Goal: Information Seeking & Learning: Compare options

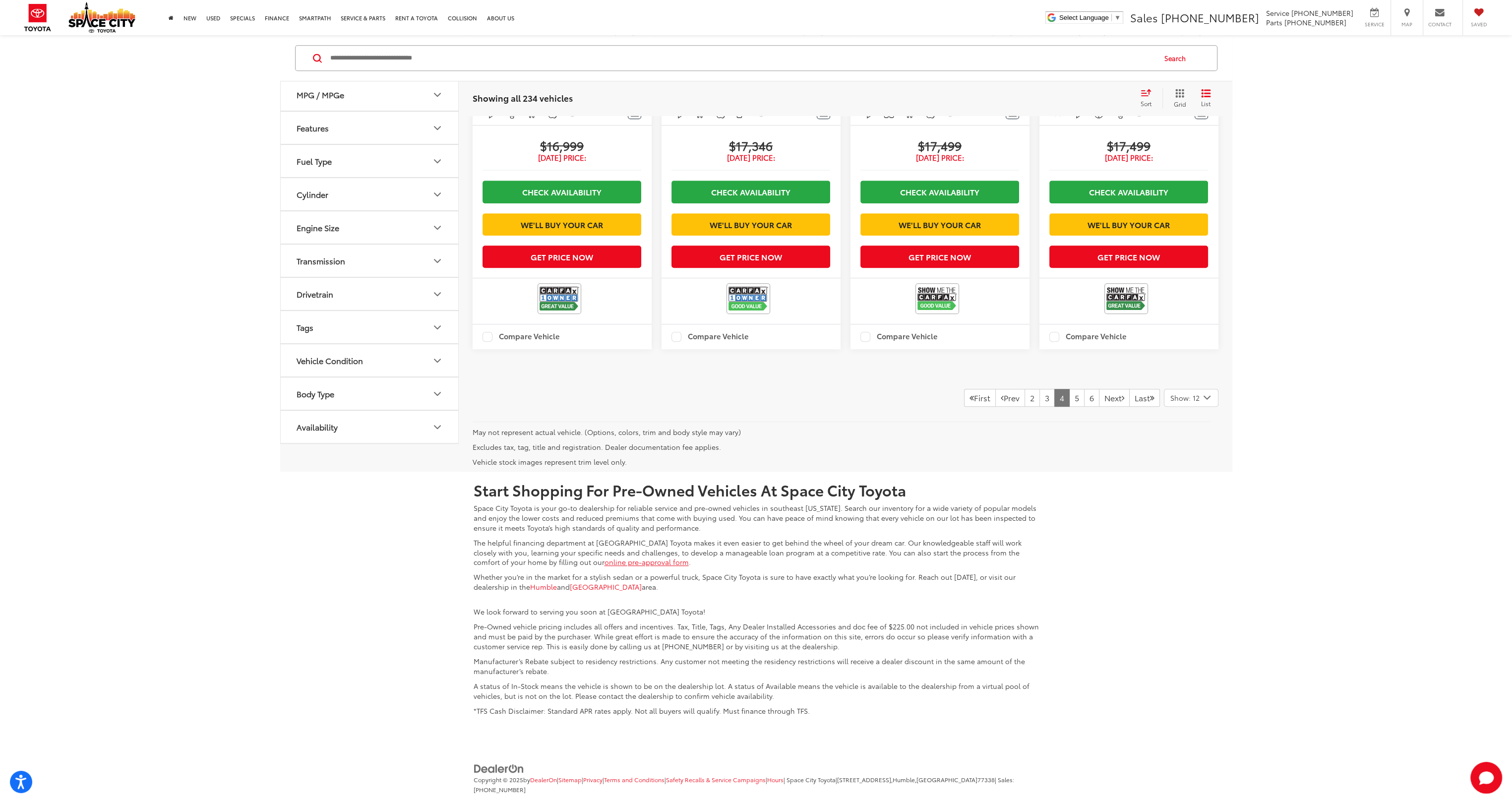
scroll to position [1488, 0]
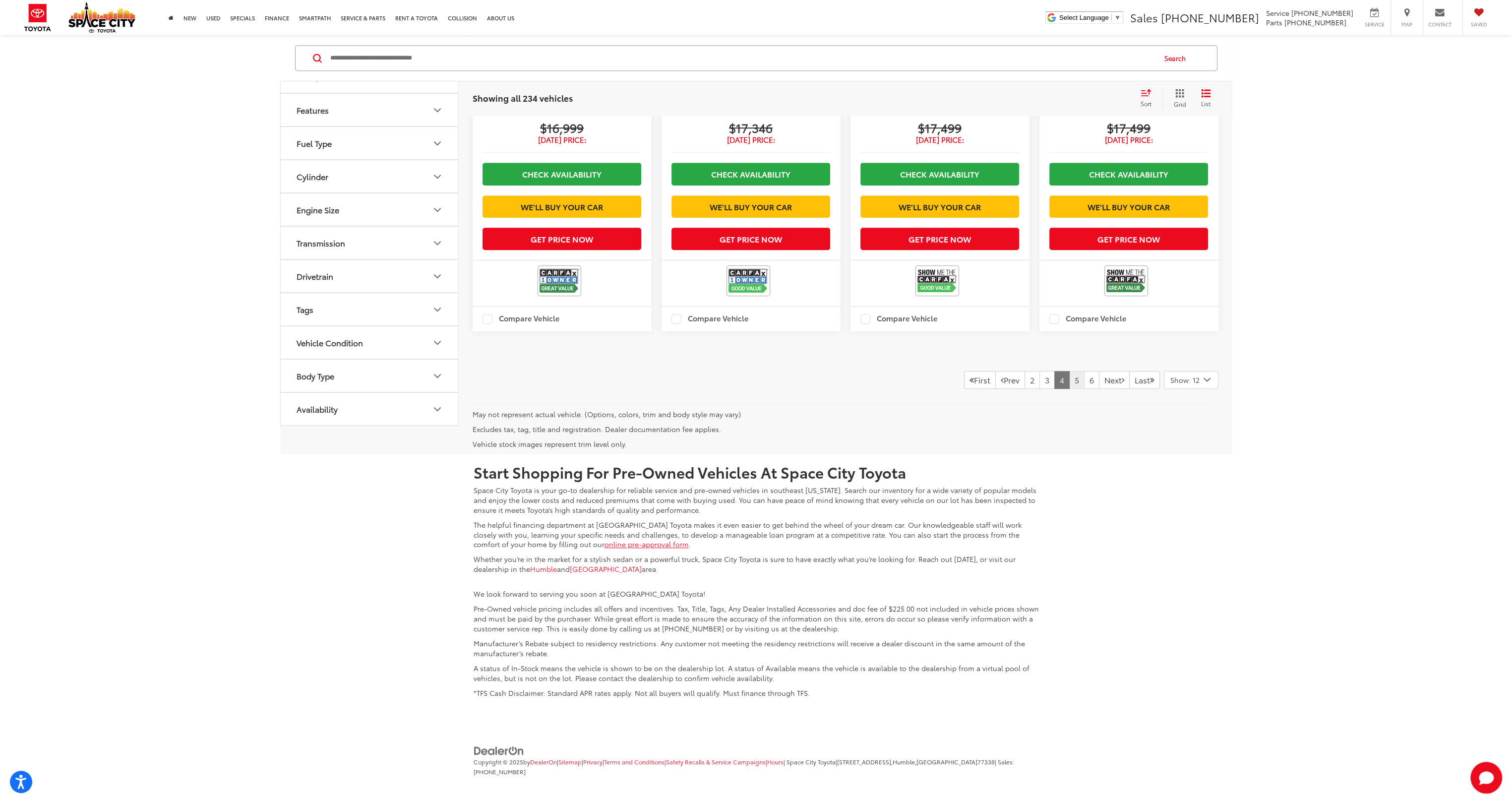
click at [516, 290] on link "5" at bounding box center [1077, 380] width 15 height 18
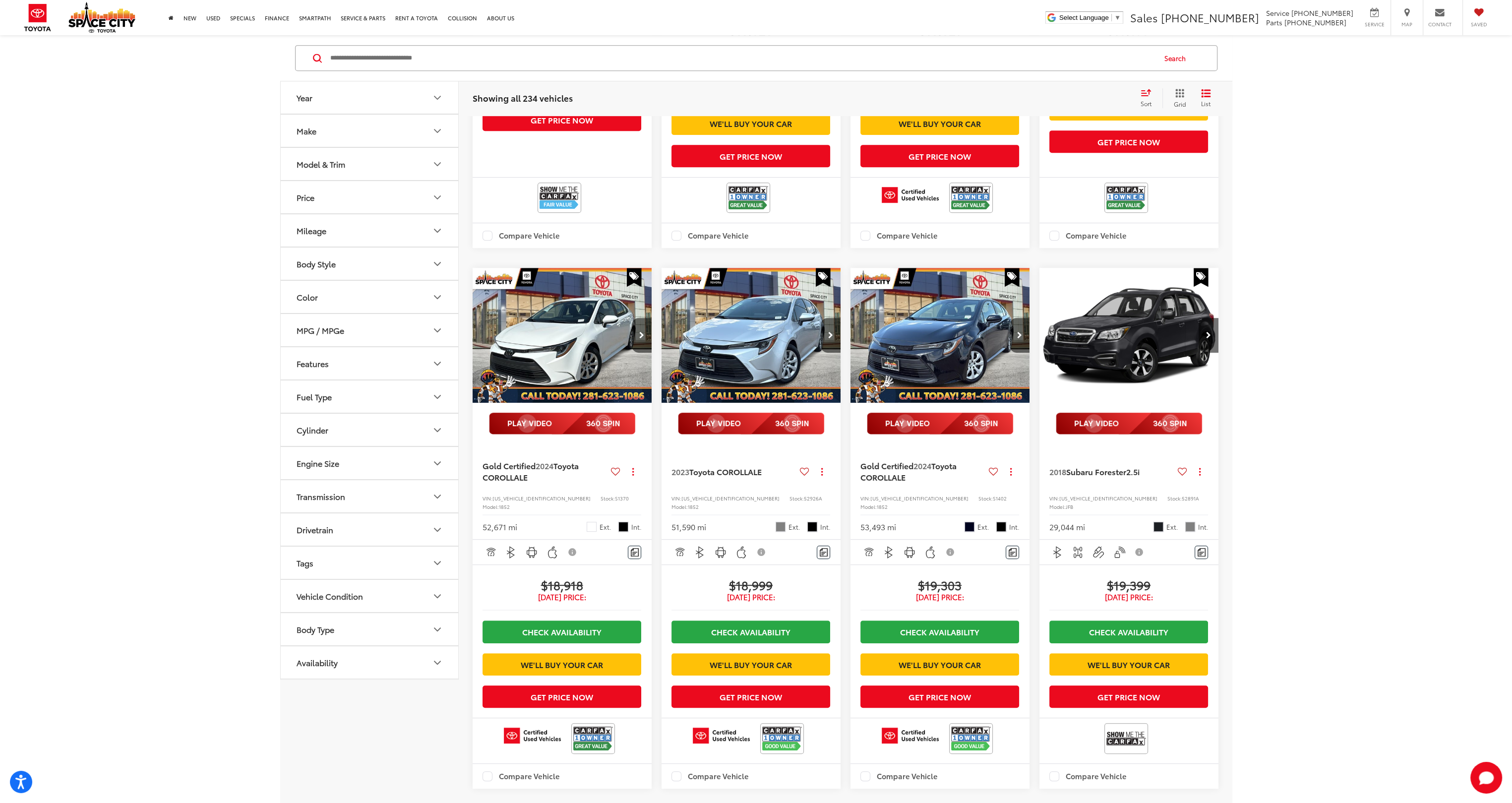
scroll to position [1141, 0]
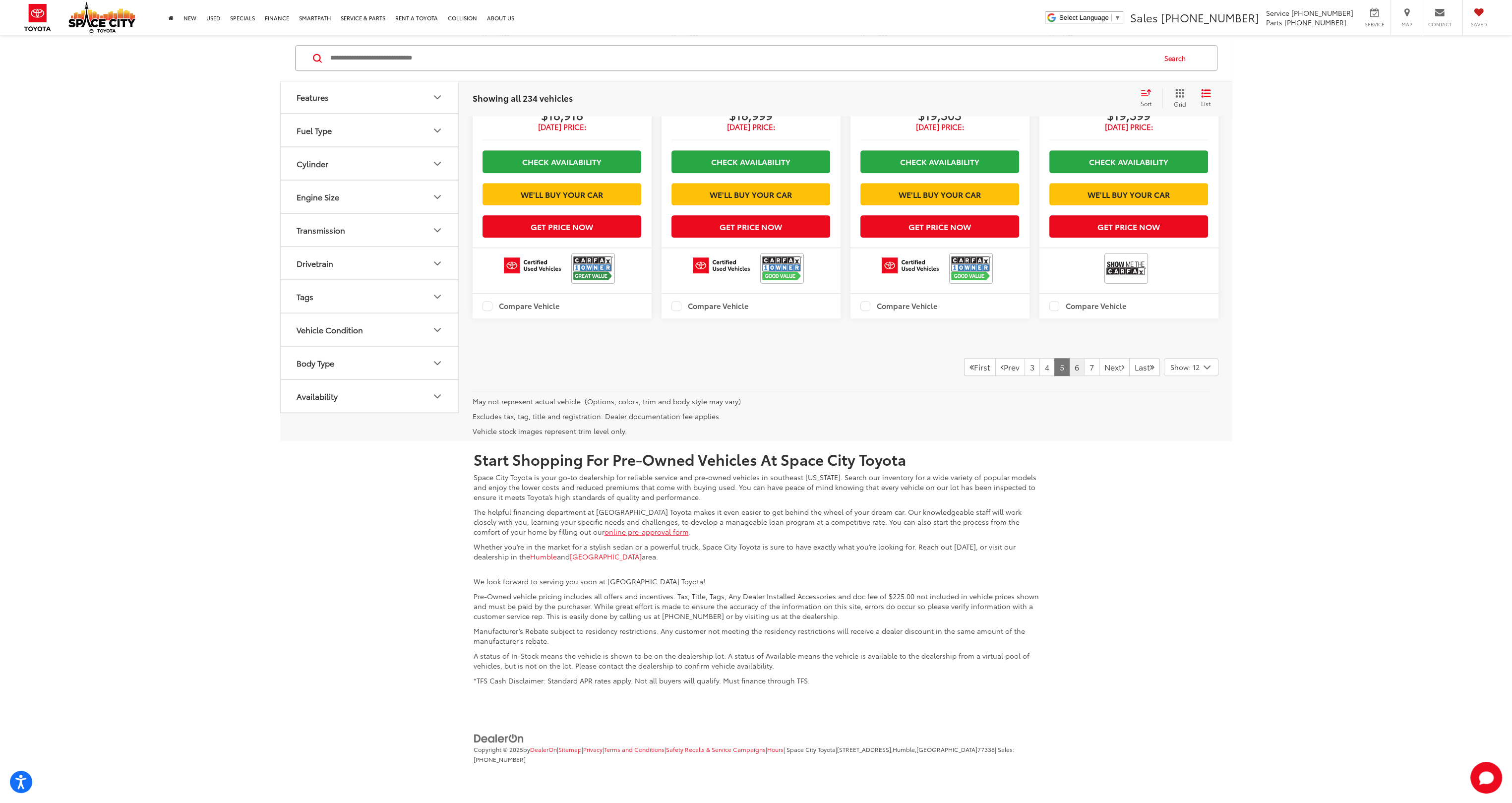
click at [516, 290] on link "6" at bounding box center [1077, 367] width 15 height 18
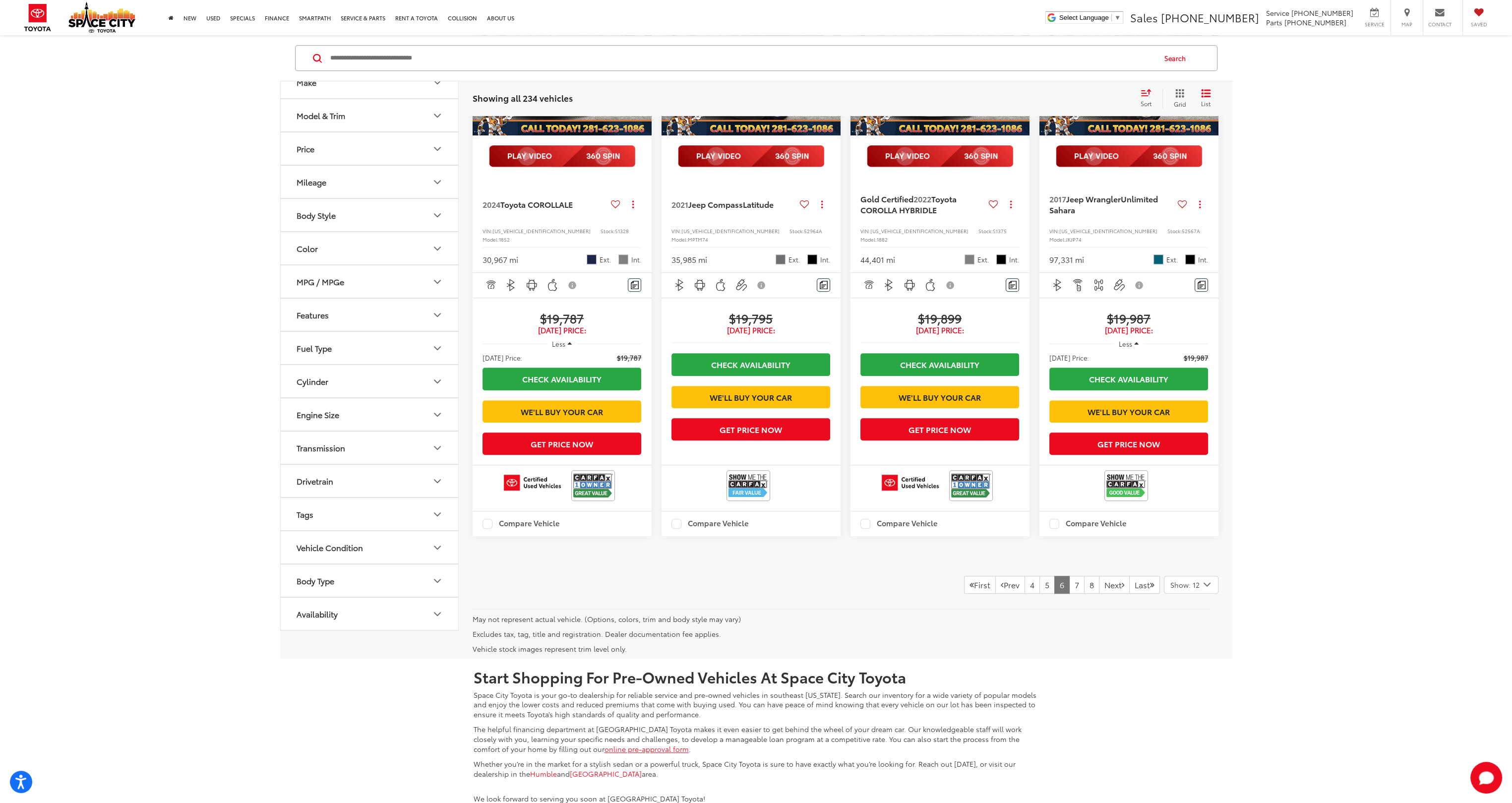
scroll to position [1438, 0]
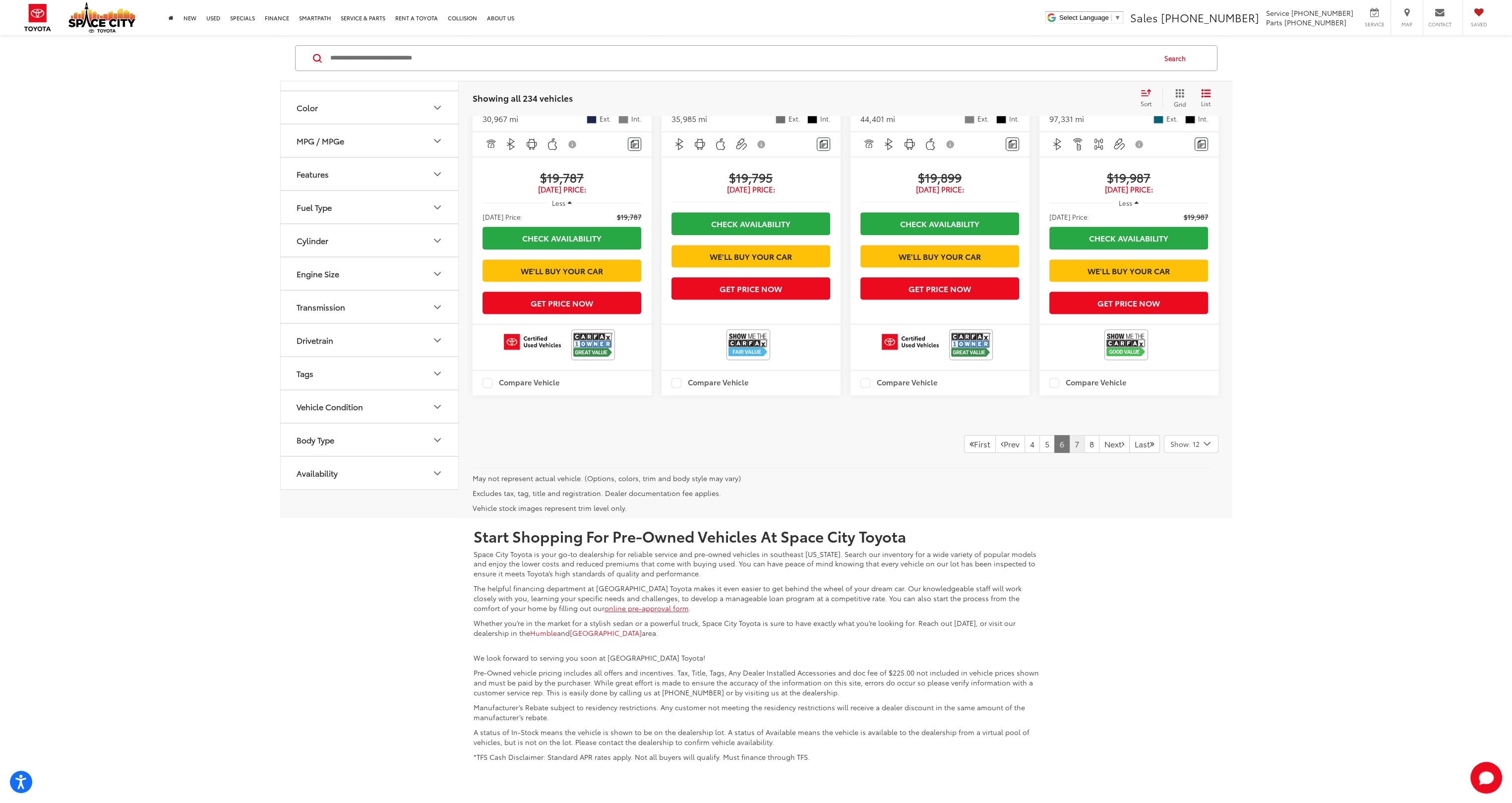
click at [516, 290] on link "7" at bounding box center [1077, 444] width 15 height 18
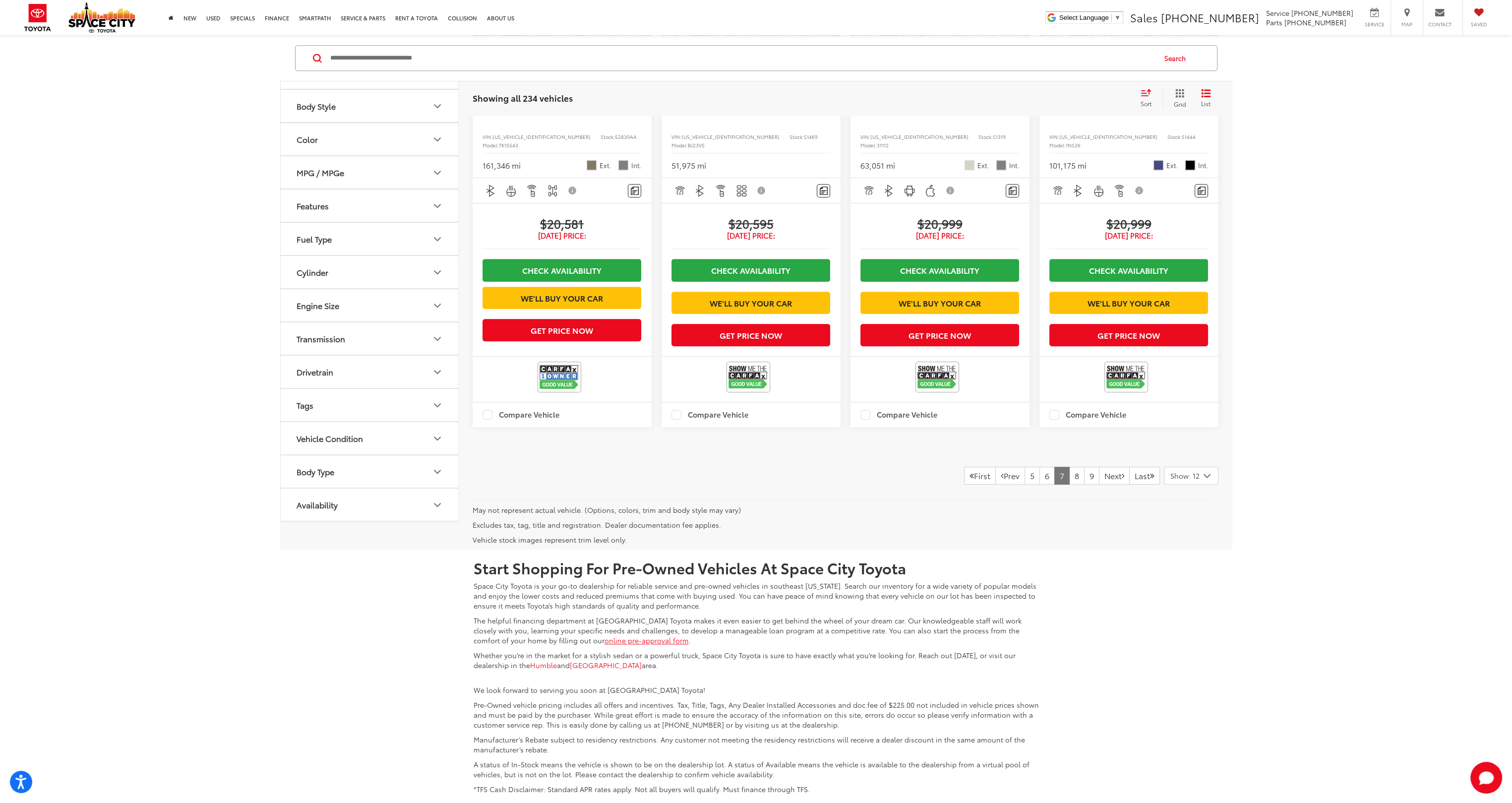
scroll to position [1488, 0]
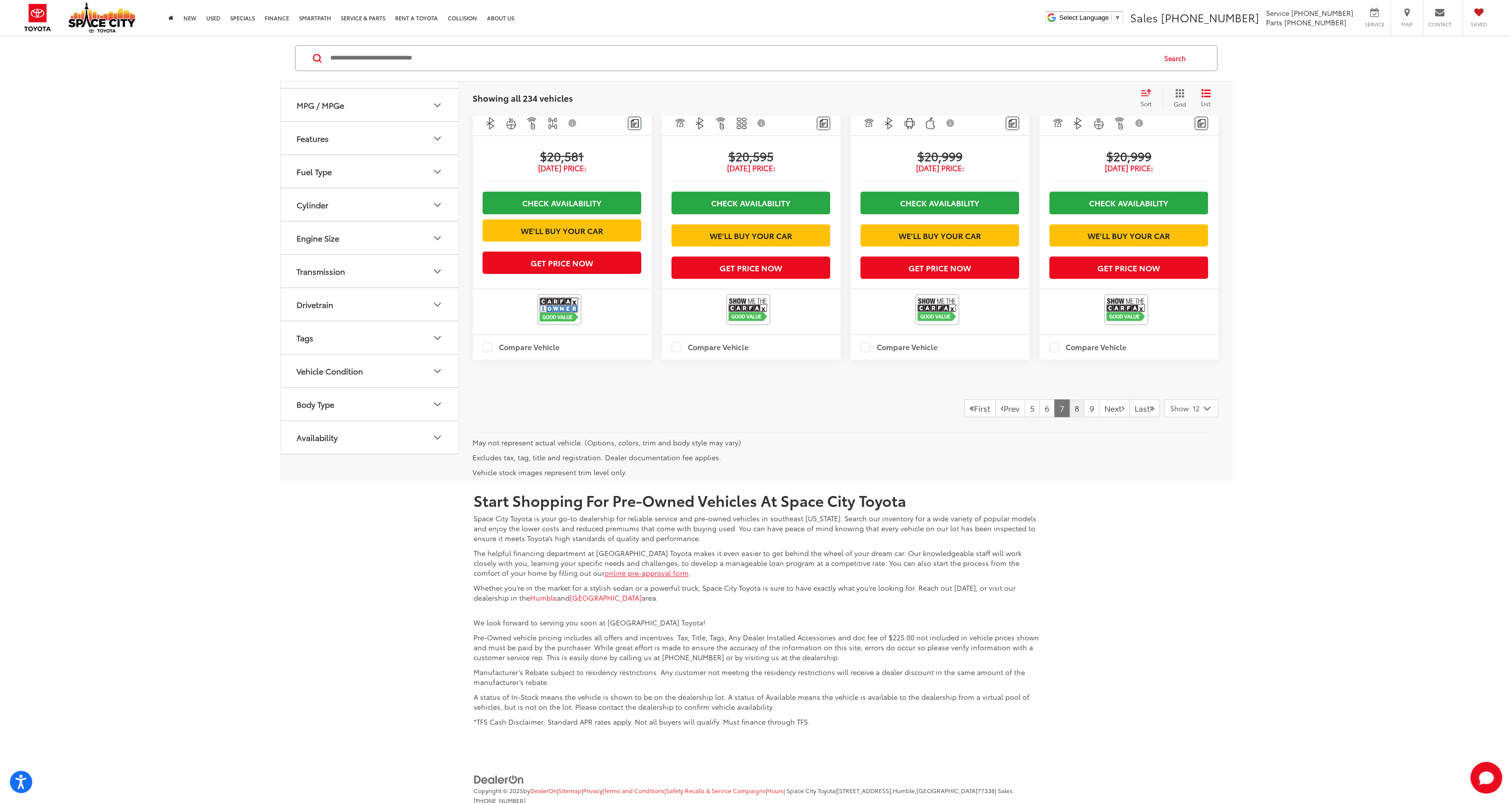
click at [516, 290] on link "8" at bounding box center [1077, 408] width 15 height 18
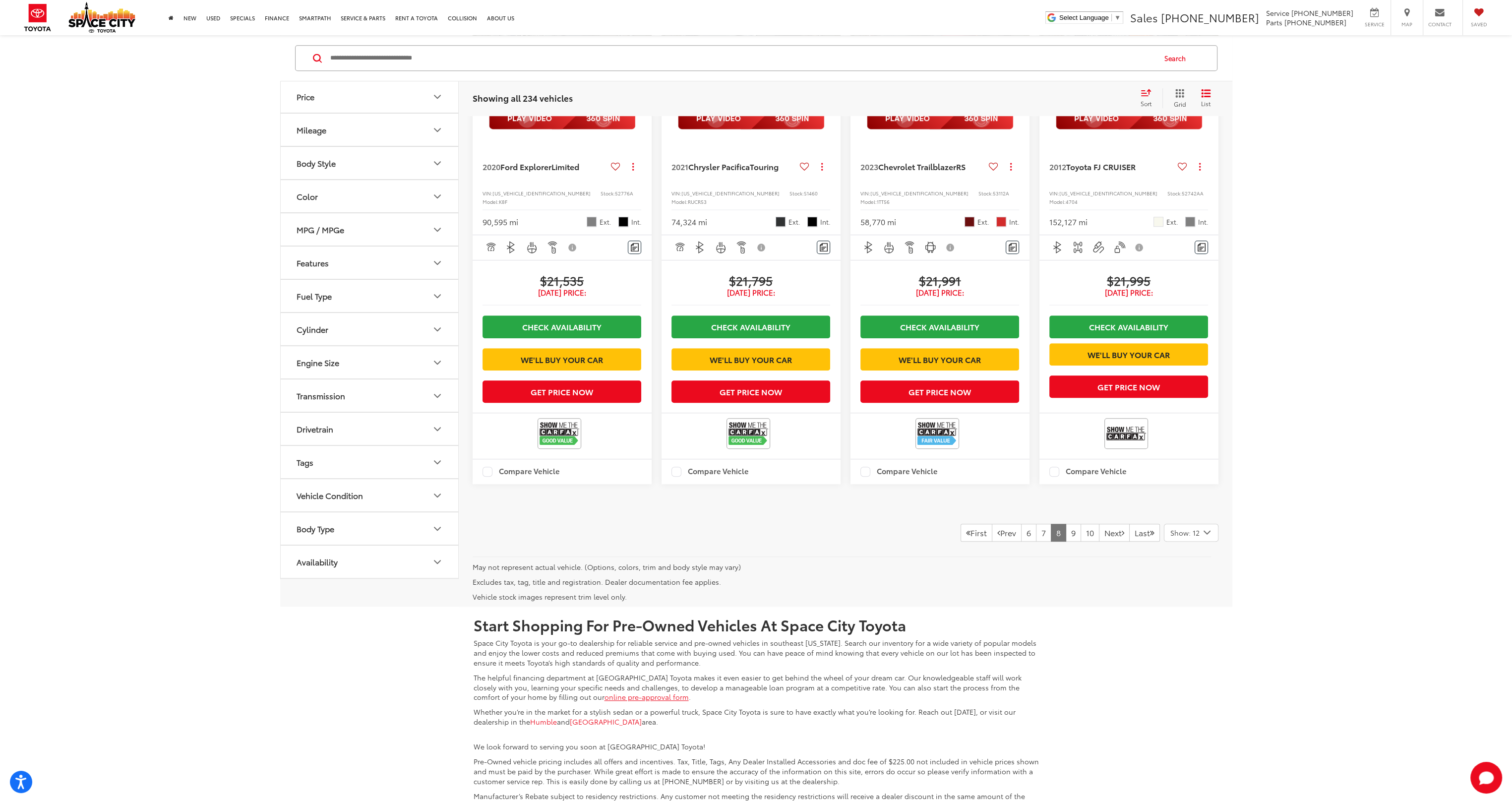
scroll to position [1339, 0]
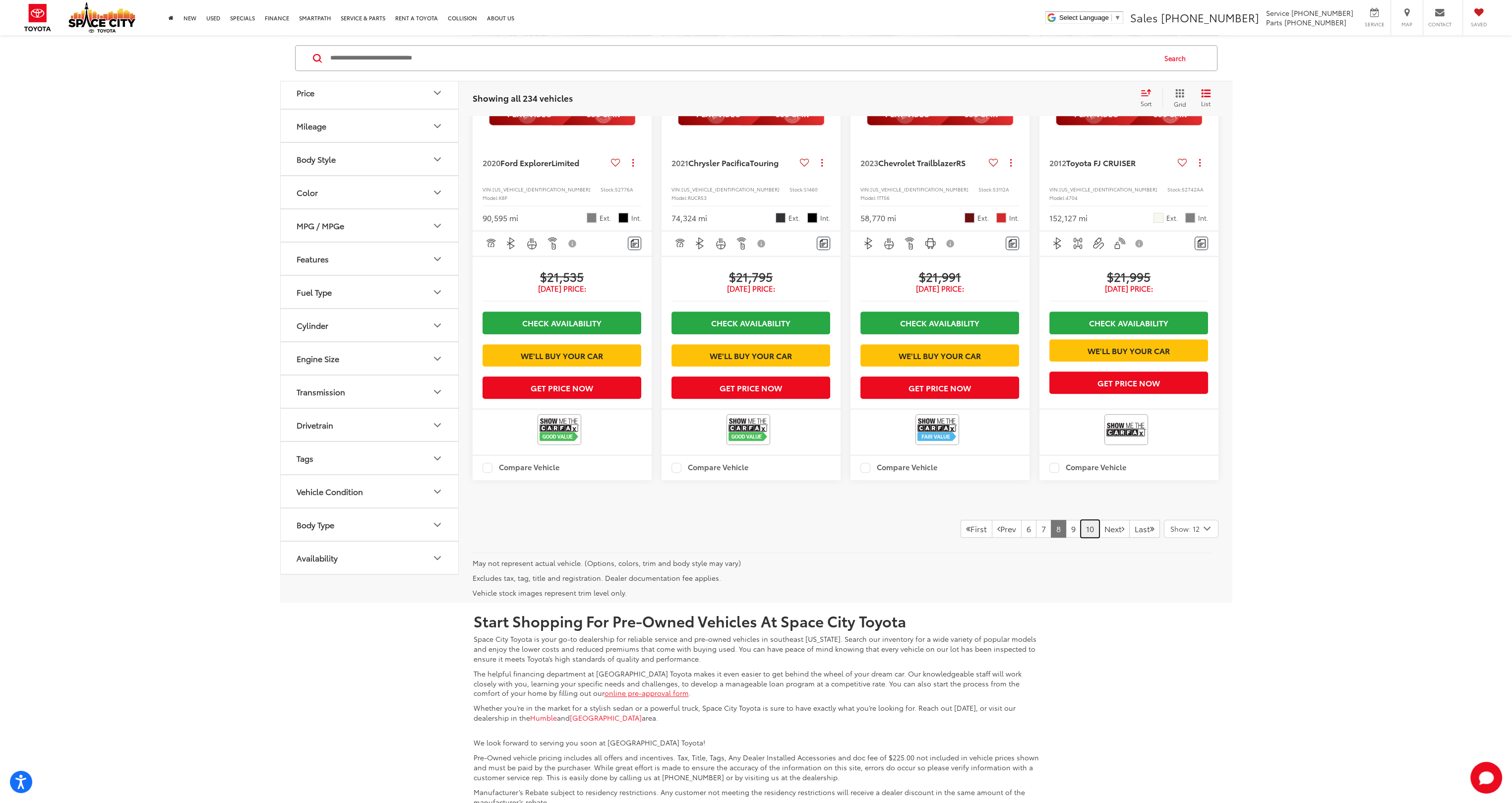
click at [516, 290] on link "10" at bounding box center [1090, 529] width 19 height 18
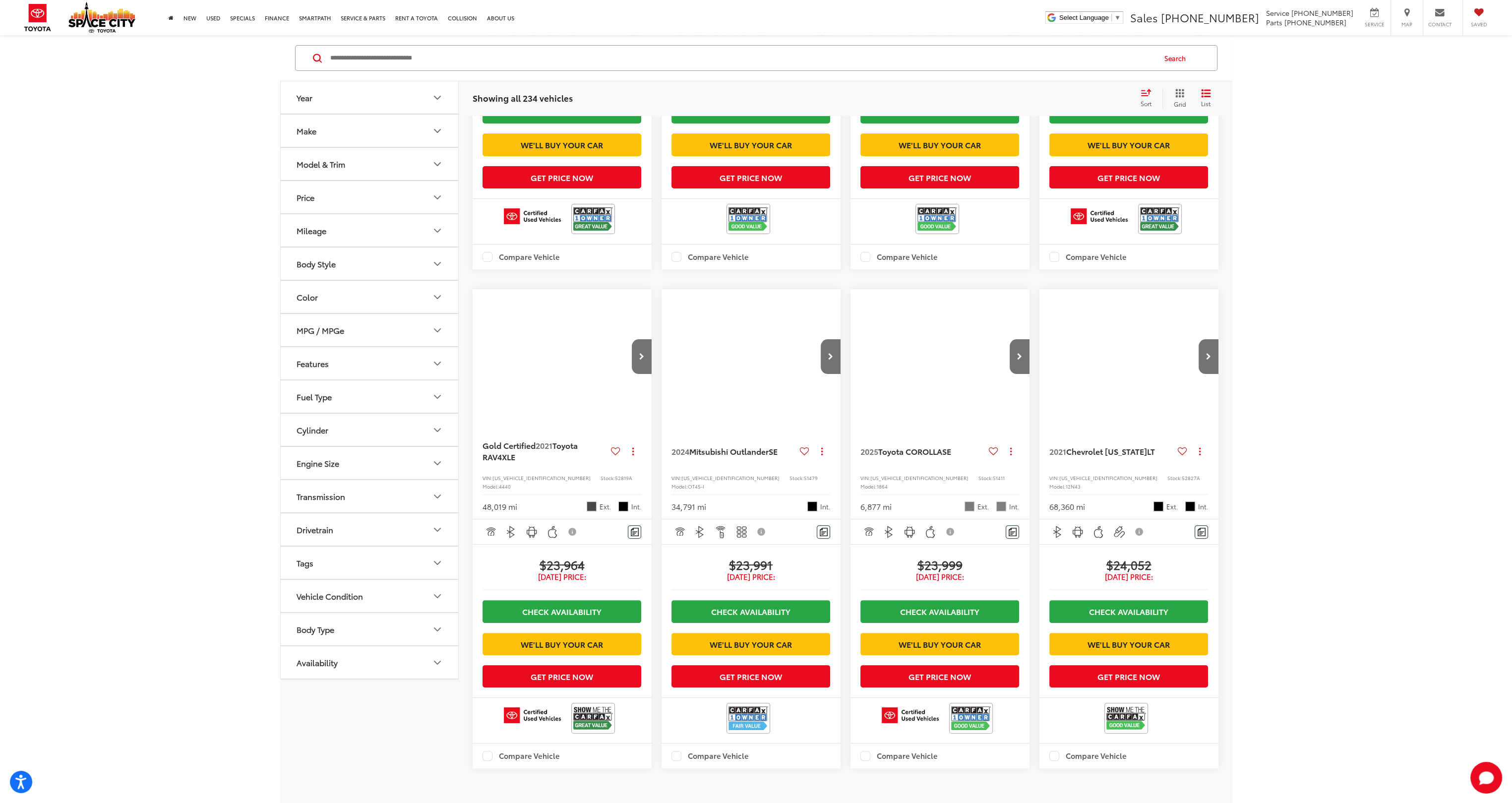
scroll to position [99, 0]
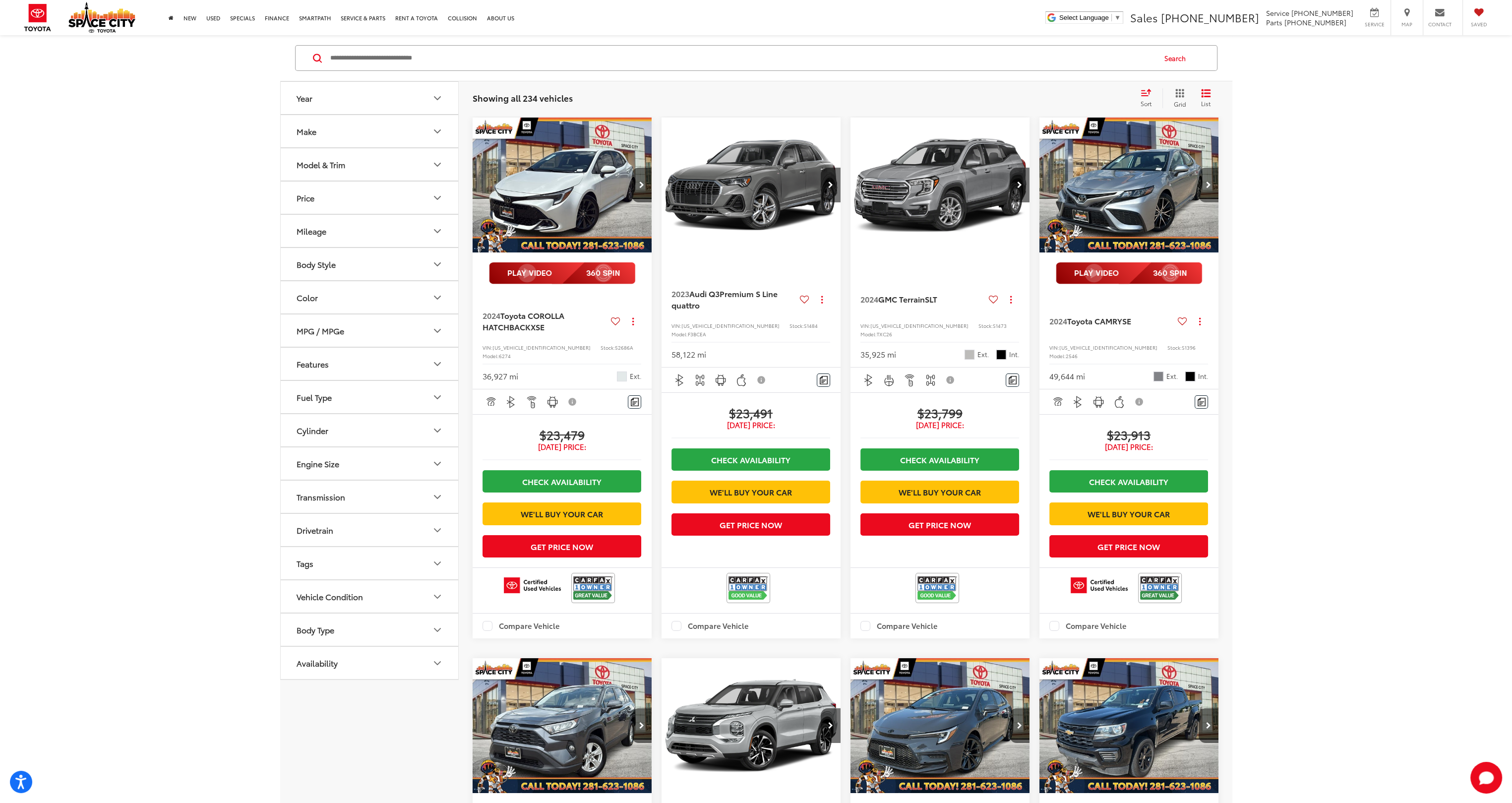
click at [516, 189] on button "Next image" at bounding box center [1209, 185] width 20 height 35
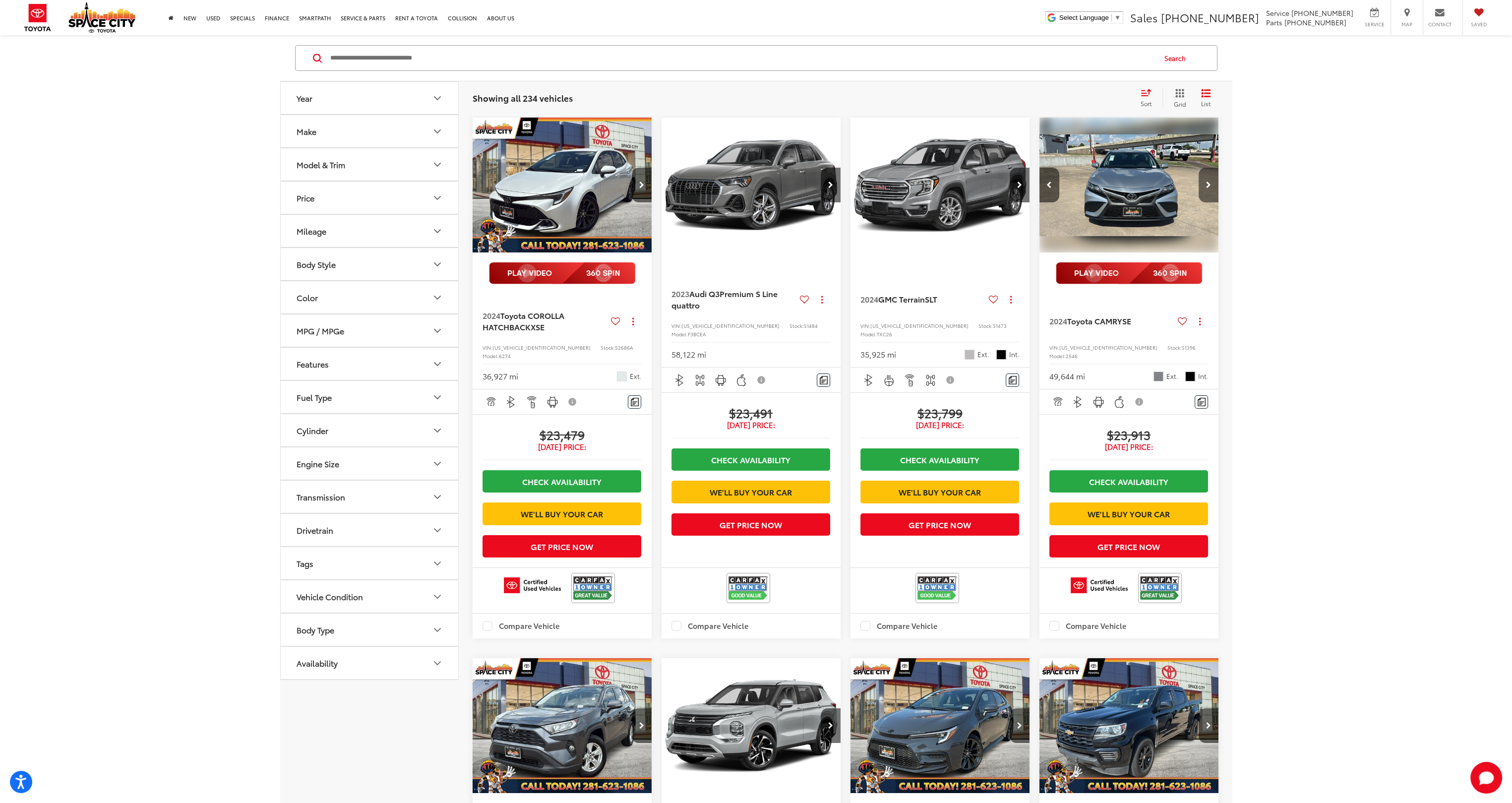
click at [516, 189] on button "Next image" at bounding box center [1209, 185] width 20 height 35
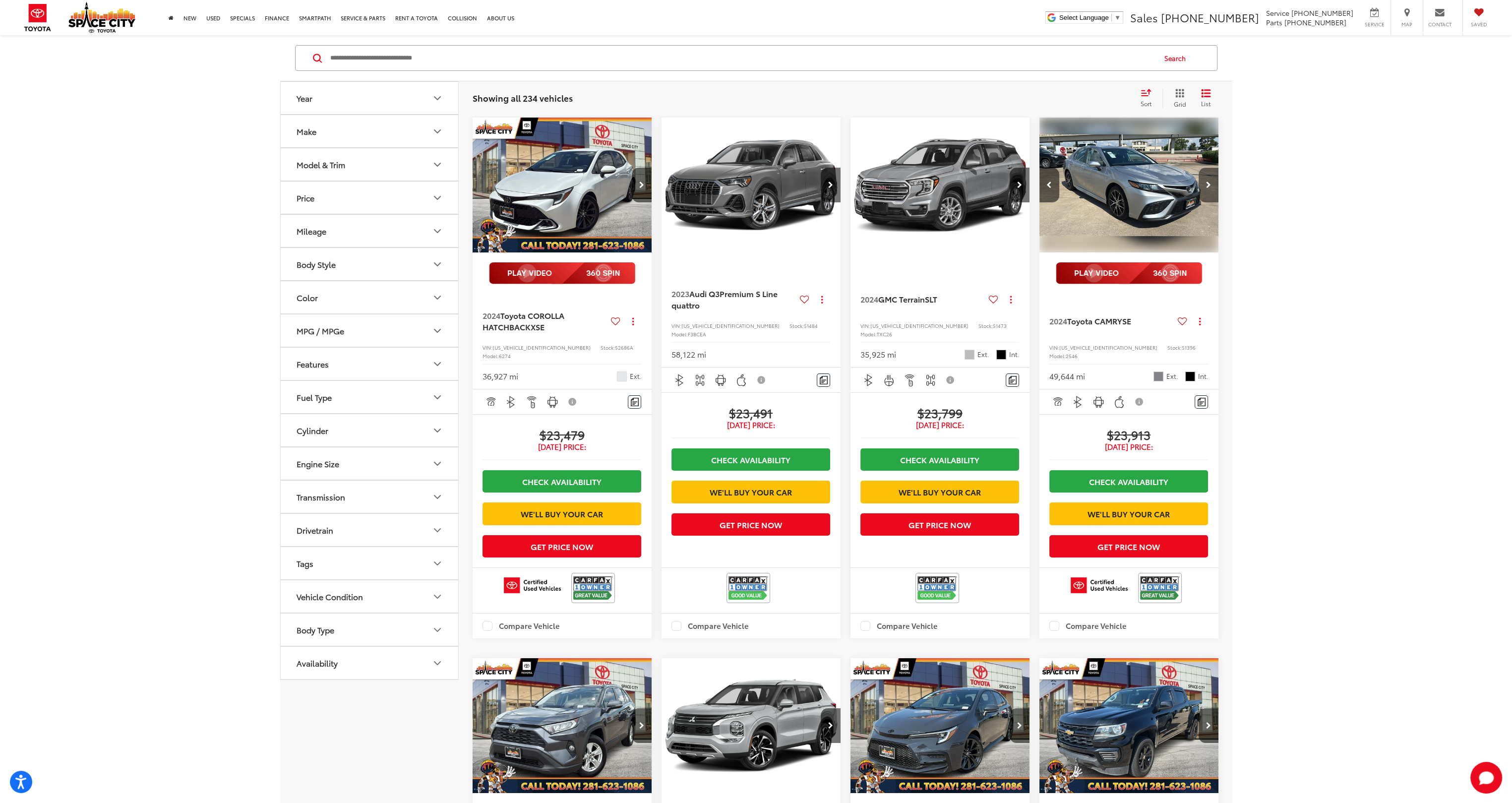
click at [516, 189] on button "Next image" at bounding box center [1209, 185] width 20 height 35
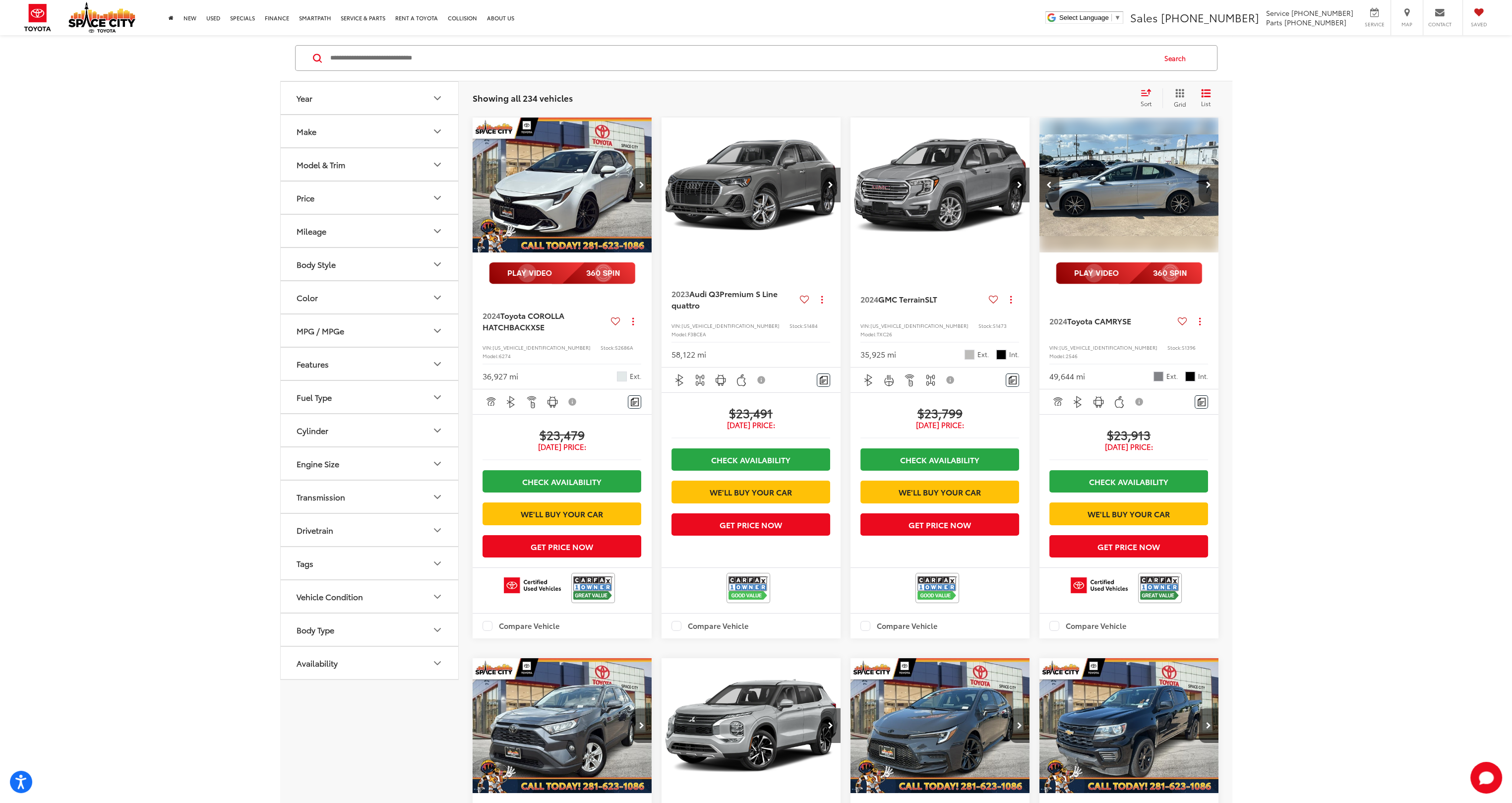
click at [516, 189] on button "Next image" at bounding box center [1209, 185] width 20 height 35
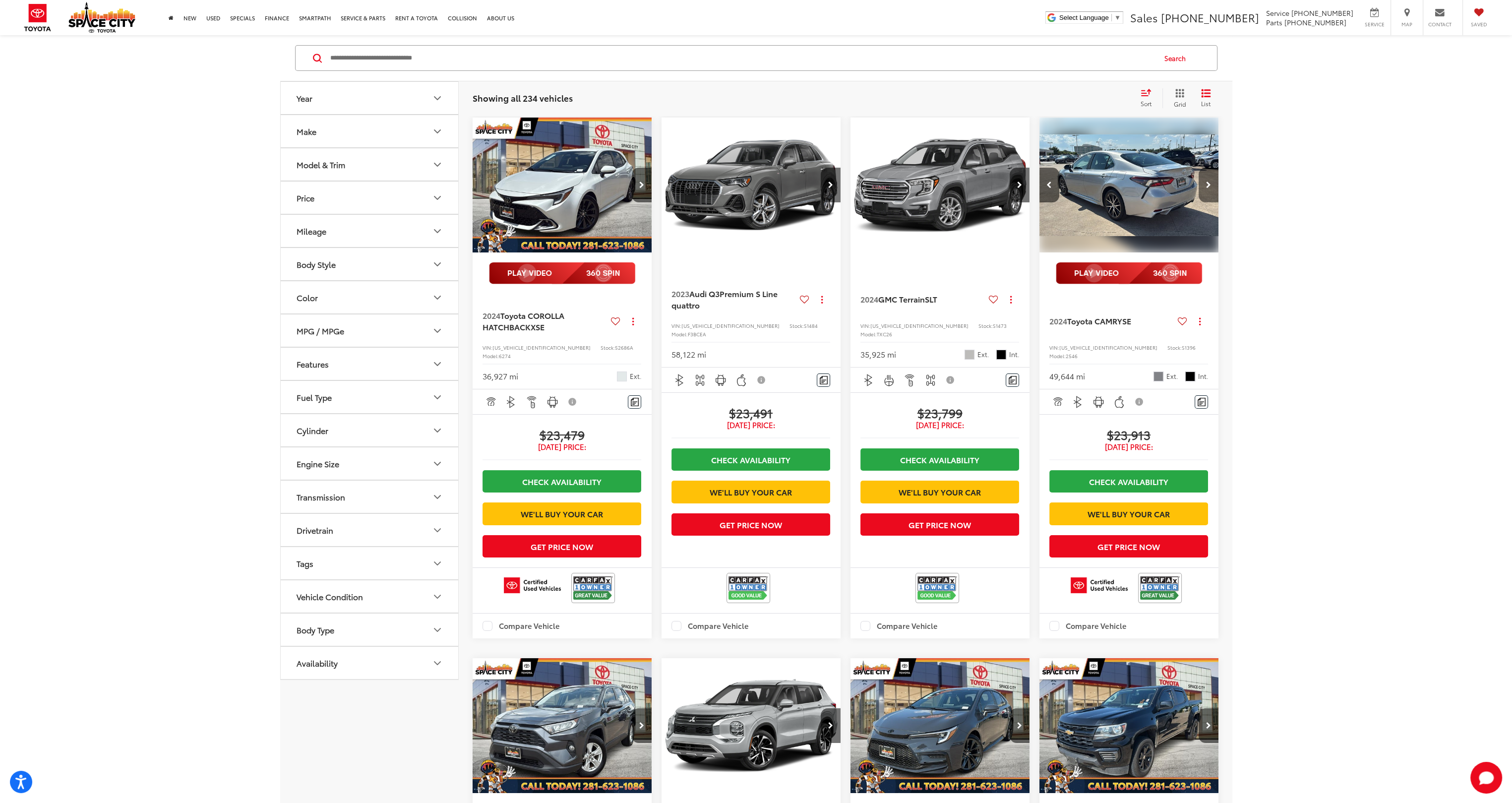
click at [516, 189] on button "Next image" at bounding box center [1209, 185] width 20 height 35
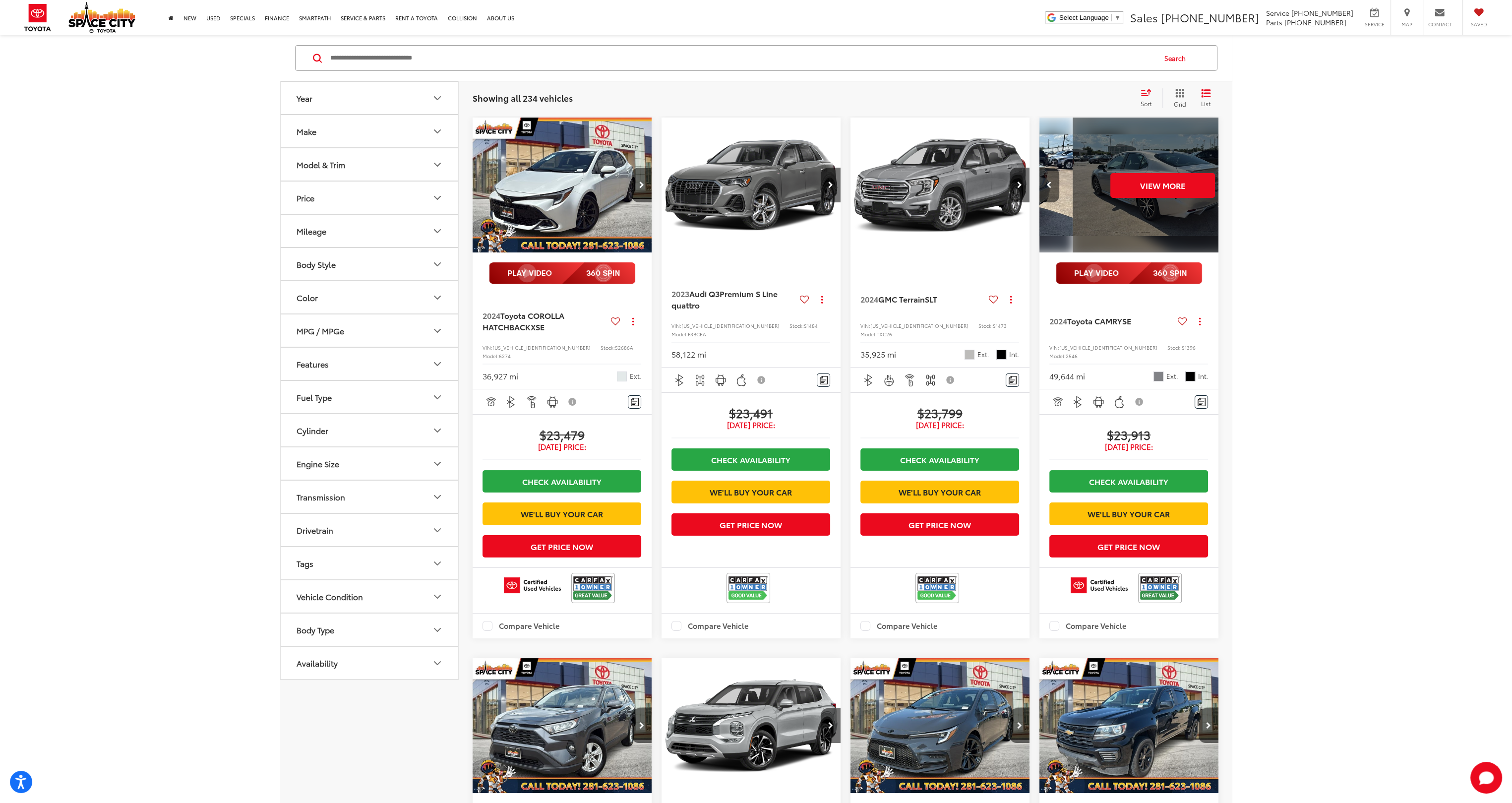
scroll to position [0, 903]
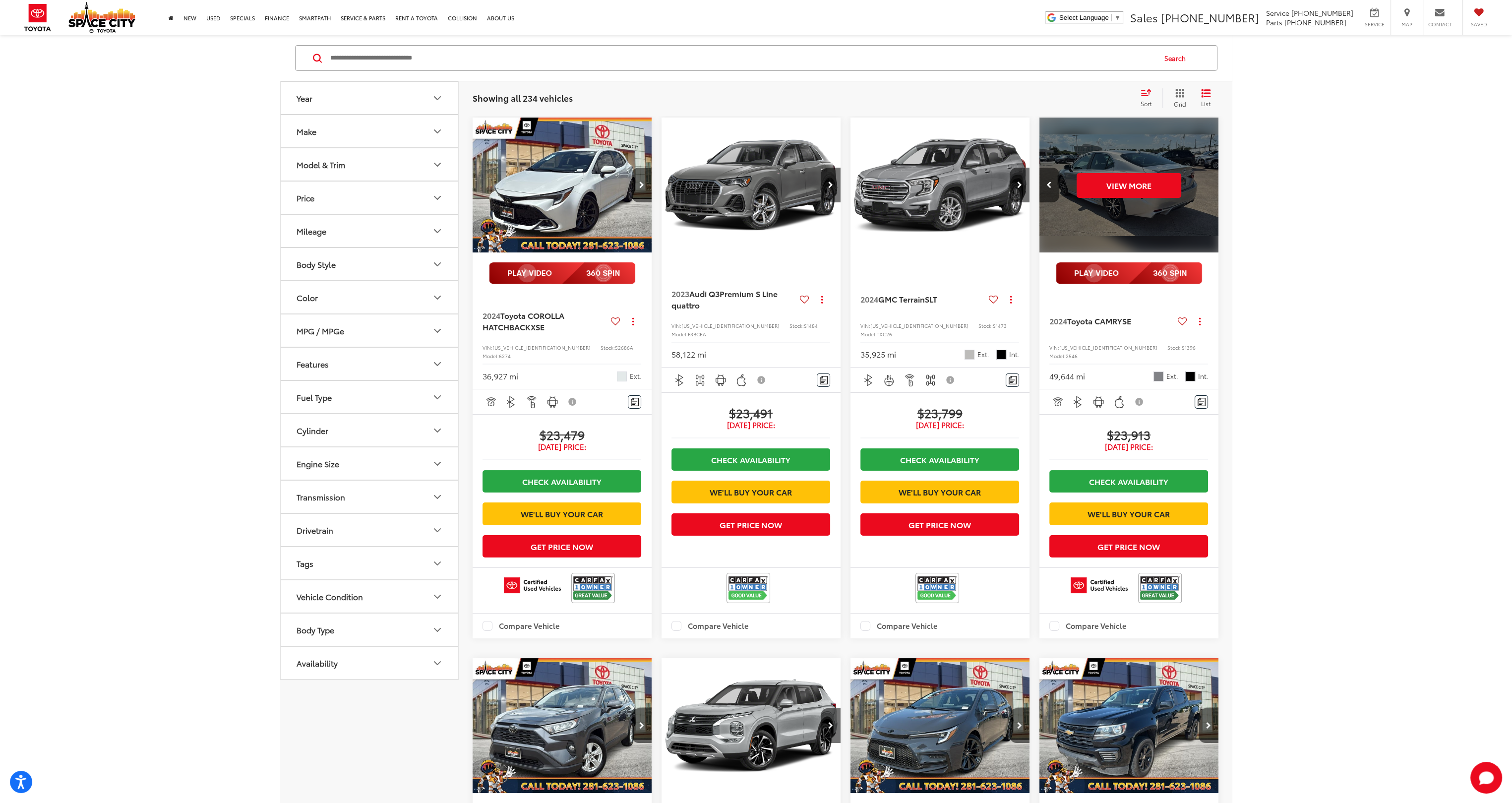
click at [516, 189] on div "View More" at bounding box center [1129, 185] width 181 height 136
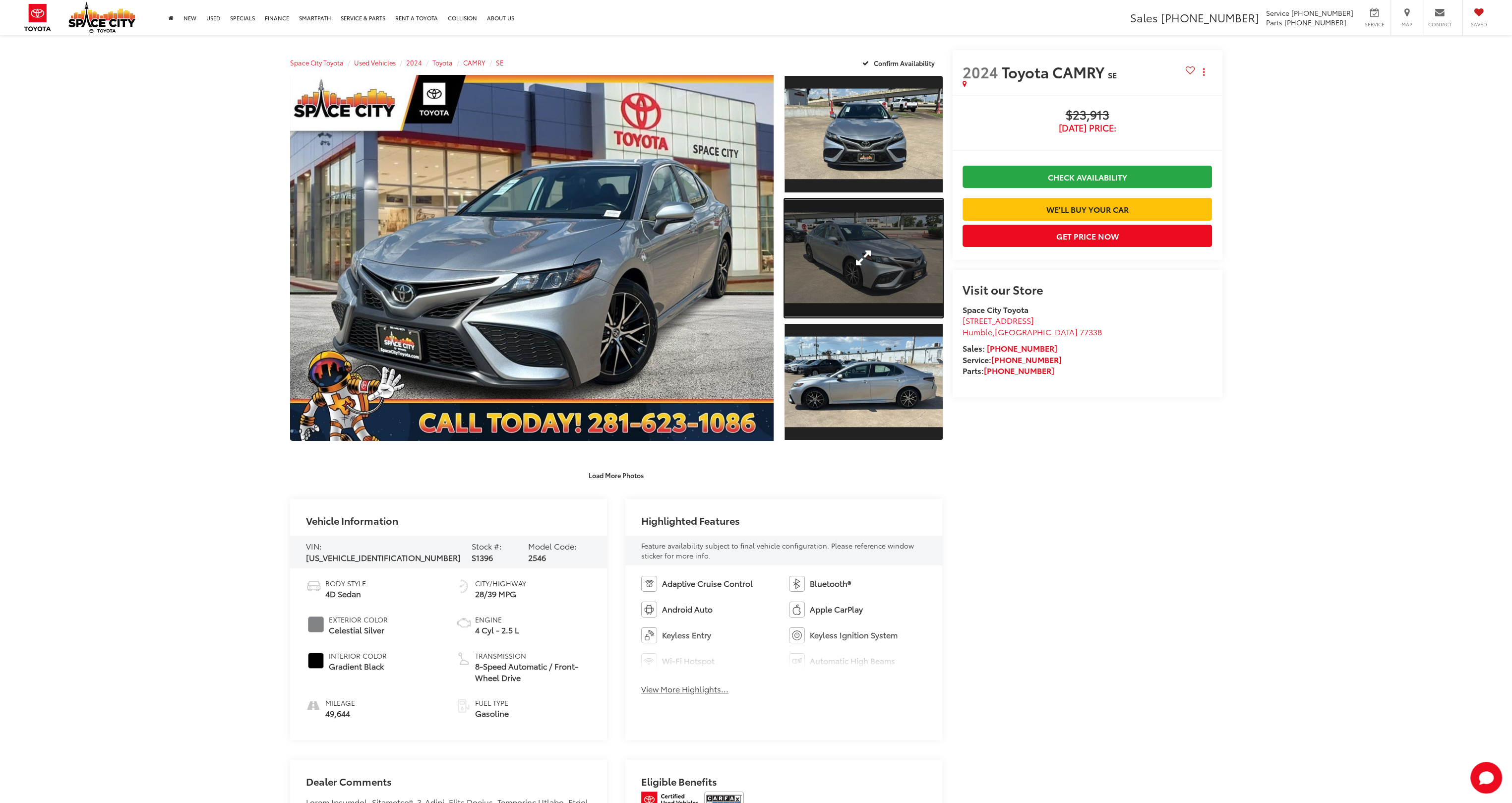
click at [869, 277] on link "Expand Photo 2" at bounding box center [863, 258] width 158 height 119
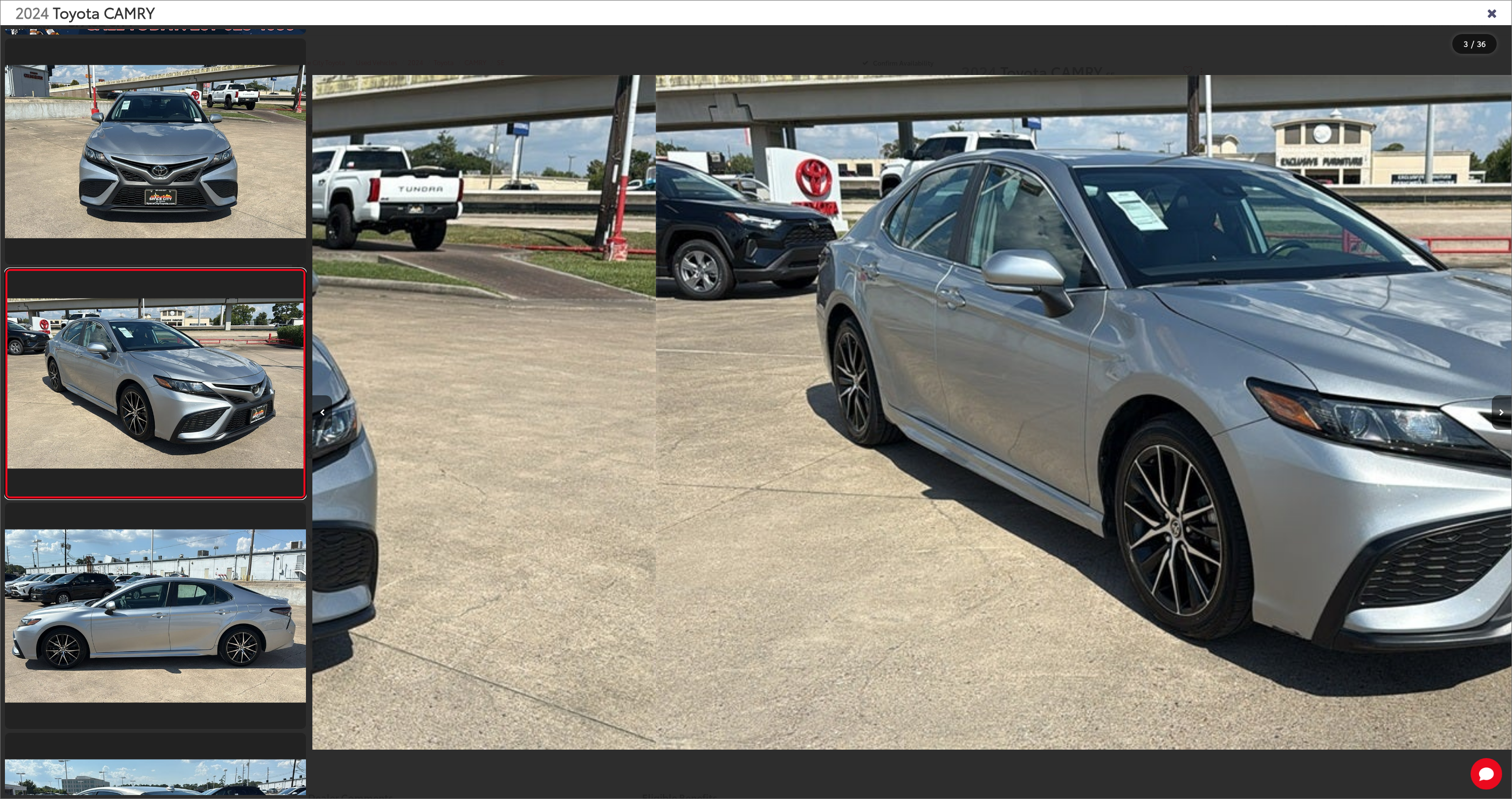
scroll to position [0, 2398]
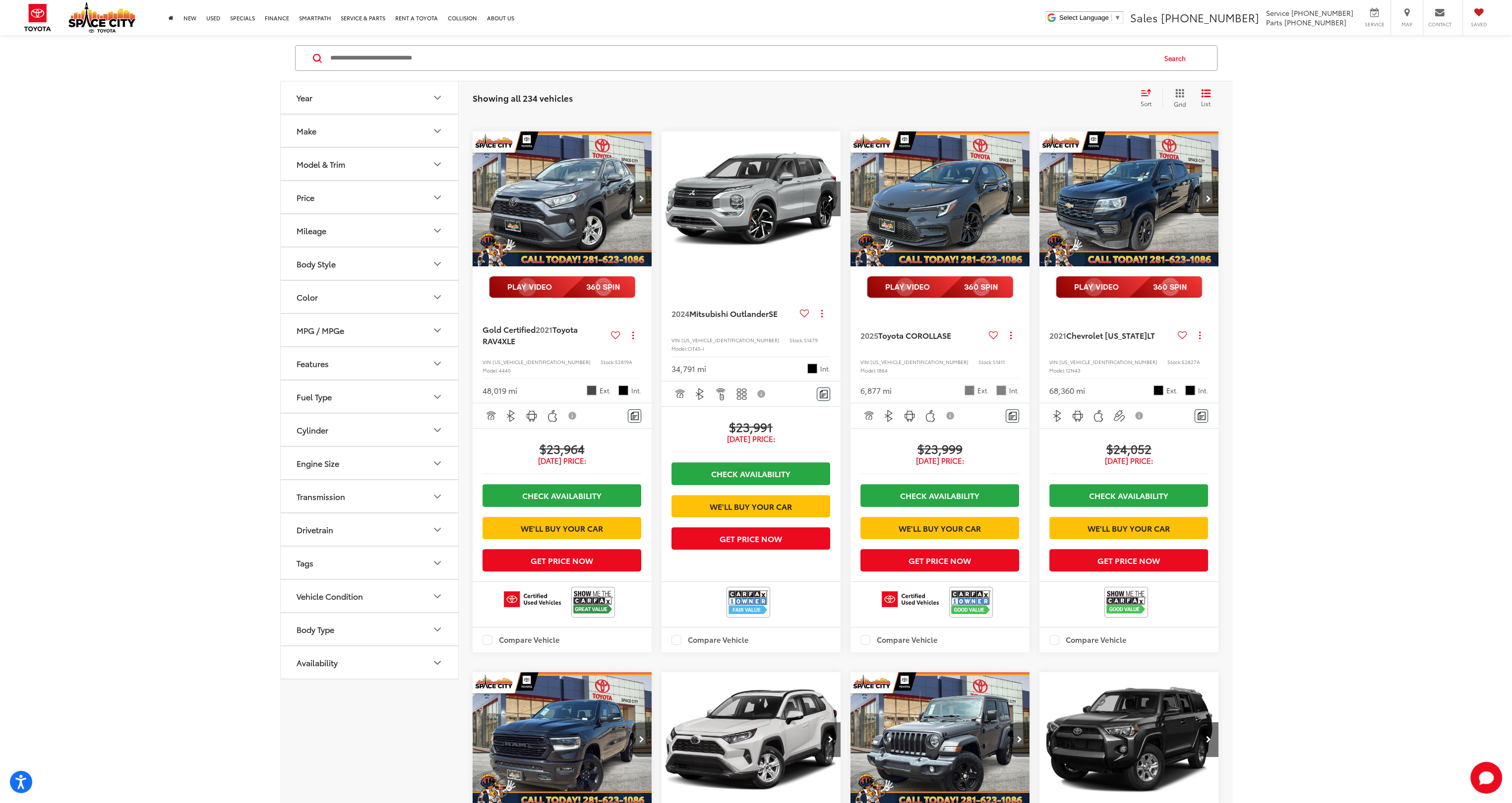
scroll to position [645, 0]
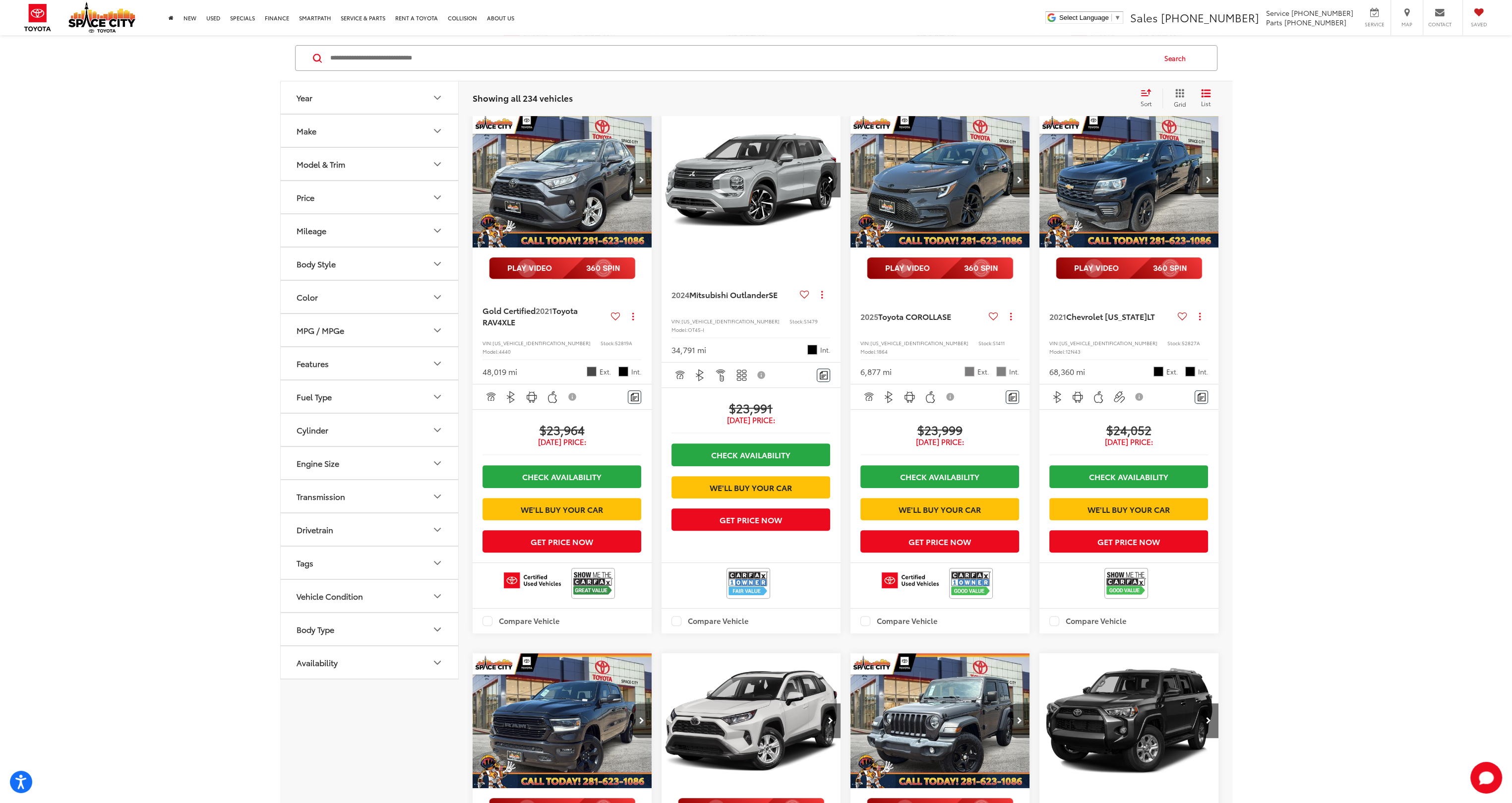
click at [641, 198] on button "Next image" at bounding box center [642, 180] width 20 height 35
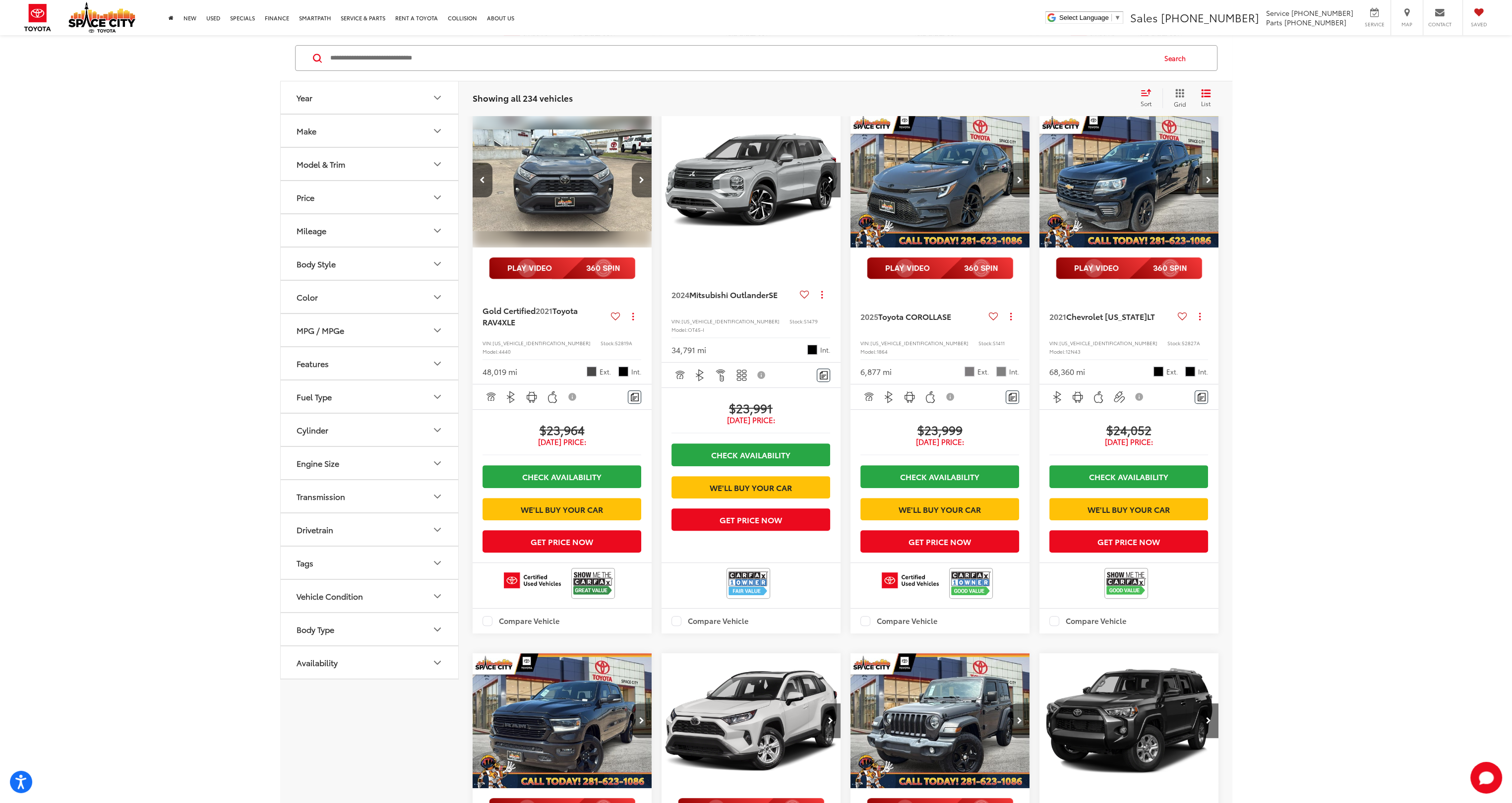
click at [641, 198] on button "Next image" at bounding box center [642, 180] width 20 height 35
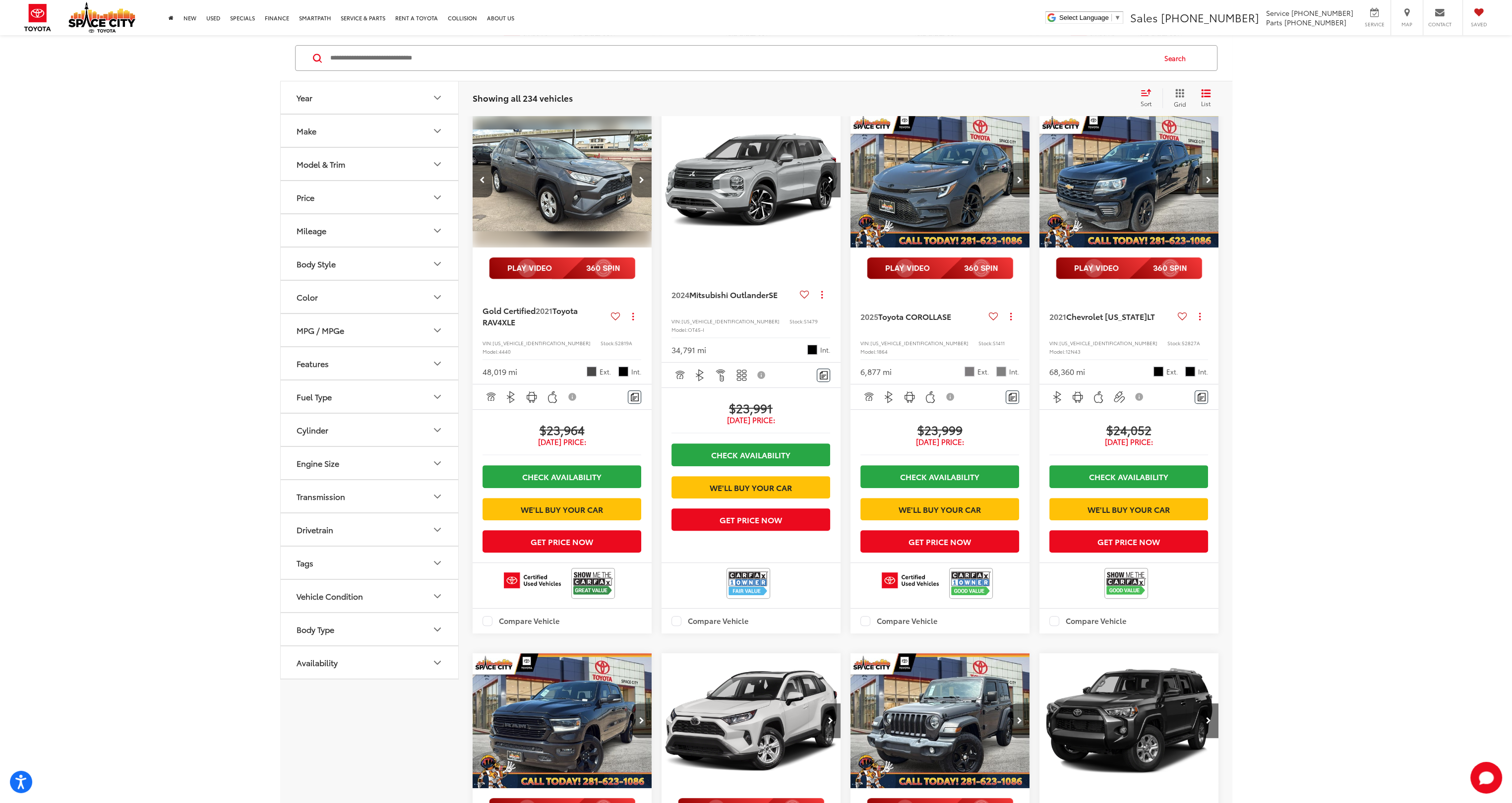
click at [641, 198] on button "Next image" at bounding box center [642, 180] width 20 height 35
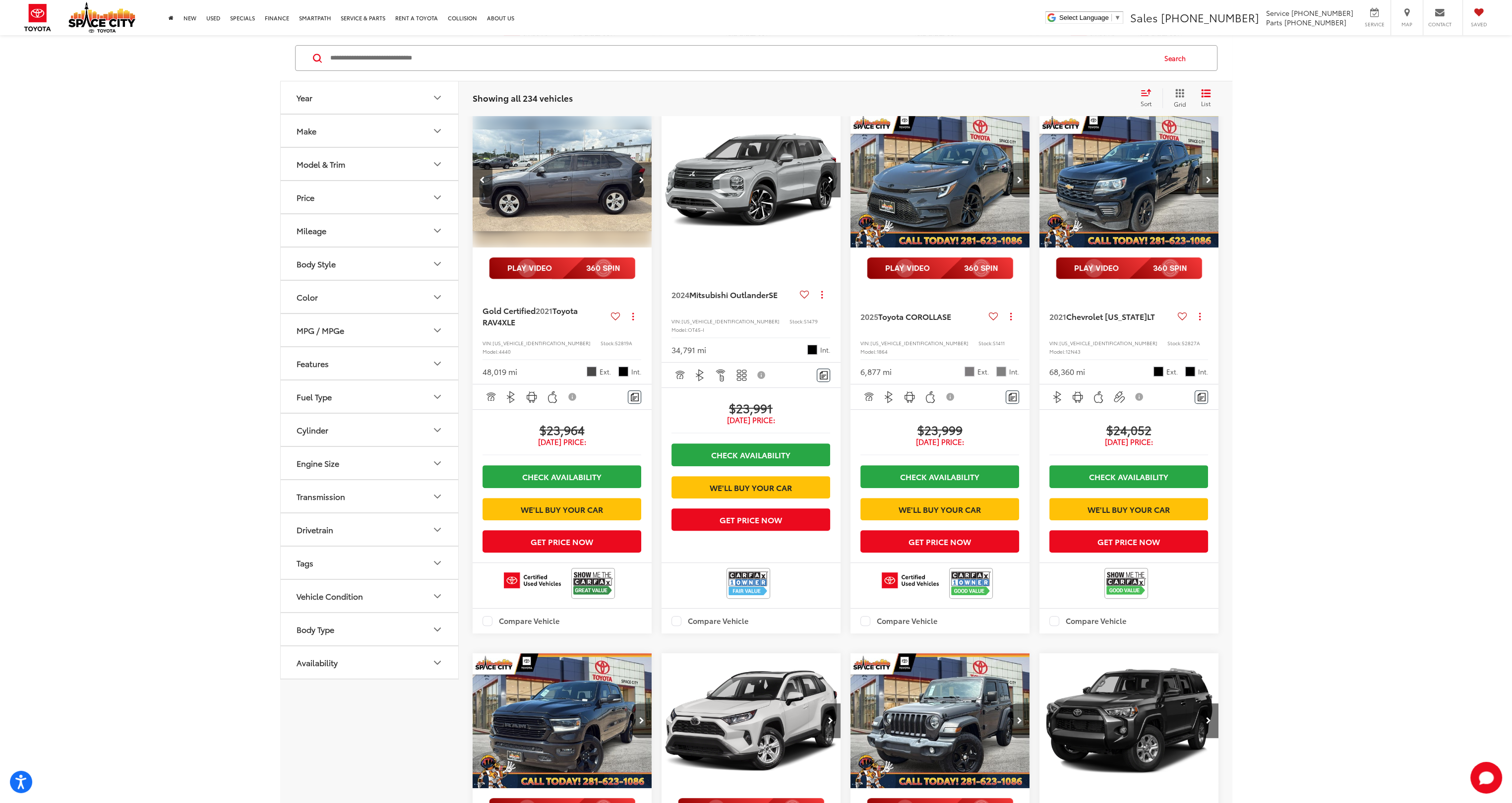
click at [641, 198] on button "Next image" at bounding box center [642, 180] width 20 height 35
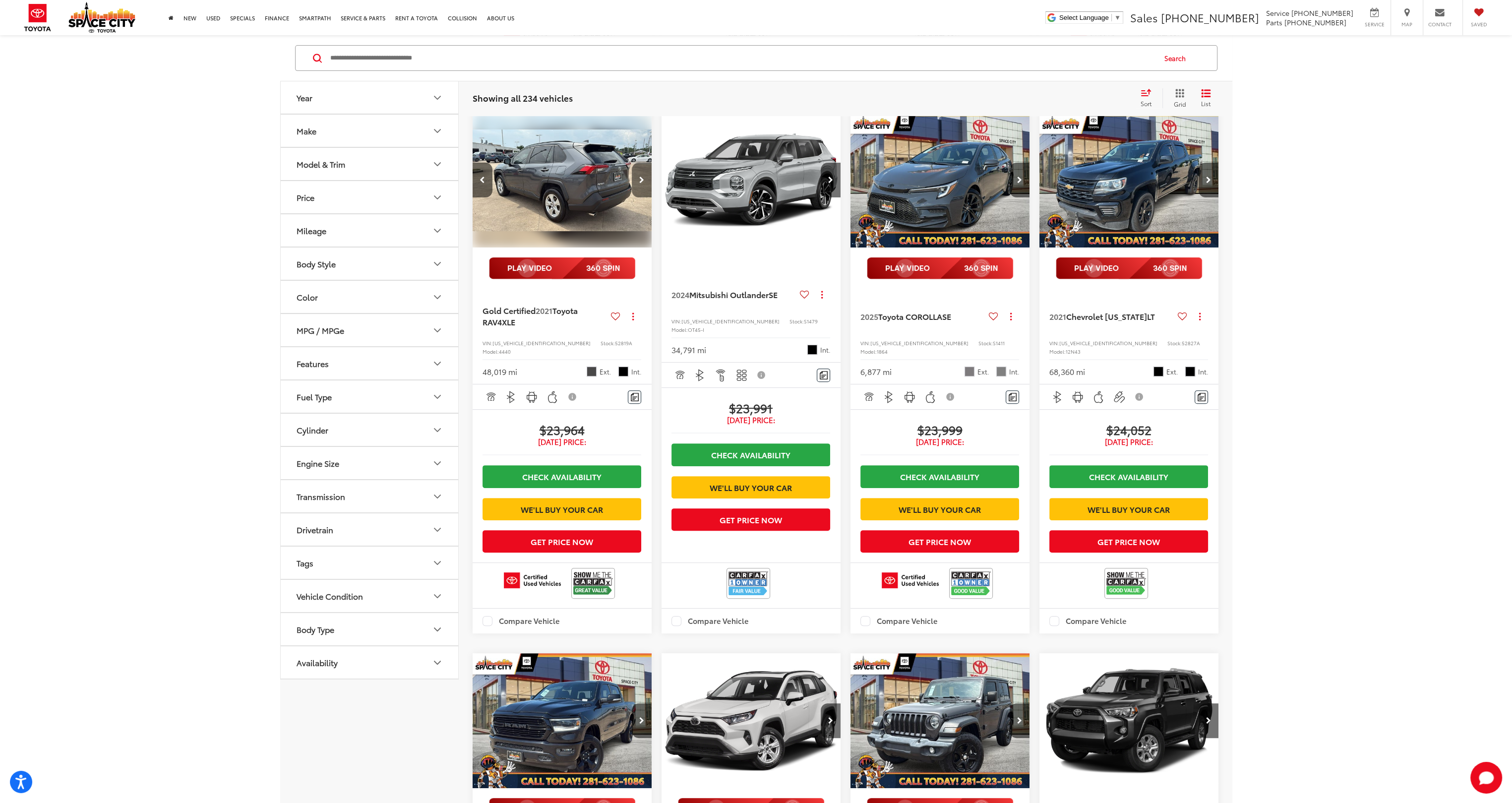
click at [641, 198] on button "Next image" at bounding box center [642, 180] width 20 height 35
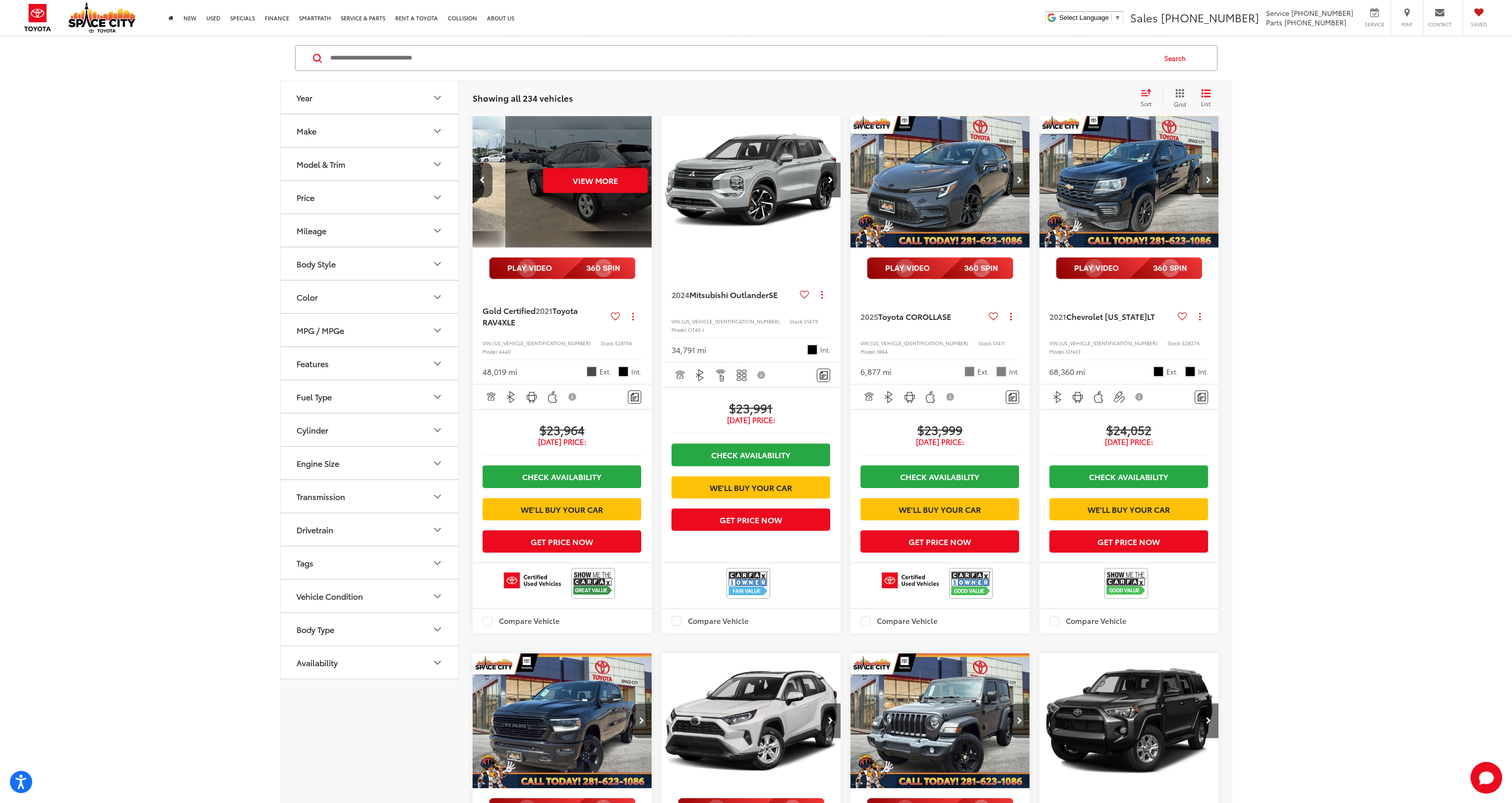
scroll to position [0, 903]
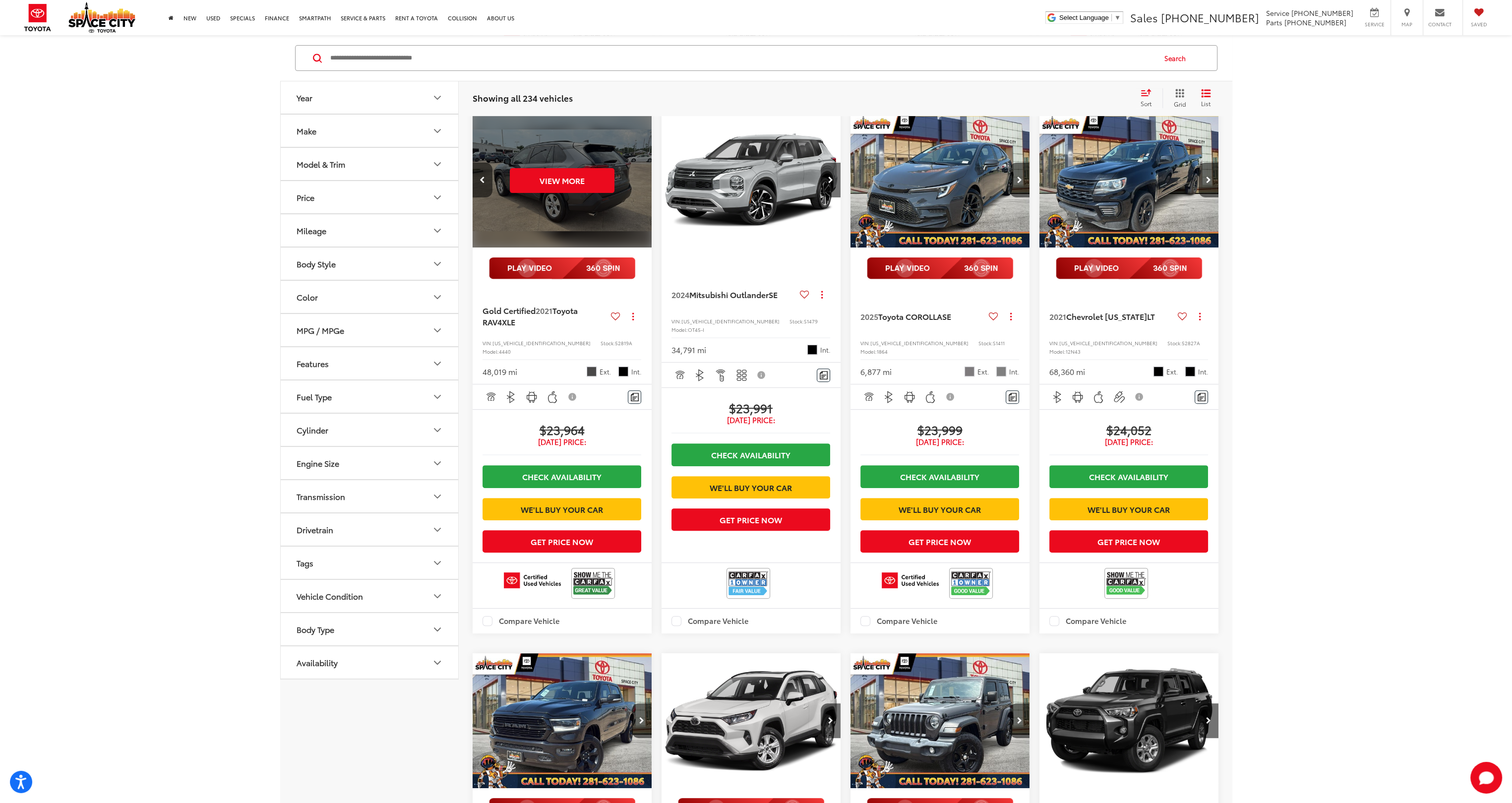
click at [641, 202] on div "View More" at bounding box center [562, 181] width 181 height 136
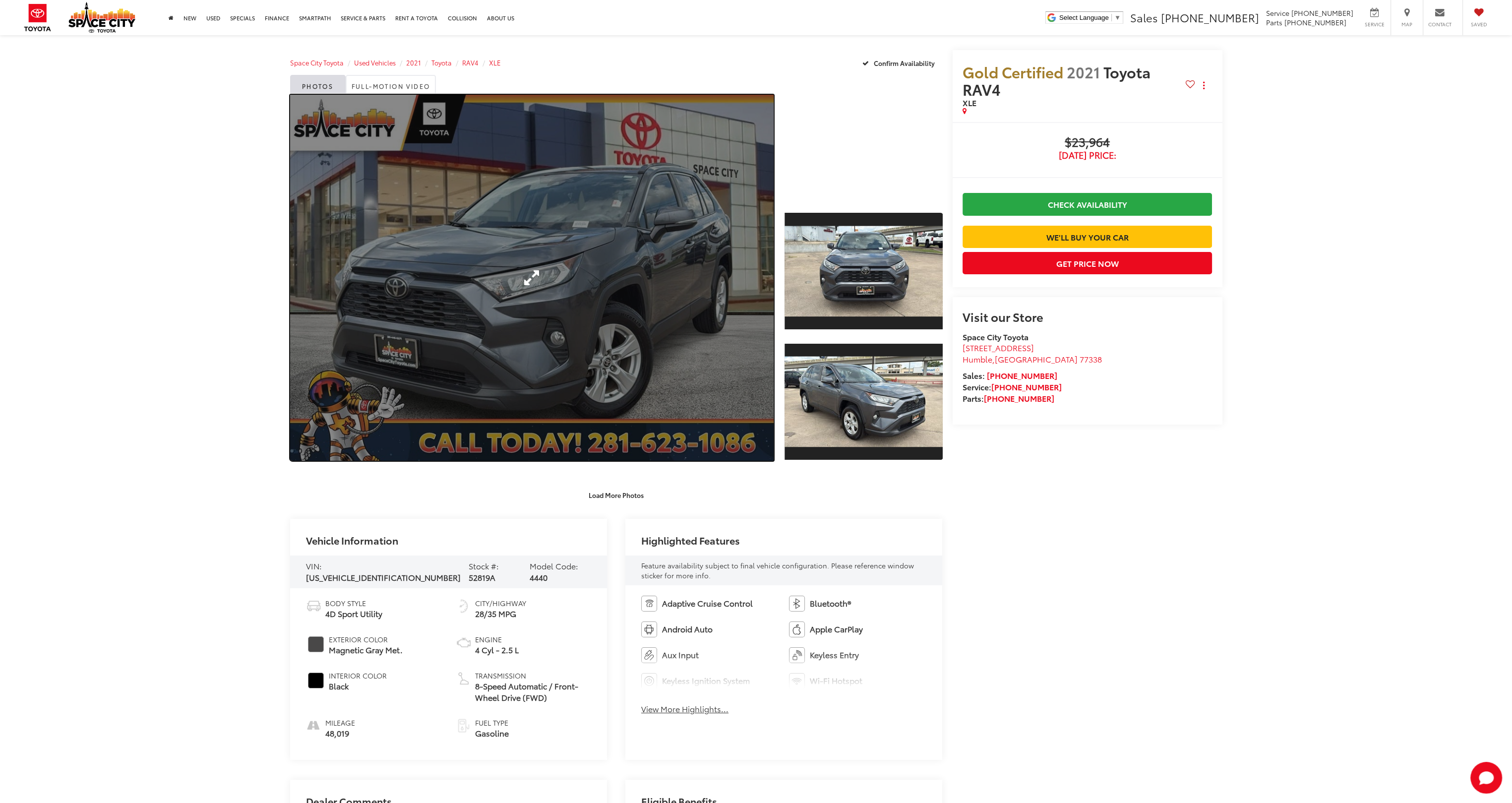
click at [579, 230] on link "Expand Photo 0" at bounding box center [532, 278] width 484 height 366
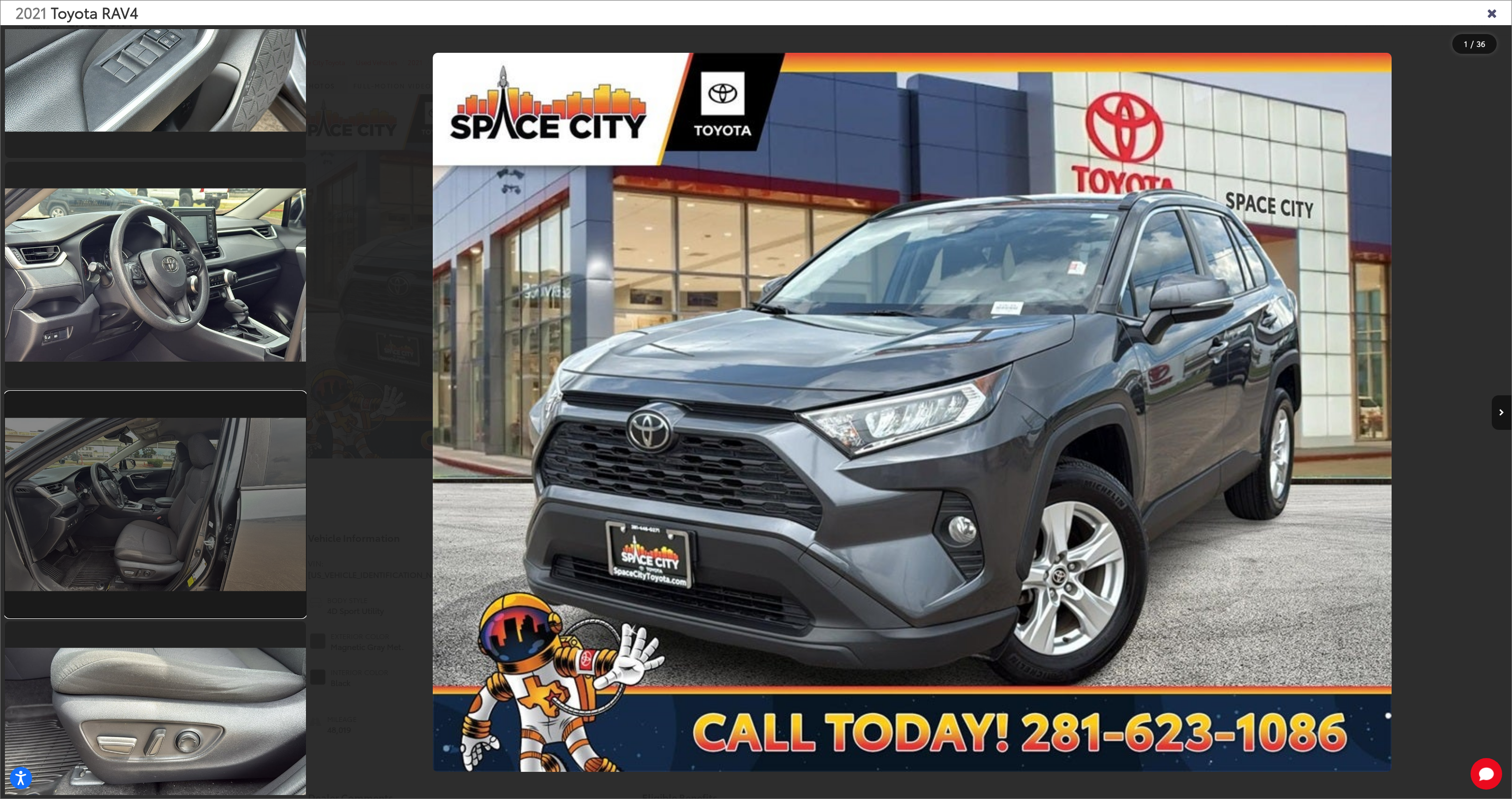
click at [201, 450] on link at bounding box center [155, 505] width 301 height 226
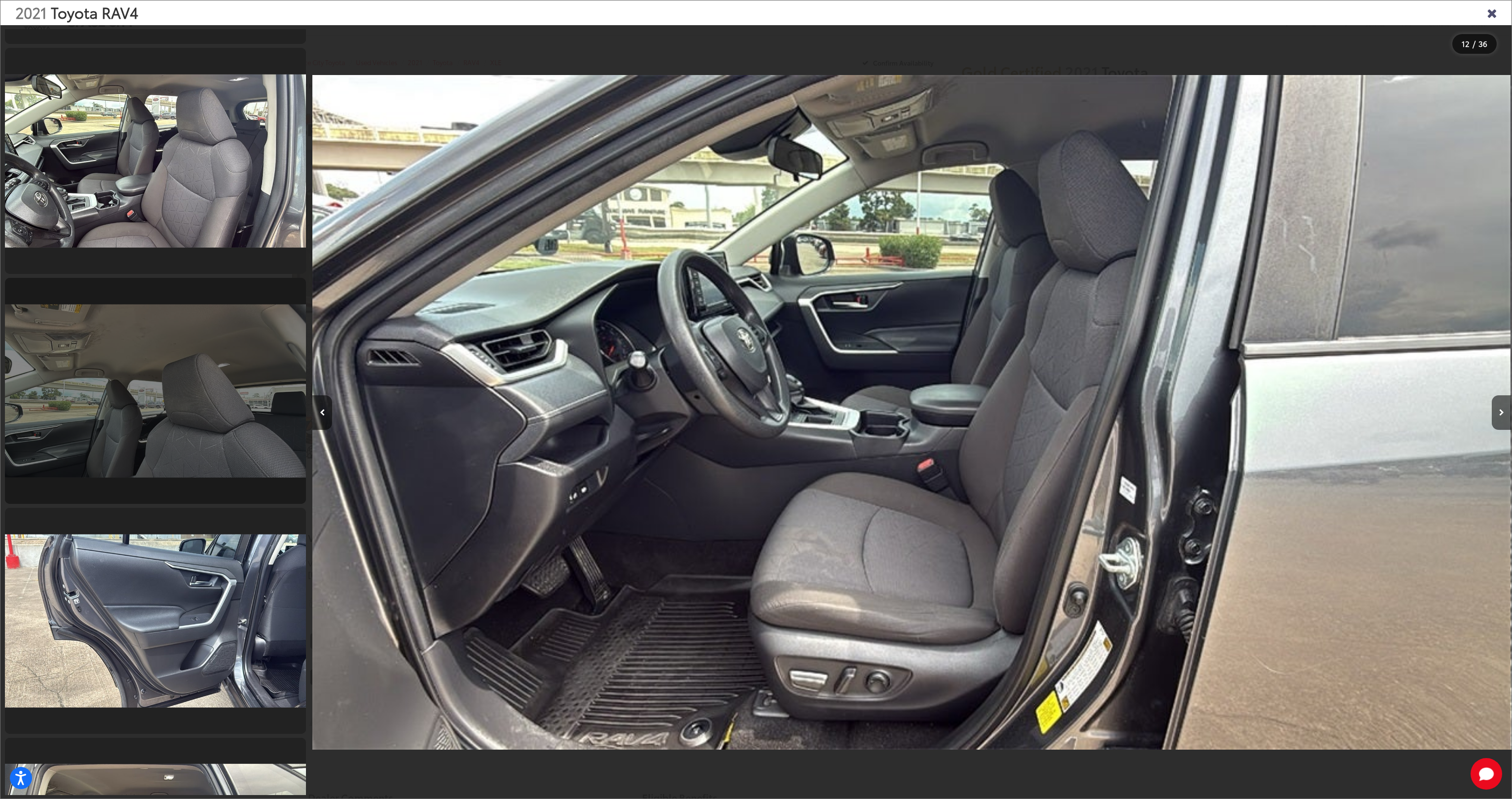
scroll to position [2981, 0]
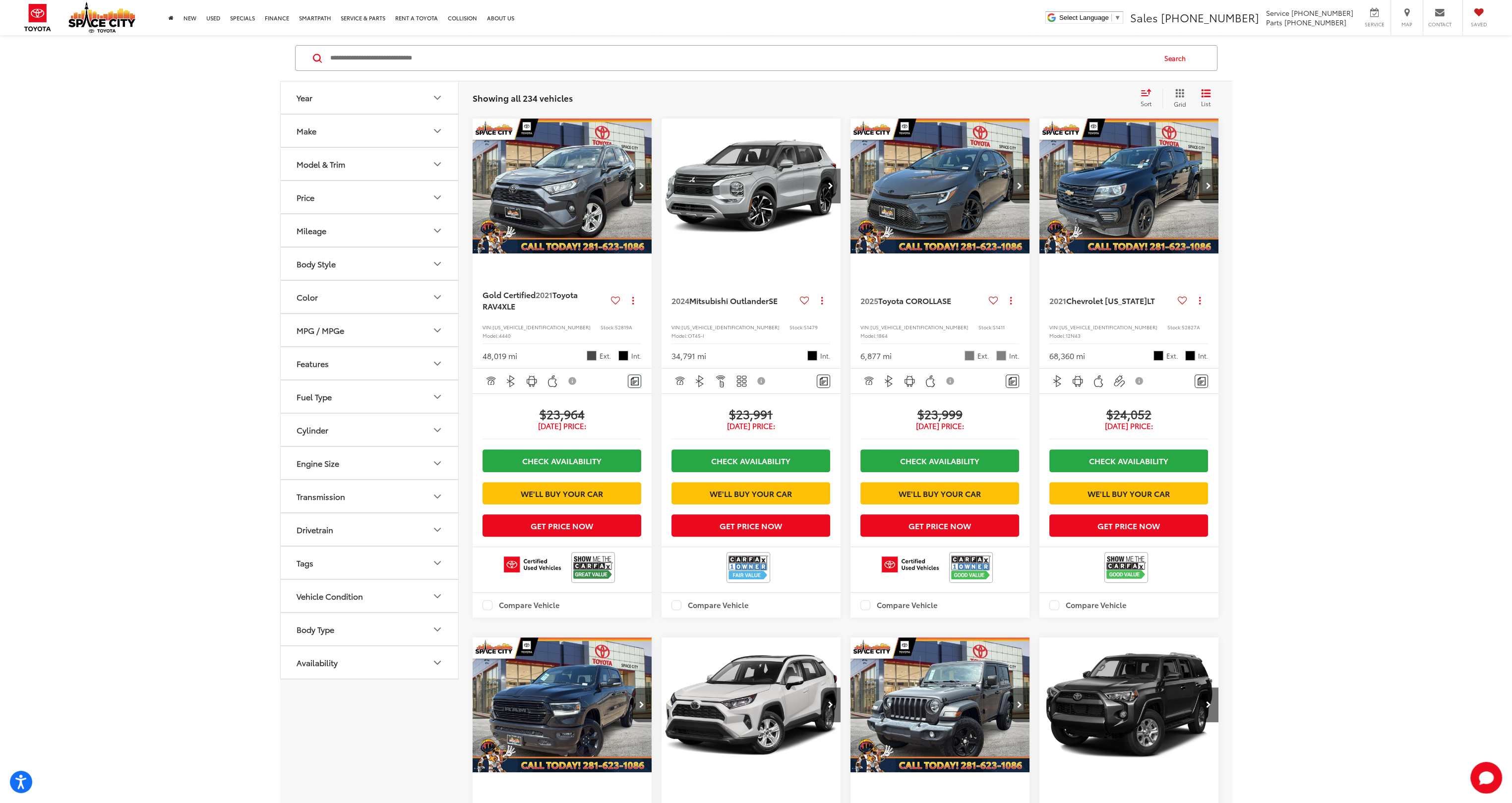
scroll to position [639, 0]
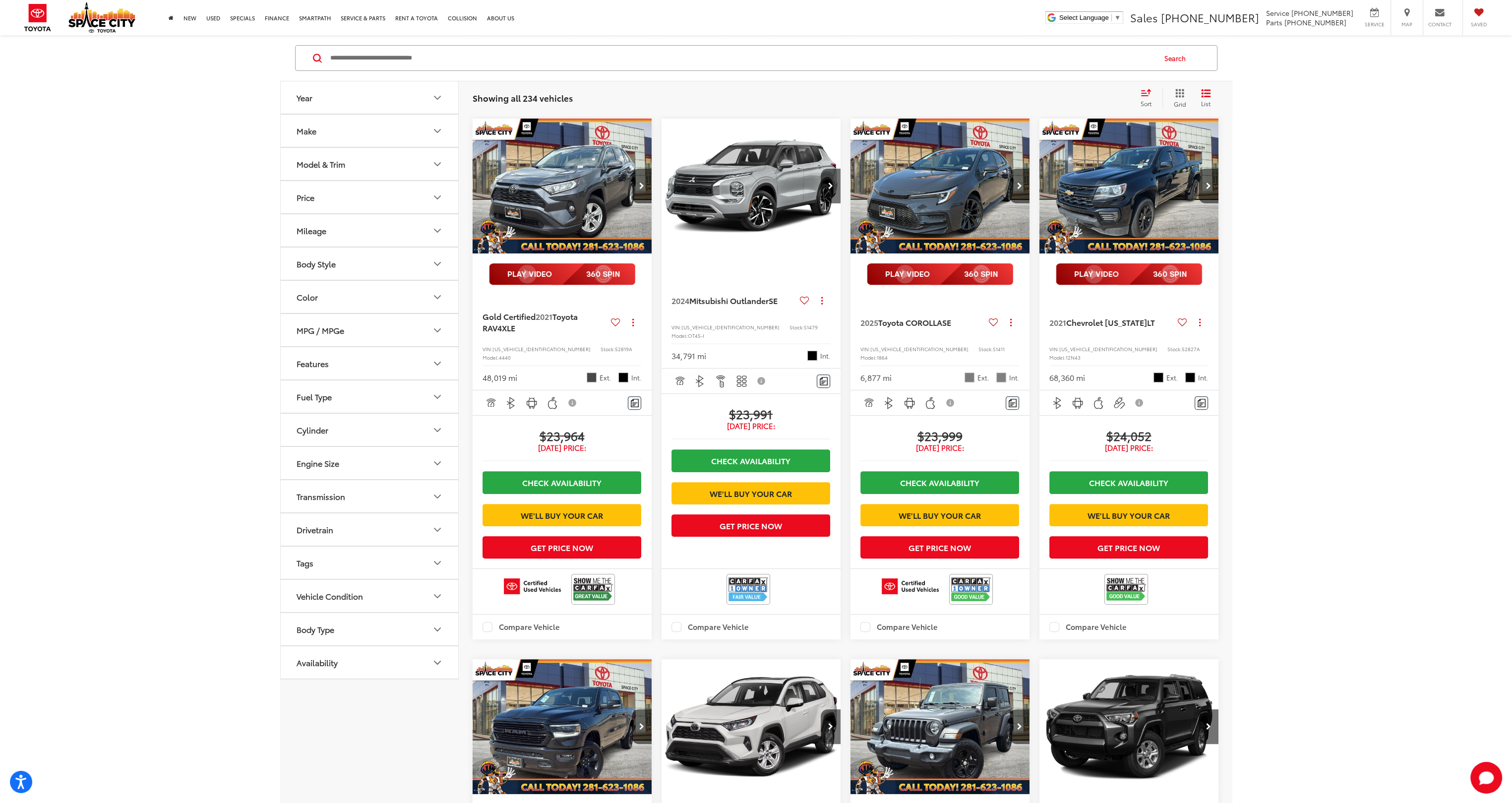
click at [740, 231] on img "2024 Mitsubishi Outlander SE 0" at bounding box center [752, 186] width 181 height 136
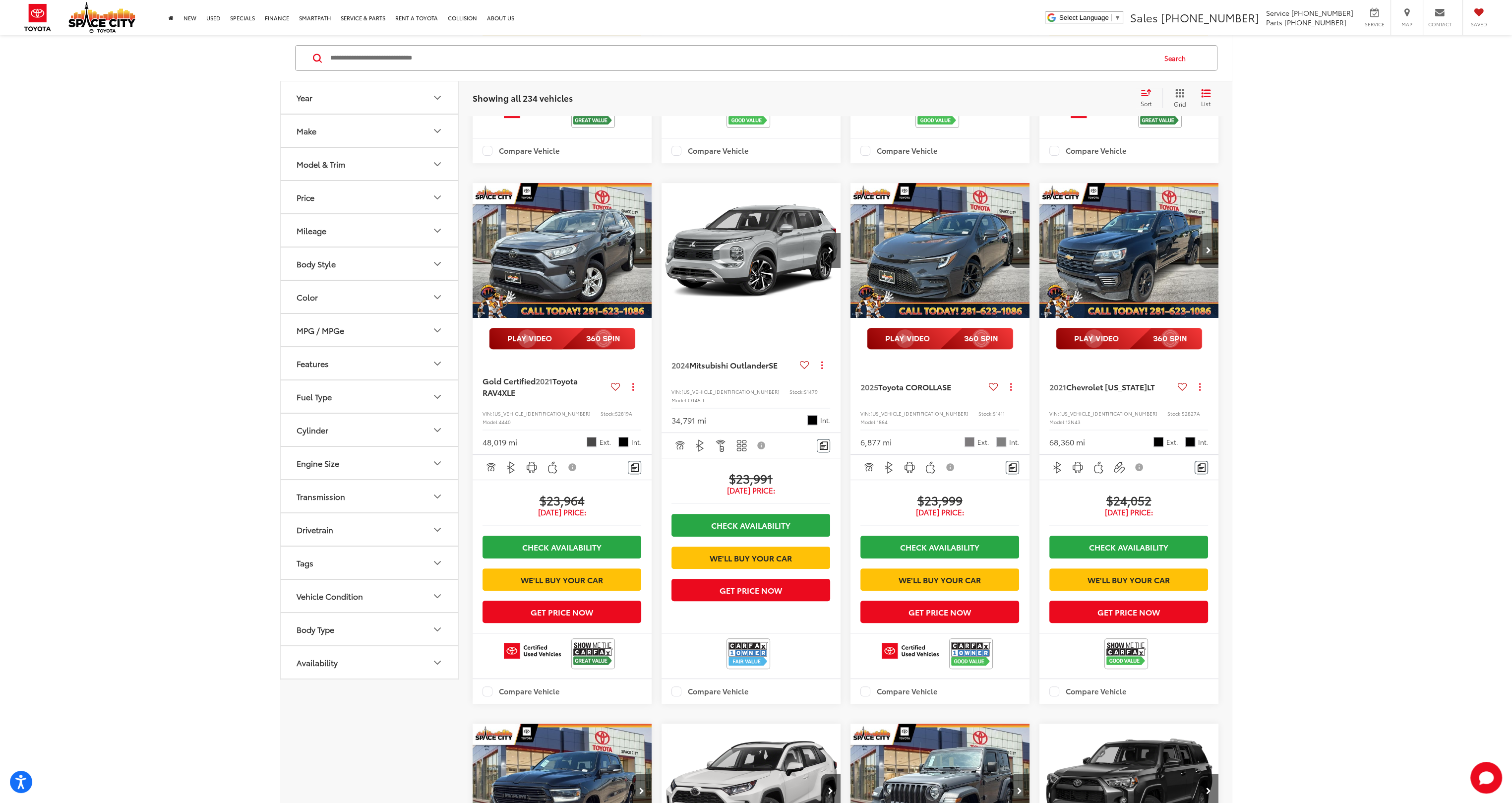
scroll to position [634, 0]
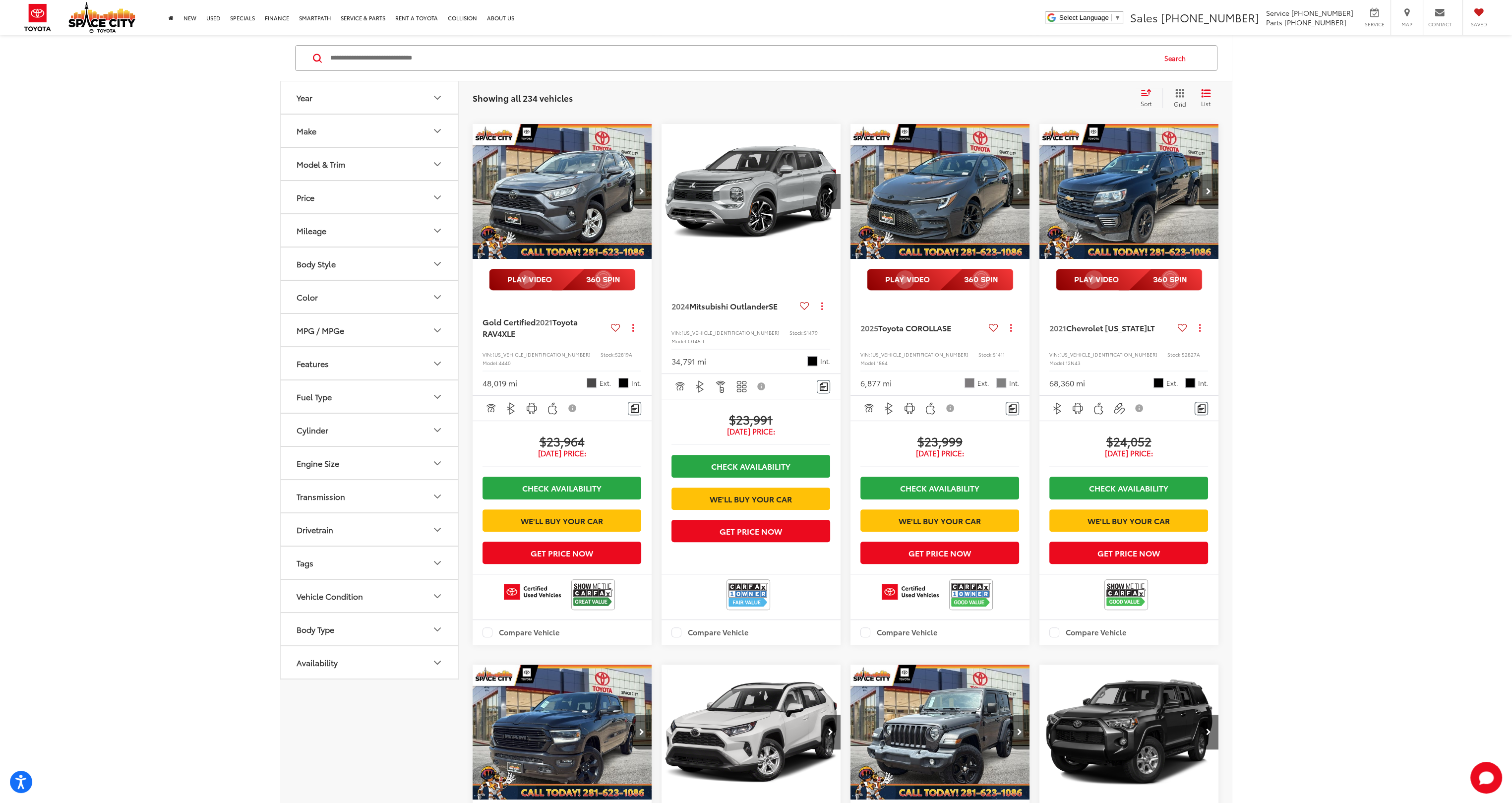
click at [638, 209] on button "Next image" at bounding box center [642, 191] width 20 height 35
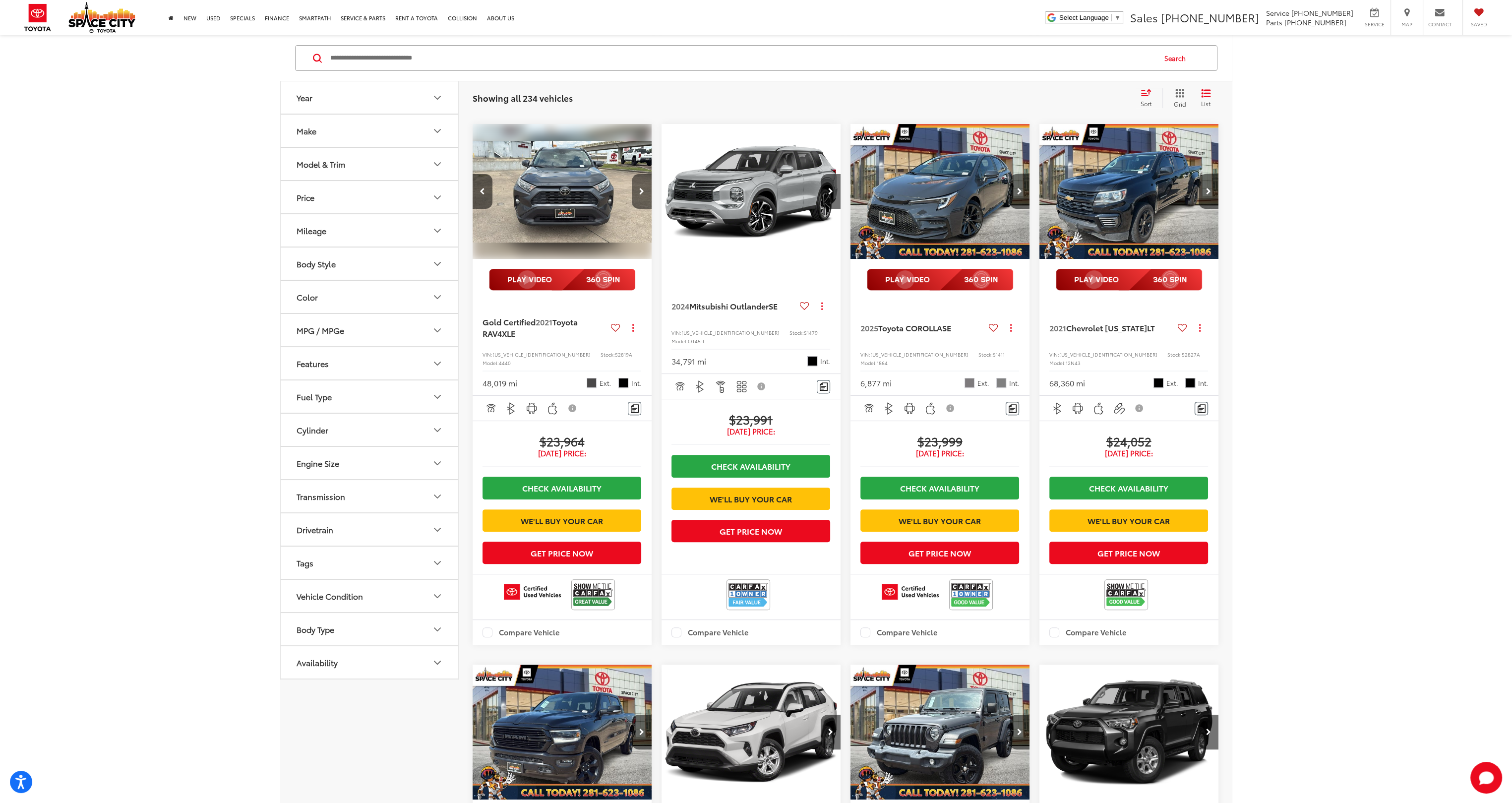
click at [638, 209] on button "Next image" at bounding box center [642, 191] width 20 height 35
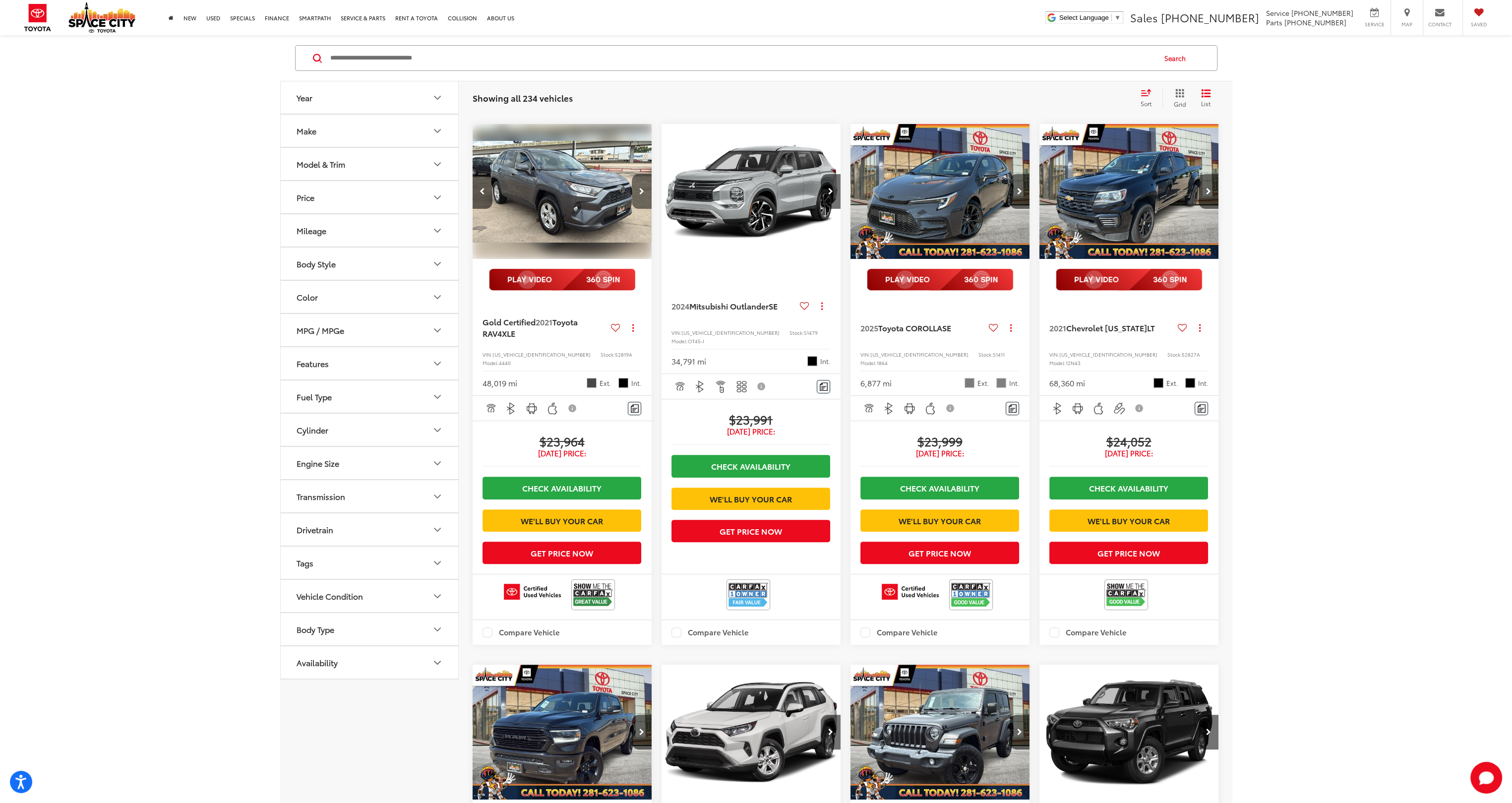
click at [638, 209] on button "Next image" at bounding box center [642, 191] width 20 height 35
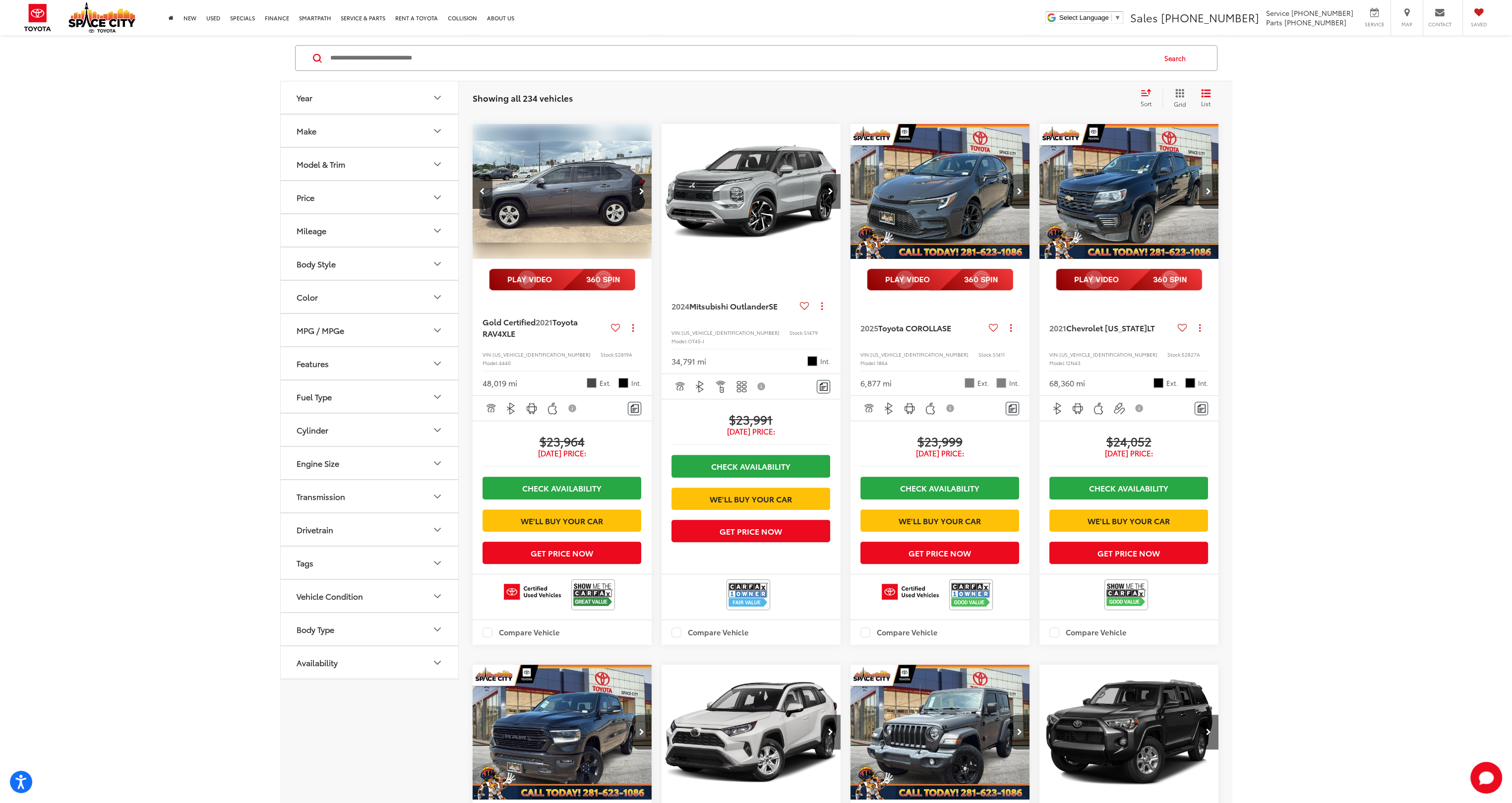
click at [638, 209] on button "Next image" at bounding box center [642, 191] width 20 height 35
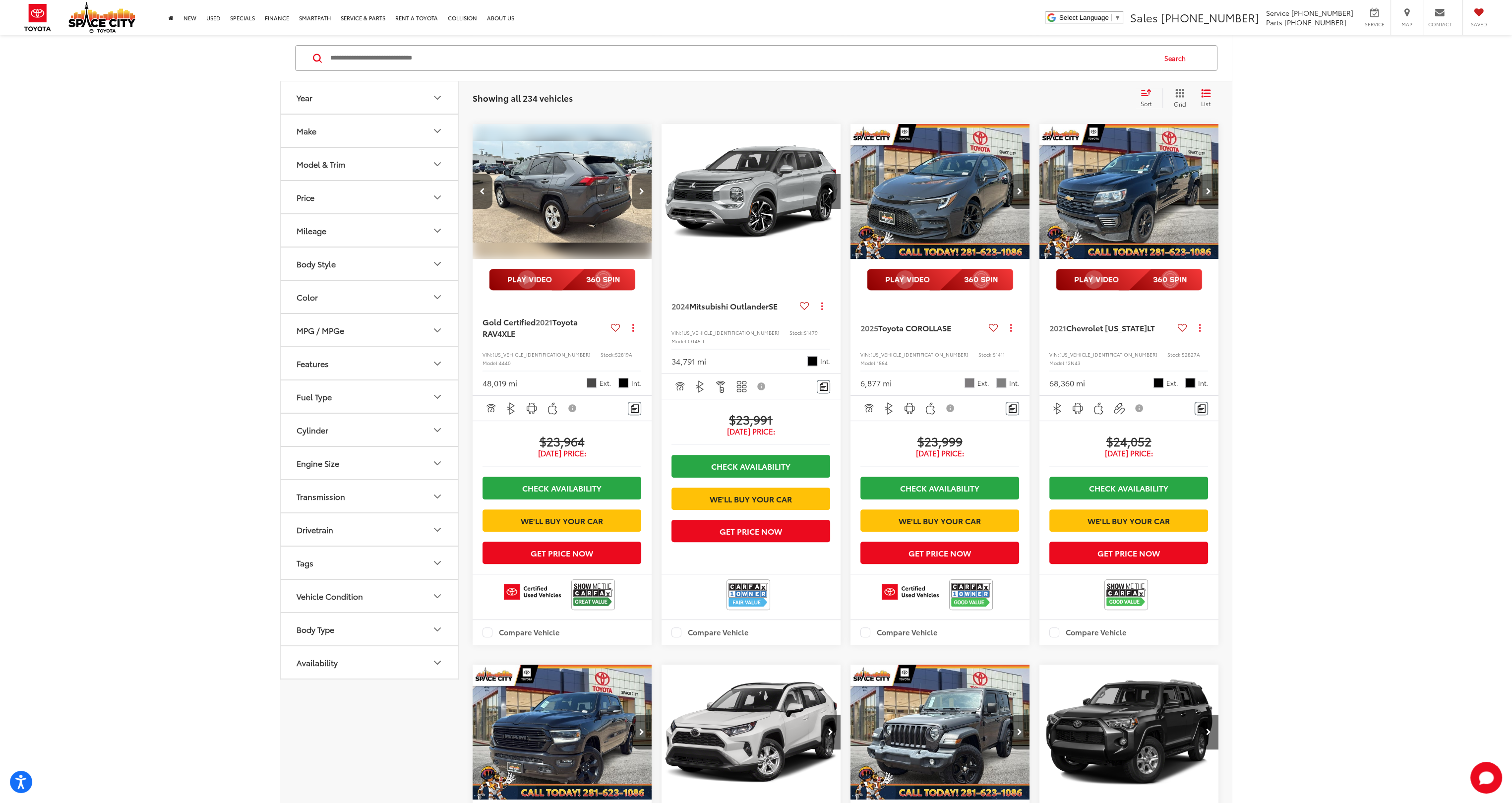
click at [638, 209] on button "Next image" at bounding box center [642, 191] width 20 height 35
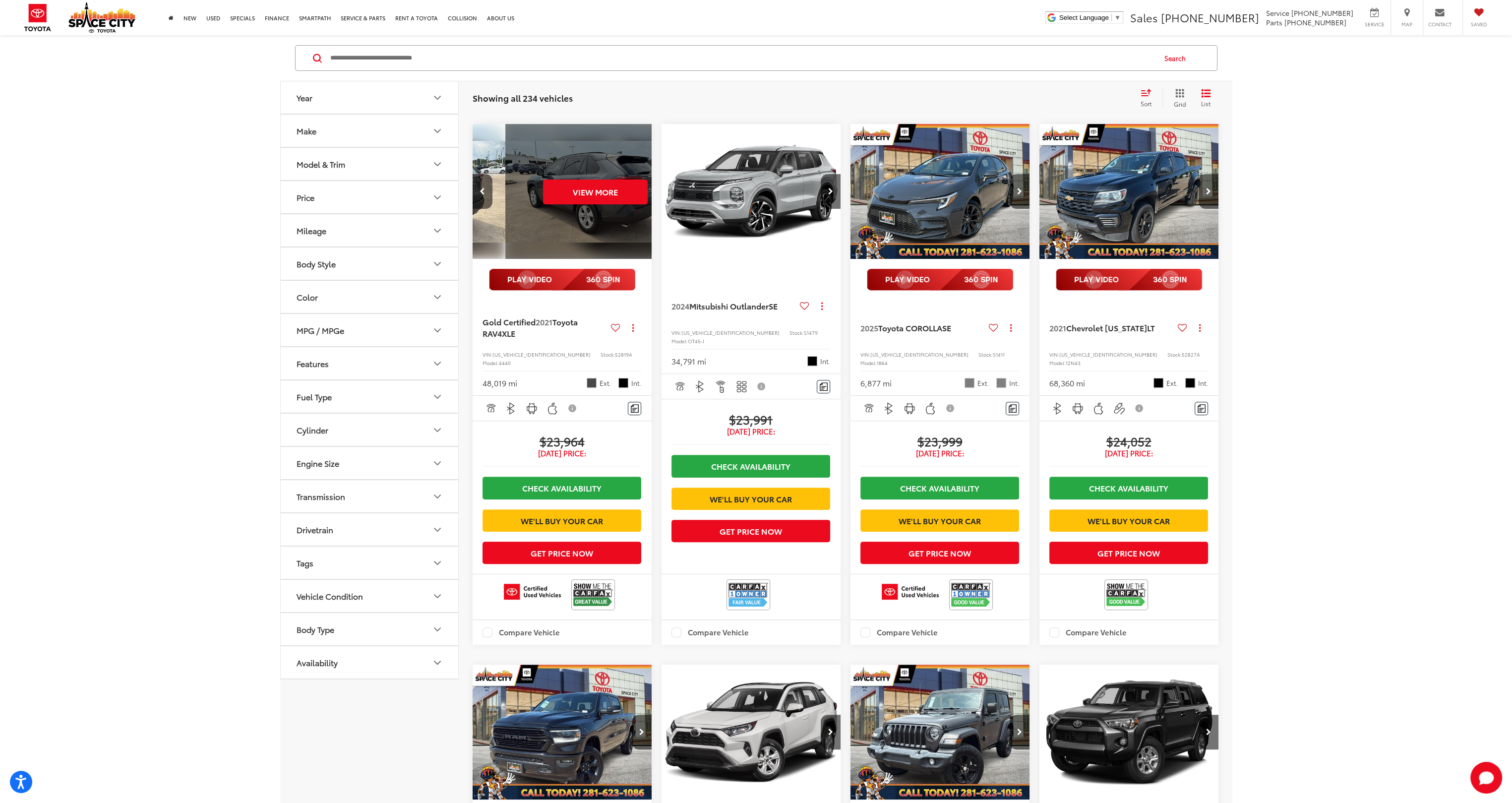
scroll to position [0, 903]
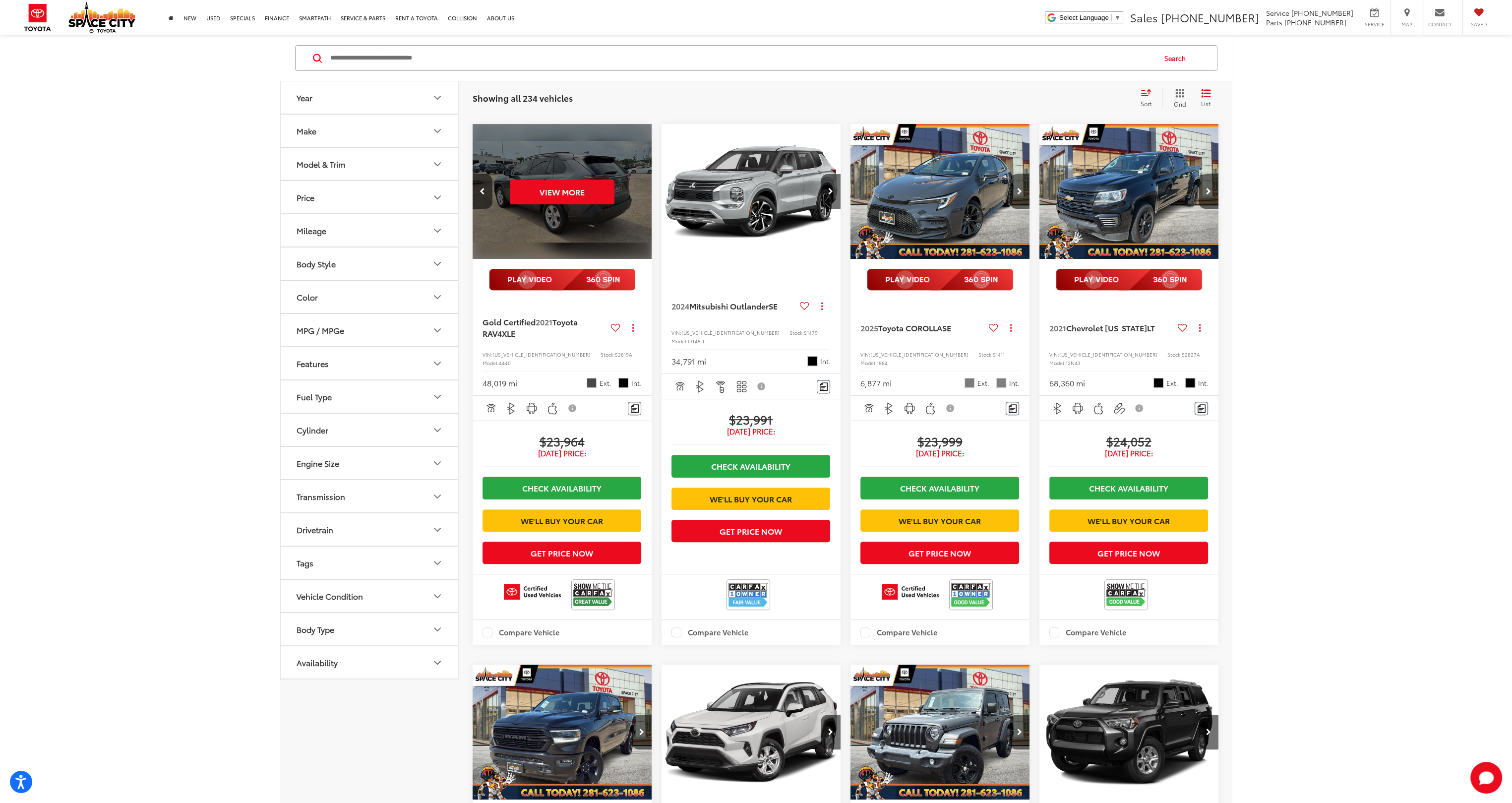
click at [638, 214] on div "View More" at bounding box center [562, 192] width 181 height 136
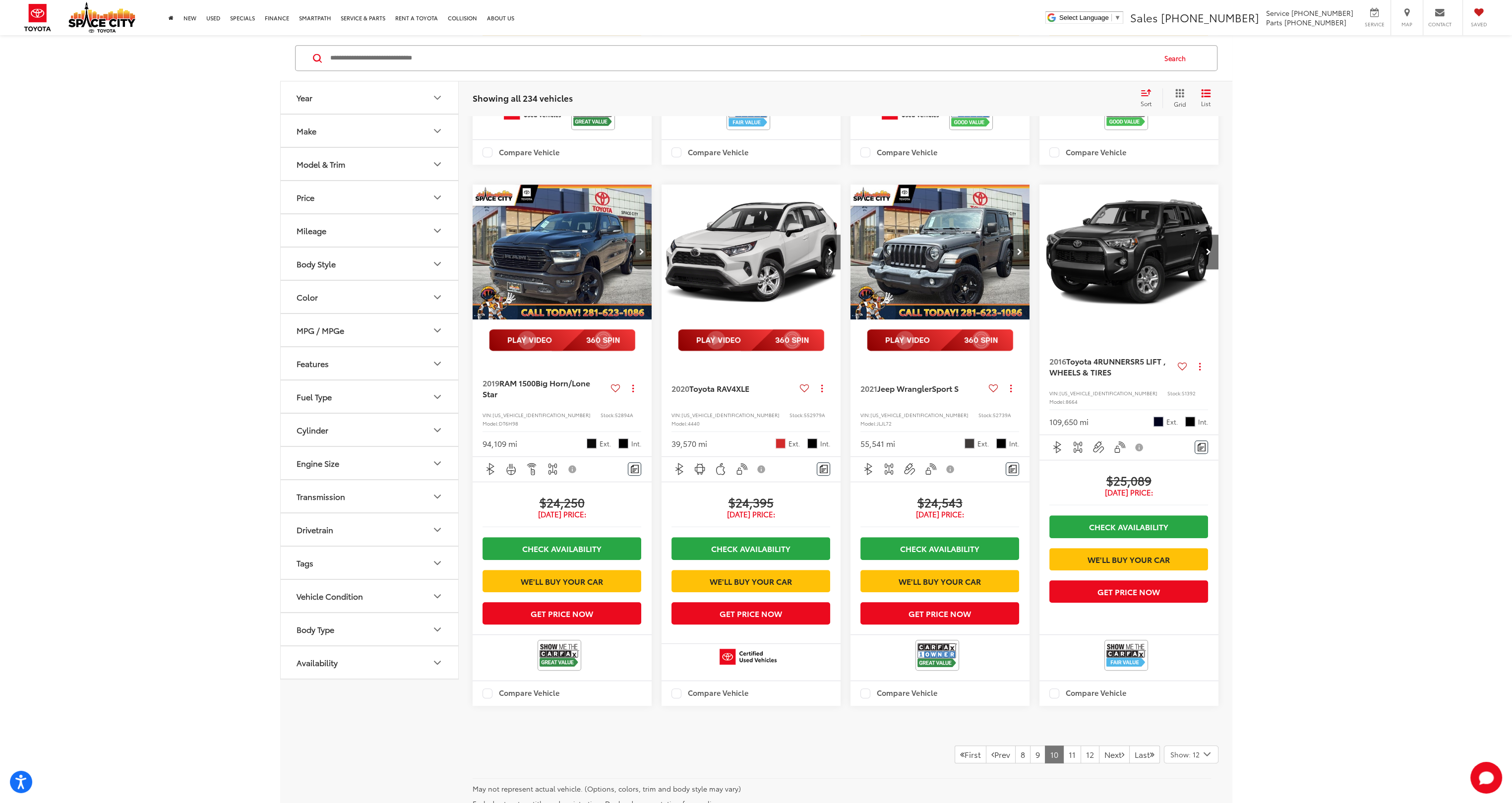
scroll to position [1223, 0]
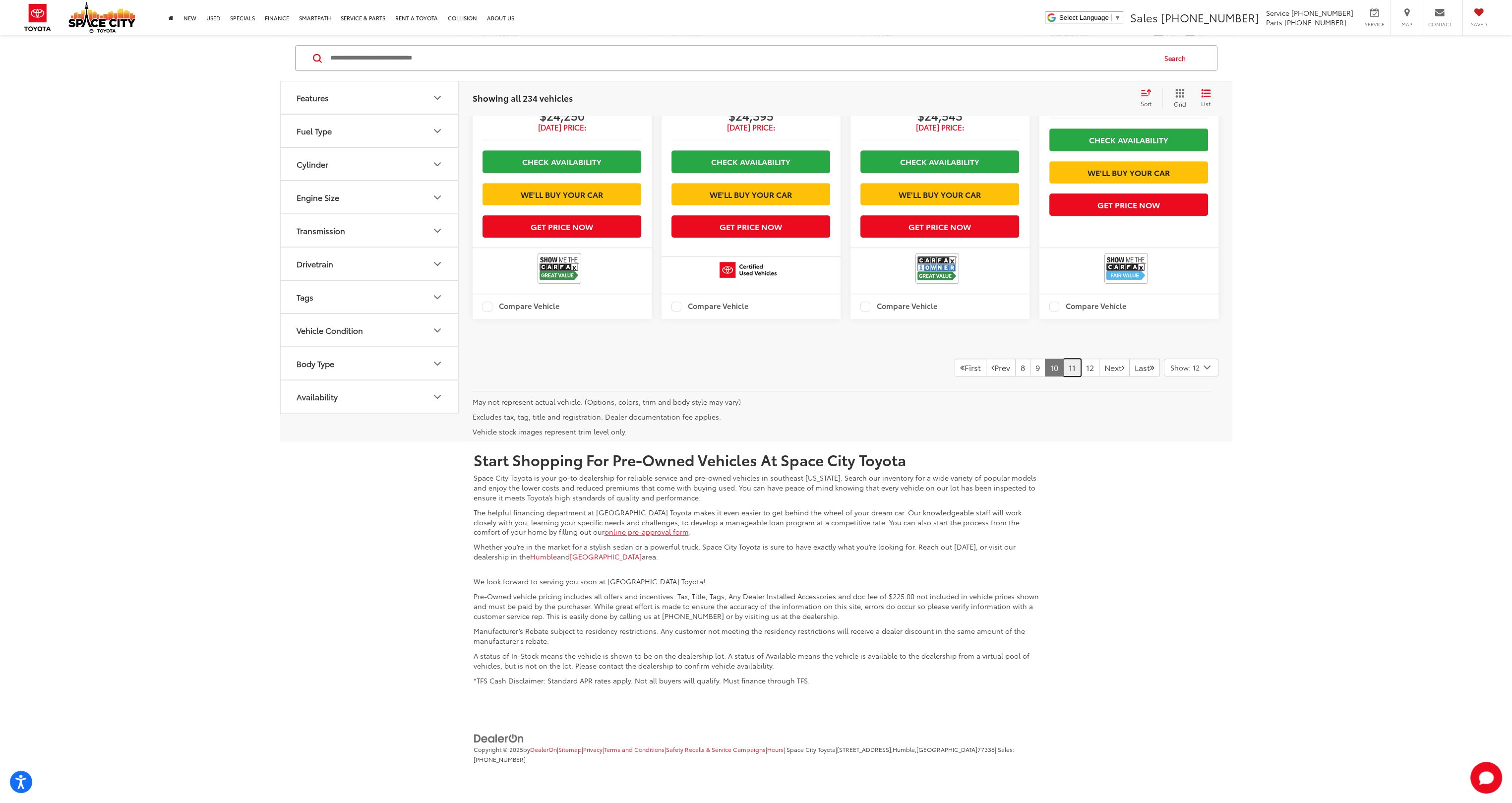
click at [1064, 376] on link "11" at bounding box center [1072, 368] width 18 height 18
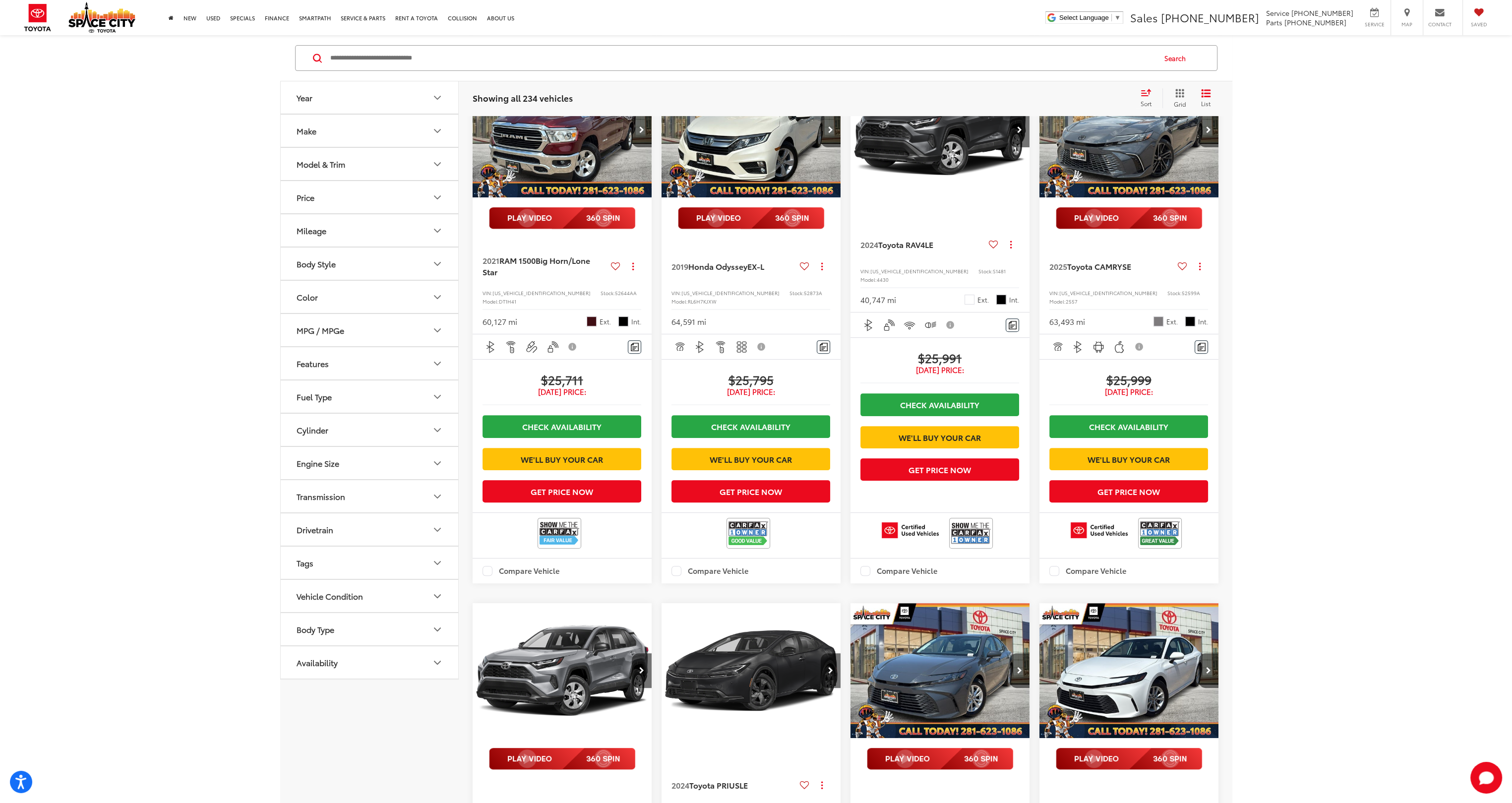
scroll to position [595, 0]
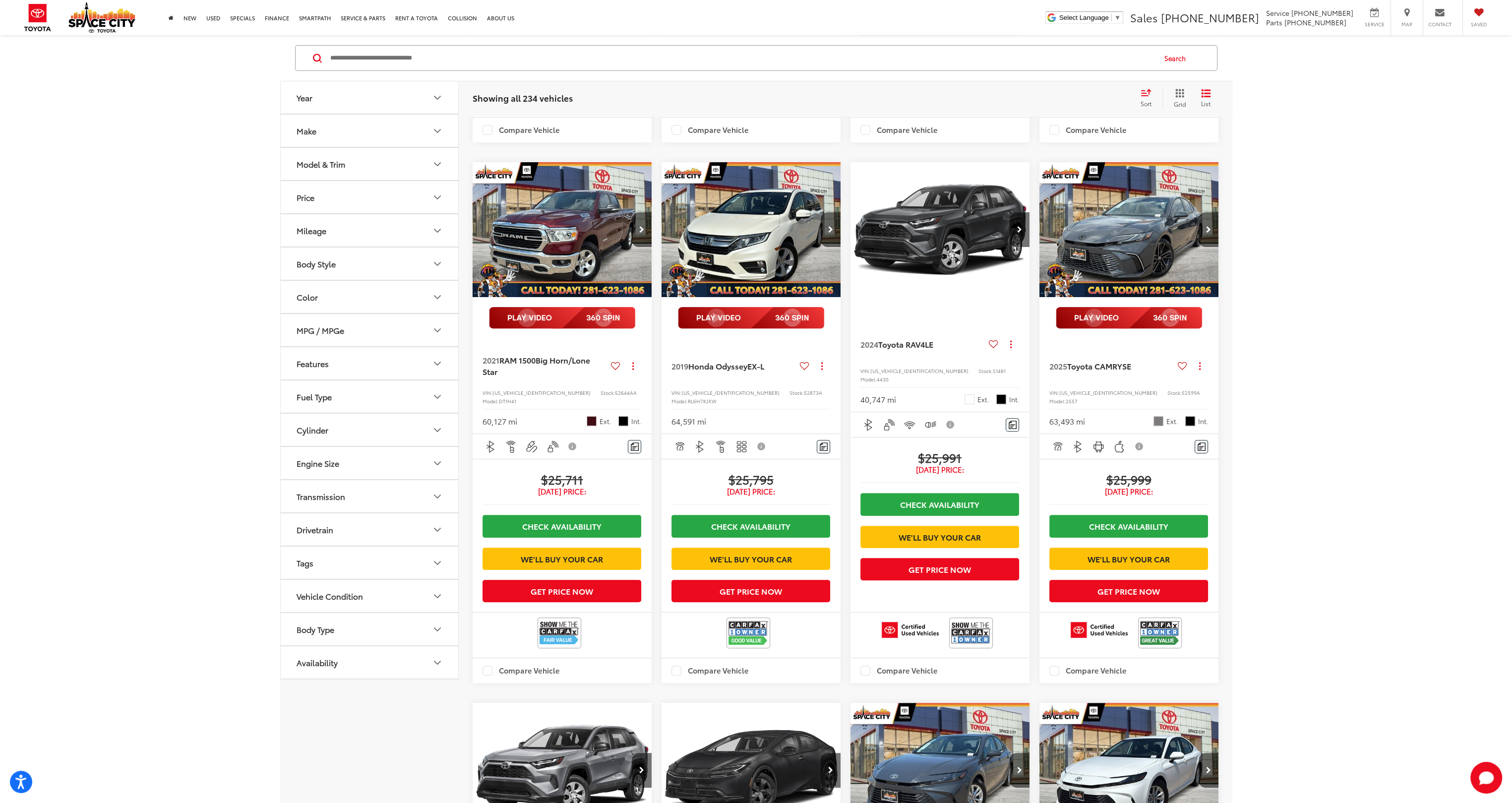
click at [930, 257] on img "2024 Toyota RAV4 LE 0" at bounding box center [940, 230] width 181 height 136
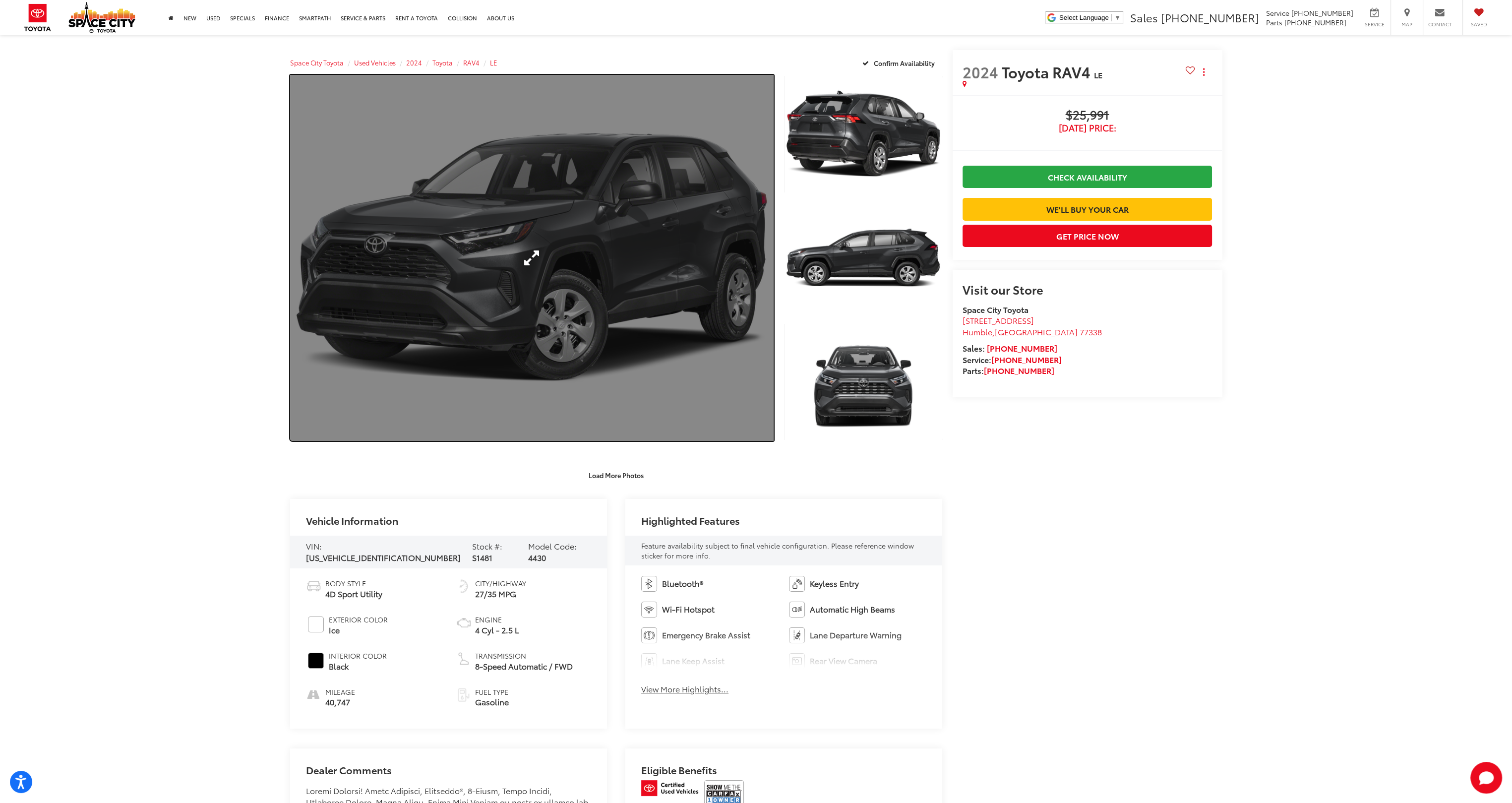
drag, startPoint x: 455, startPoint y: 356, endPoint x: 456, endPoint y: 351, distance: 5.1
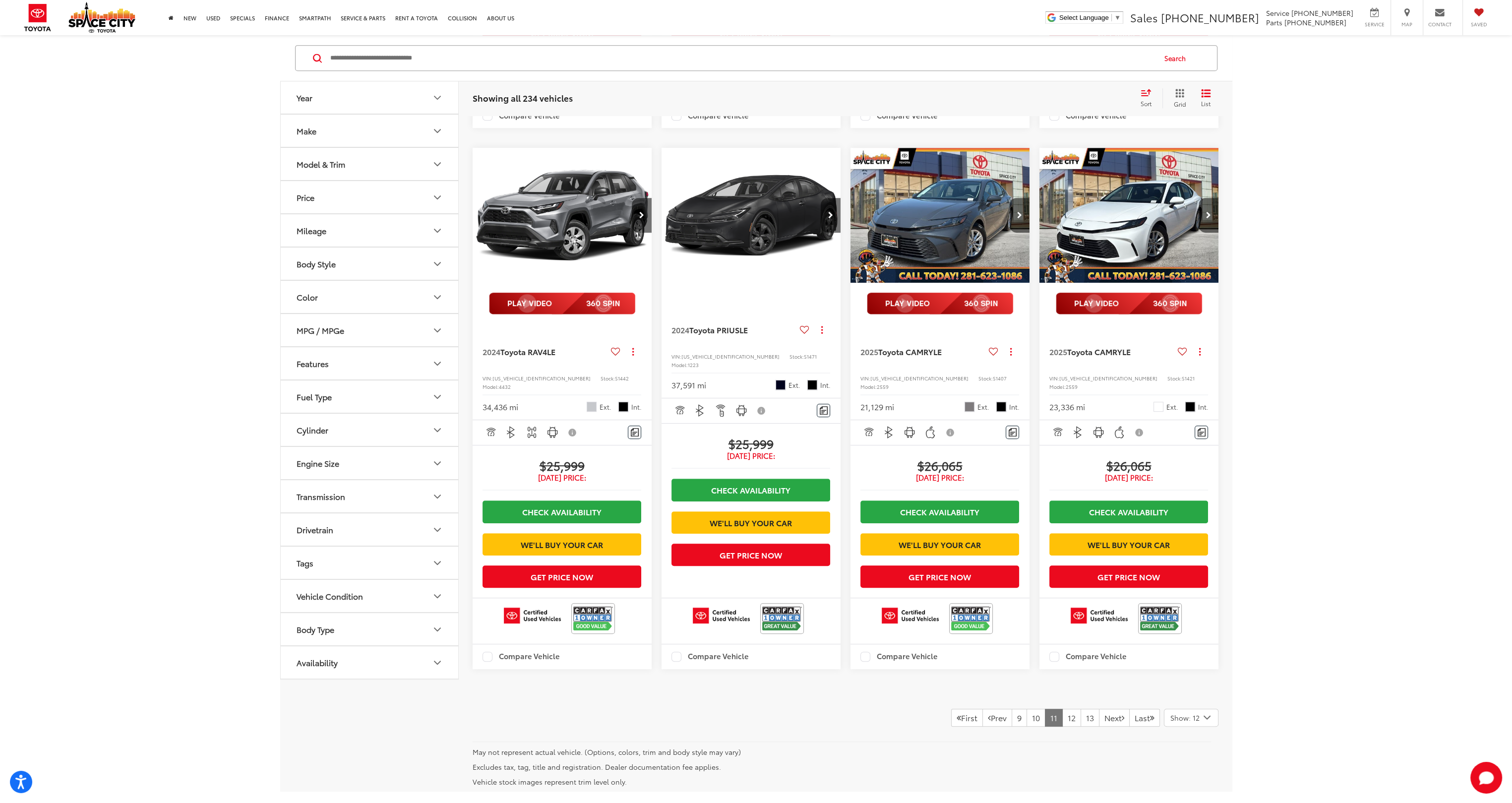
scroll to position [1141, 0]
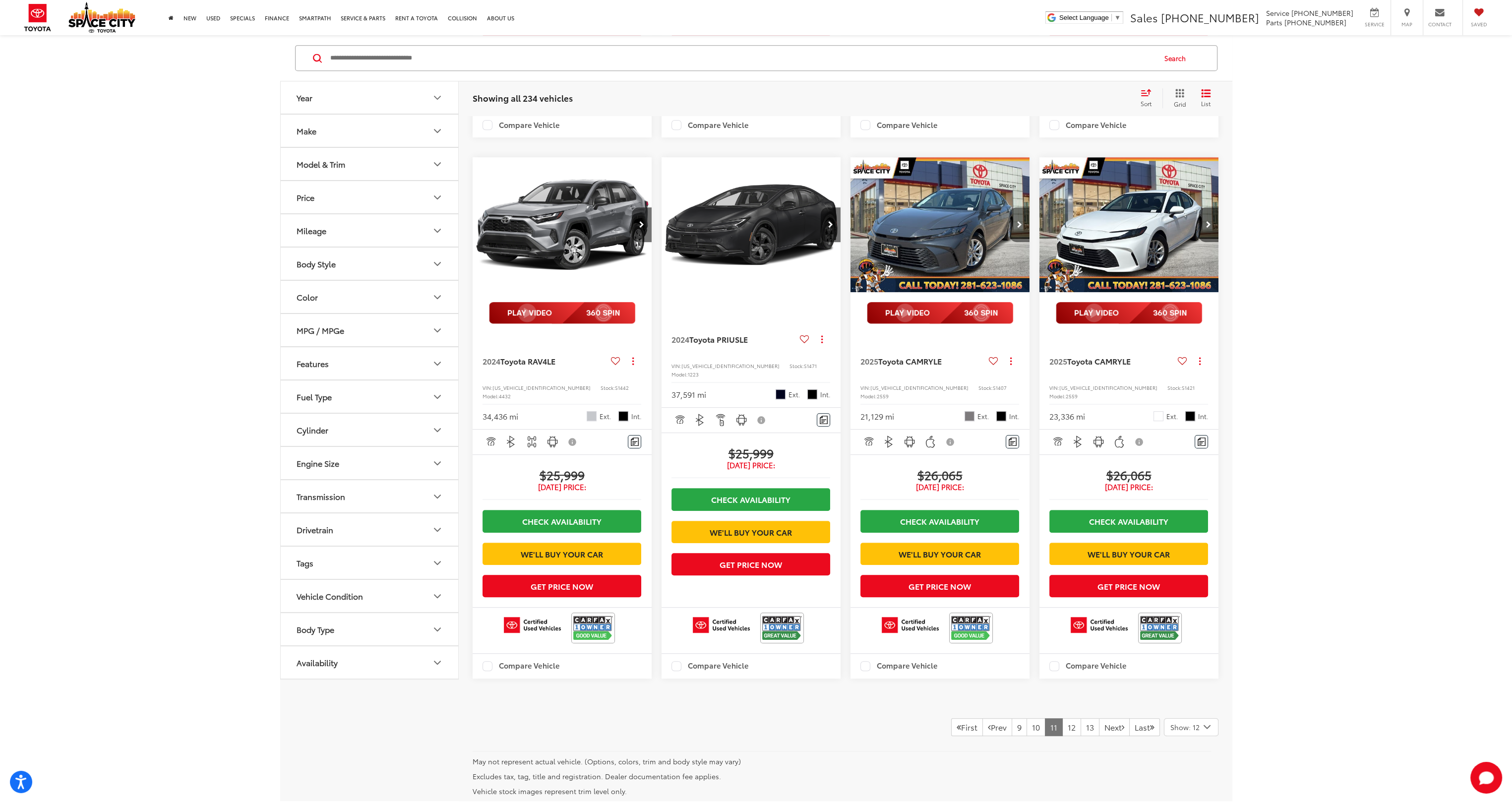
click at [1022, 228] on icon "Next image" at bounding box center [1019, 225] width 5 height 7
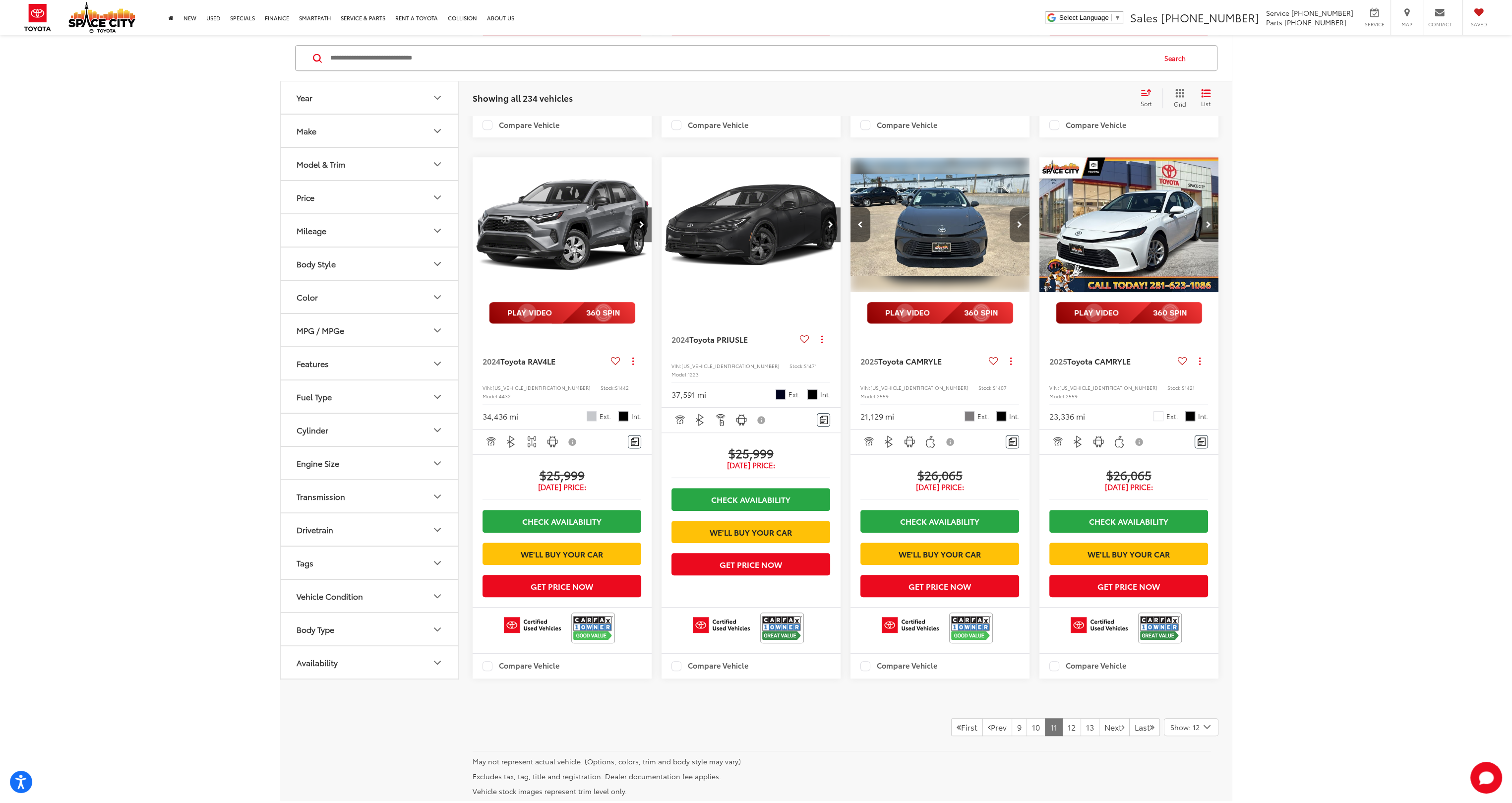
click at [1022, 228] on icon "Next image" at bounding box center [1019, 225] width 5 height 7
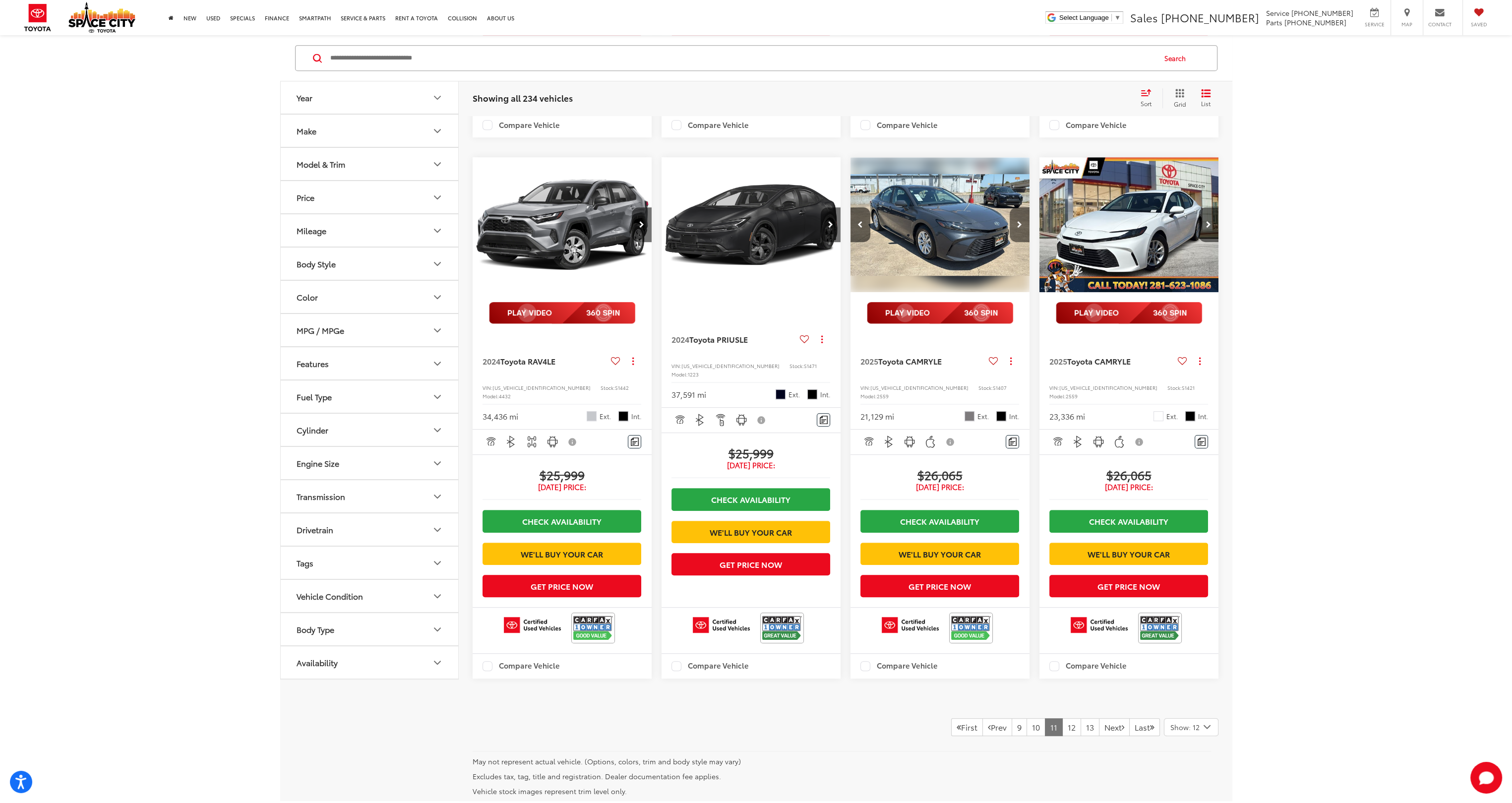
click at [1022, 228] on icon "Next image" at bounding box center [1019, 225] width 5 height 7
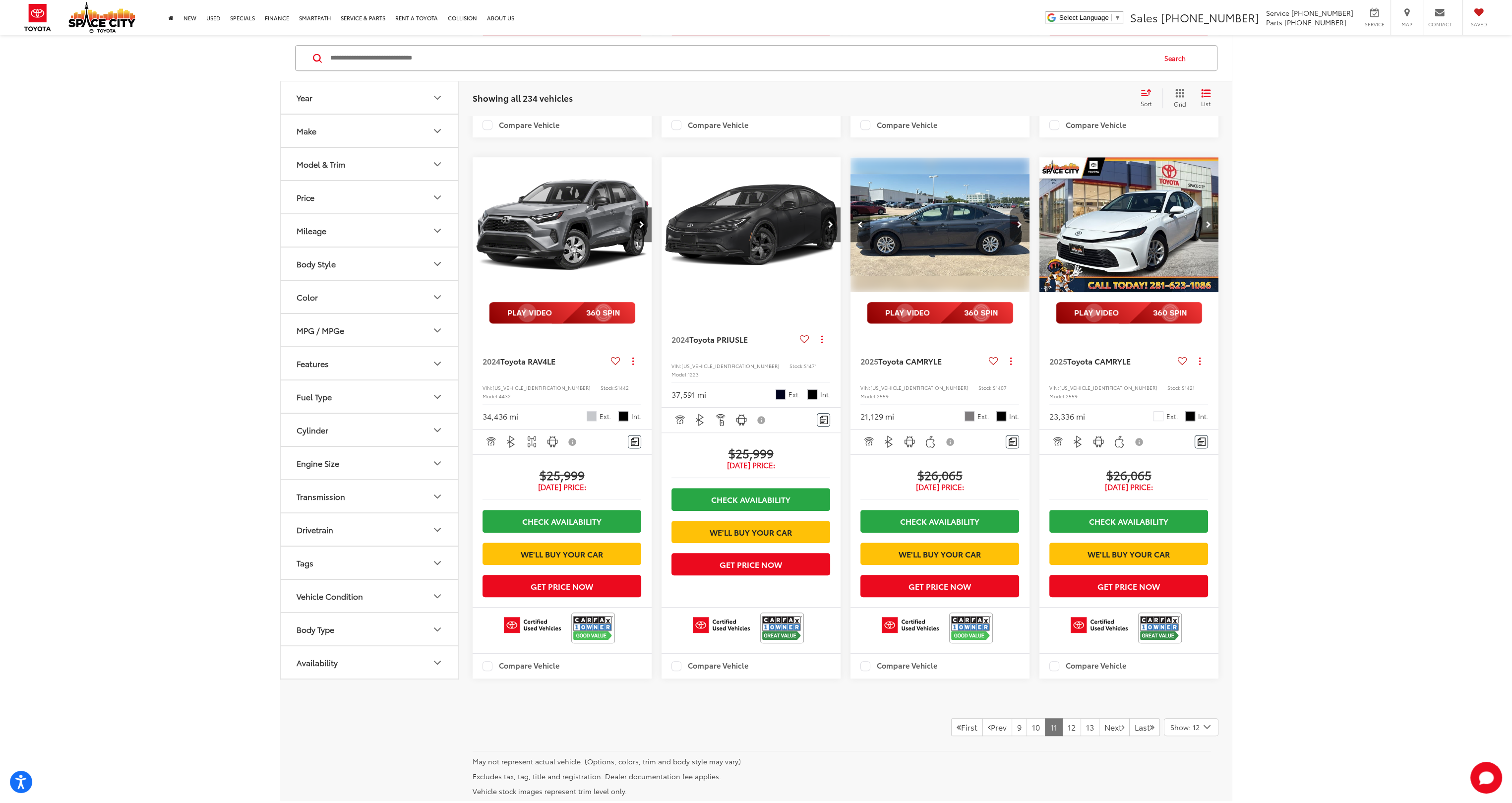
click at [1022, 228] on icon "Next image" at bounding box center [1019, 225] width 5 height 7
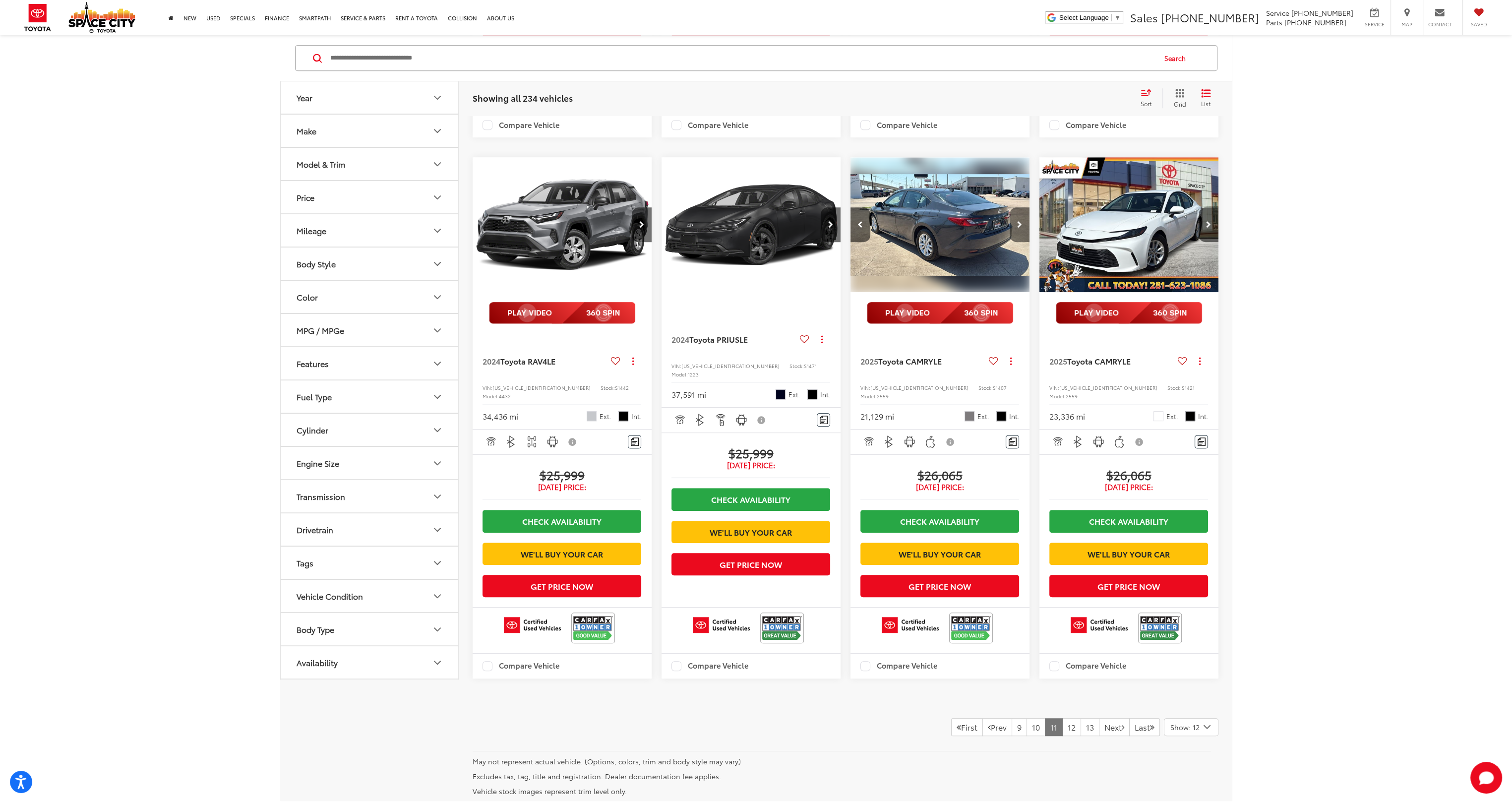
click at [1022, 228] on icon "Next image" at bounding box center [1019, 225] width 5 height 7
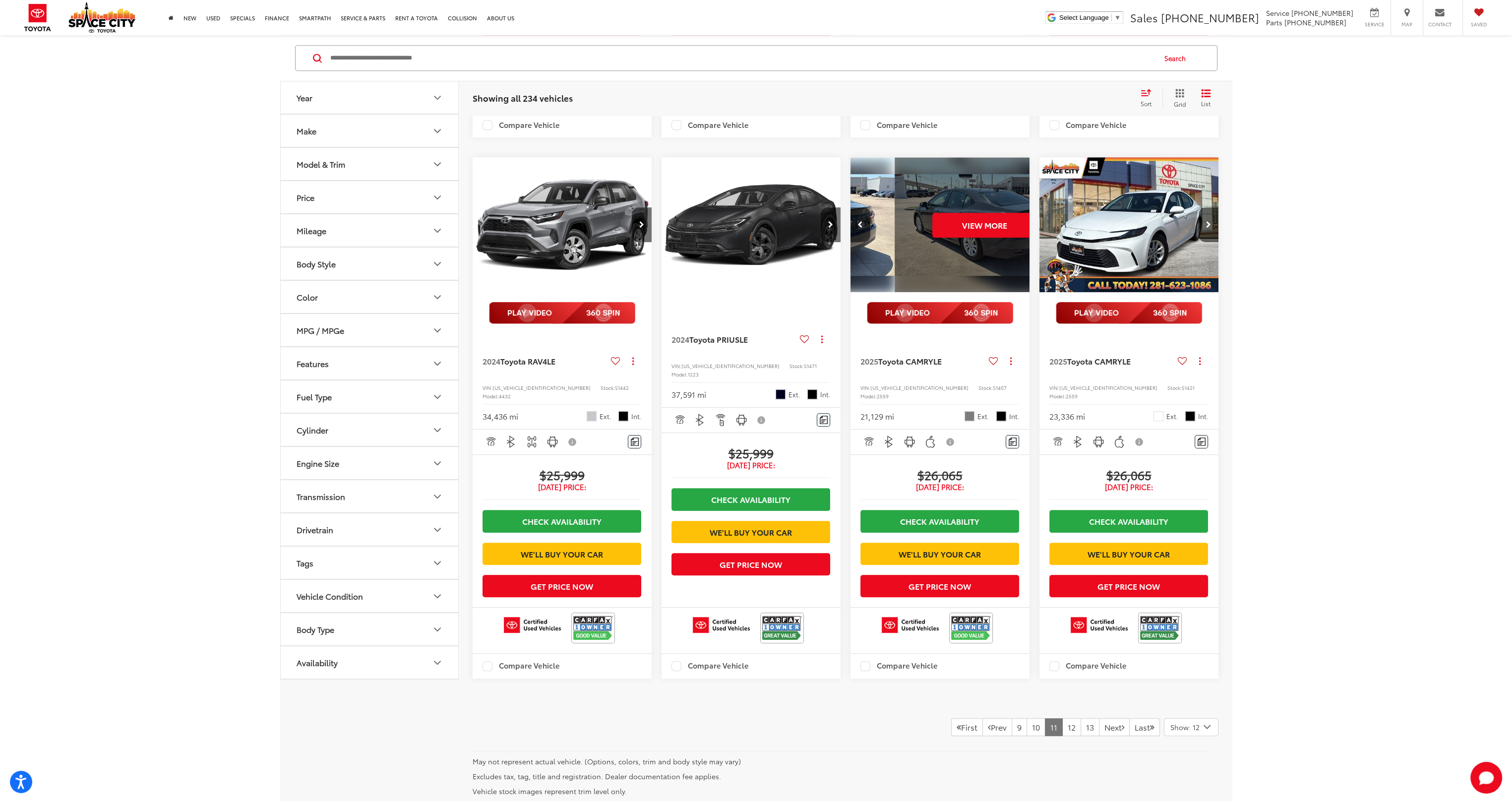
scroll to position [0, 903]
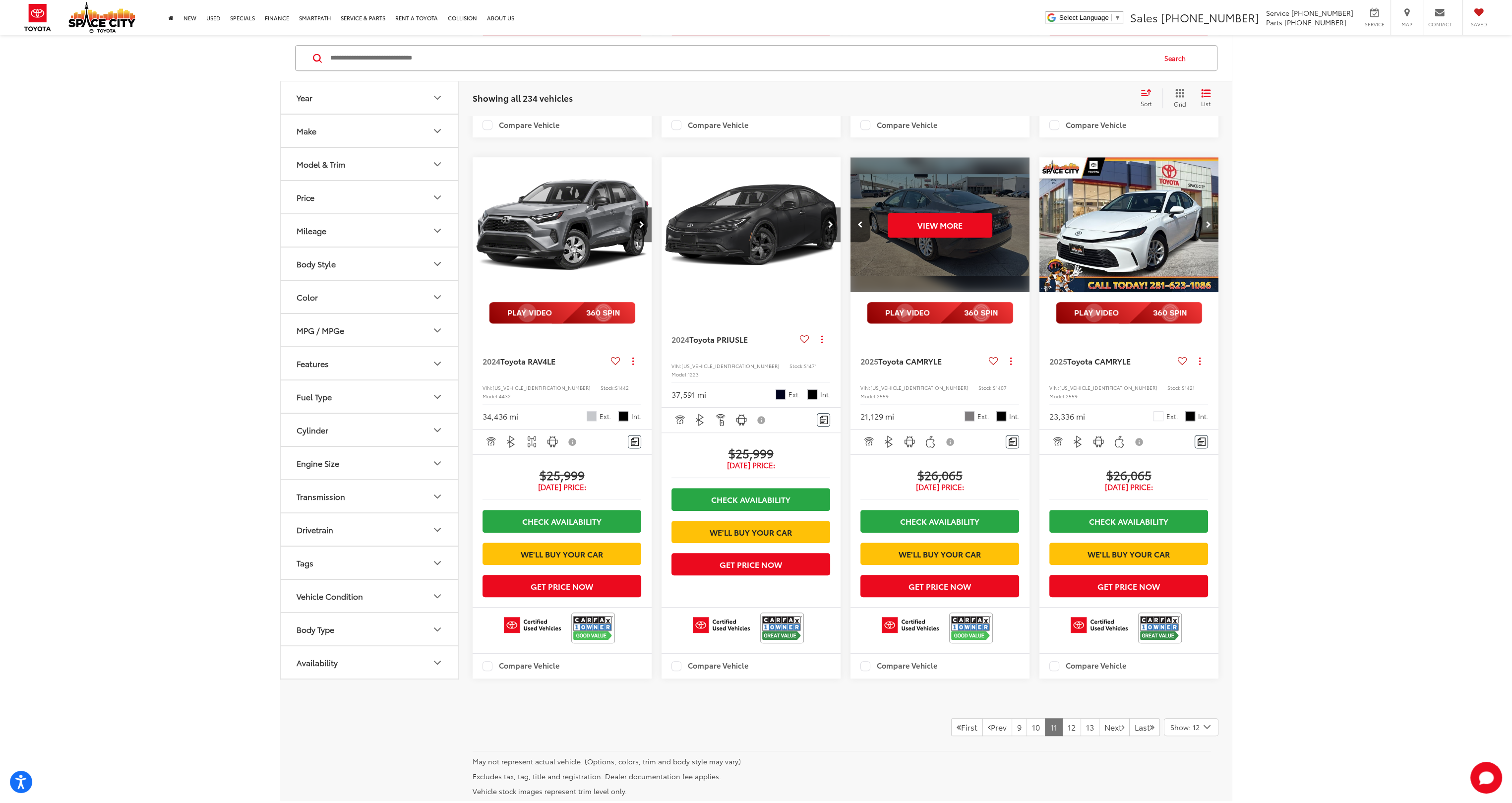
click at [1022, 285] on div "View More" at bounding box center [940, 225] width 181 height 136
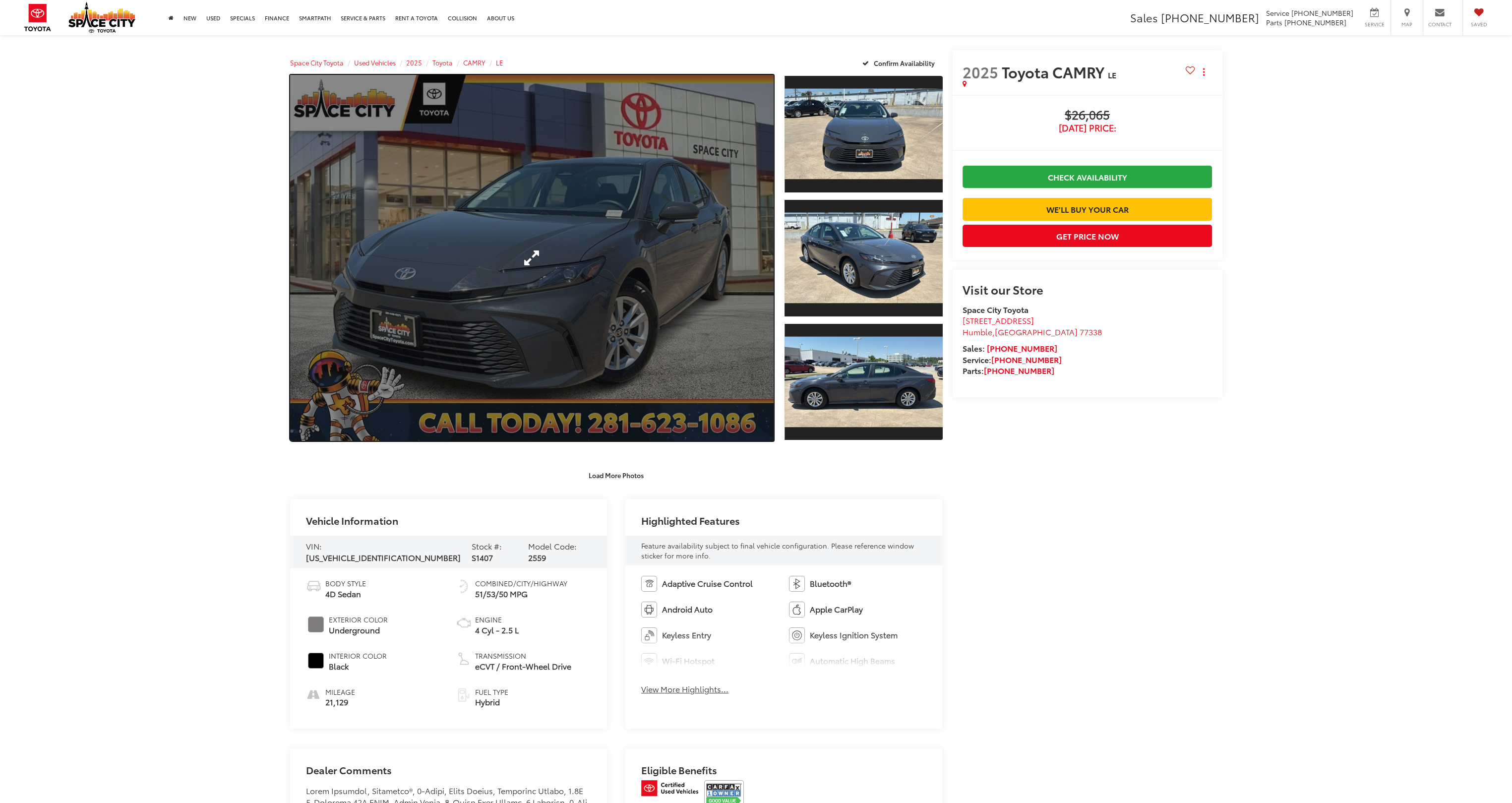
click at [678, 258] on link "Expand Photo 0" at bounding box center [532, 258] width 484 height 366
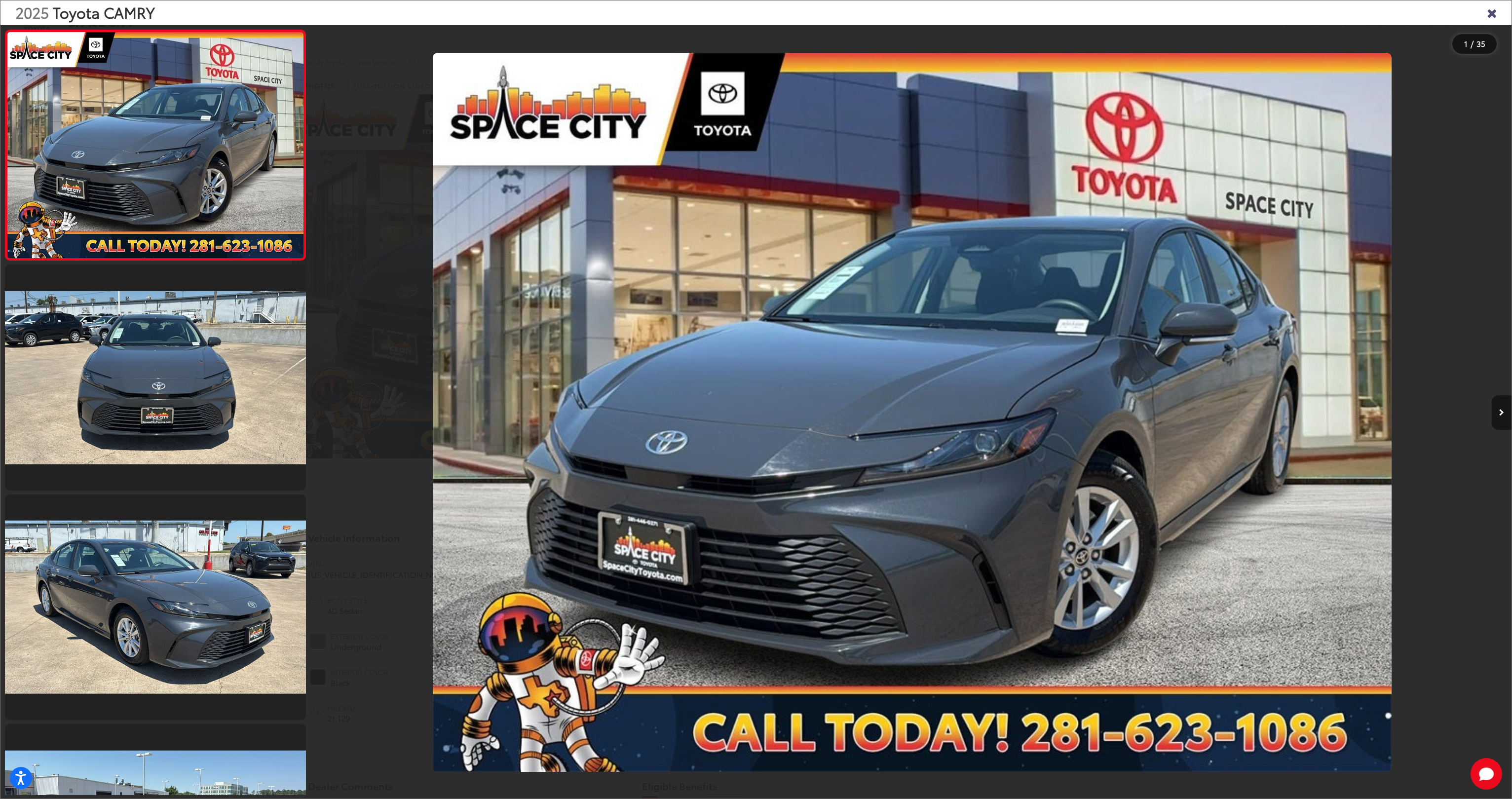
click at [1492, 409] on button "Next image" at bounding box center [1502, 412] width 20 height 35
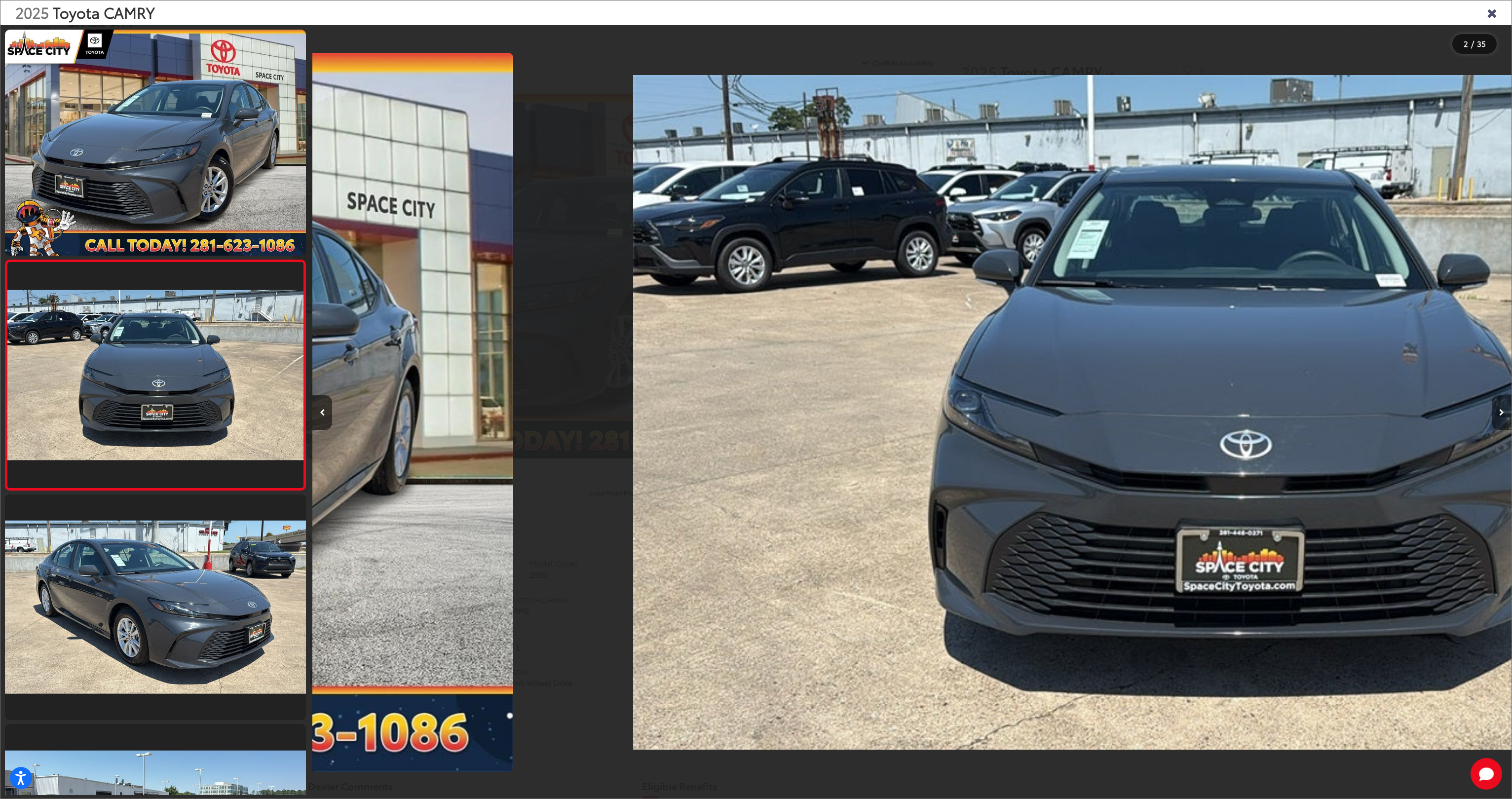
click at [1492, 409] on button "Next image" at bounding box center [1502, 412] width 20 height 35
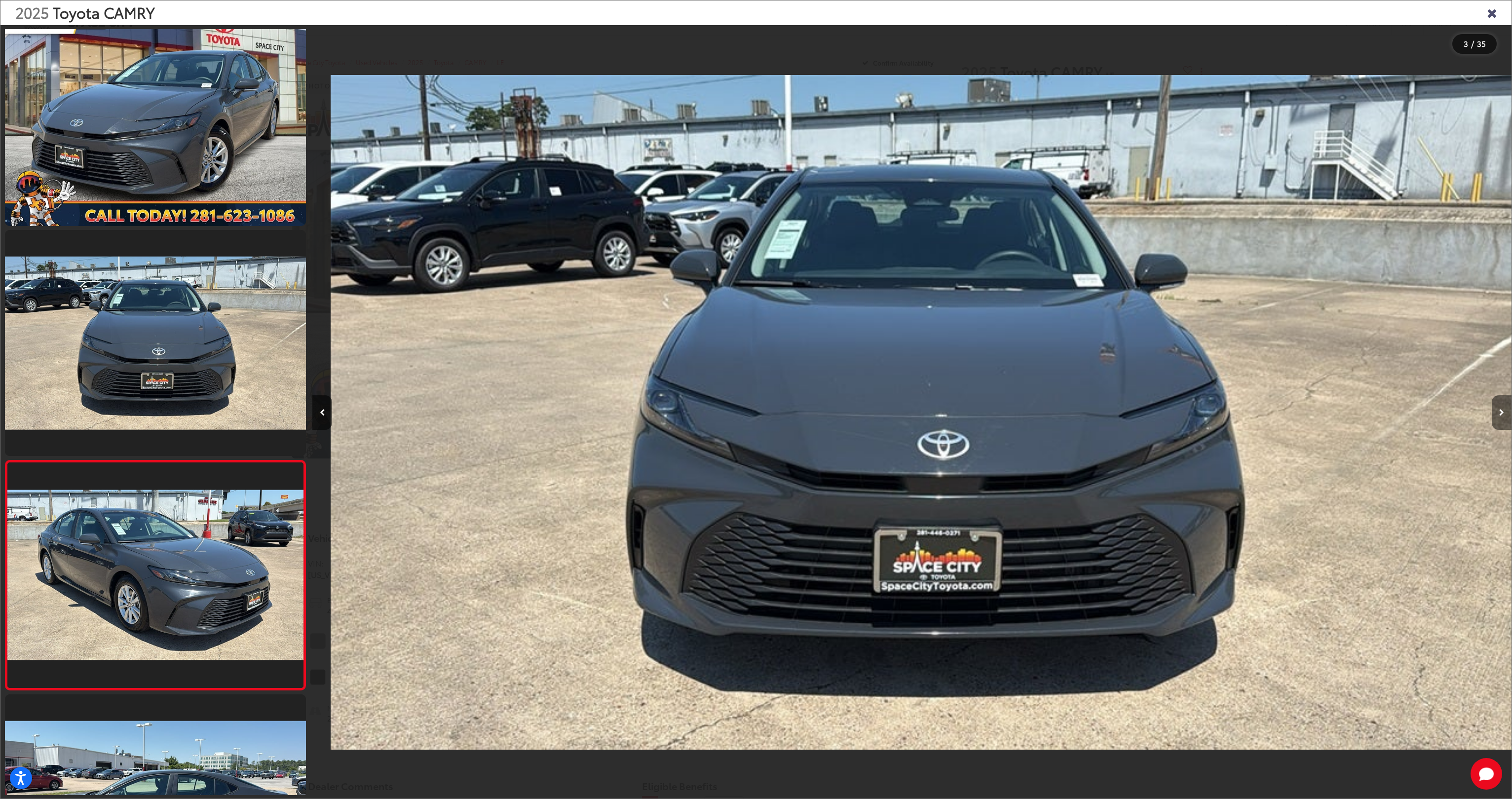
scroll to position [0, 1408]
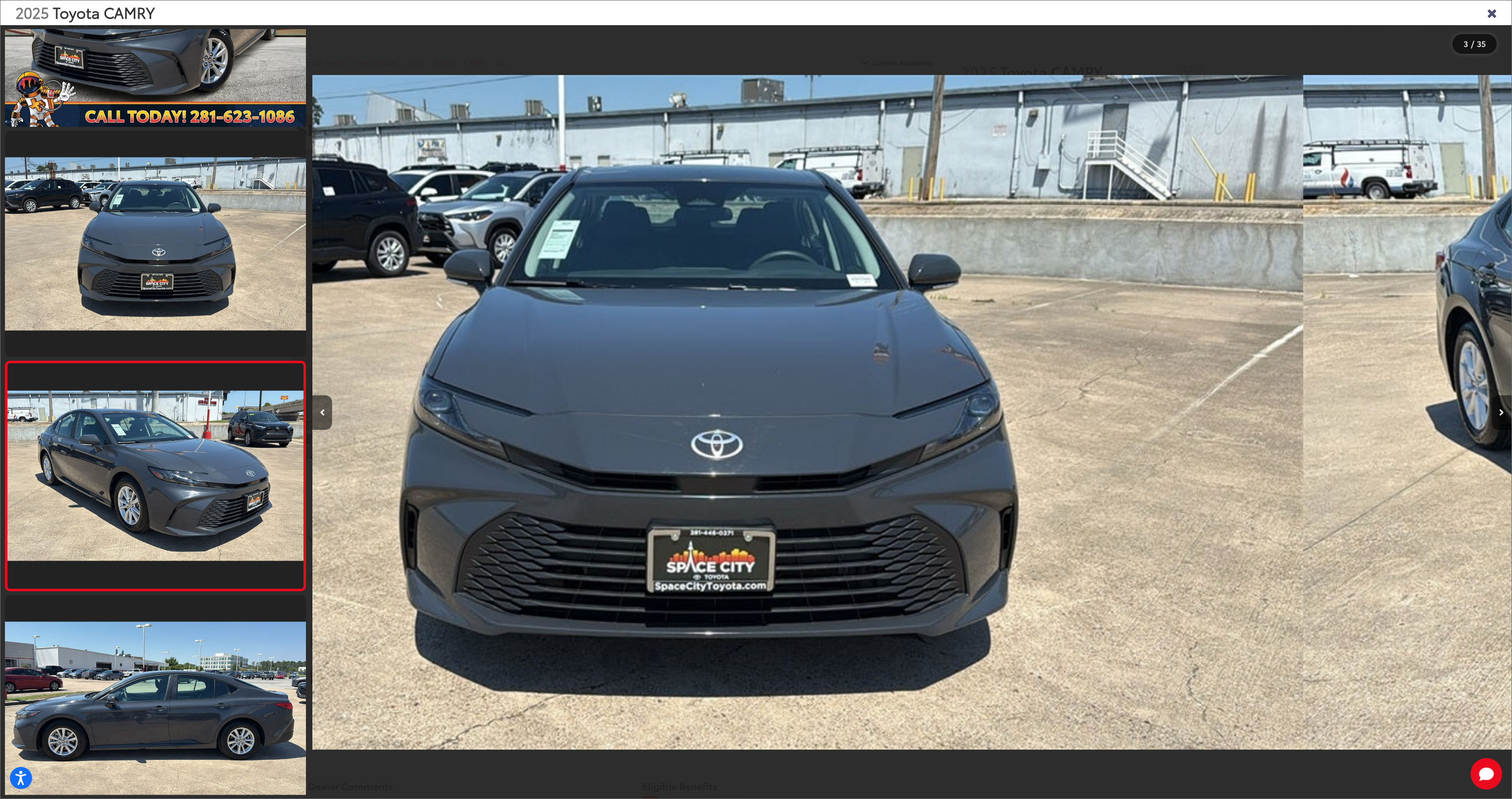
click at [1492, 409] on button "Next image" at bounding box center [1502, 412] width 20 height 35
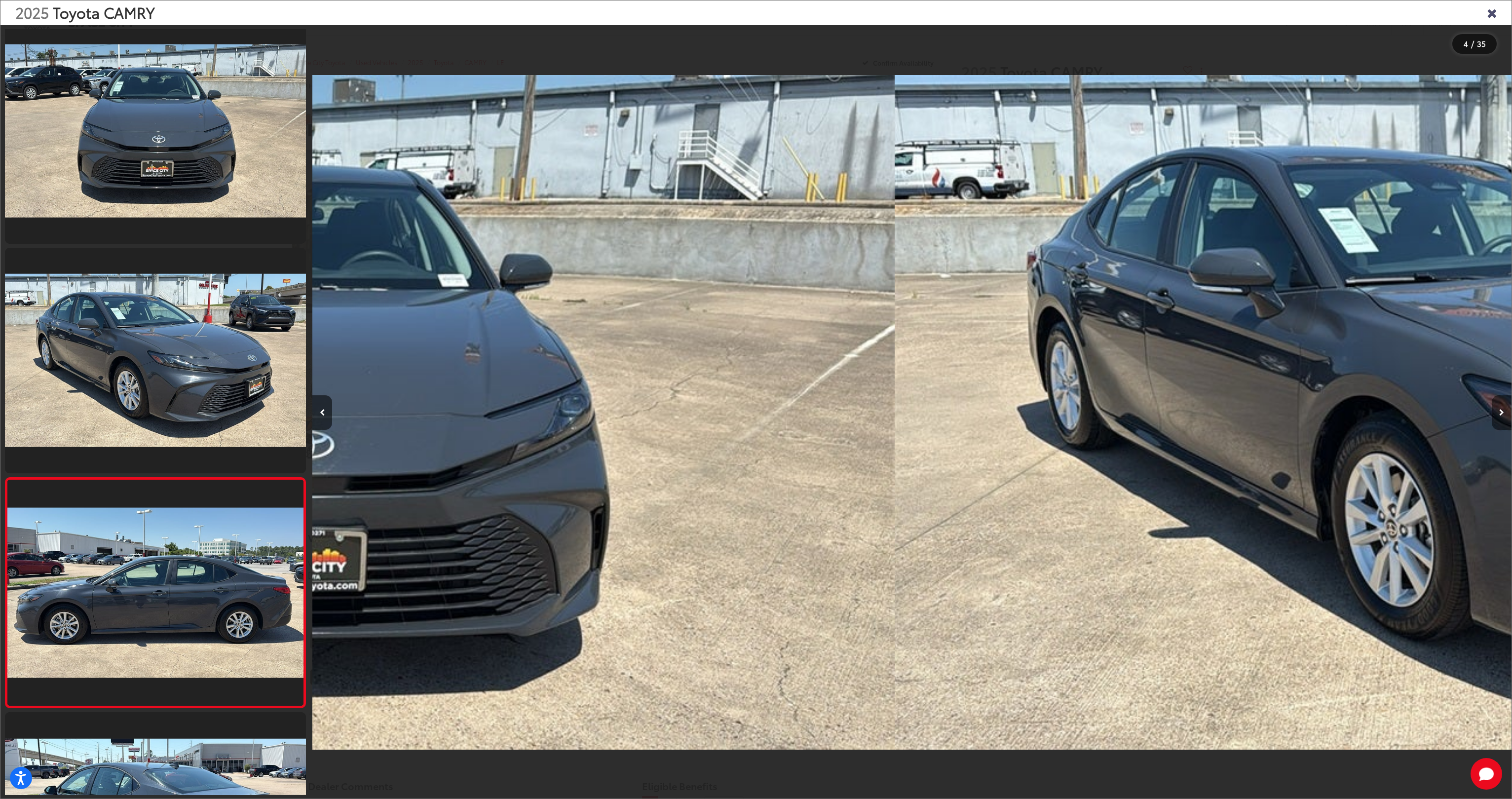
scroll to position [0, 2188]
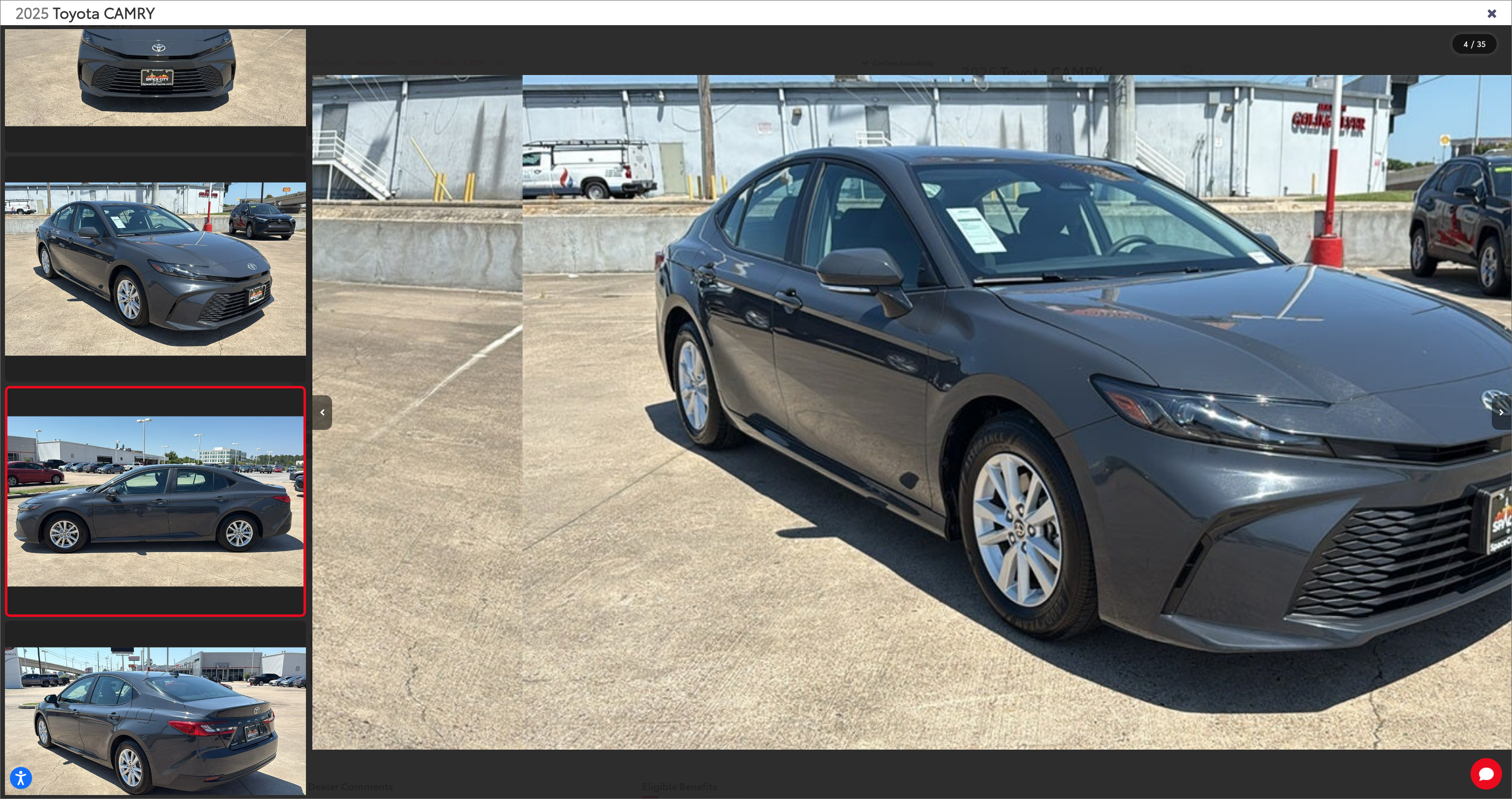
click at [1492, 409] on button "Next image" at bounding box center [1502, 412] width 20 height 35
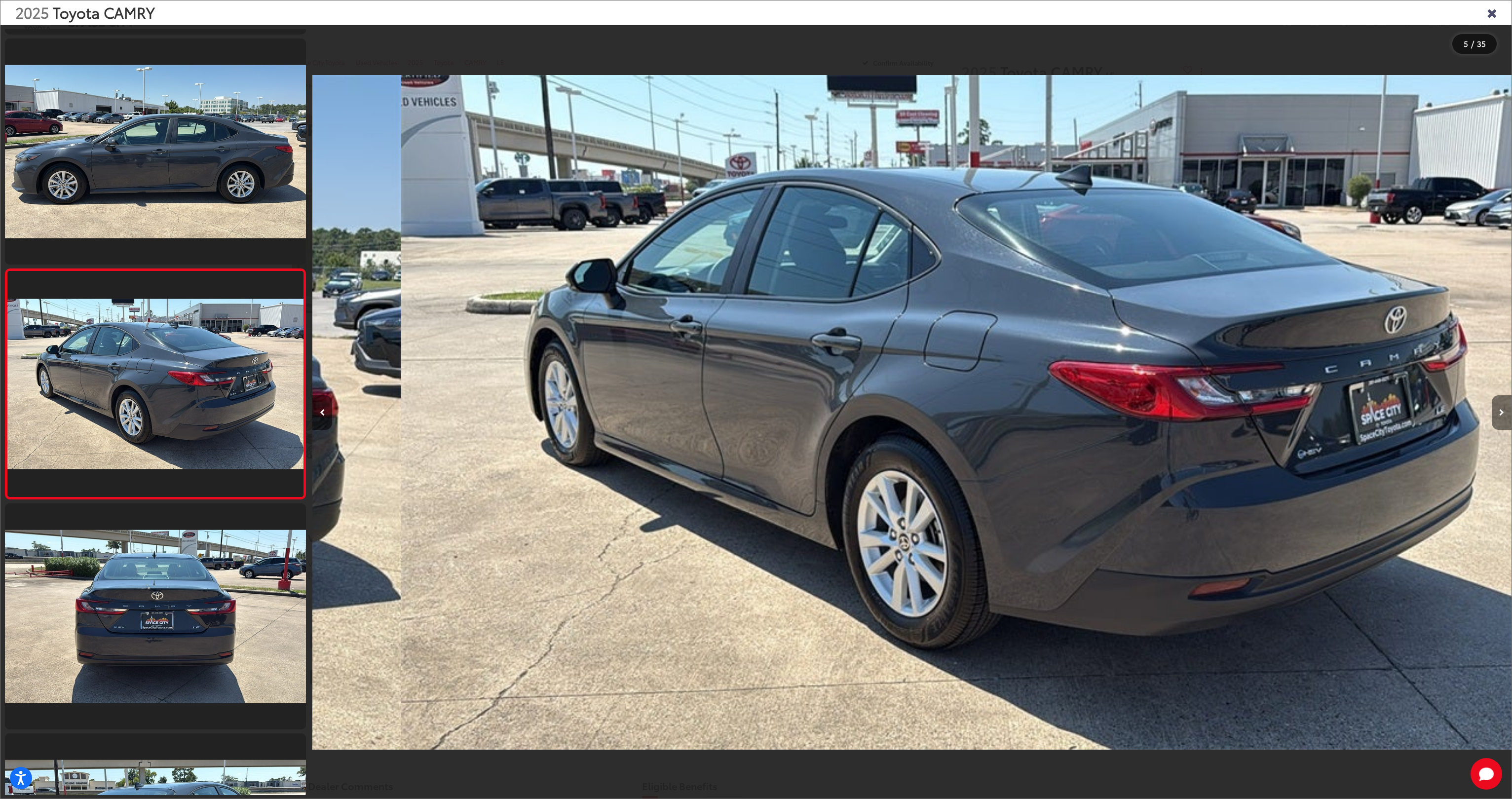
click at [1492, 409] on button "Next image" at bounding box center [1502, 412] width 20 height 35
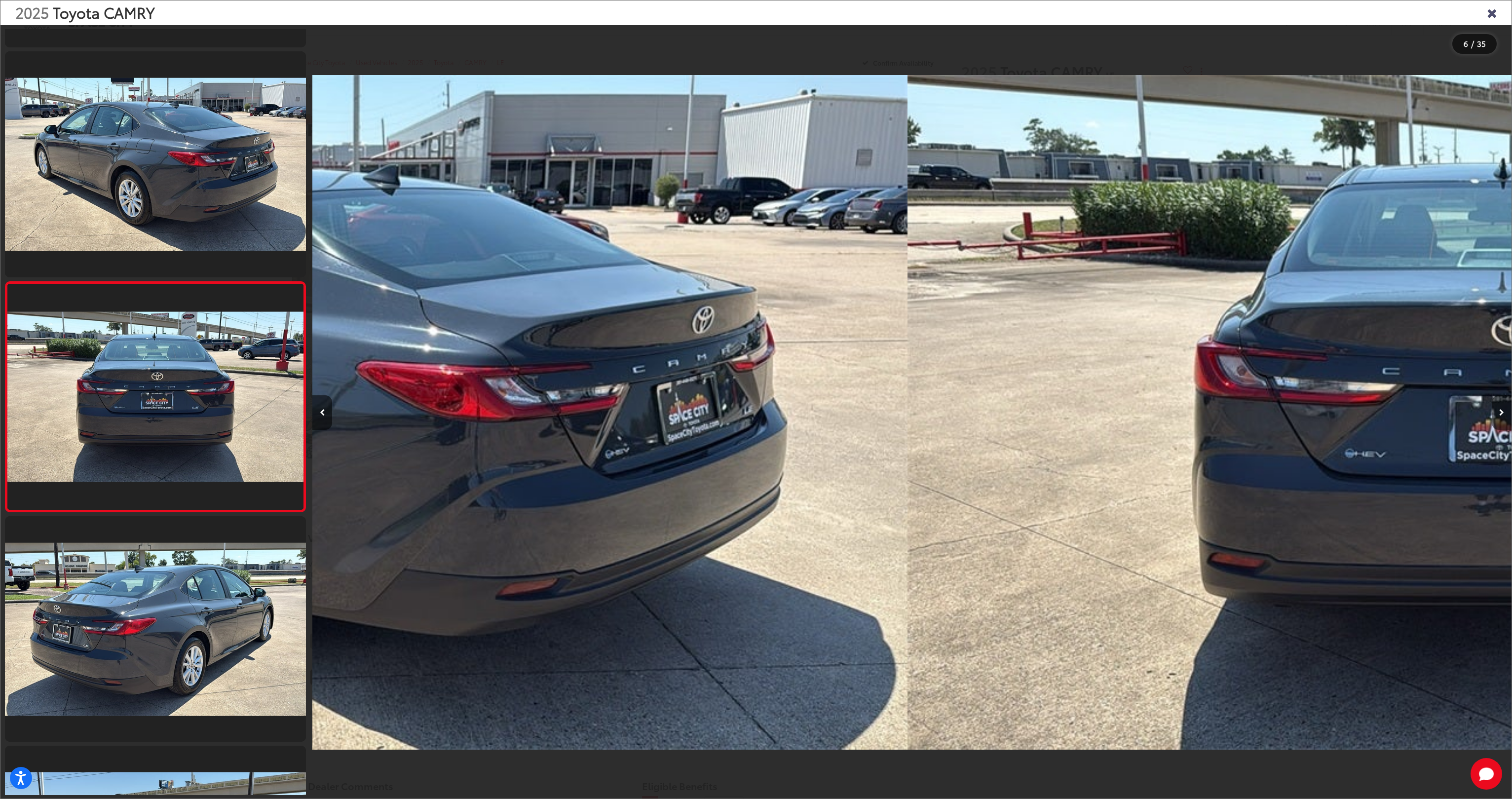
scroll to position [911, 0]
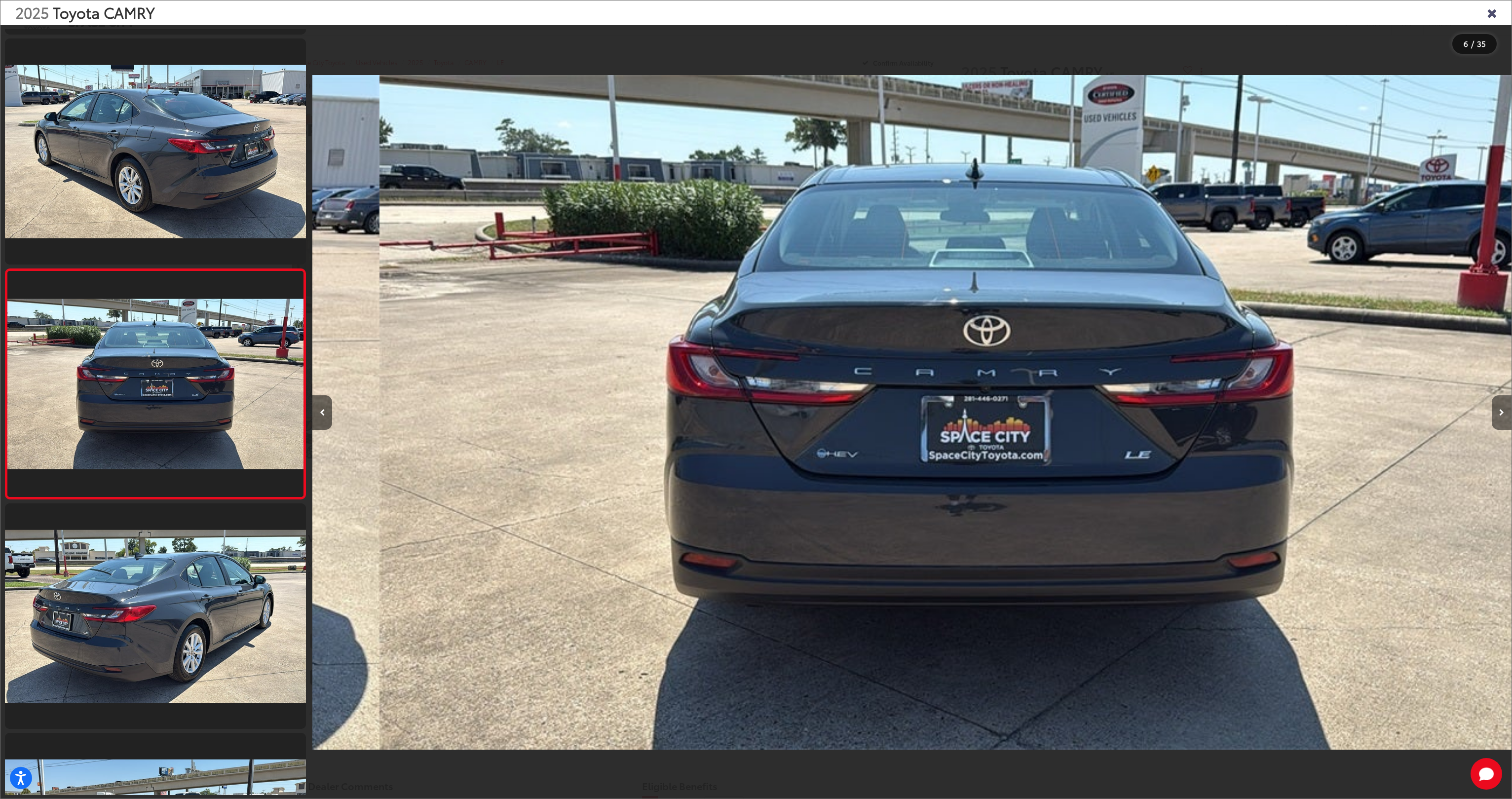
click at [1492, 409] on button "Next image" at bounding box center [1502, 412] width 20 height 35
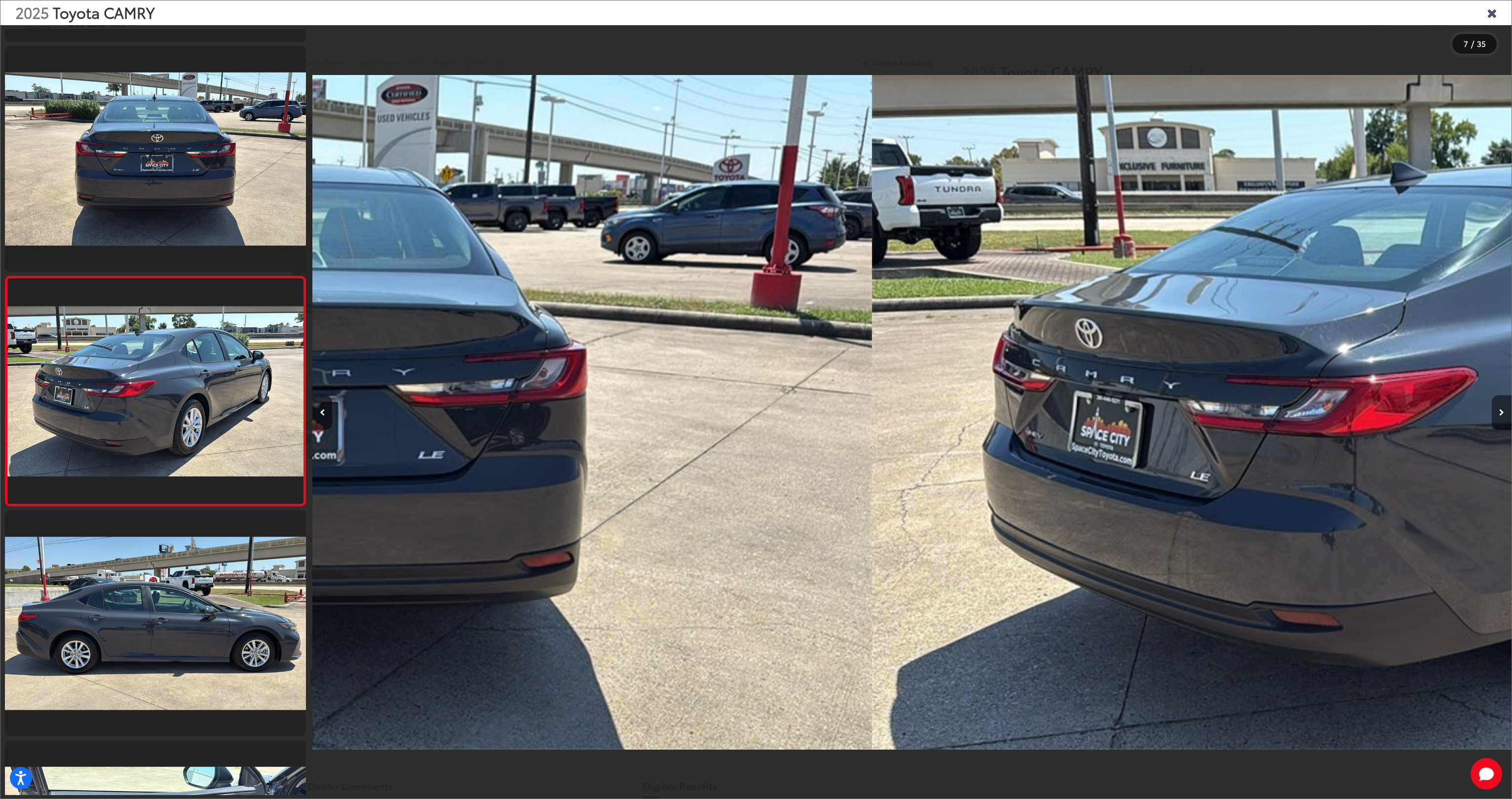
scroll to position [1141, 0]
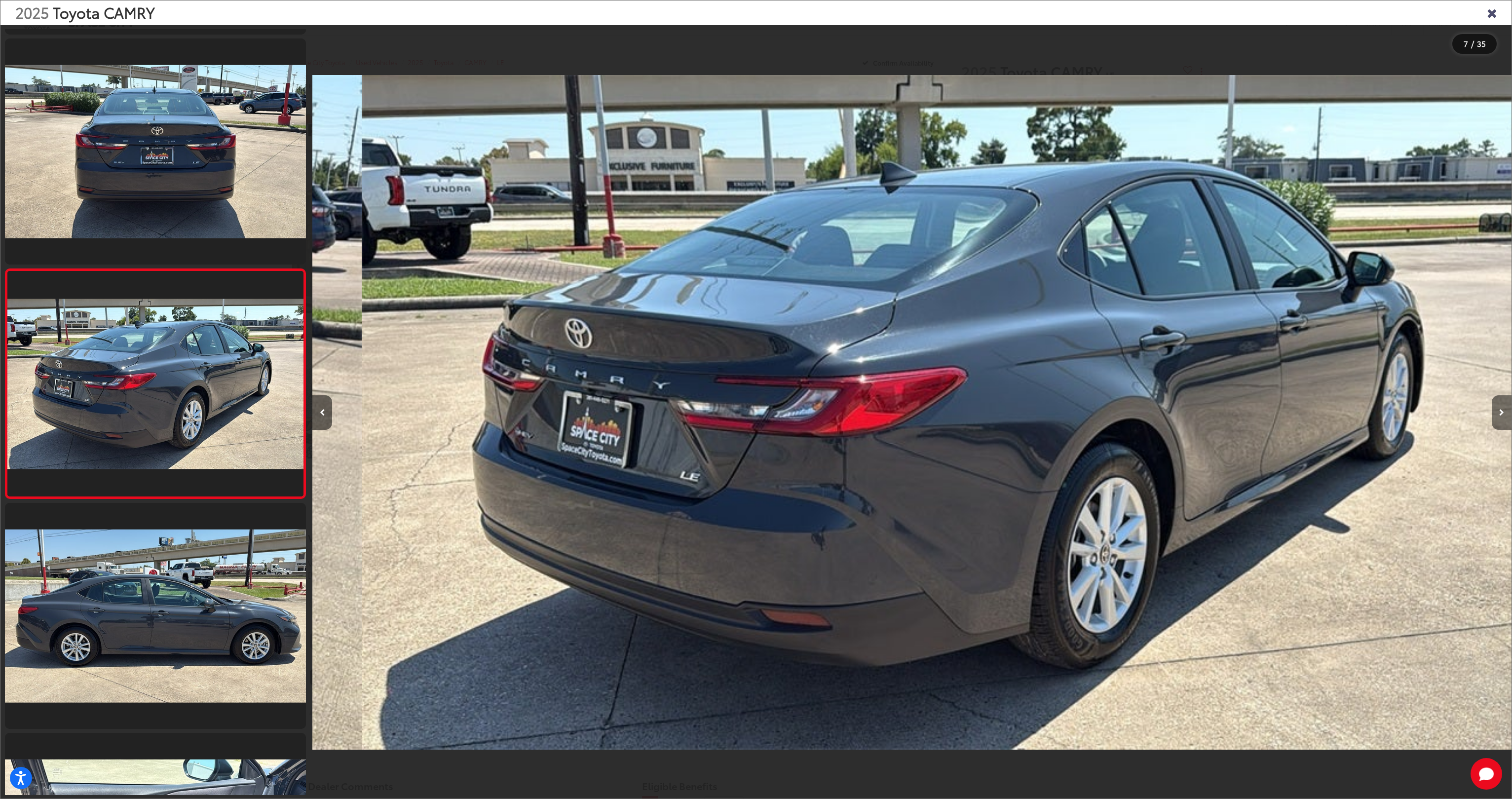
click at [1492, 409] on button "Next image" at bounding box center [1502, 412] width 20 height 35
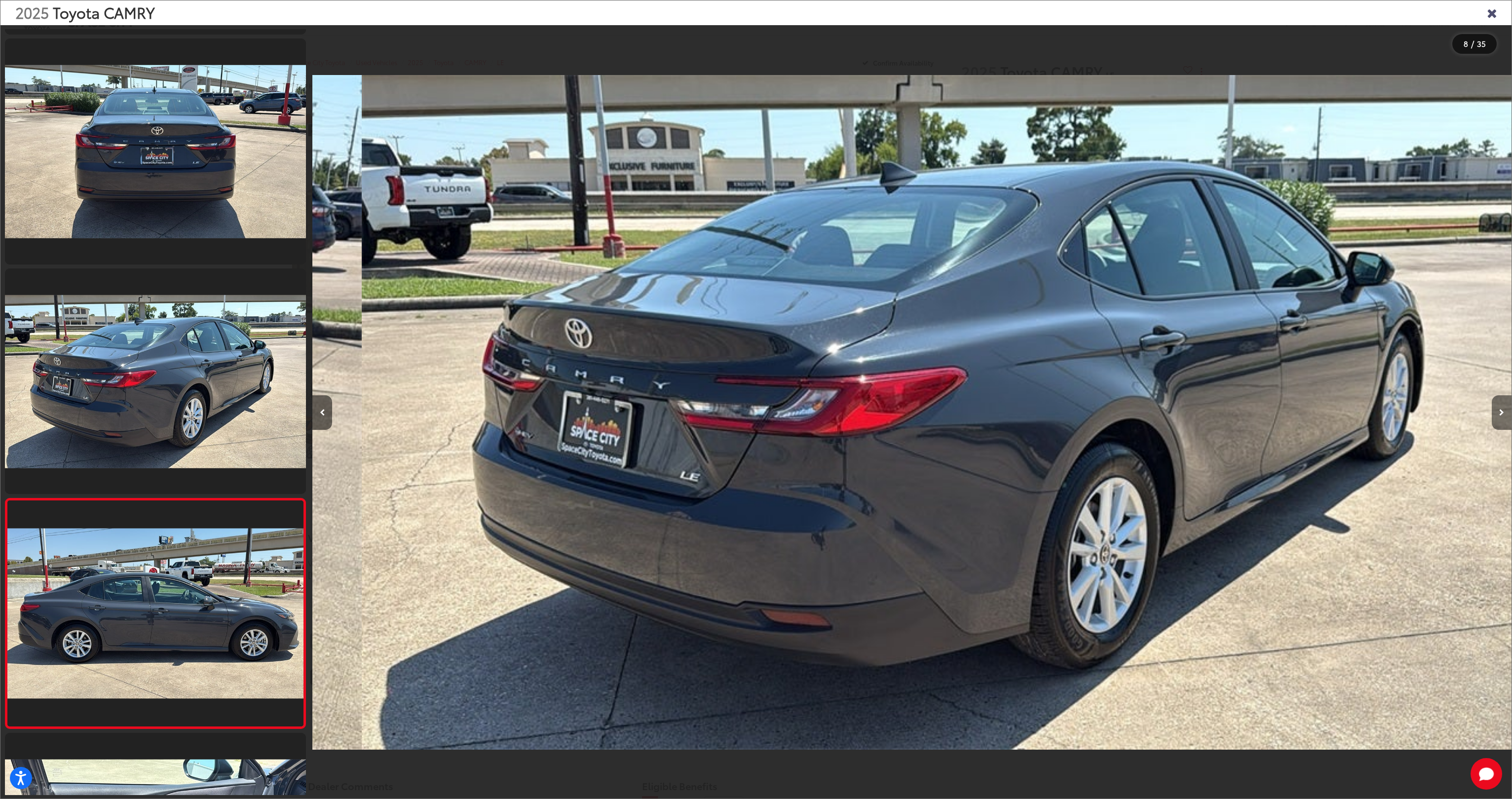
scroll to position [0, 7262]
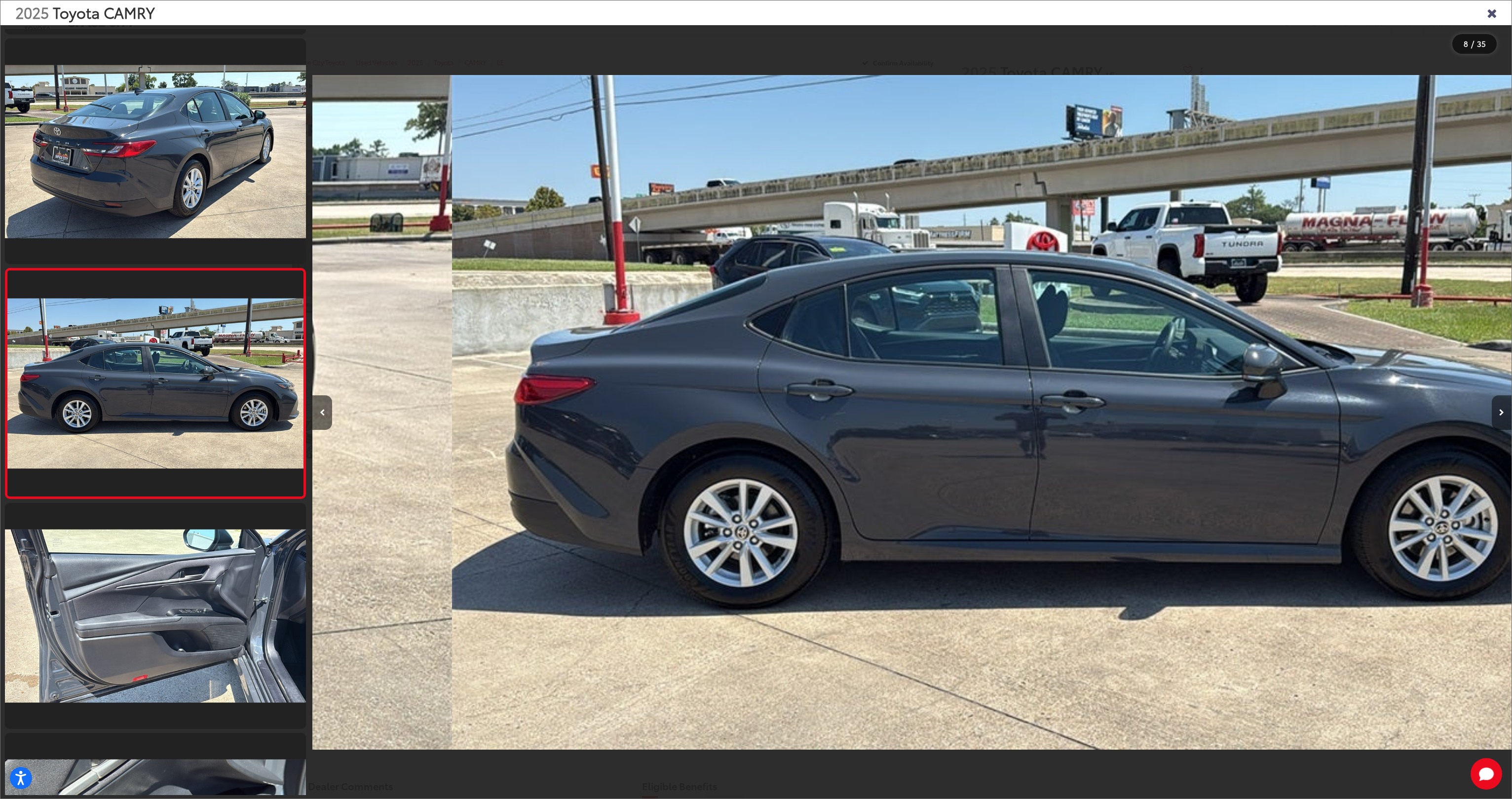
click at [1492, 409] on button "Next image" at bounding box center [1502, 412] width 20 height 35
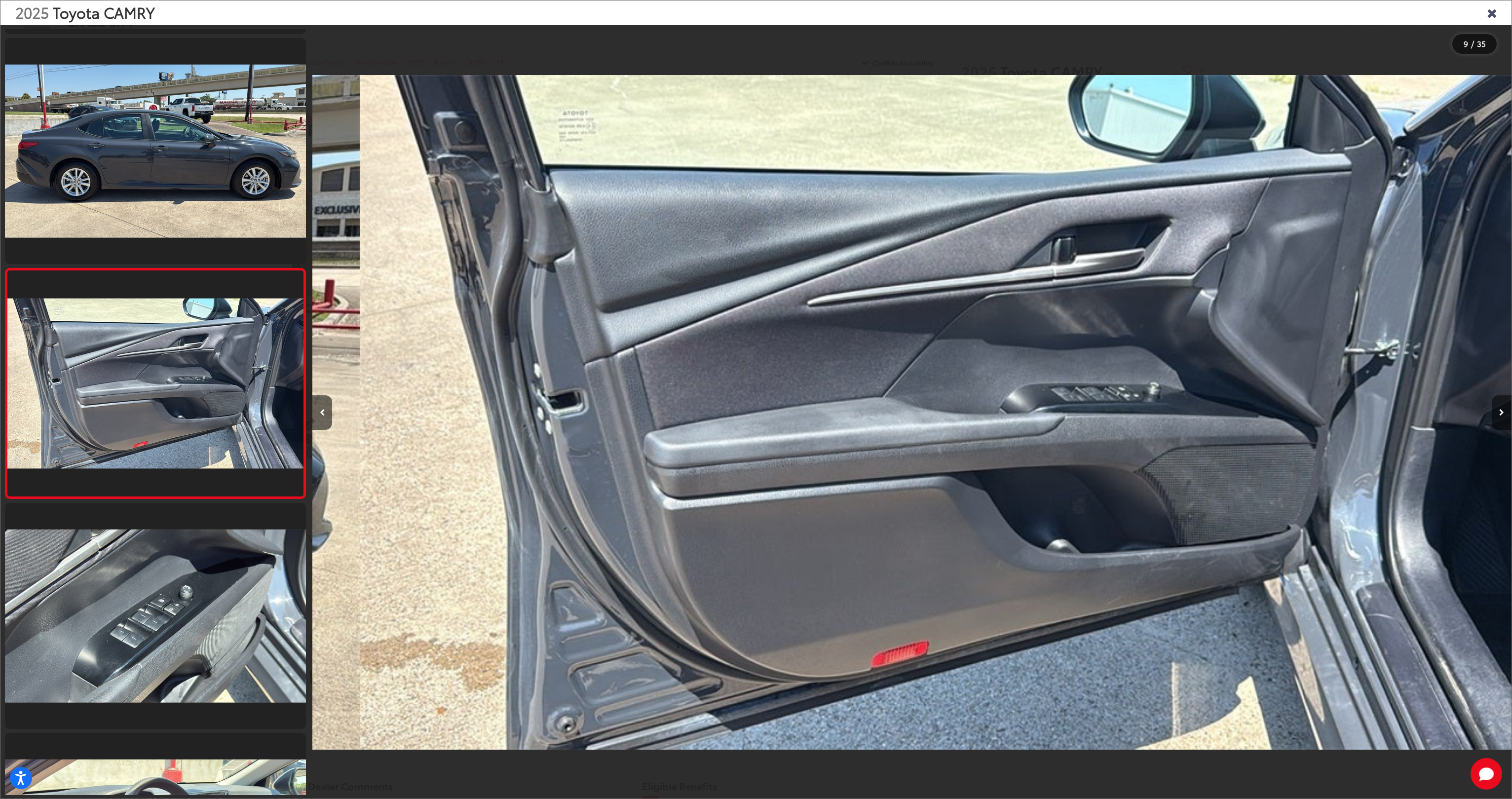
click at [1492, 409] on button "Next image" at bounding box center [1502, 412] width 20 height 35
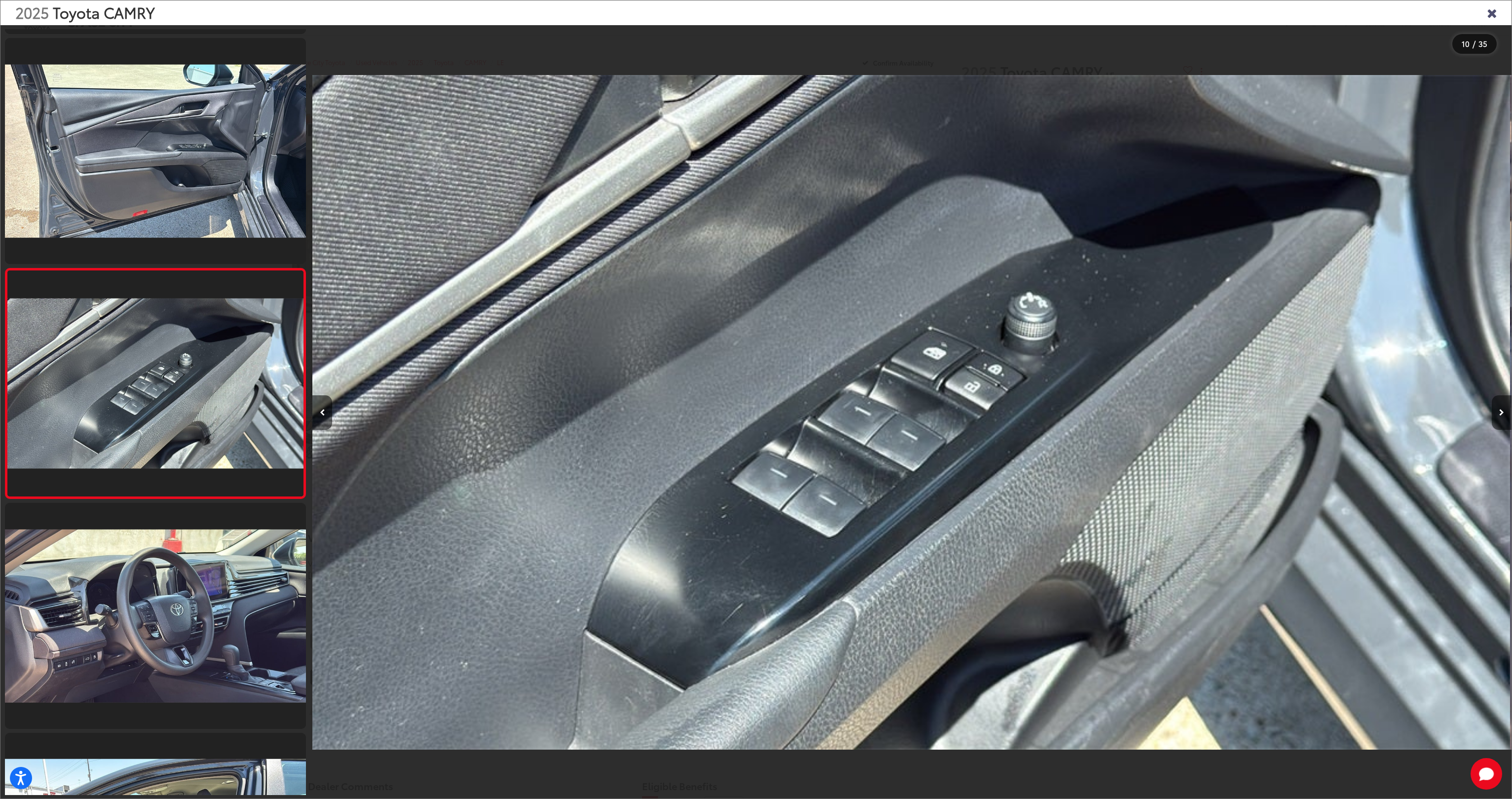
click at [1492, 409] on button "Next image" at bounding box center [1502, 412] width 20 height 35
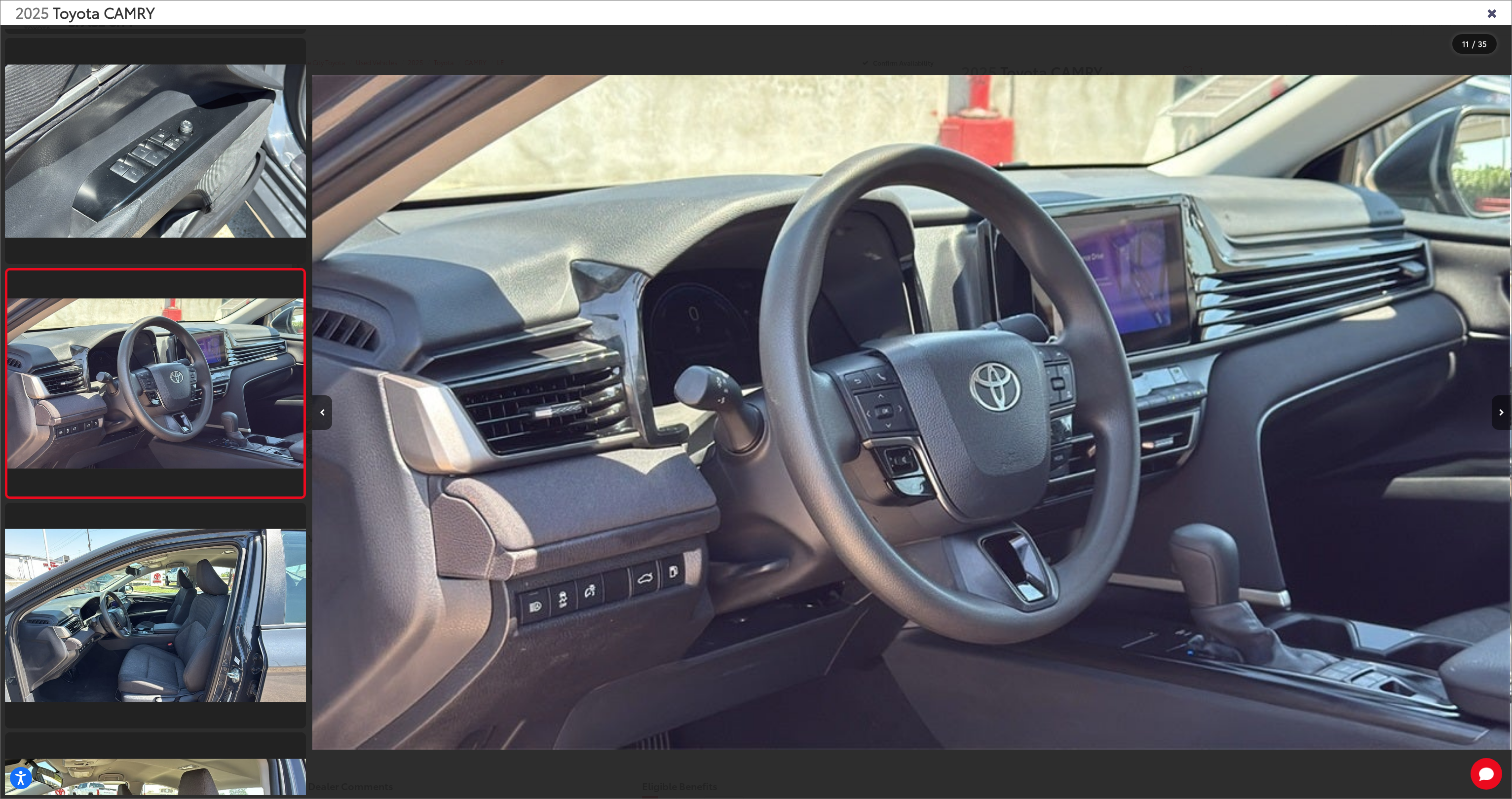
click at [1498, 410] on button "Next image" at bounding box center [1502, 412] width 20 height 35
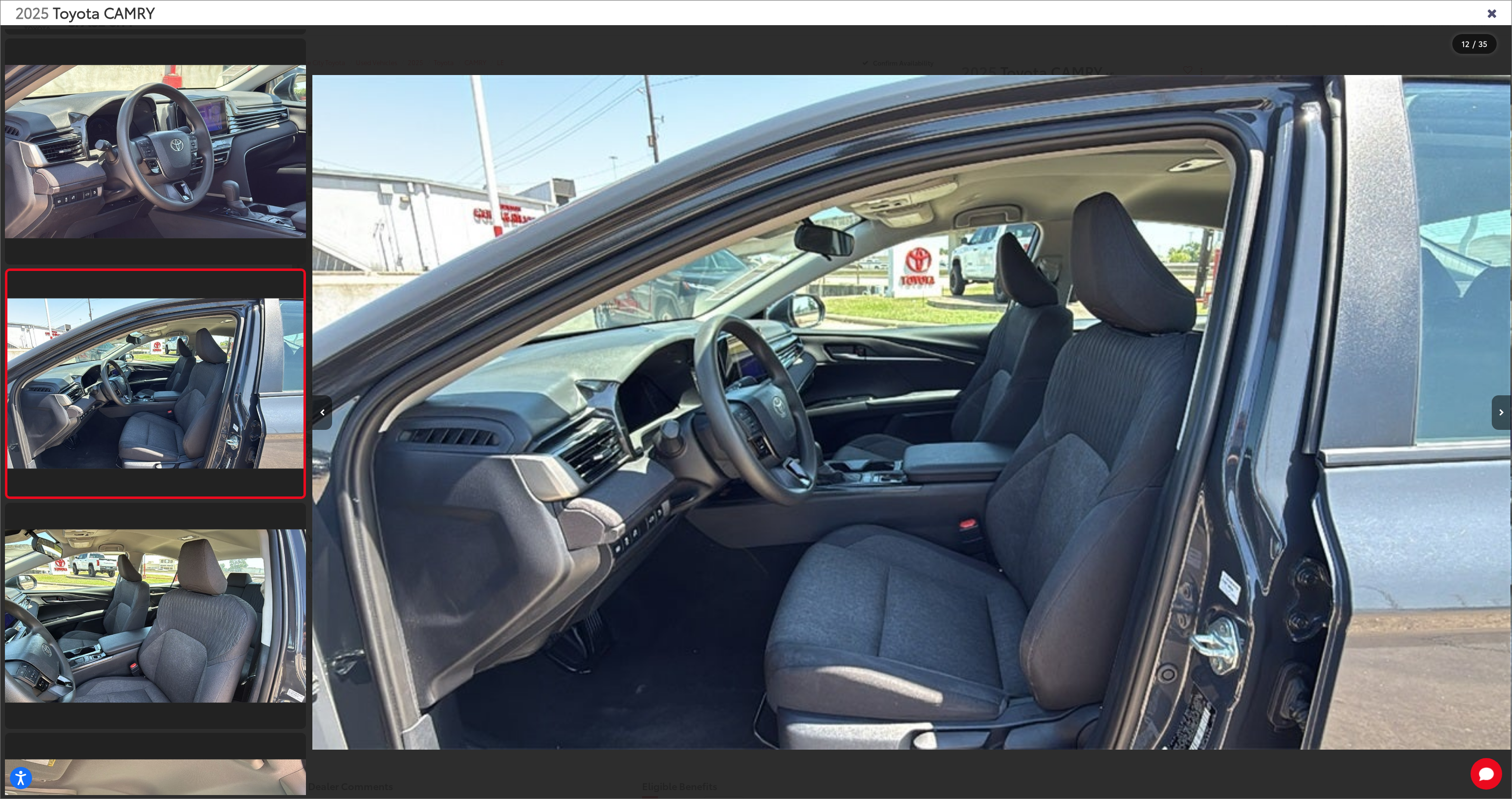
click at [1500, 409] on button "Next image" at bounding box center [1502, 412] width 20 height 35
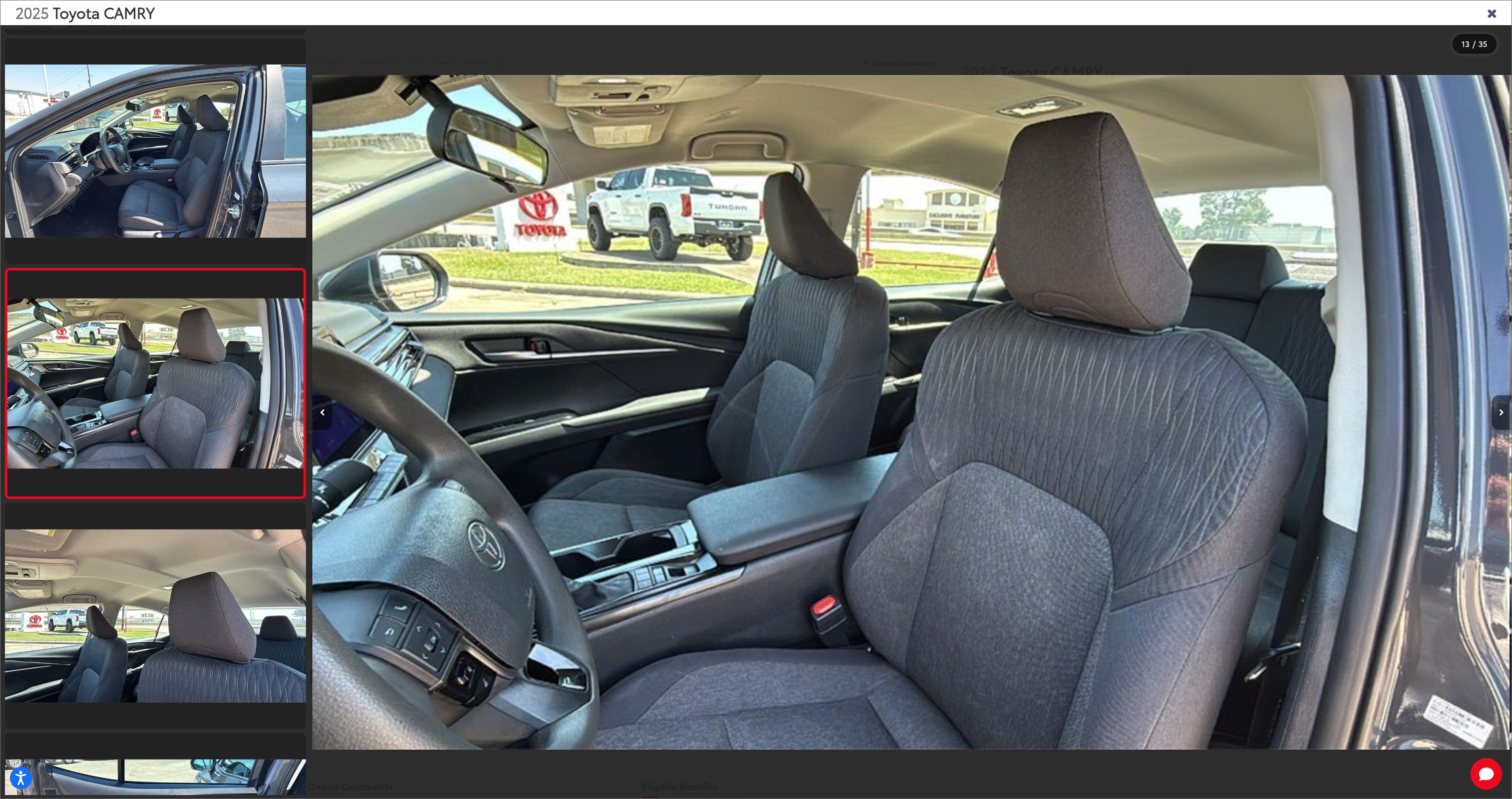
click at [1500, 409] on icon "Next image" at bounding box center [1501, 413] width 5 height 7
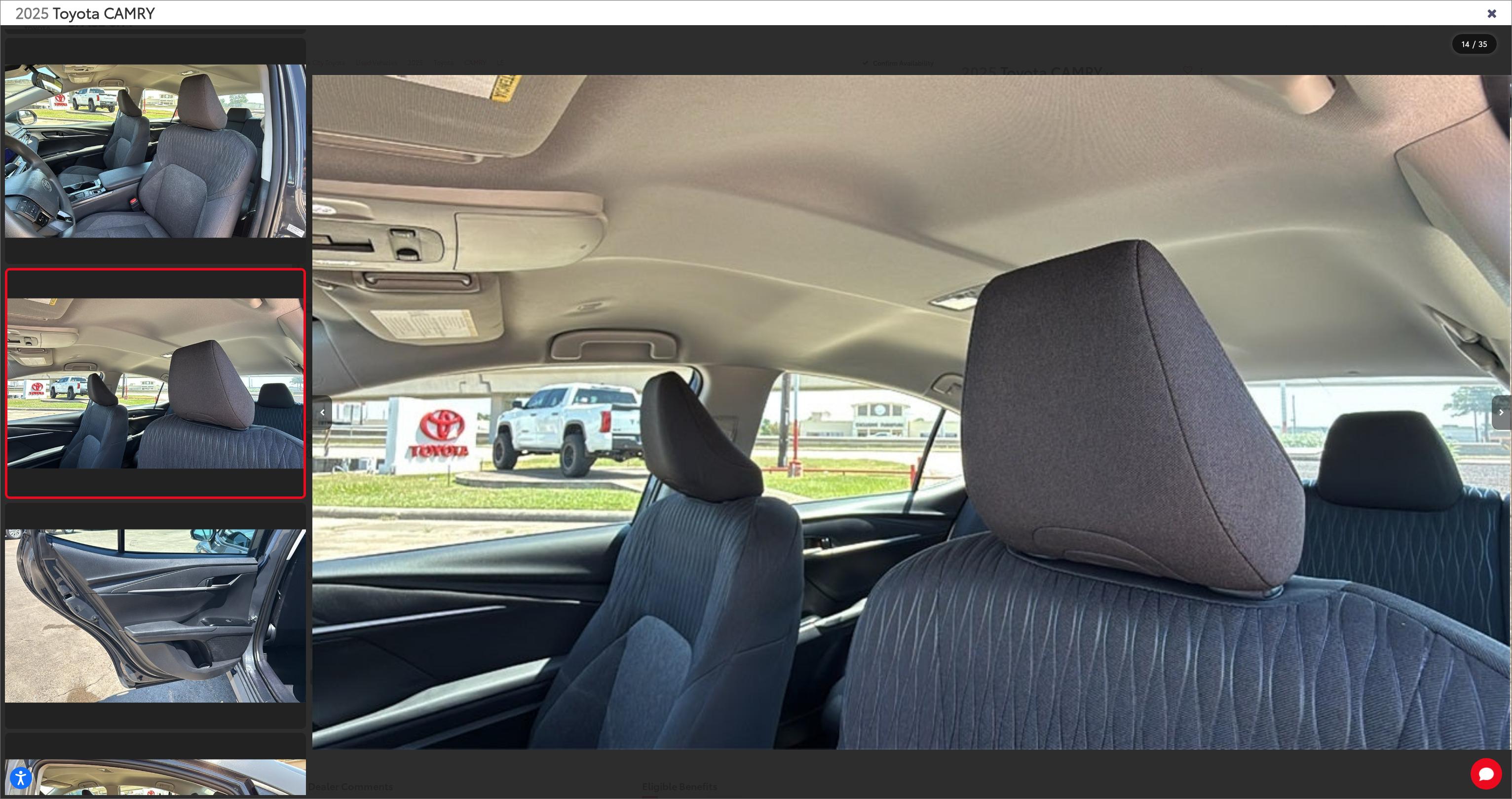
click at [1500, 409] on icon "Next image" at bounding box center [1501, 413] width 5 height 7
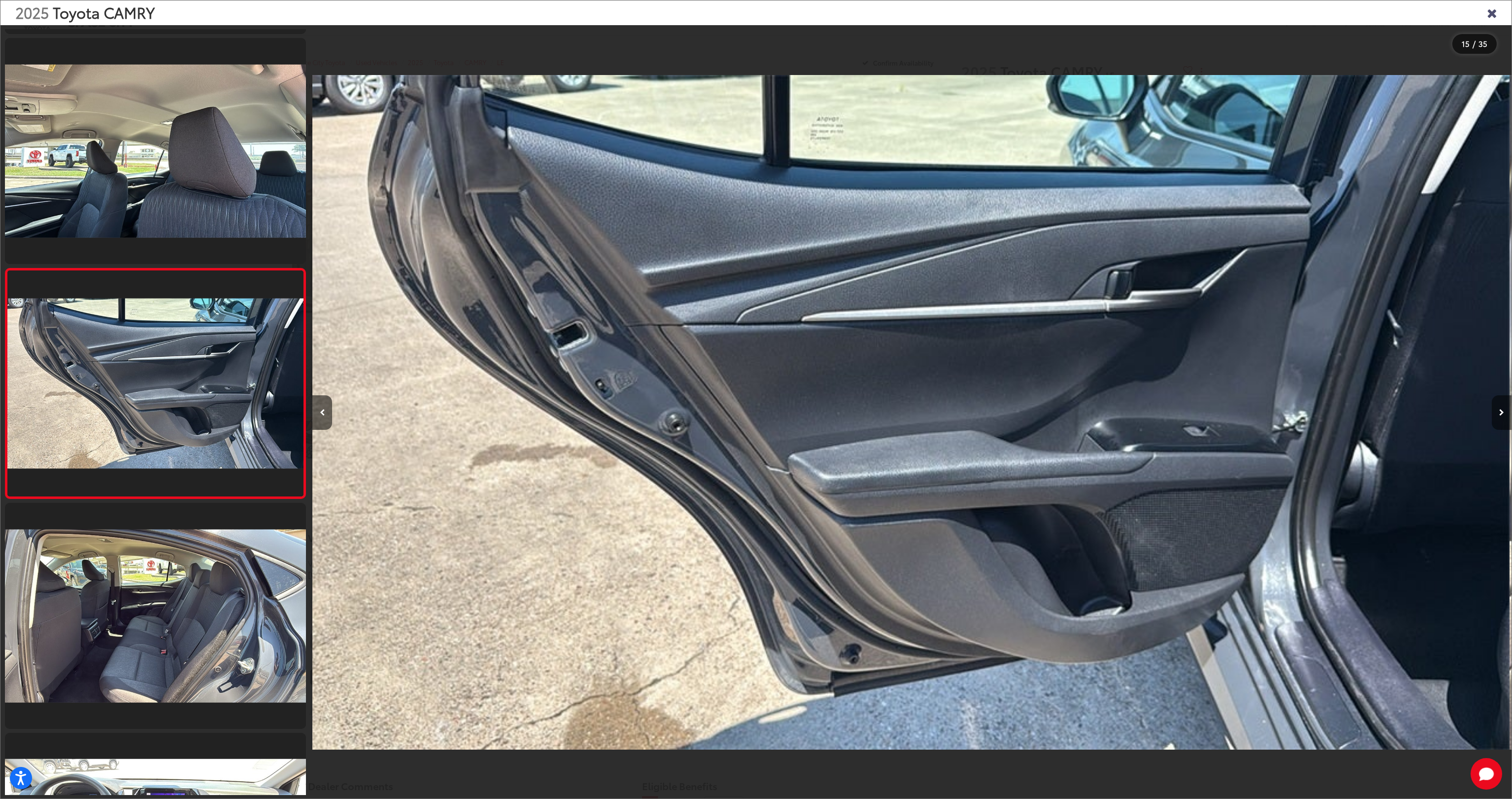
click at [1500, 409] on icon "Next image" at bounding box center [1501, 413] width 5 height 7
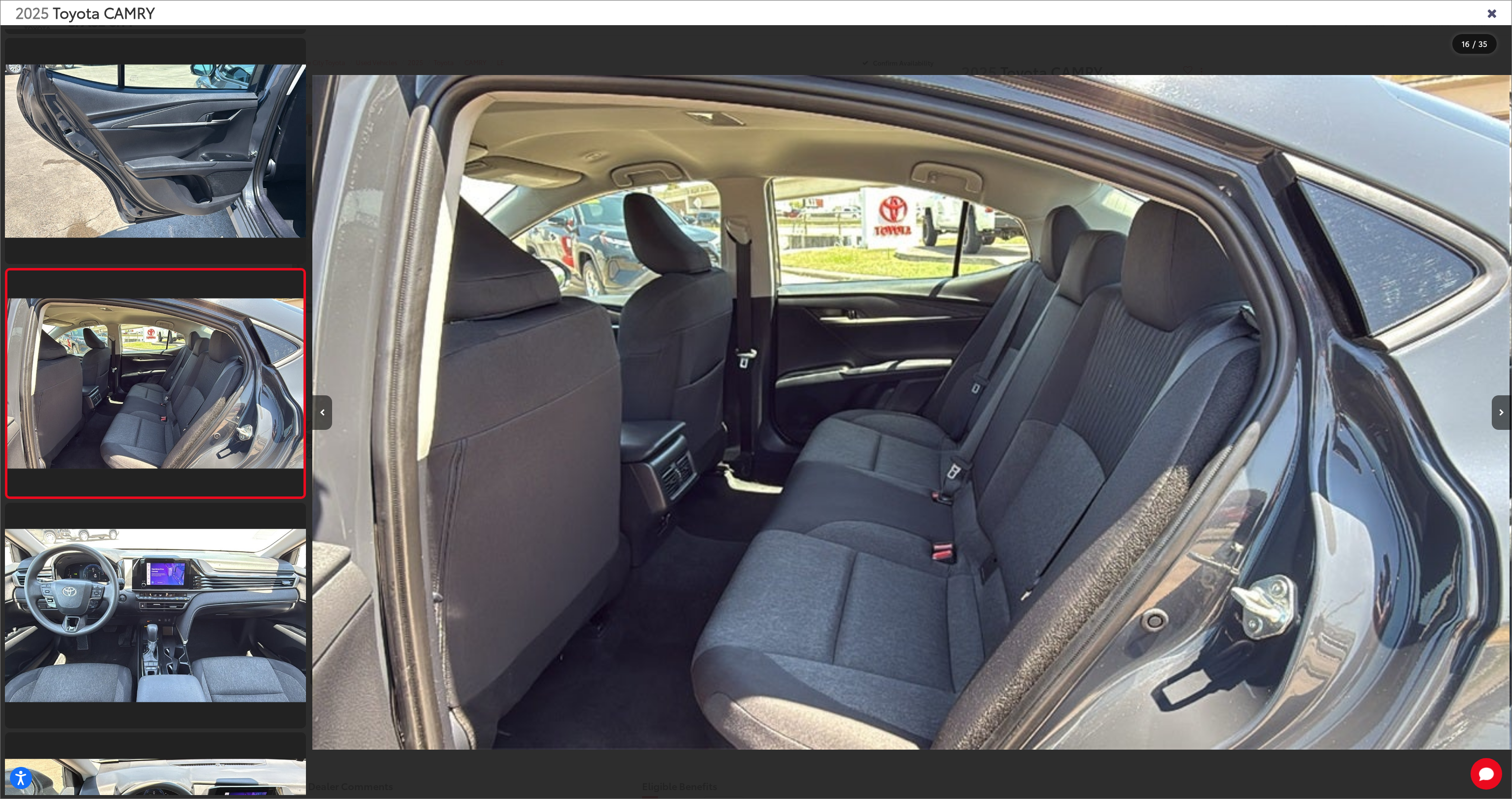
click at [1494, 11] on icon "Close gallery" at bounding box center [1491, 12] width 10 height 13
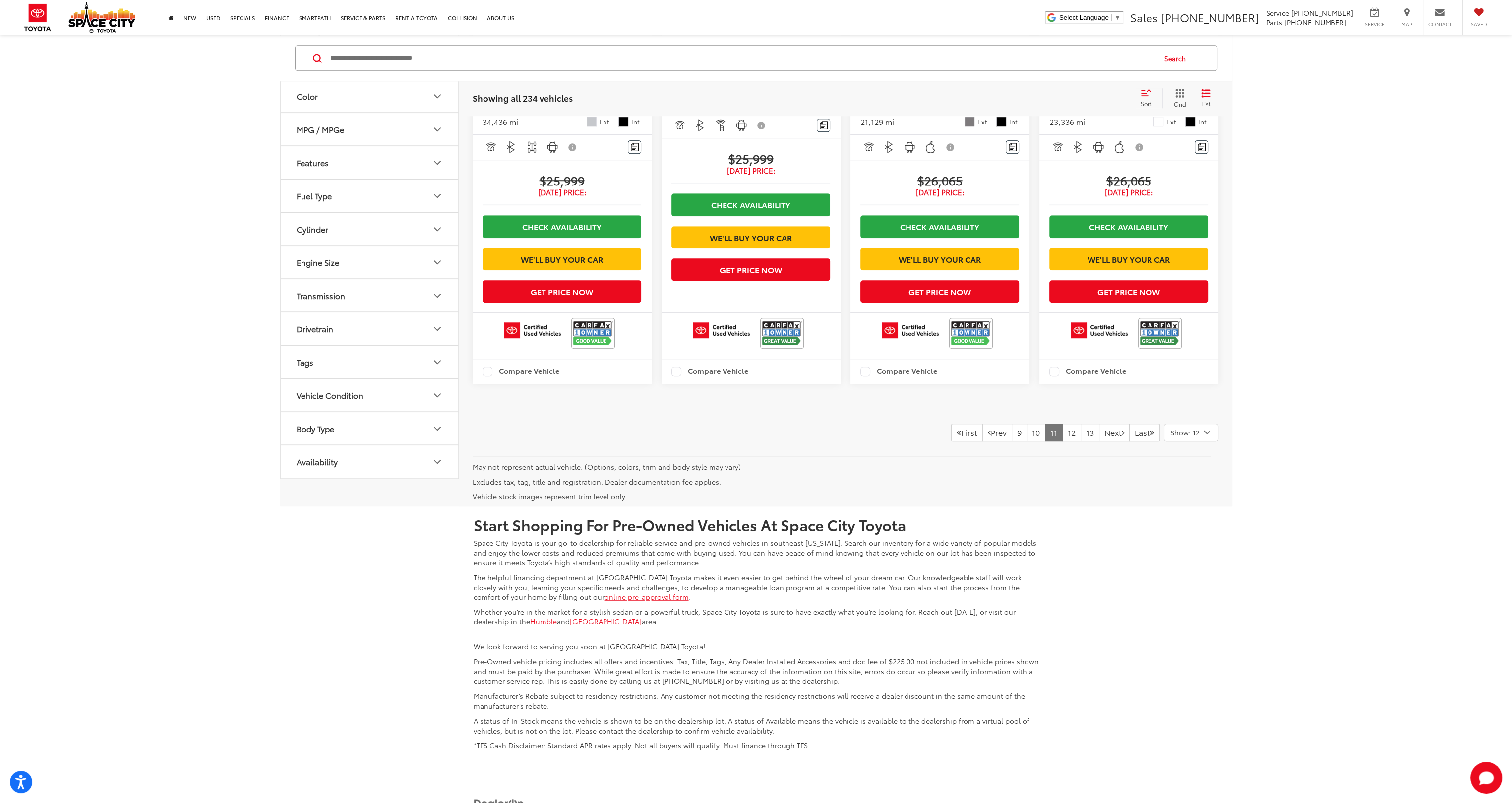
scroll to position [1467, 0]
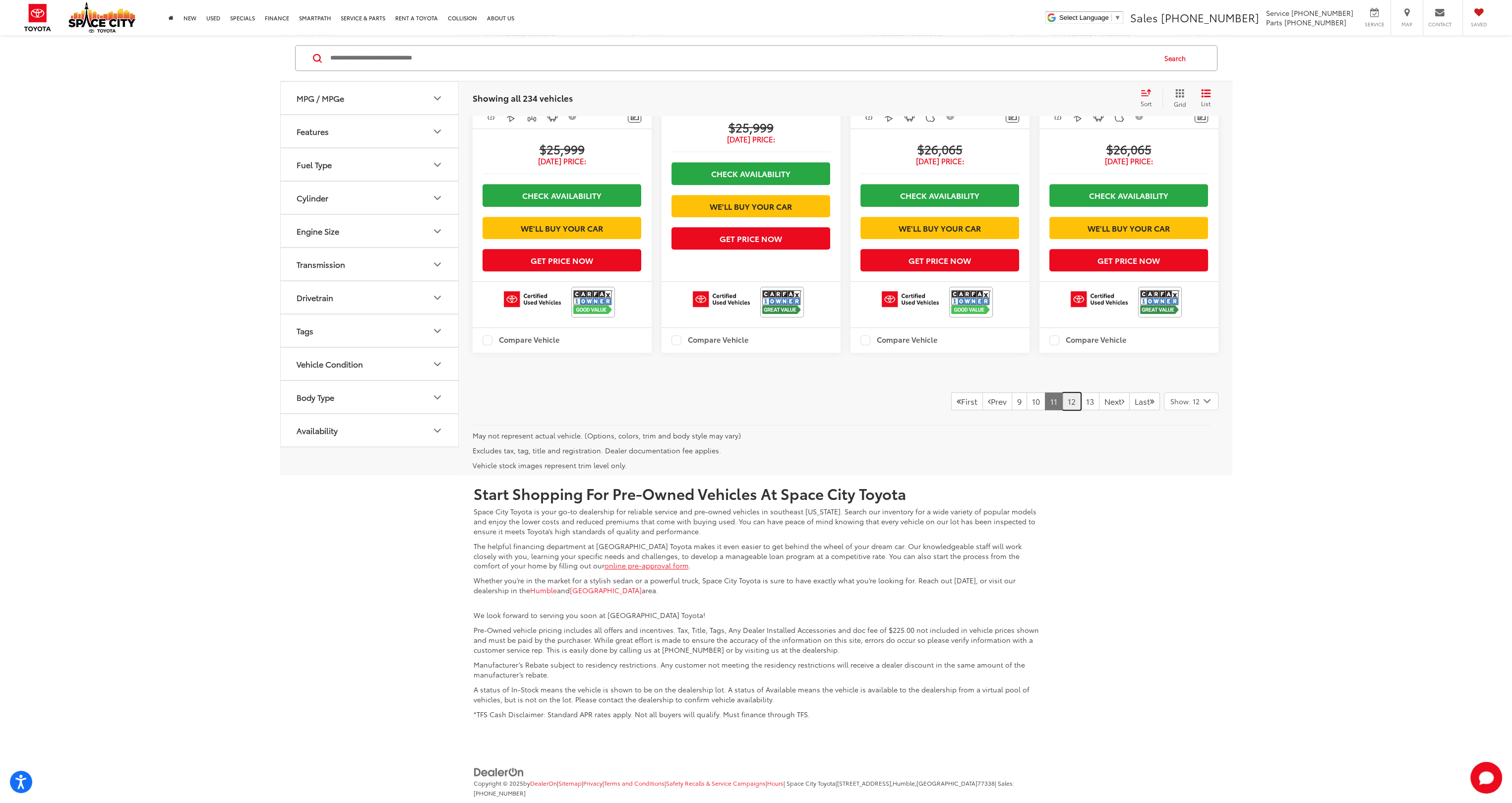
click at [1062, 410] on link "12" at bounding box center [1072, 401] width 19 height 18
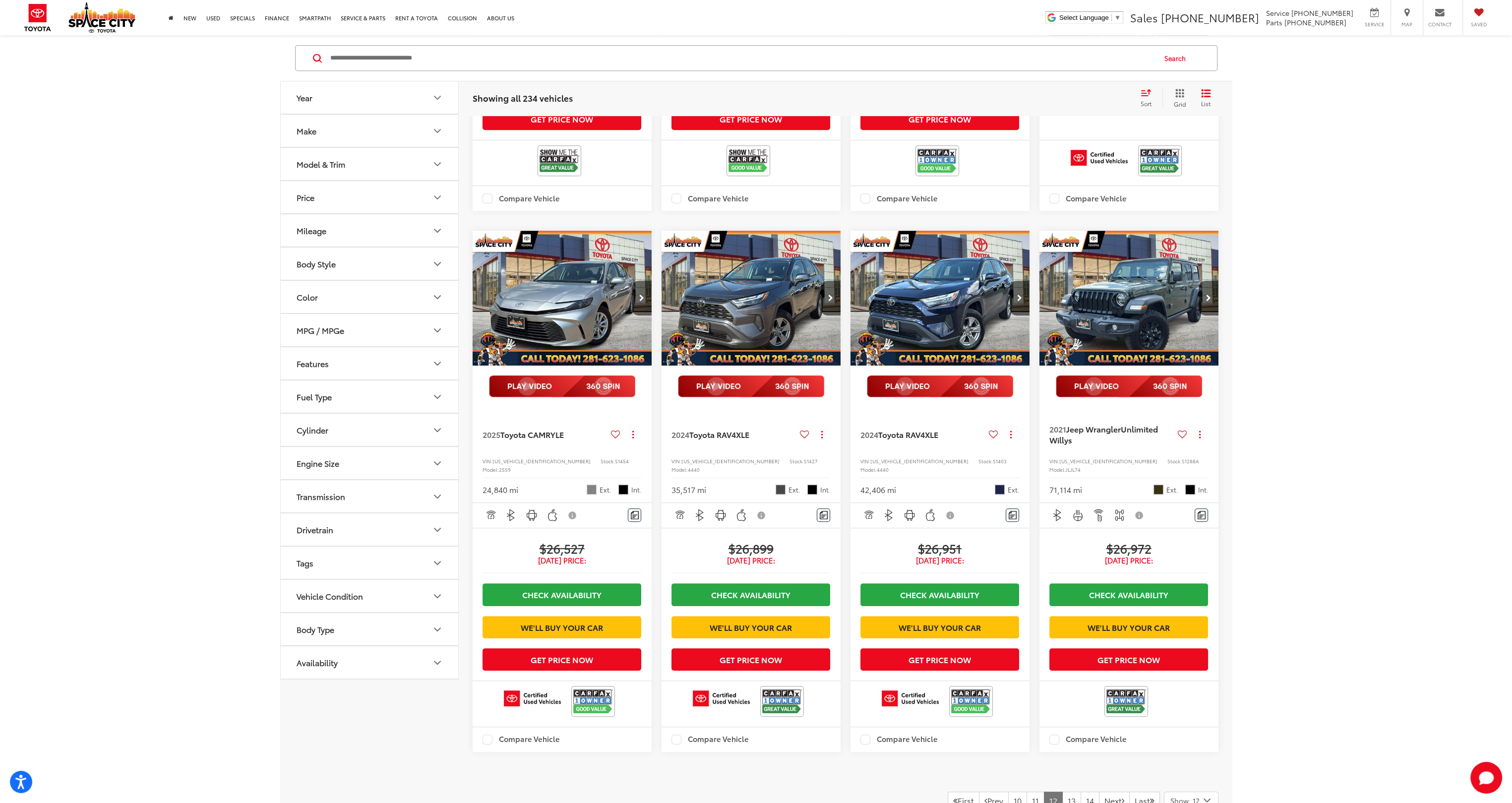
scroll to position [1092, 0]
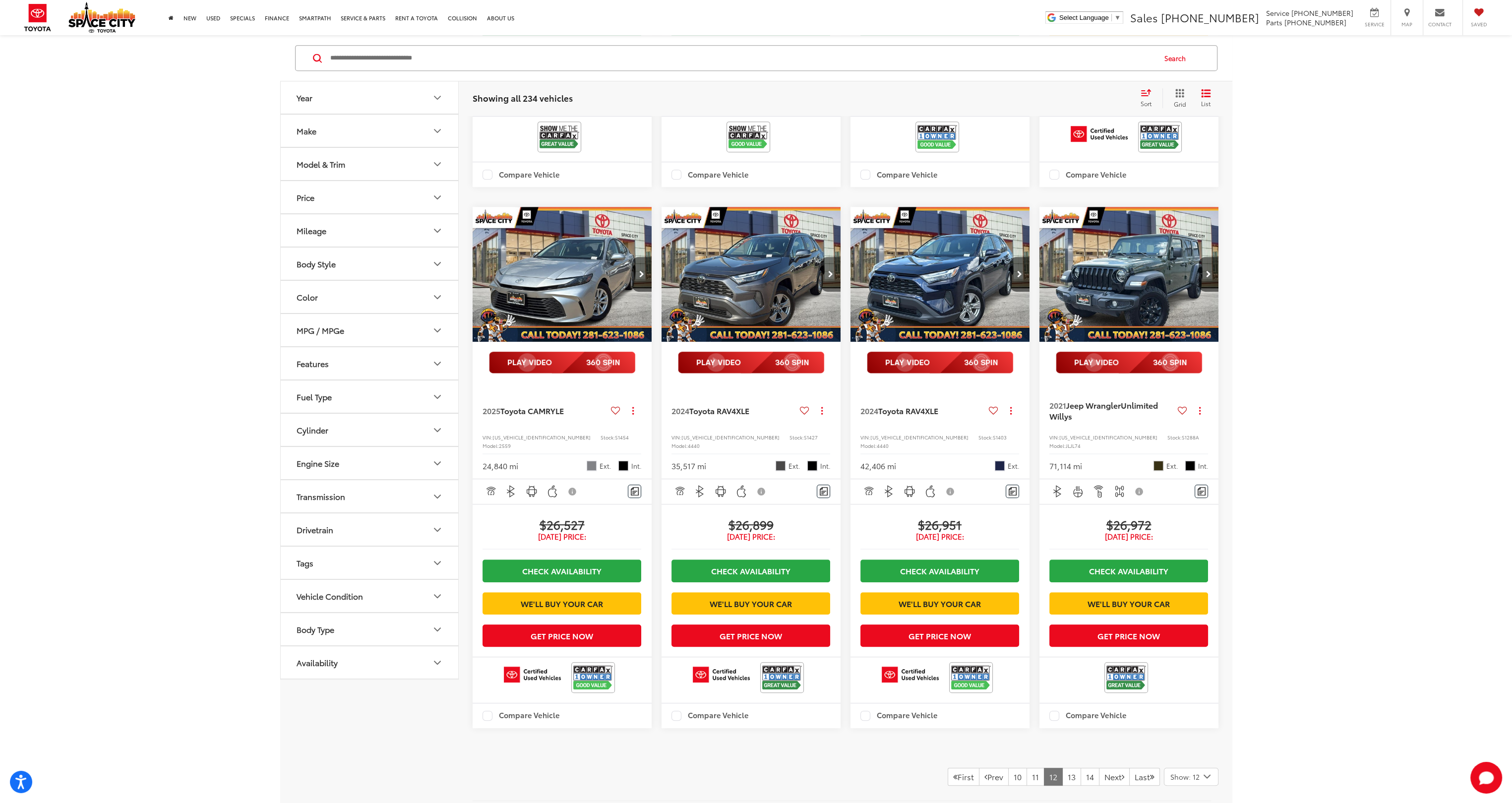
click at [826, 291] on button "Next image" at bounding box center [831, 274] width 20 height 35
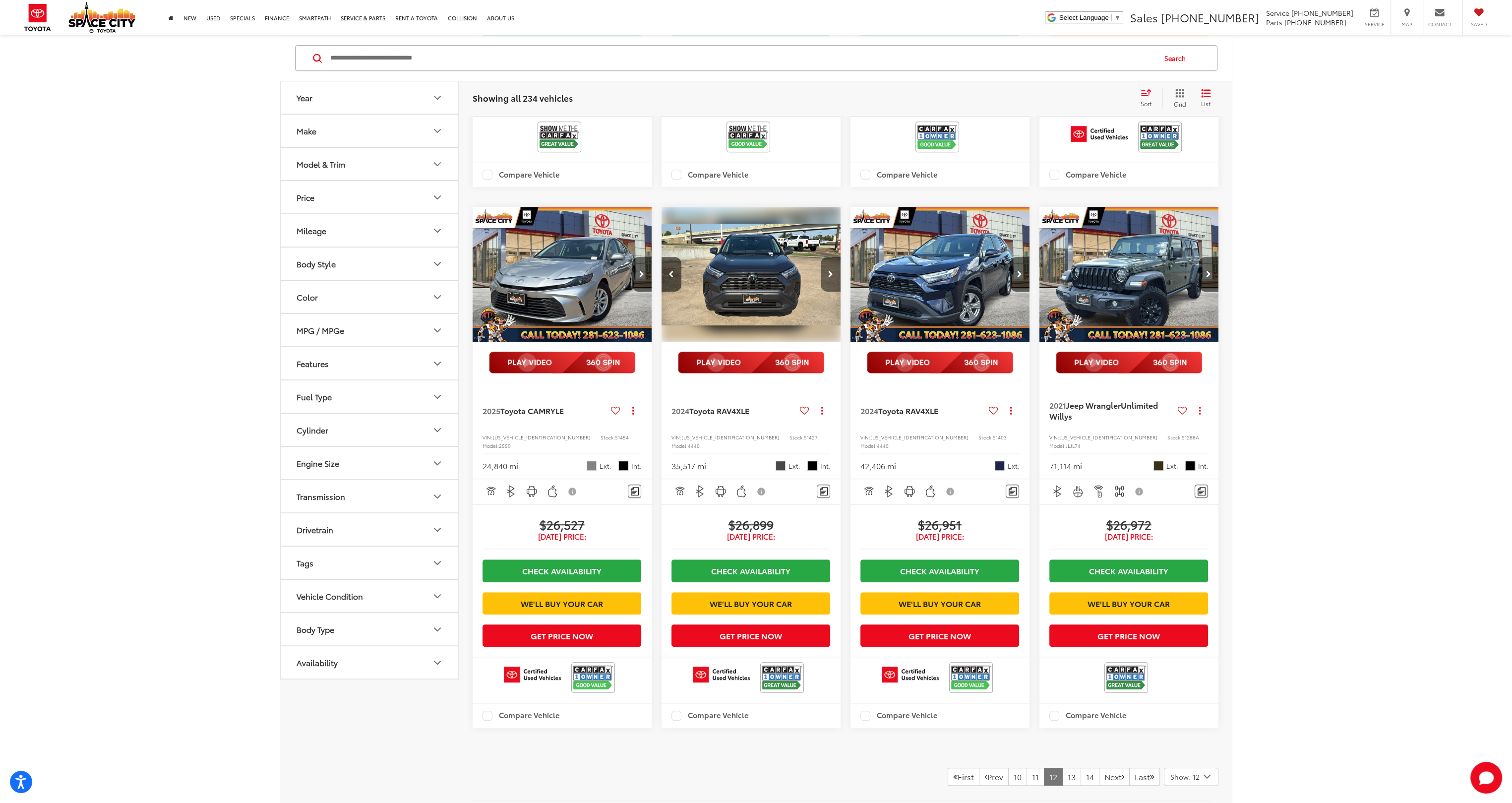
click at [829, 291] on button "Next image" at bounding box center [831, 274] width 20 height 35
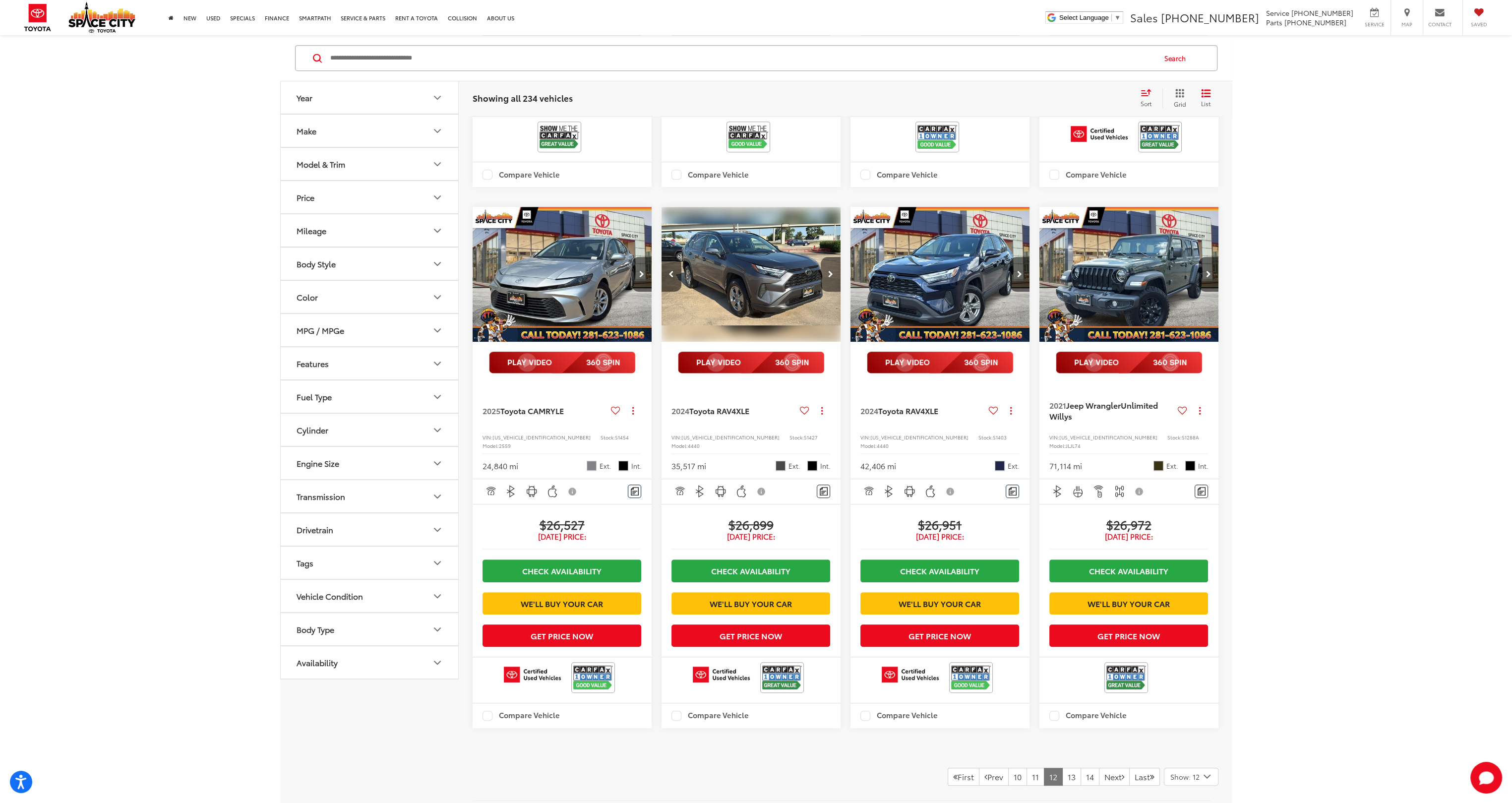
click at [829, 291] on button "Next image" at bounding box center [831, 274] width 20 height 35
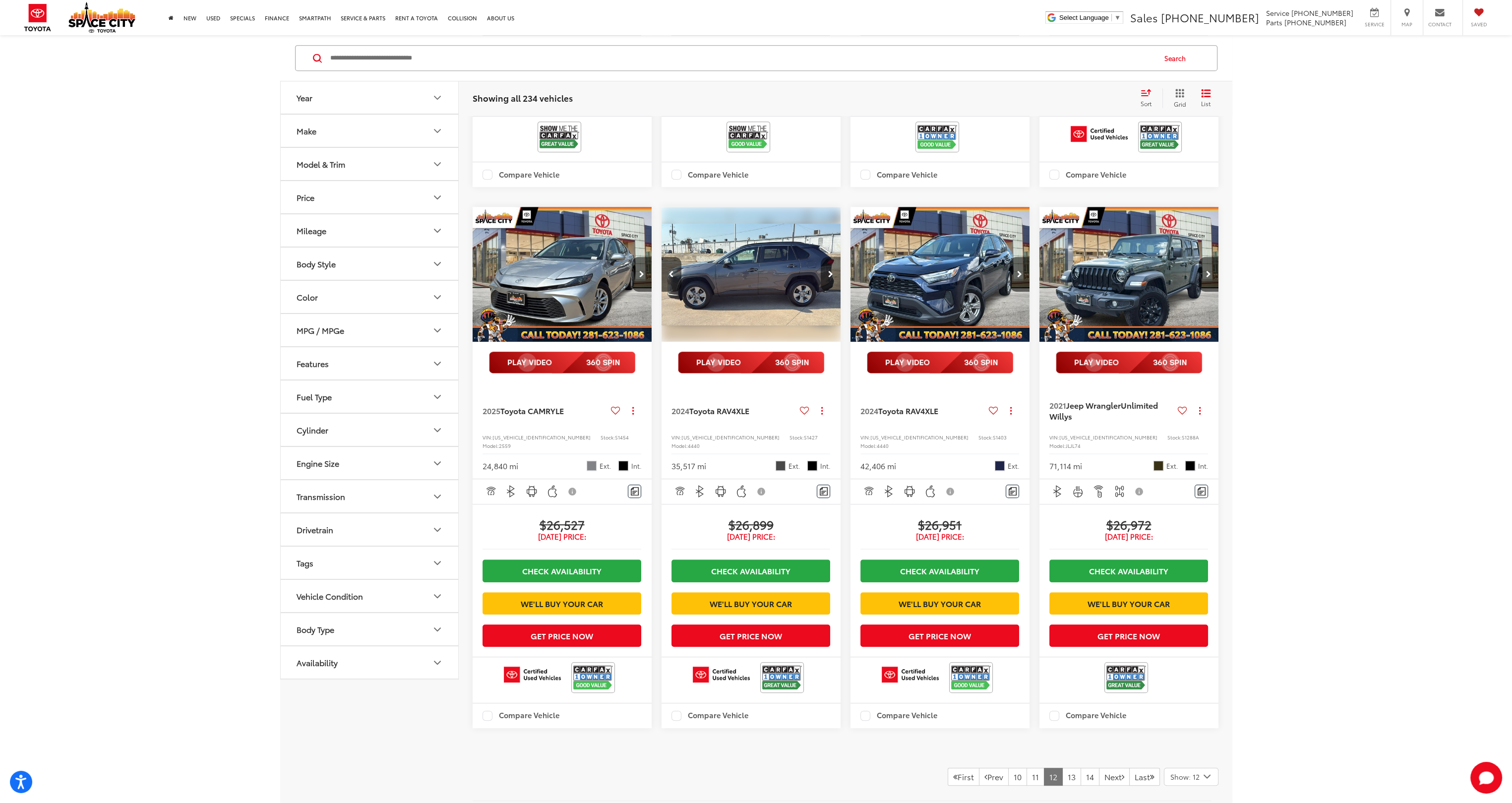
click at [829, 291] on button "Next image" at bounding box center [831, 274] width 20 height 35
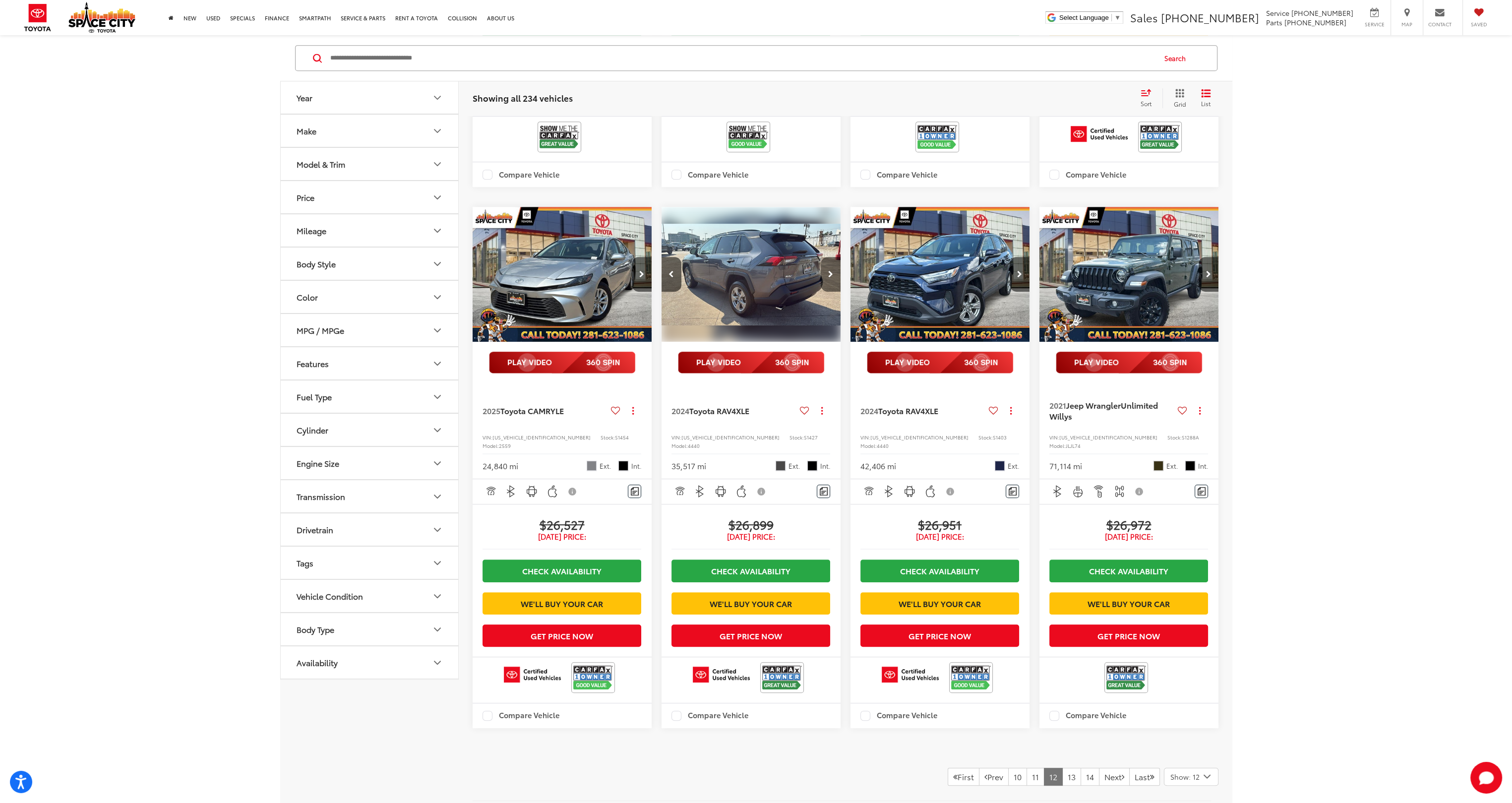
click at [829, 291] on button "Next image" at bounding box center [831, 274] width 20 height 35
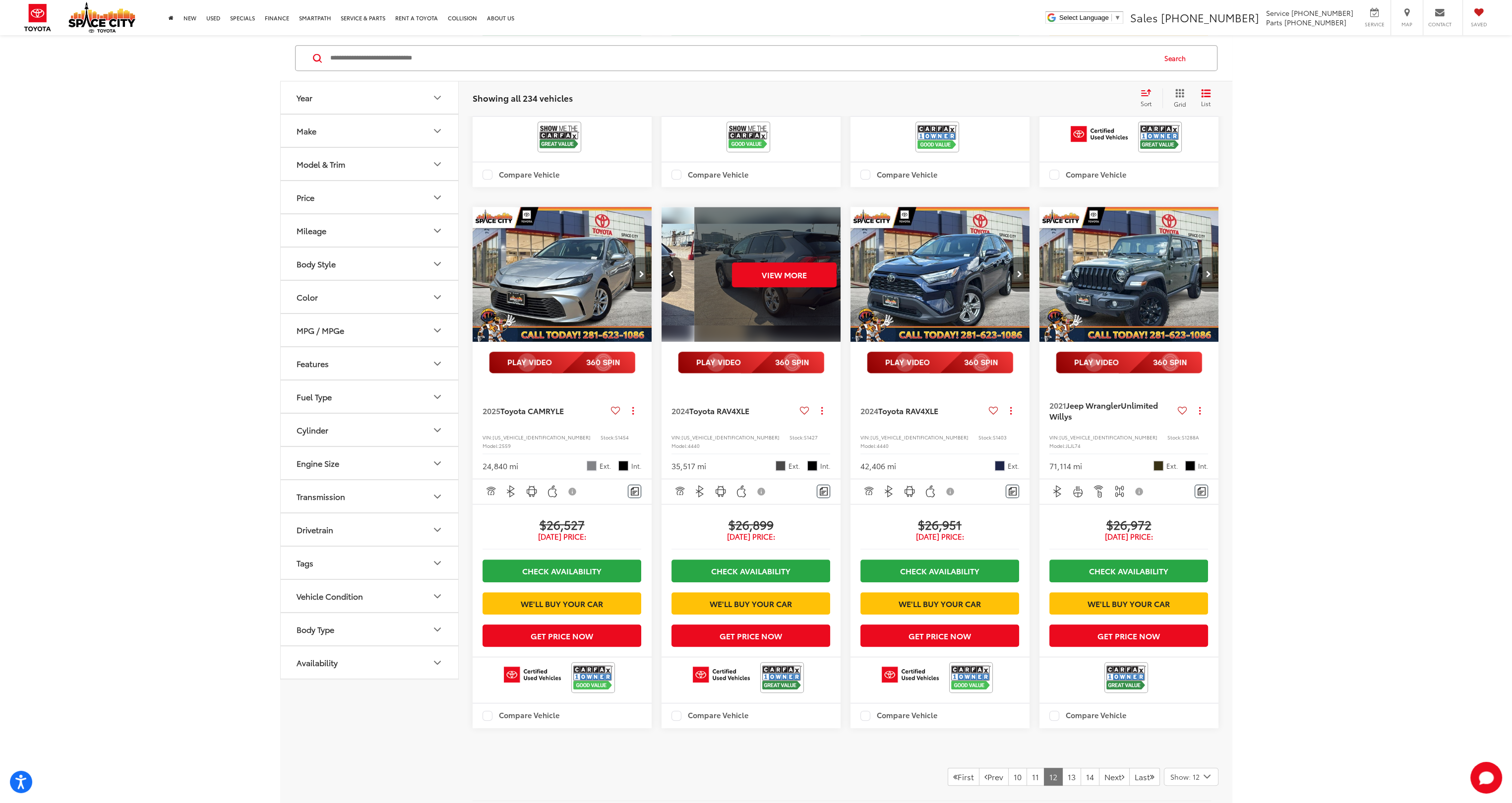
scroll to position [0, 903]
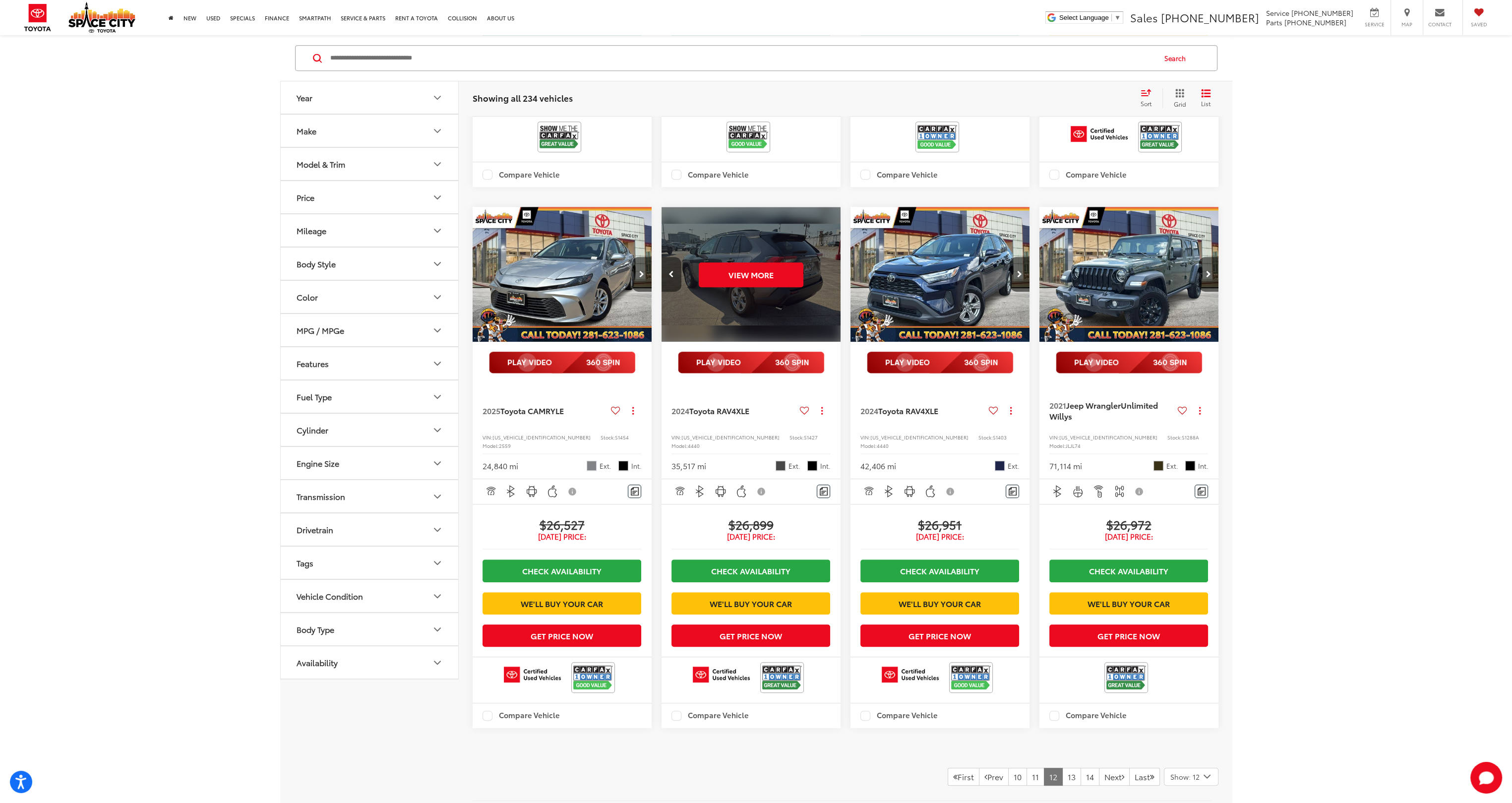
click at [669, 291] on button "Previous image" at bounding box center [672, 274] width 20 height 35
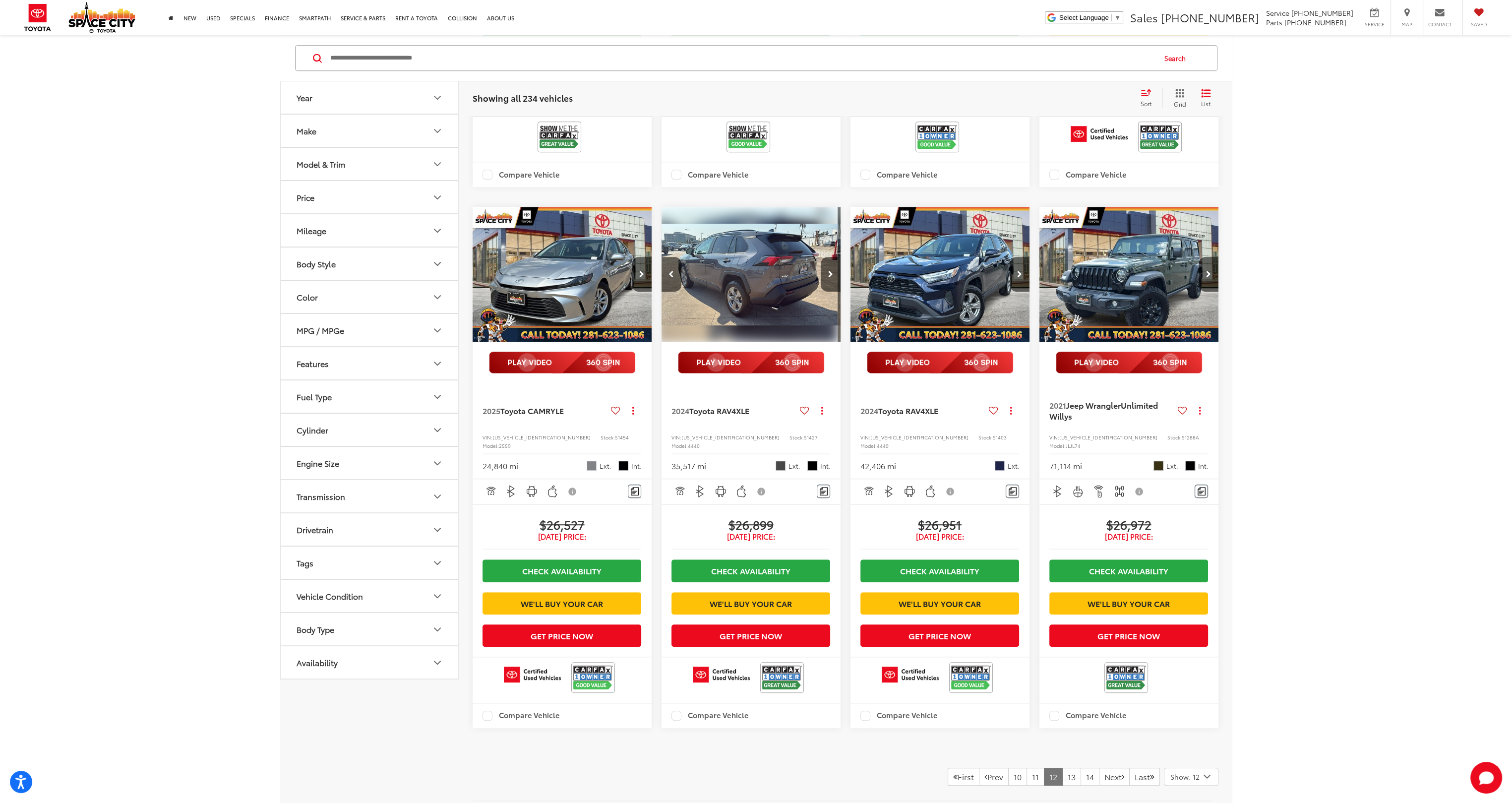
scroll to position [0, 722]
click at [1016, 291] on button "Next image" at bounding box center [1020, 274] width 20 height 35
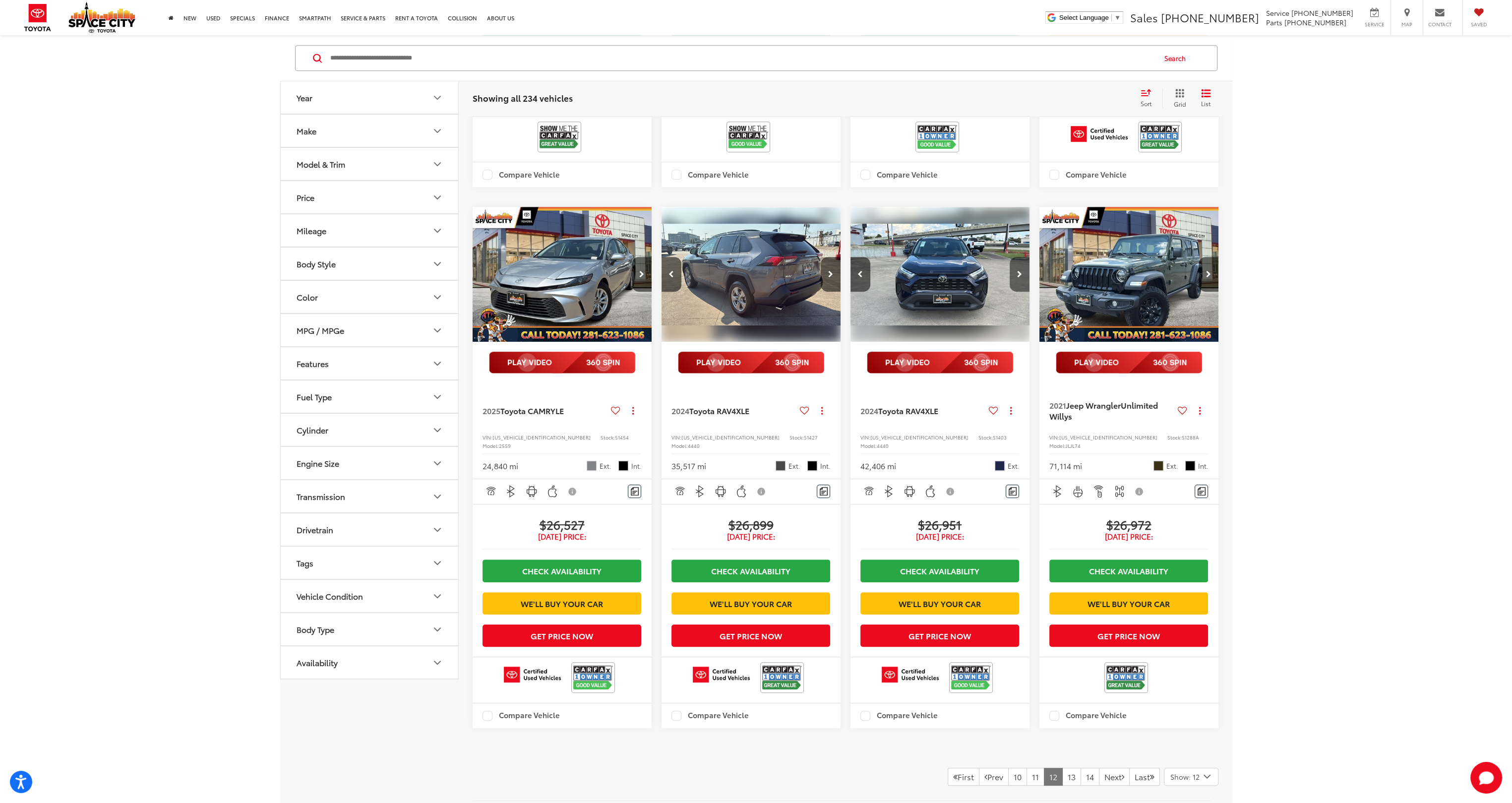
click at [1016, 291] on button "Next image" at bounding box center [1020, 274] width 20 height 35
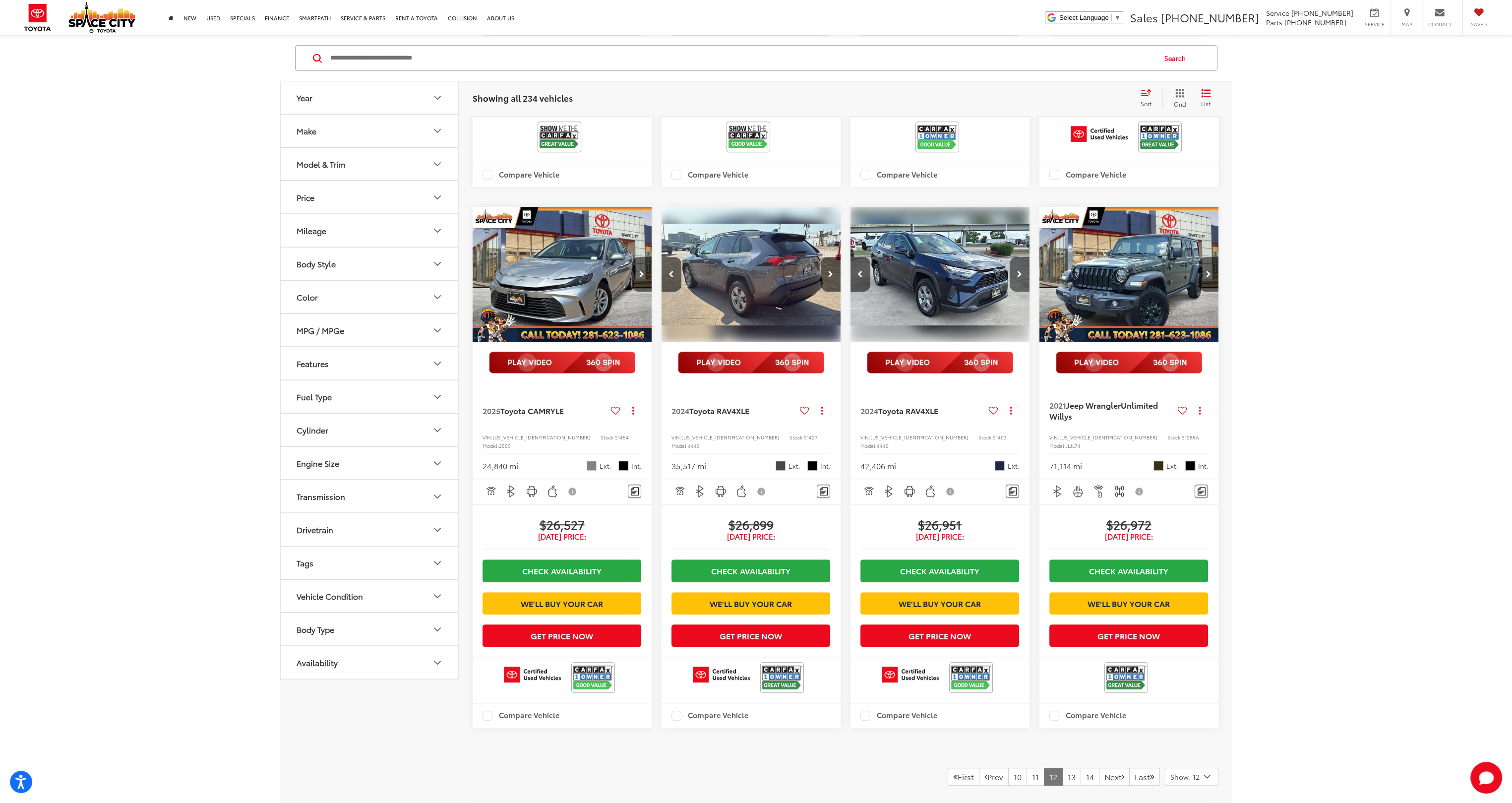
click at [1016, 291] on button "Next image" at bounding box center [1020, 274] width 20 height 35
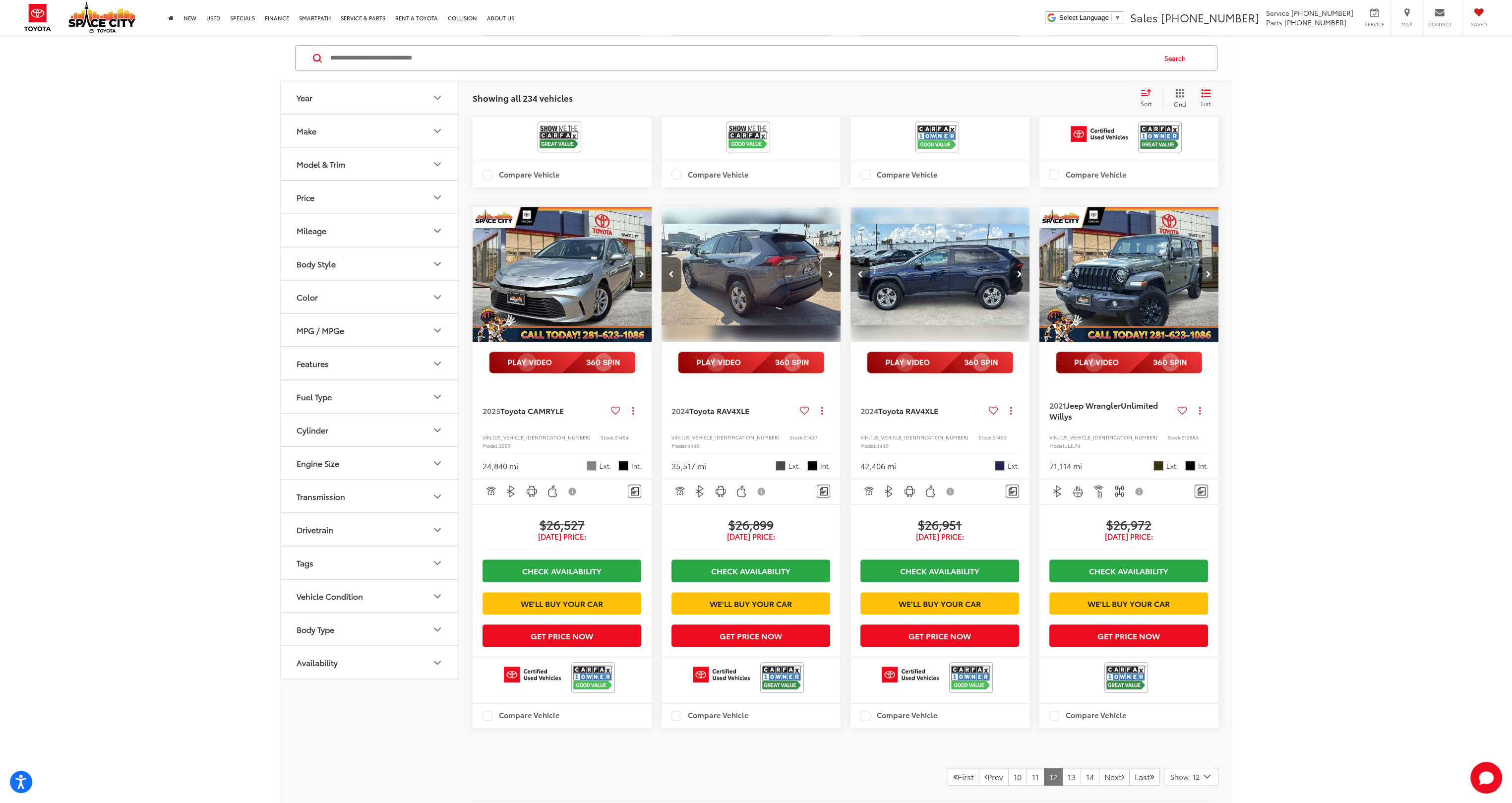
click at [1016, 291] on button "Next image" at bounding box center [1020, 274] width 20 height 35
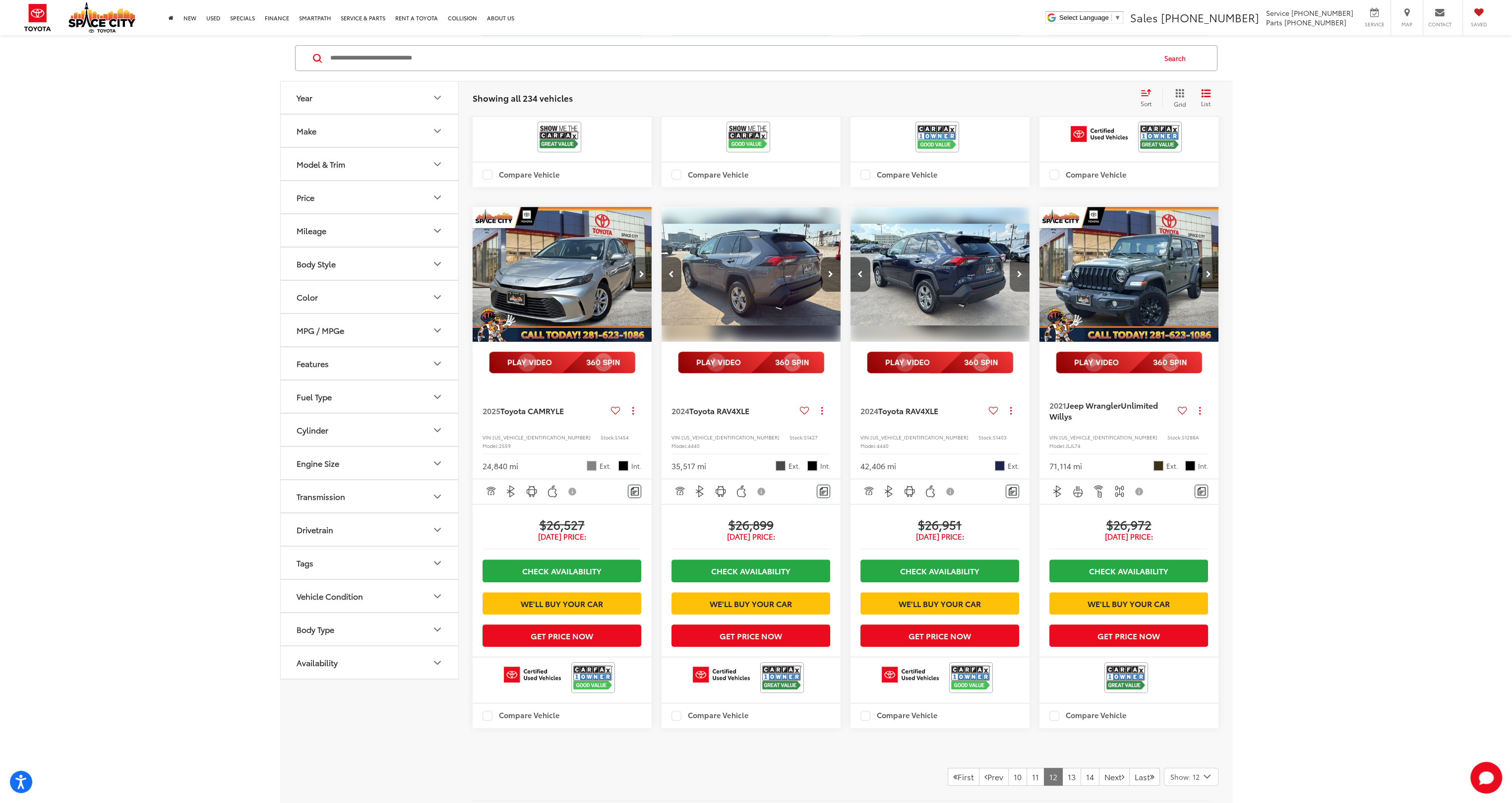
click at [1016, 291] on button "Next image" at bounding box center [1020, 274] width 20 height 35
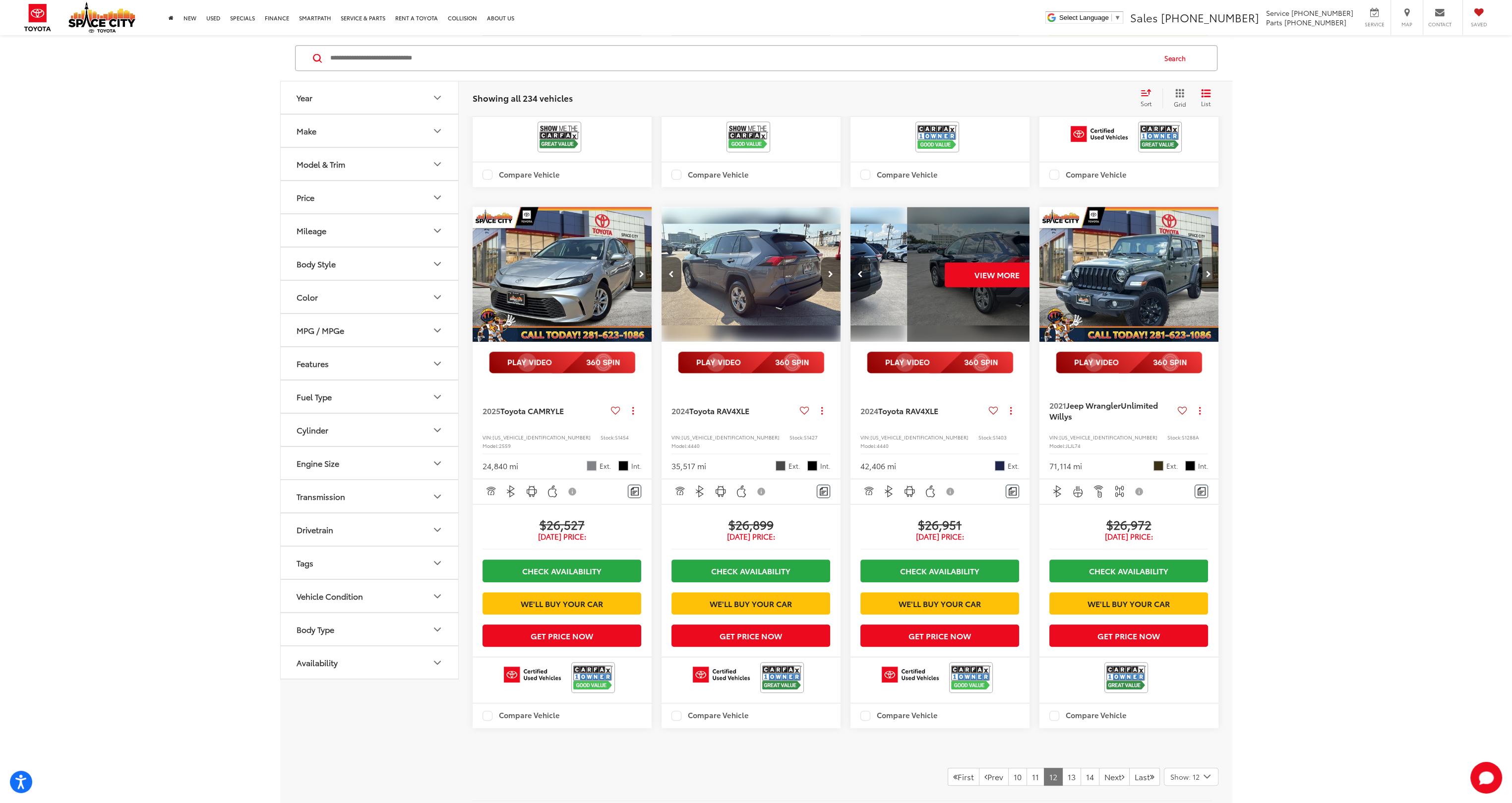
scroll to position [0, 903]
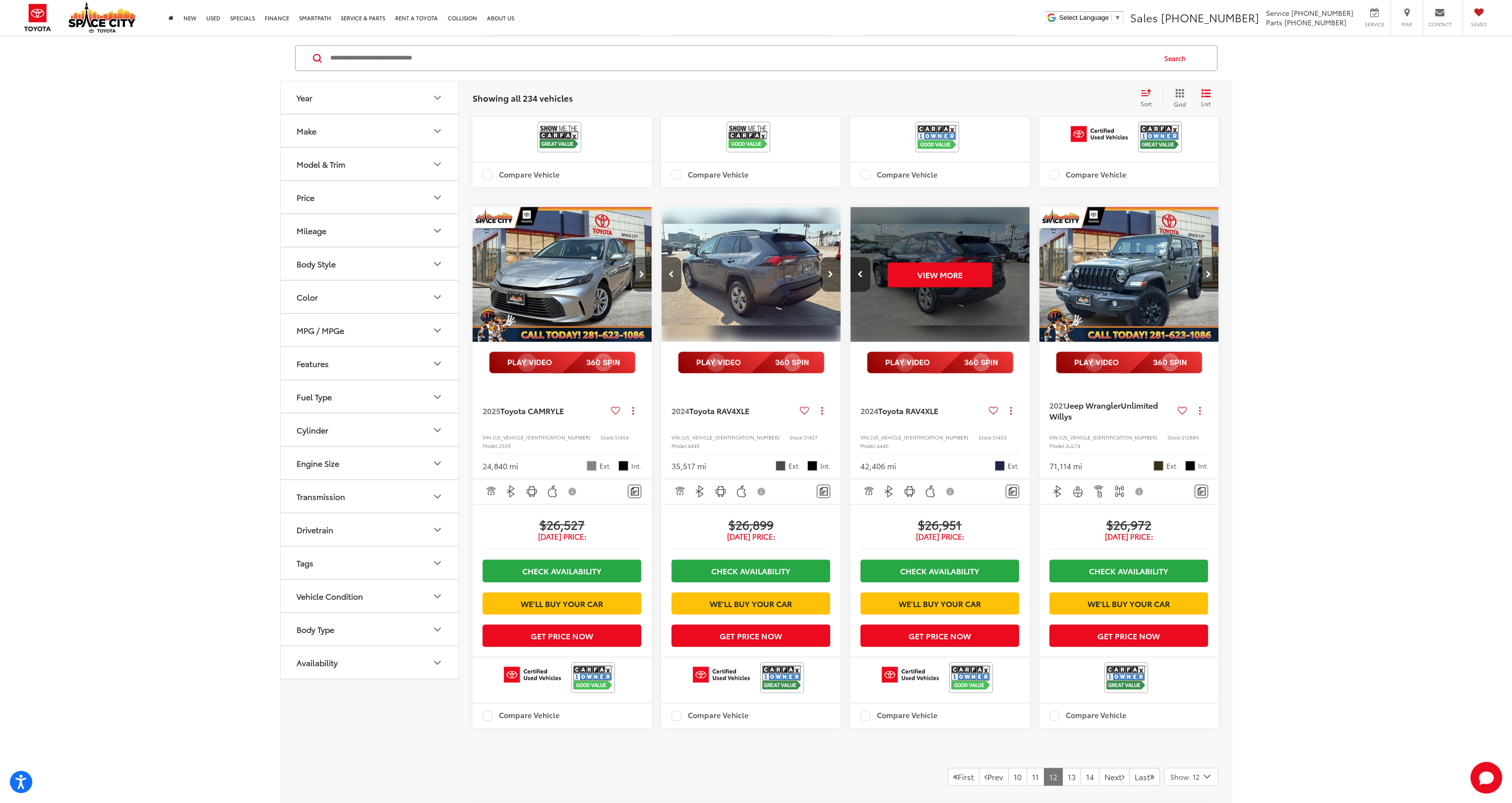
click at [1016, 332] on div "View More" at bounding box center [940, 275] width 181 height 136
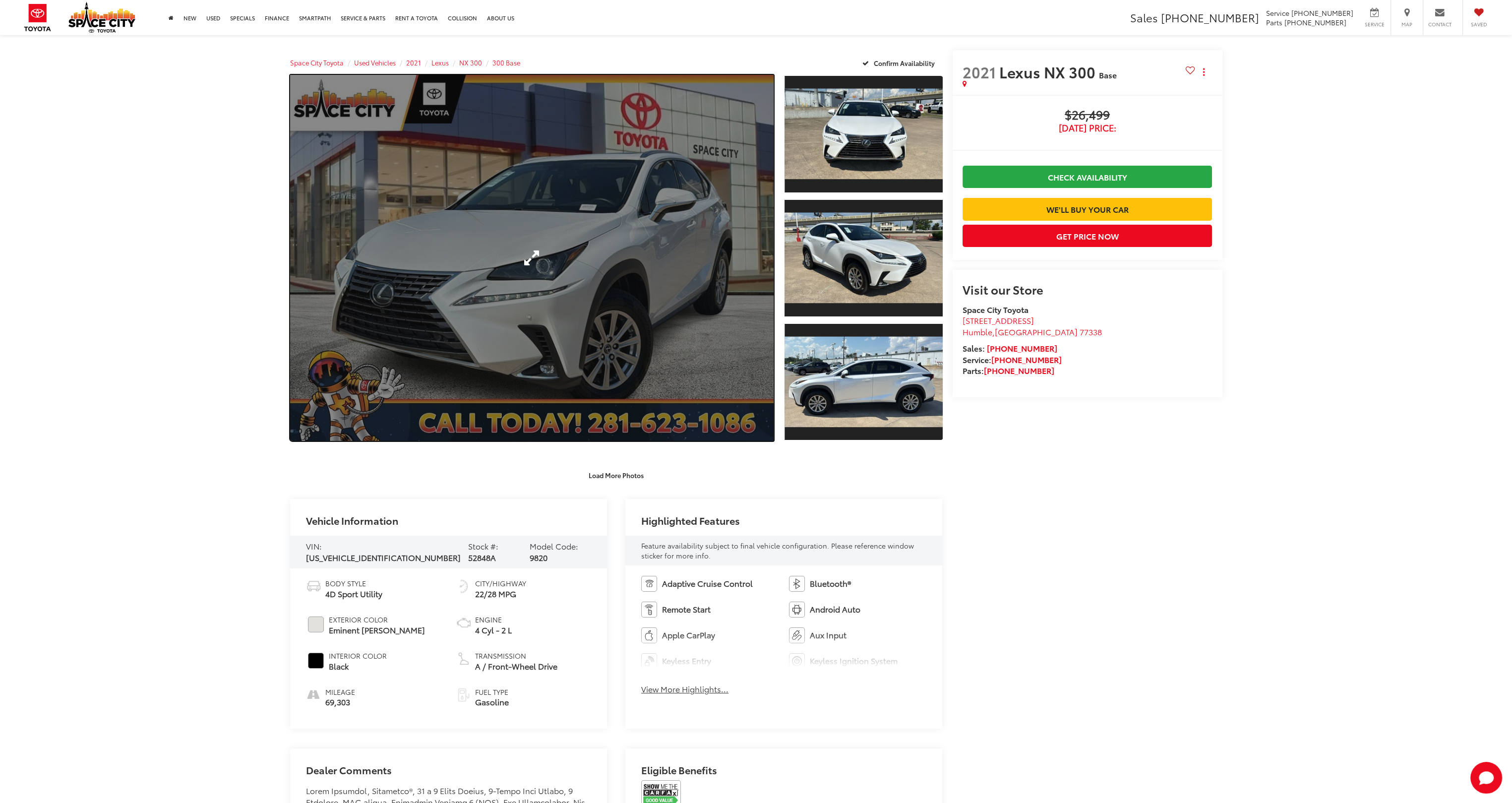
click at [569, 306] on link "Expand Photo 0" at bounding box center [532, 258] width 484 height 366
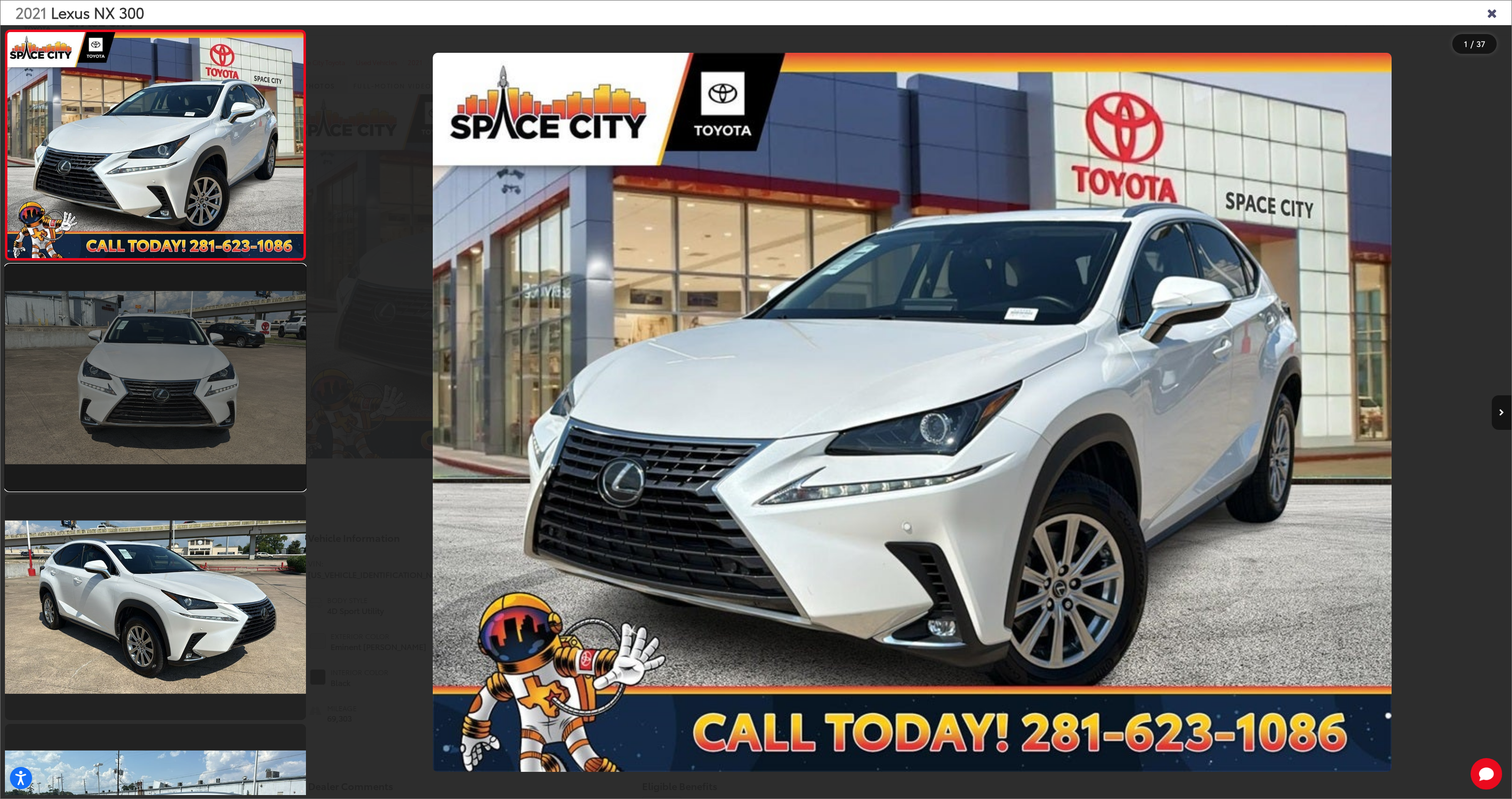
click at [212, 366] on link at bounding box center [155, 377] width 301 height 226
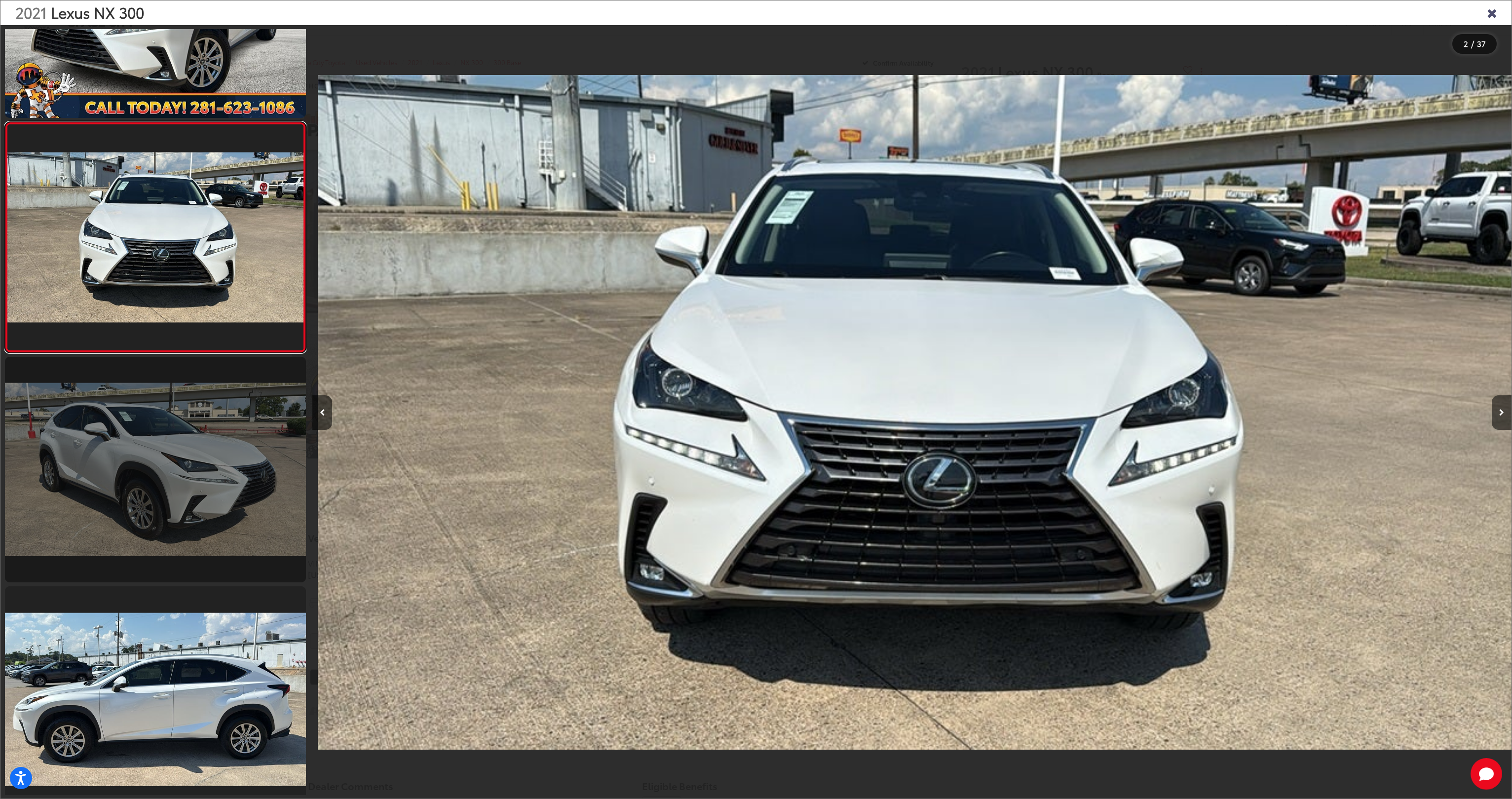
scroll to position [0, 1199]
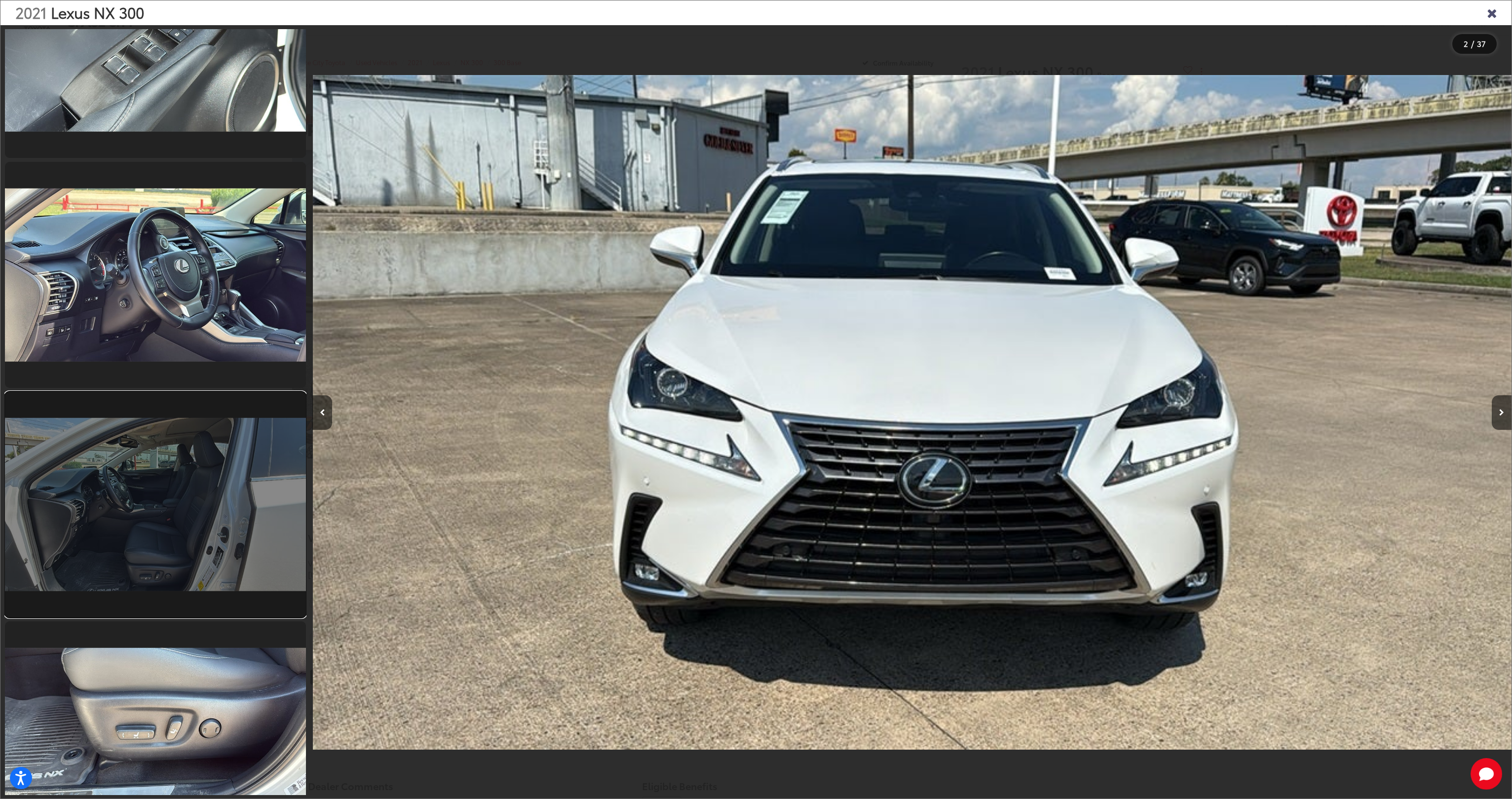
click at [213, 456] on link at bounding box center [155, 505] width 301 height 226
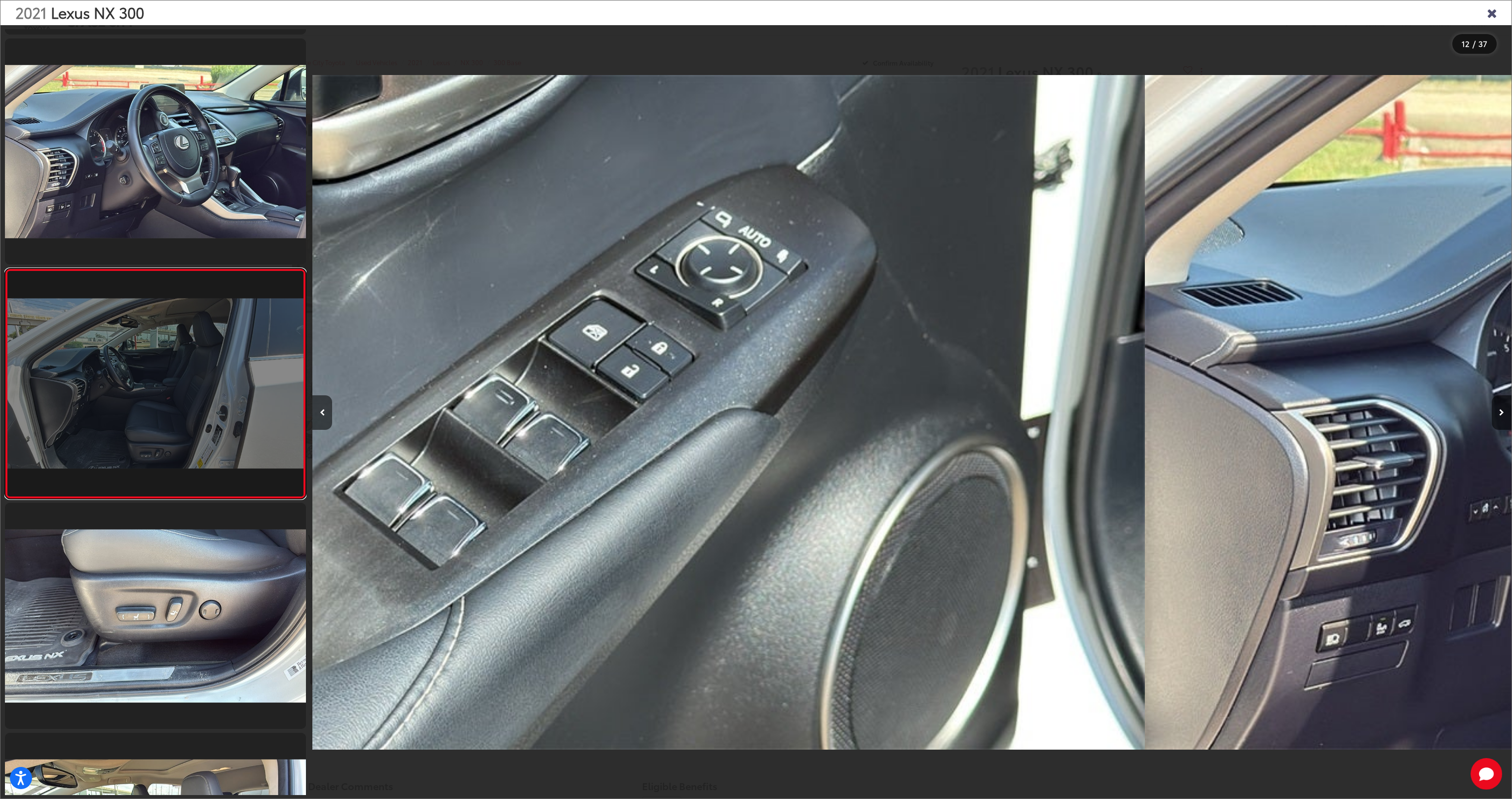
scroll to position [0, 13190]
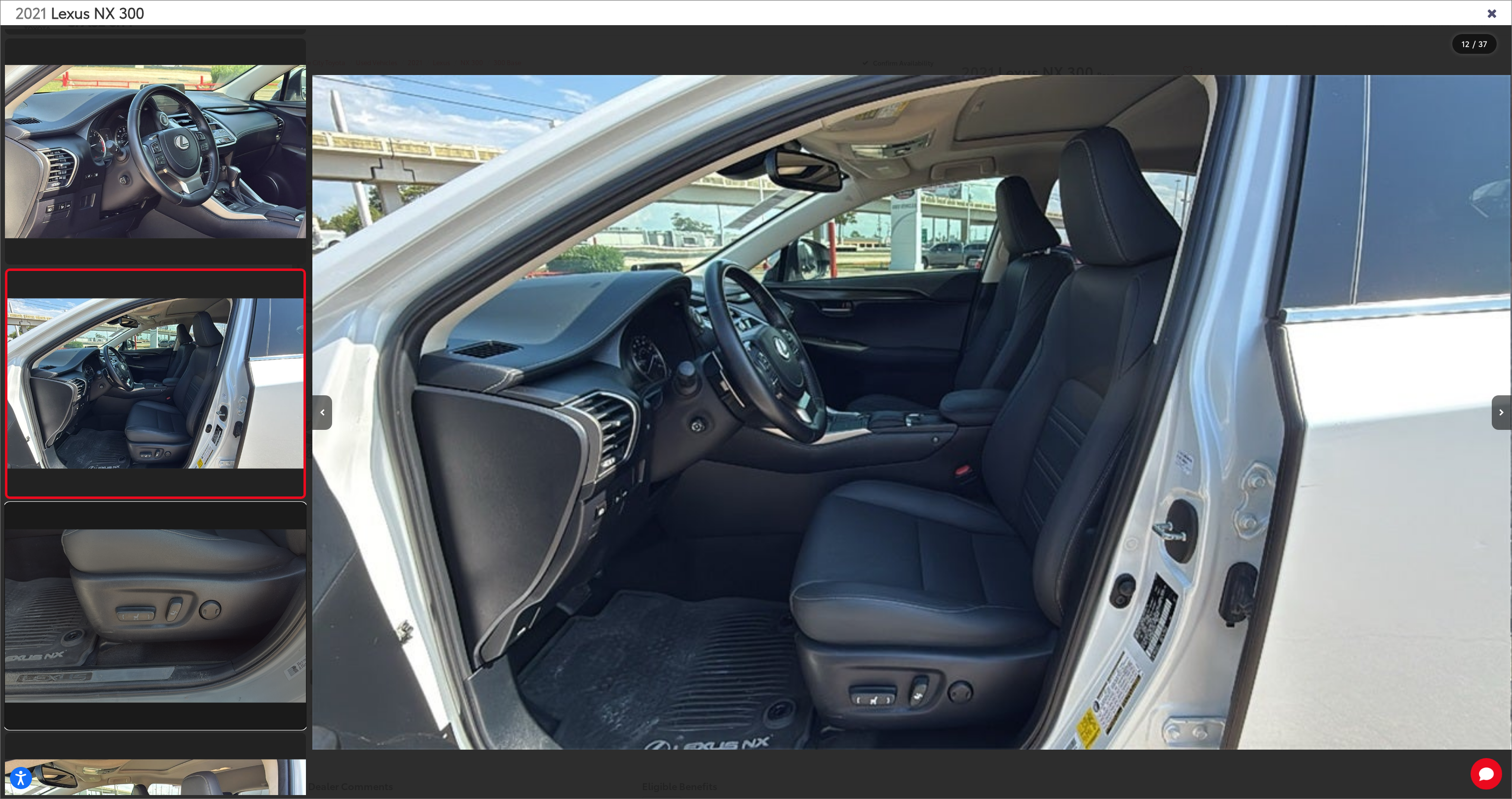
click at [197, 549] on link at bounding box center [155, 616] width 301 height 226
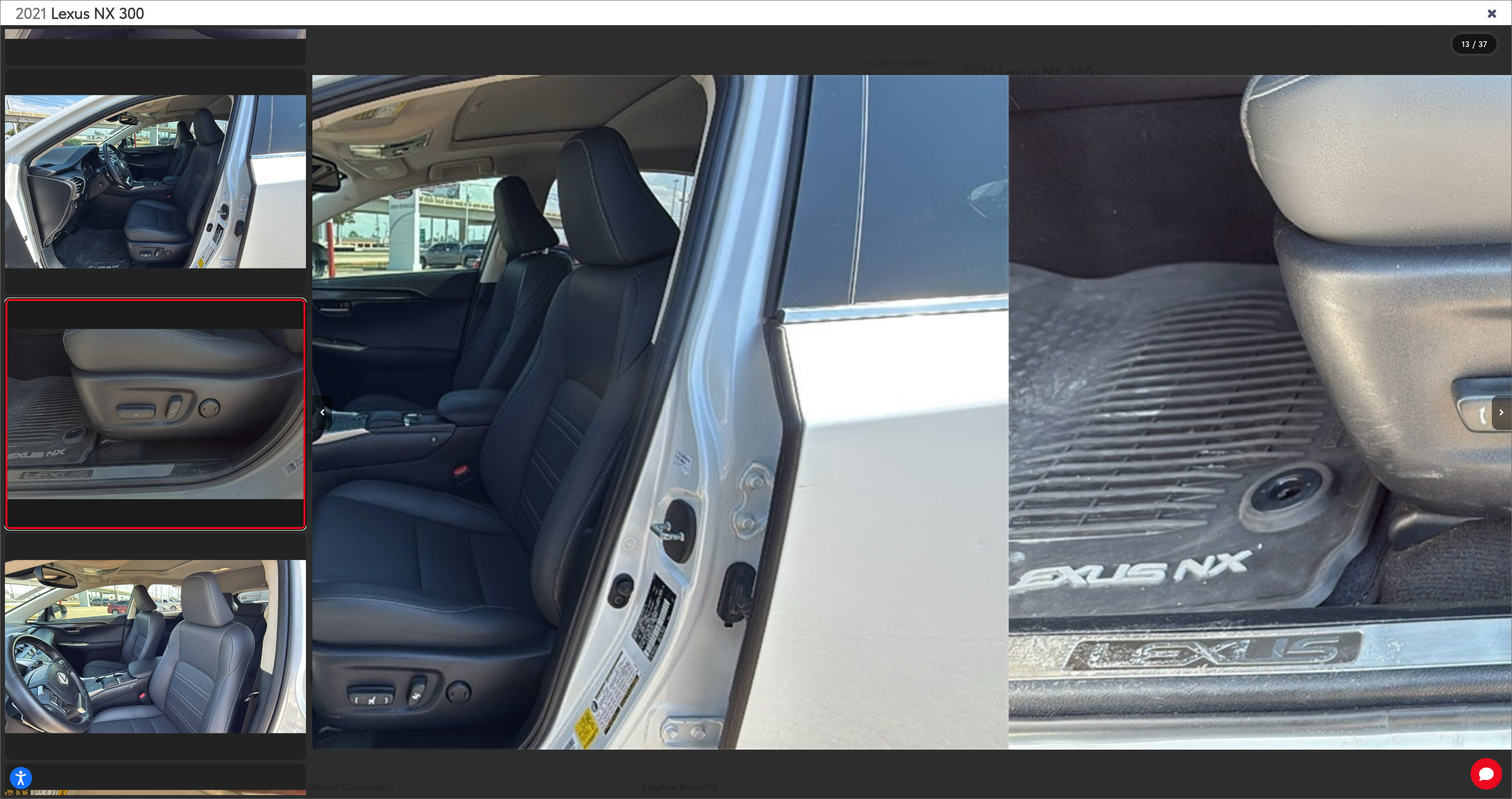
scroll to position [2520, 0]
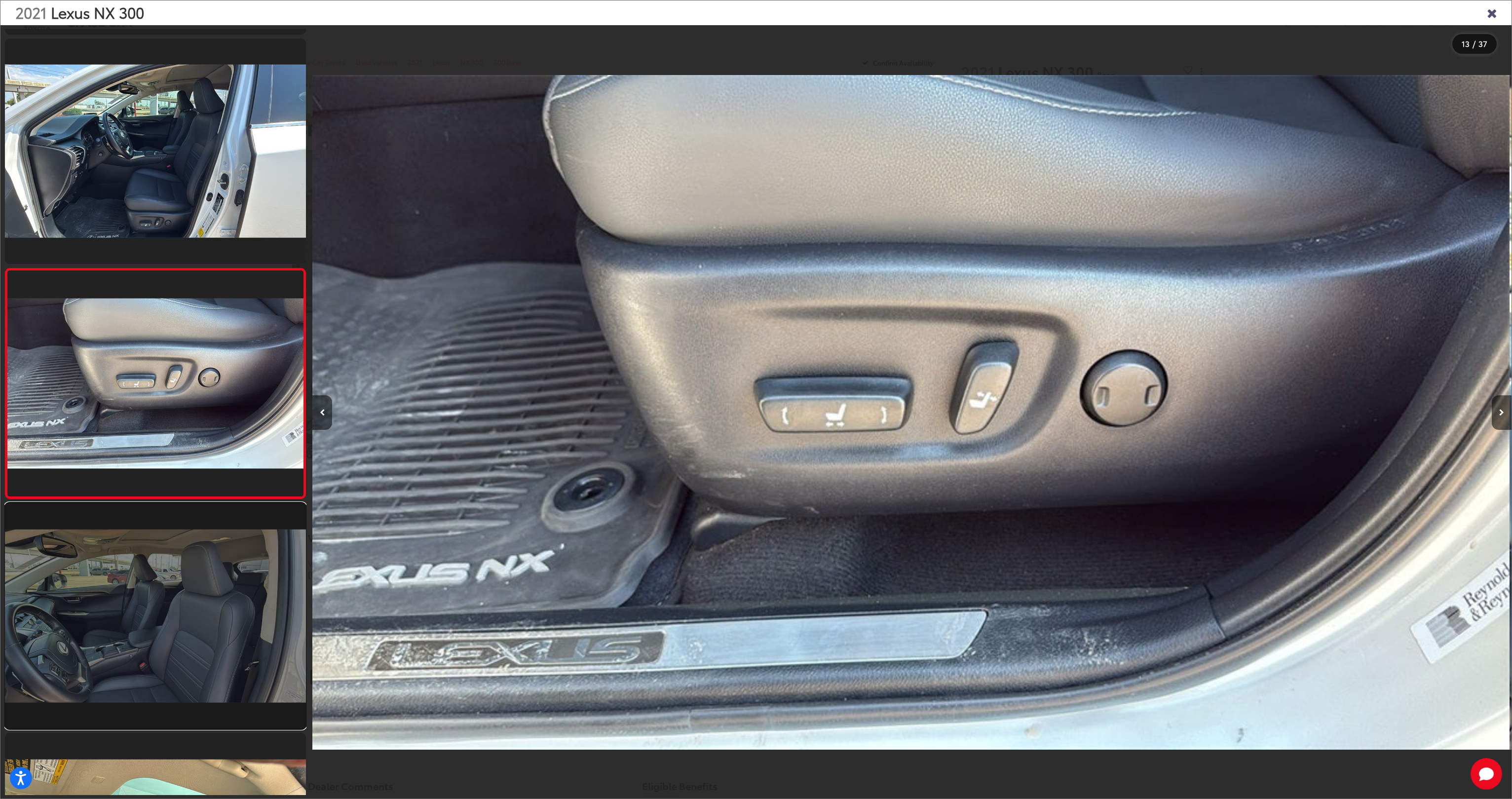
click at [184, 594] on link at bounding box center [155, 616] width 301 height 226
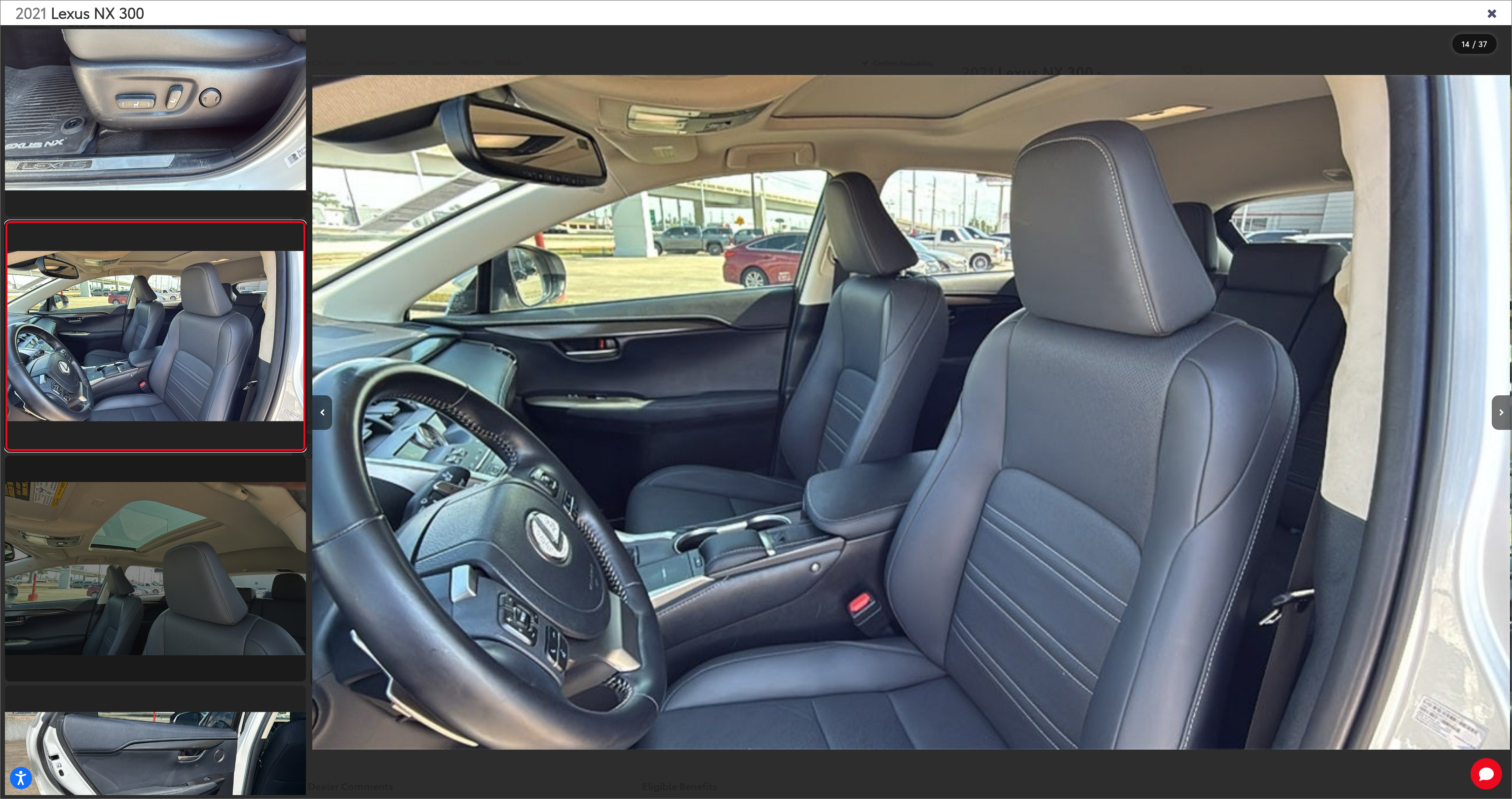
scroll to position [2898, 0]
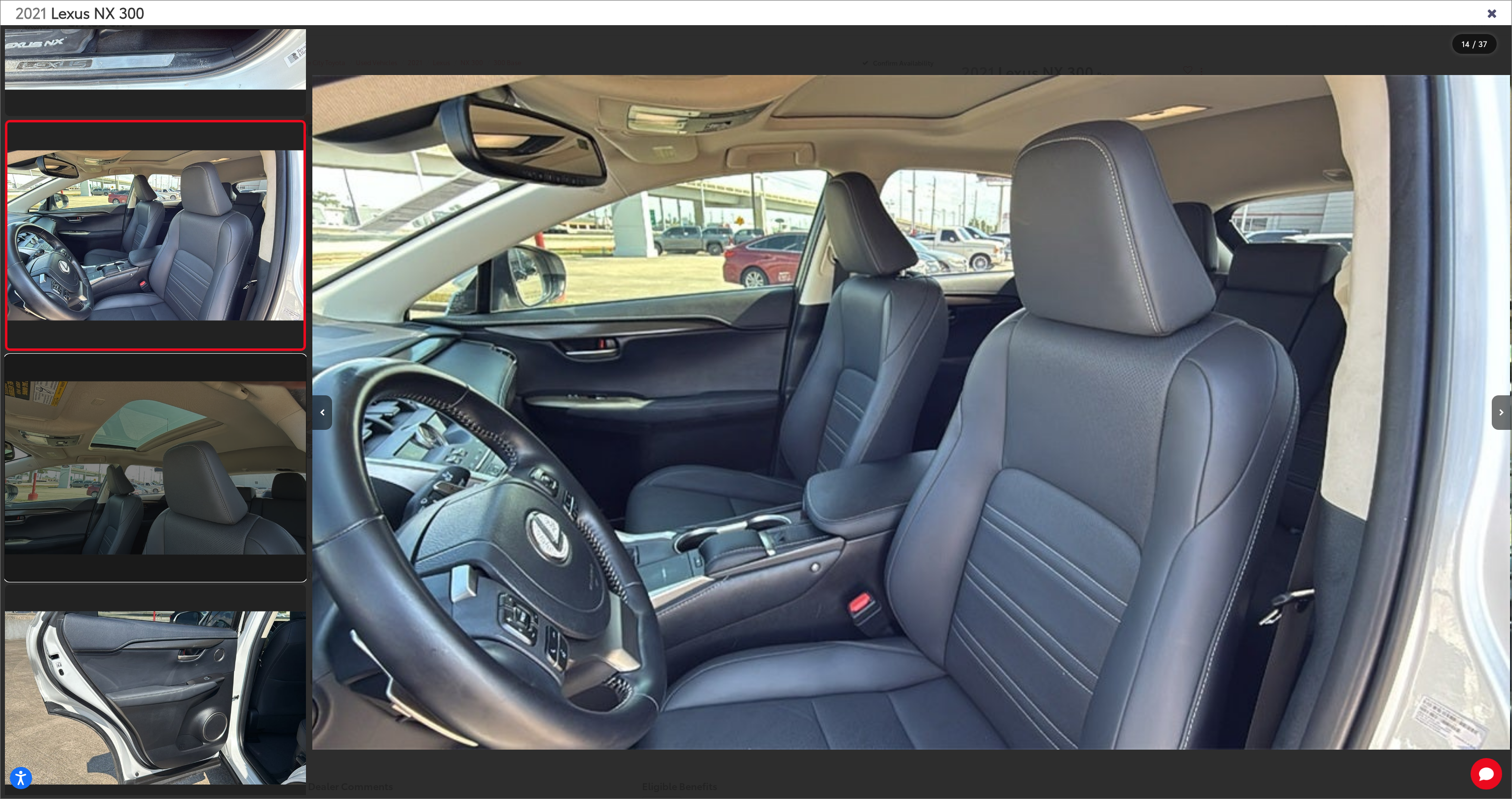
click at [185, 501] on link at bounding box center [155, 467] width 301 height 226
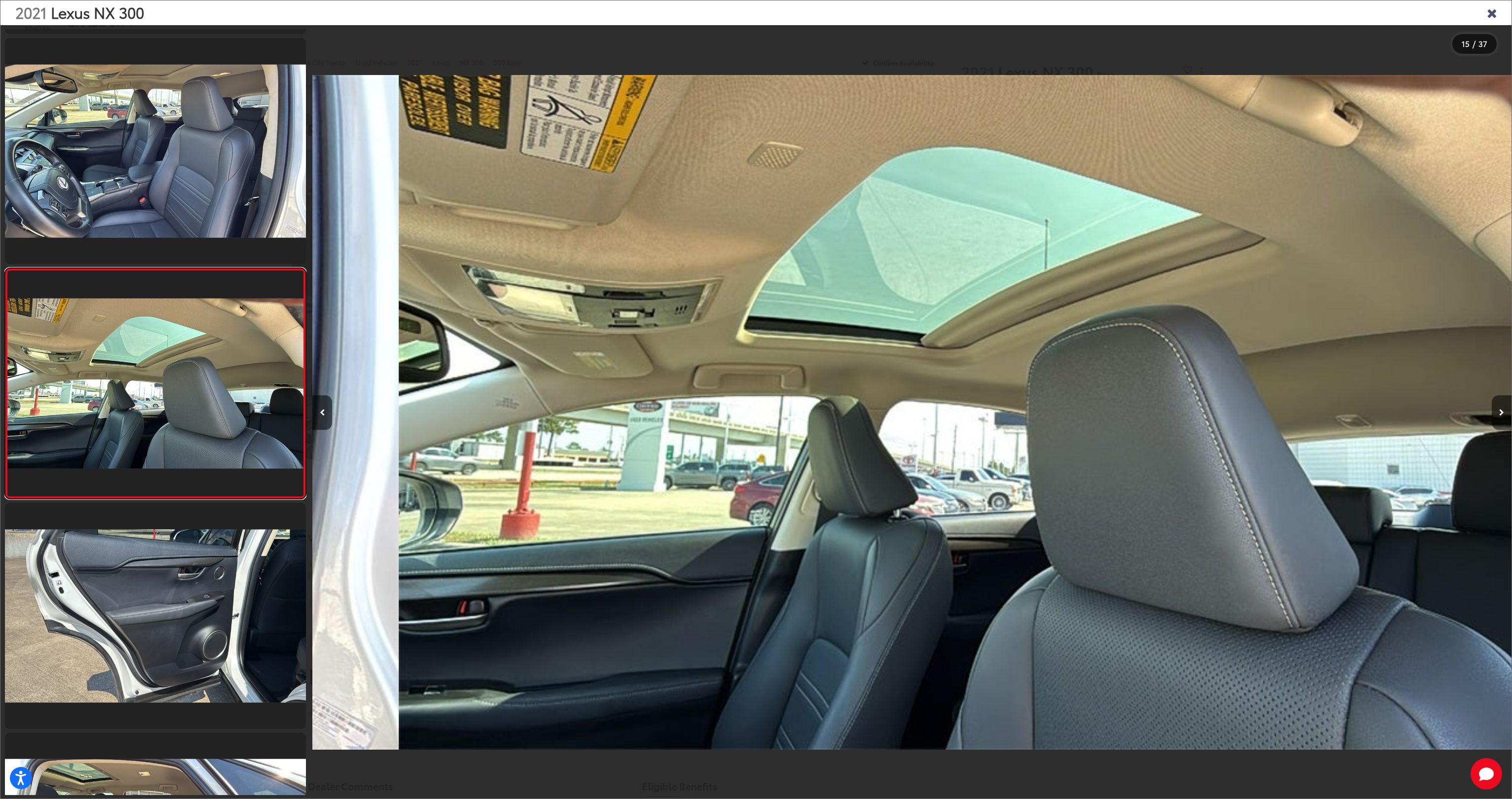
scroll to position [0, 16788]
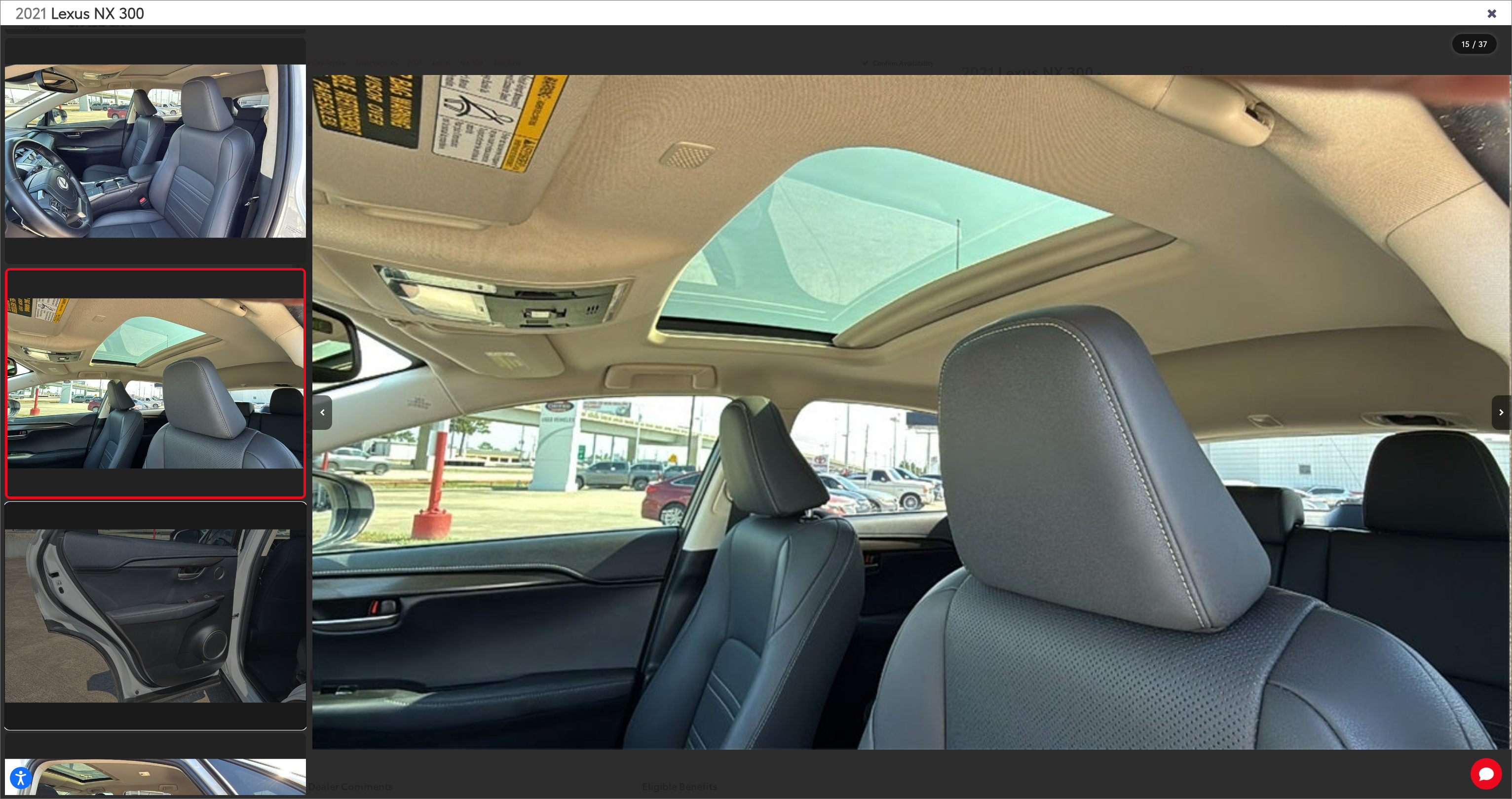
click at [175, 594] on link at bounding box center [155, 616] width 301 height 226
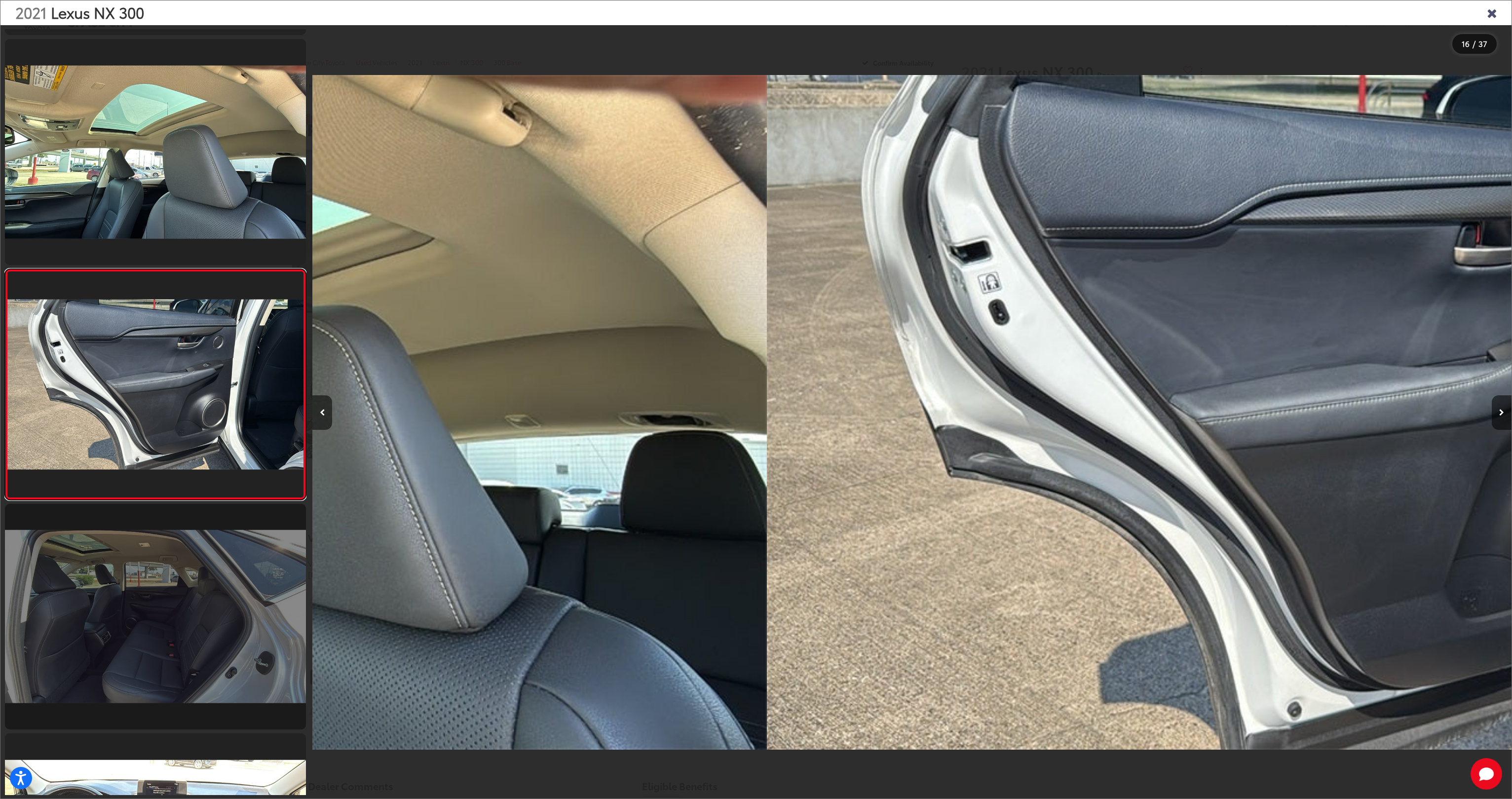
scroll to position [3210, 0]
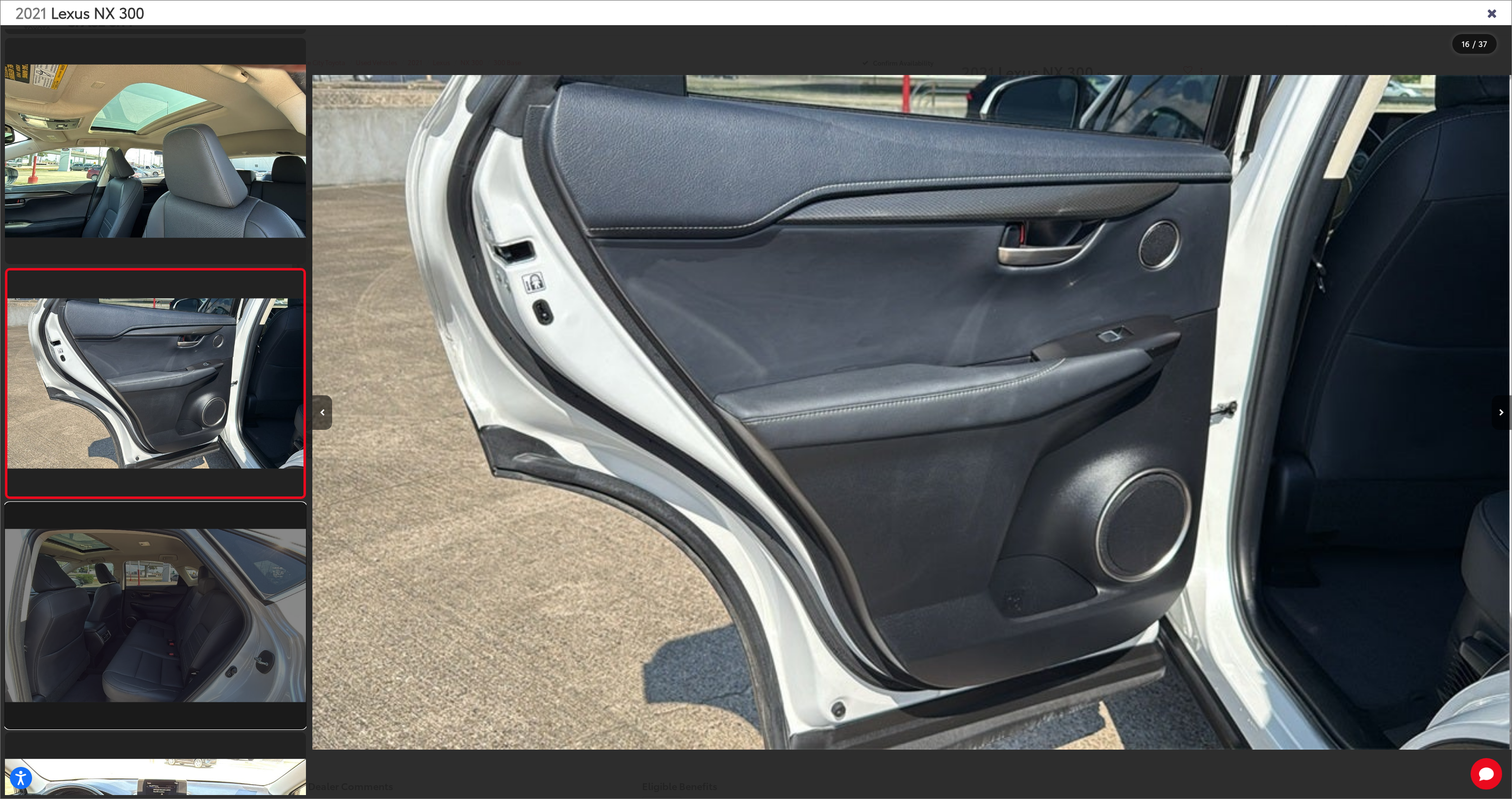
click at [217, 594] on link at bounding box center [155, 616] width 301 height 226
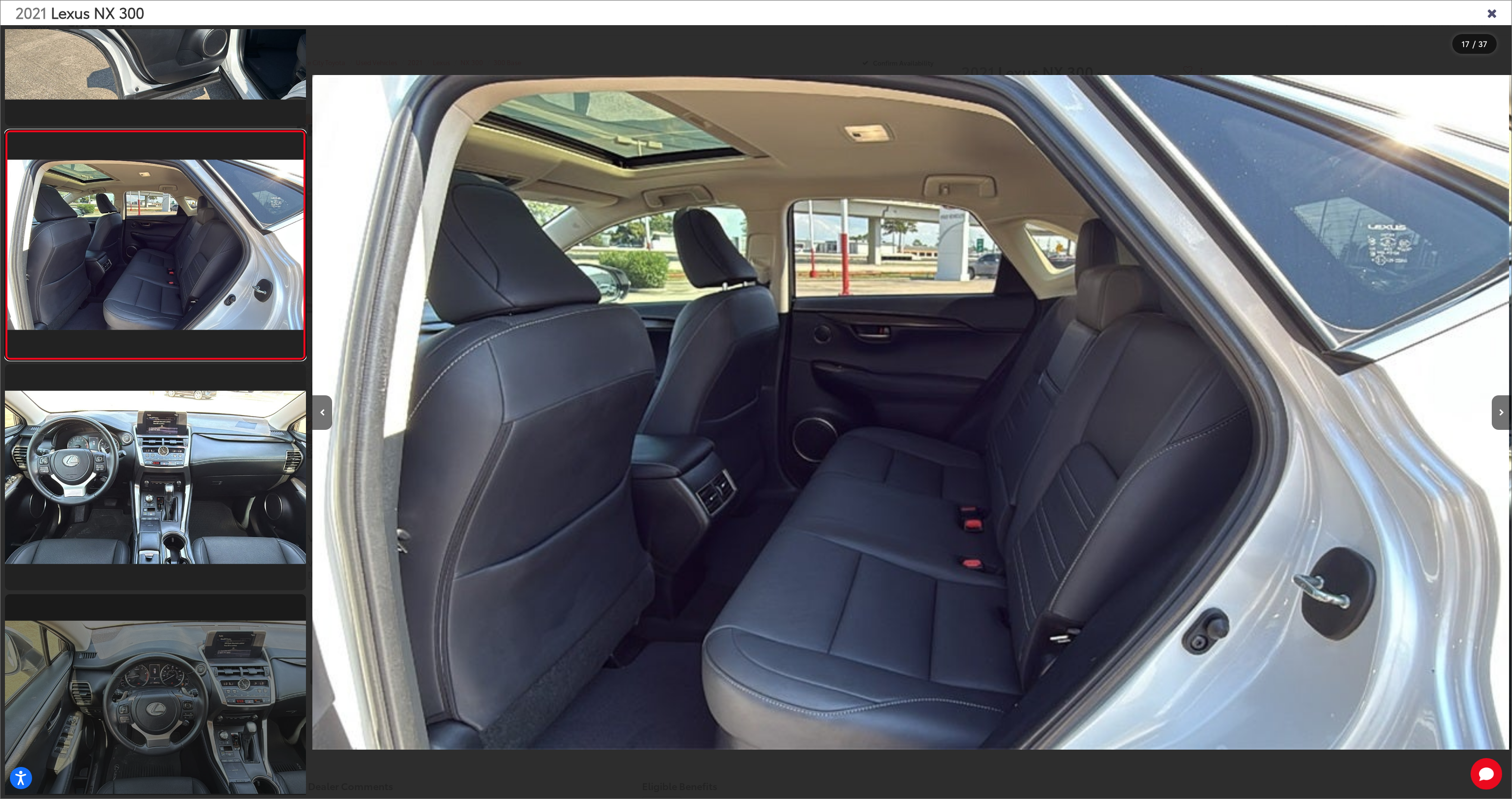
scroll to position [3588, 0]
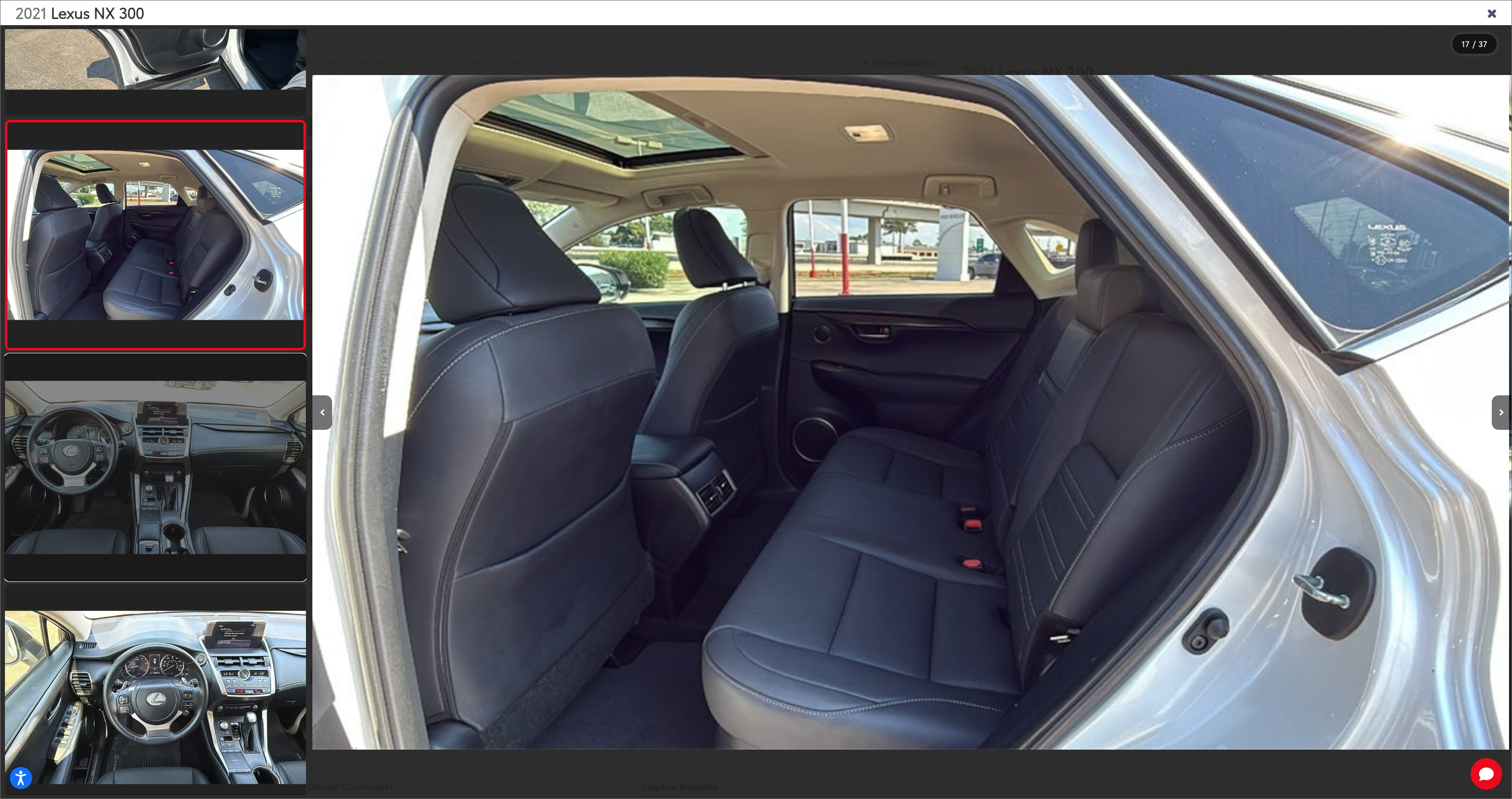
click at [205, 559] on link at bounding box center [155, 467] width 301 height 226
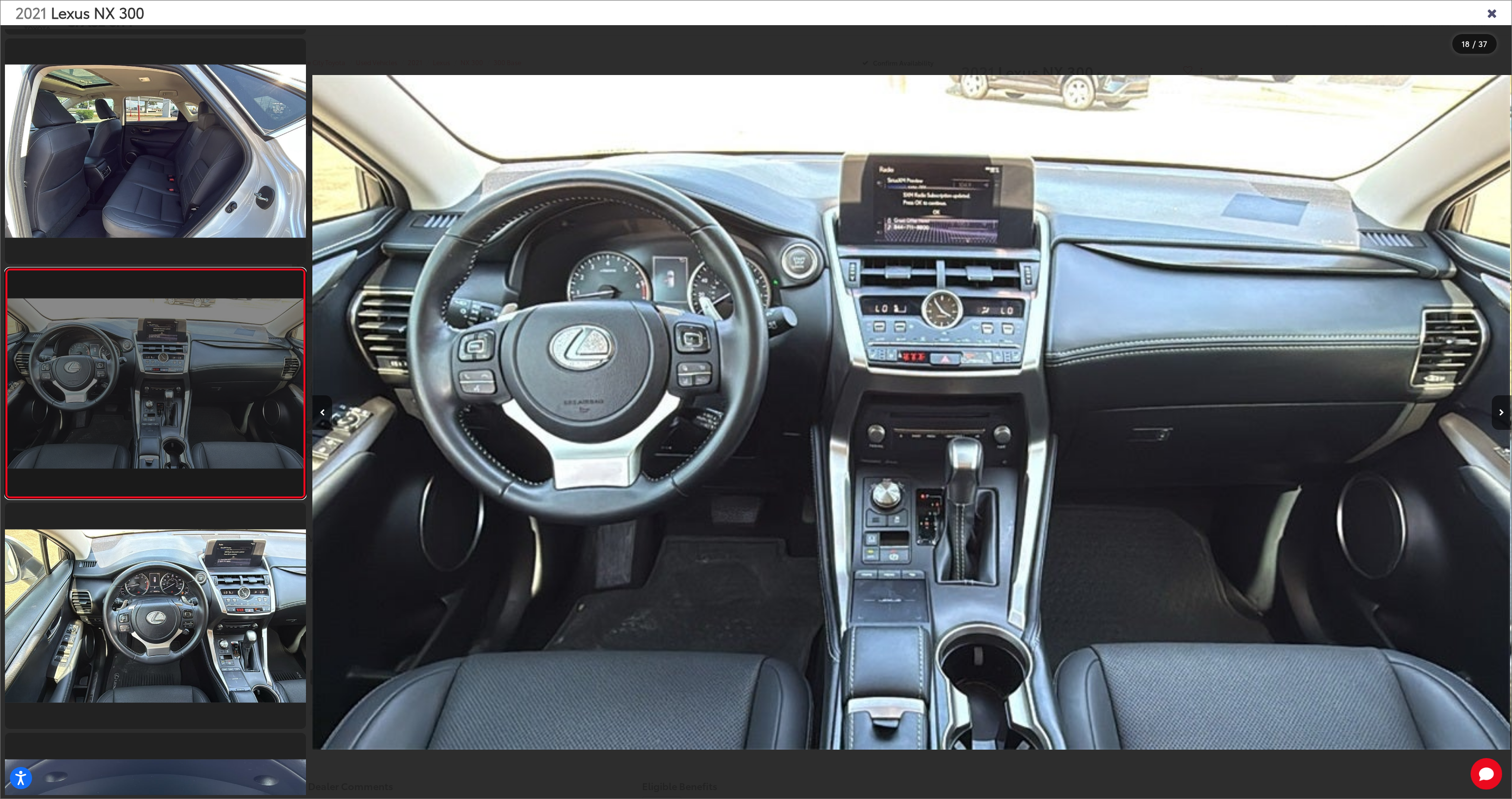
scroll to position [0, 20384]
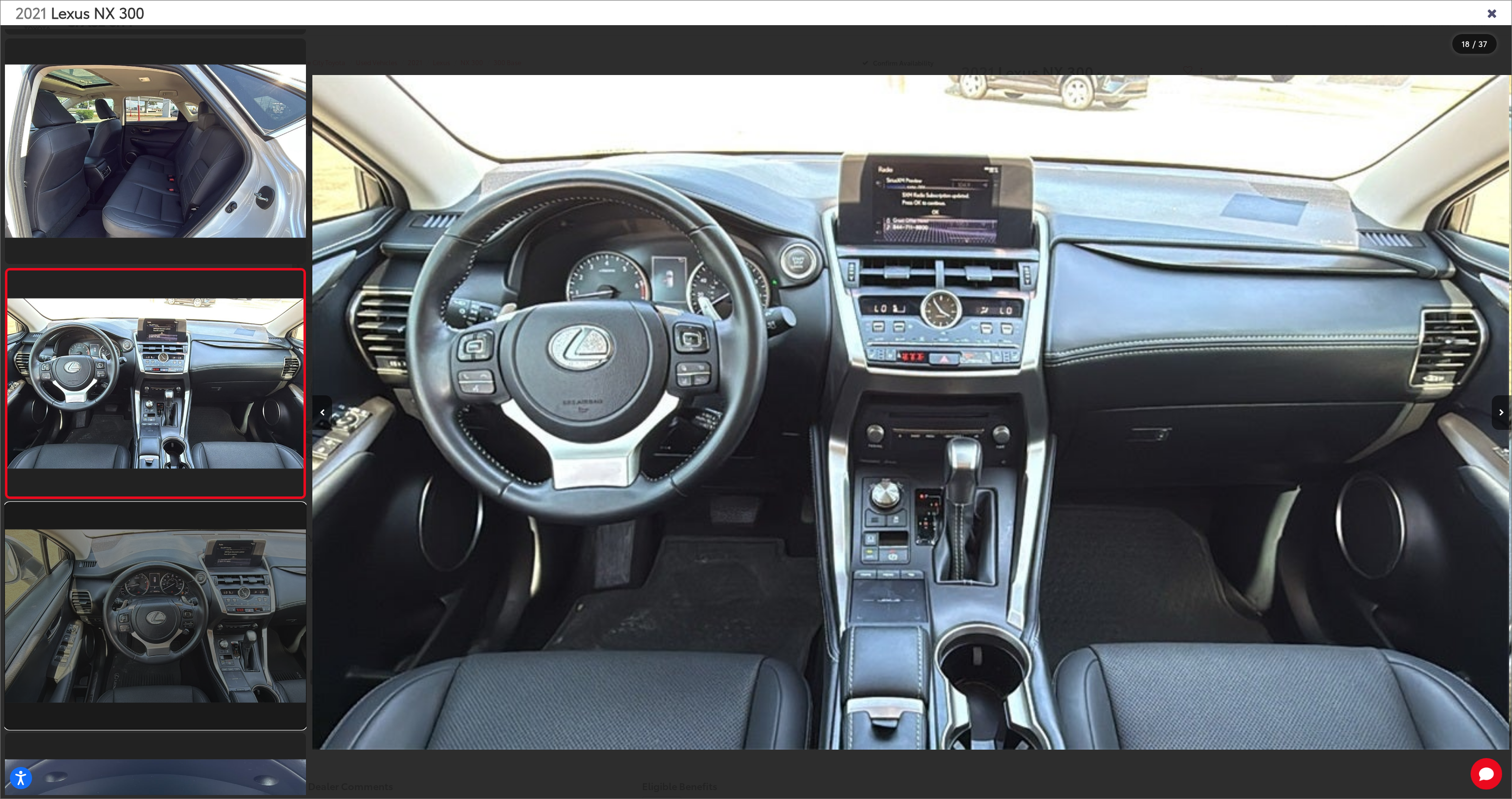
click at [198, 631] on link at bounding box center [155, 616] width 301 height 226
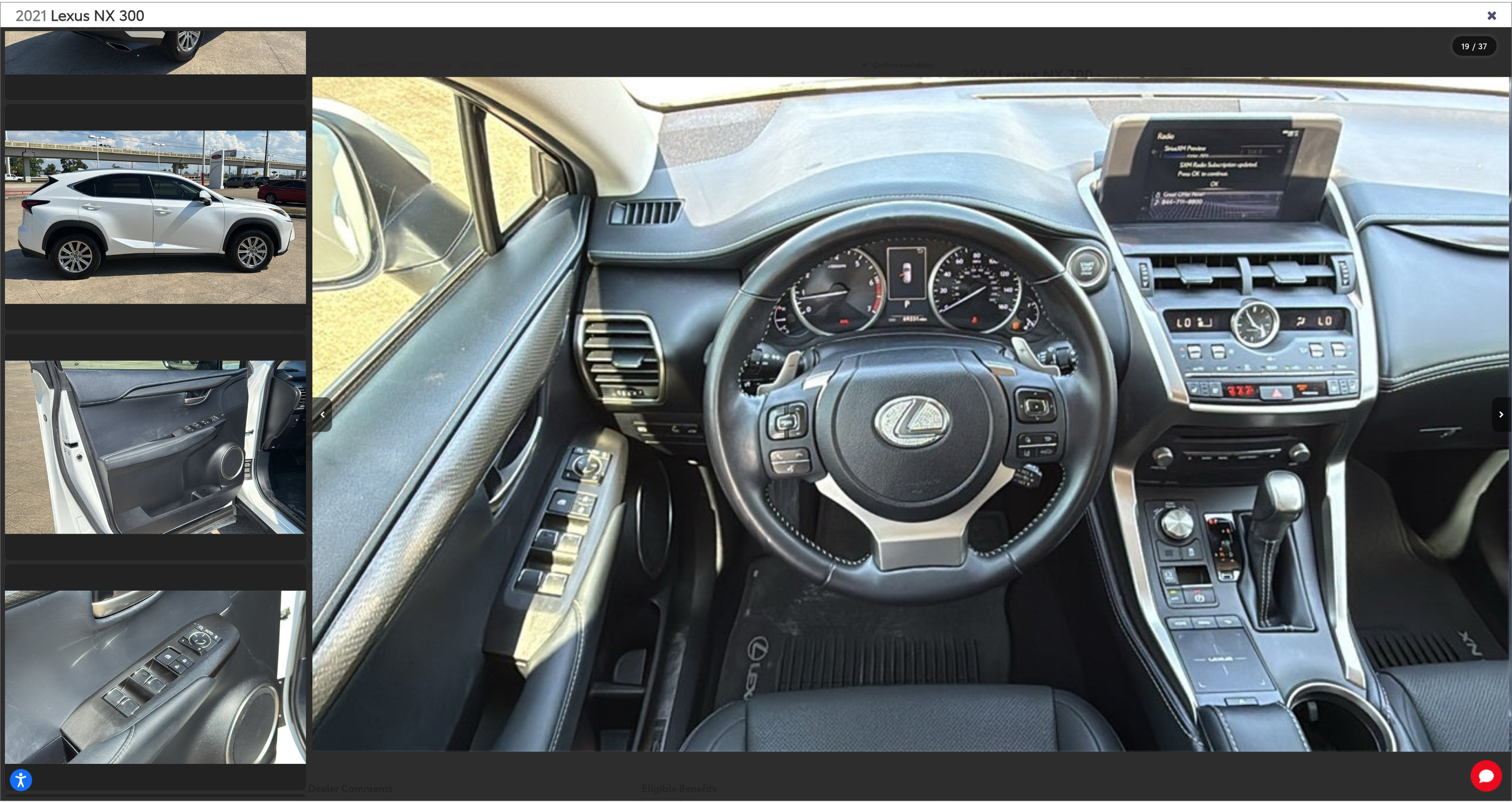
scroll to position [1389, 0]
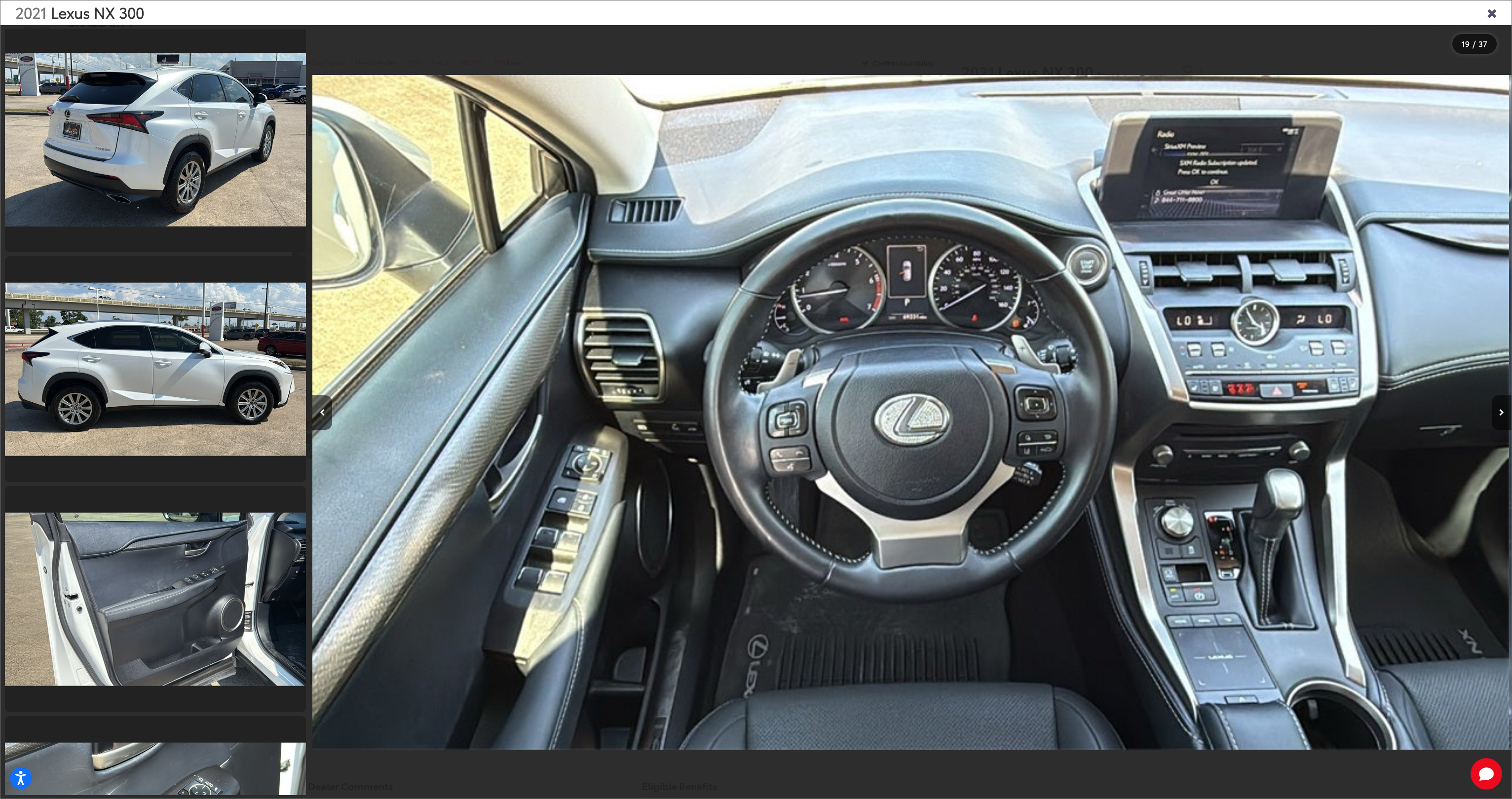
click at [1489, 11] on icon "Close gallery" at bounding box center [1491, 12] width 10 height 13
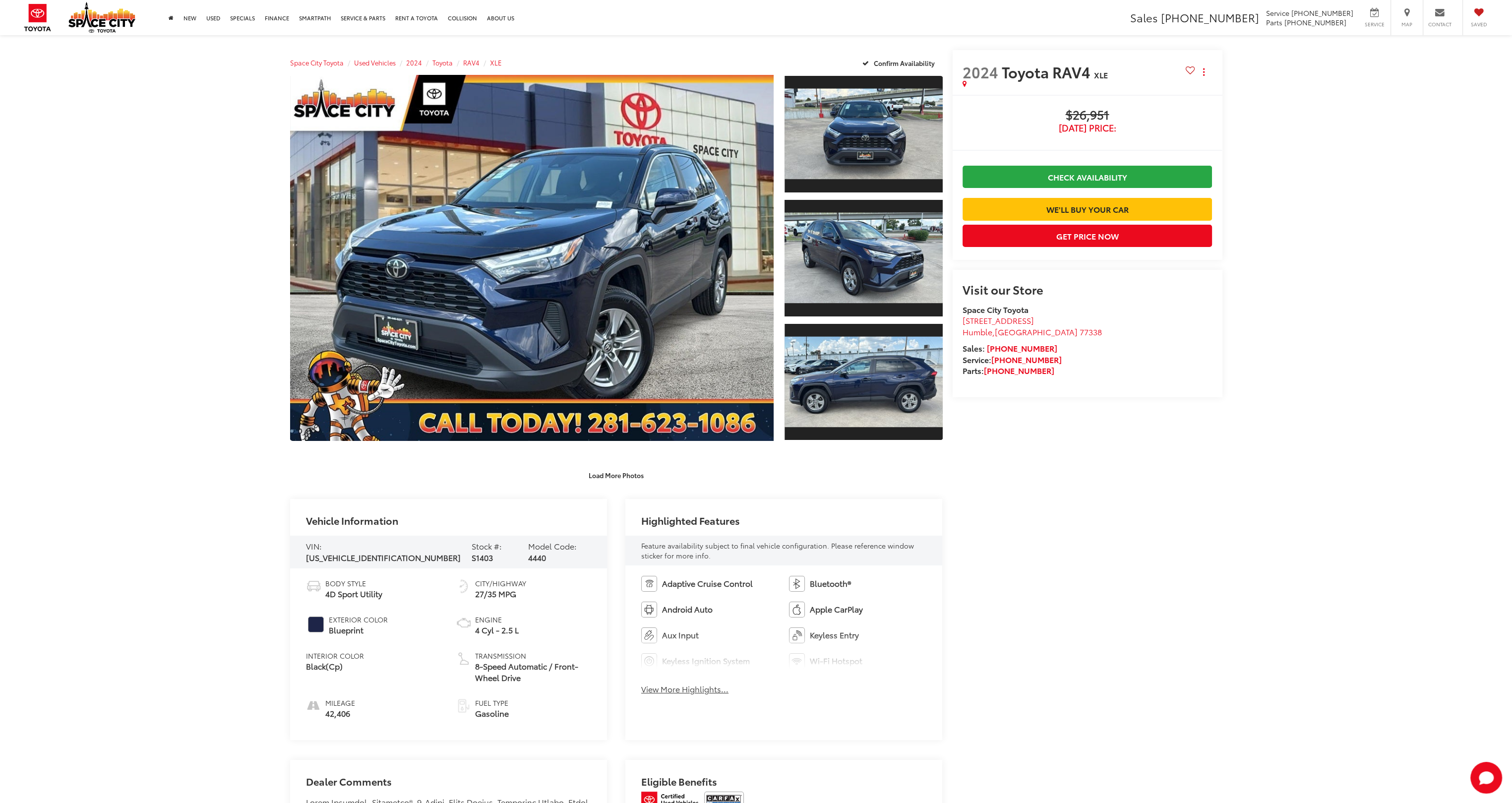
click at [881, 332] on div at bounding box center [861, 260] width 163 height 371
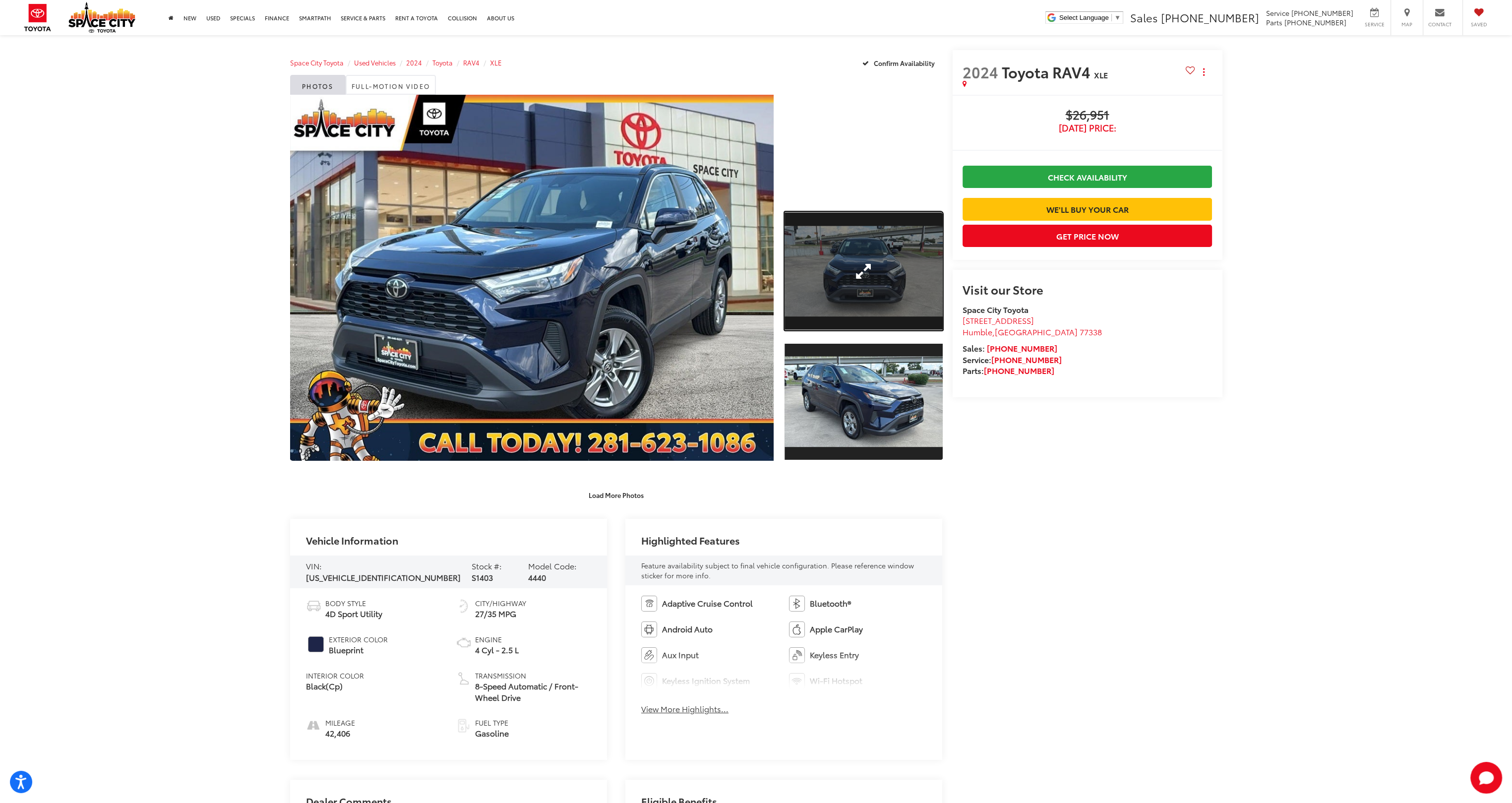
click at [854, 297] on link "Expand Photo 1" at bounding box center [863, 271] width 158 height 119
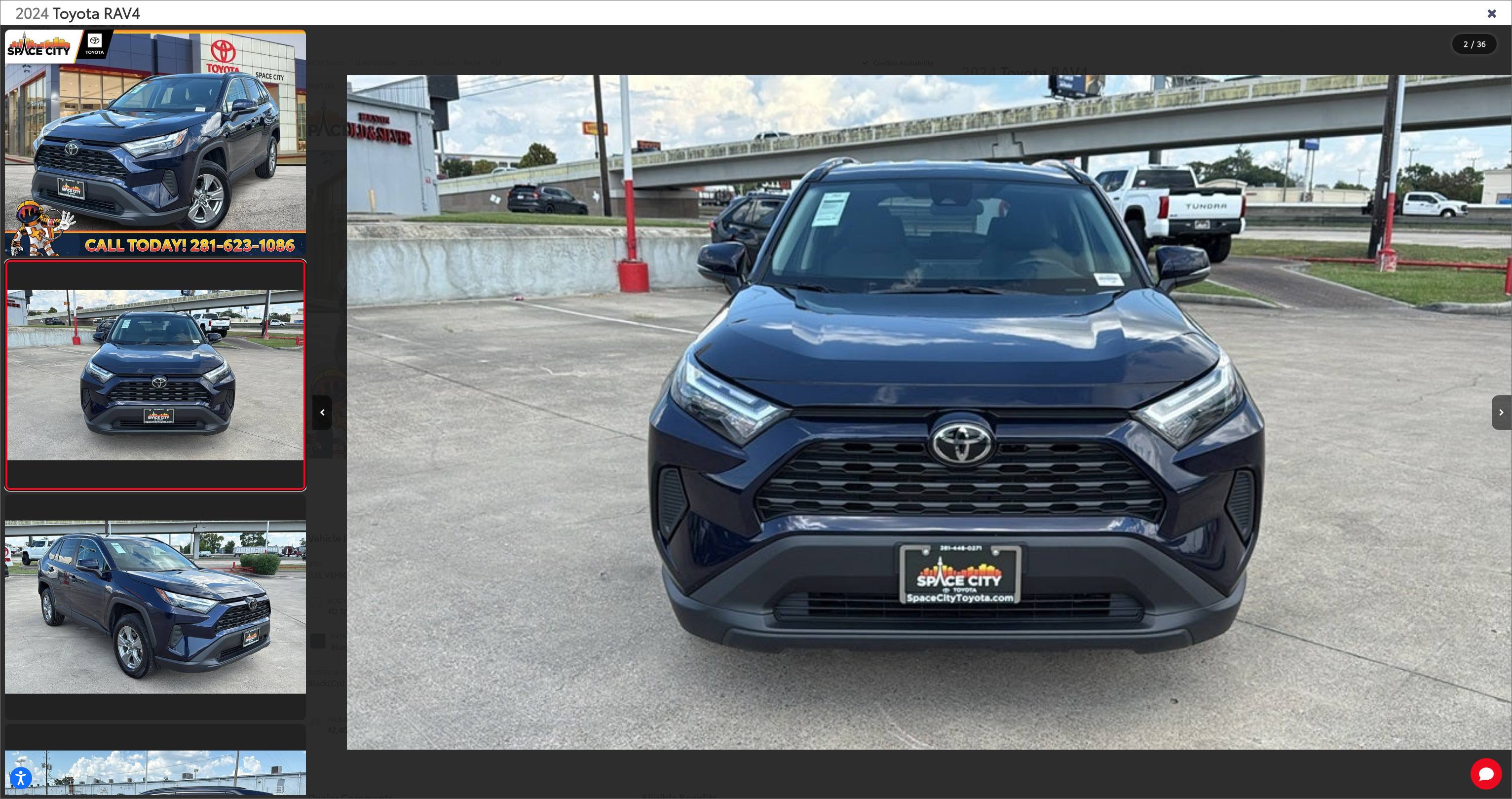
scroll to position [0, 1199]
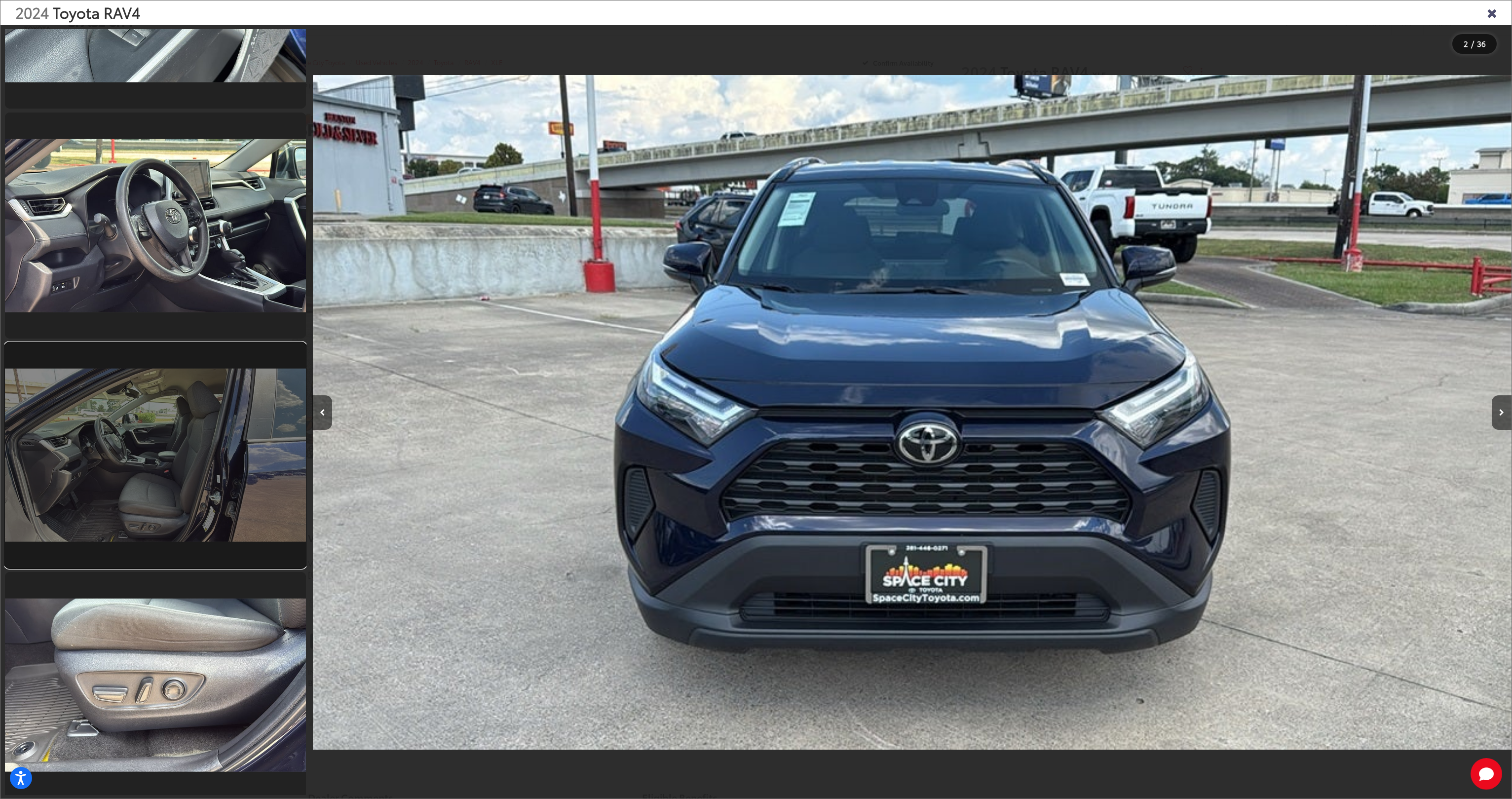
click at [178, 448] on link at bounding box center [155, 455] width 301 height 226
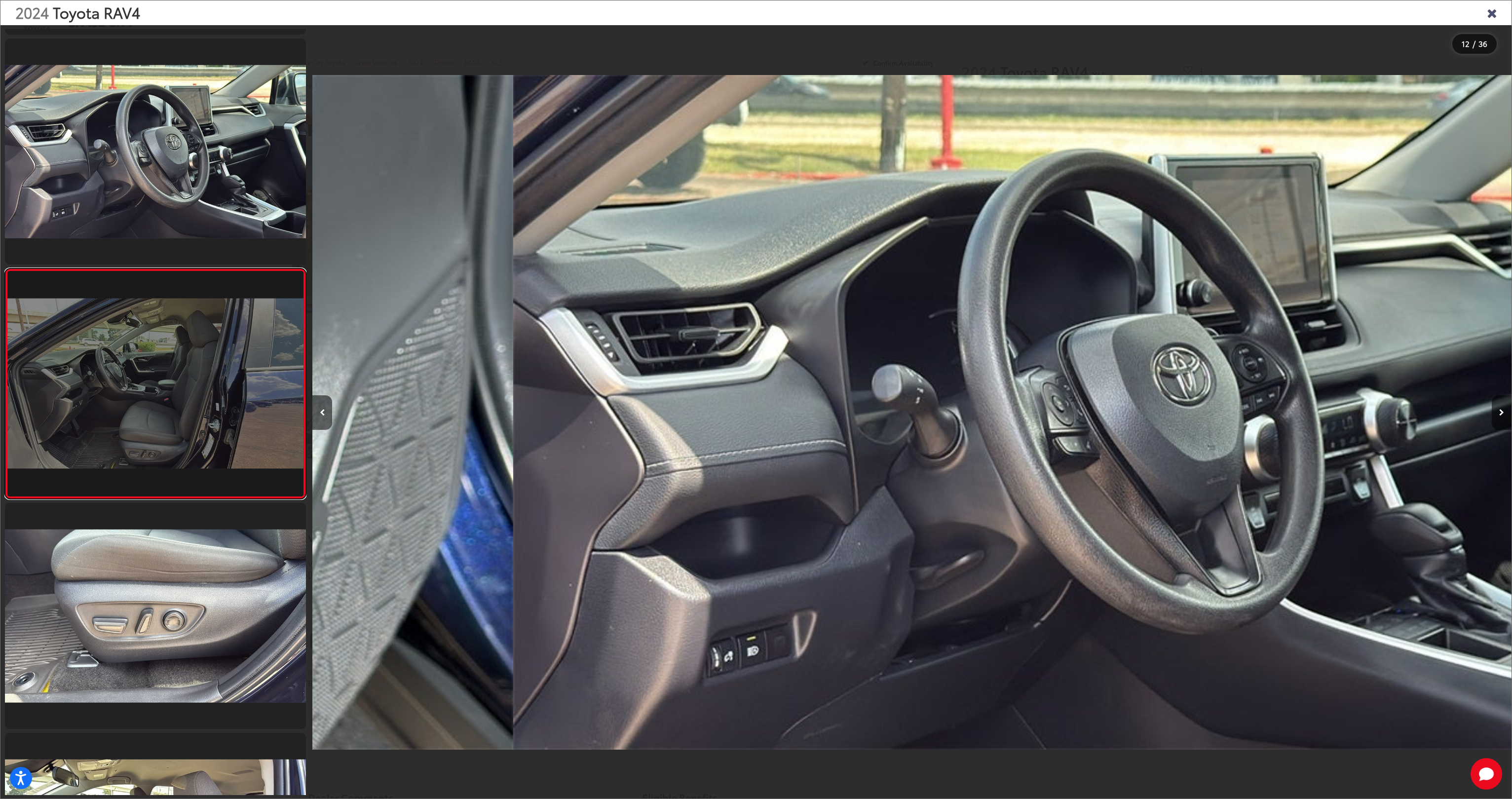
scroll to position [0, 13190]
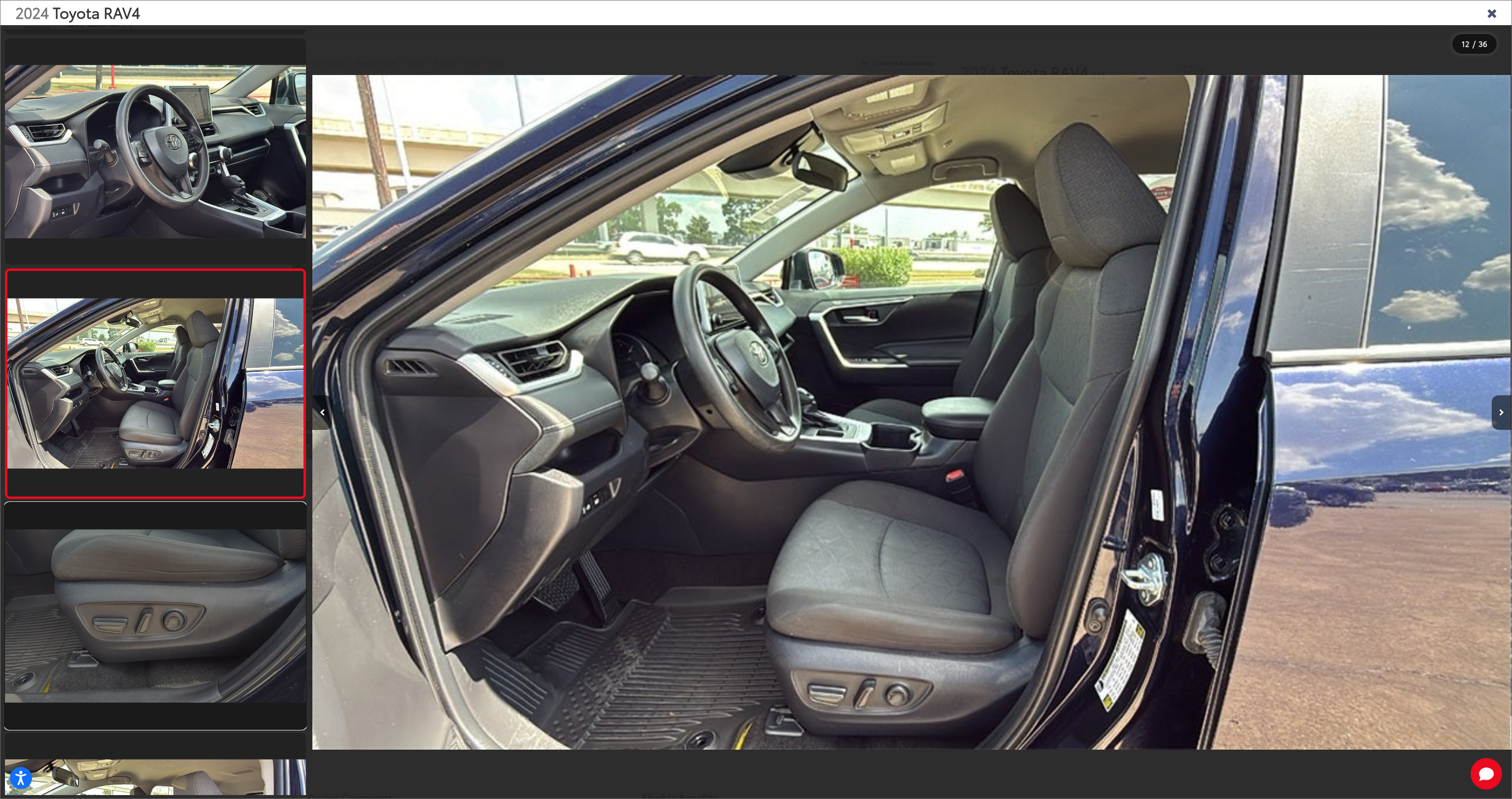
click at [170, 565] on link at bounding box center [155, 616] width 301 height 226
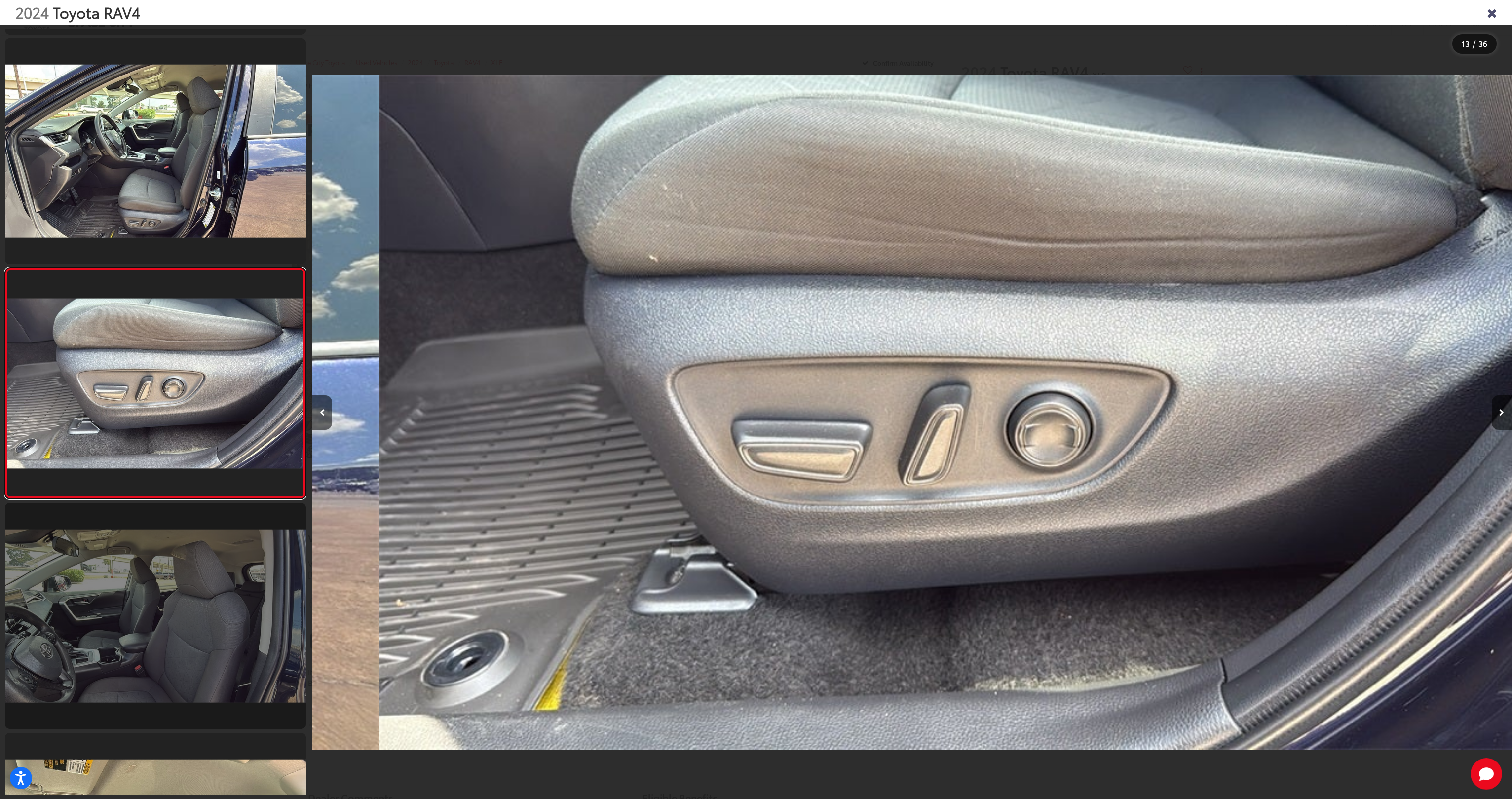
scroll to position [0, 14389]
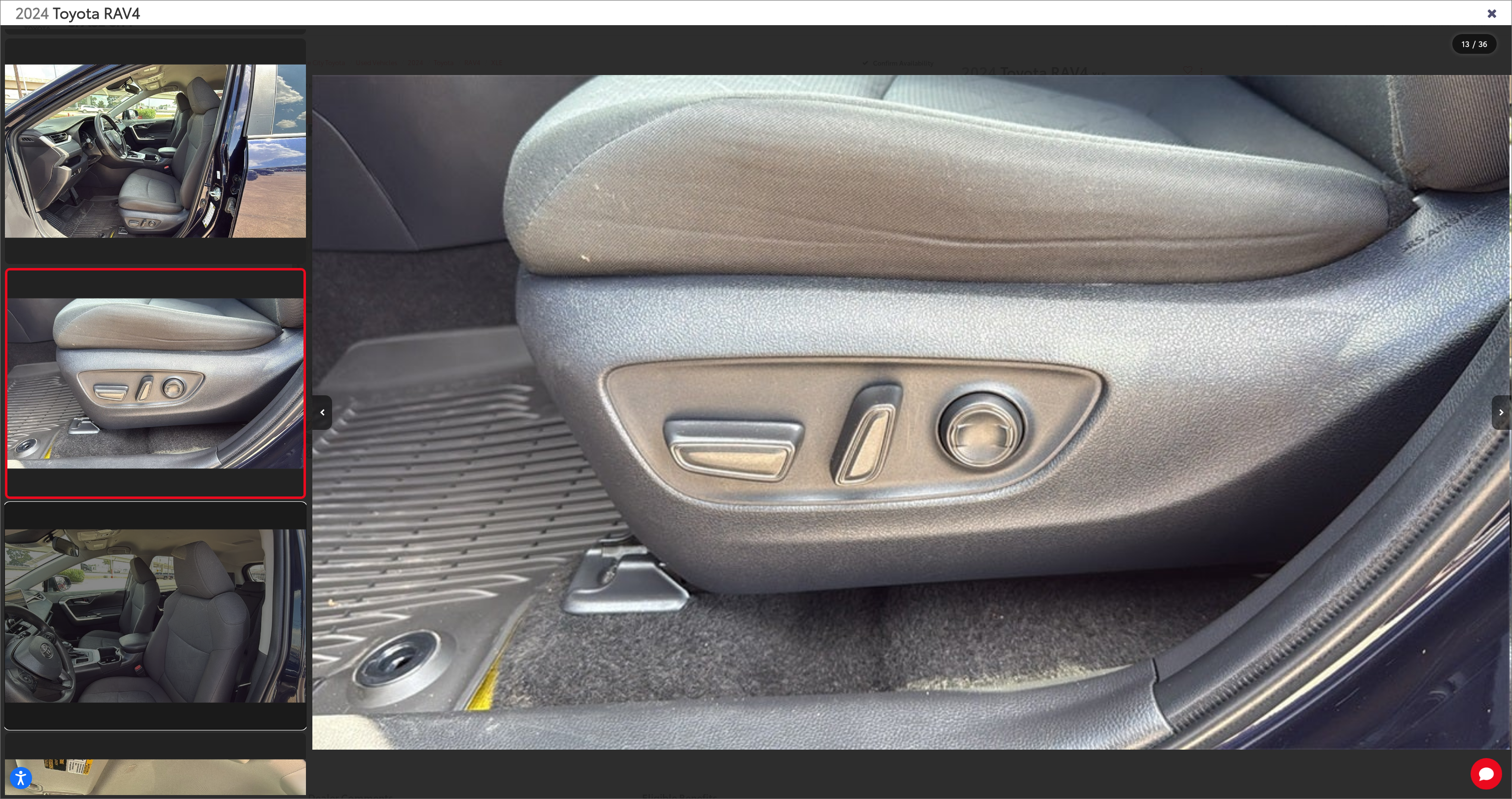
click at [169, 645] on link at bounding box center [155, 616] width 301 height 226
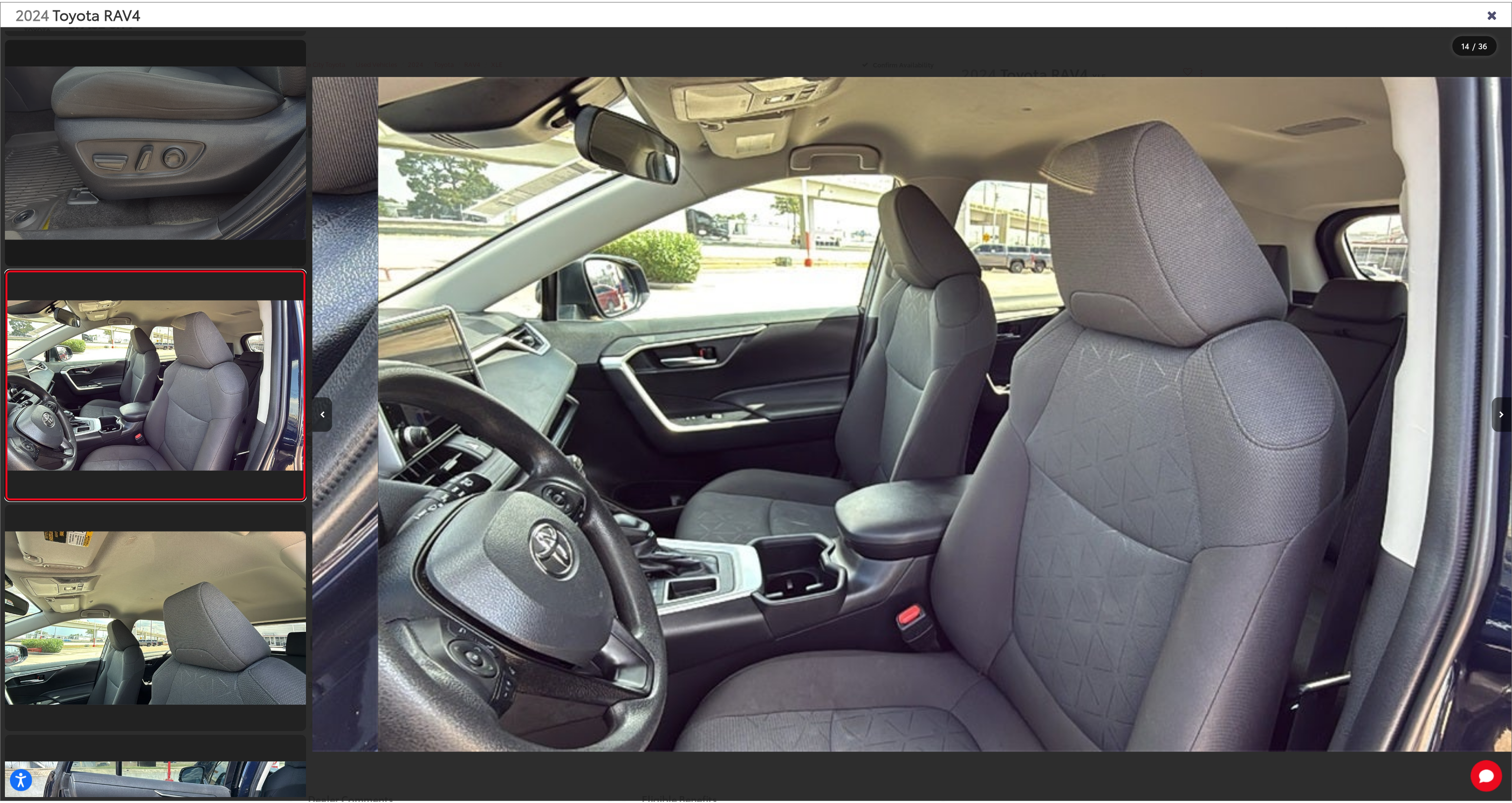
scroll to position [0, 15667]
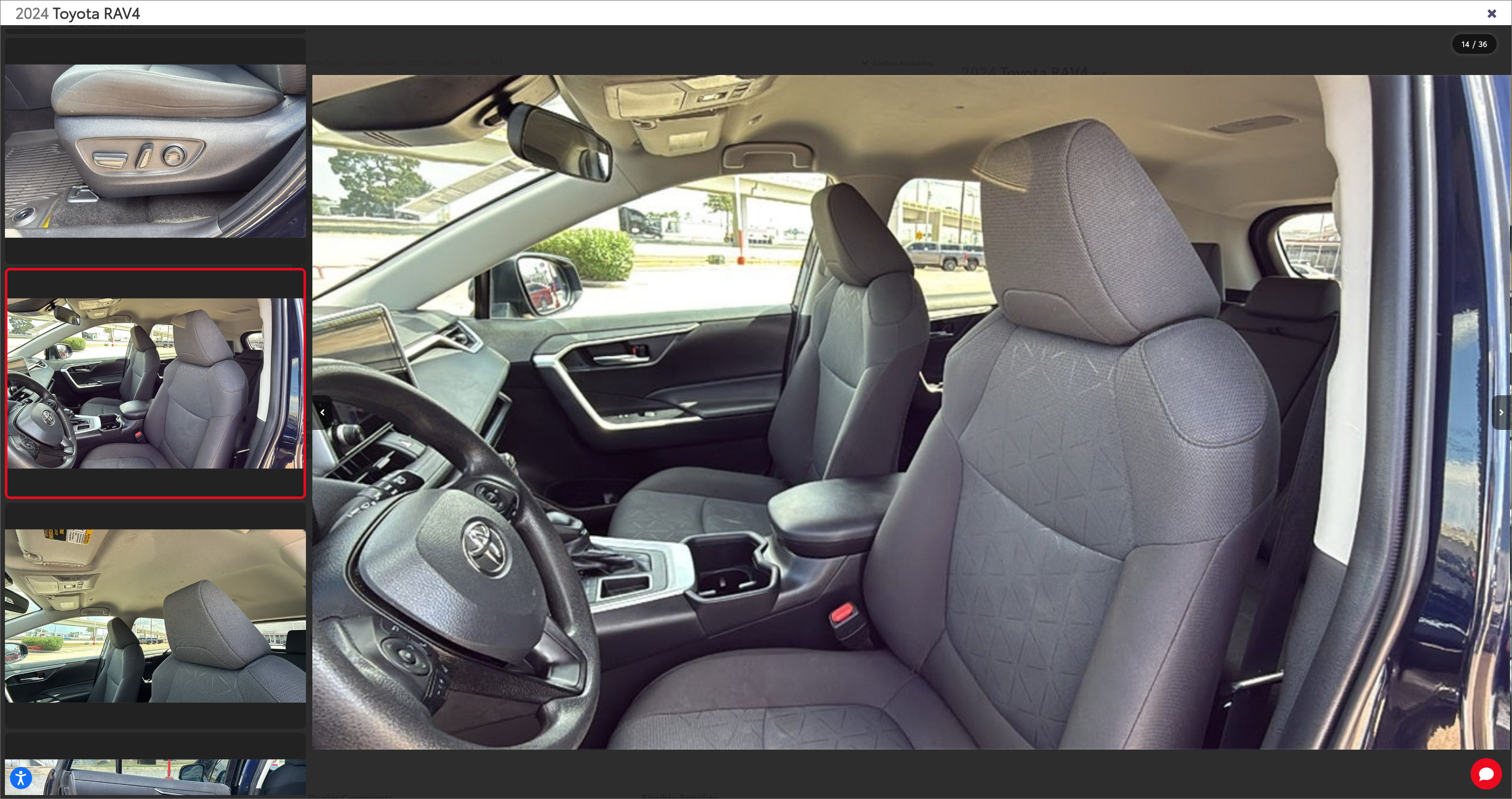
click at [1494, 4] on div "2024 Toyota RAV4" at bounding box center [756, 13] width 1511 height 25
click at [1493, 10] on icon "Close gallery" at bounding box center [1491, 12] width 10 height 13
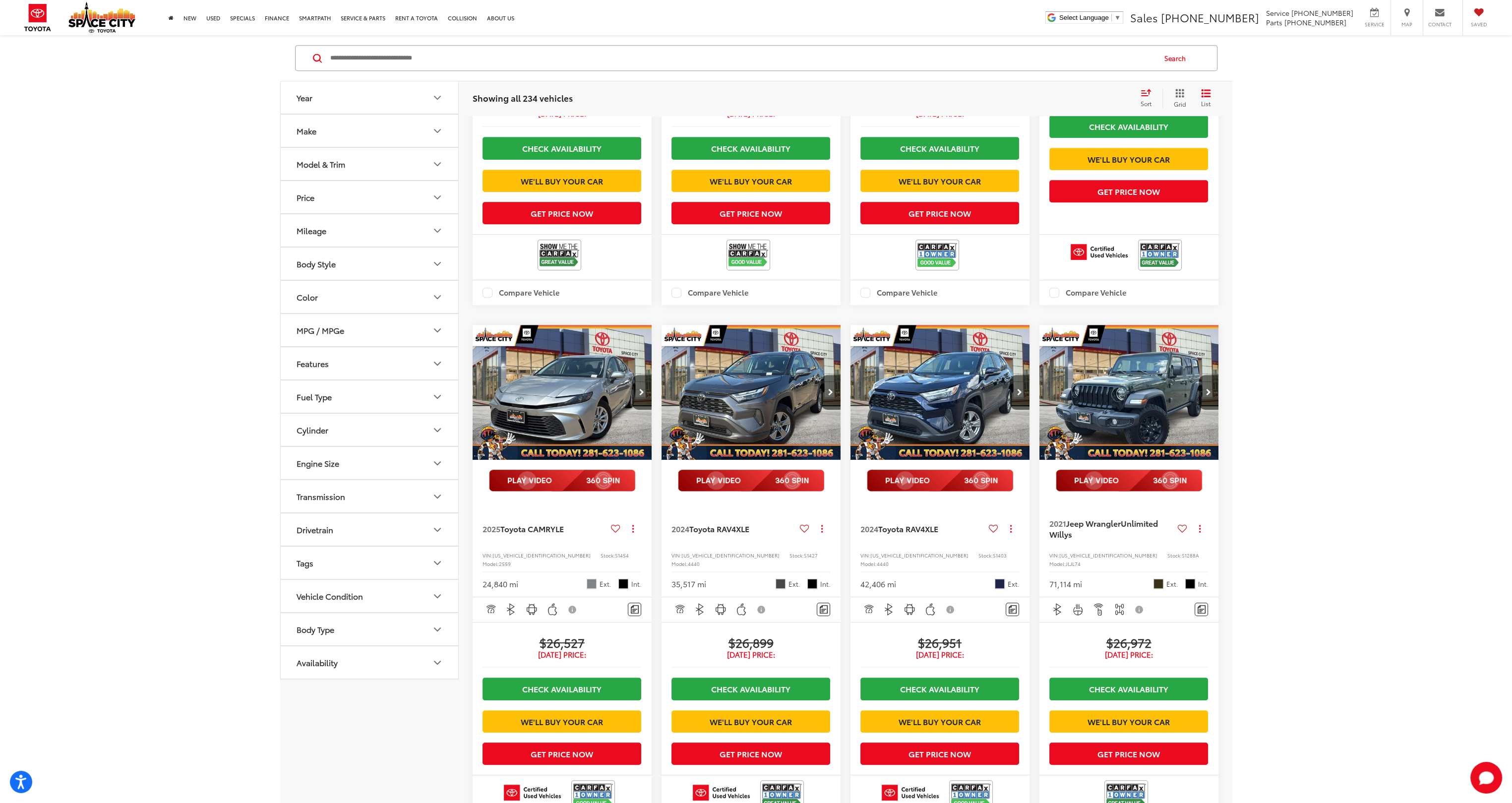
scroll to position [1073, 0]
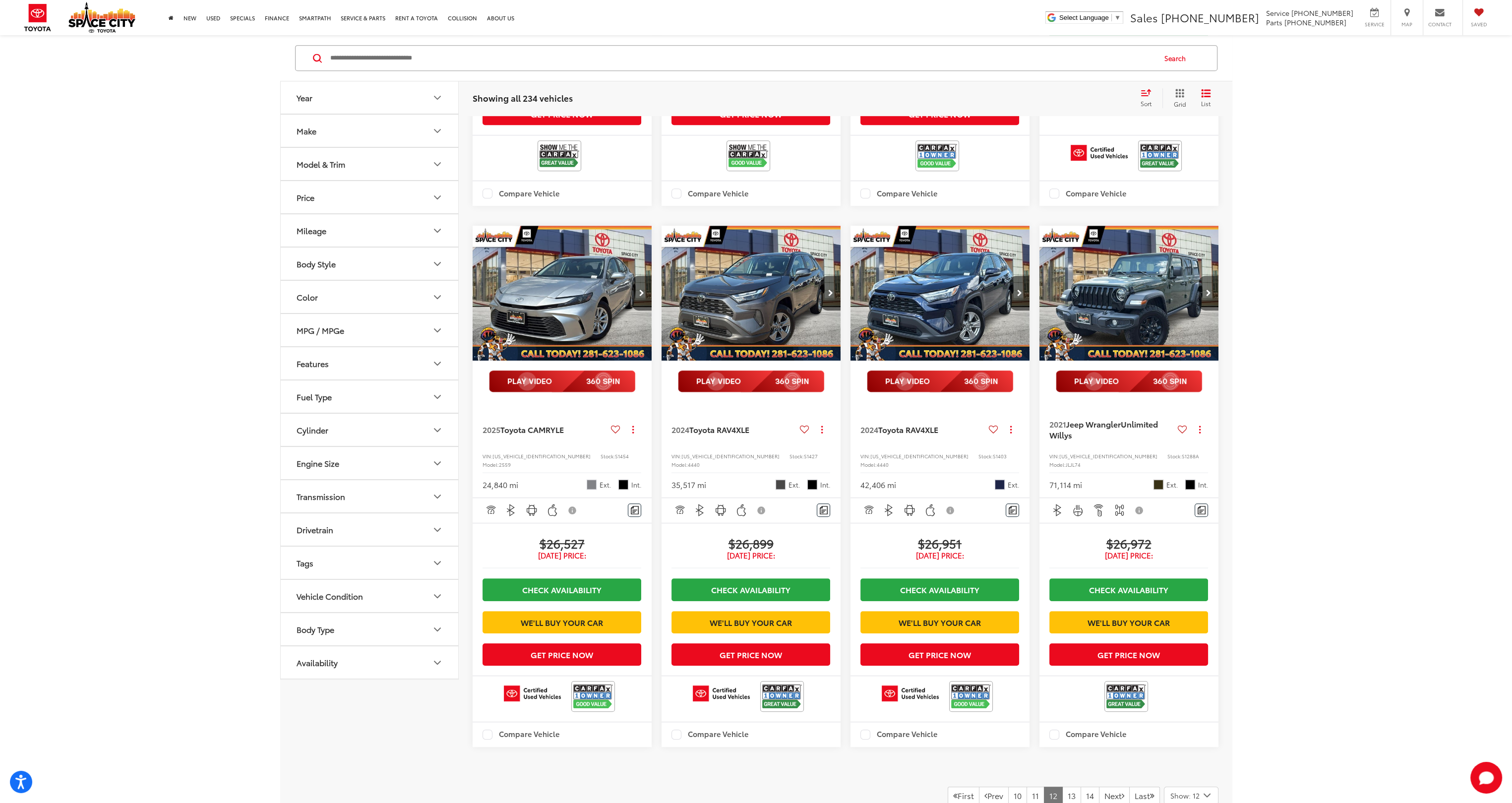
click at [1206, 297] on icon "Next image" at bounding box center [1209, 293] width 5 height 7
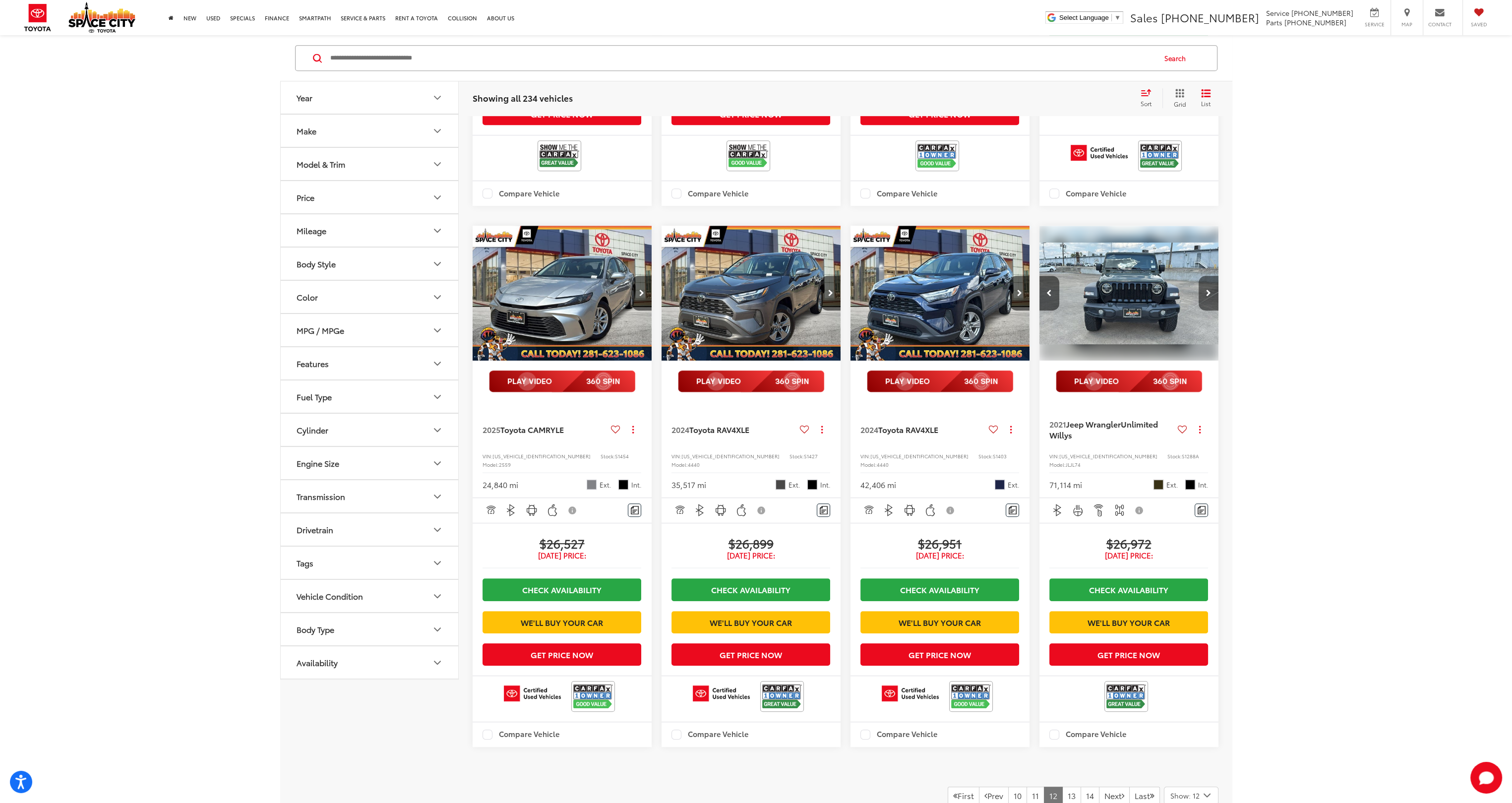
click at [1208, 310] on button "Next image" at bounding box center [1209, 293] width 20 height 35
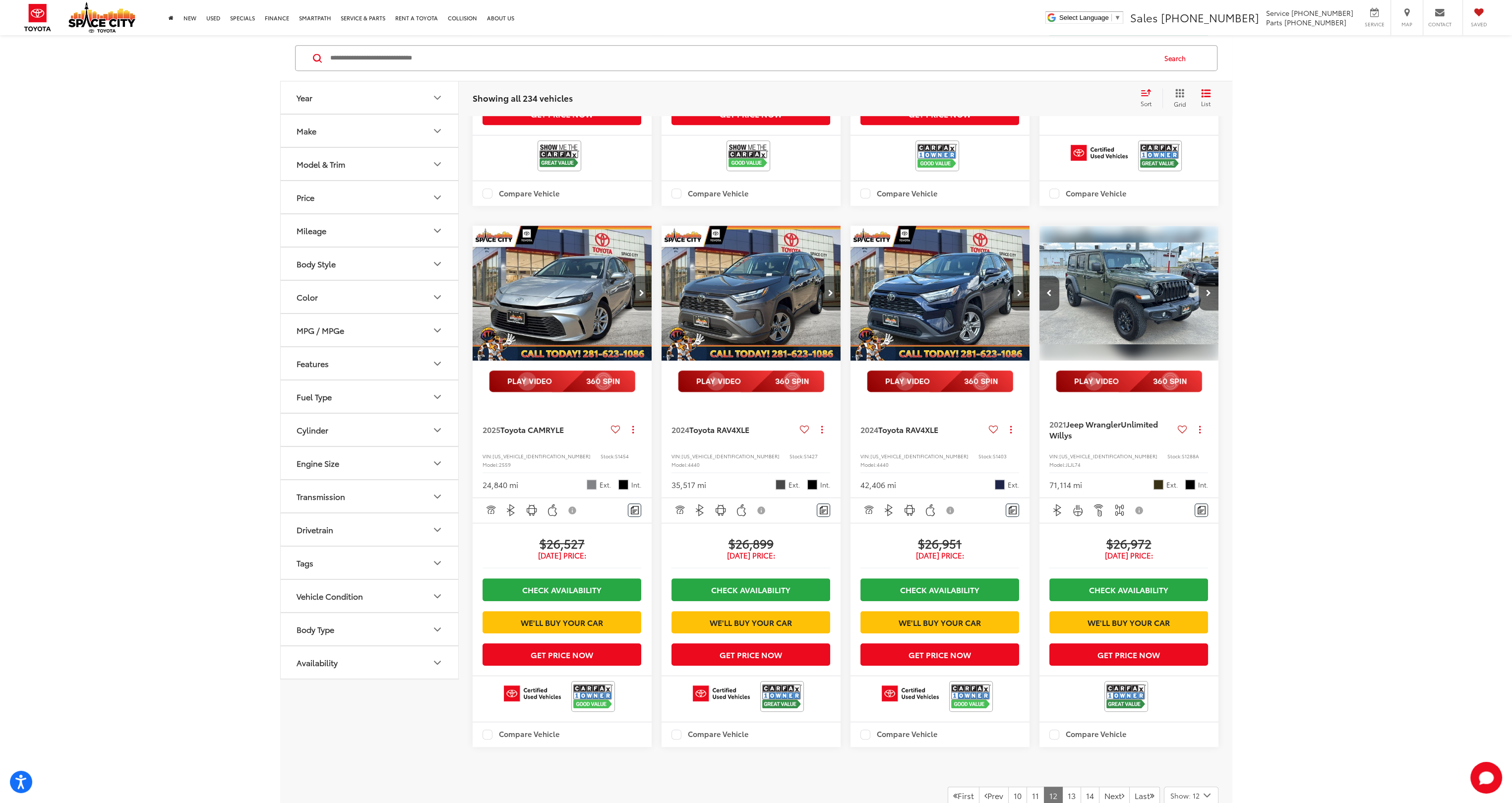
click at [1211, 310] on button "Next image" at bounding box center [1209, 293] width 20 height 35
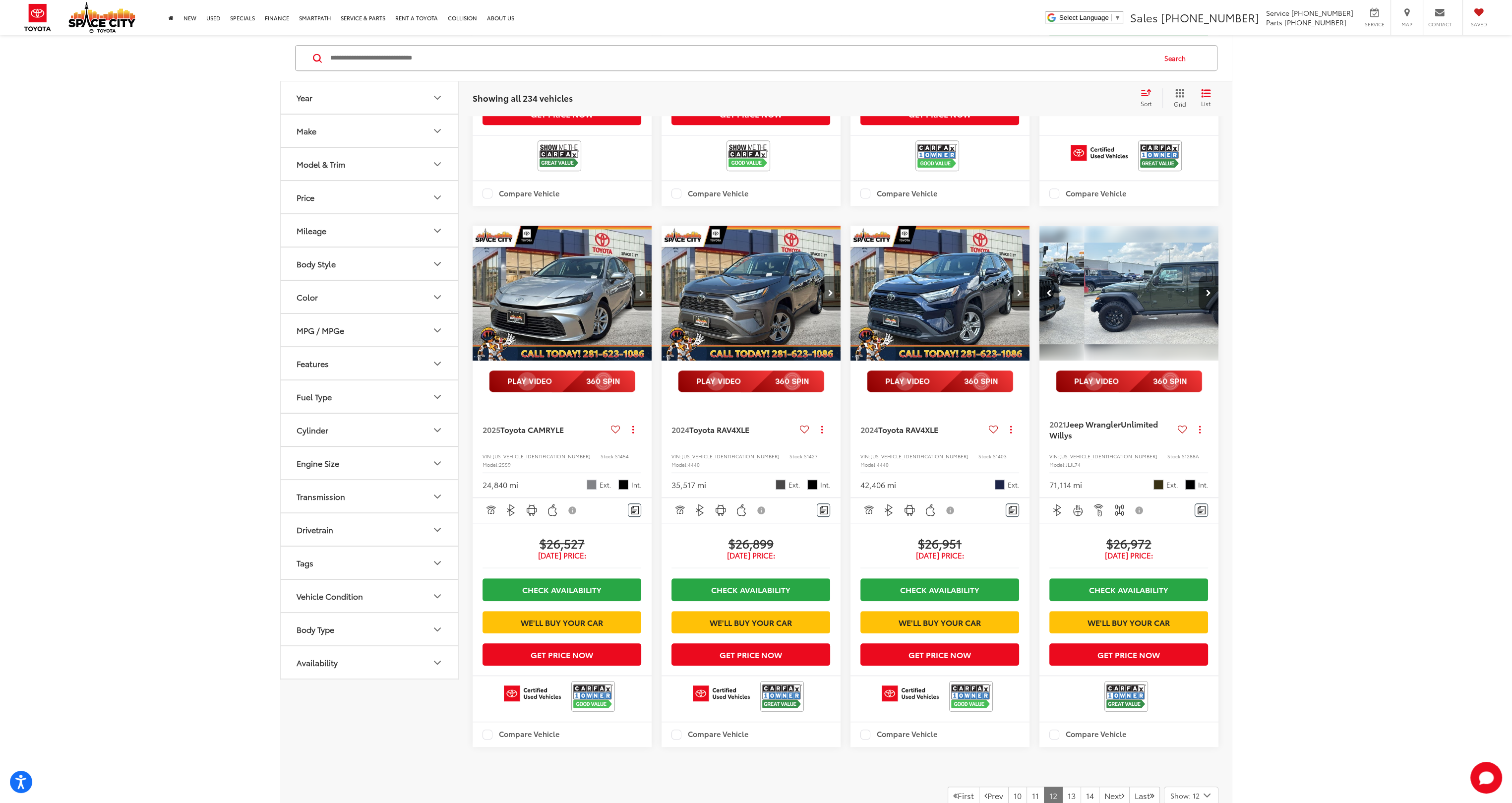
scroll to position [0, 542]
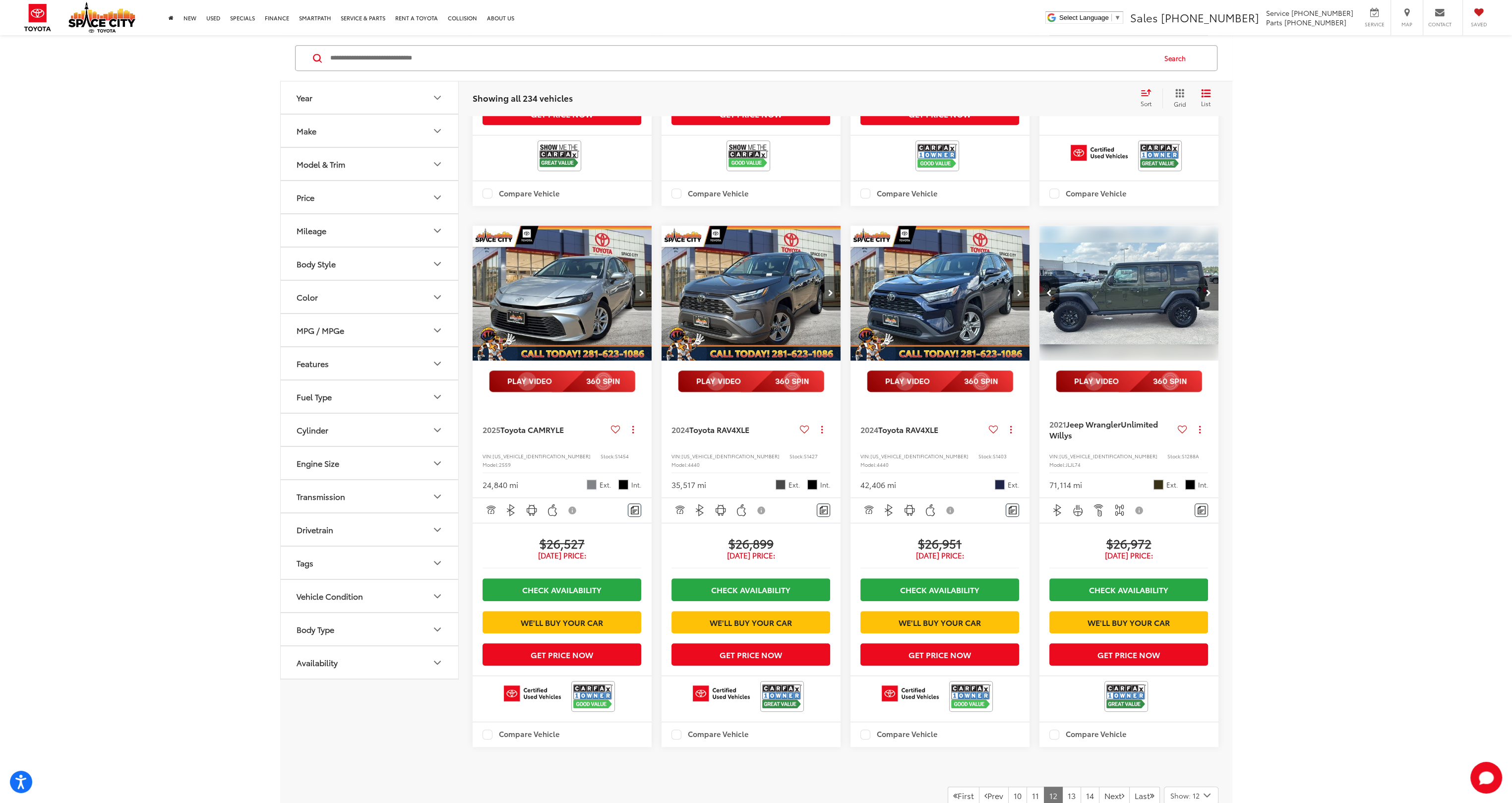
click at [1211, 310] on button "Next image" at bounding box center [1209, 293] width 20 height 35
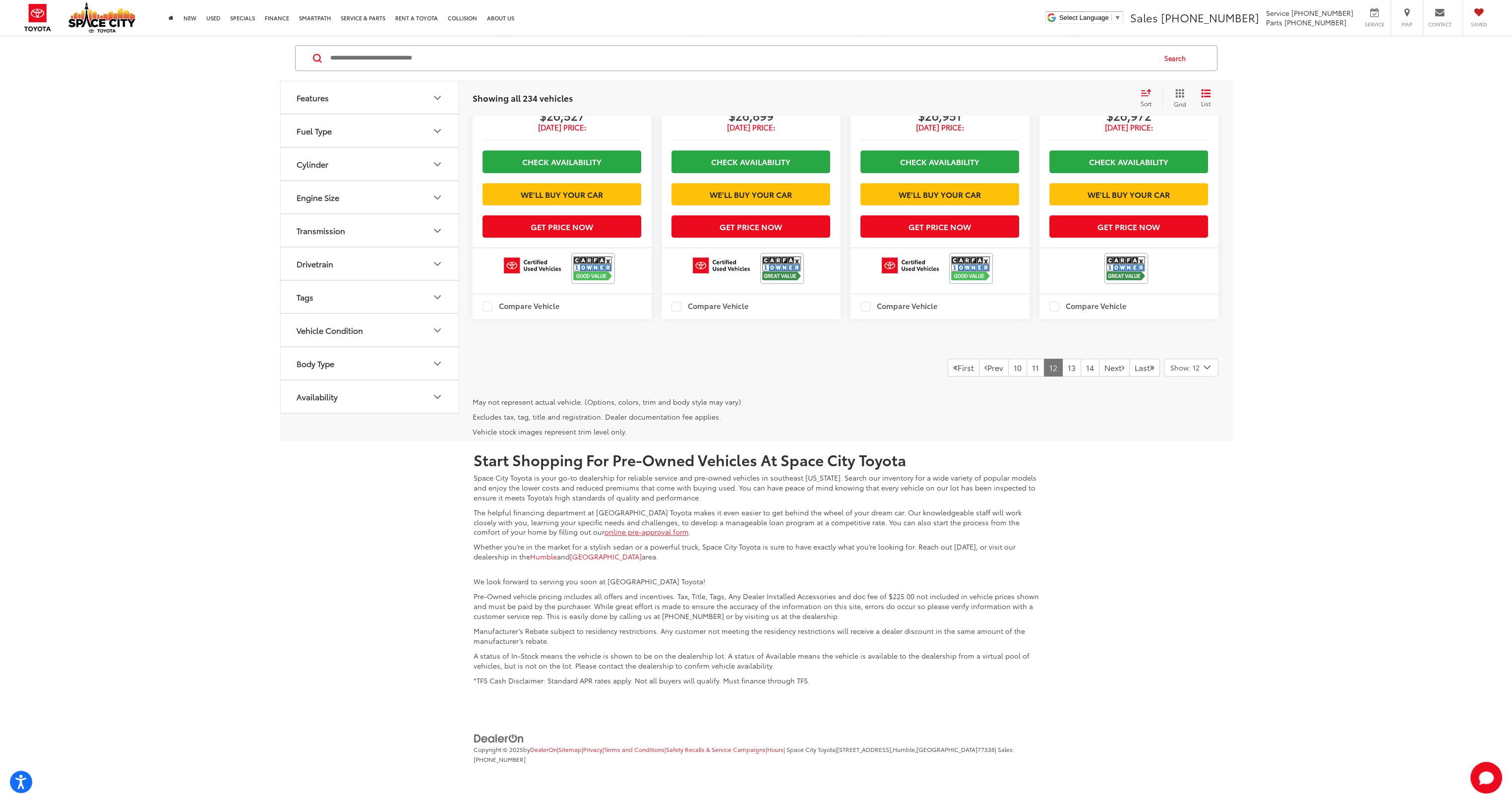
scroll to position [1519, 0]
click at [1062, 376] on link "13" at bounding box center [1072, 368] width 19 height 18
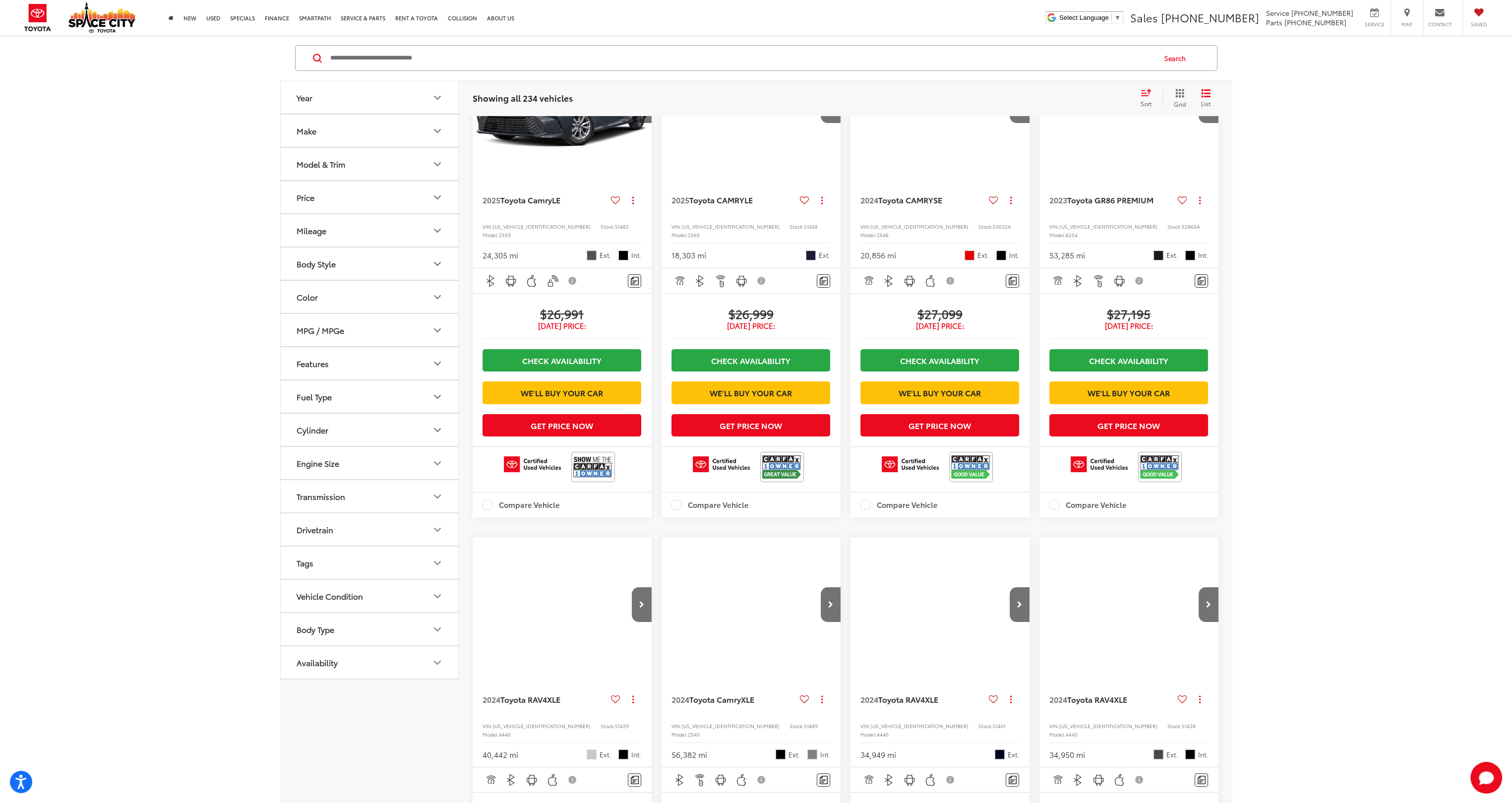
scroll to position [99, 0]
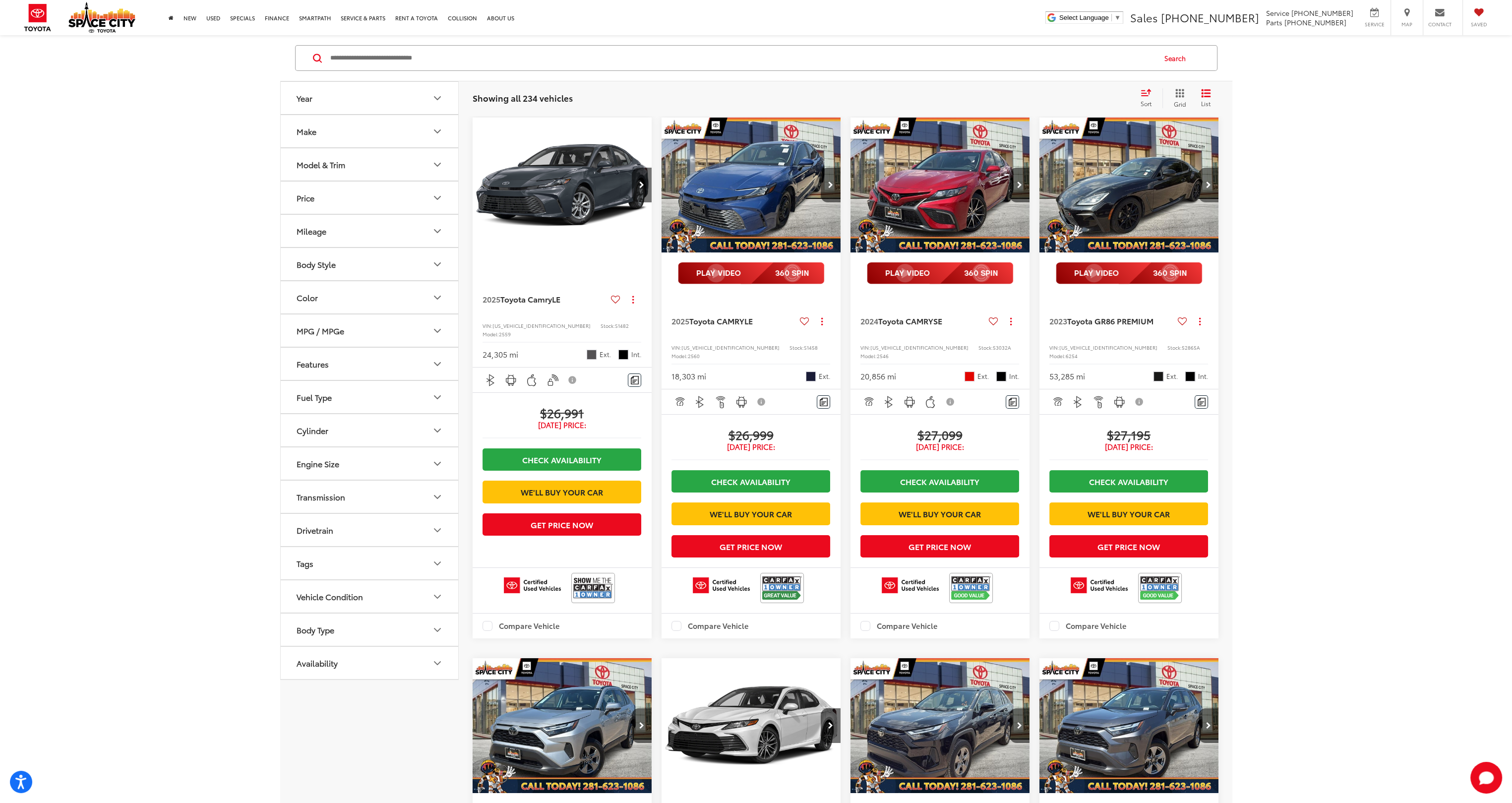
click at [1203, 181] on button "Next image" at bounding box center [1209, 185] width 20 height 35
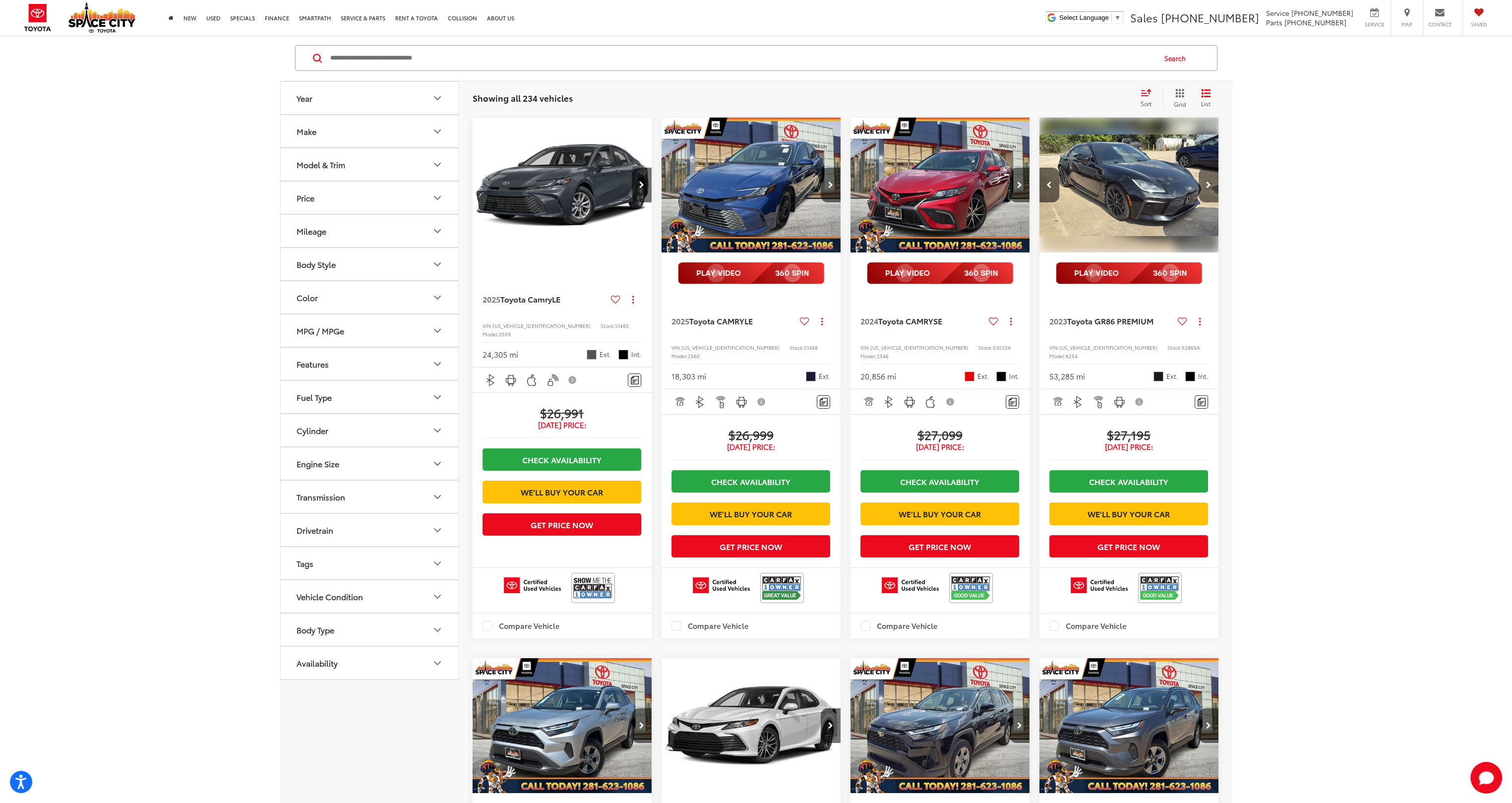
click at [1203, 181] on button "Next image" at bounding box center [1209, 185] width 20 height 35
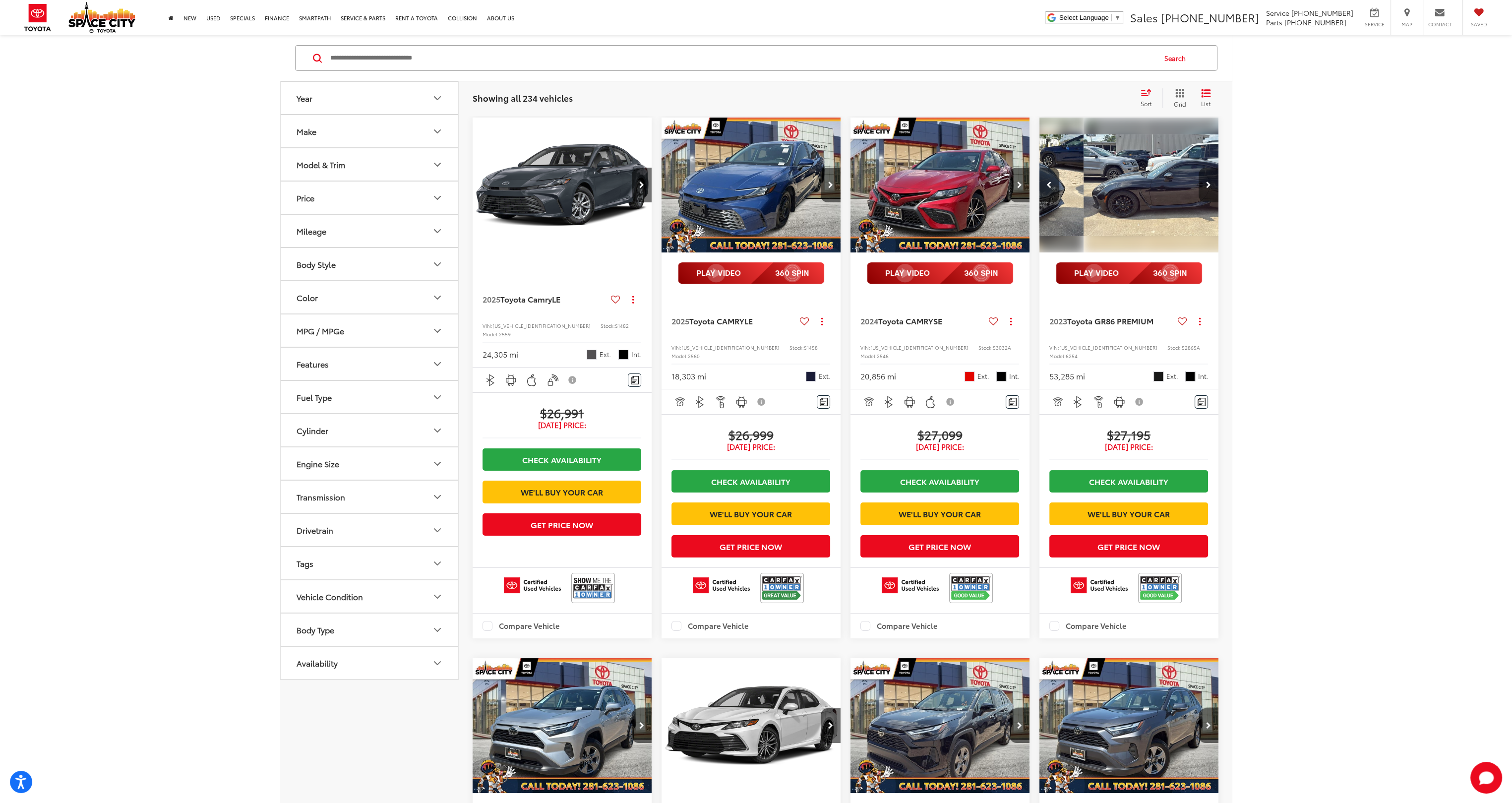
scroll to position [0, 361]
click at [1205, 181] on button "Next image" at bounding box center [1209, 185] width 20 height 35
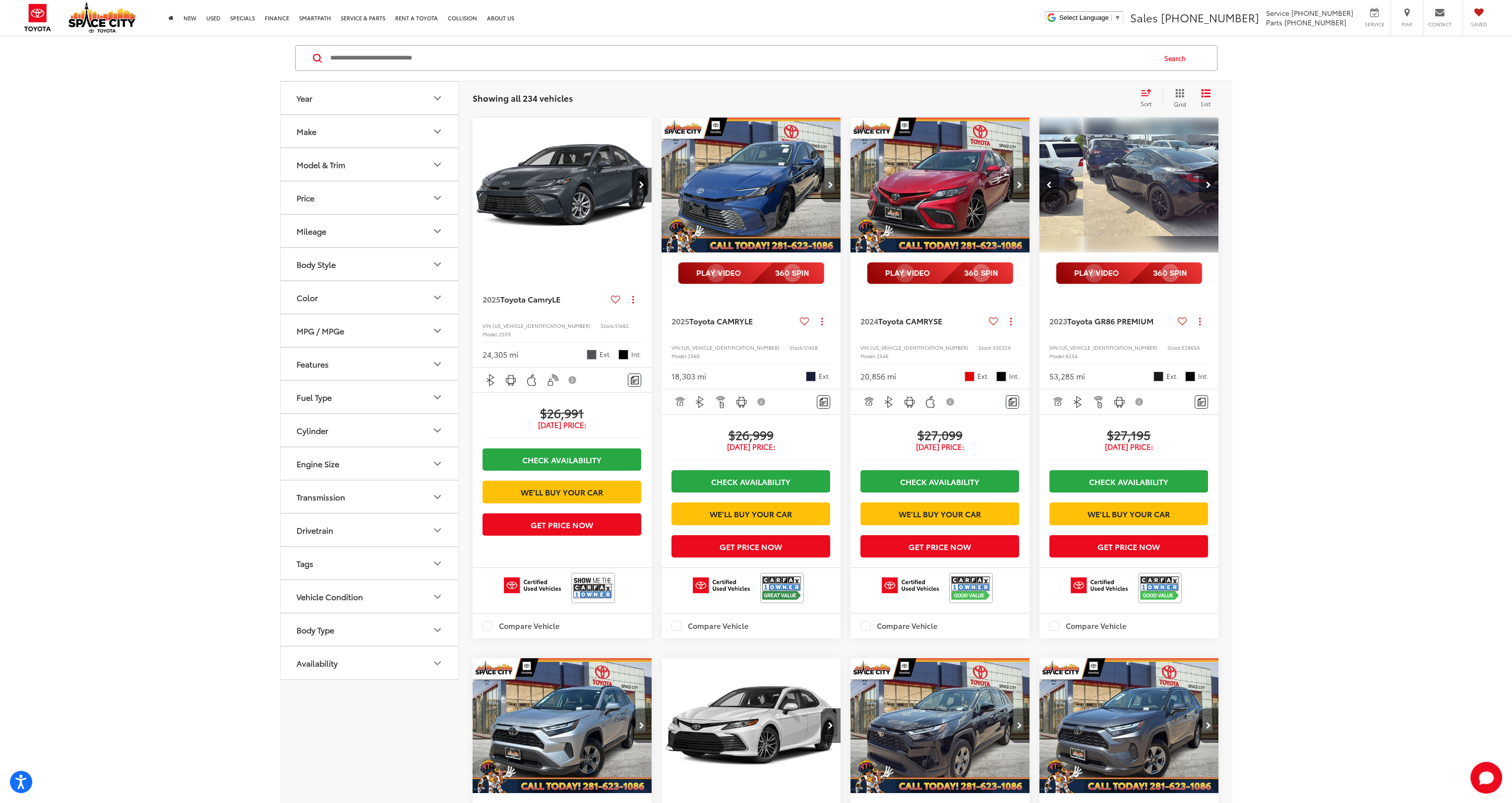
scroll to position [0, 542]
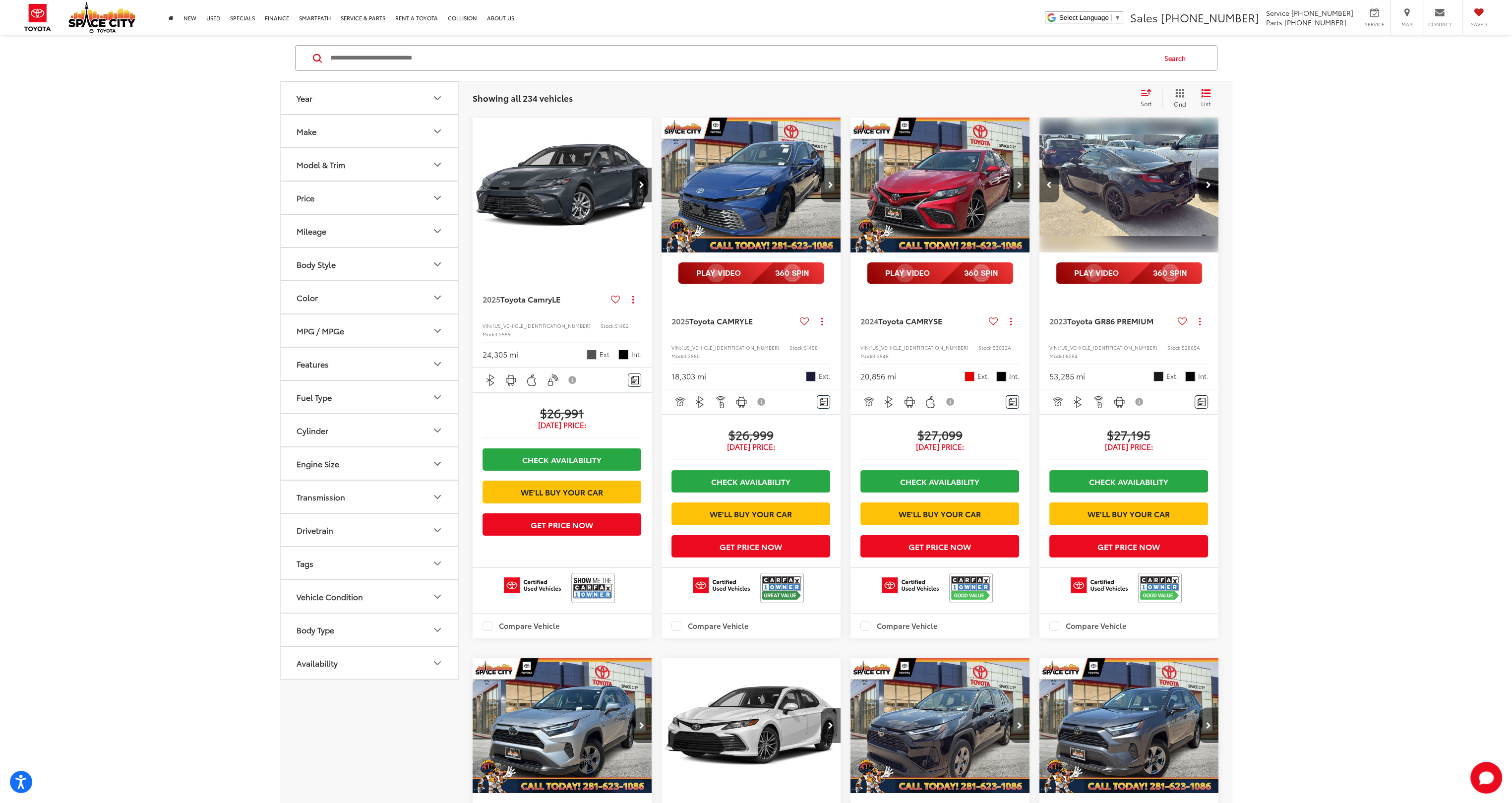
click at [1212, 178] on button "Next image" at bounding box center [1209, 185] width 20 height 35
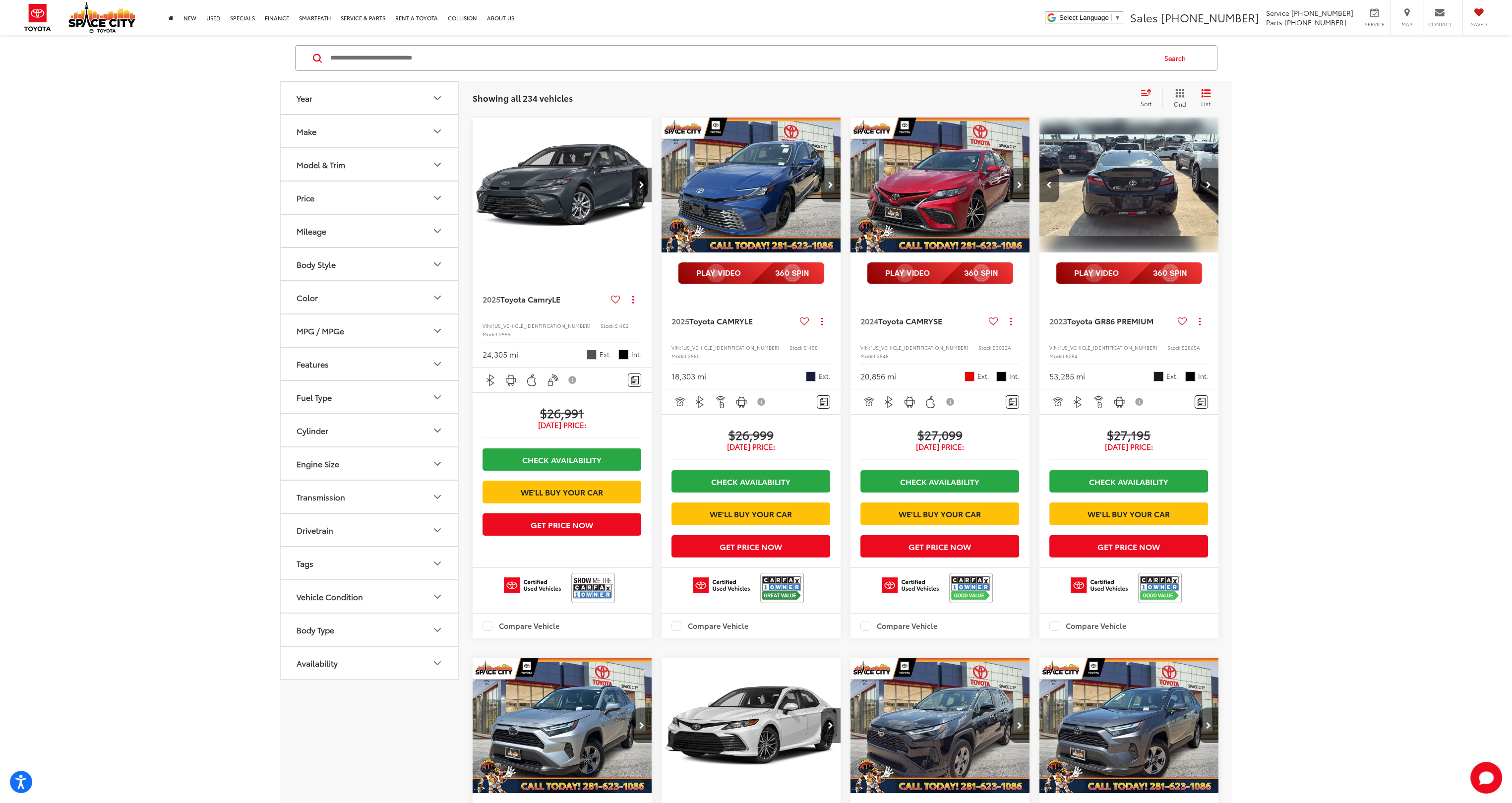
click at [1212, 178] on button "Next image" at bounding box center [1209, 185] width 20 height 35
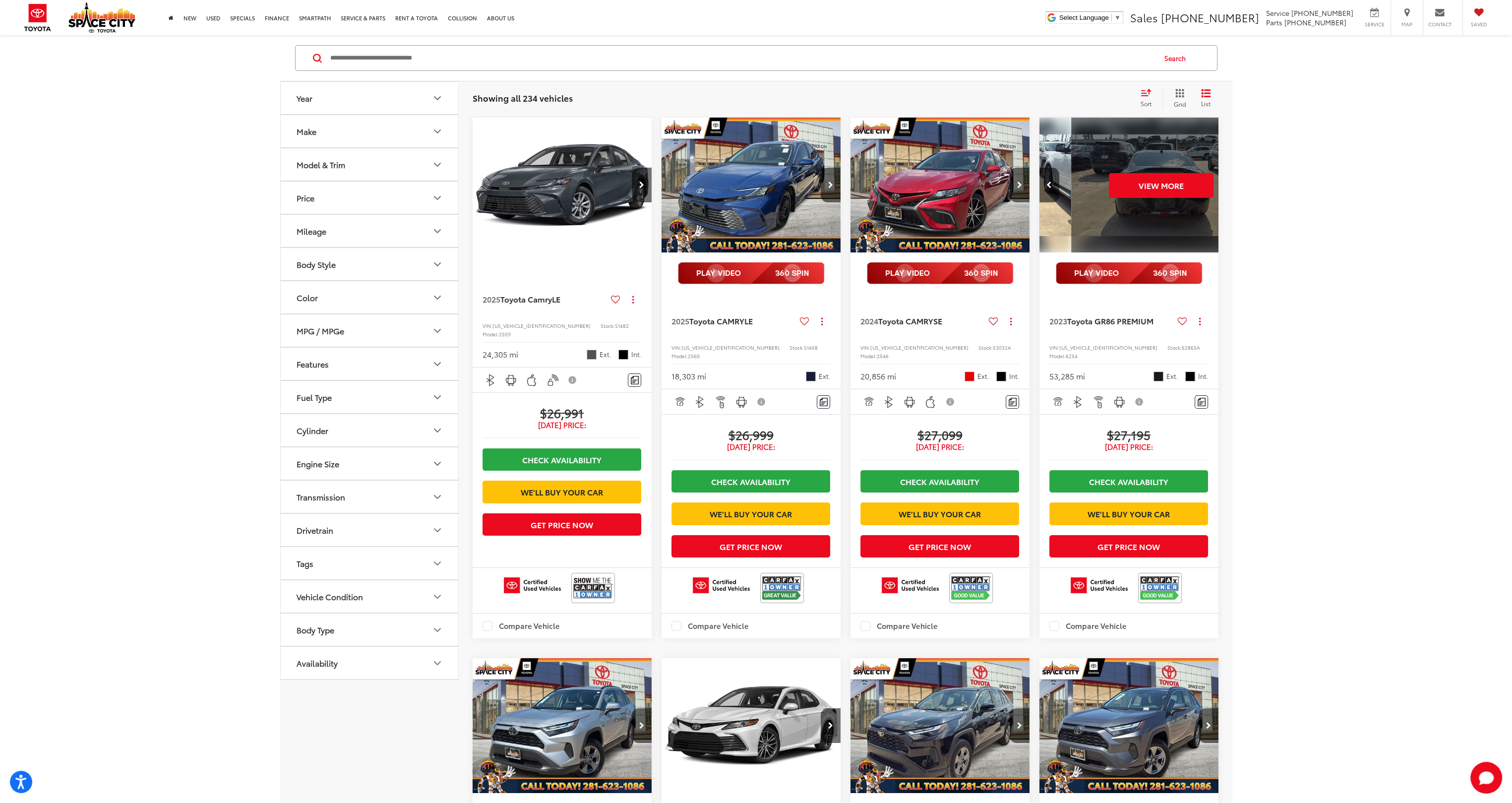
scroll to position [0, 903]
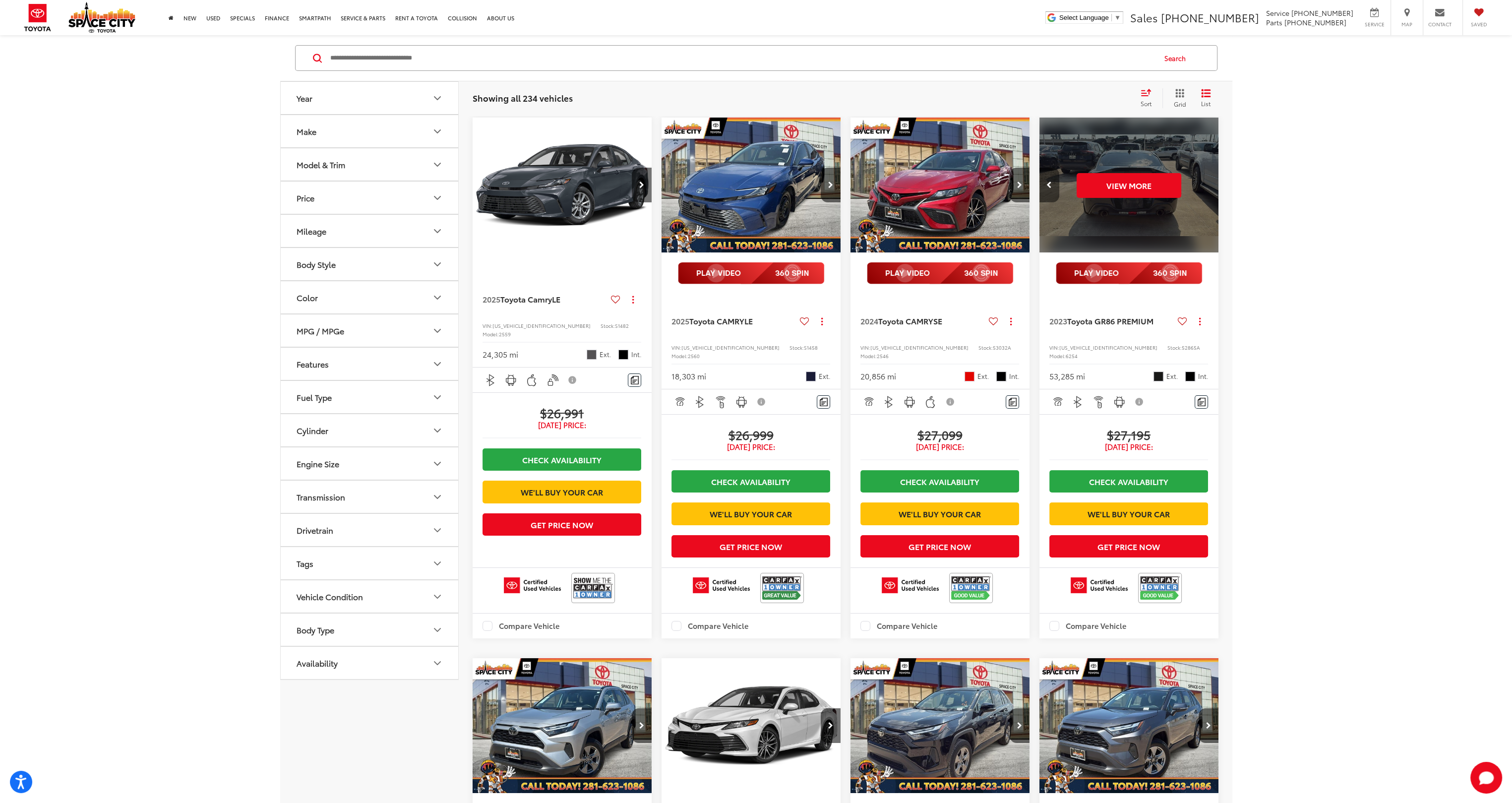
click at [1042, 181] on button "Previous image" at bounding box center [1049, 185] width 20 height 35
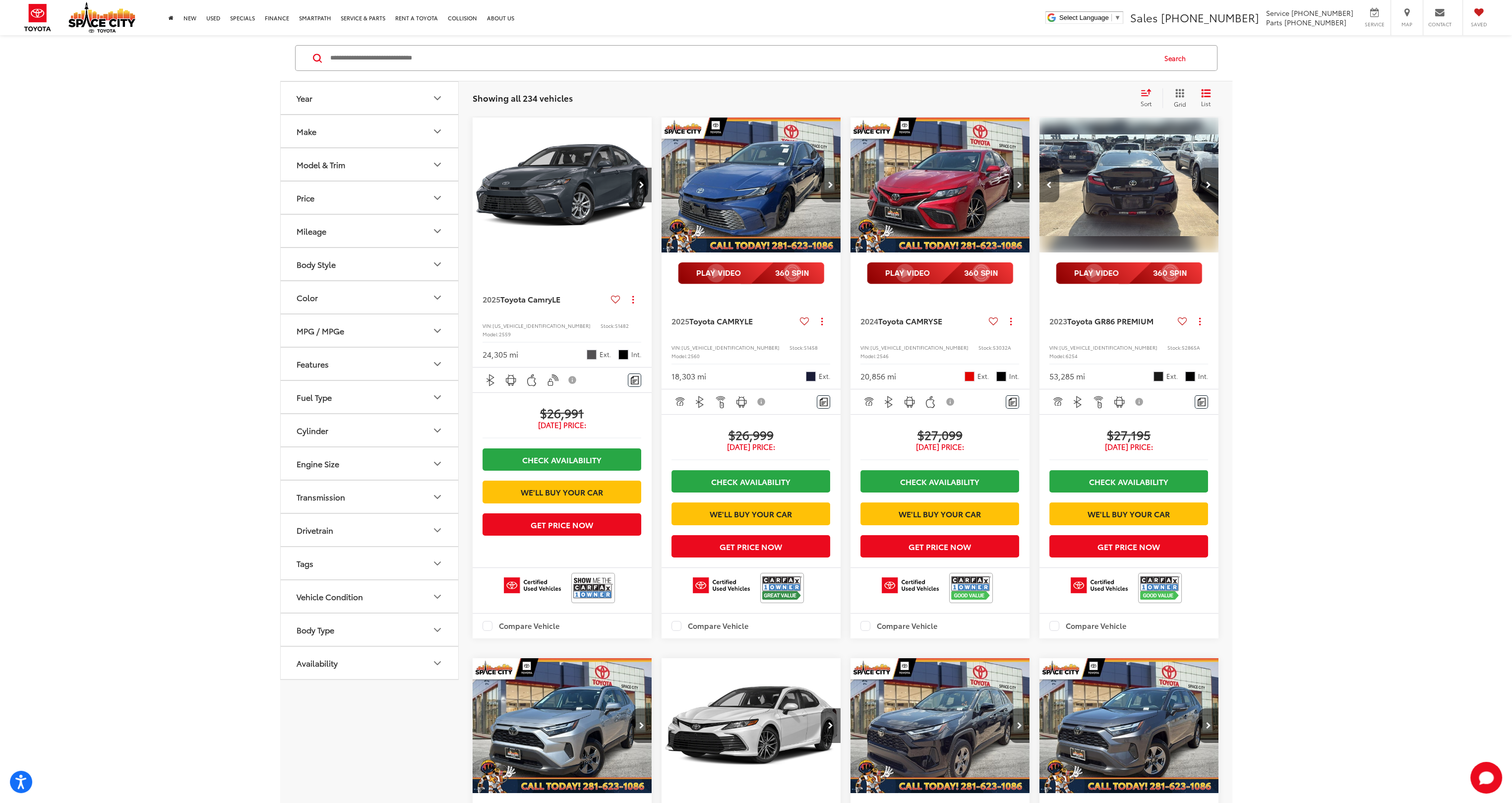
click at [1045, 179] on button "Previous image" at bounding box center [1049, 185] width 20 height 35
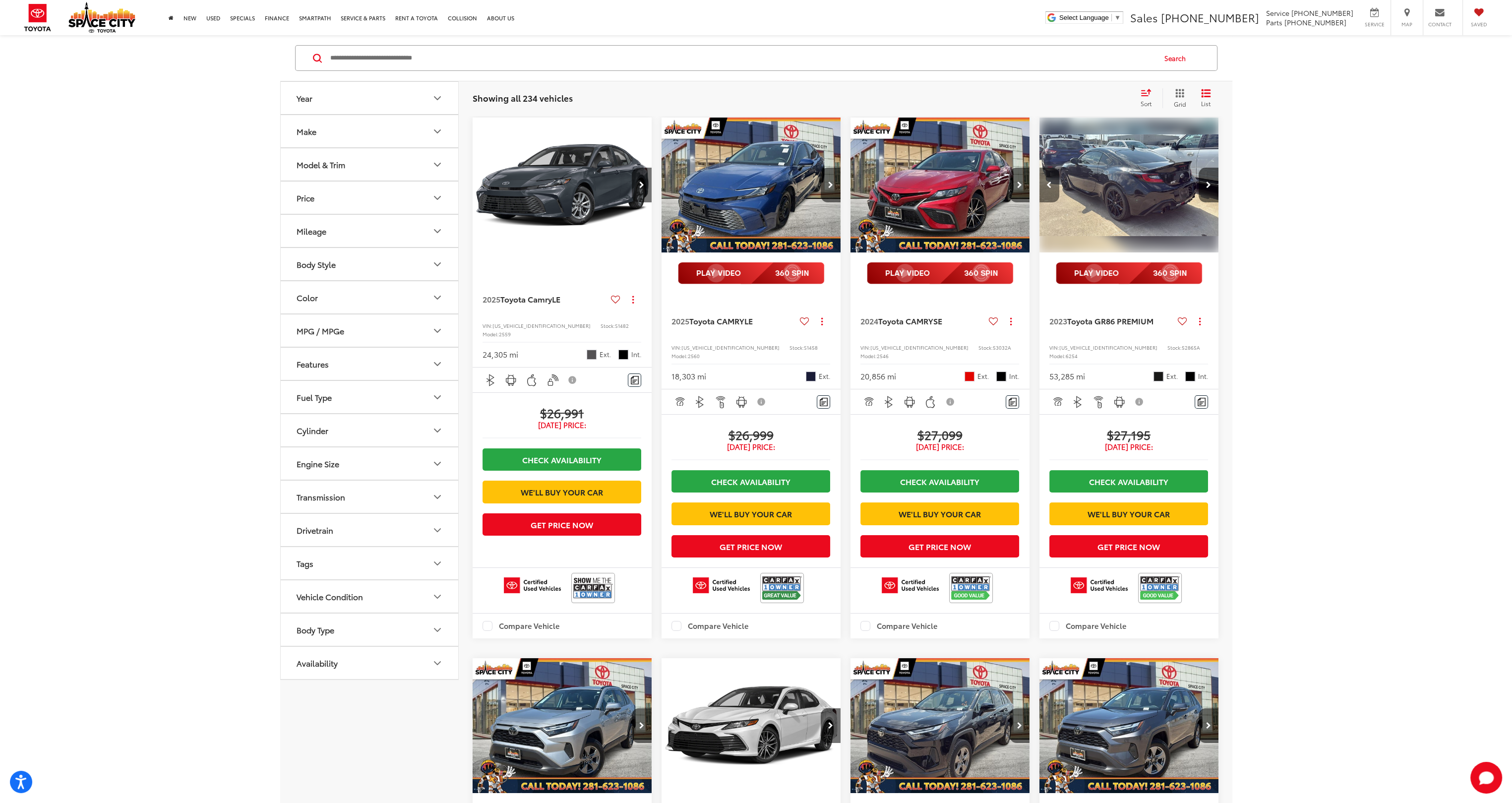
click at [1045, 179] on button "Previous image" at bounding box center [1049, 185] width 20 height 35
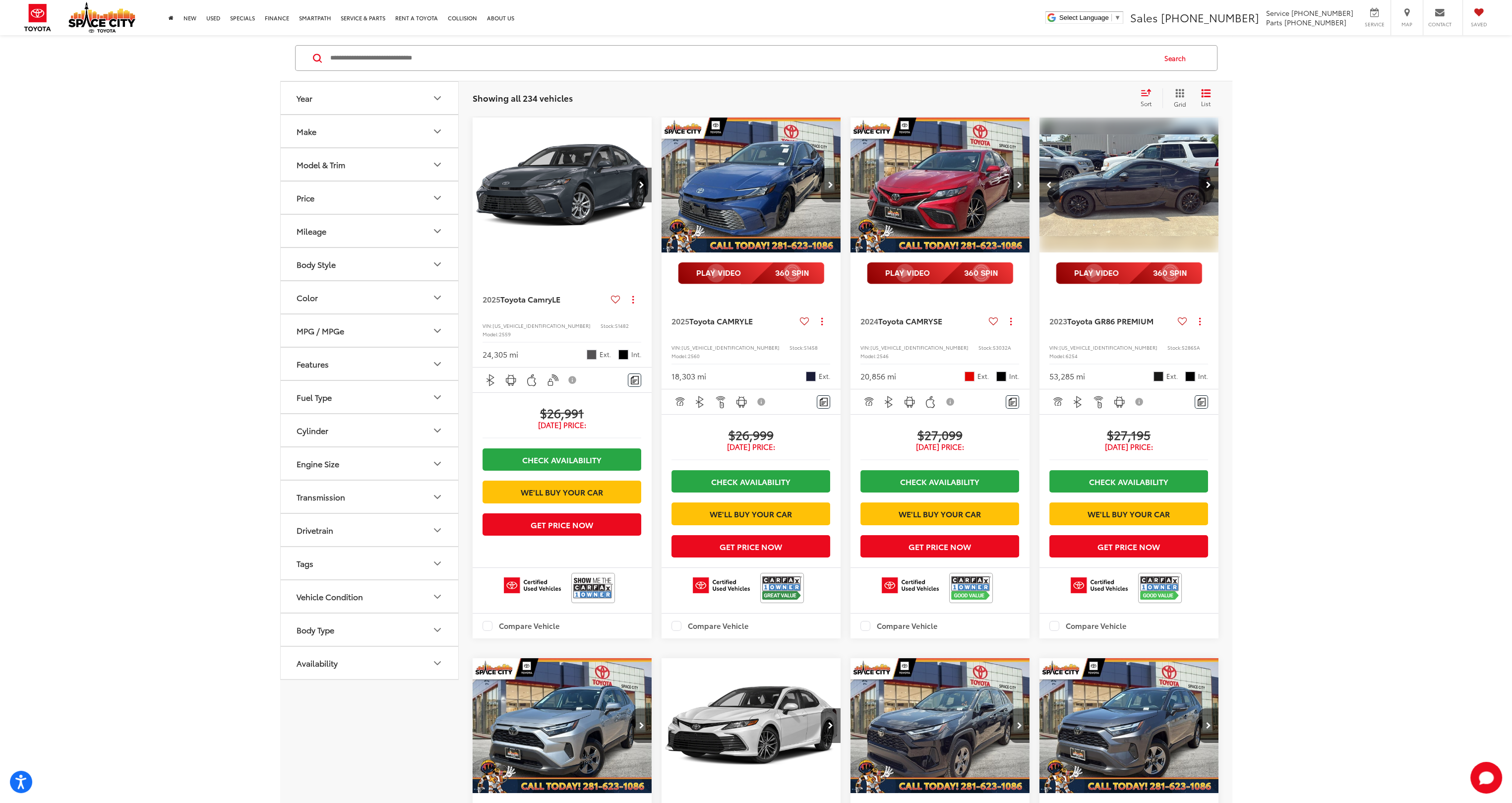
click at [1045, 179] on button "Previous image" at bounding box center [1049, 185] width 20 height 35
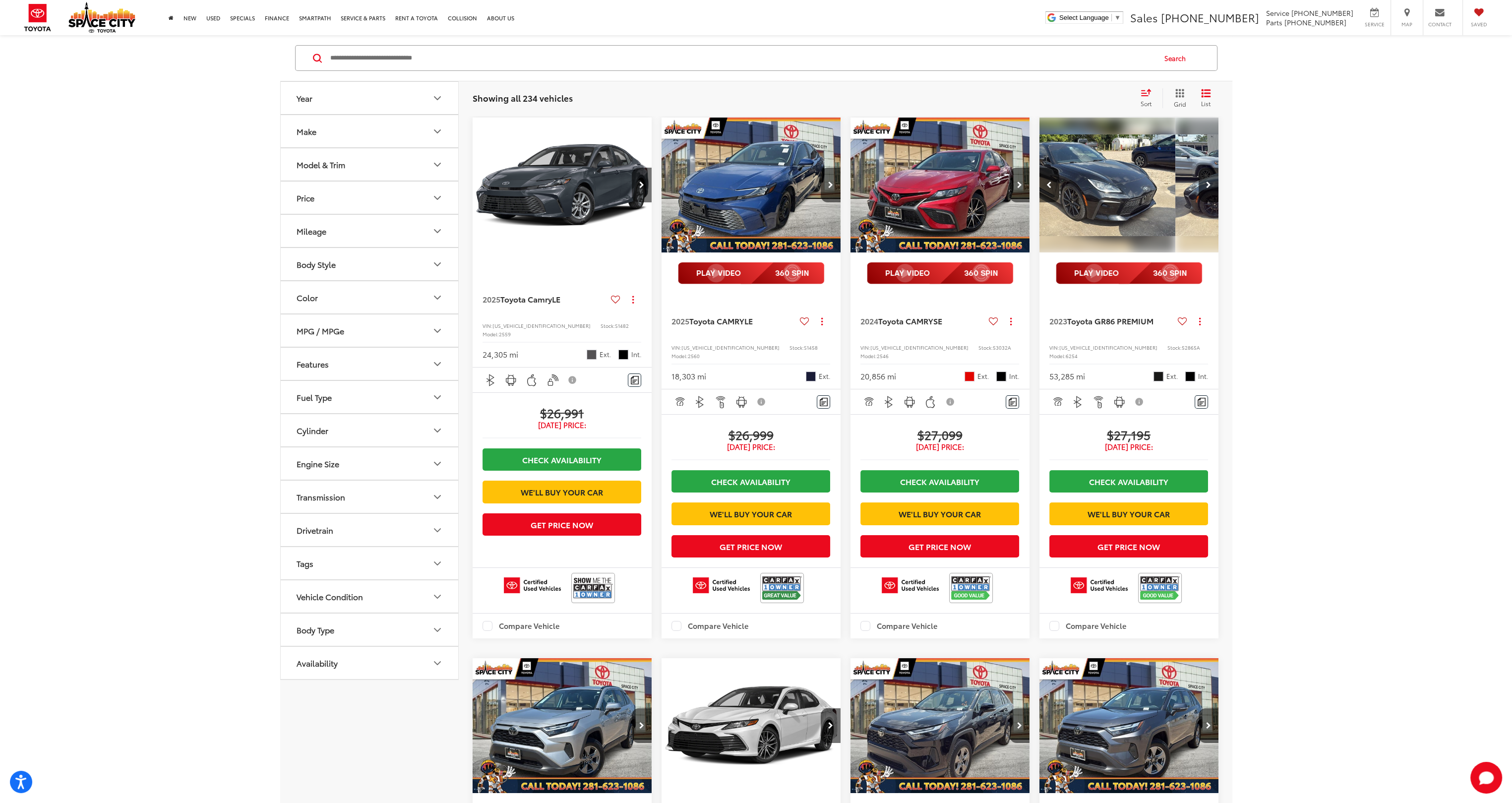
scroll to position [0, 181]
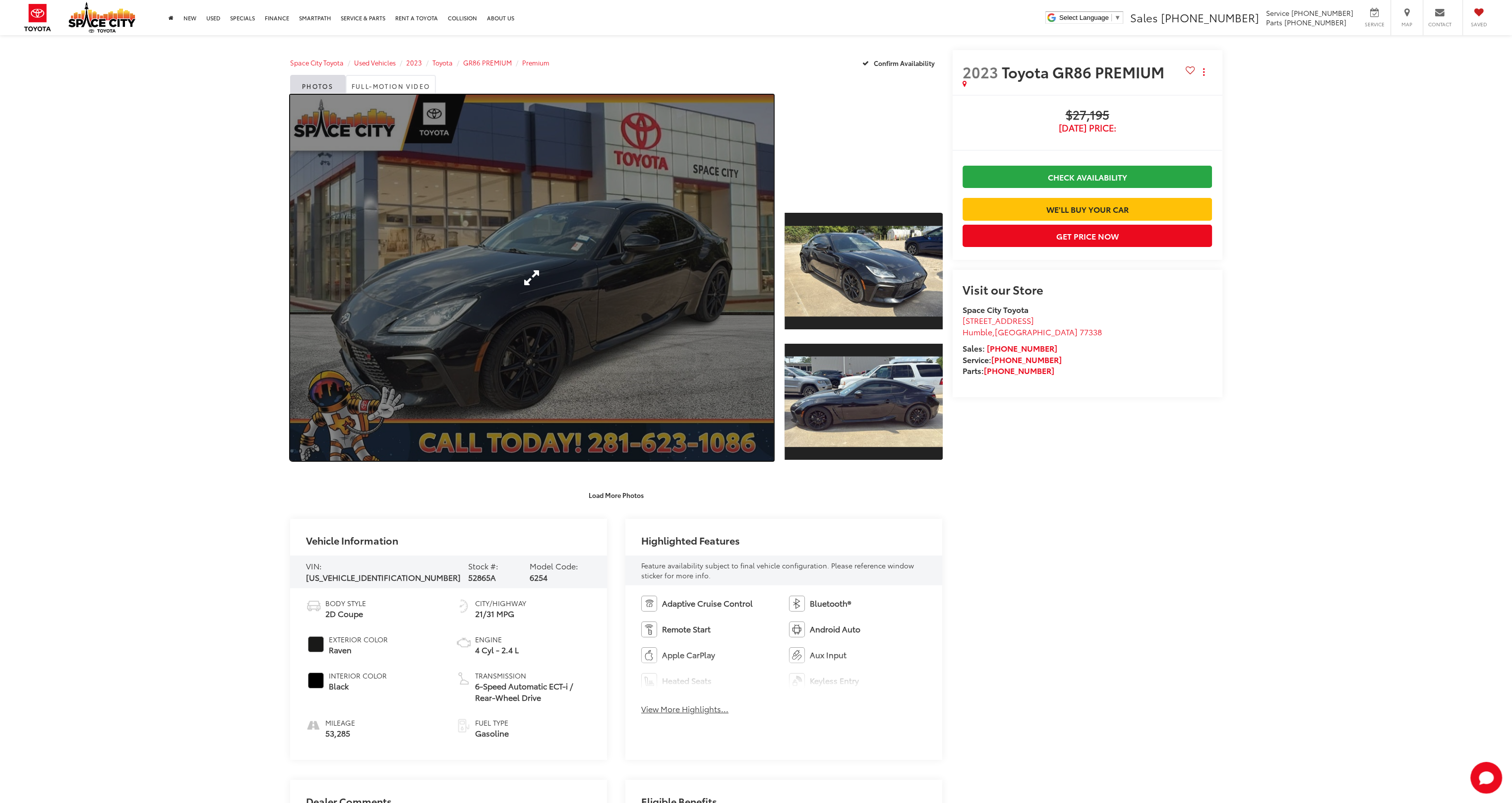
click at [573, 311] on link "Expand Photo 0" at bounding box center [532, 278] width 484 height 366
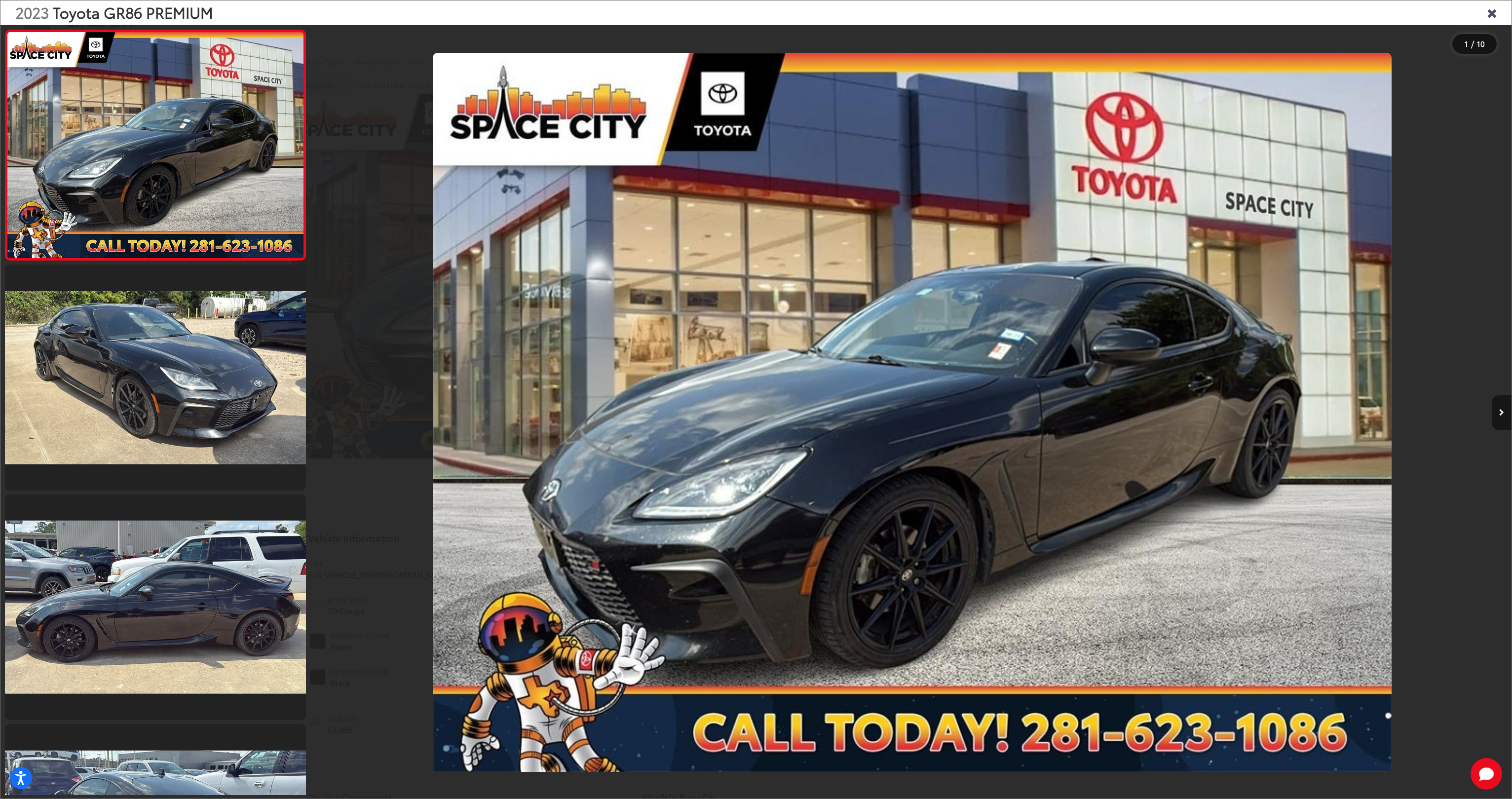
click at [1504, 412] on button "Next image" at bounding box center [1502, 412] width 20 height 35
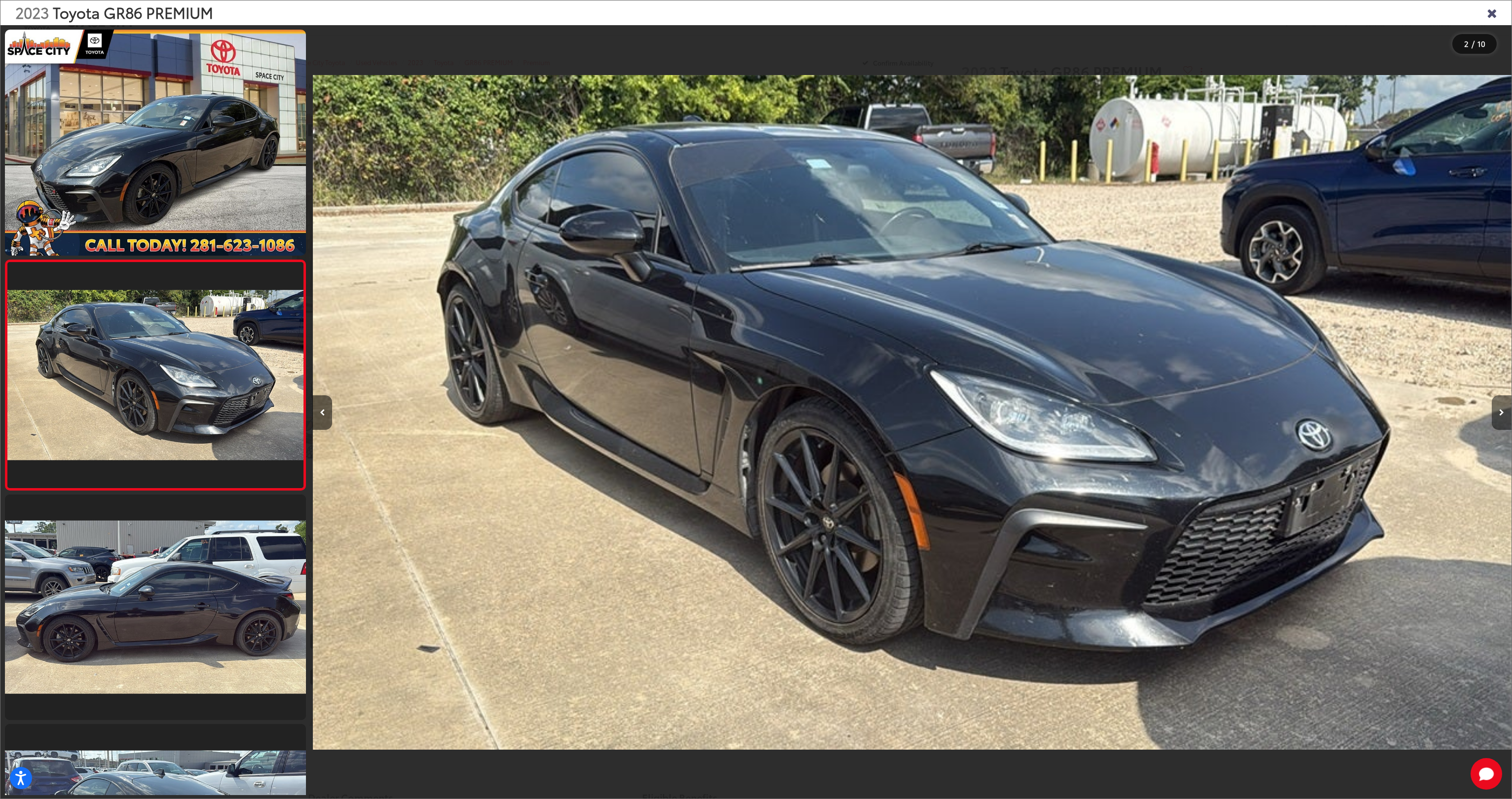
click at [1504, 412] on button "Next image" at bounding box center [1502, 412] width 20 height 35
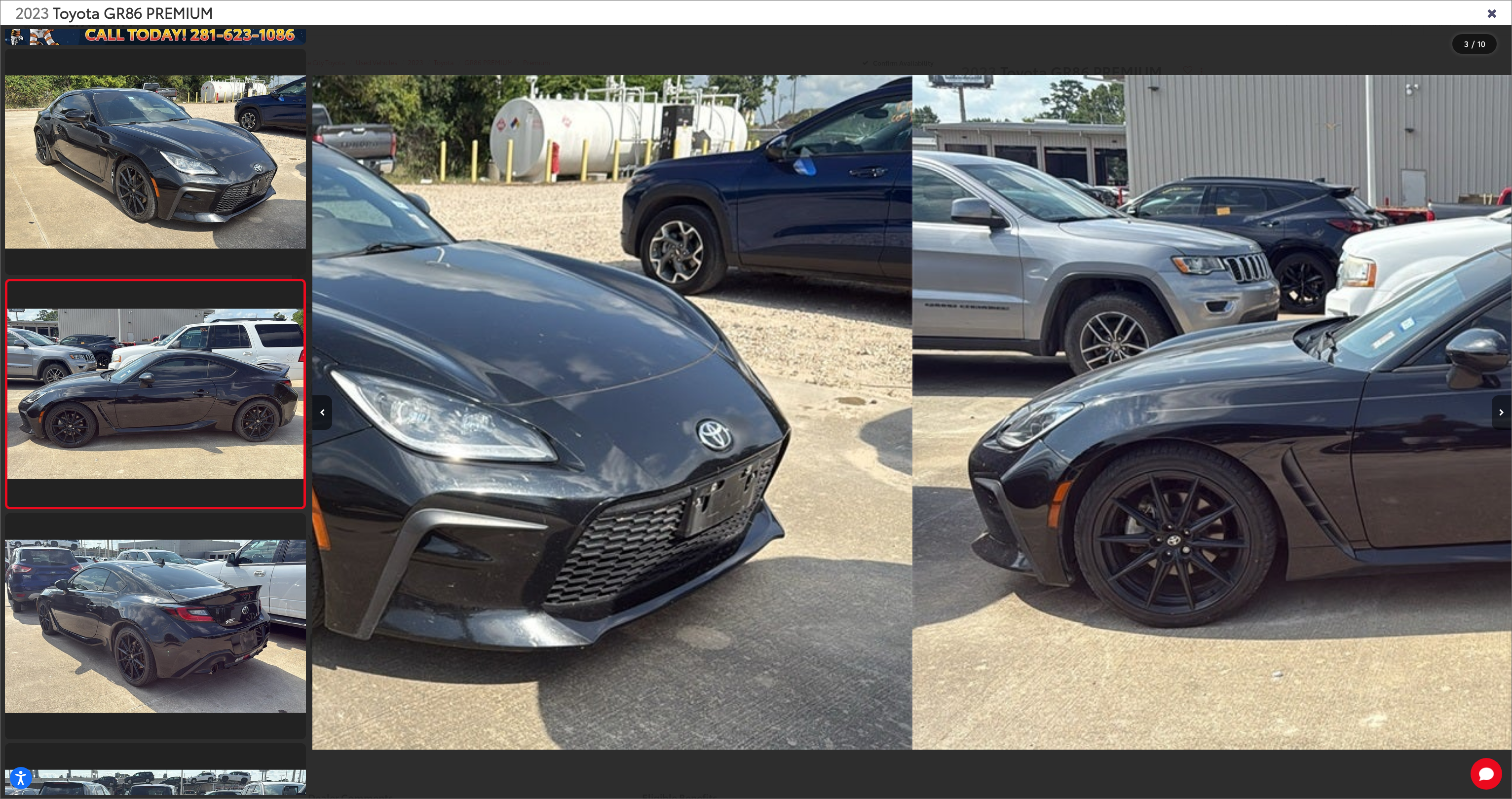
scroll to position [221, 0]
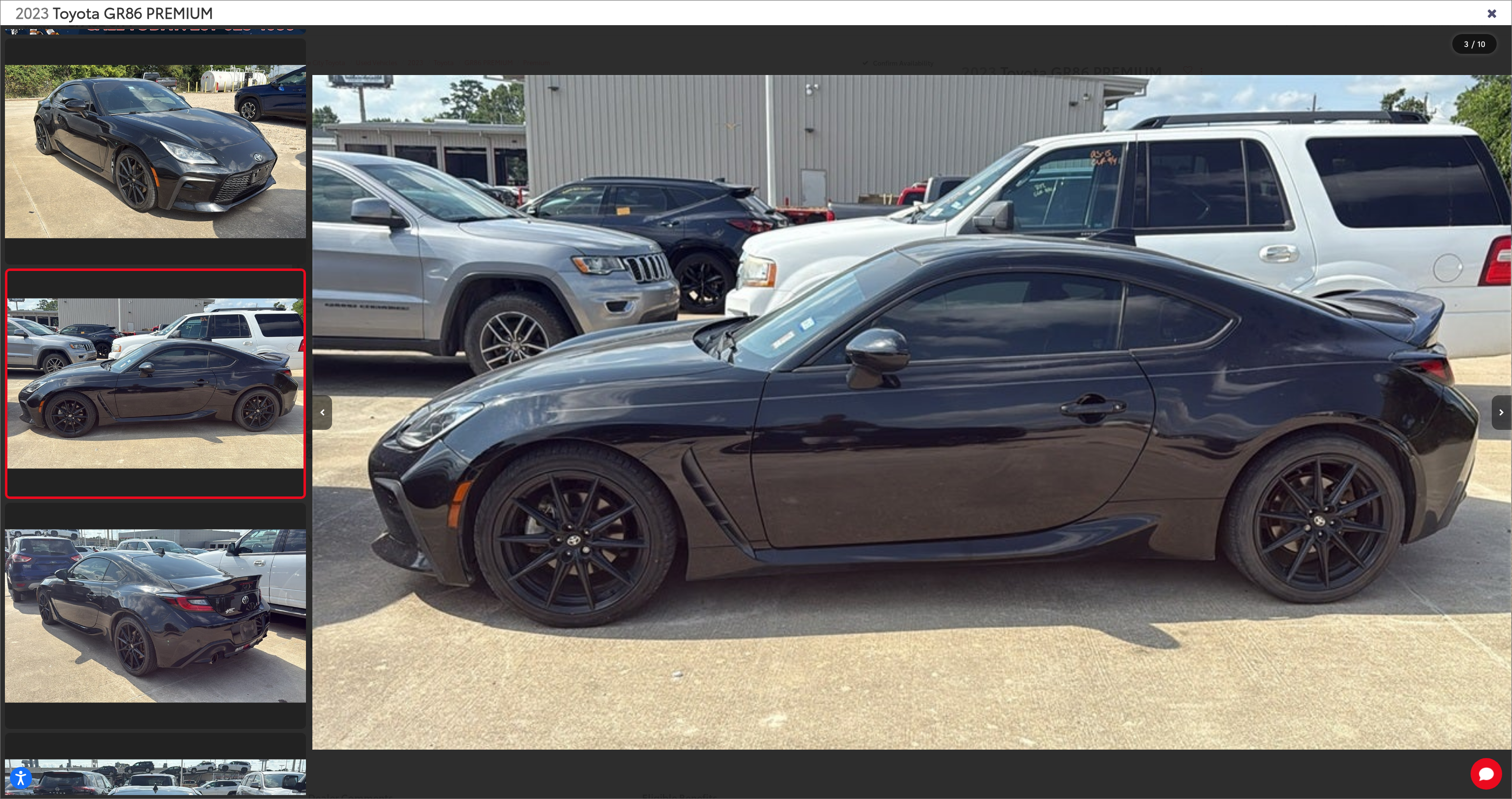
click at [1504, 412] on button "Next image" at bounding box center [1502, 412] width 20 height 35
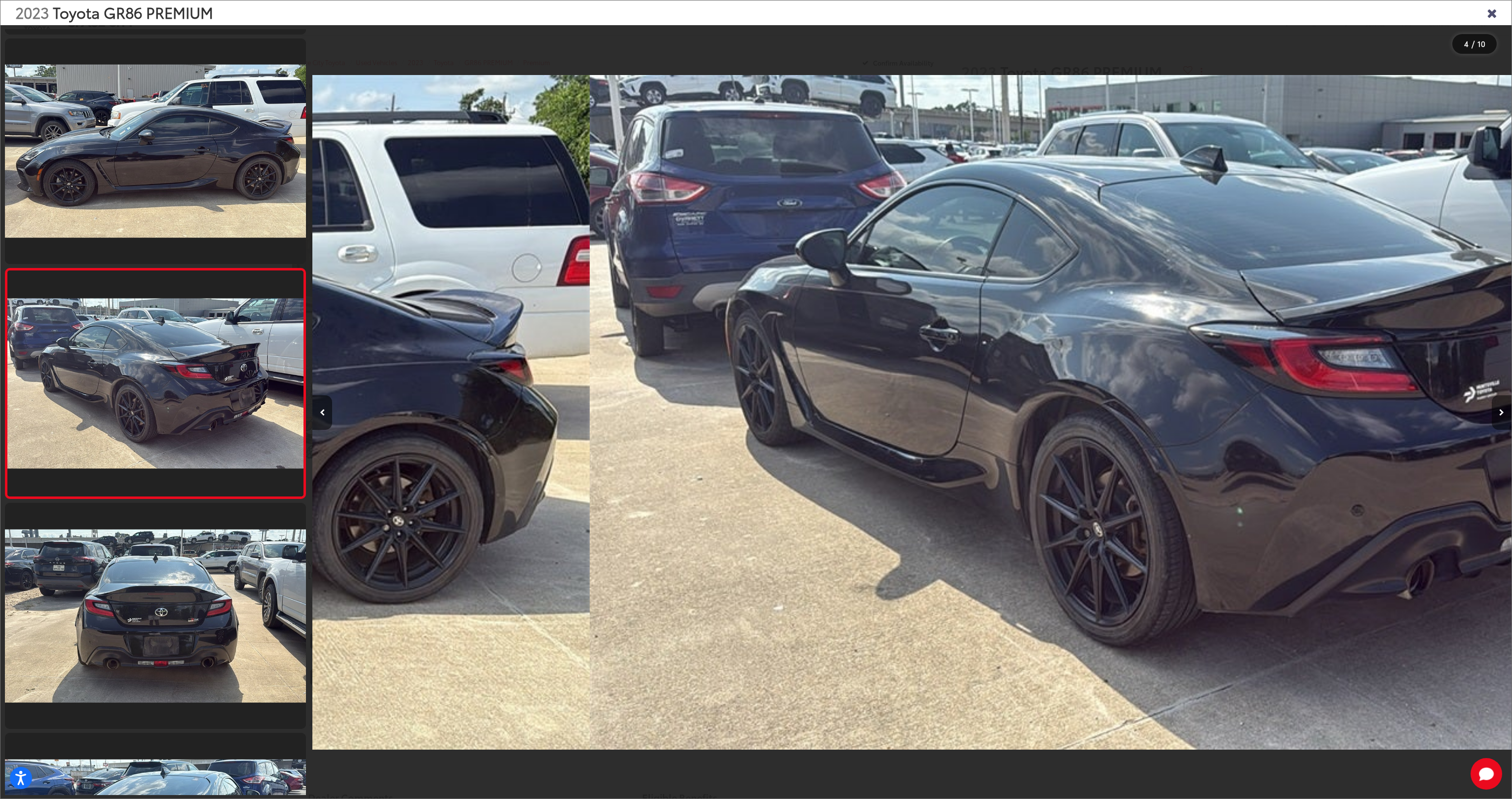
scroll to position [0, 3597]
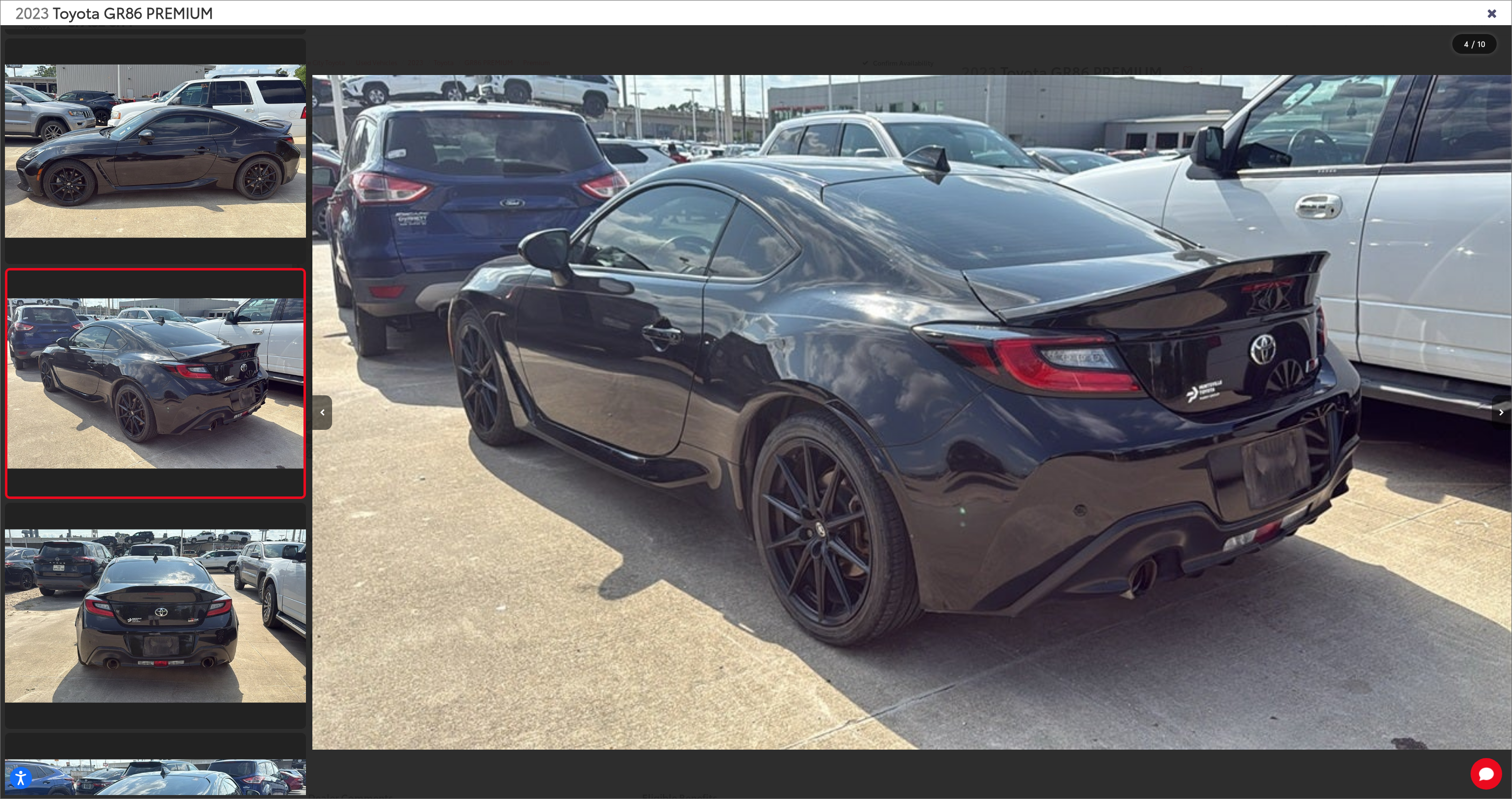
click at [1504, 412] on button "Next image" at bounding box center [1502, 412] width 20 height 35
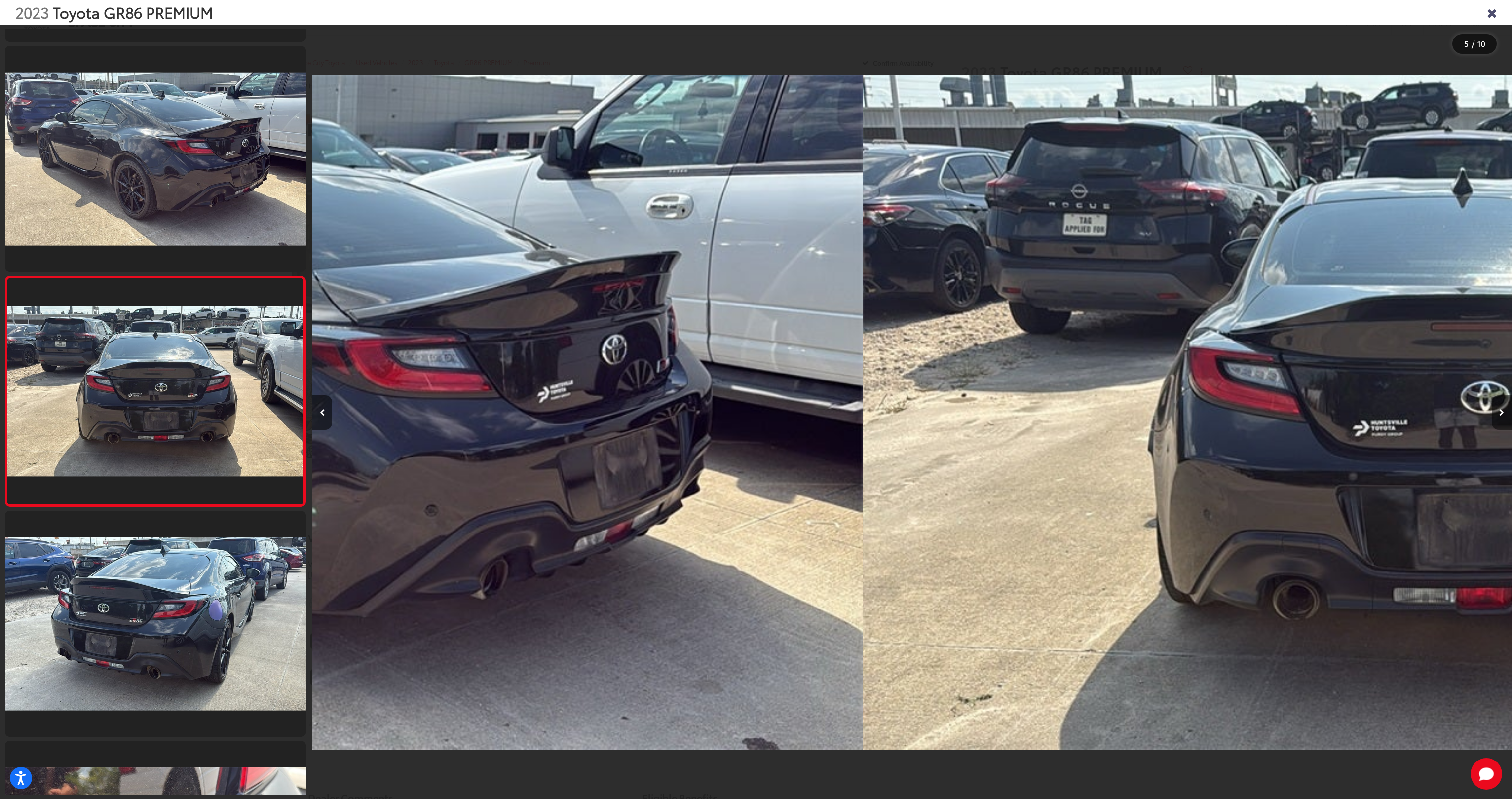
scroll to position [680, 0]
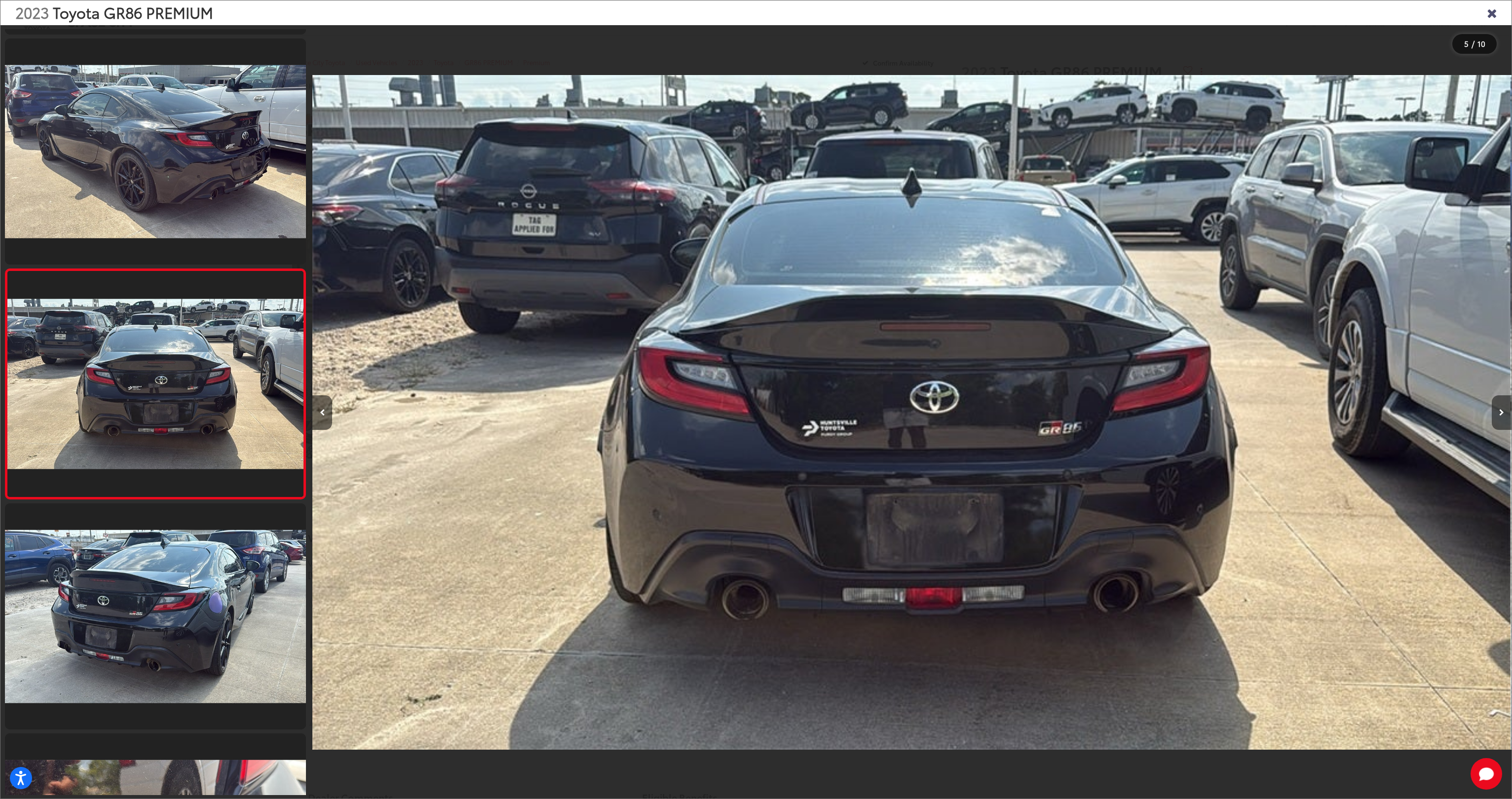
click at [1504, 412] on button "Next image" at bounding box center [1502, 412] width 20 height 35
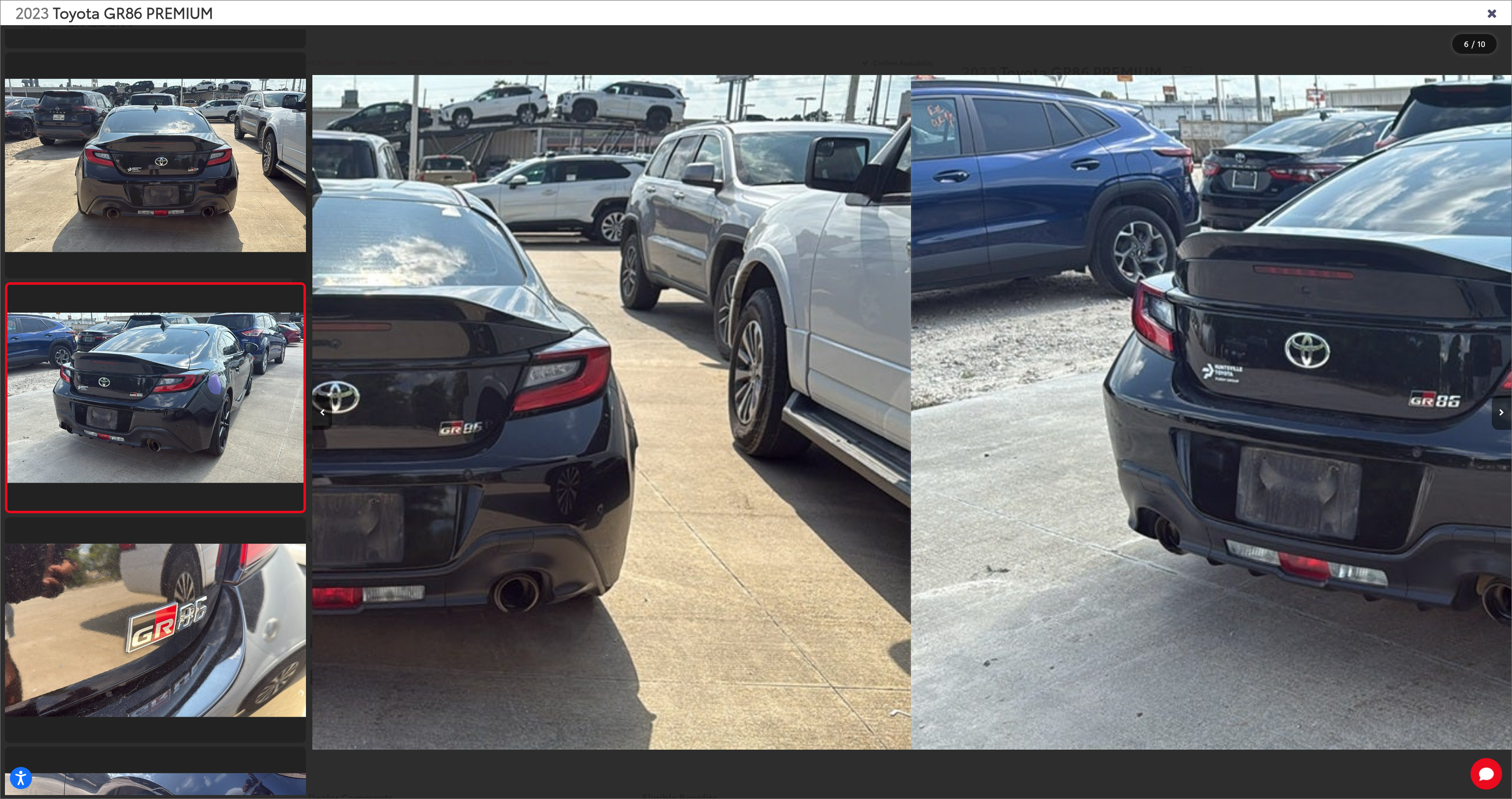
scroll to position [911, 0]
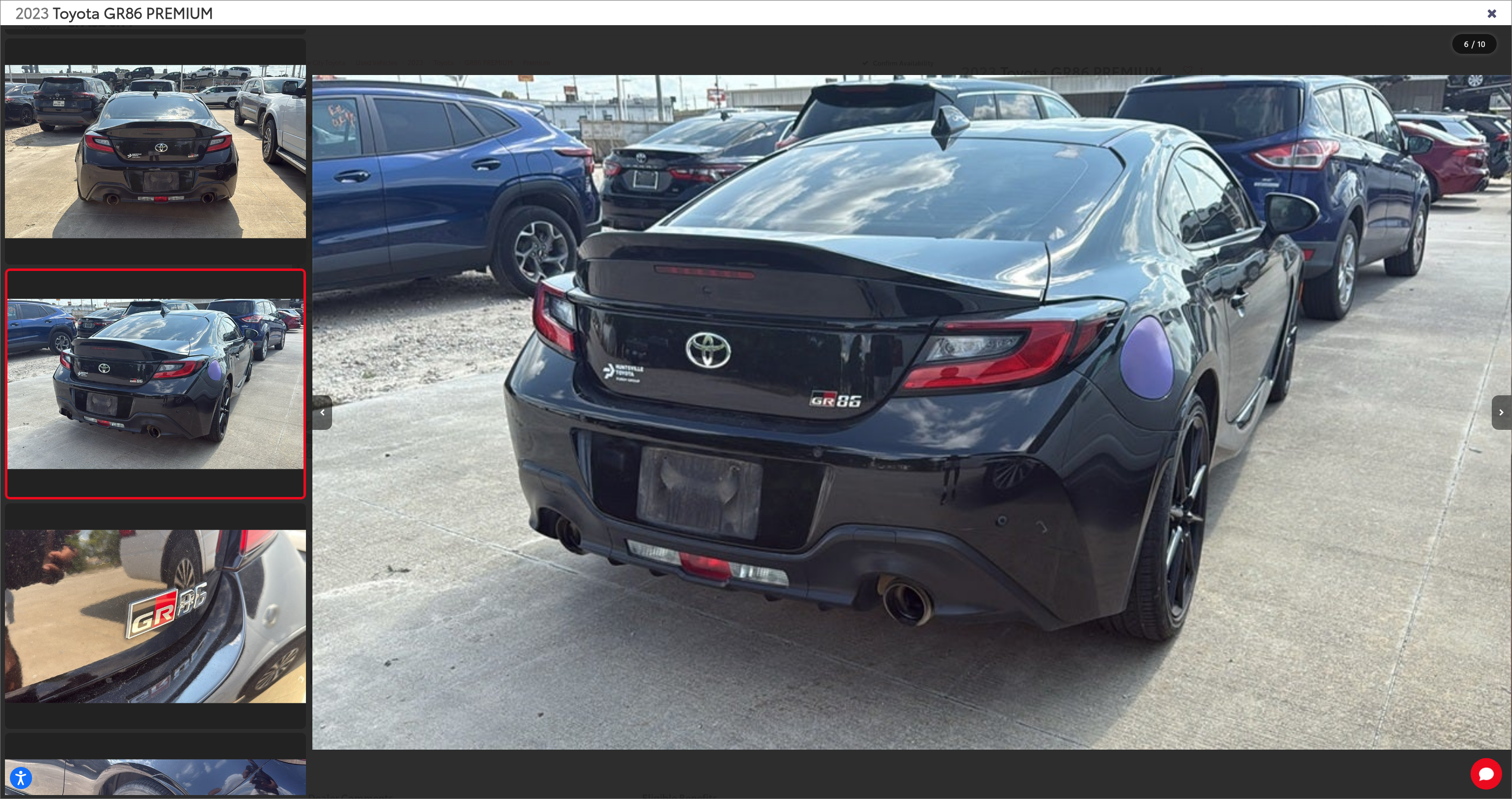
click at [1504, 412] on button "Next image" at bounding box center [1502, 412] width 20 height 35
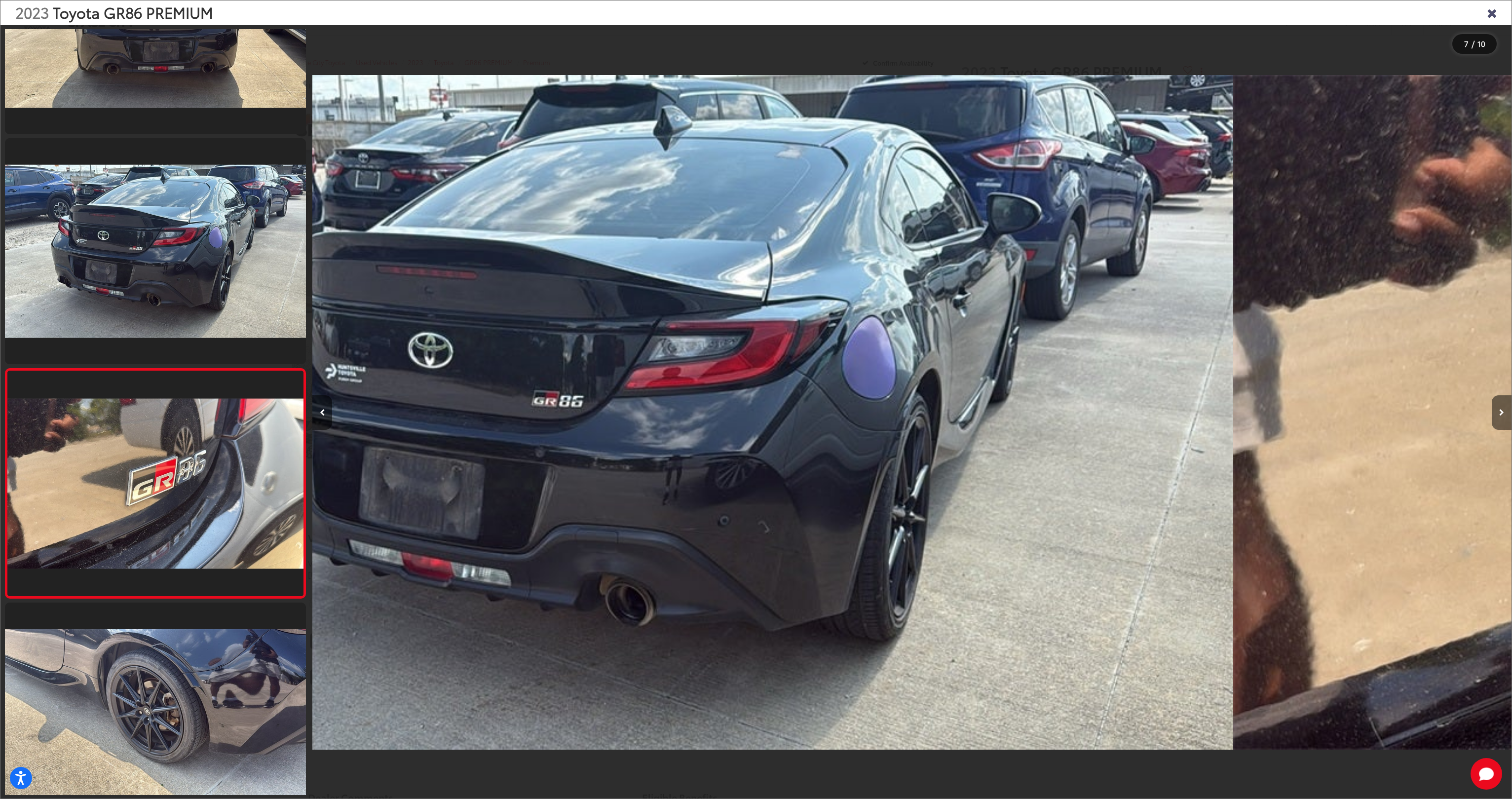
scroll to position [0, 0]
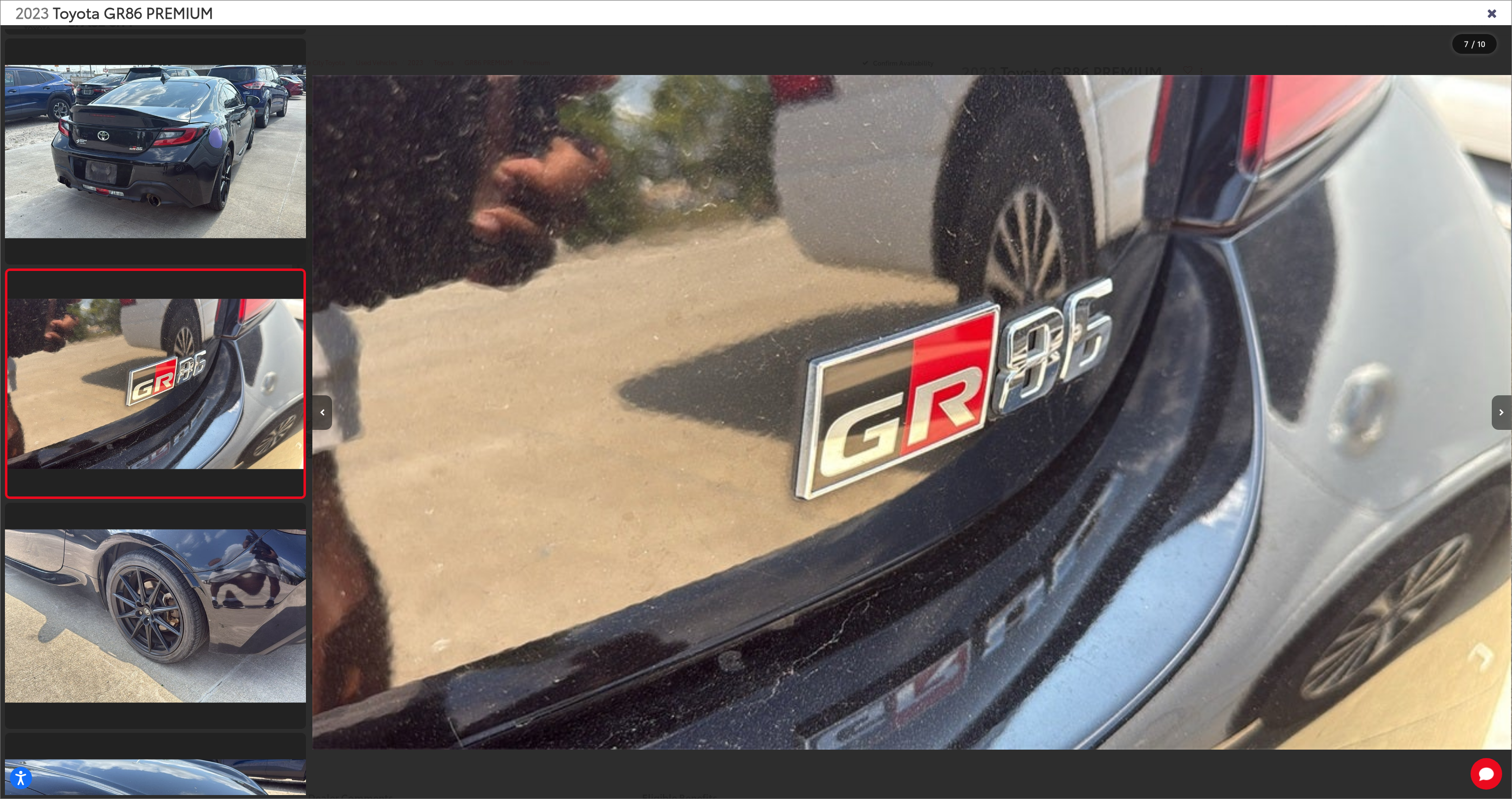
click at [1504, 412] on button "Next image" at bounding box center [1502, 412] width 20 height 35
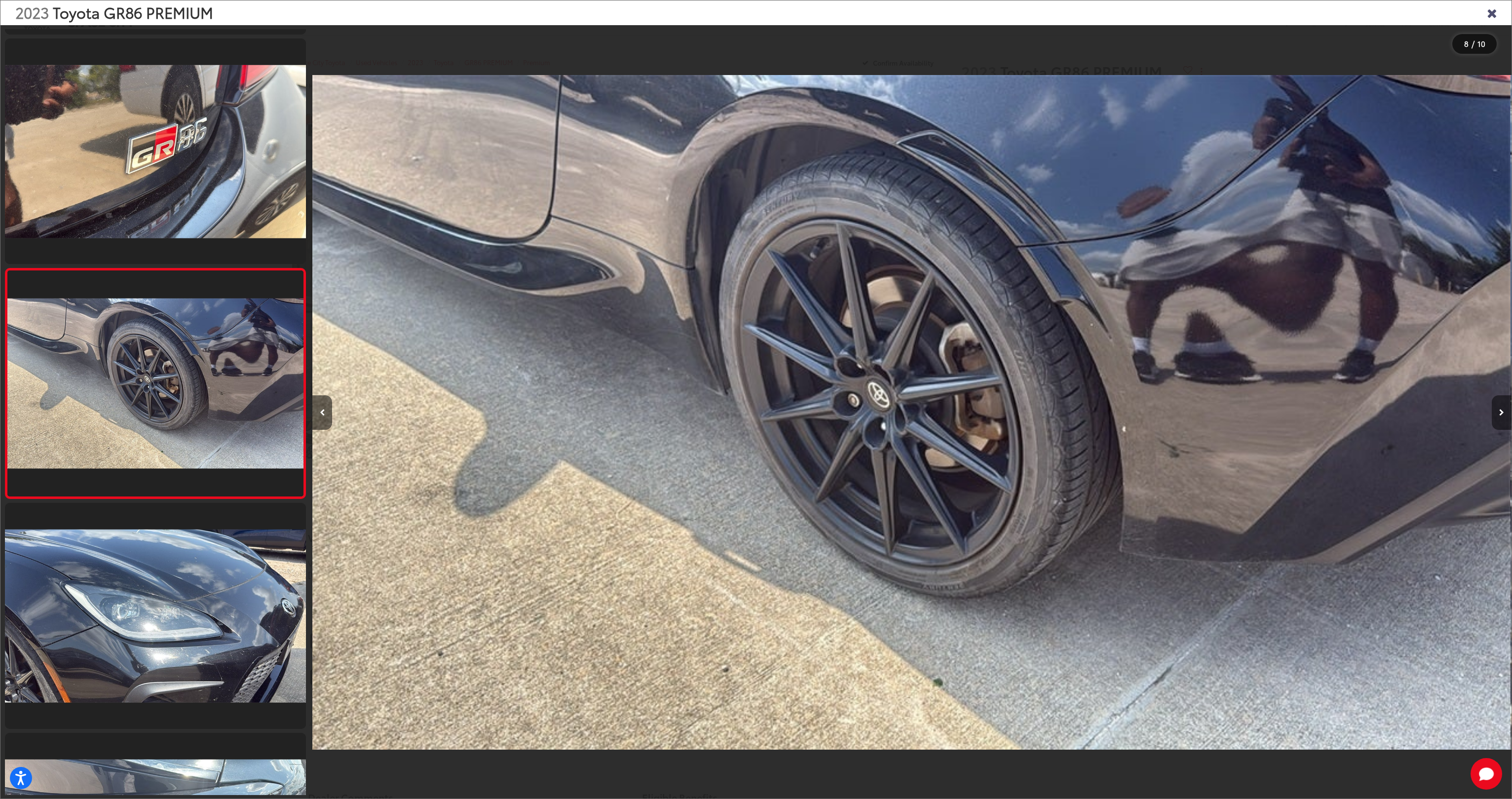
click at [1503, 407] on button "Next image" at bounding box center [1502, 412] width 20 height 35
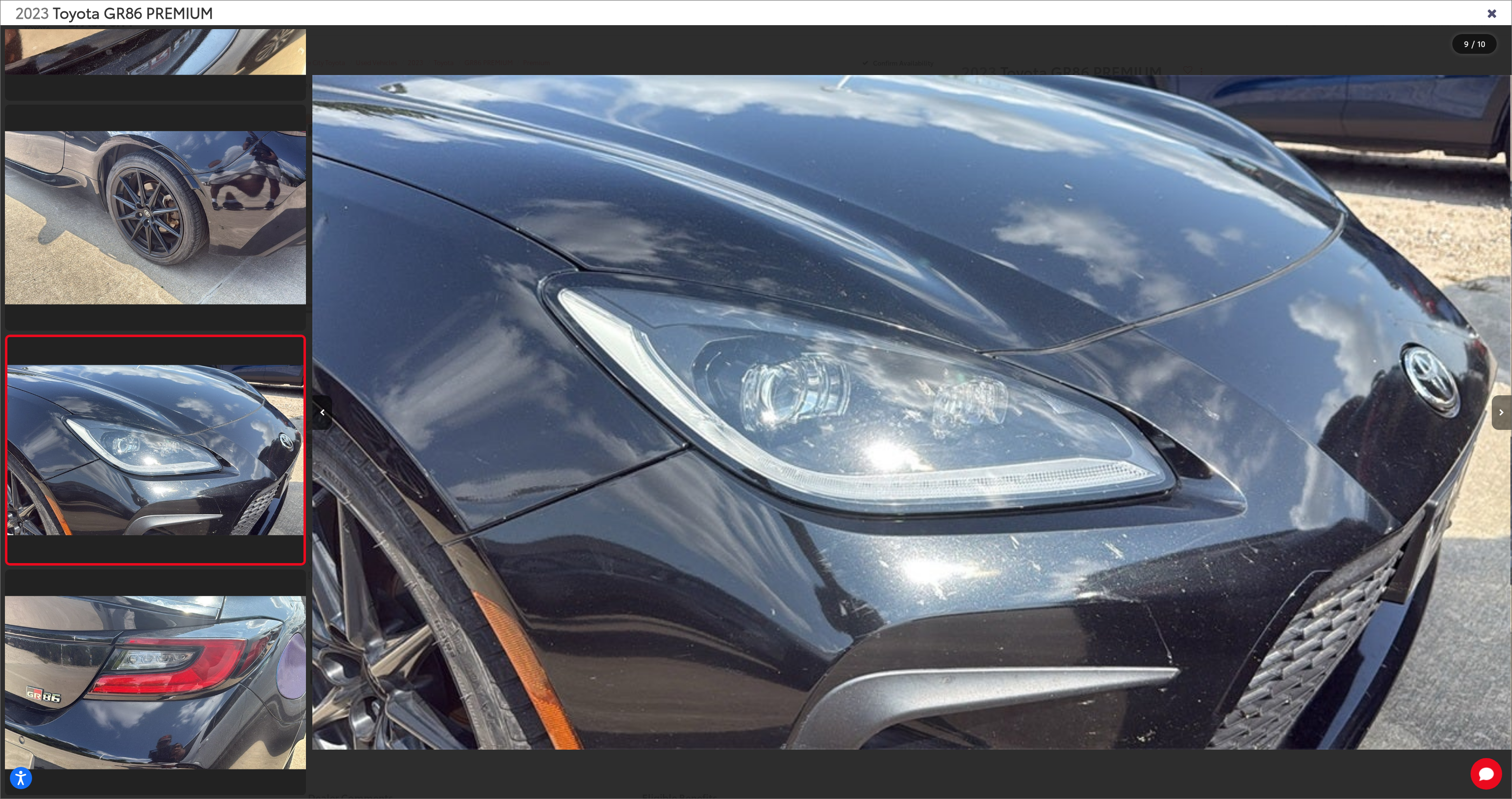
click at [1502, 407] on button "Next image" at bounding box center [1502, 412] width 20 height 35
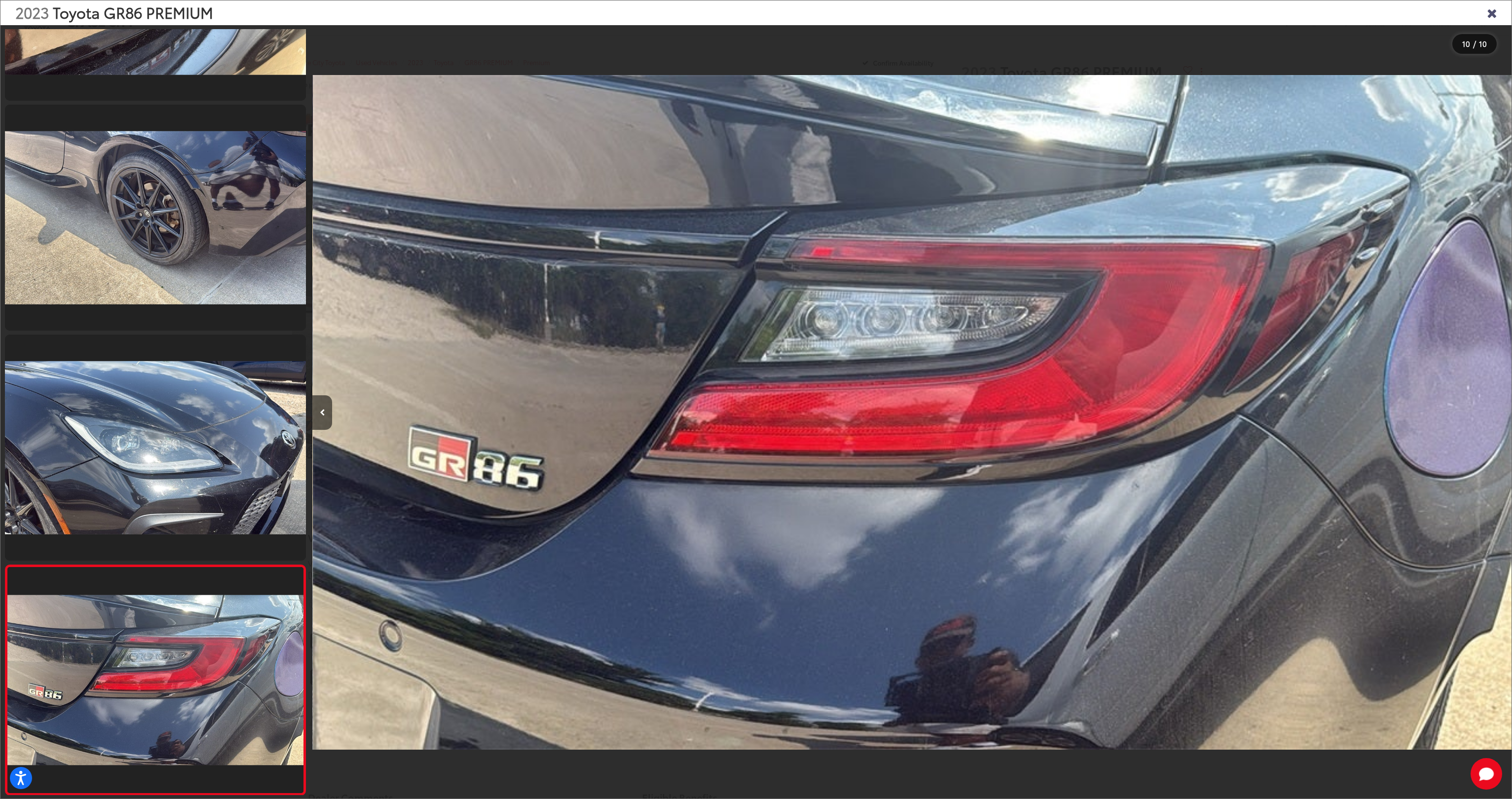
click at [1502, 407] on div at bounding box center [1362, 412] width 299 height 774
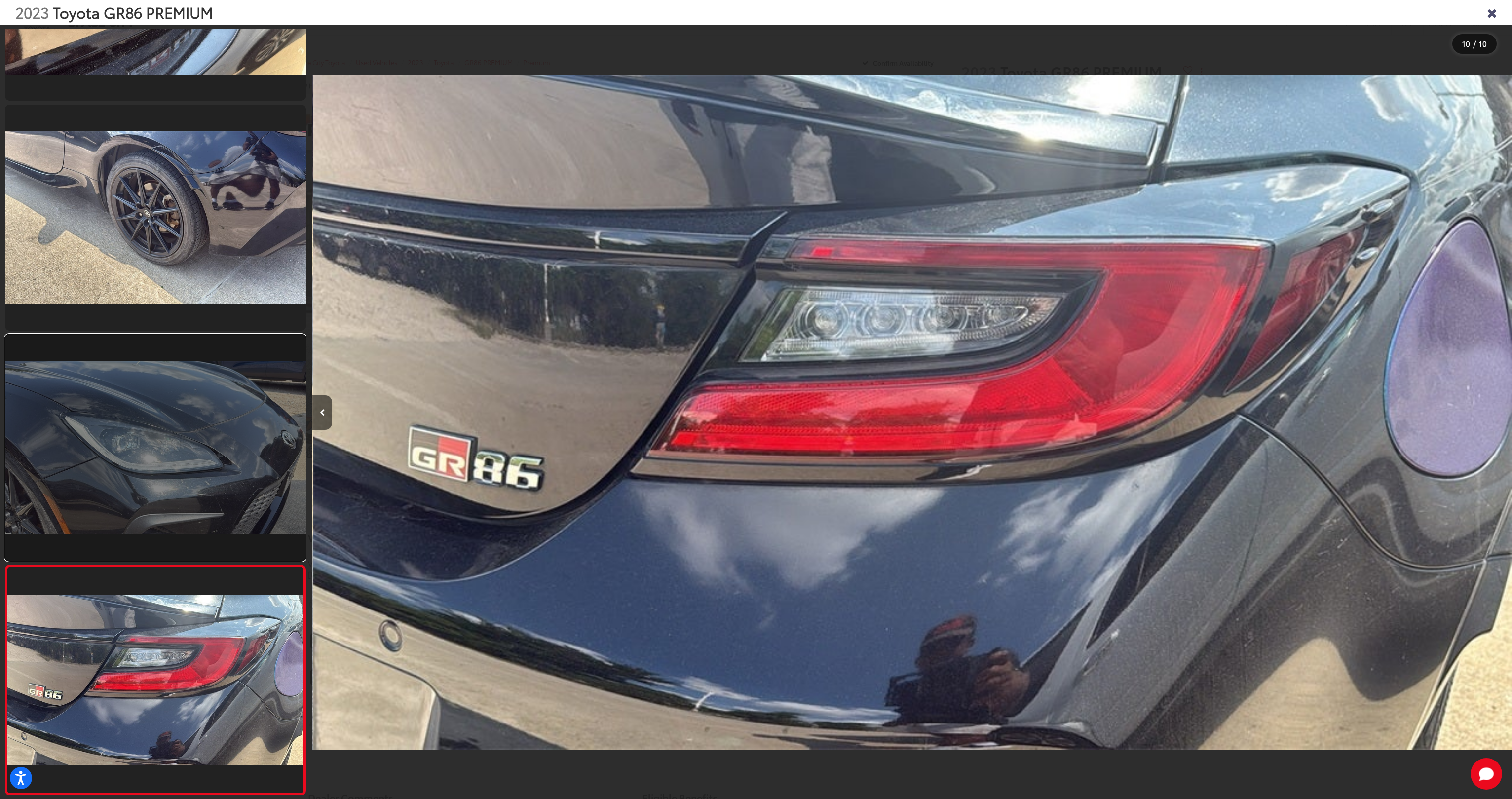
click at [60, 418] on link at bounding box center [155, 447] width 301 height 226
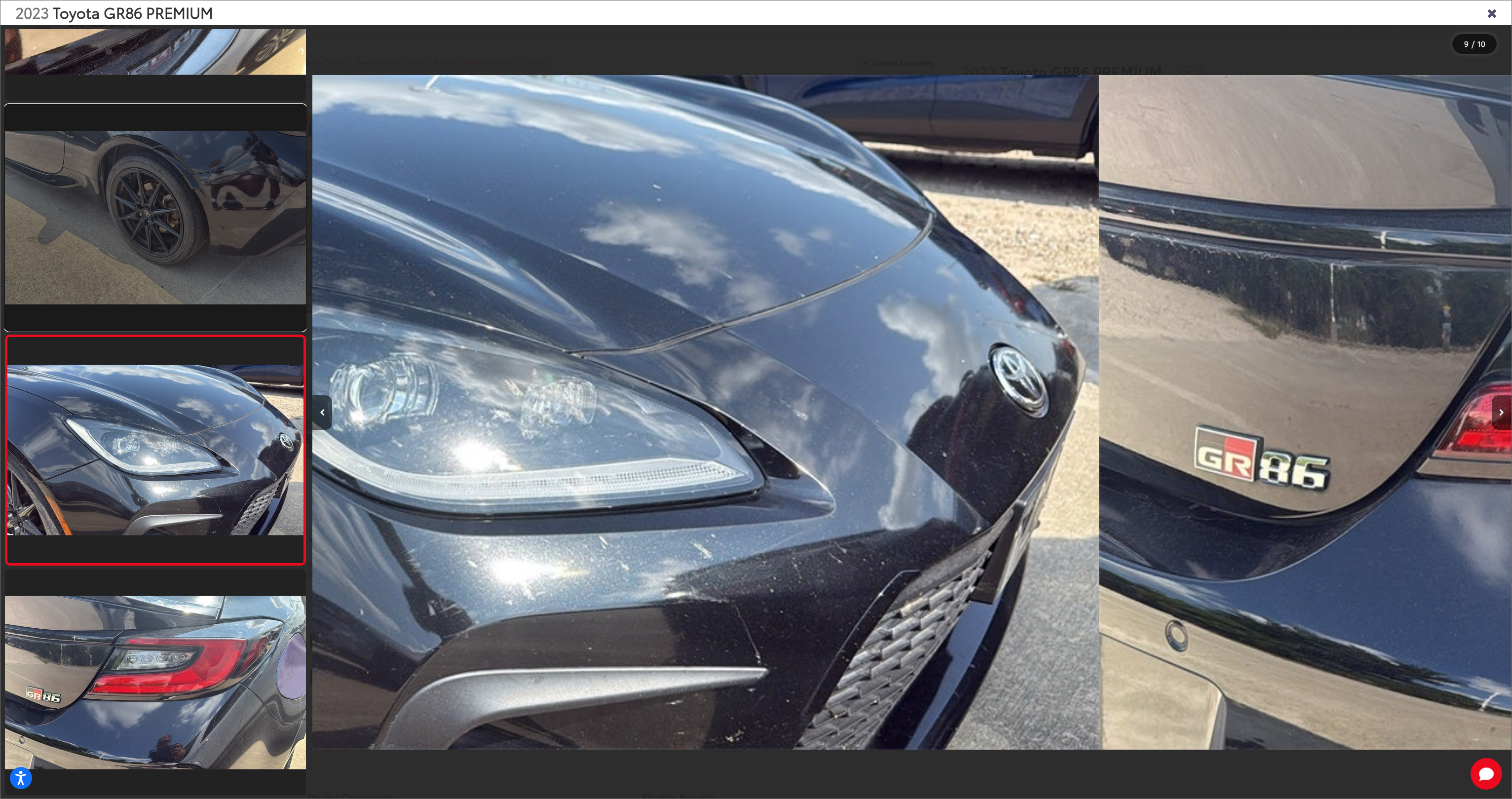
click at [101, 231] on link at bounding box center [155, 217] width 301 height 226
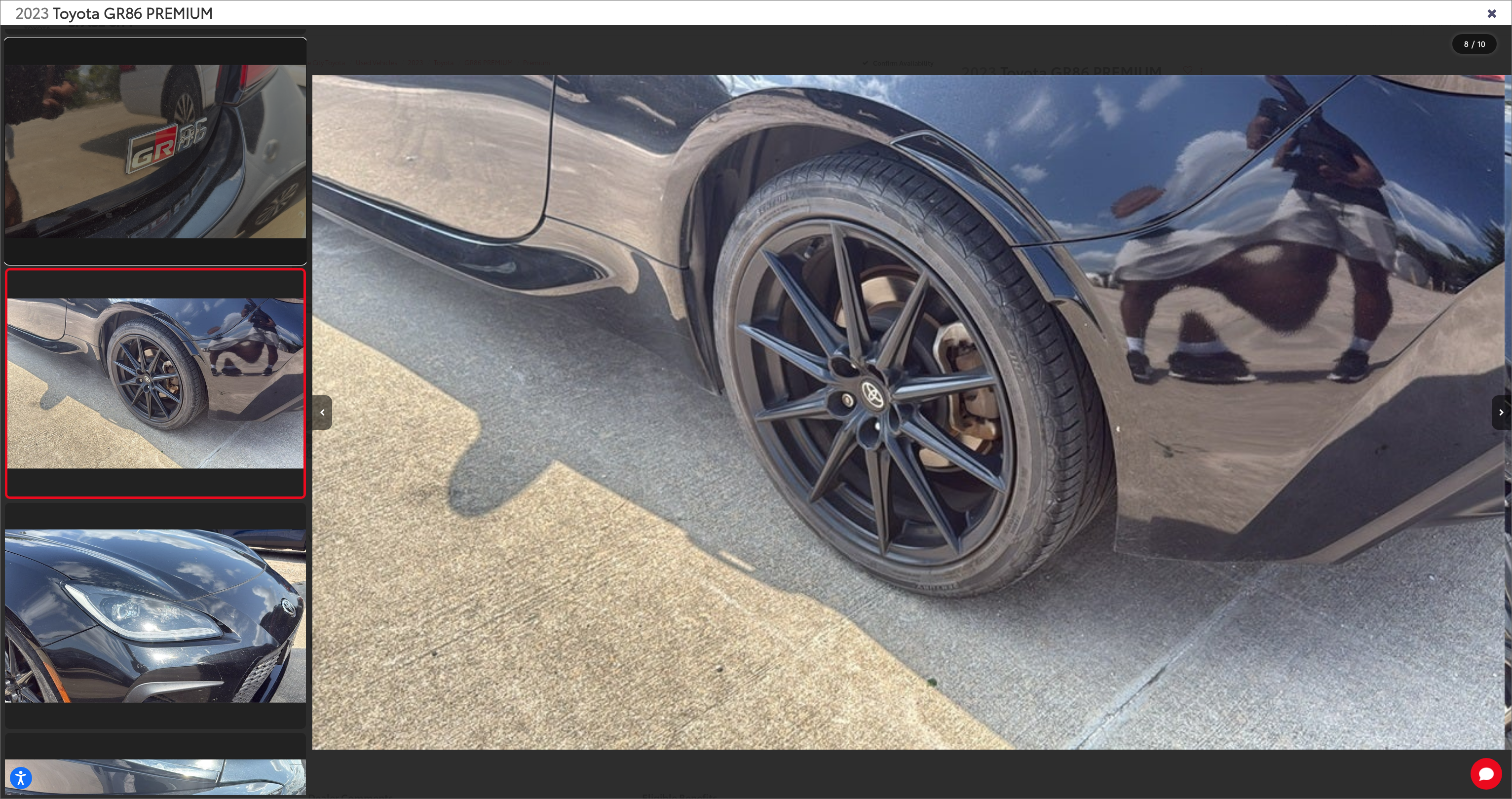
click at [134, 145] on link at bounding box center [155, 151] width 301 height 226
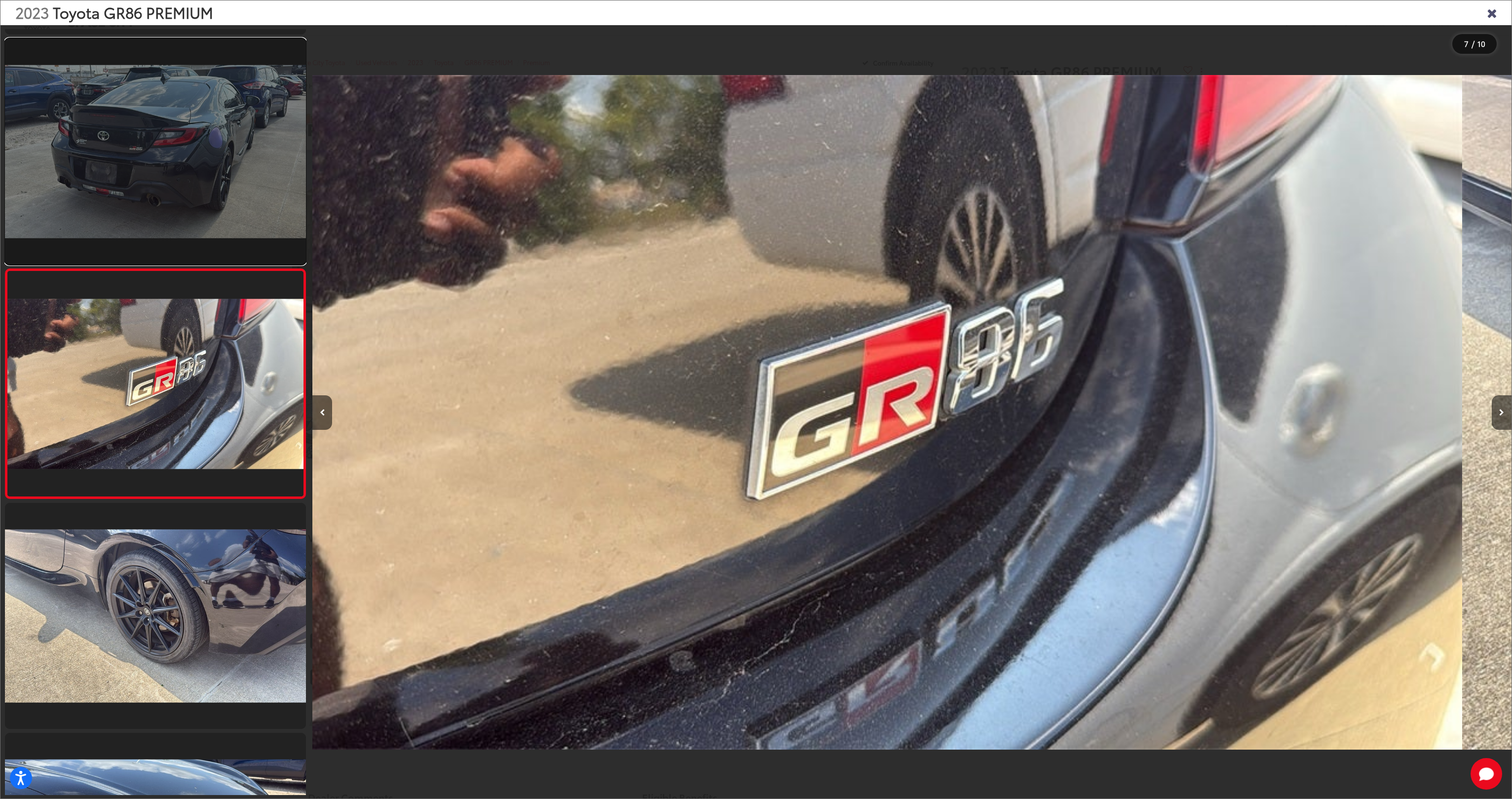
click at [172, 101] on link at bounding box center [155, 151] width 301 height 226
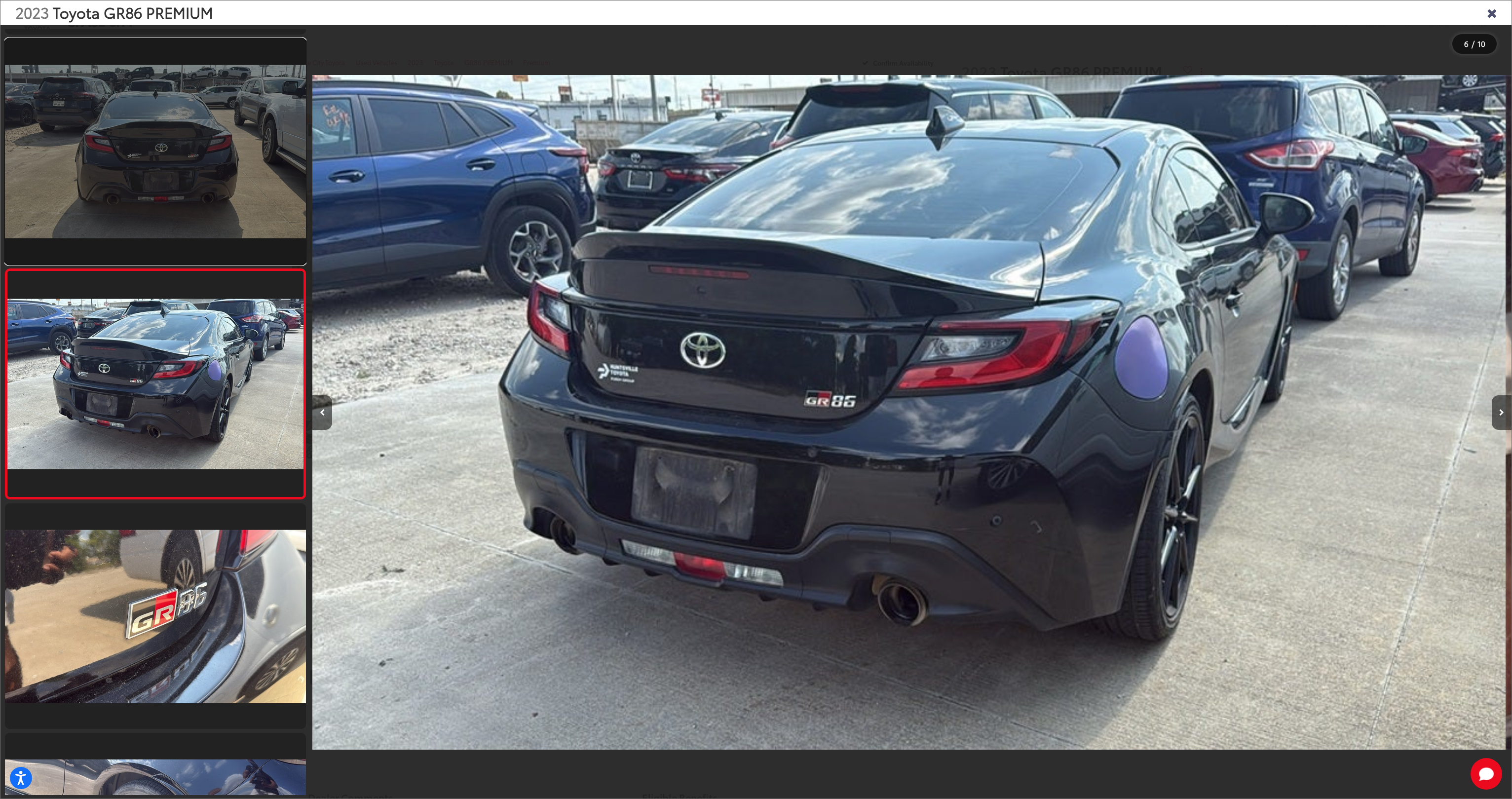
click at [183, 137] on link at bounding box center [155, 151] width 301 height 226
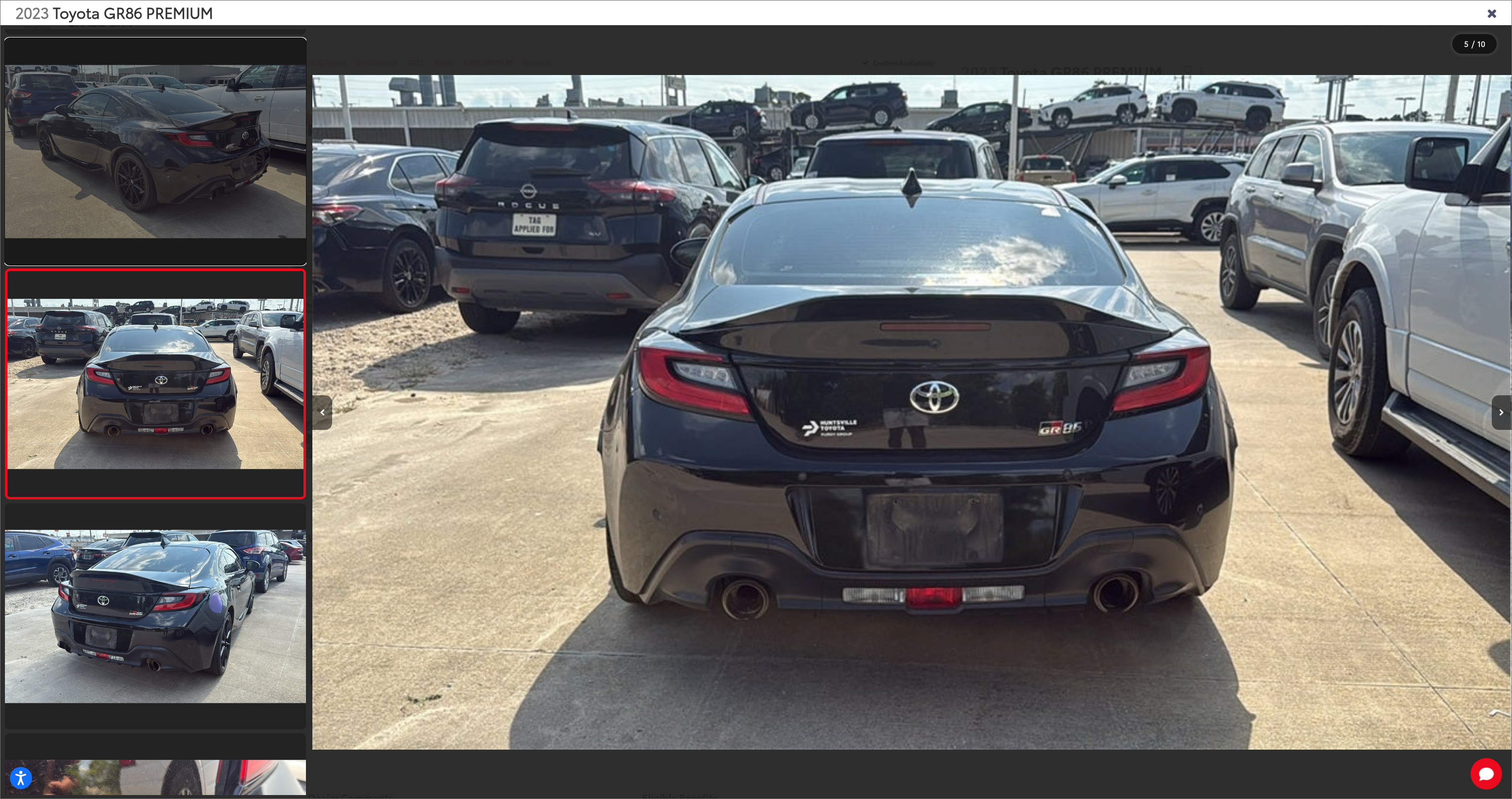
click at [194, 96] on link at bounding box center [155, 151] width 301 height 226
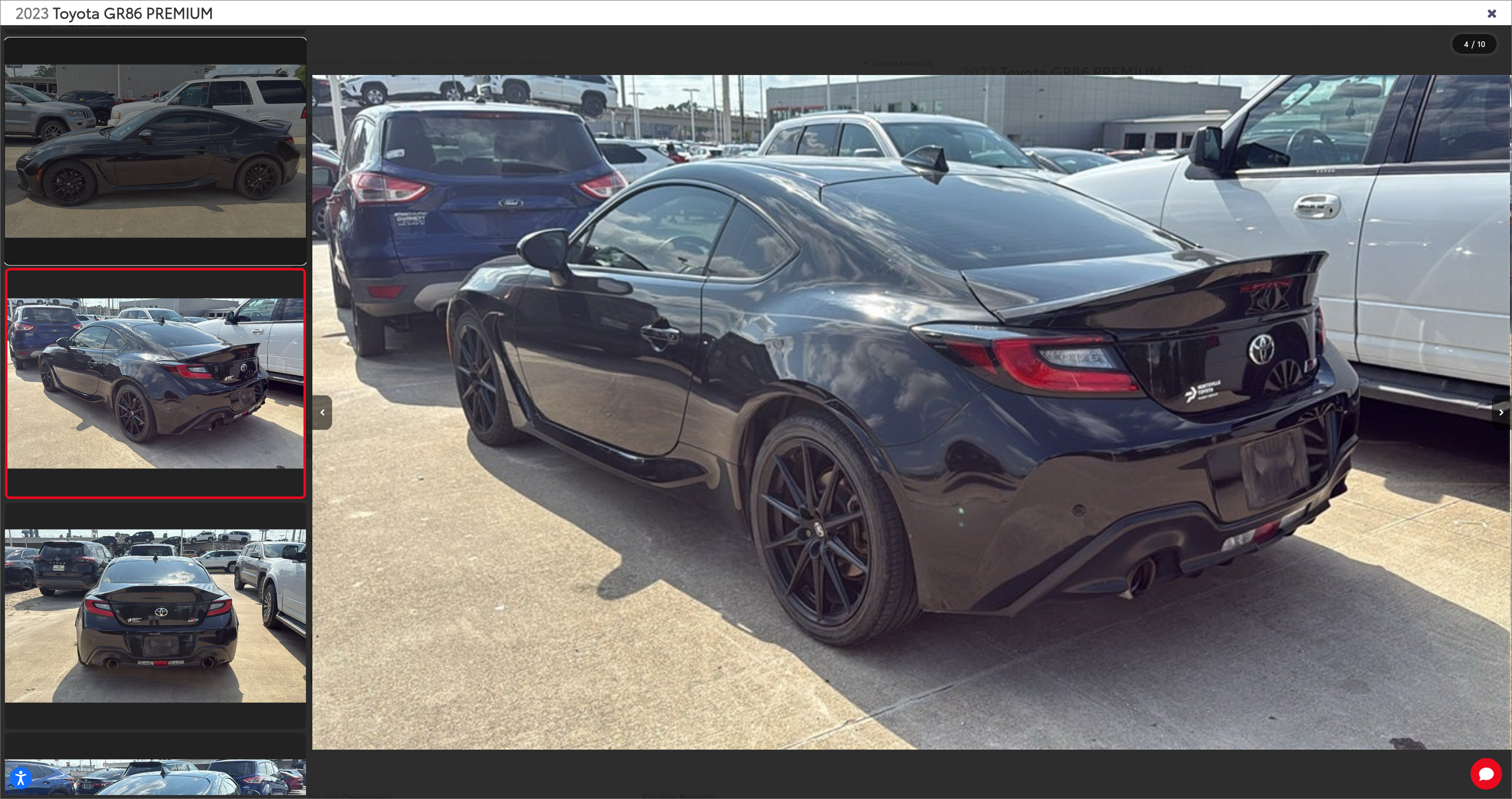
click at [203, 135] on link at bounding box center [155, 151] width 301 height 226
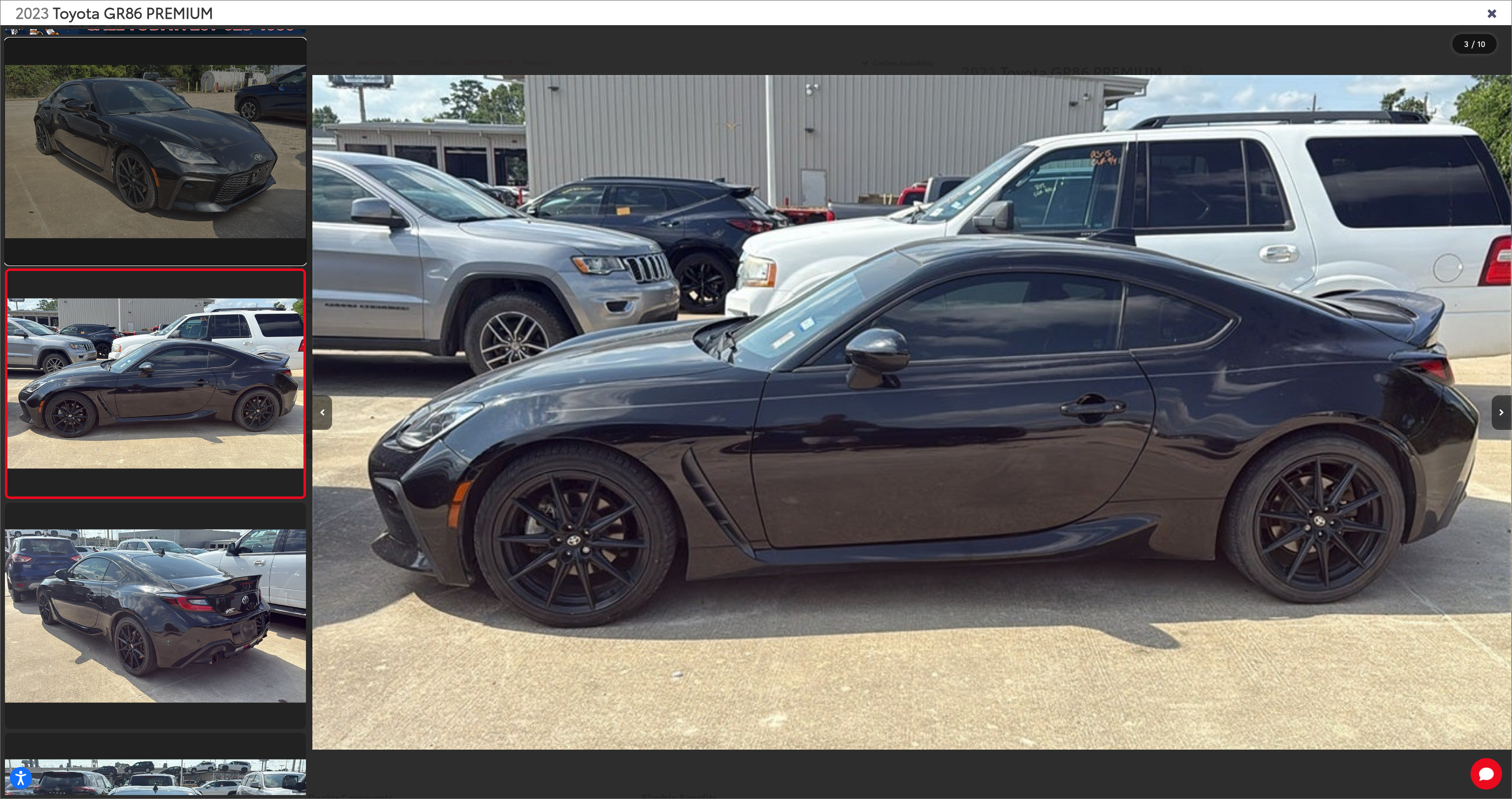
click at [204, 153] on link at bounding box center [155, 151] width 301 height 226
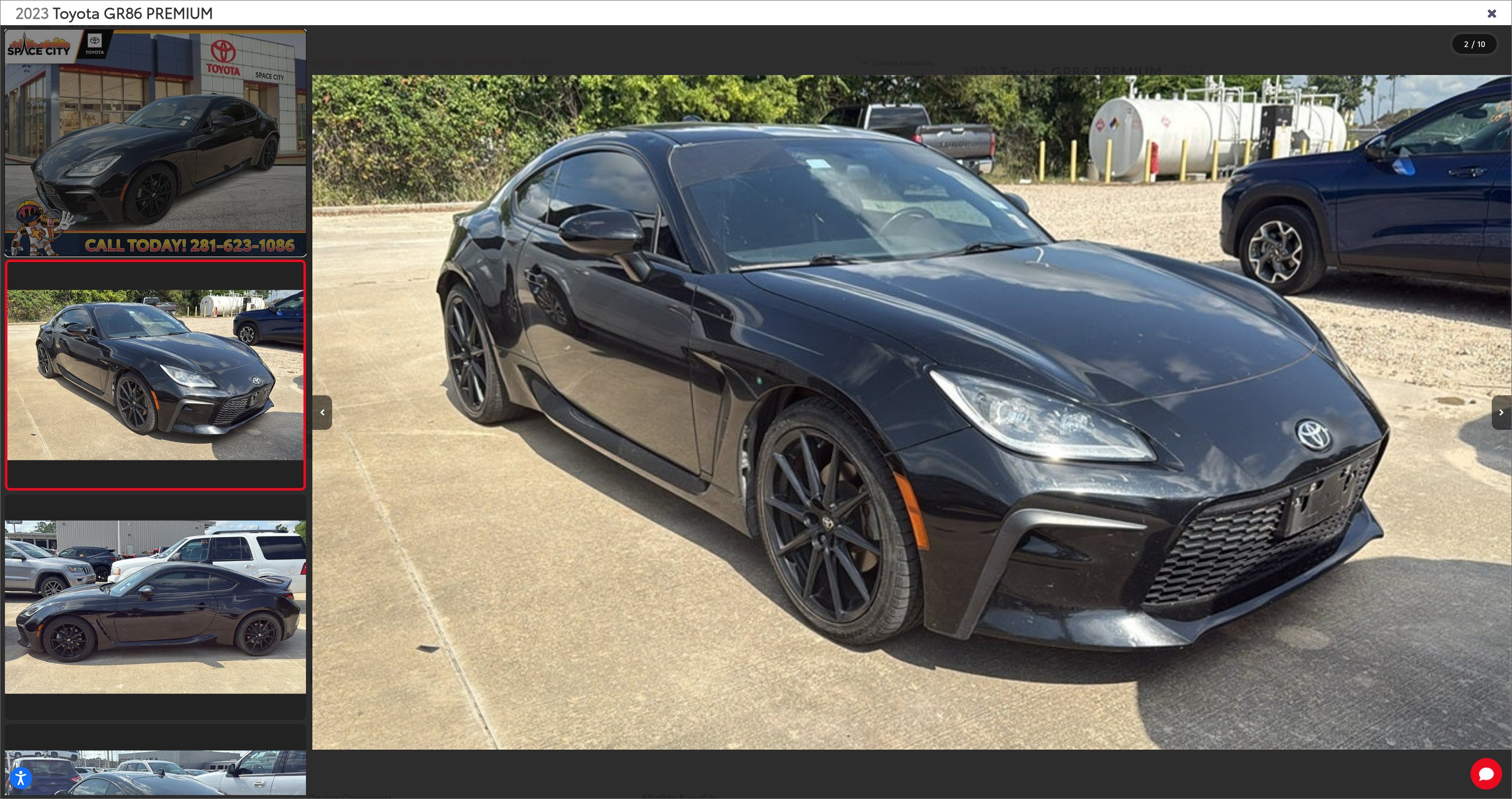
click at [194, 109] on link at bounding box center [155, 142] width 301 height 226
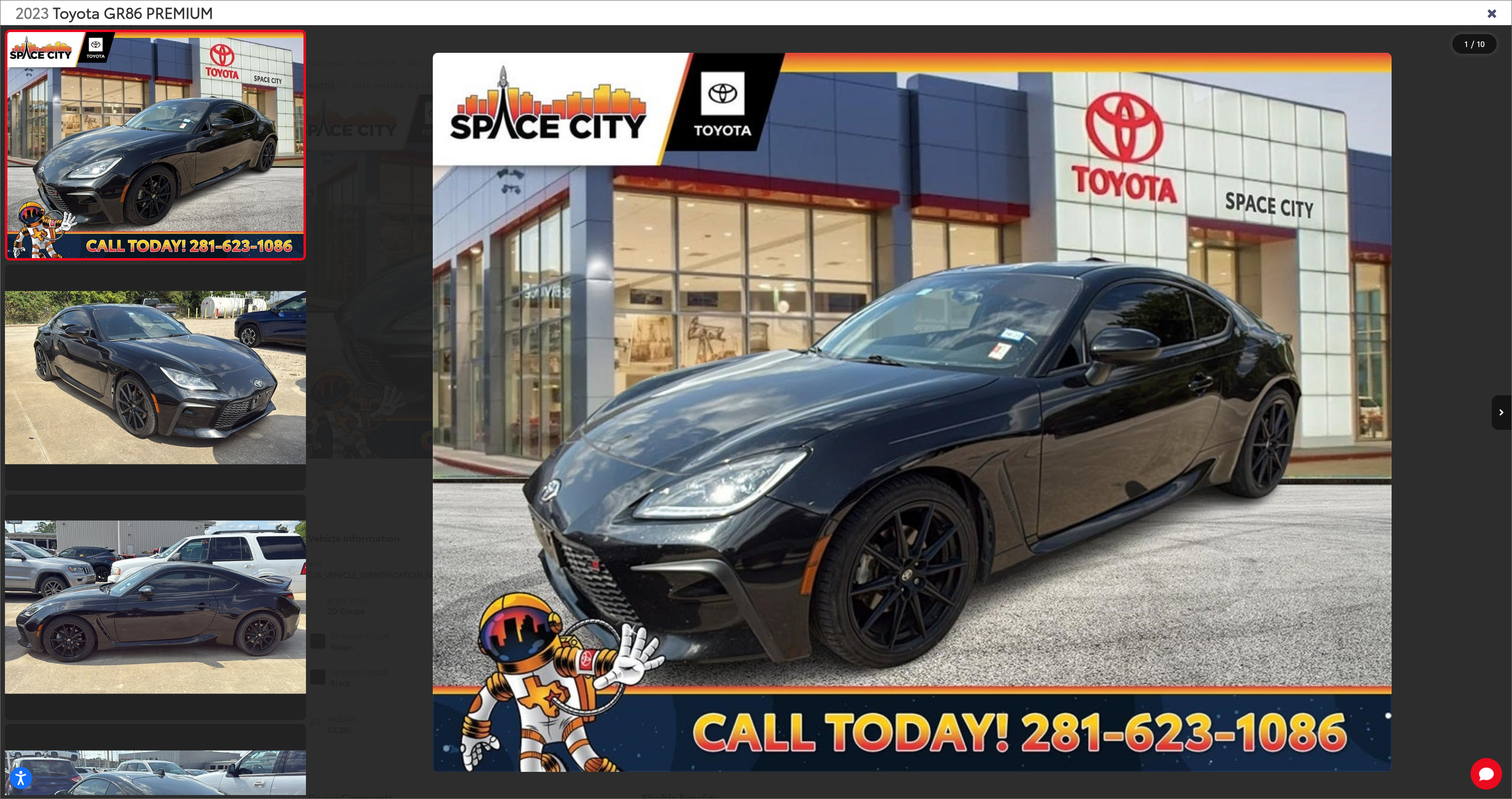
click at [1495, 12] on icon "Close gallery" at bounding box center [1491, 12] width 10 height 13
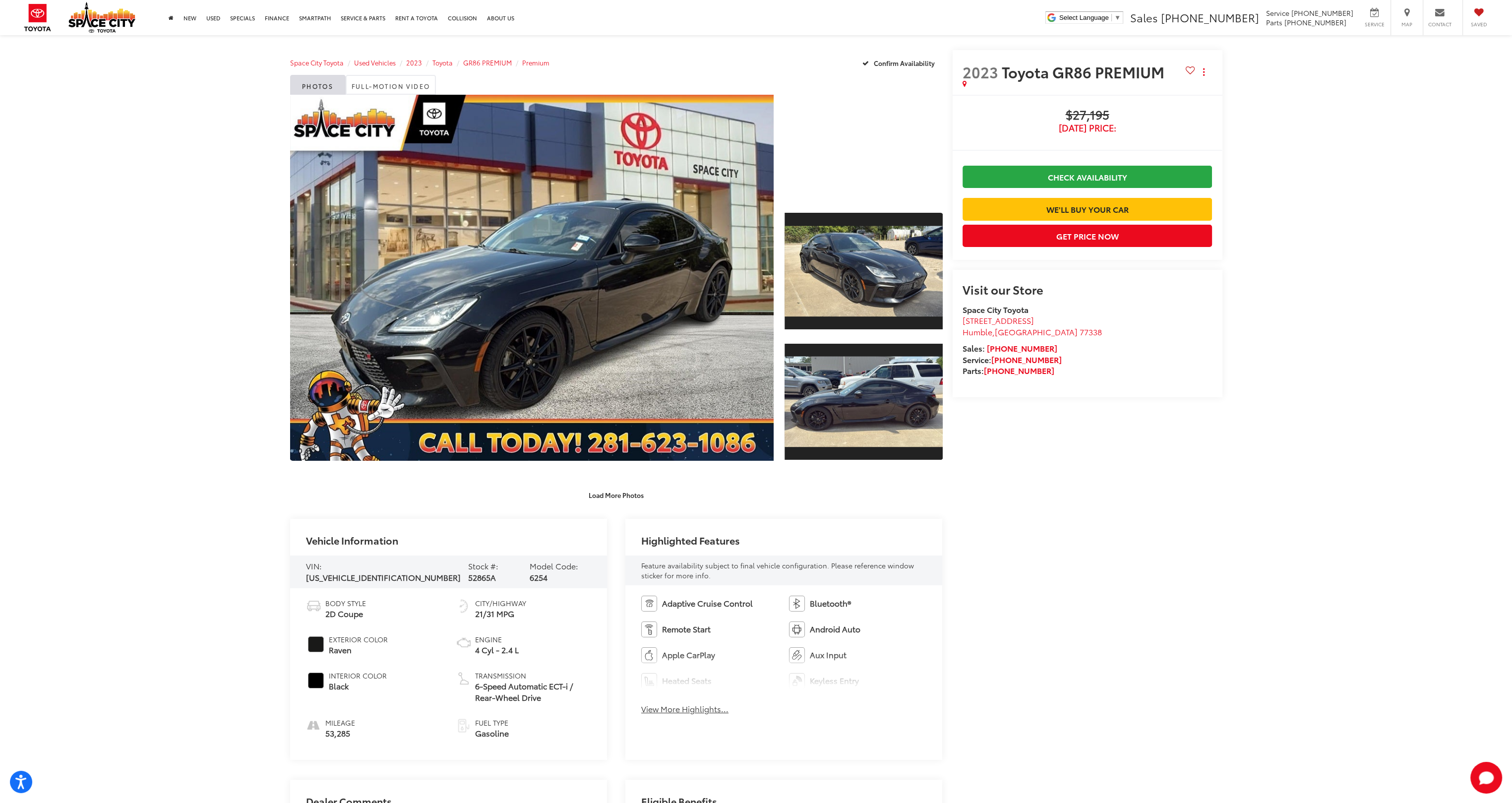
click at [842, 183] on div at bounding box center [863, 148] width 158 height 105
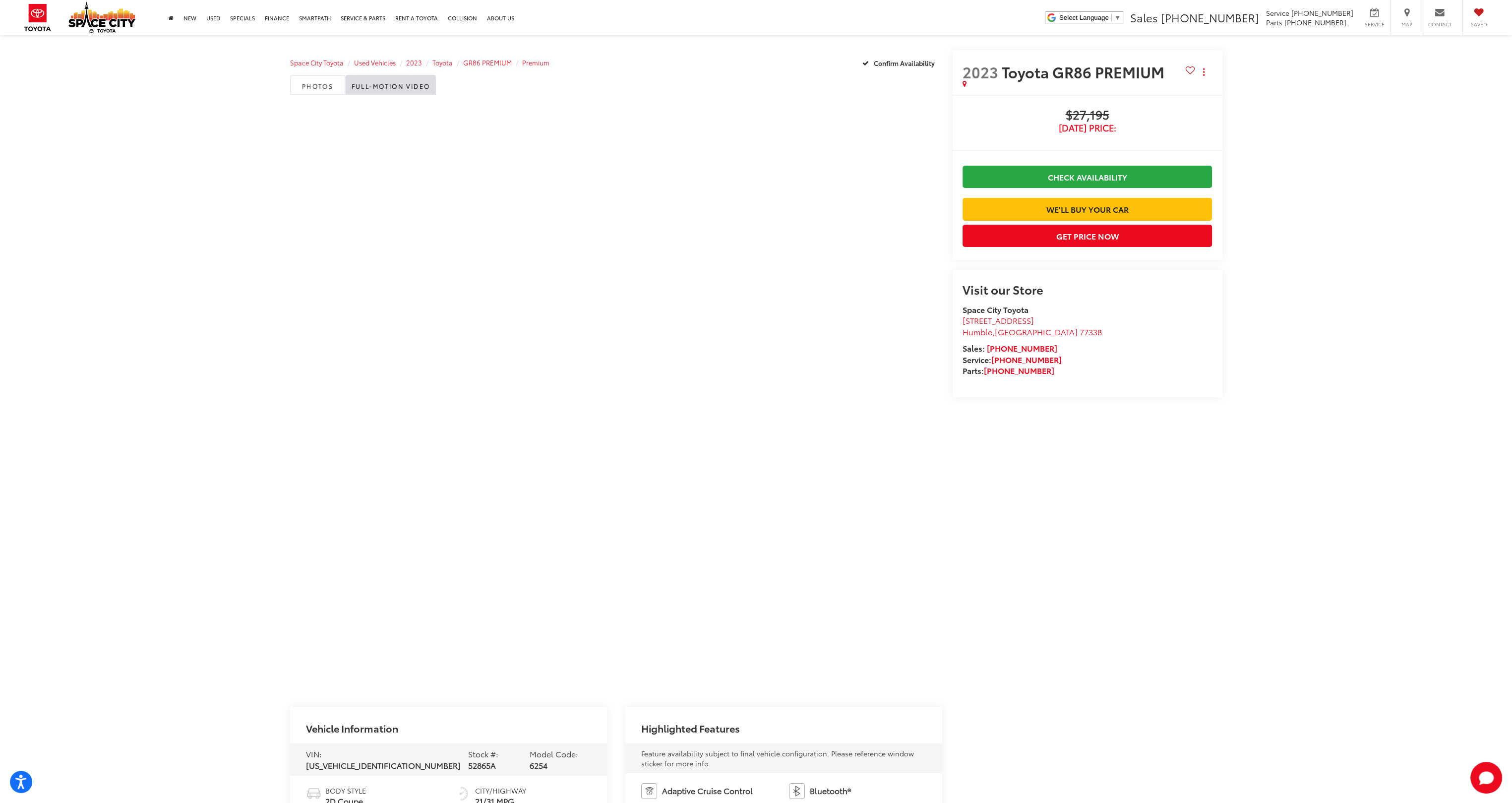
click at [500, 217] on div at bounding box center [616, 393] width 652 height 596
drag, startPoint x: 322, startPoint y: 202, endPoint x: 317, endPoint y: 198, distance: 6.4
click at [328, 91] on link "Photos" at bounding box center [318, 85] width 55 height 20
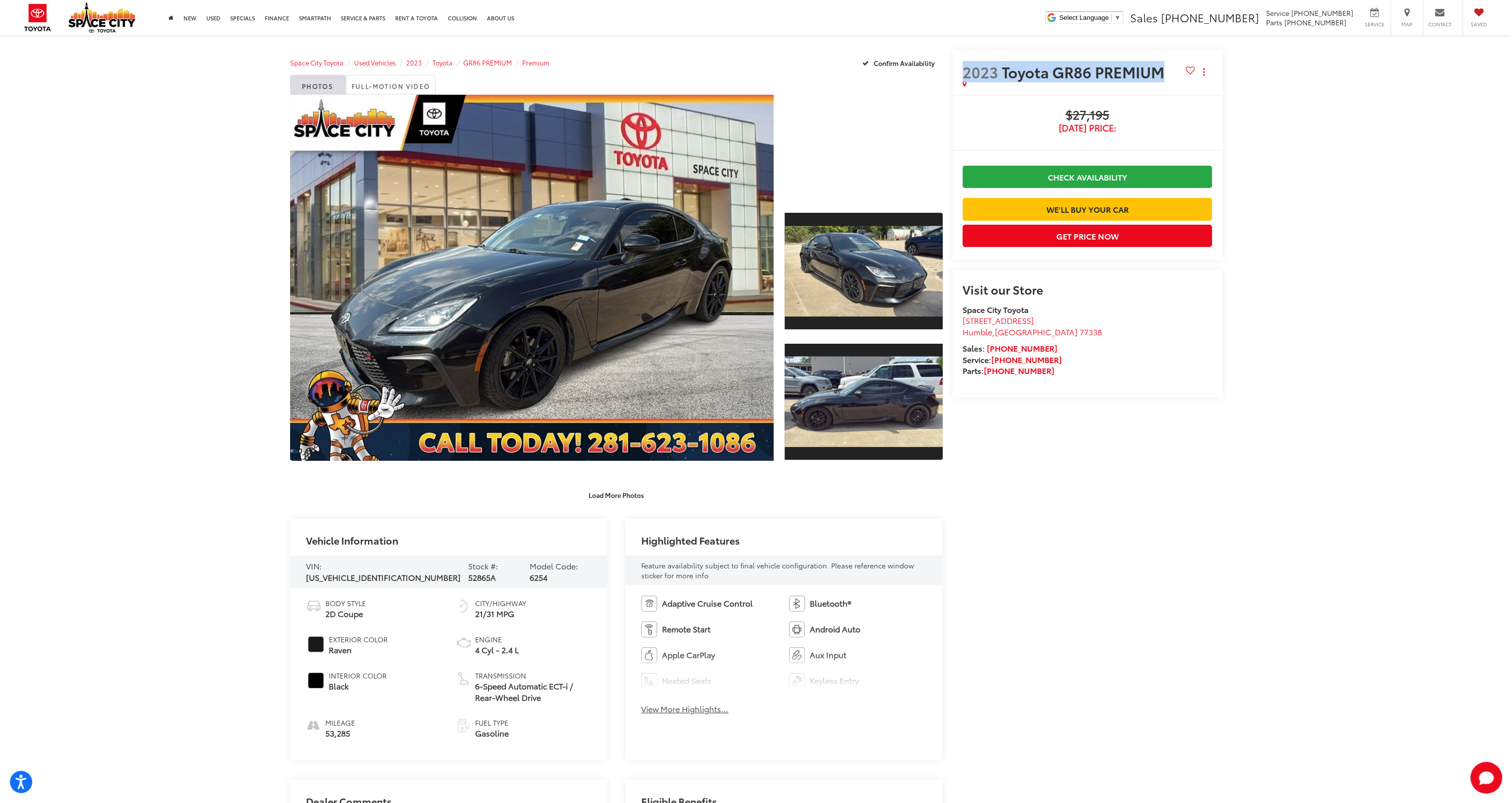
drag, startPoint x: 965, startPoint y: 70, endPoint x: 1160, endPoint y: 73, distance: 195.0
click at [1160, 73] on span "2023 Toyota GR86 PREMIUM" at bounding box center [1065, 71] width 205 height 17
drag, startPoint x: 1160, startPoint y: 73, endPoint x: 1150, endPoint y: 73, distance: 10.0
copy span "2023 Toyota GR86 PREMIUM"
click at [378, 61] on span "Used Vehicles" at bounding box center [375, 62] width 42 height 9
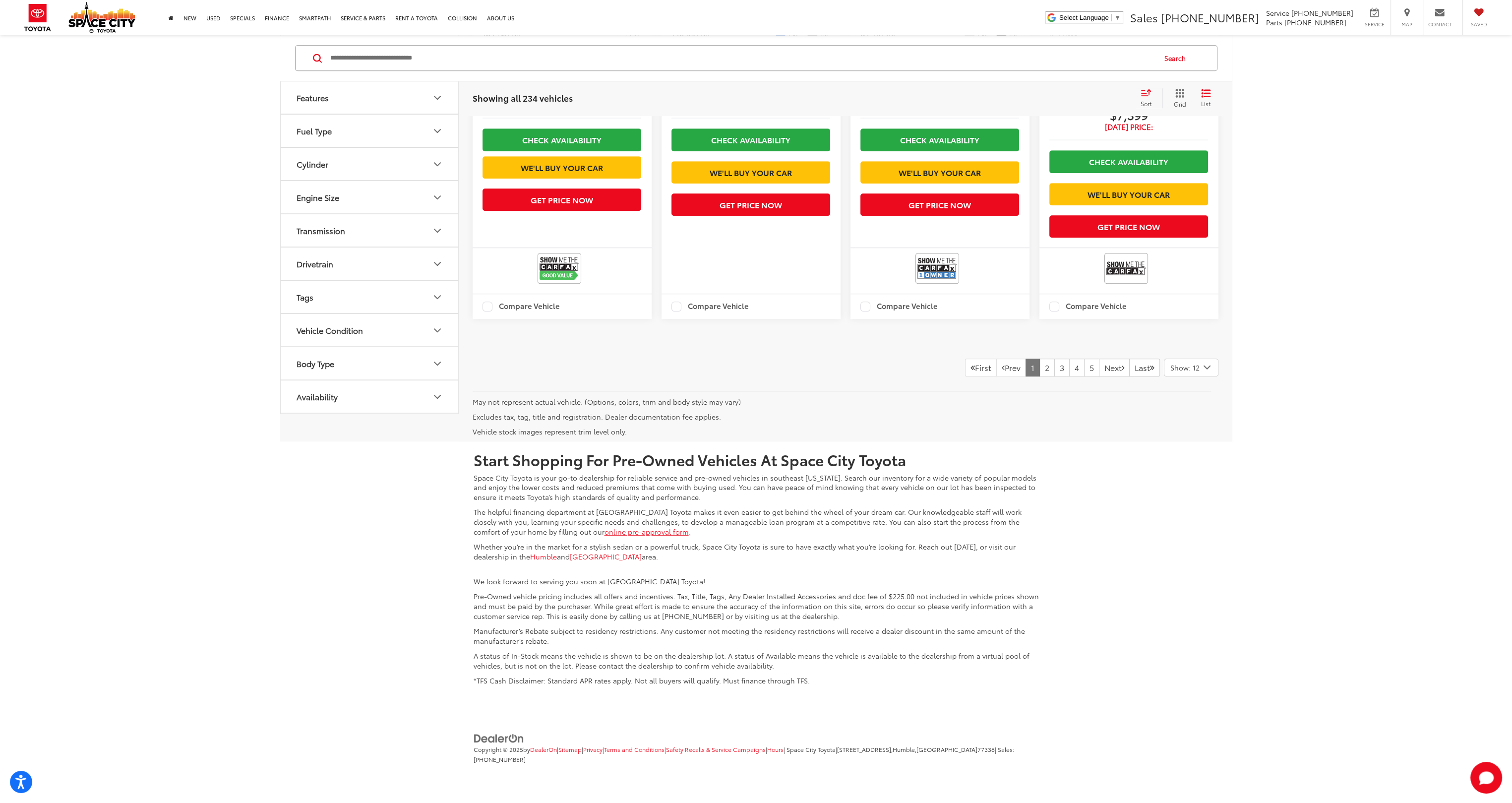
scroll to position [1594, 0]
click at [1106, 366] on link "Next" at bounding box center [1114, 368] width 31 height 18
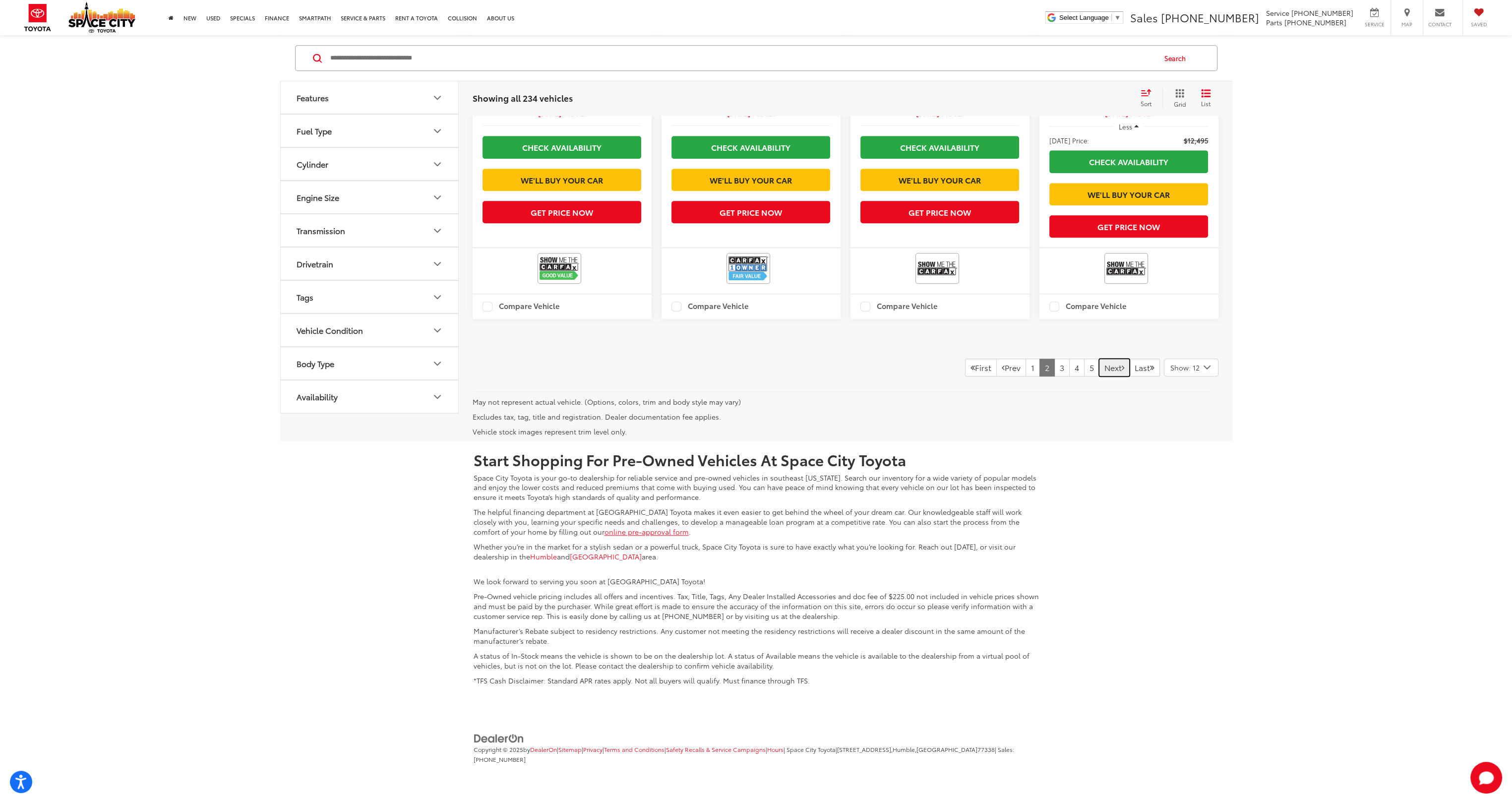
scroll to position [1594, 0]
click at [1084, 366] on link "5" at bounding box center [1092, 368] width 15 height 18
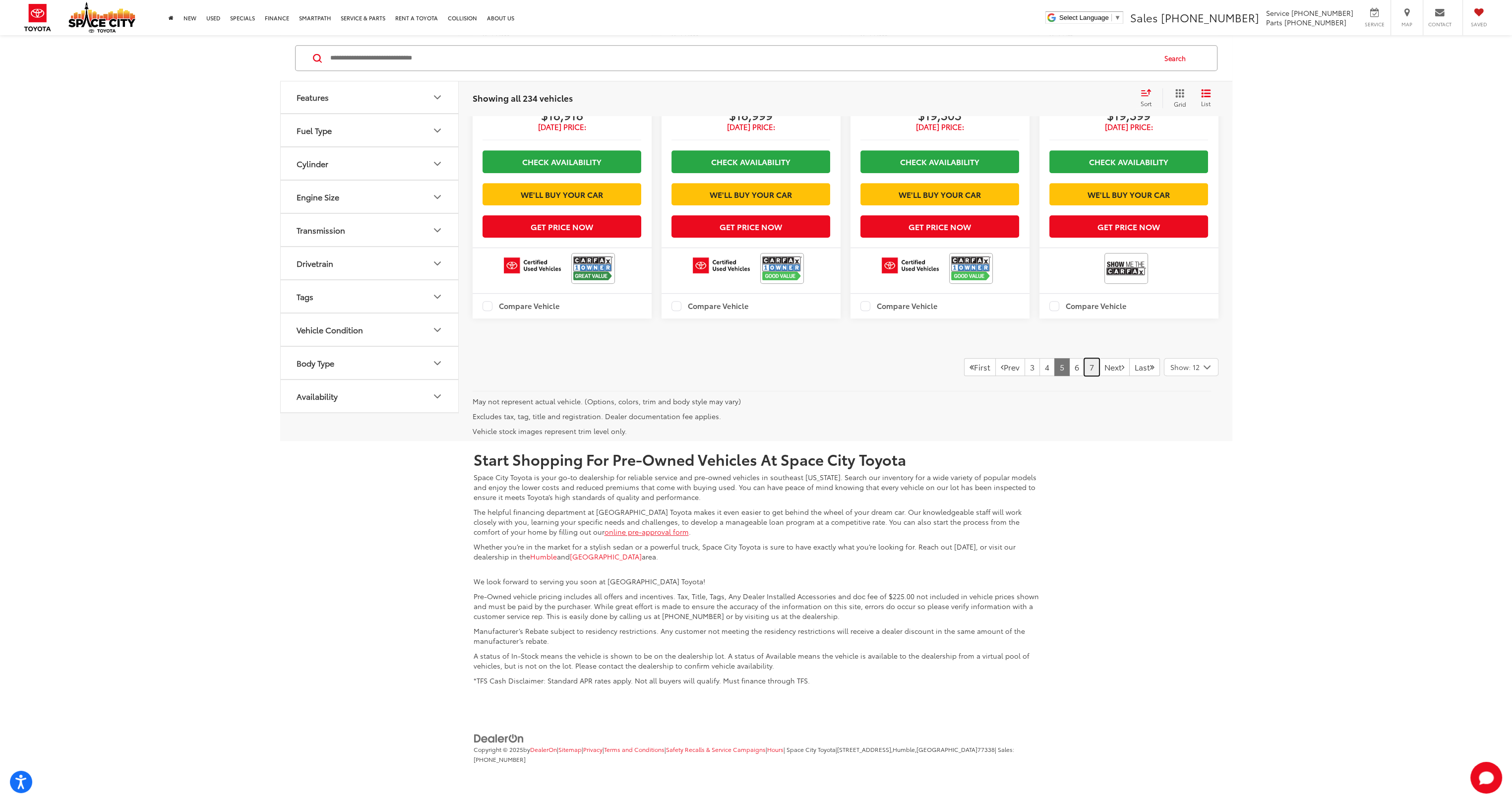
click at [1084, 368] on link "7" at bounding box center [1092, 367] width 15 height 18
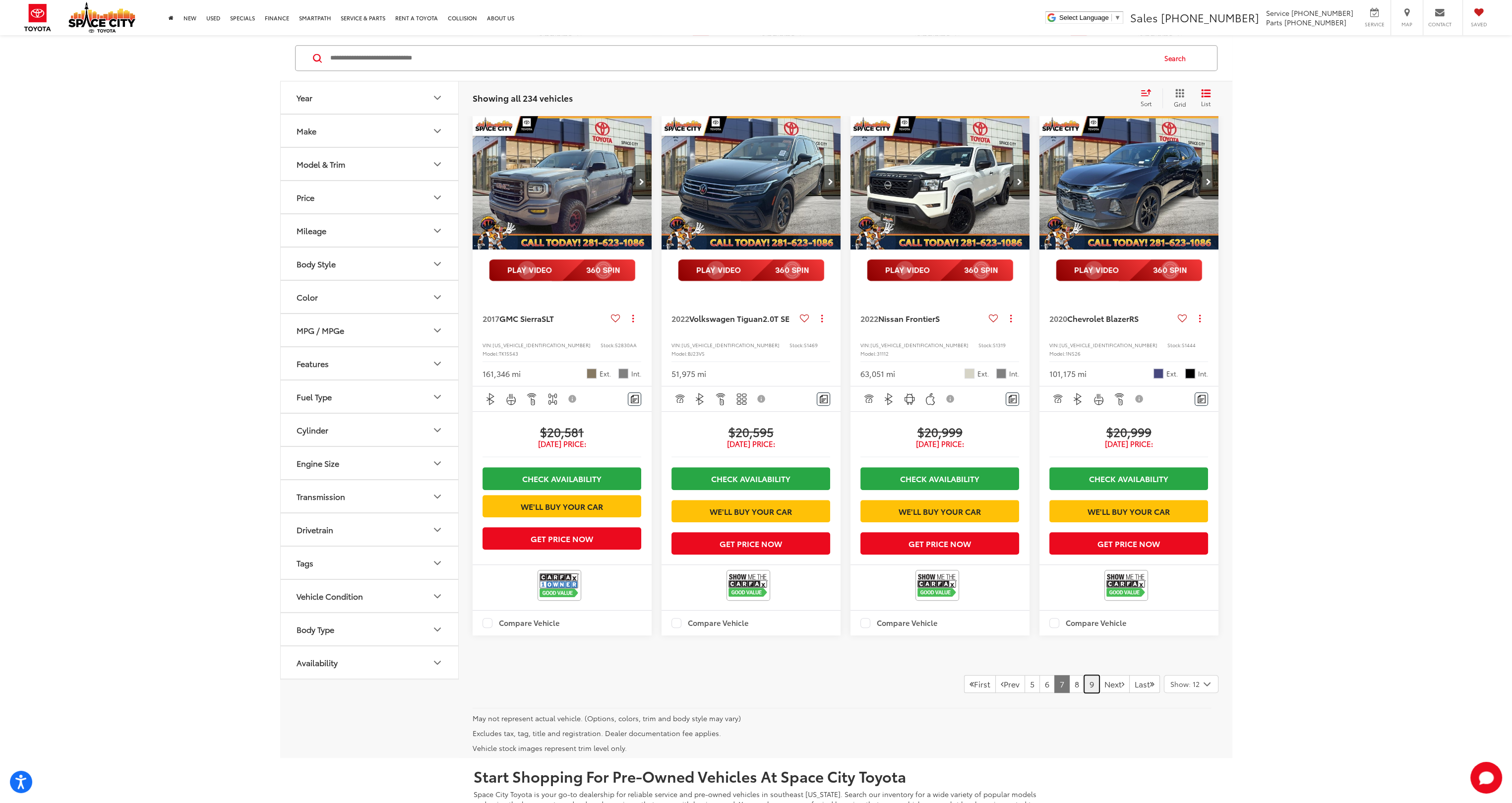
scroll to position [1617, 0]
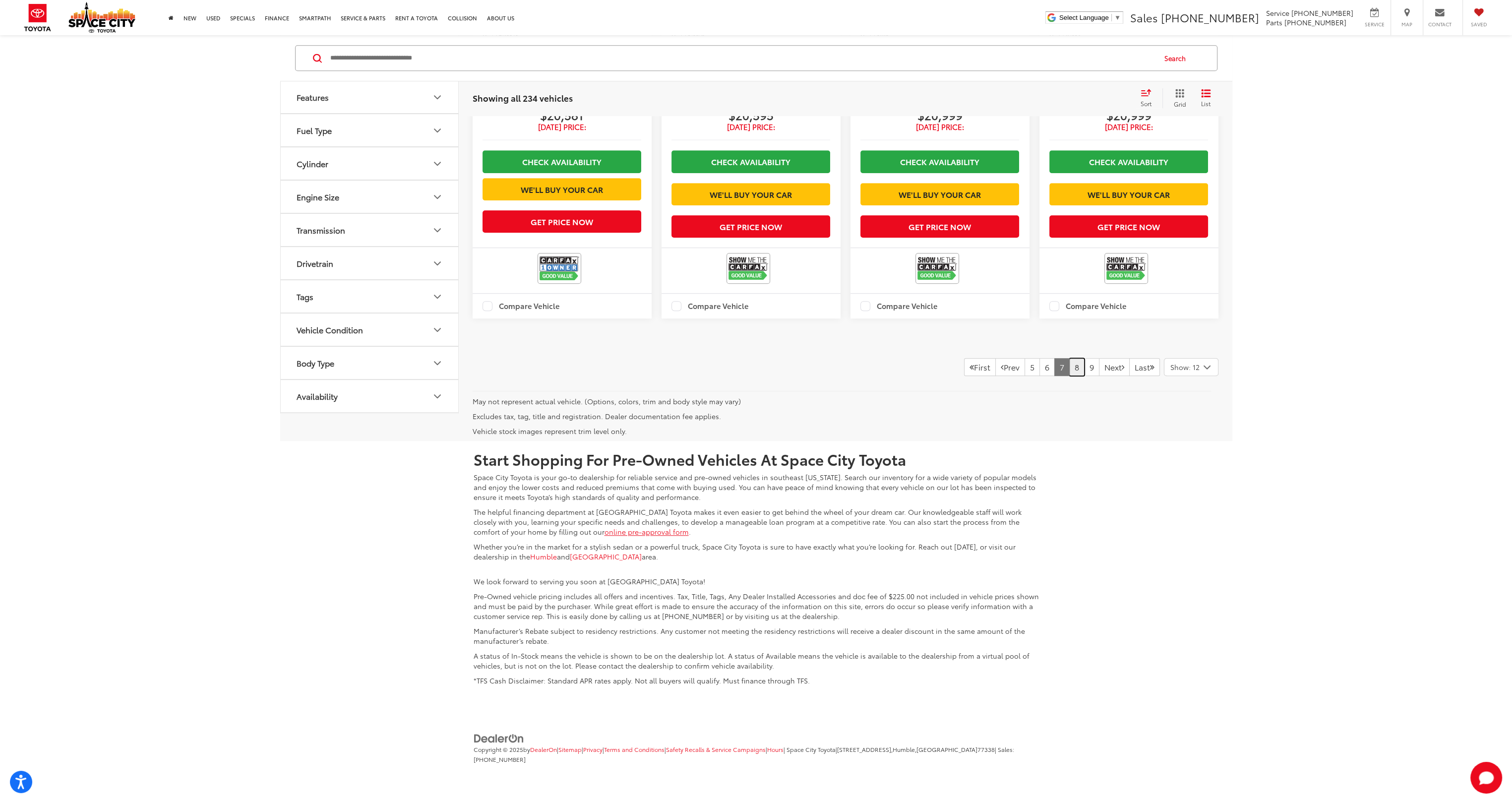
click at [1070, 366] on link "8" at bounding box center [1077, 367] width 15 height 18
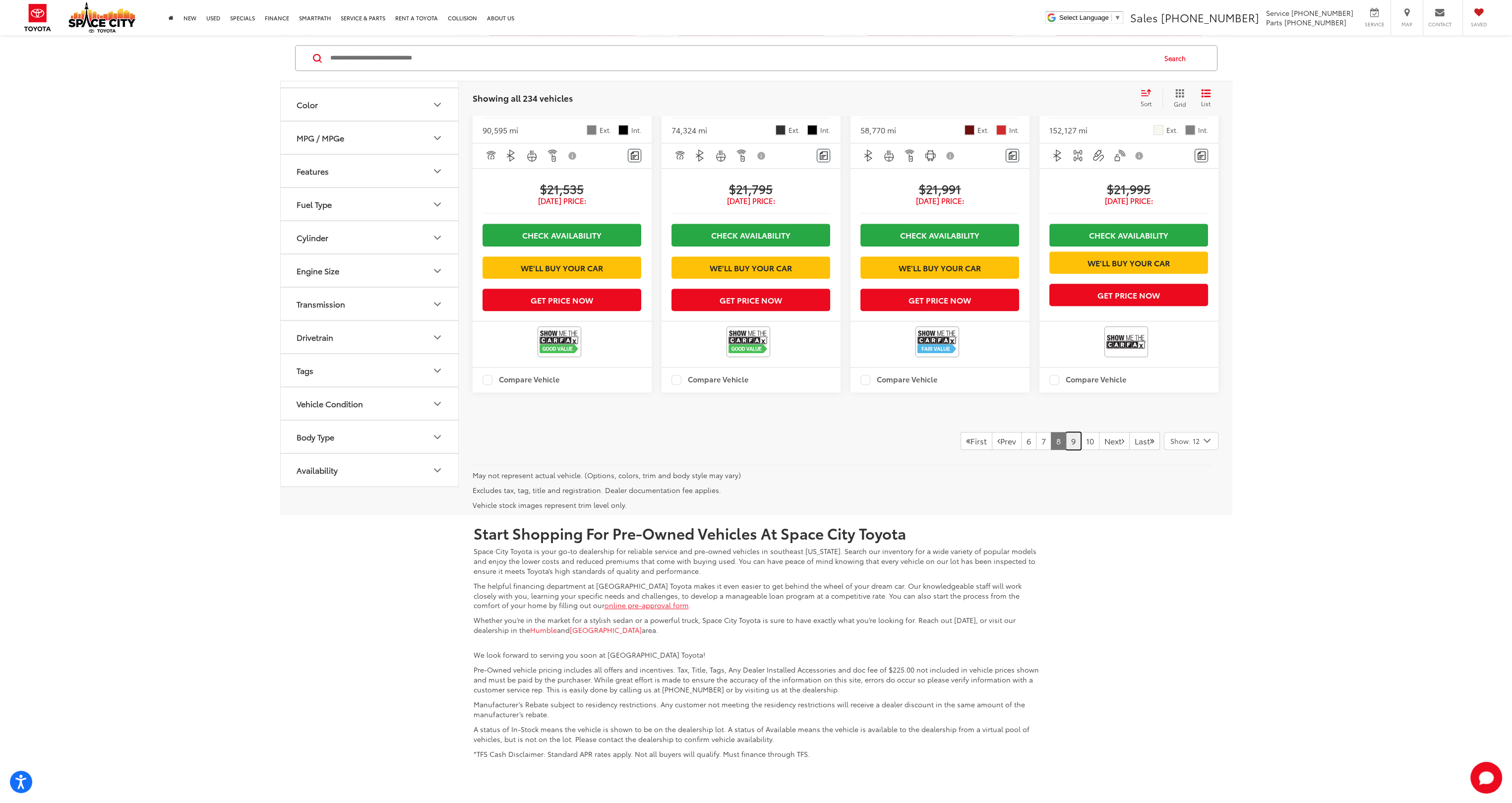
scroll to position [1579, 0]
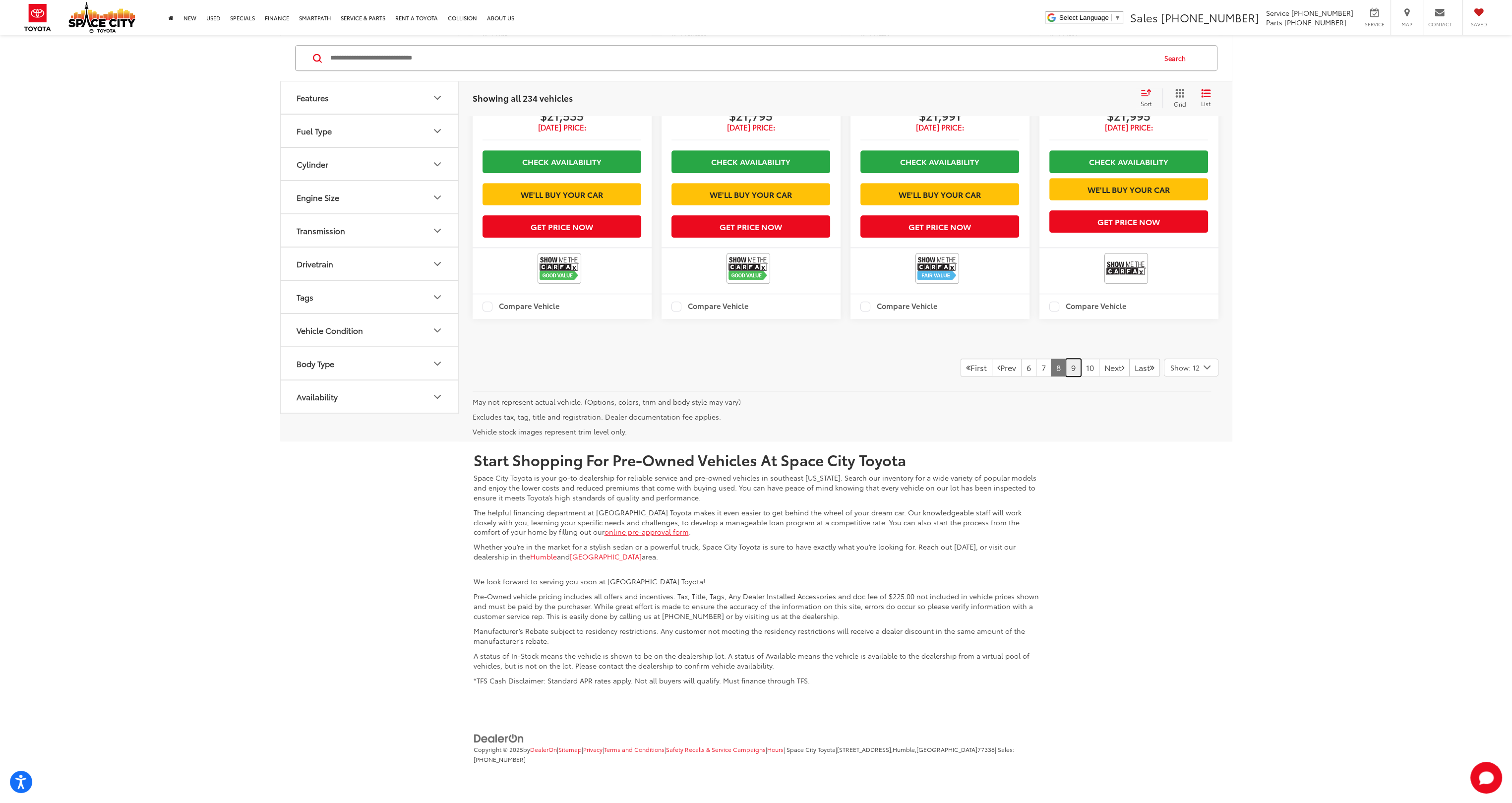
click at [1066, 366] on link "9" at bounding box center [1074, 368] width 15 height 18
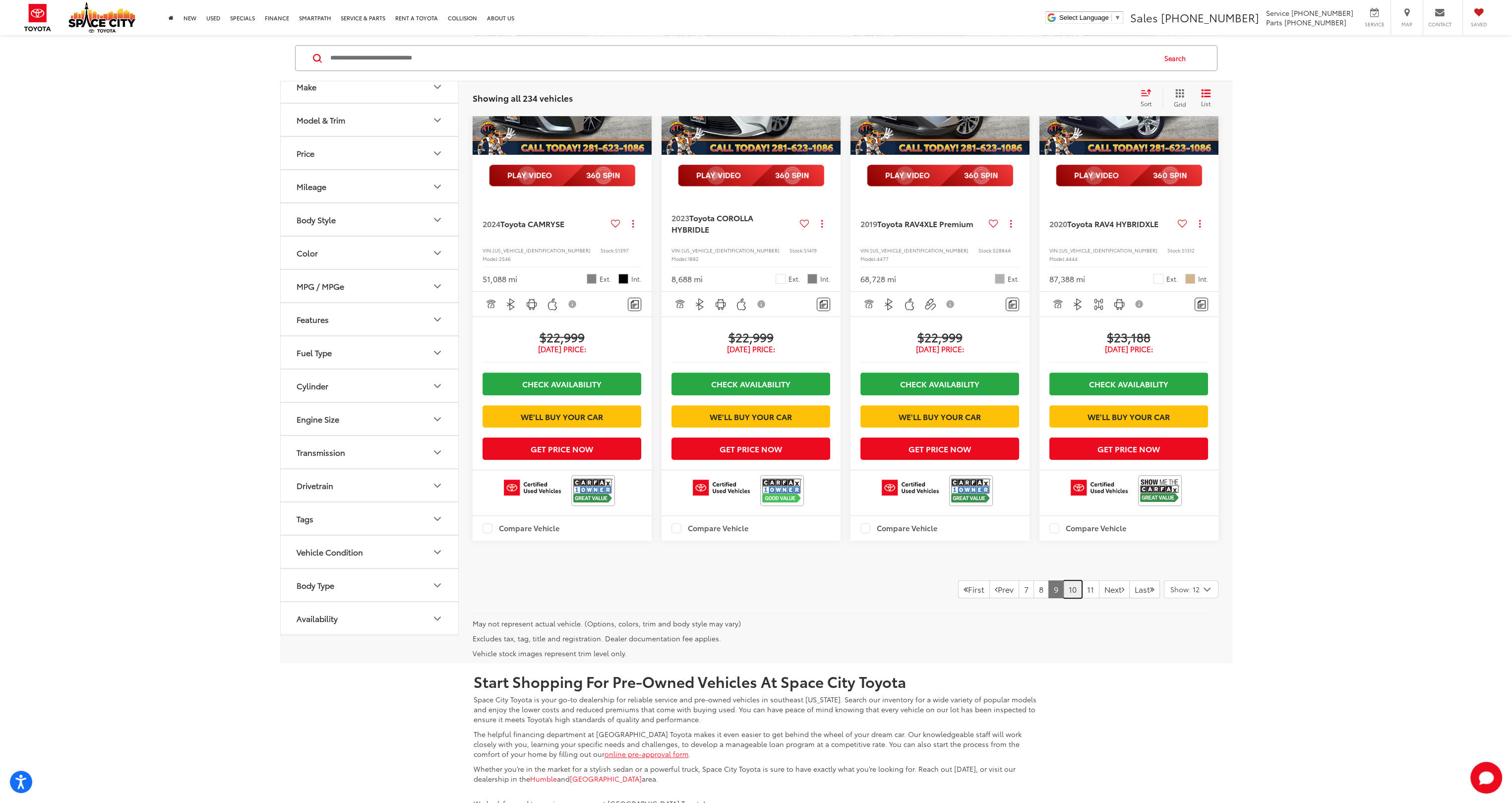
scroll to position [1361, 0]
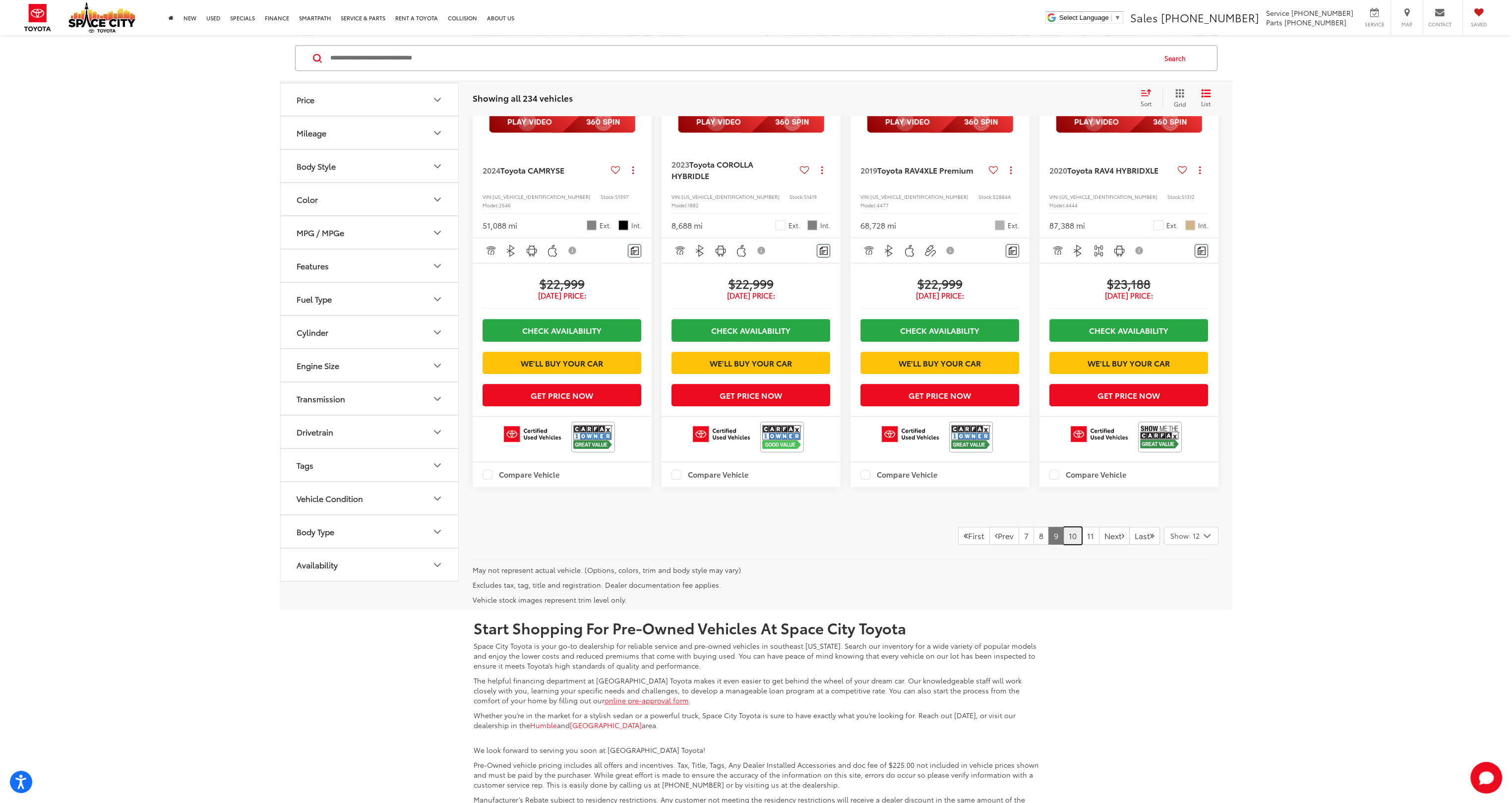
click at [1064, 545] on link "10" at bounding box center [1073, 536] width 19 height 18
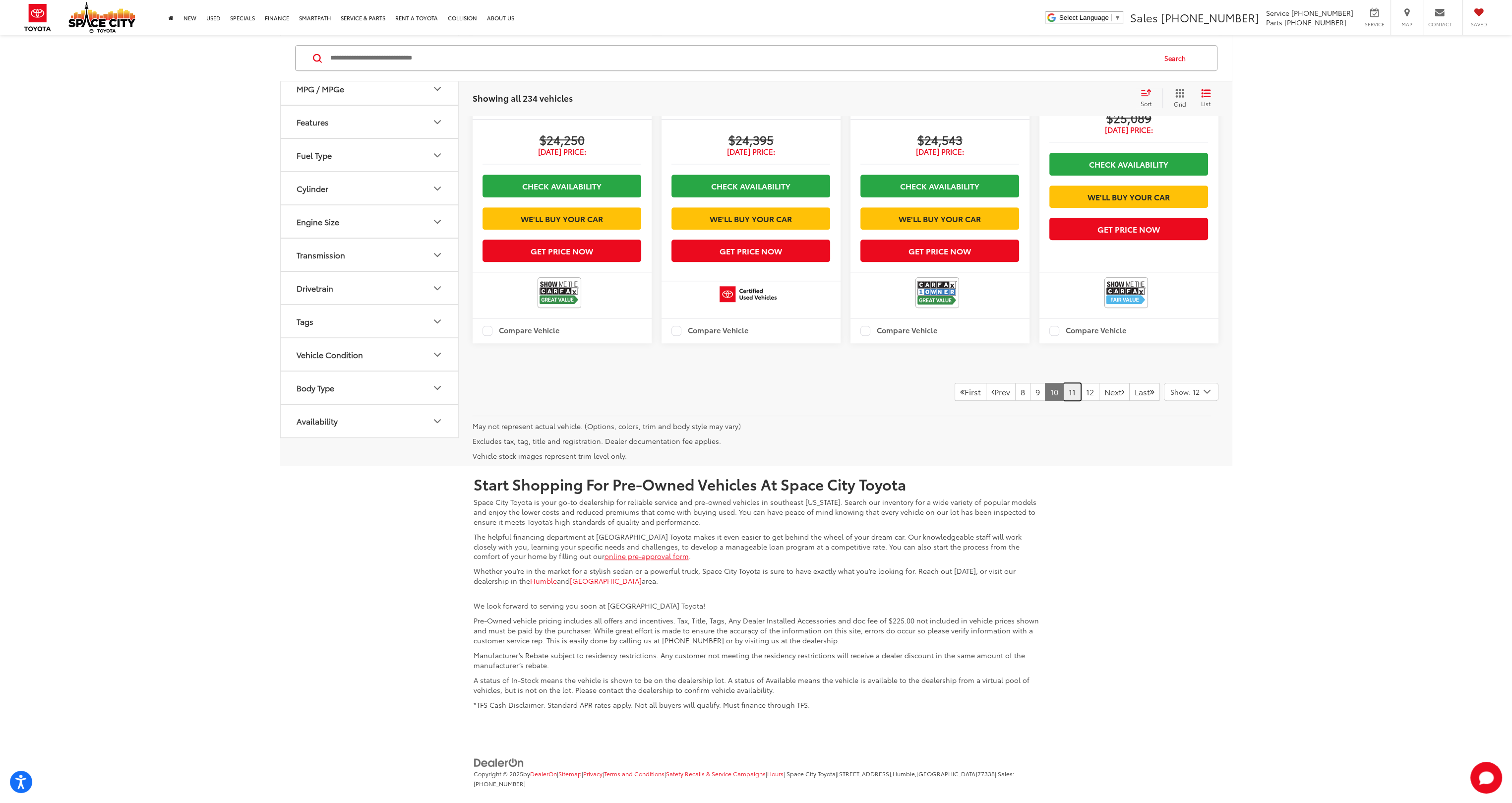
scroll to position [1488, 0]
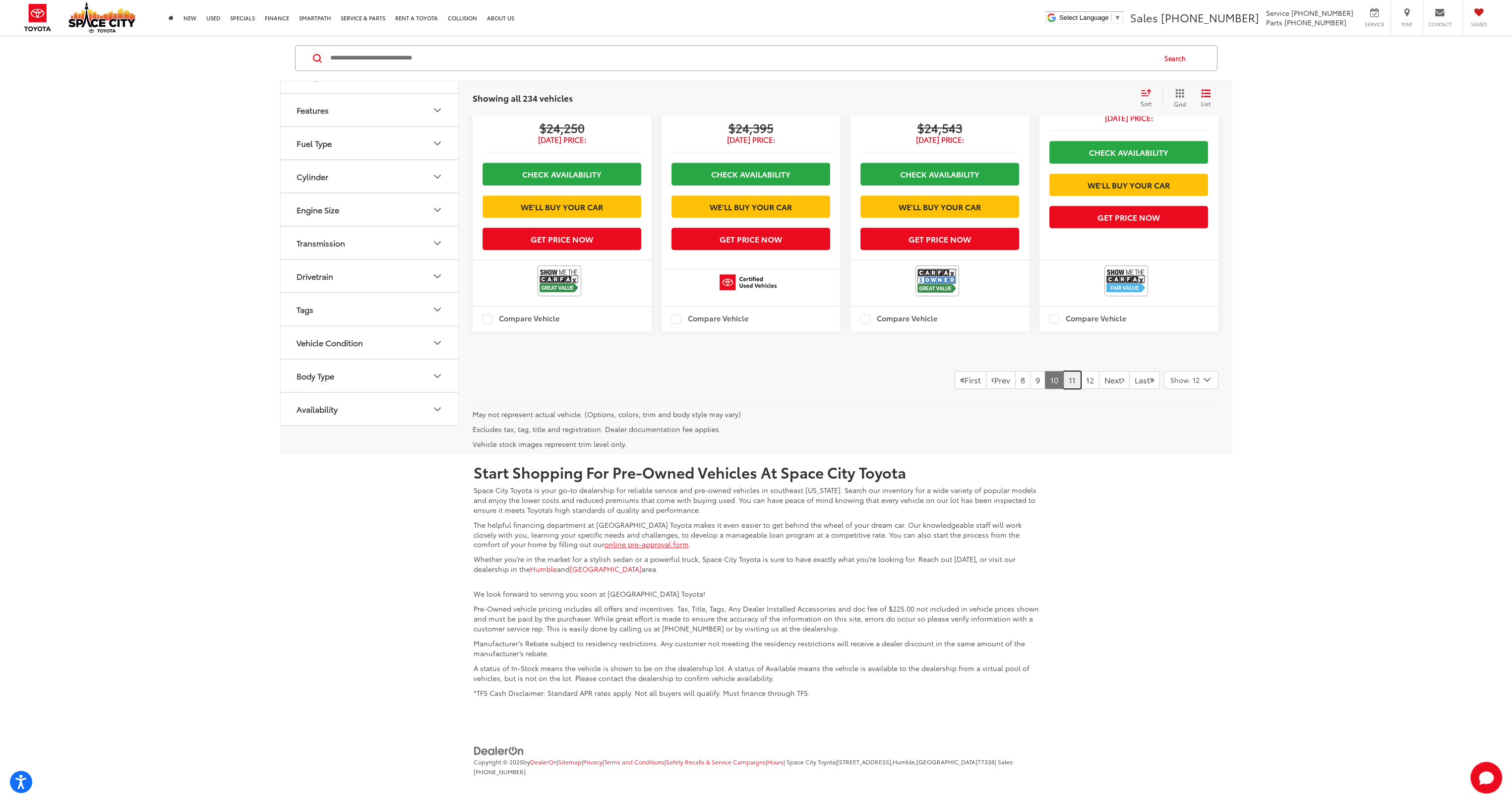
click at [1064, 389] on link "11" at bounding box center [1072, 380] width 18 height 18
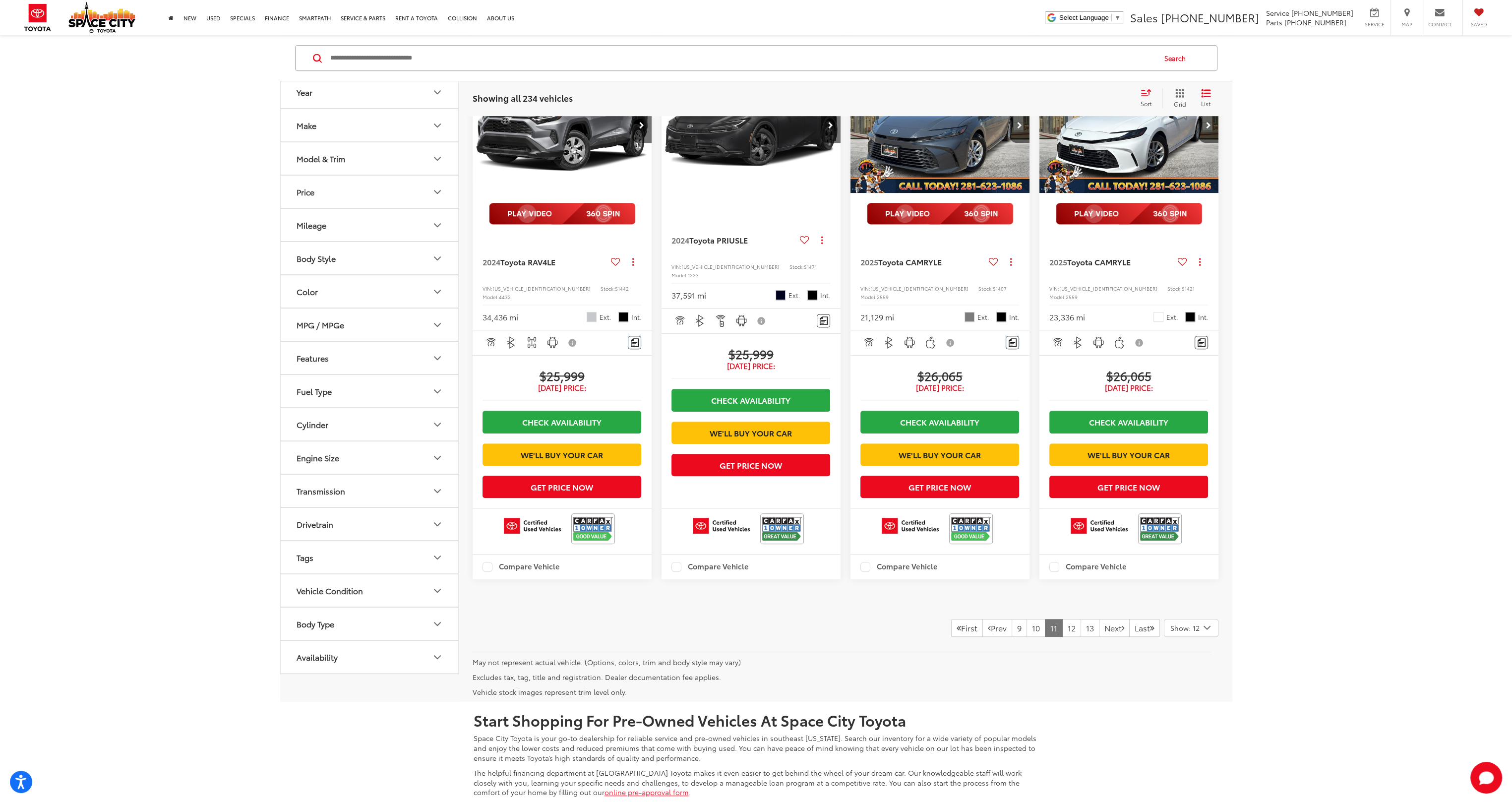
scroll to position [1488, 0]
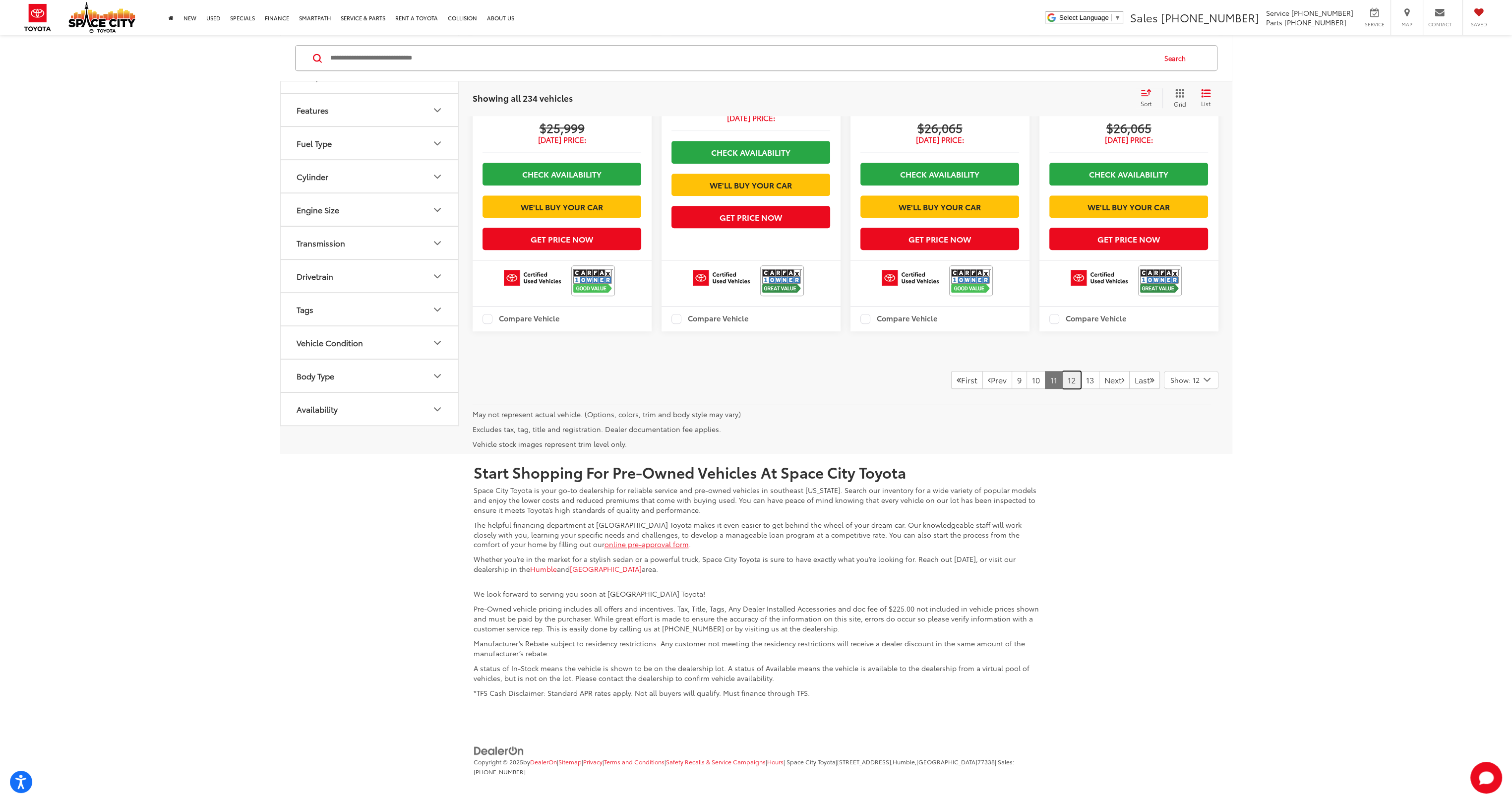
click at [1062, 389] on link "12" at bounding box center [1072, 380] width 19 height 18
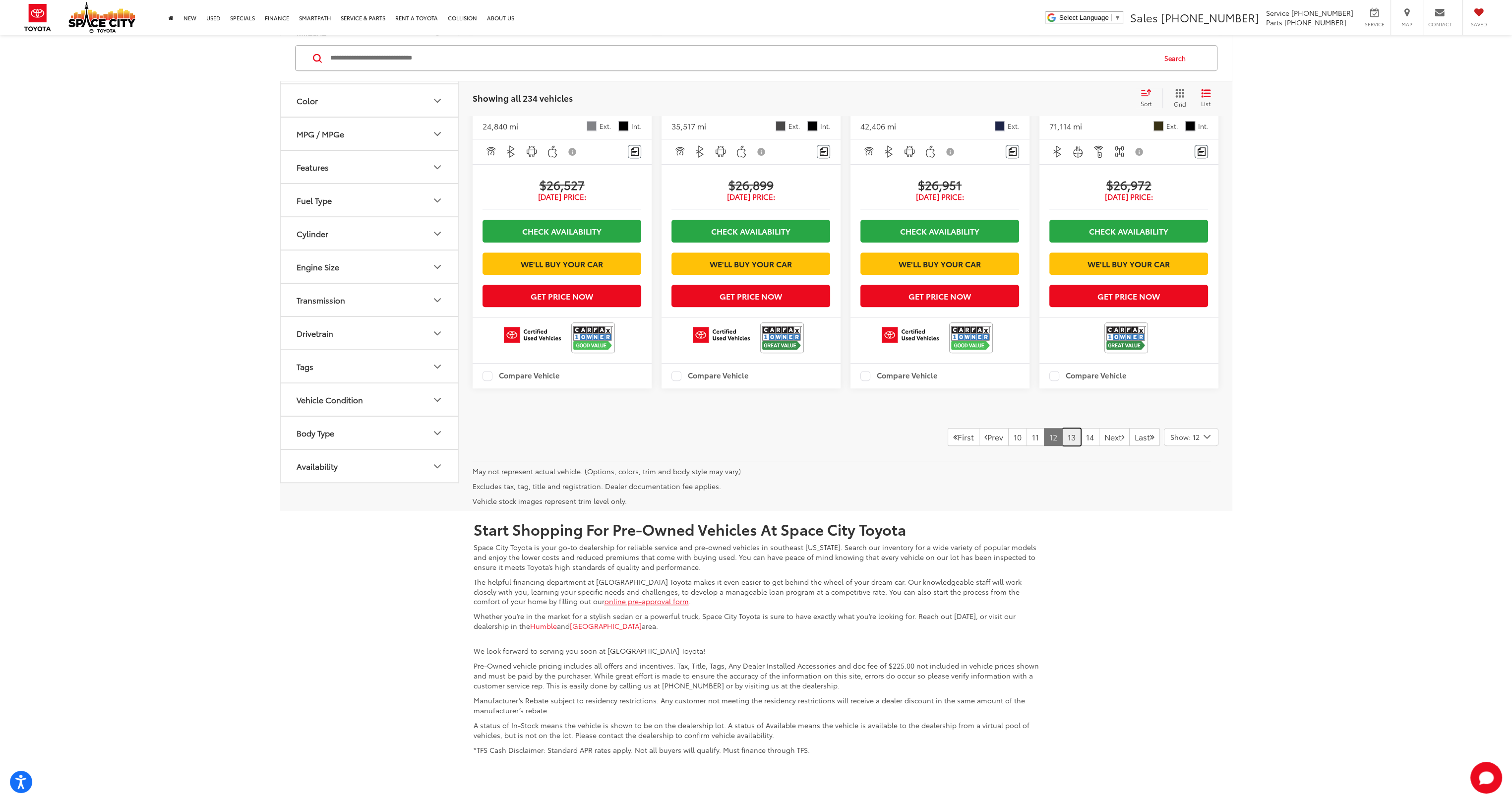
scroll to position [1438, 0]
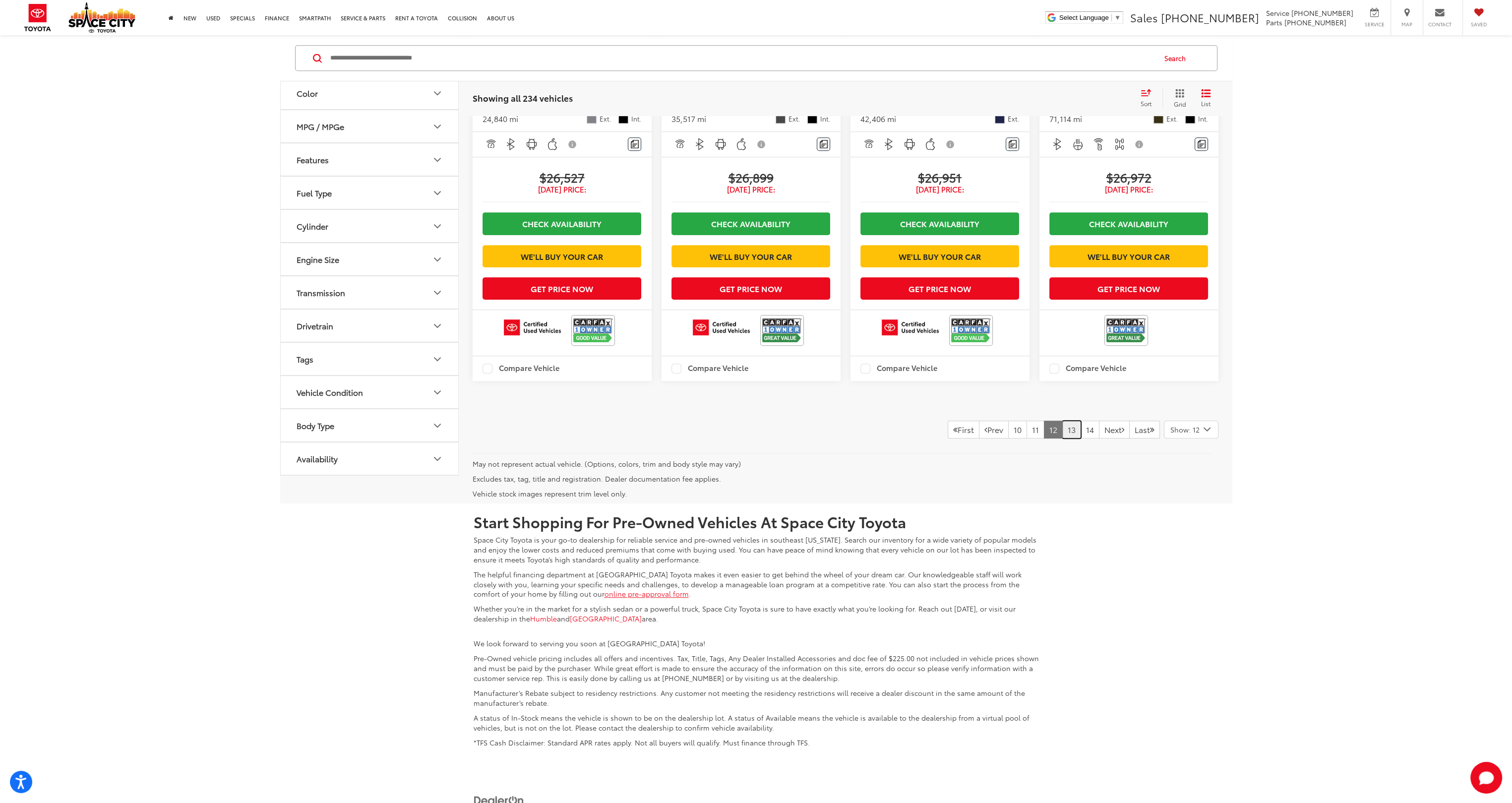
click at [1062, 438] on link "13" at bounding box center [1072, 430] width 19 height 18
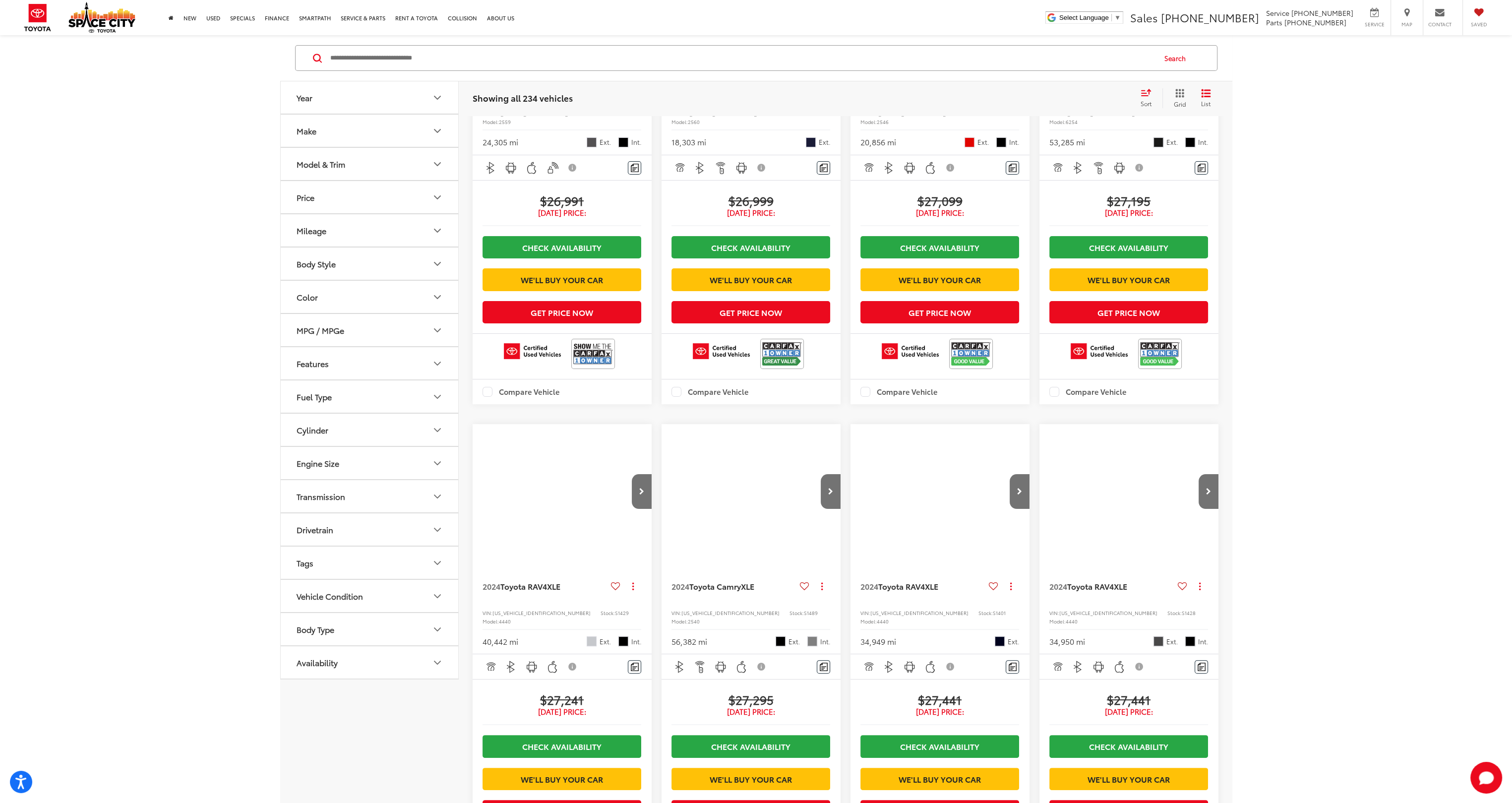
scroll to position [99, 0]
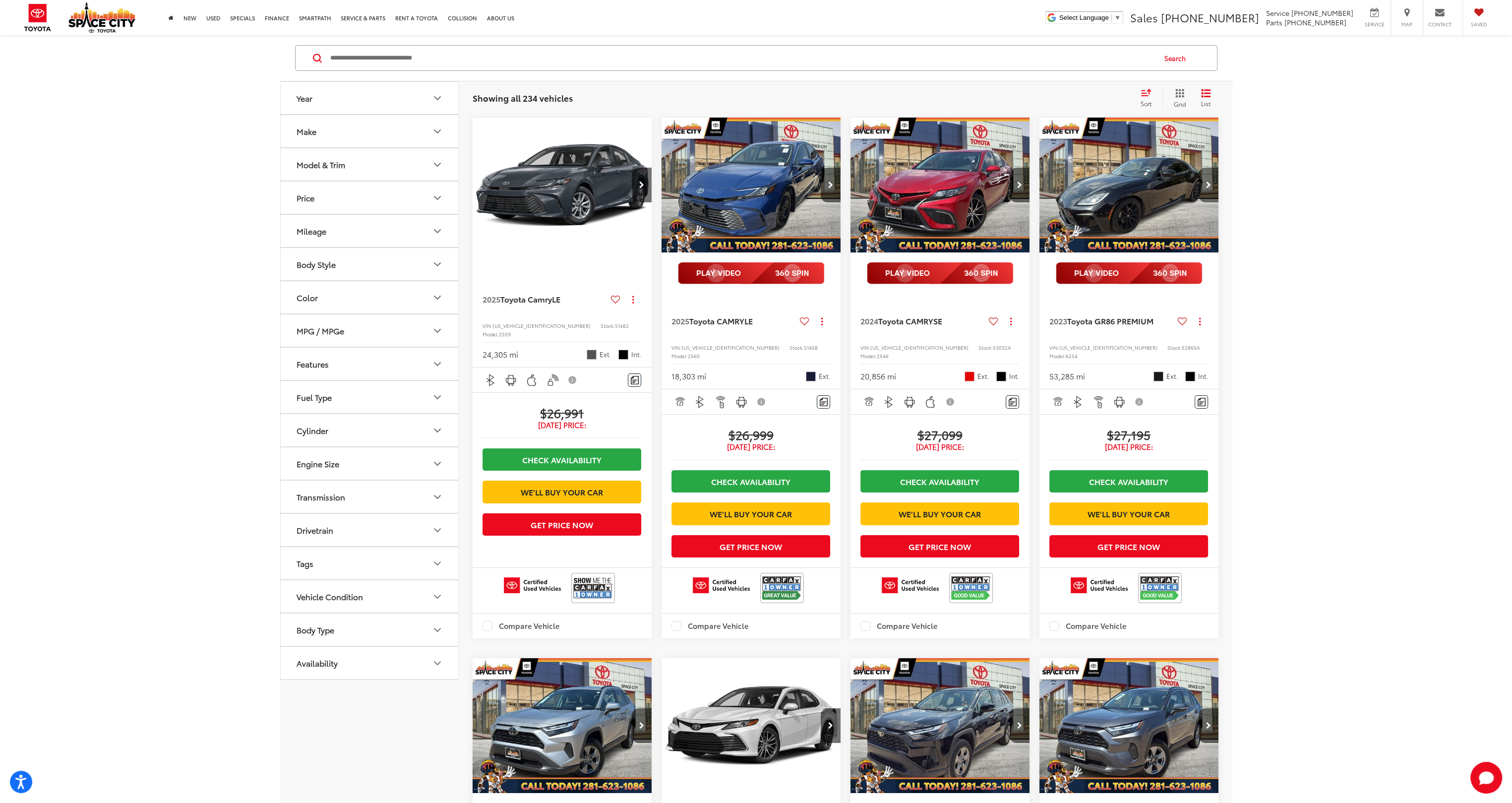
click at [1209, 187] on icon "Next image" at bounding box center [1209, 185] width 5 height 7
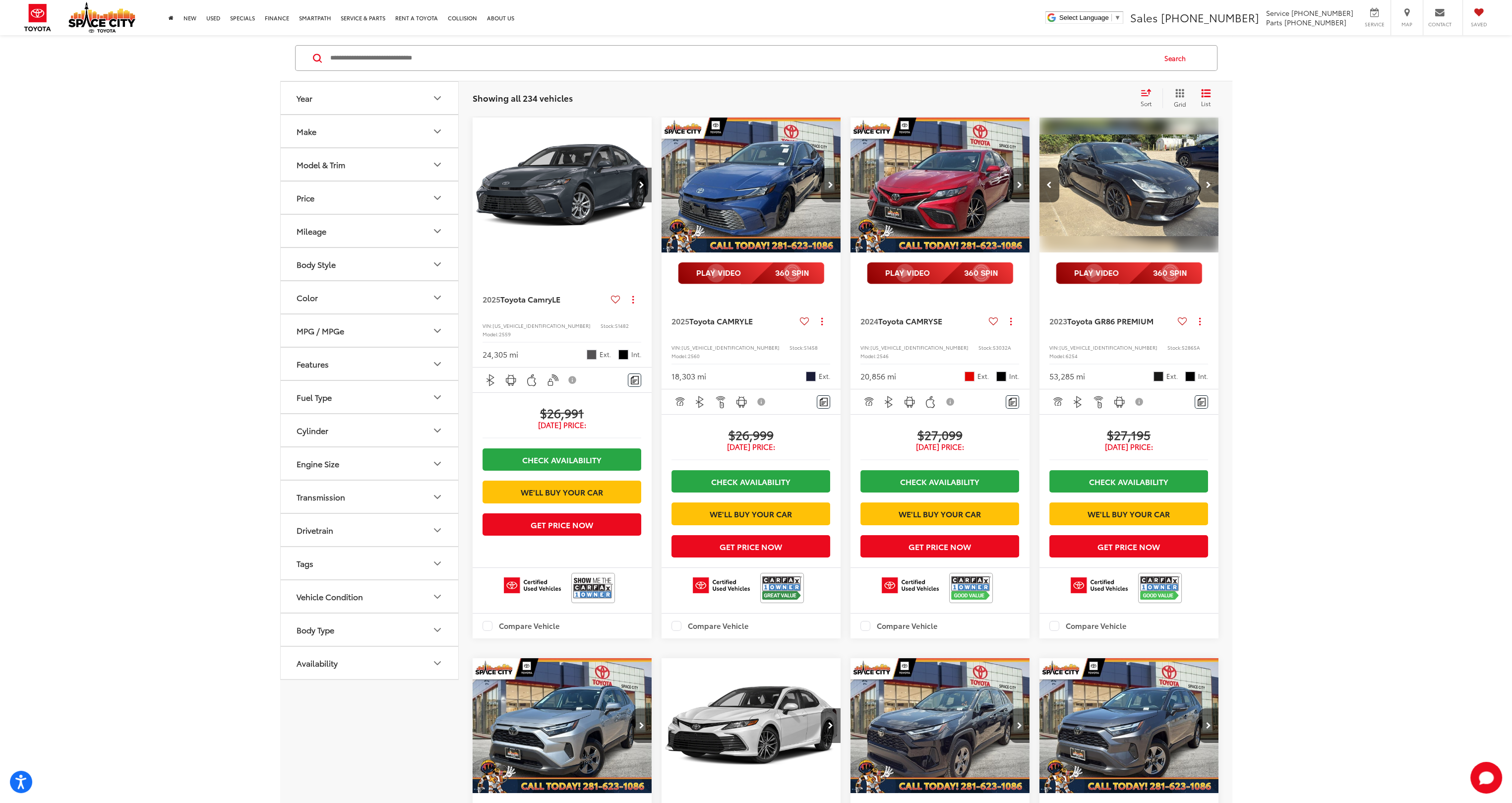
click at [1209, 187] on icon "Next image" at bounding box center [1209, 185] width 5 height 7
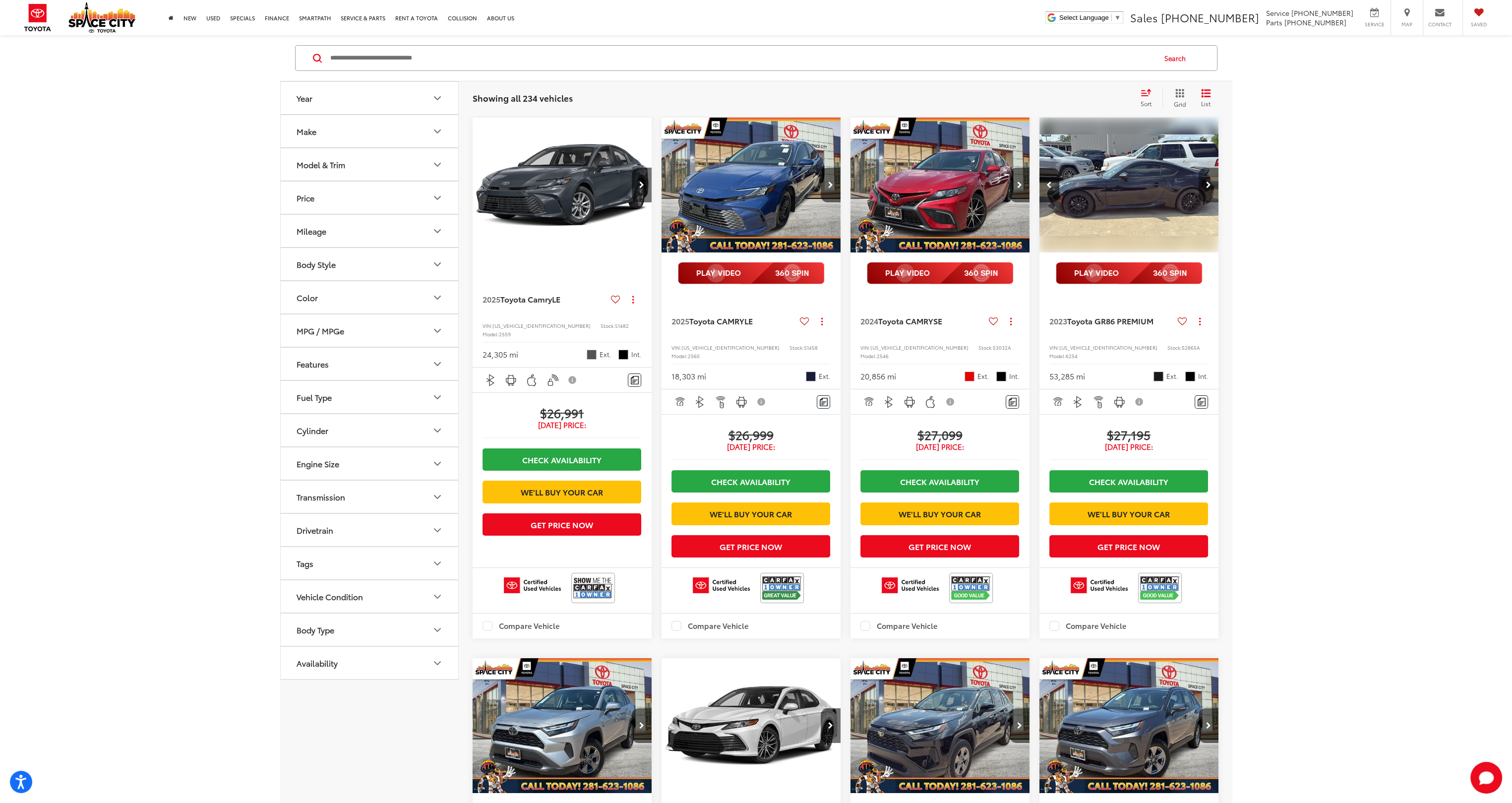
click at [1209, 187] on icon "Next image" at bounding box center [1209, 185] width 5 height 7
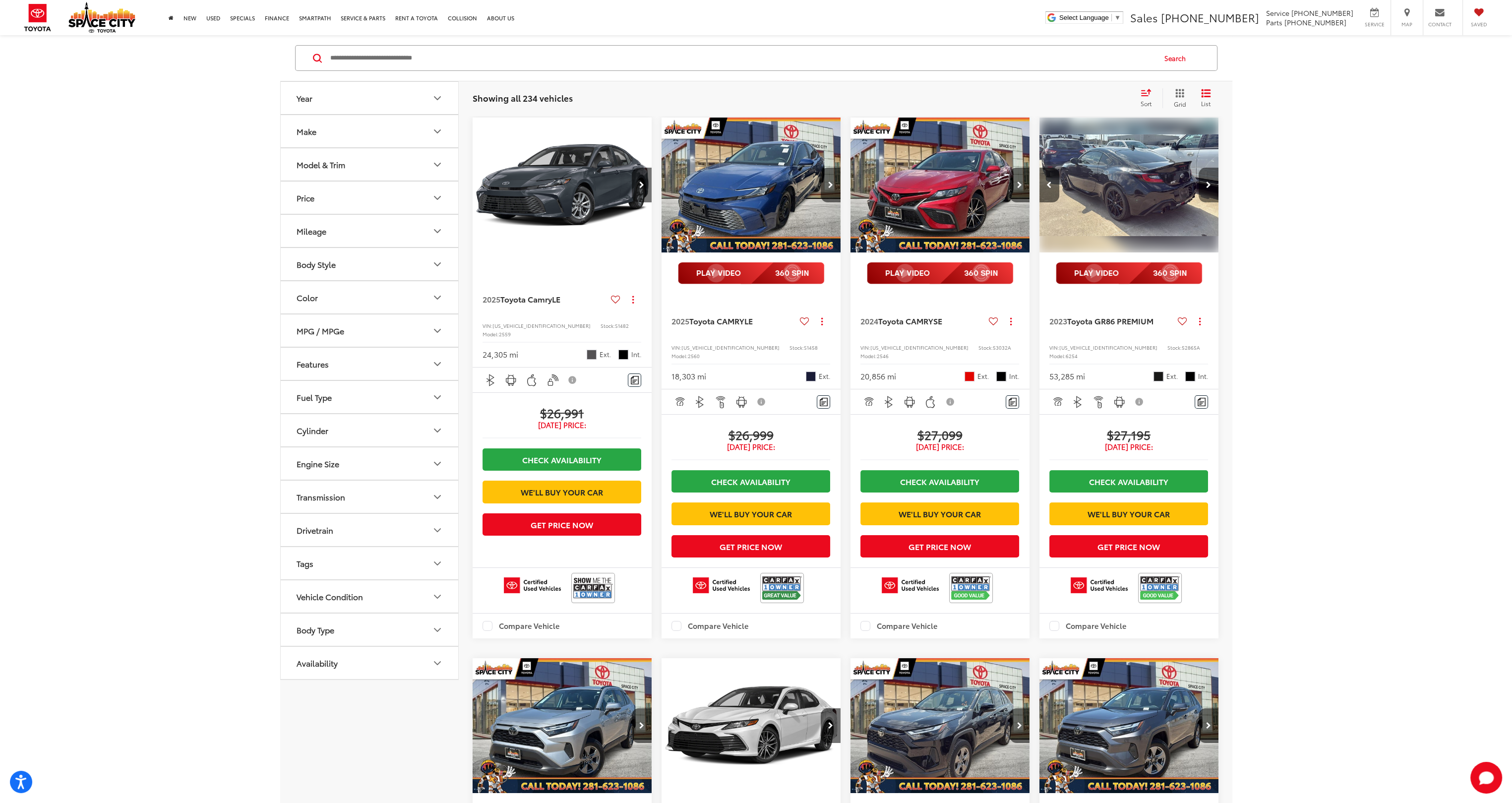
click at [1209, 187] on icon "Next image" at bounding box center [1209, 185] width 5 height 7
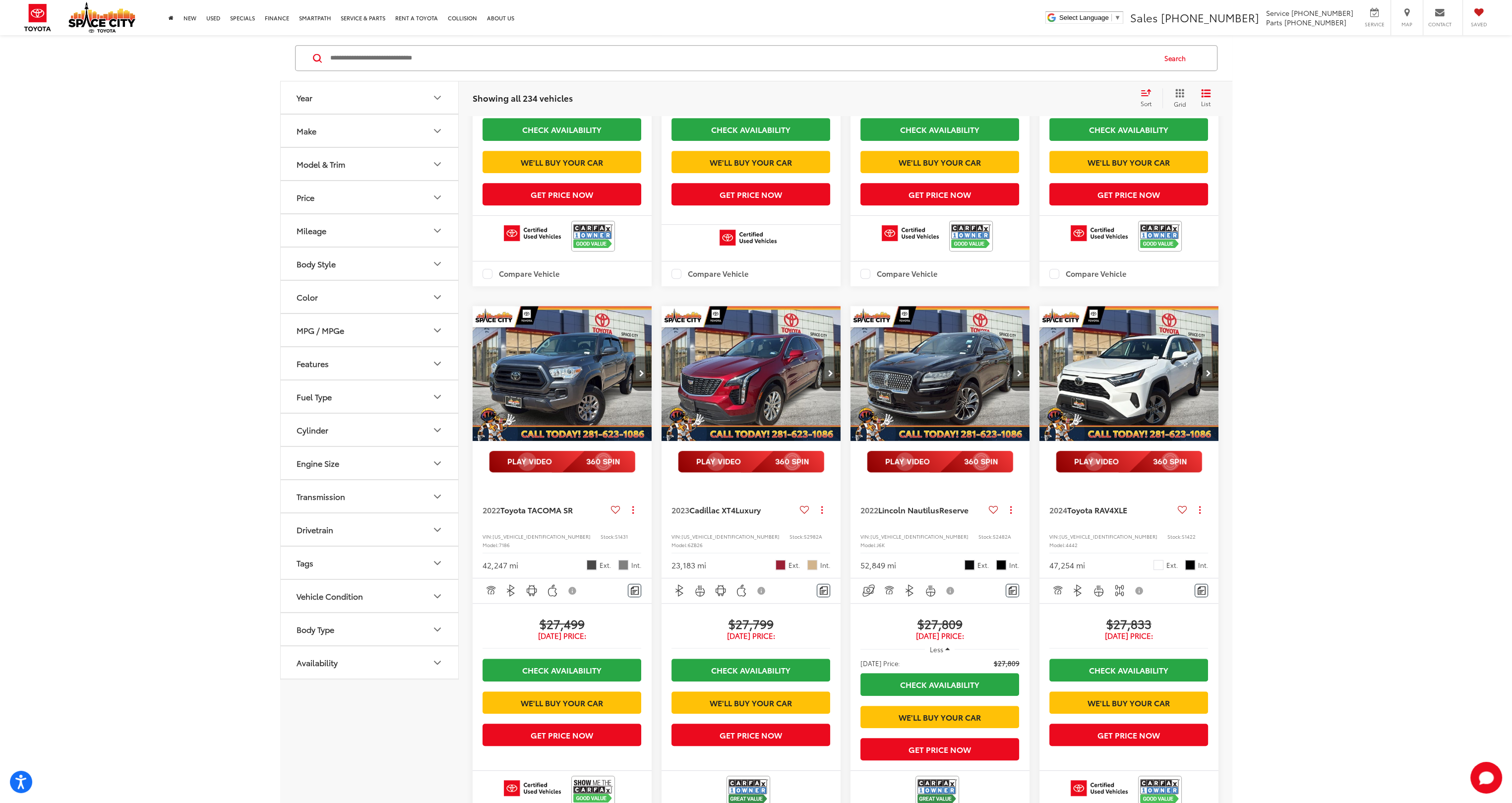
scroll to position [1141, 0]
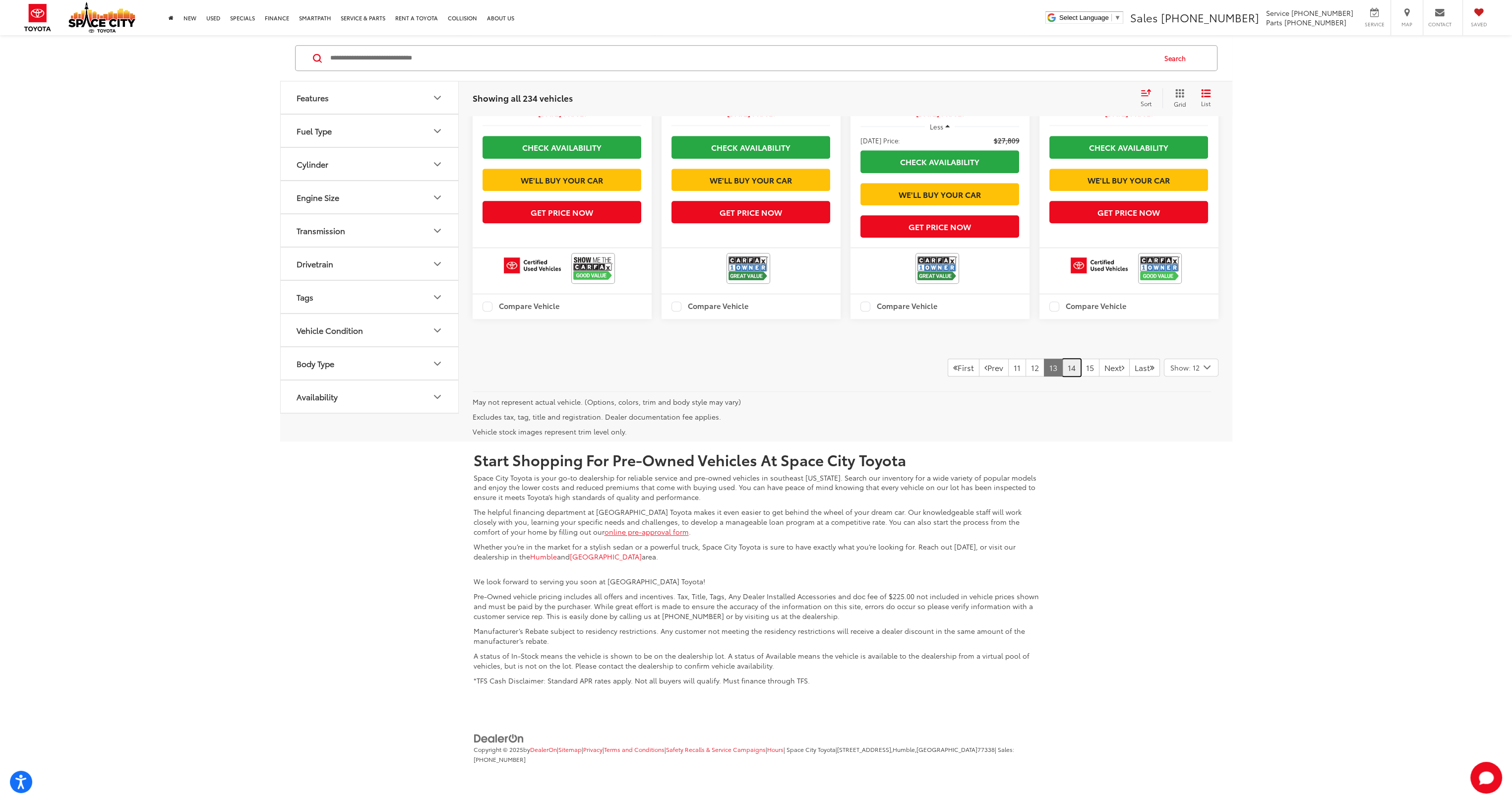
click at [1062, 372] on link "14" at bounding box center [1072, 368] width 19 height 18
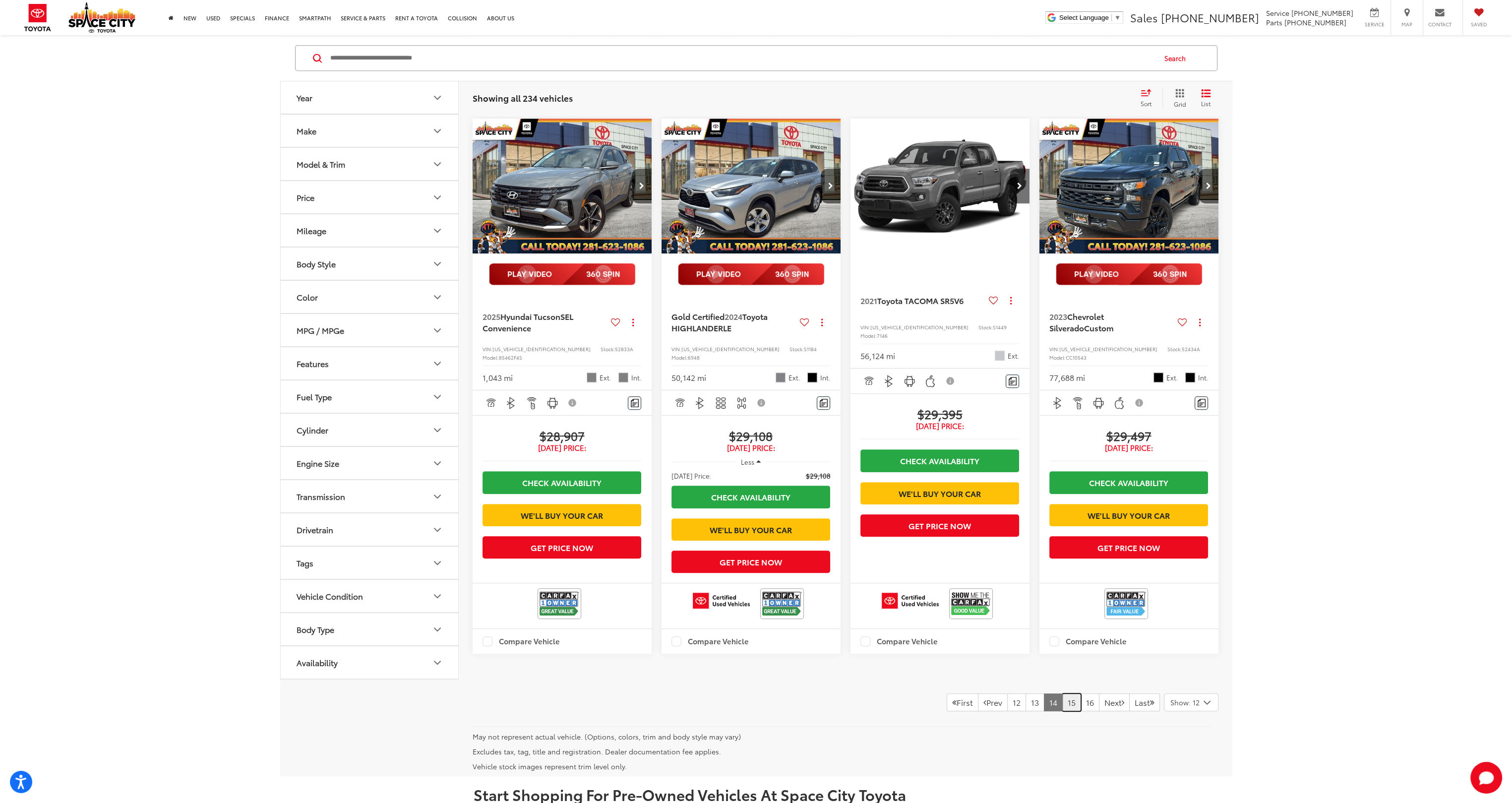
scroll to position [1438, 0]
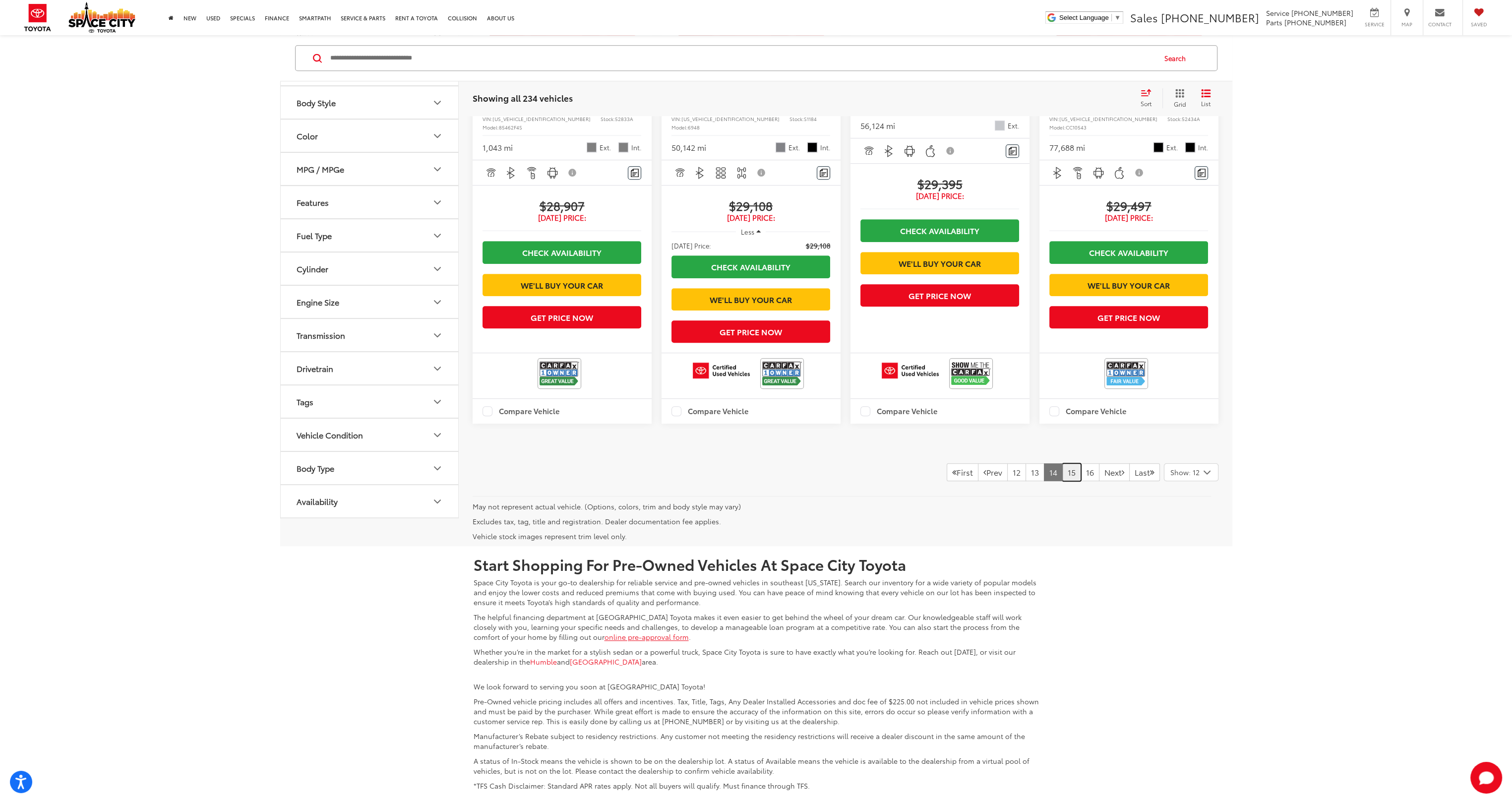
click at [1062, 481] on link "15" at bounding box center [1072, 472] width 19 height 18
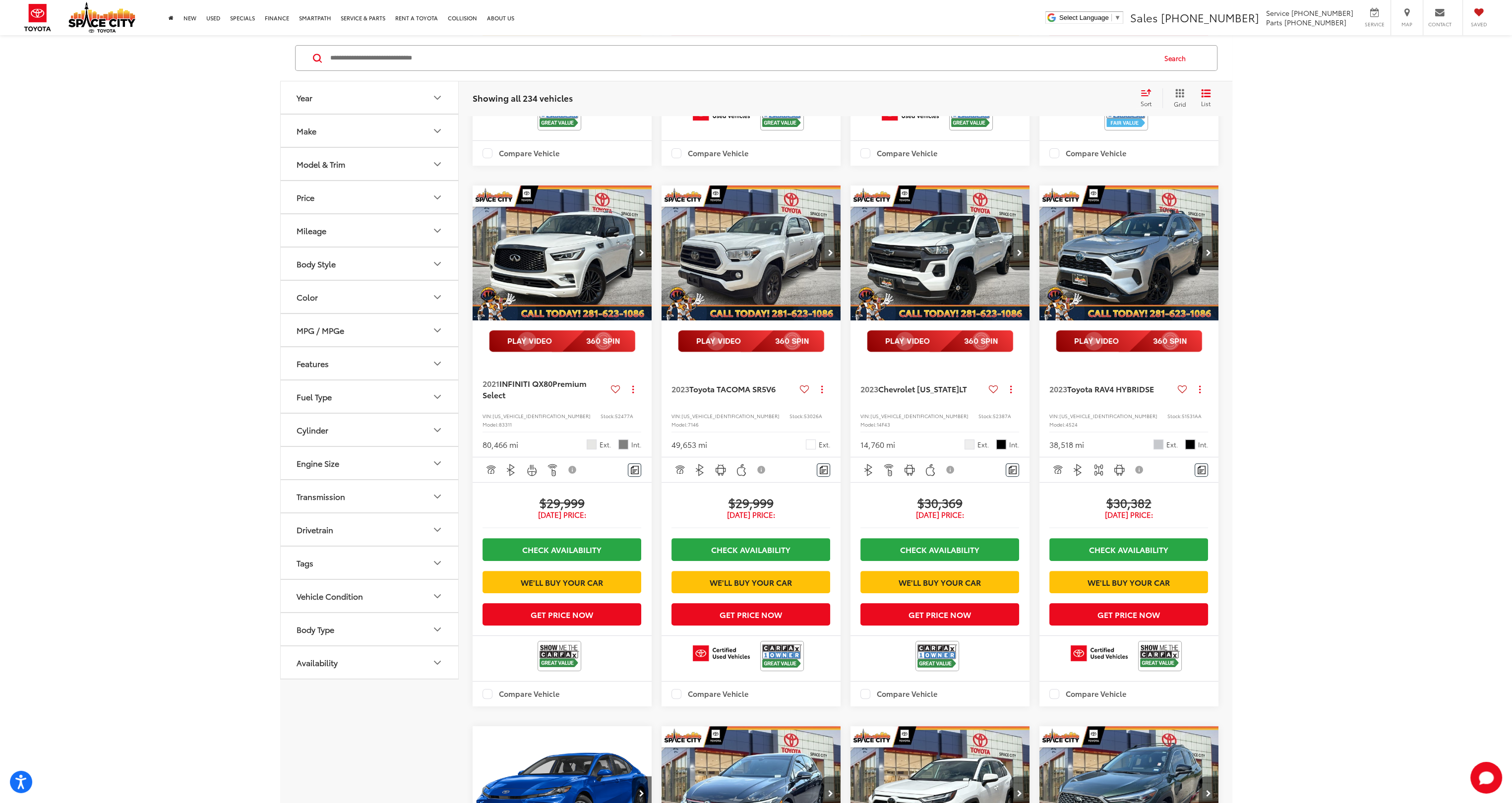
scroll to position [595, 0]
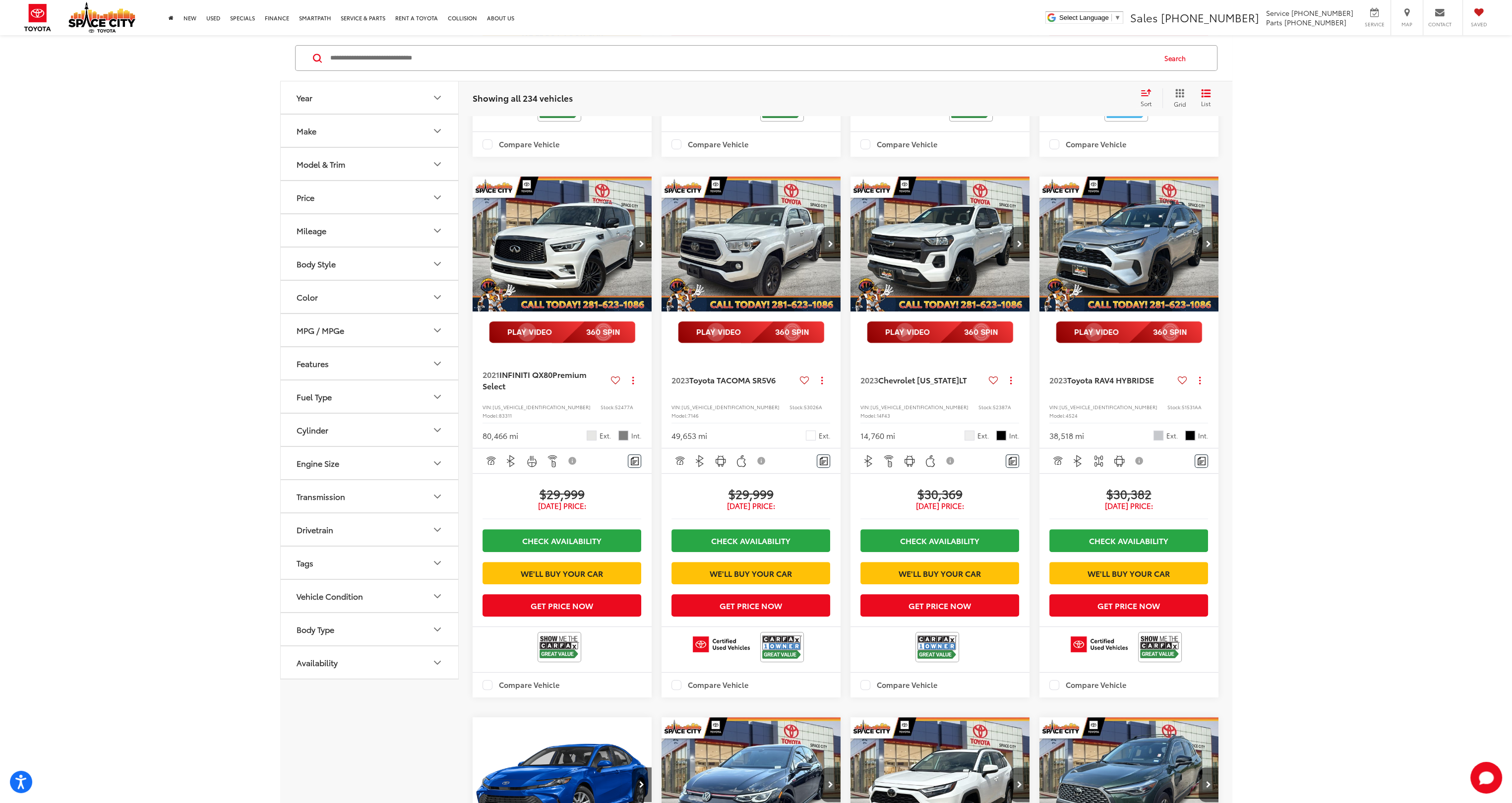
click at [567, 268] on img "2021 INFINITI QX80 Premium Select 0" at bounding box center [562, 244] width 181 height 136
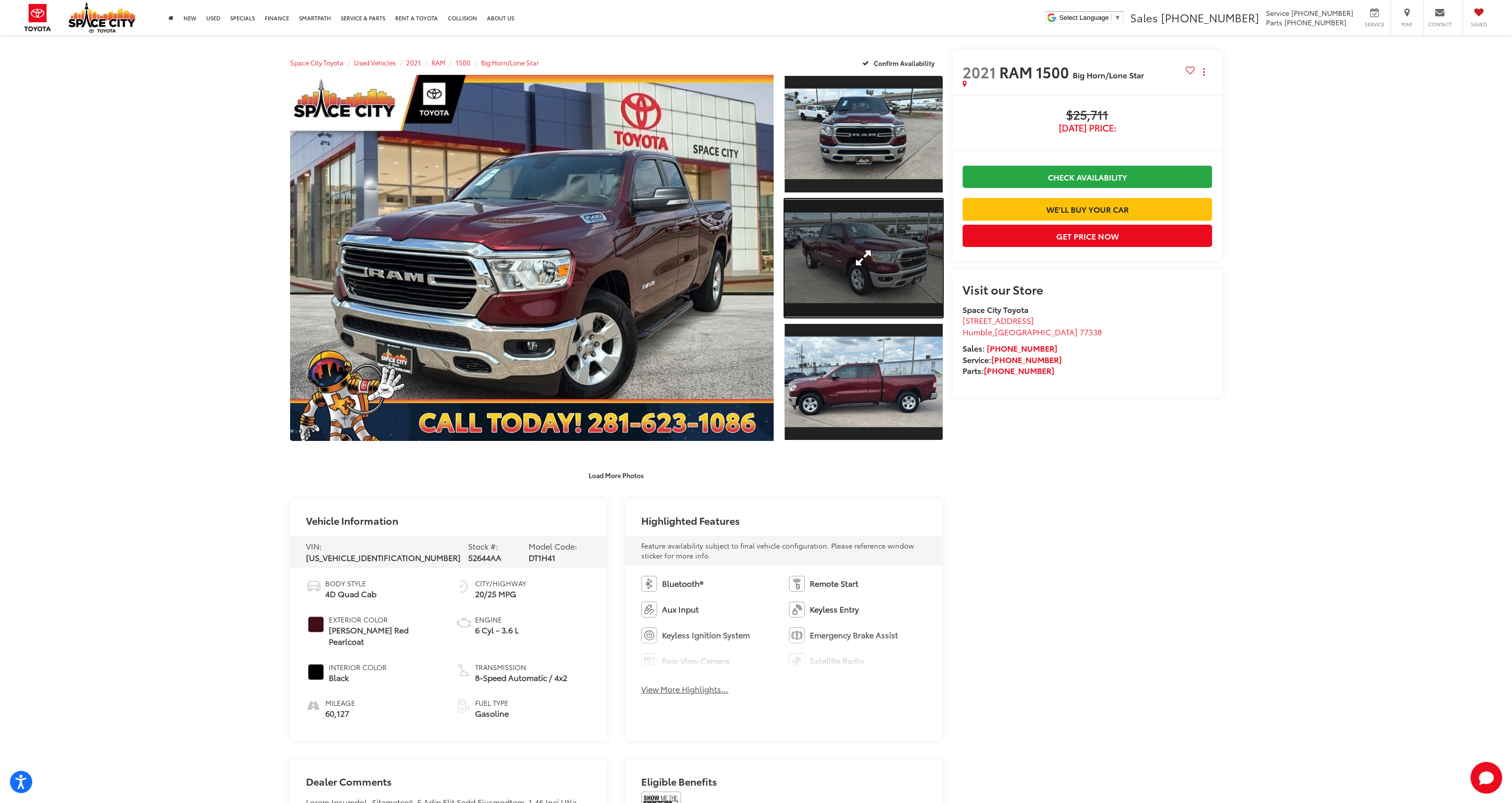
click at [835, 261] on div at bounding box center [861, 260] width 163 height 371
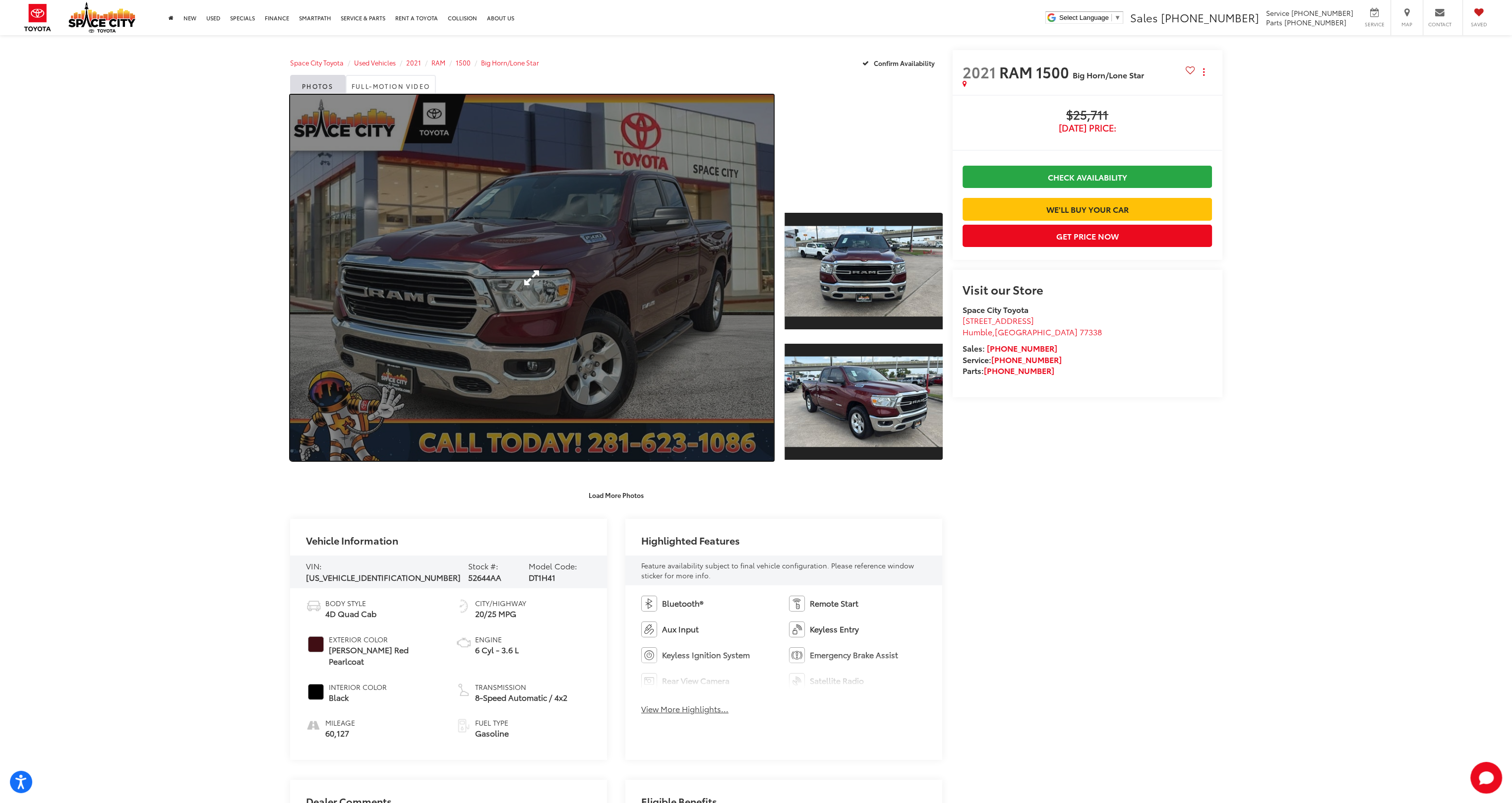
click at [686, 291] on link "Expand Photo 0" at bounding box center [532, 278] width 484 height 366
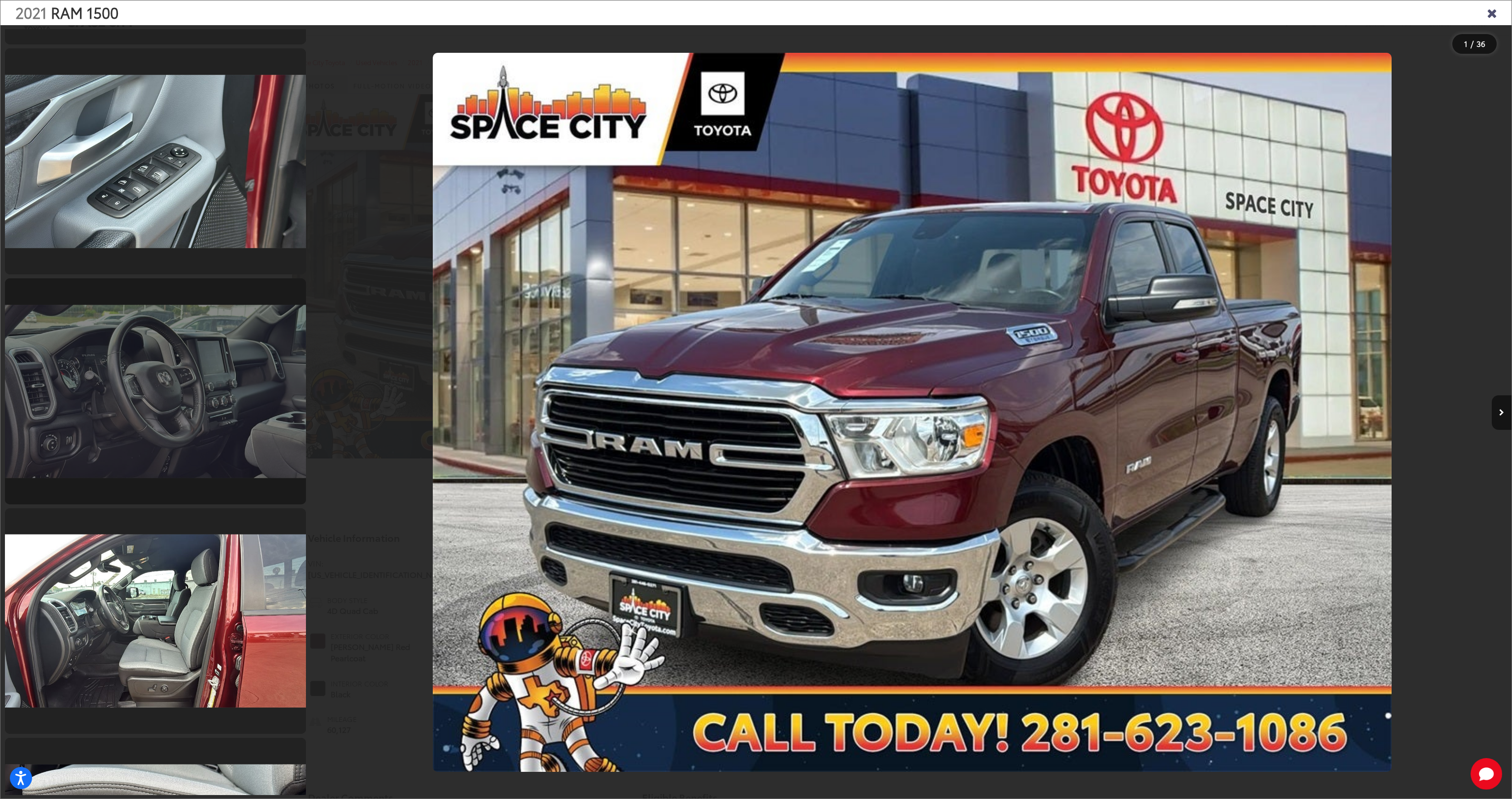
scroll to position [2122, 0]
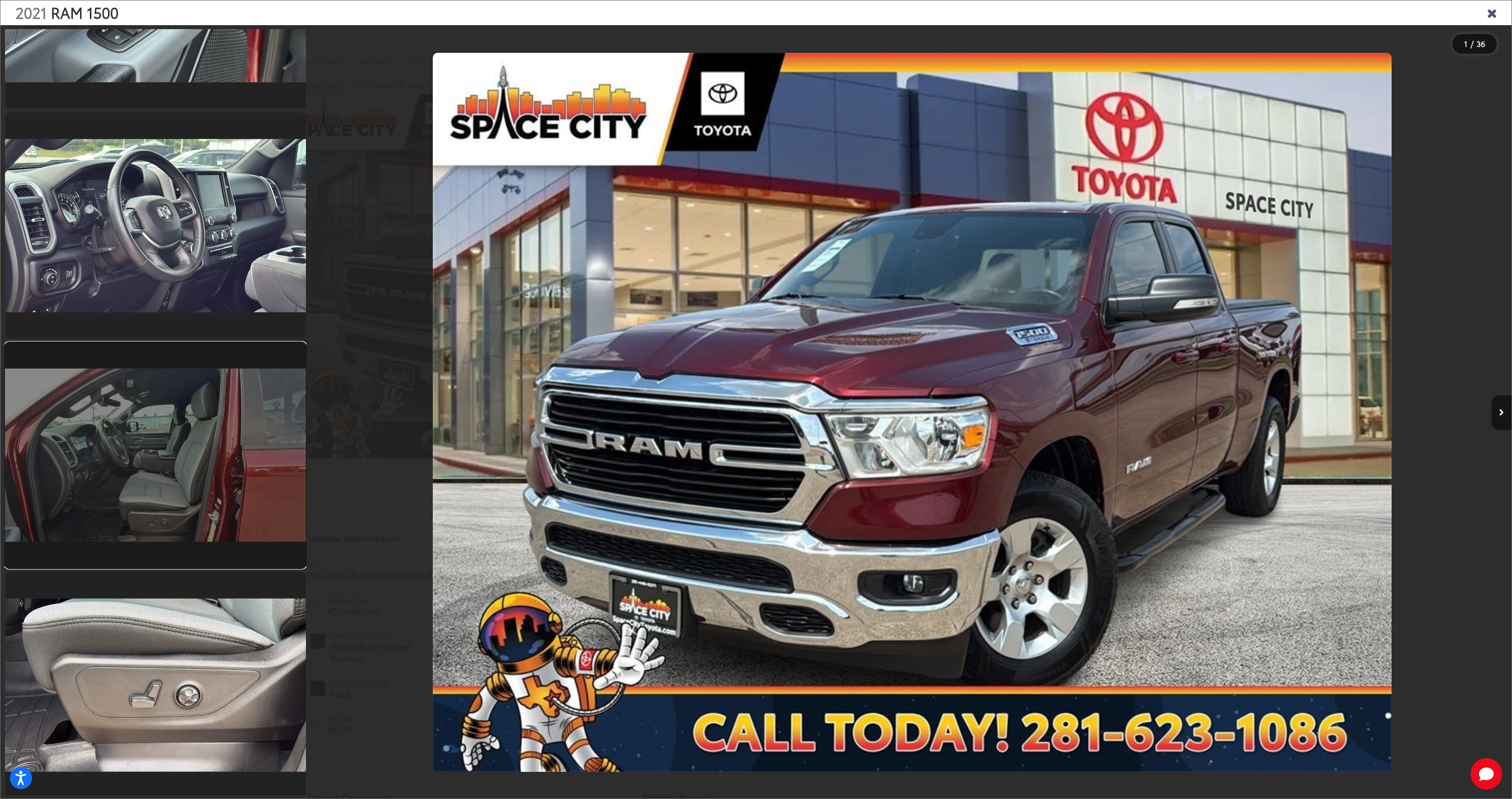
click at [174, 403] on link at bounding box center [155, 455] width 301 height 226
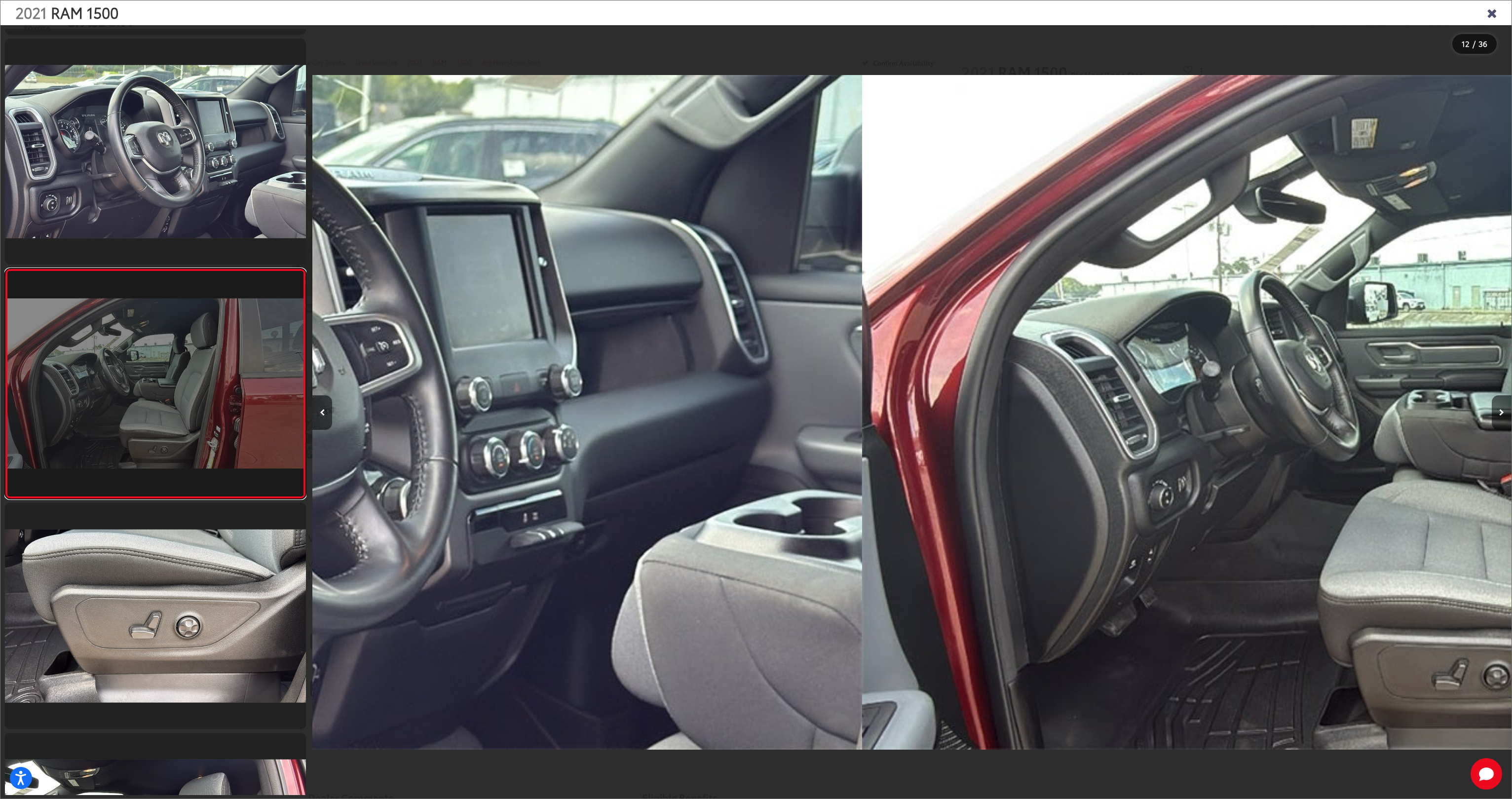
scroll to position [0, 13190]
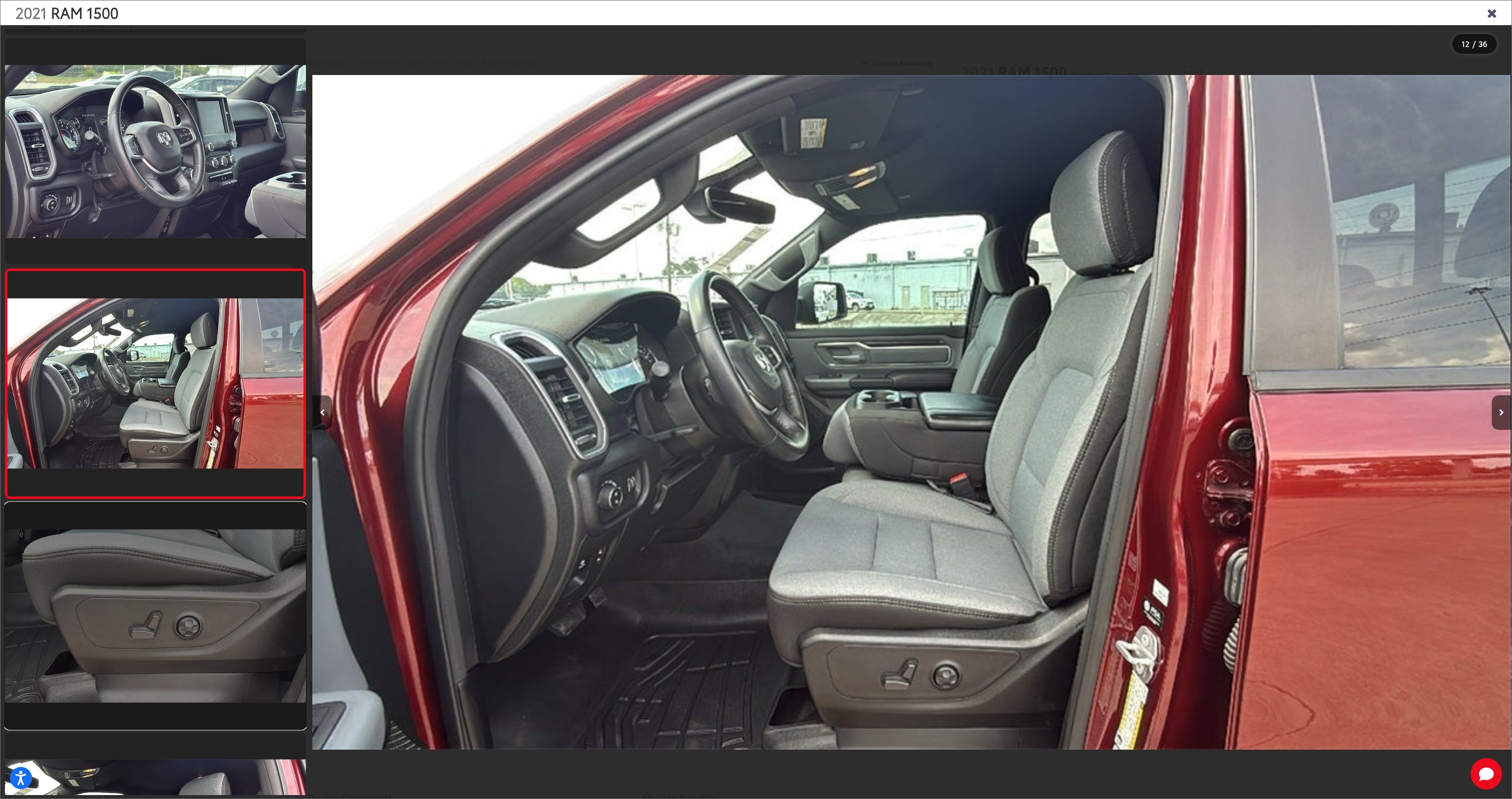
click at [161, 573] on link at bounding box center [155, 616] width 301 height 226
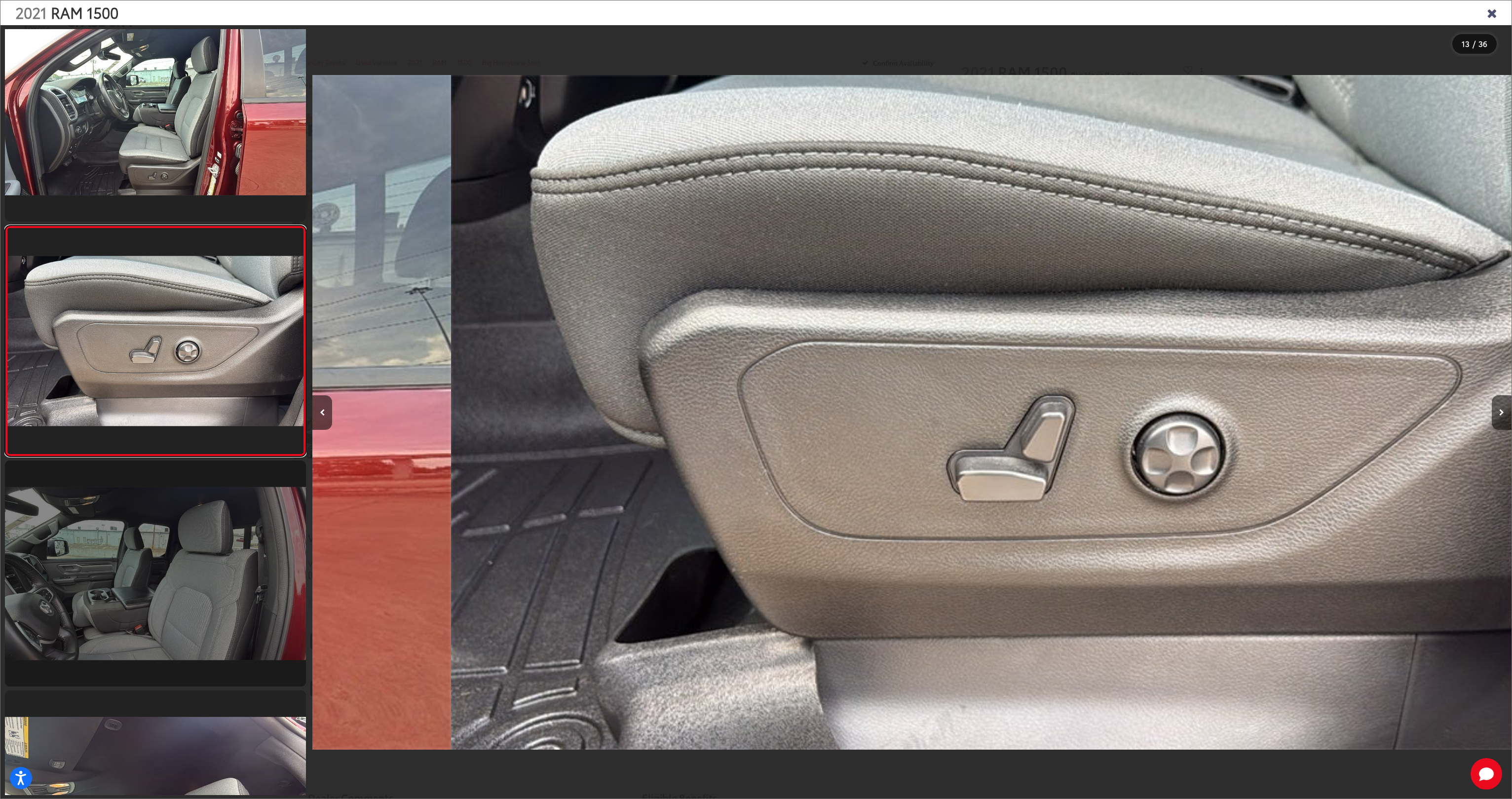
scroll to position [2704, 0]
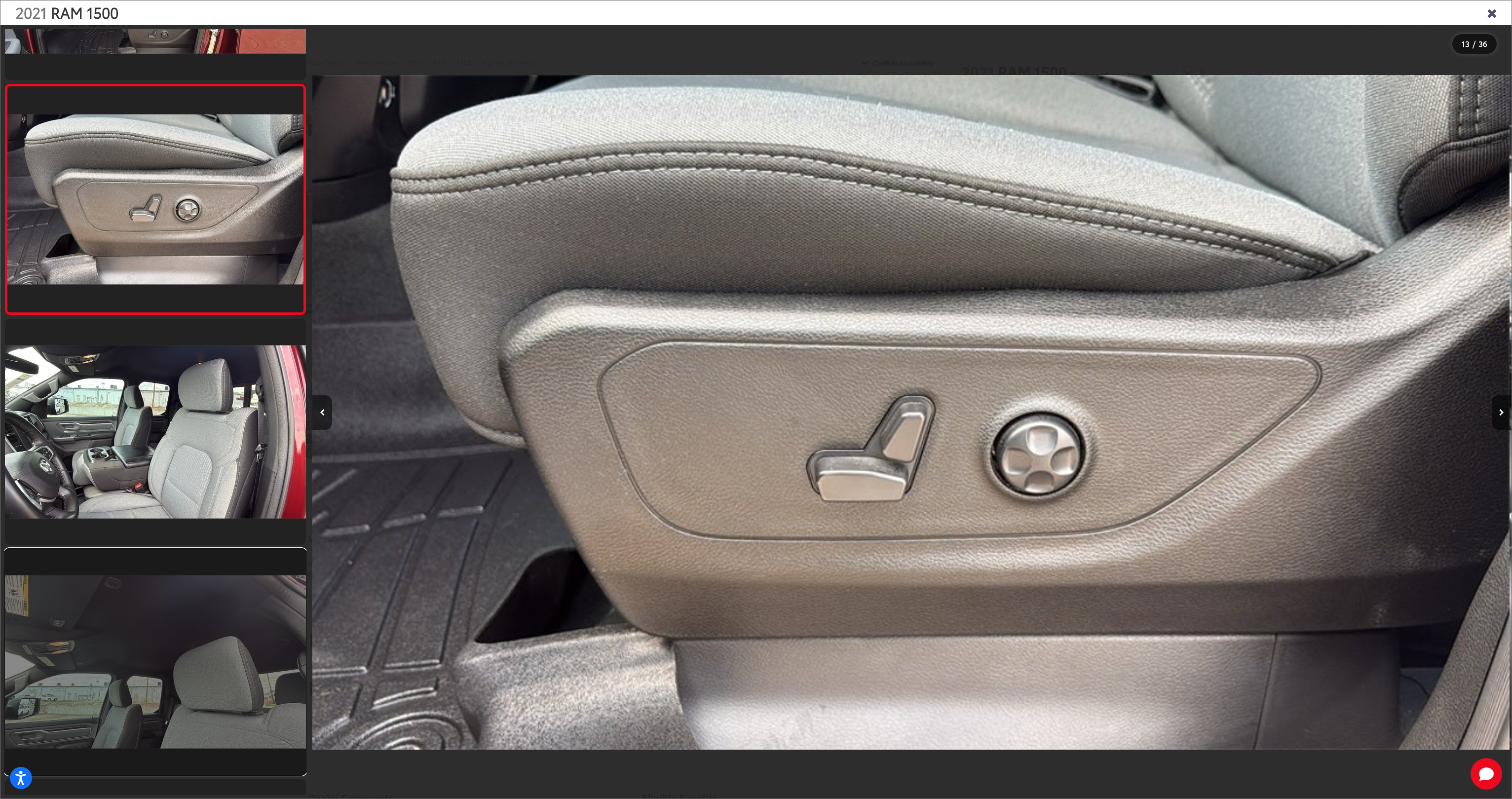
click at [167, 549] on link at bounding box center [155, 662] width 301 height 226
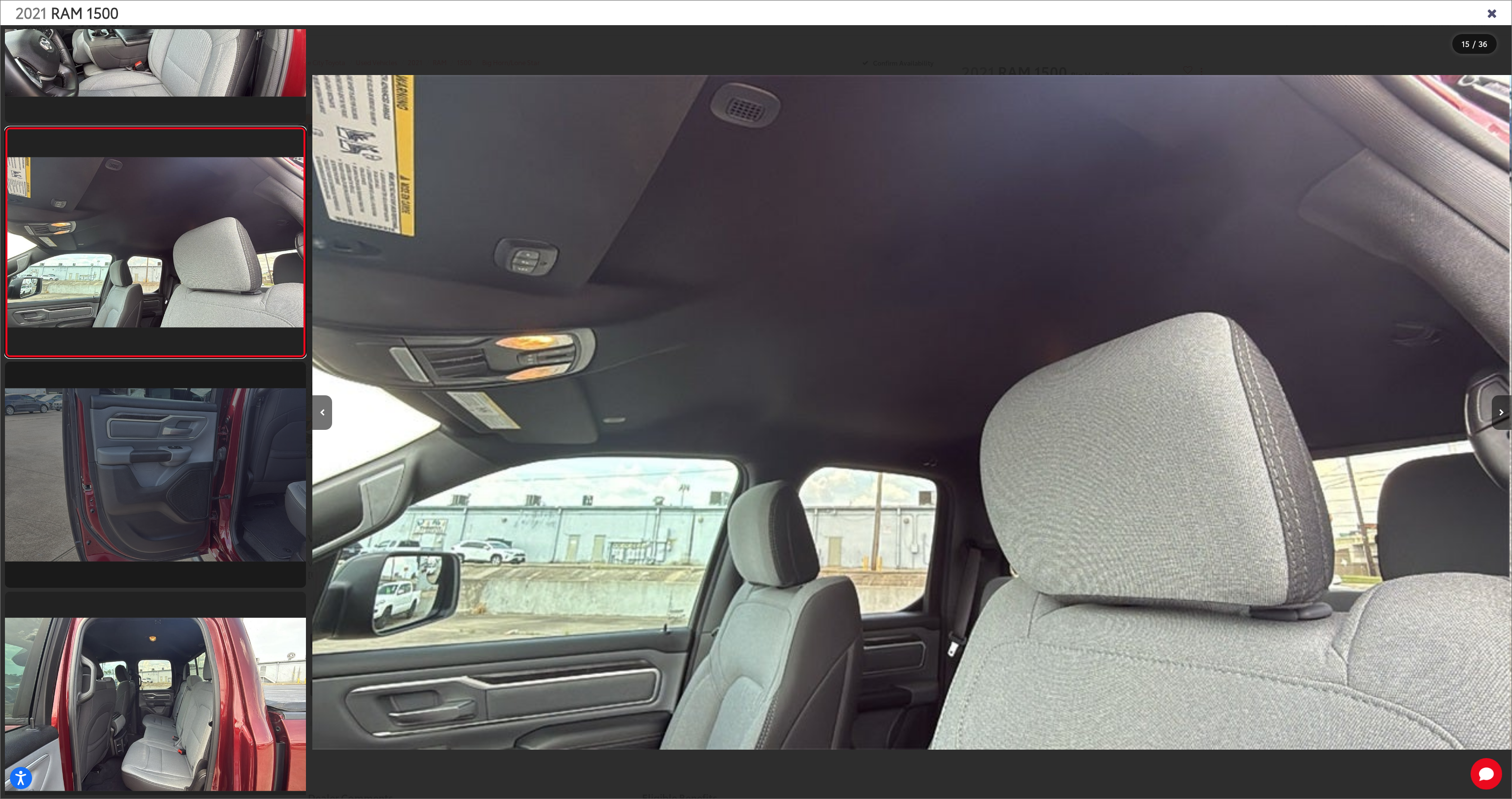
scroll to position [3128, 0]
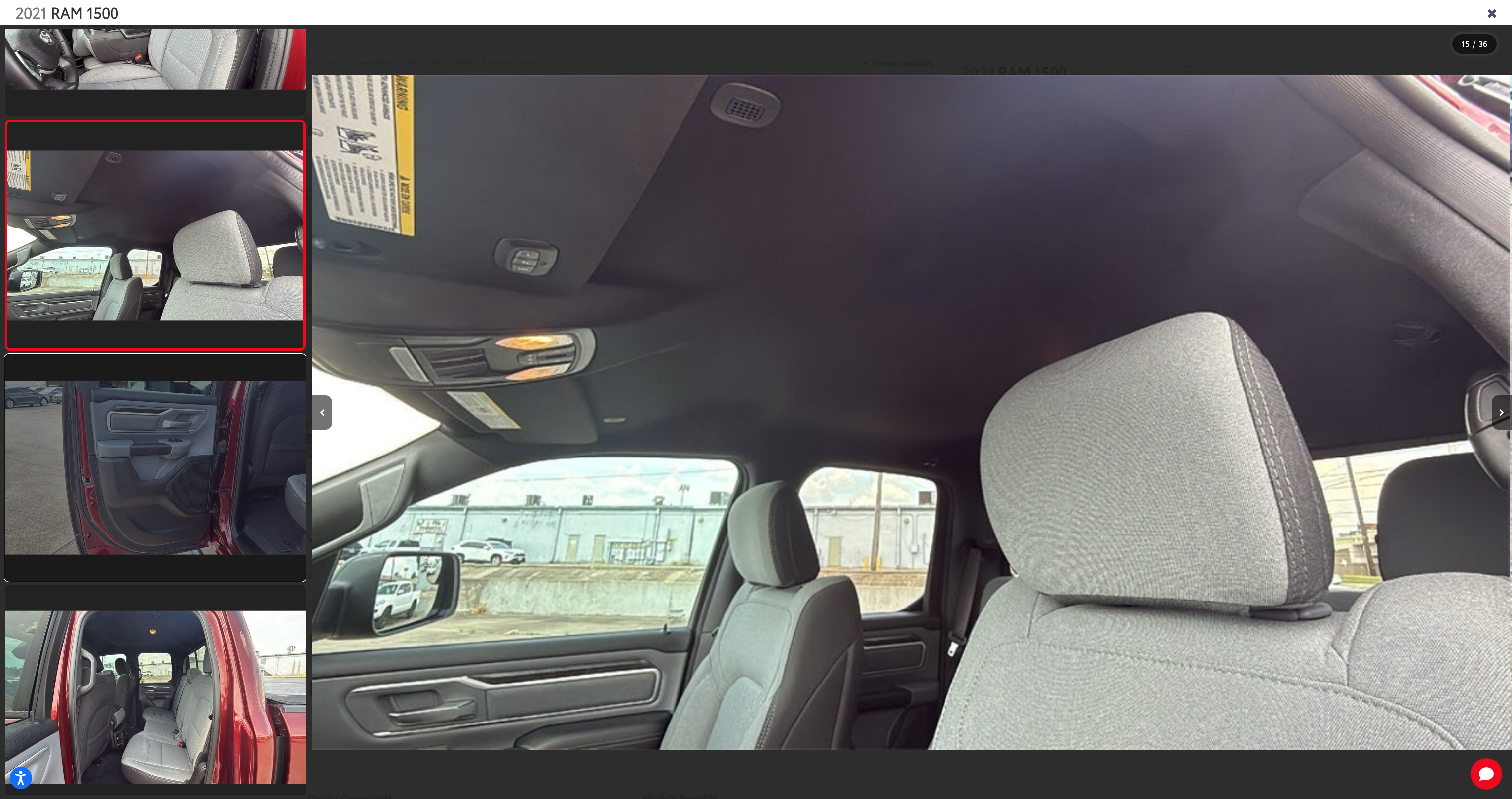
click at [158, 517] on link at bounding box center [155, 467] width 301 height 226
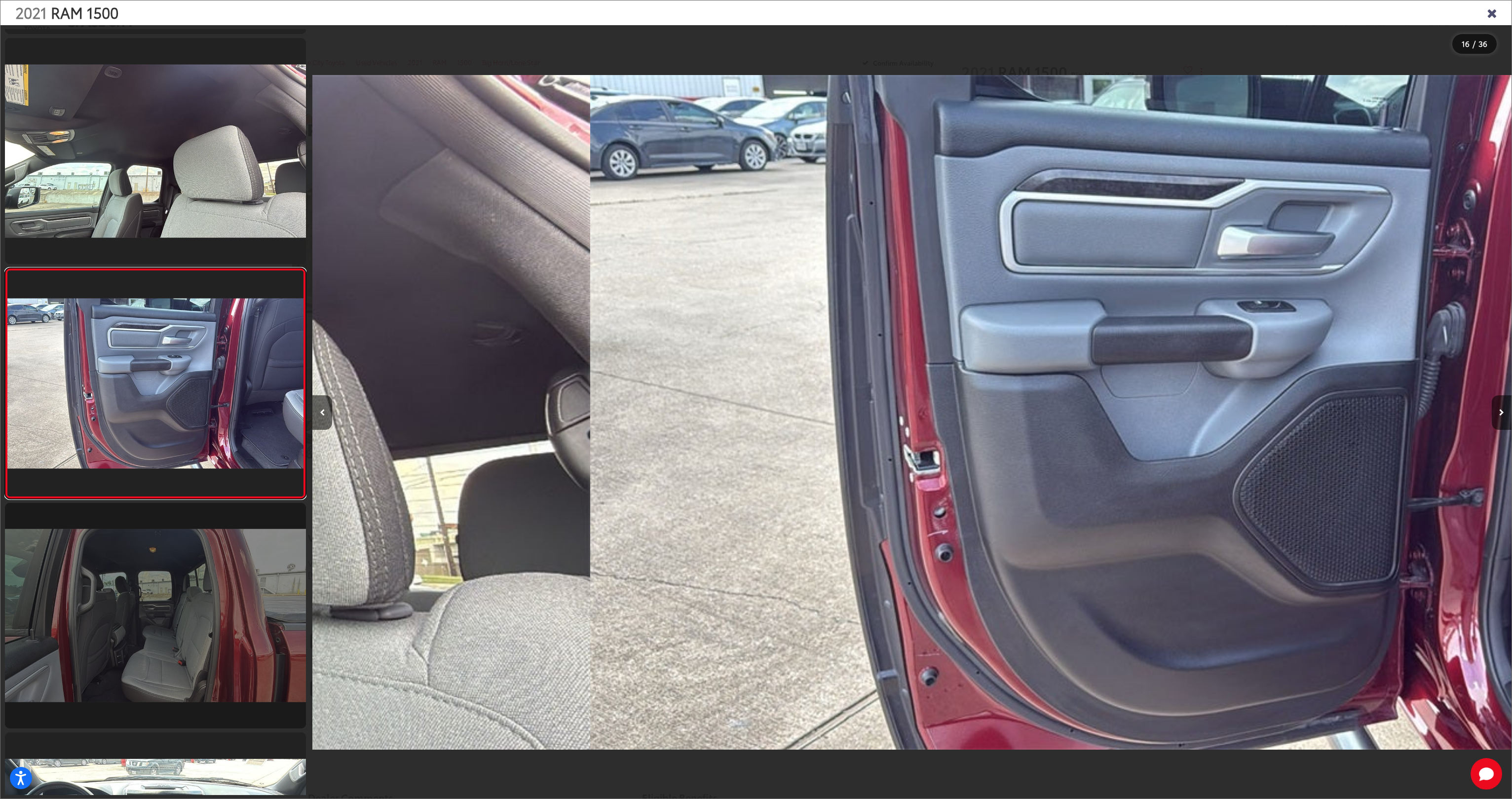
scroll to position [0, 0]
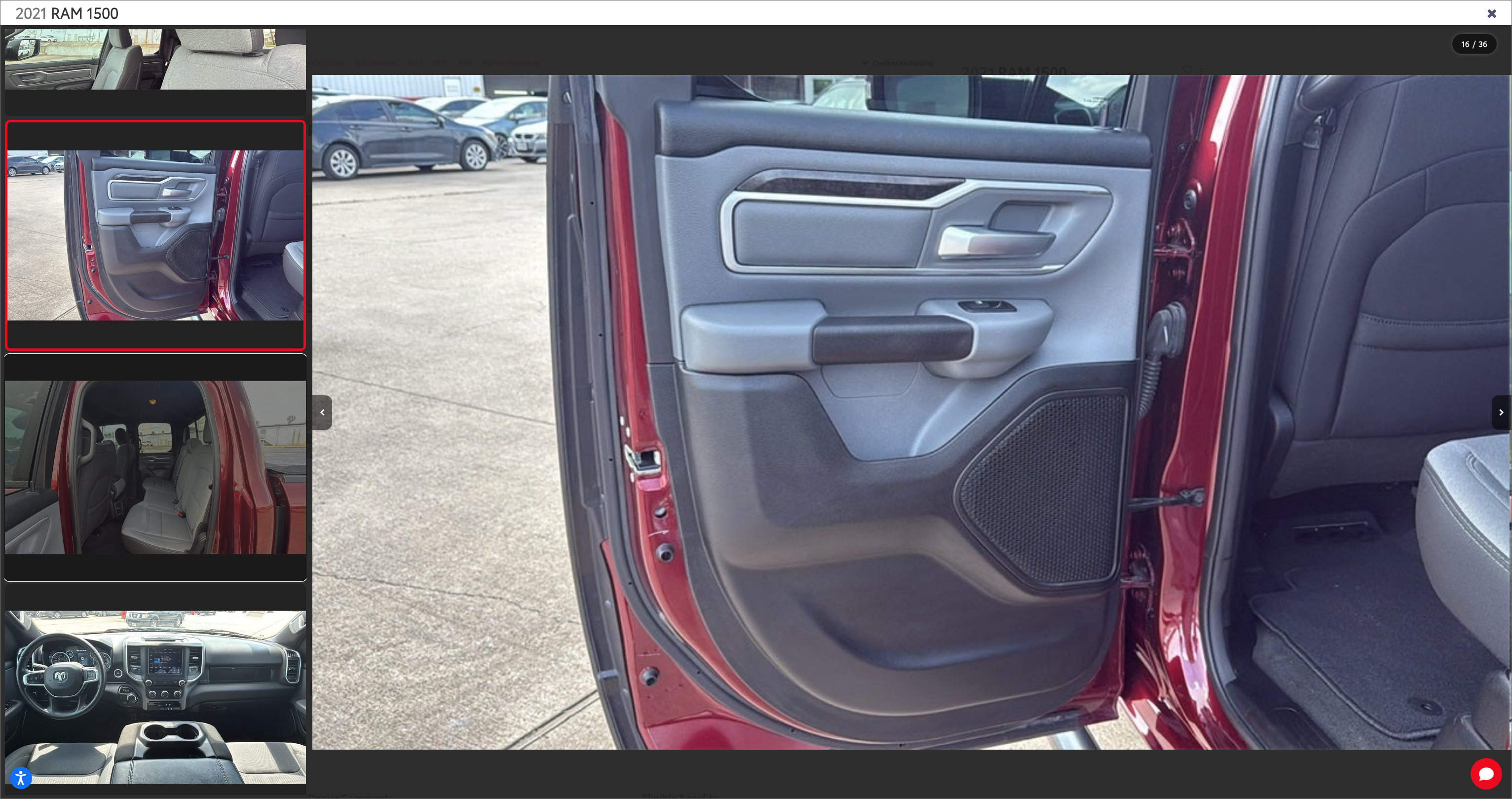
click at [157, 521] on link at bounding box center [155, 467] width 301 height 226
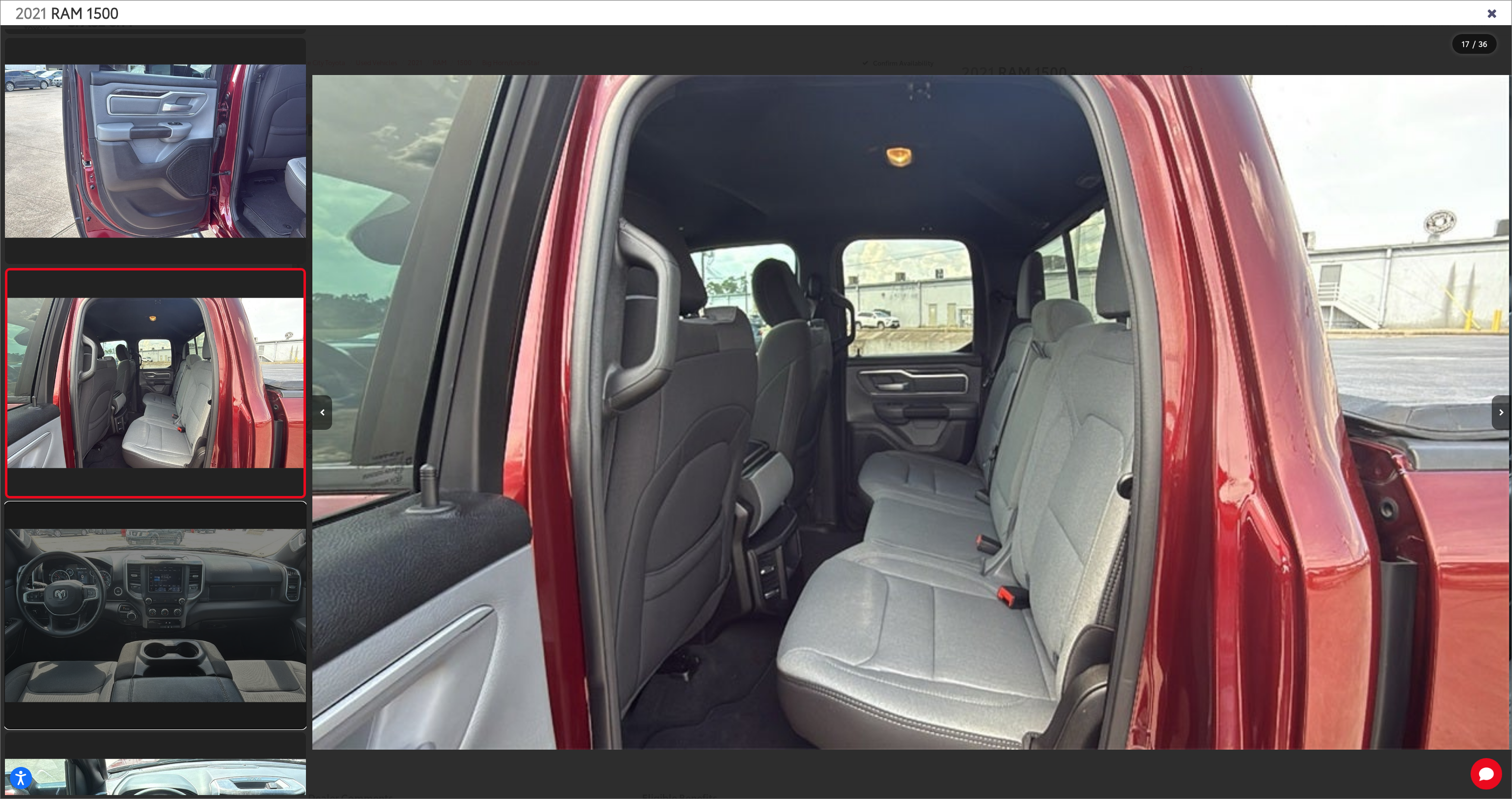
click at [147, 575] on link at bounding box center [155, 615] width 301 height 226
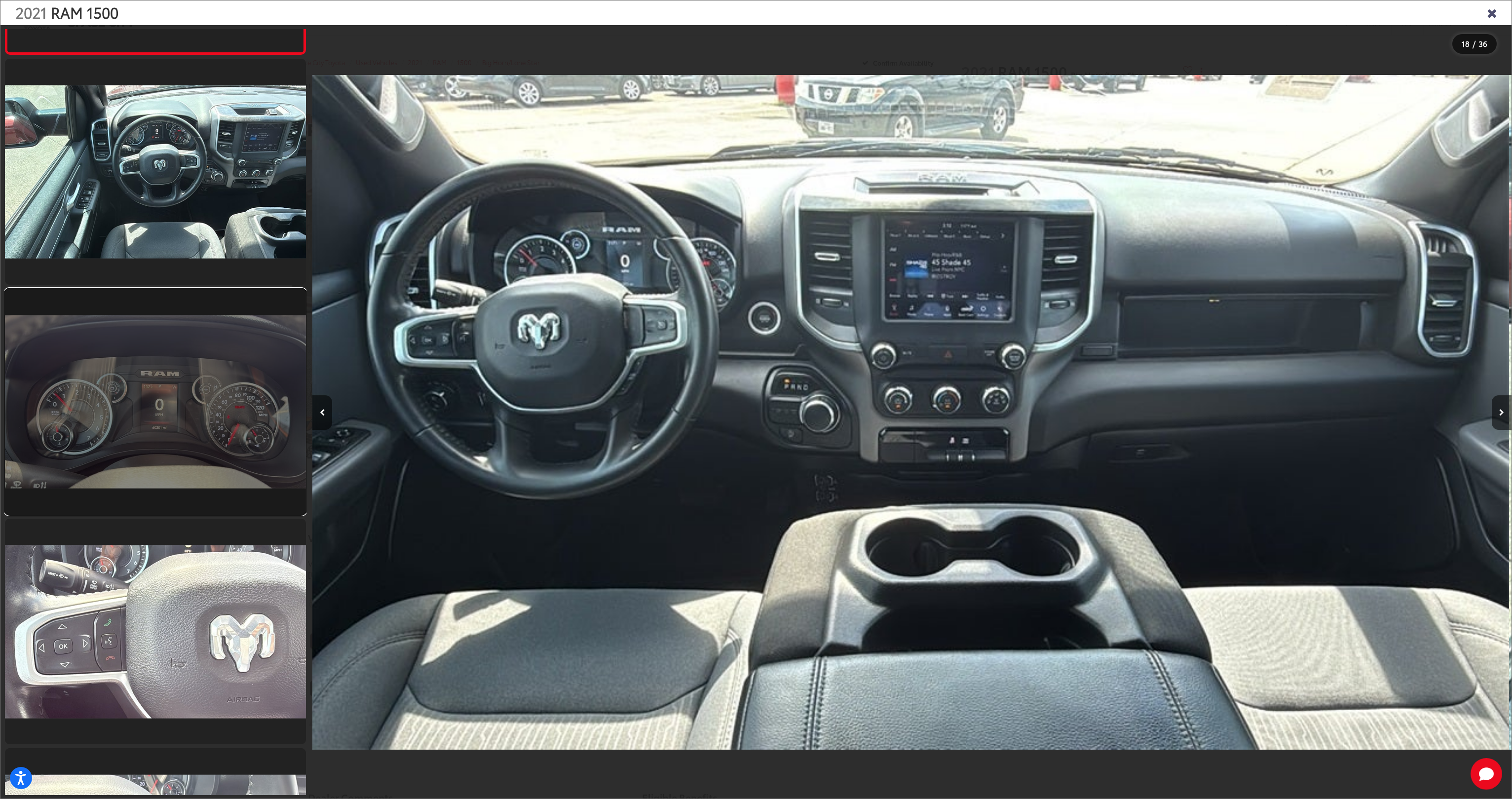
click at [162, 465] on link at bounding box center [155, 402] width 301 height 226
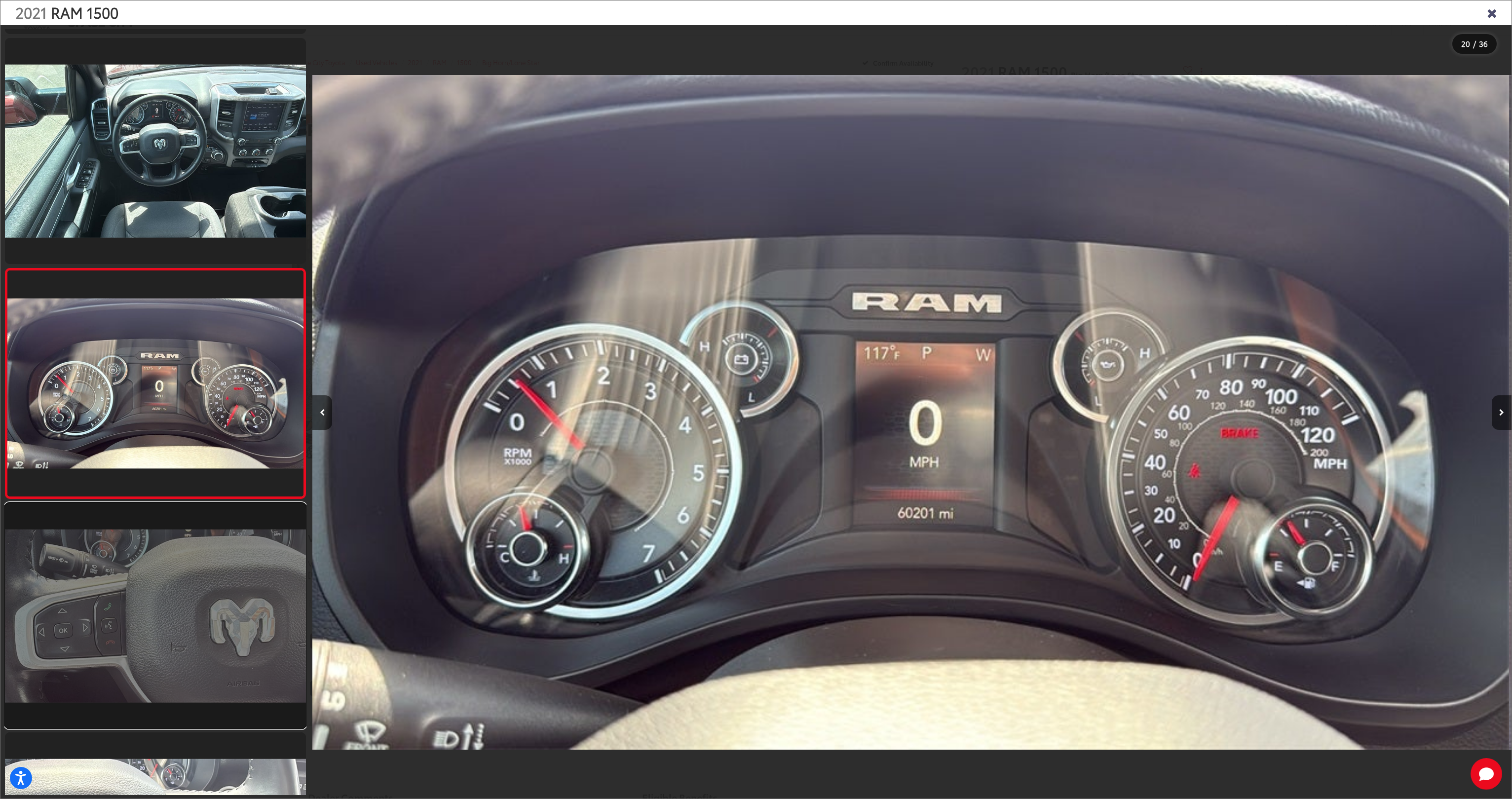
click at [159, 543] on link at bounding box center [155, 616] width 301 height 226
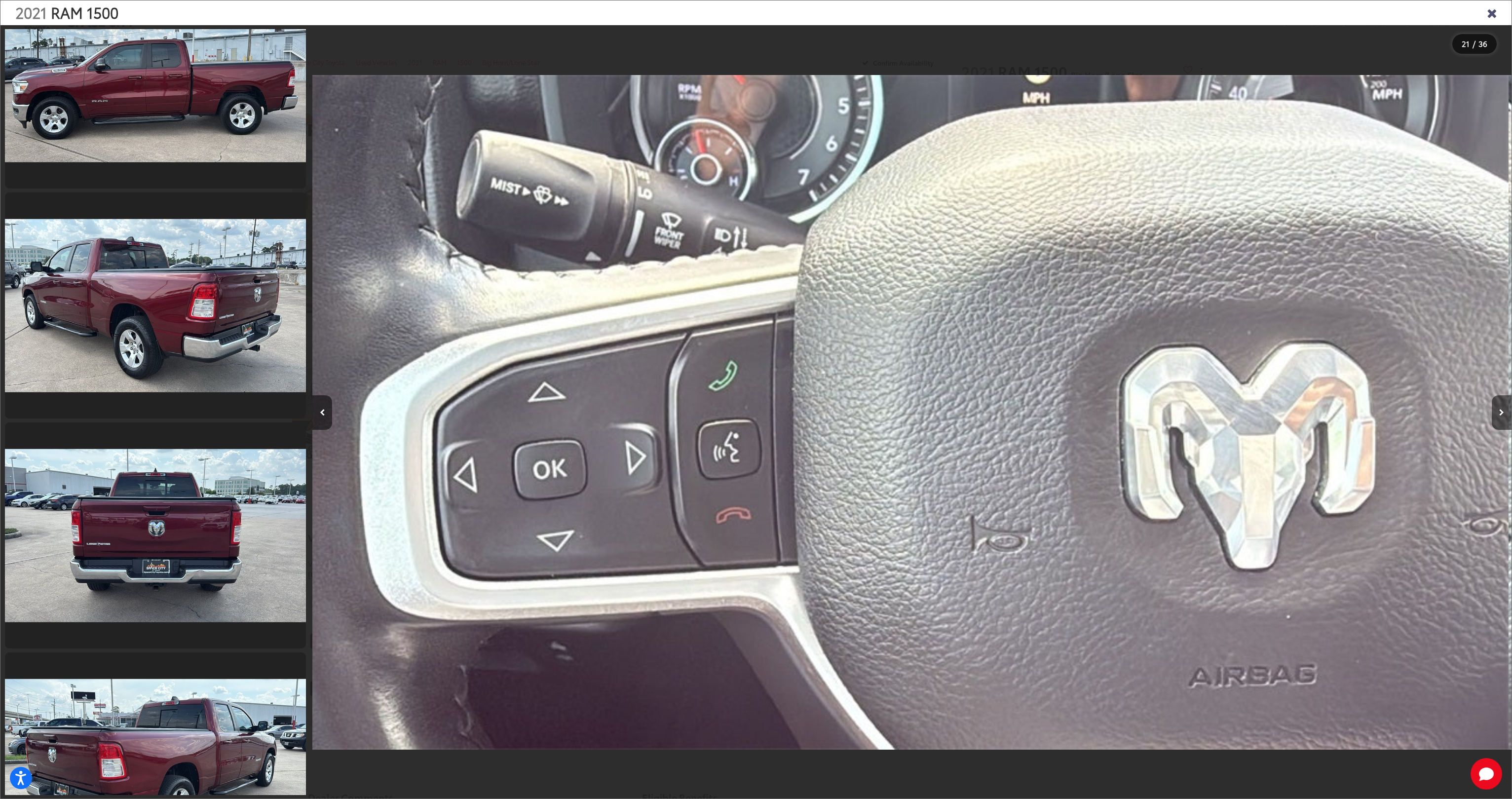
click at [1492, 14] on icon "Close gallery" at bounding box center [1491, 12] width 10 height 13
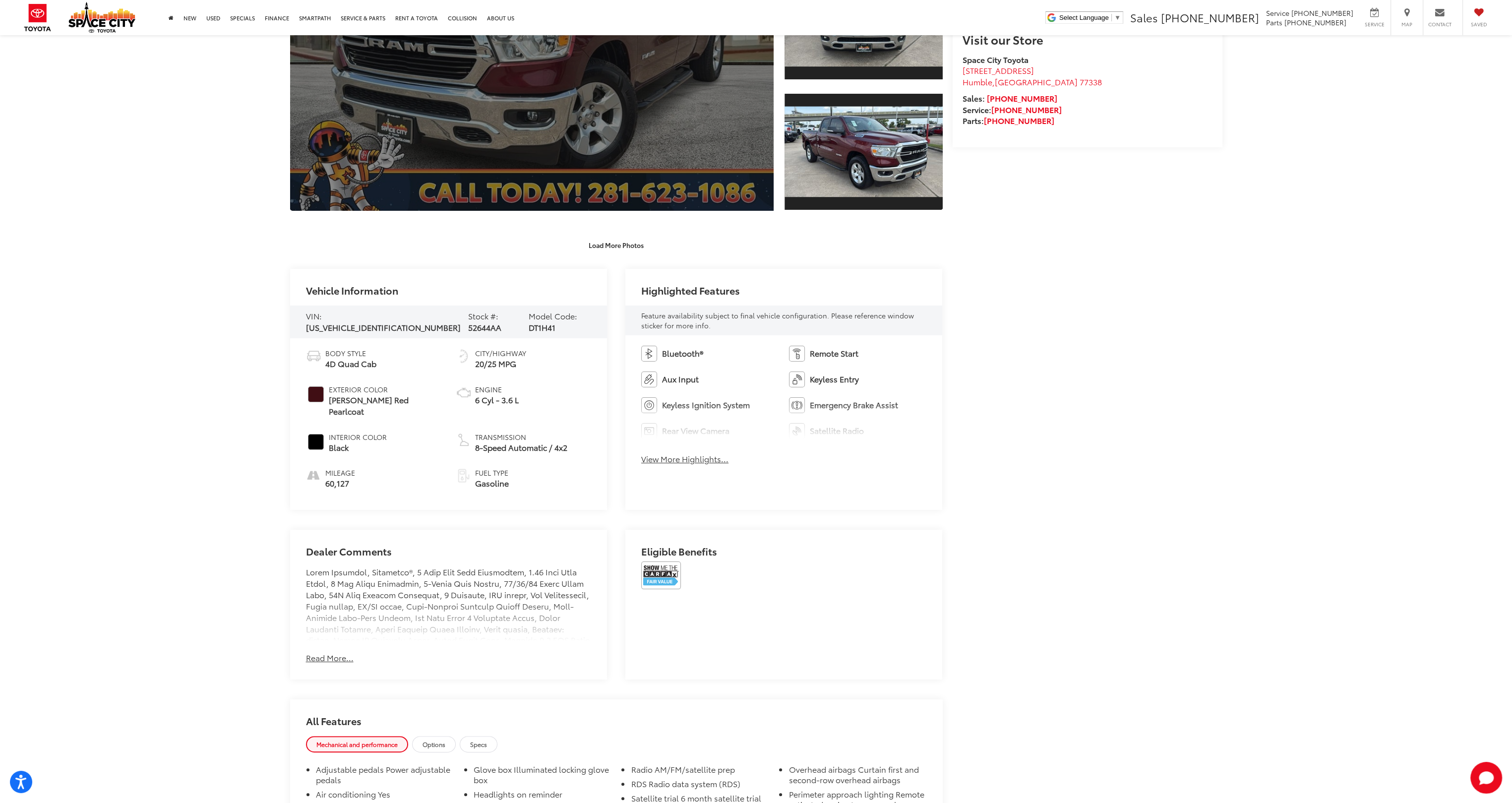
scroll to position [50, 0]
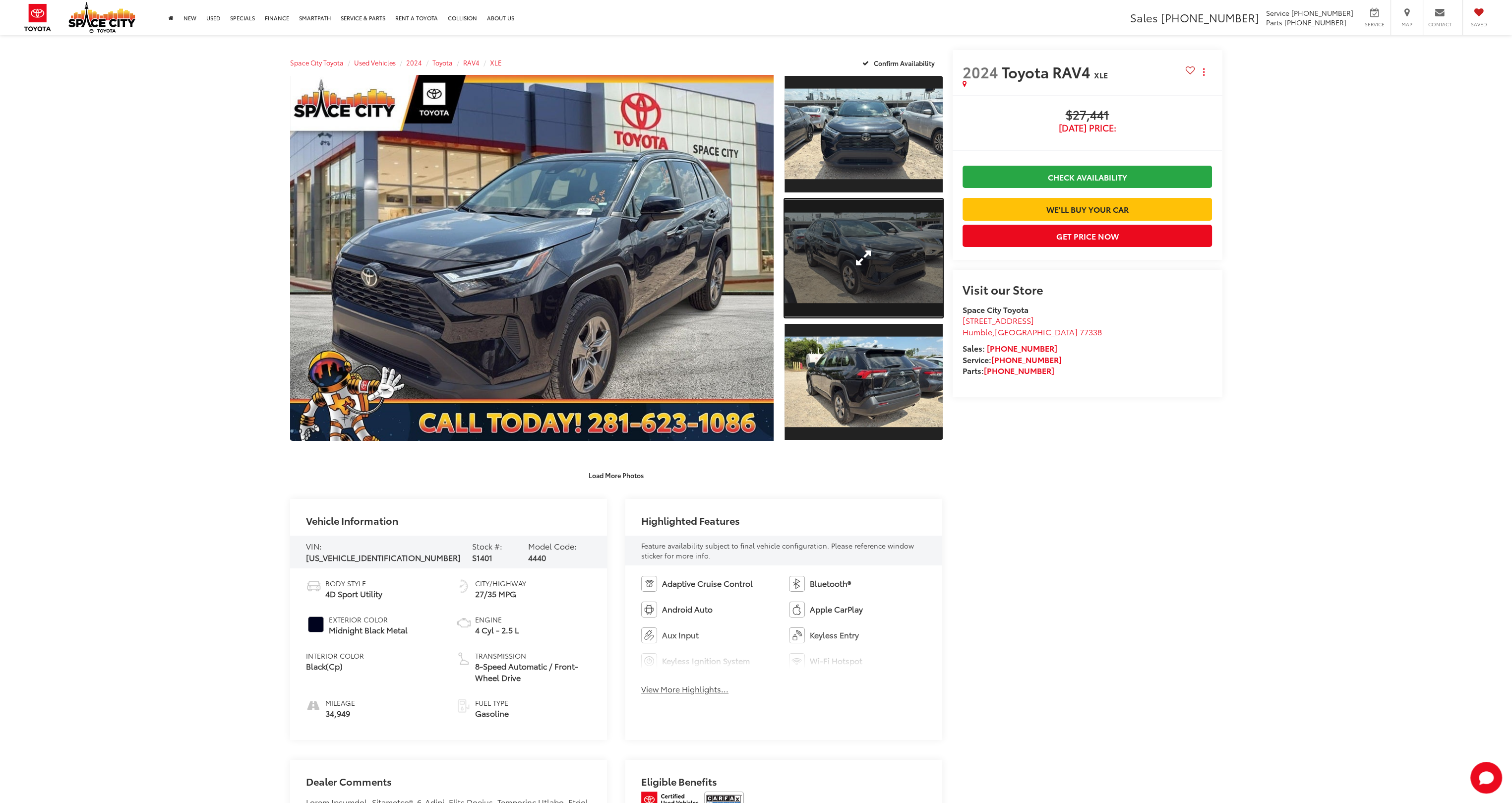
click at [867, 256] on link "Expand Photo 2" at bounding box center [863, 258] width 158 height 119
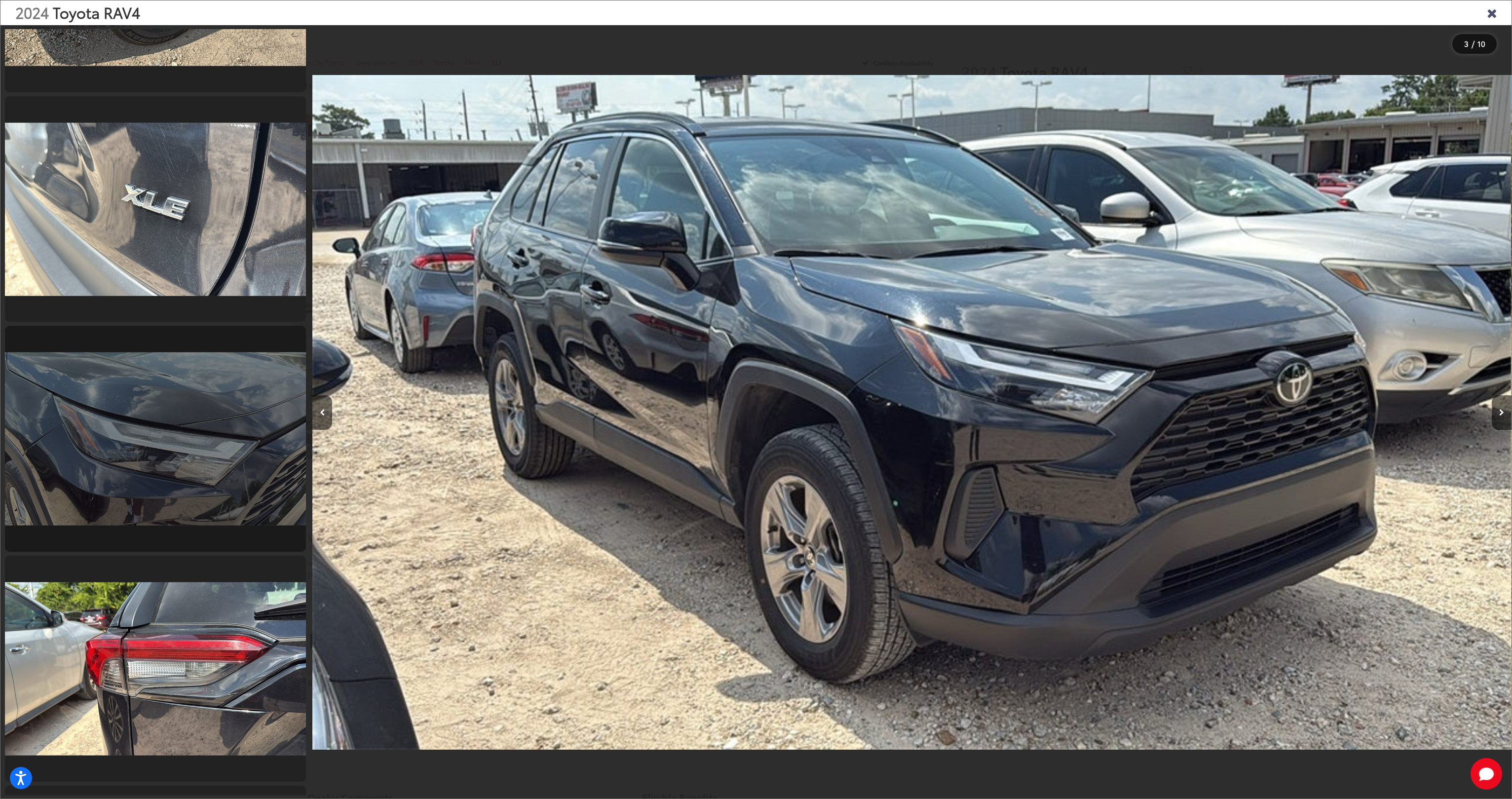
scroll to position [1534, 0]
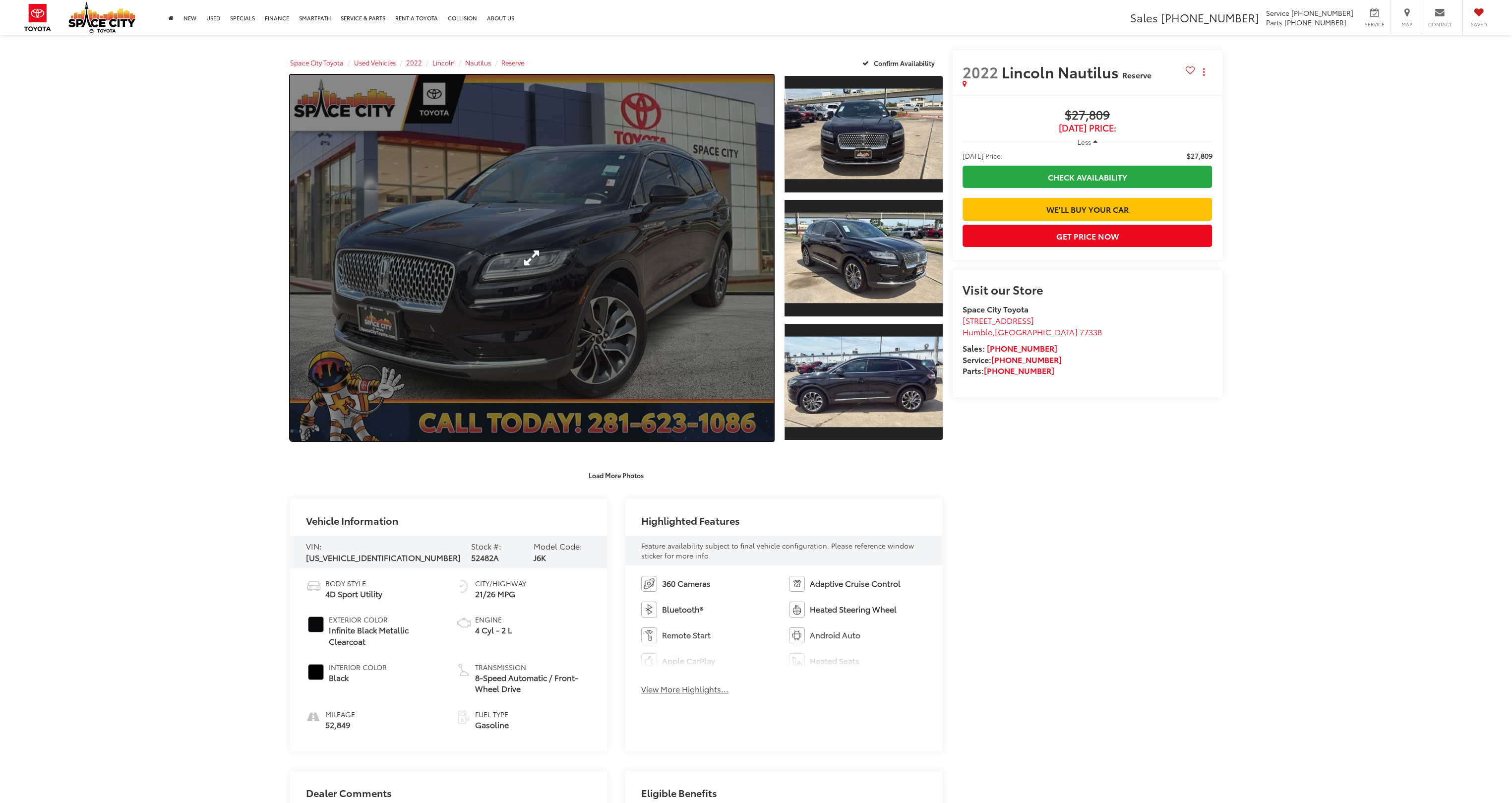
click at [549, 256] on link "Expand Photo 0" at bounding box center [532, 258] width 484 height 366
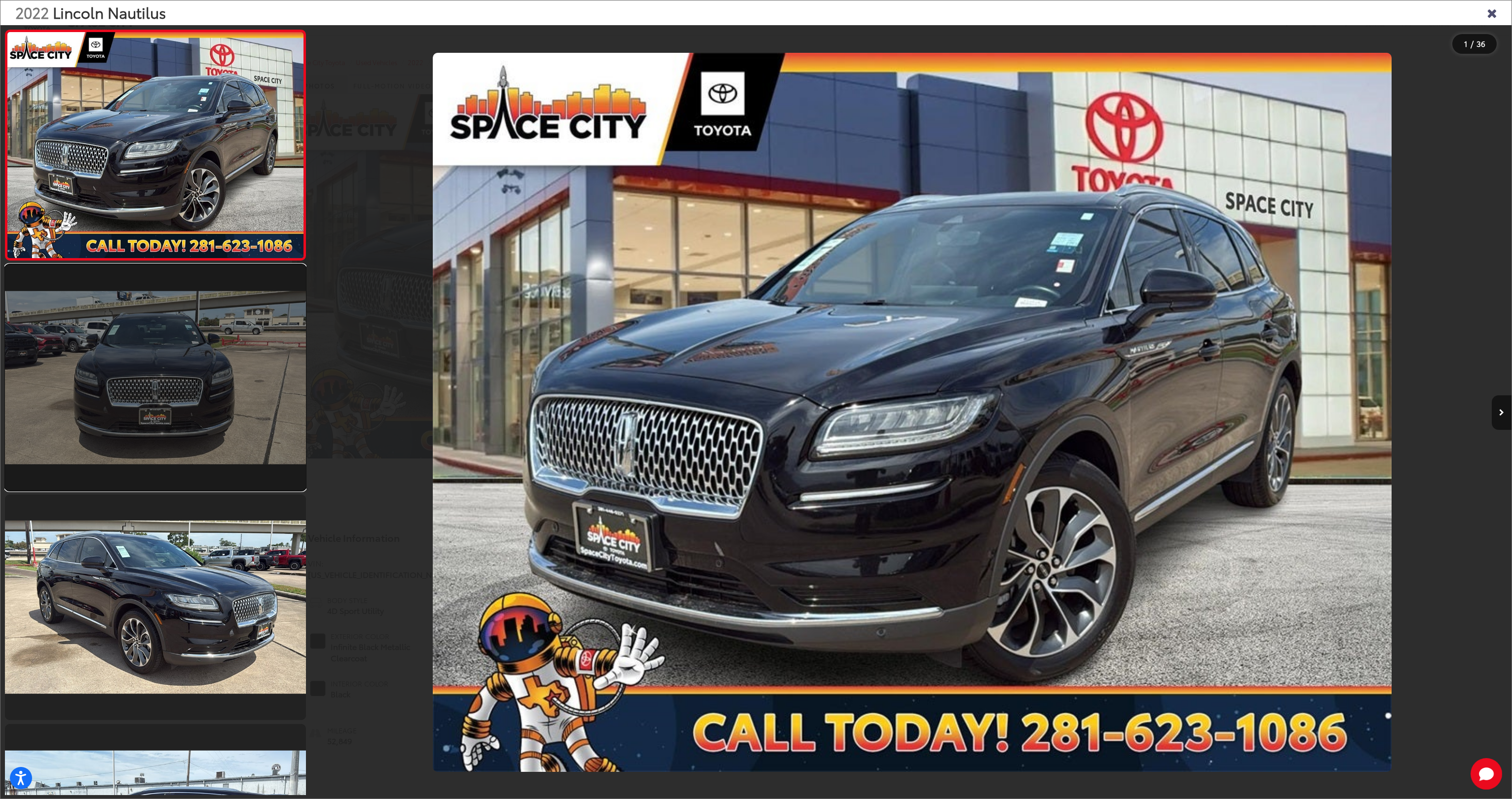
click at [185, 337] on link at bounding box center [155, 377] width 301 height 226
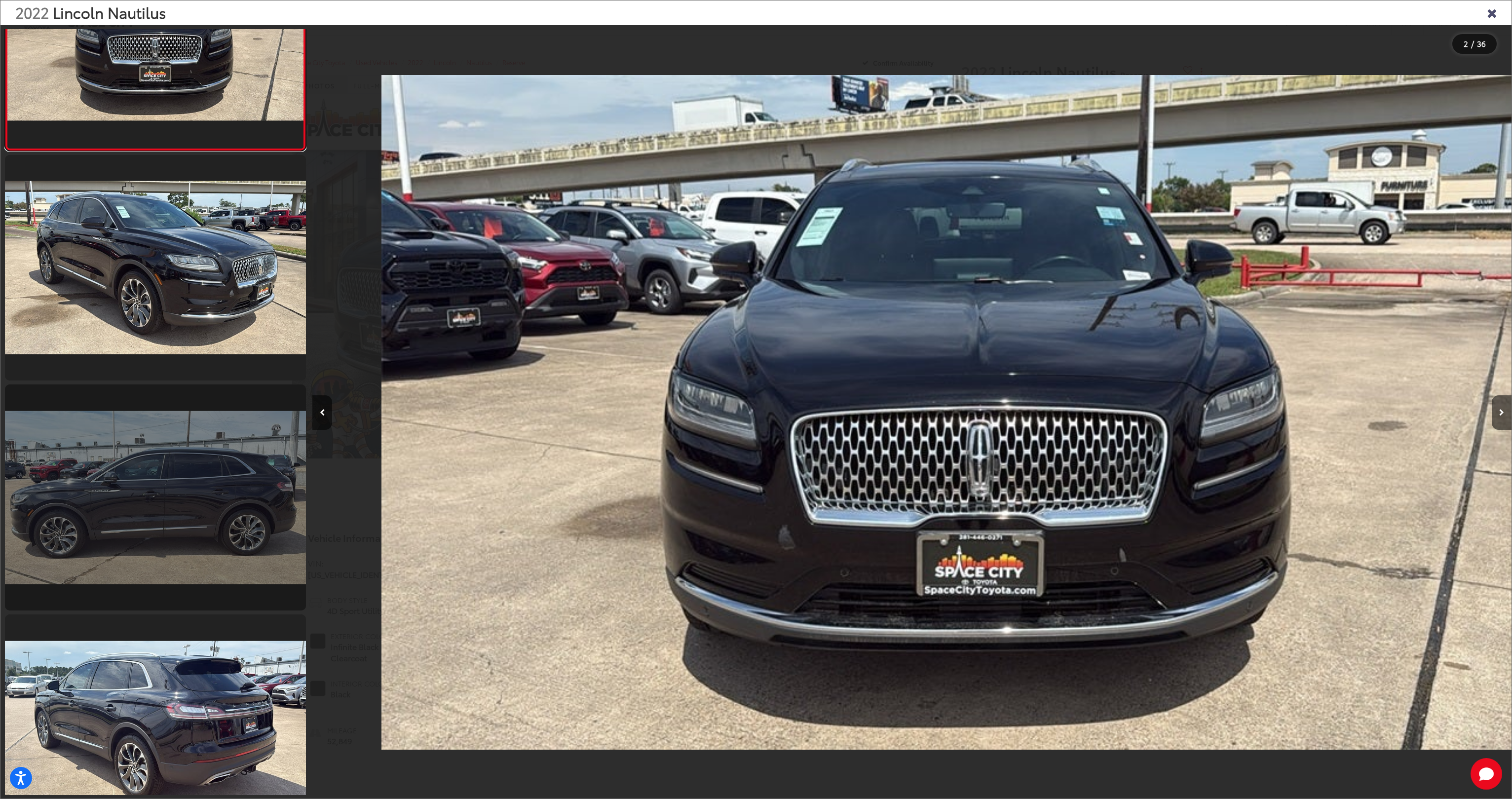
scroll to position [0, 1199]
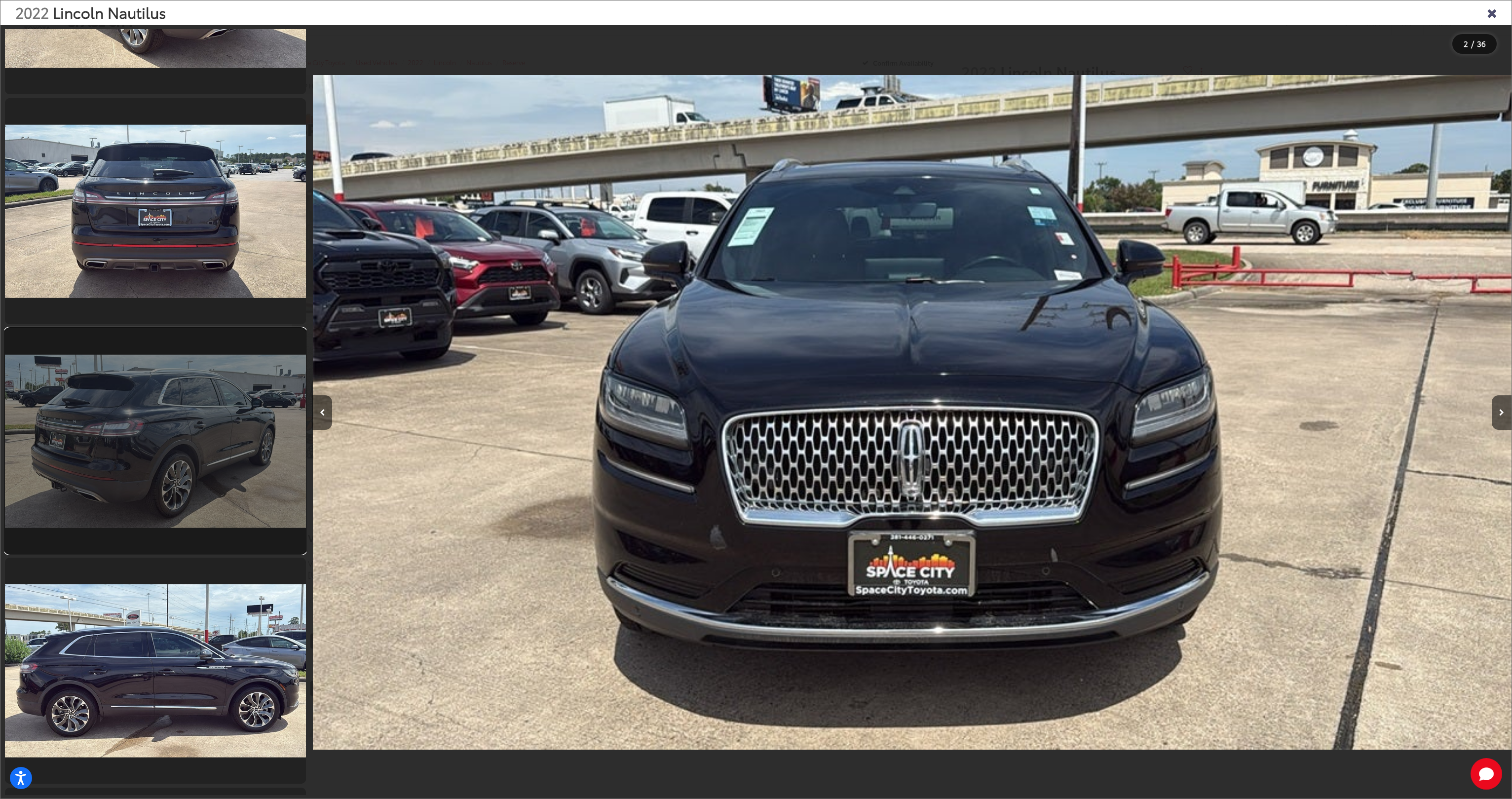
click at [203, 462] on link at bounding box center [155, 441] width 301 height 226
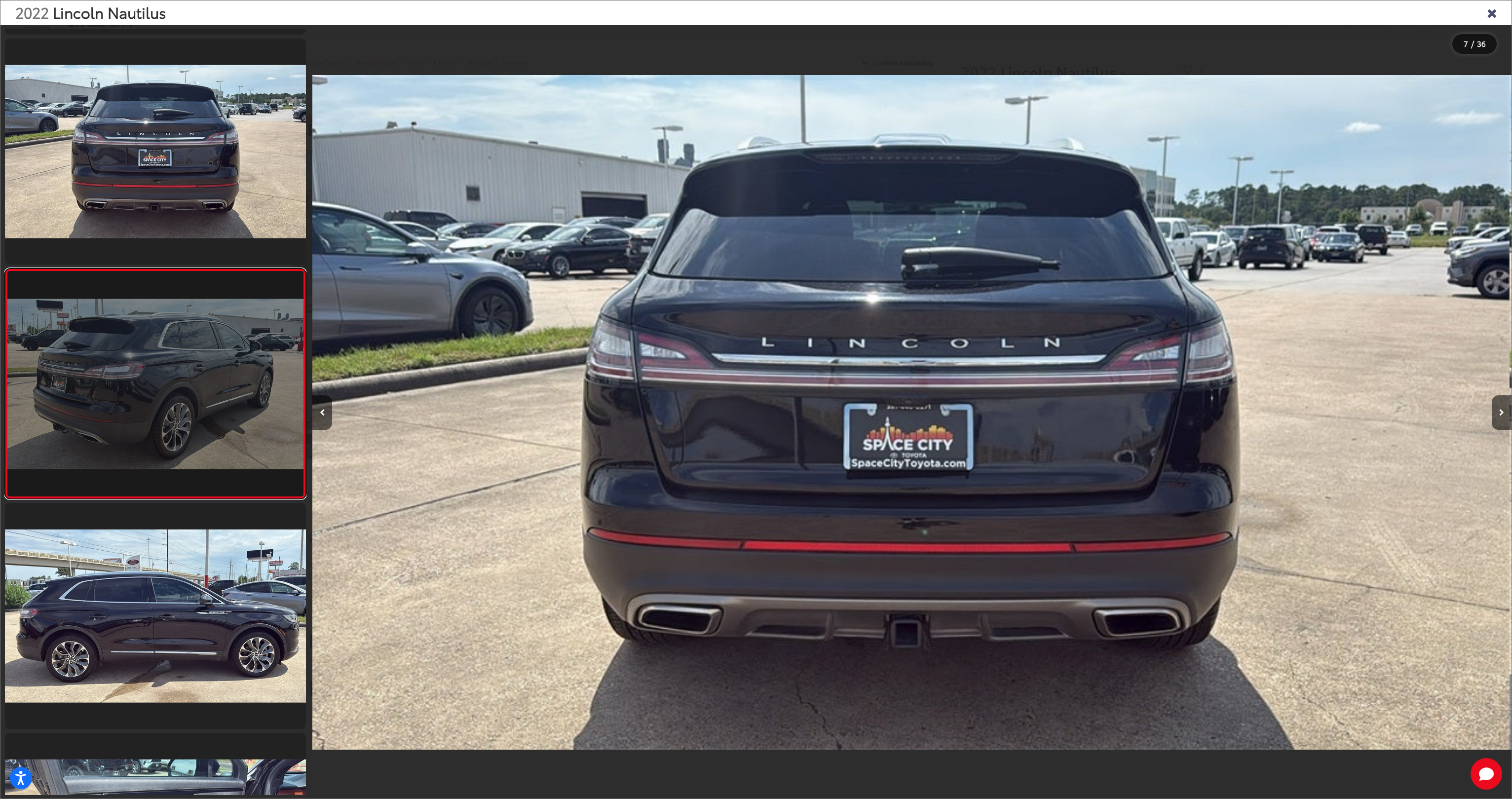
scroll to position [0, 7194]
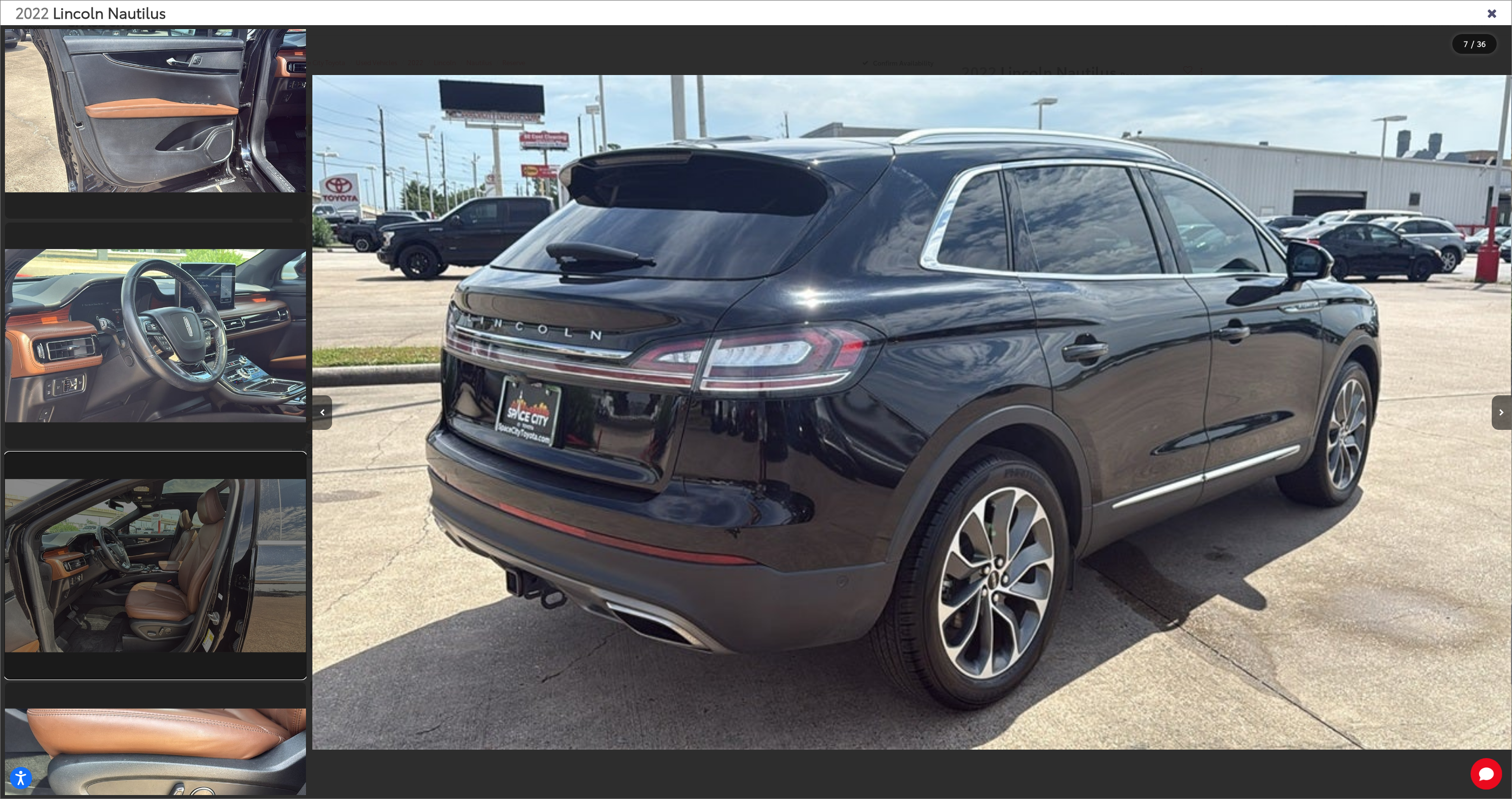
click at [180, 521] on link at bounding box center [155, 565] width 301 height 226
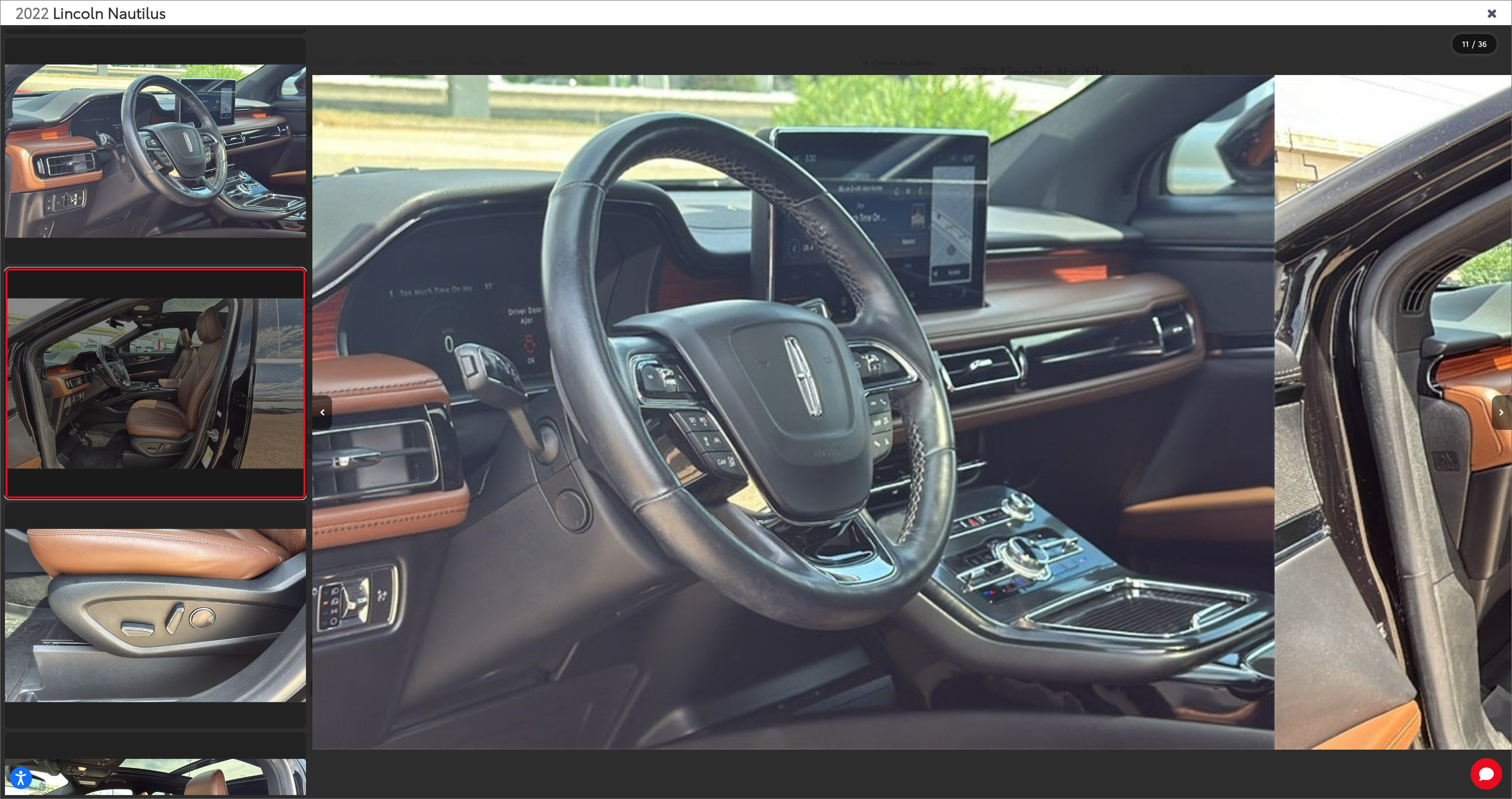
scroll to position [0, 11991]
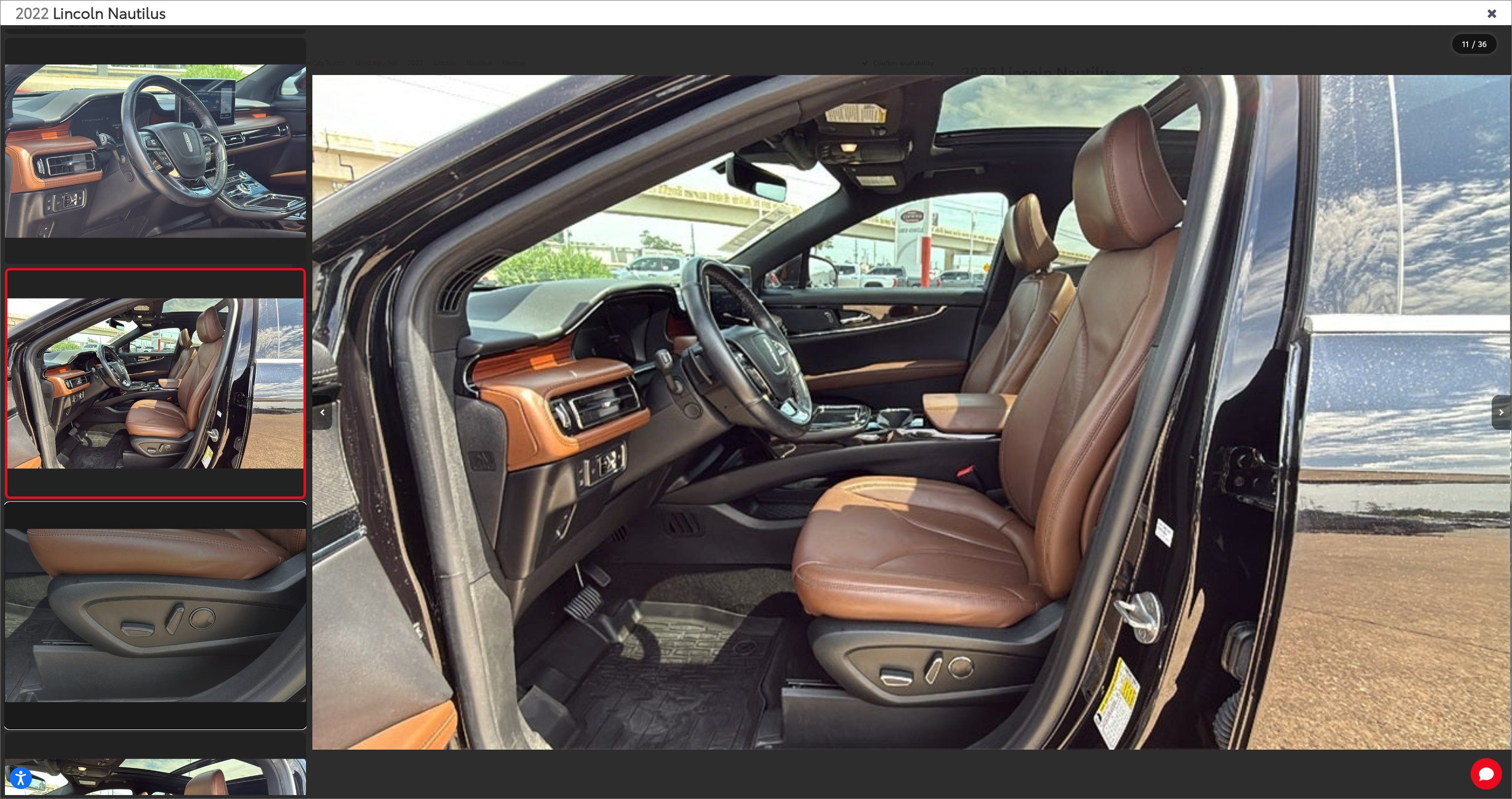
click at [173, 582] on link at bounding box center [155, 616] width 301 height 226
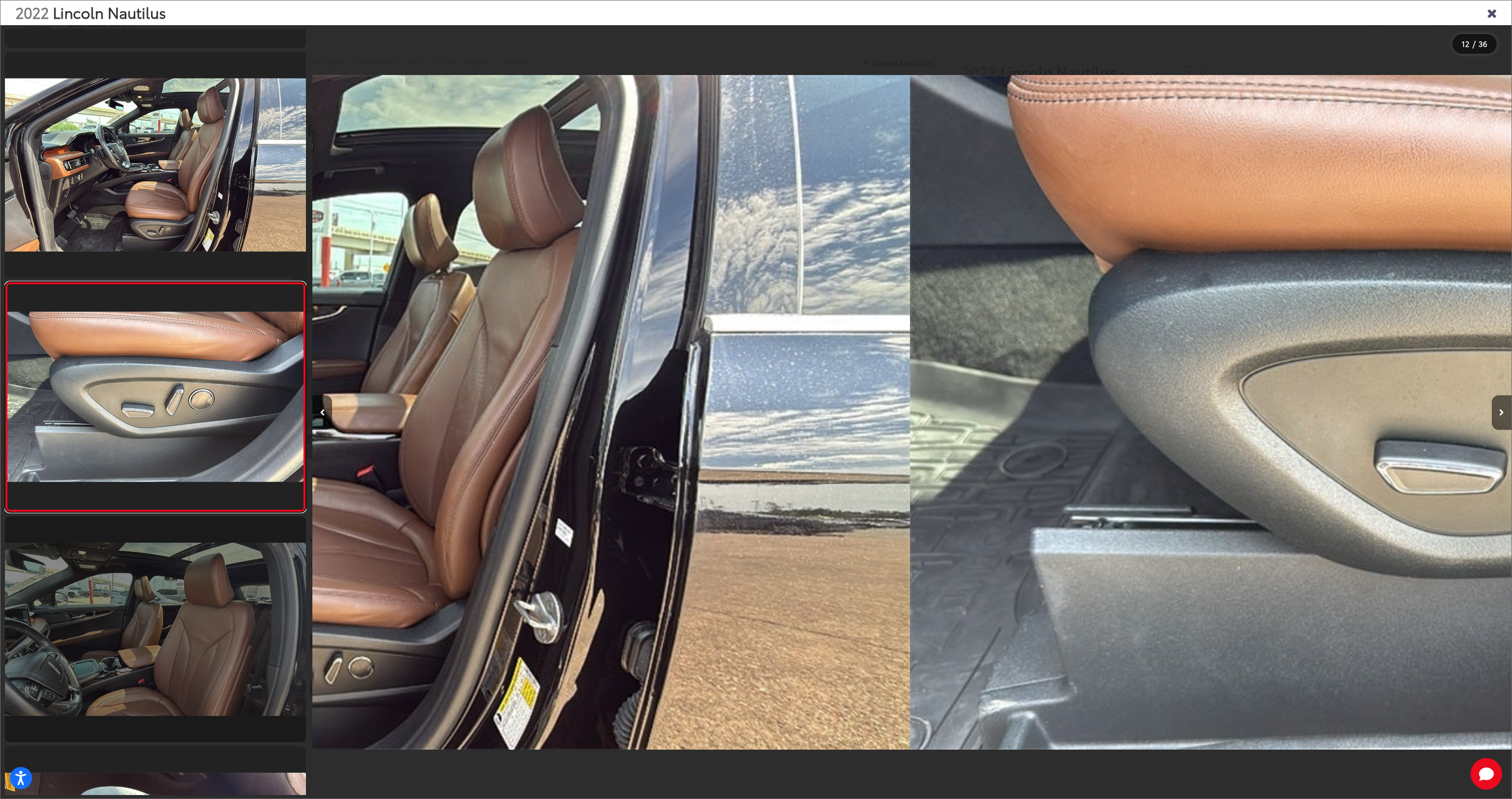
scroll to position [2290, 0]
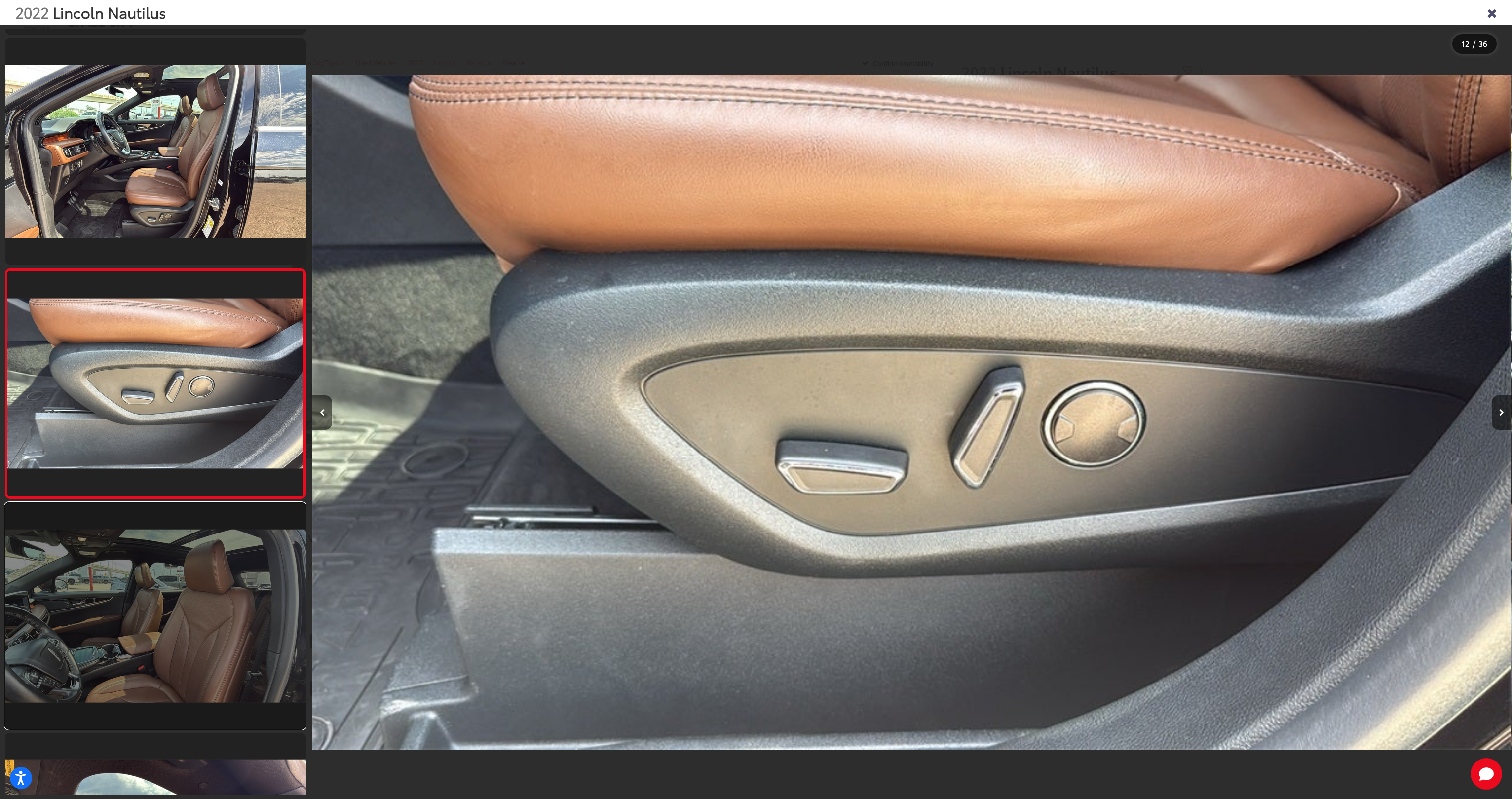
click at [174, 606] on link at bounding box center [155, 616] width 301 height 226
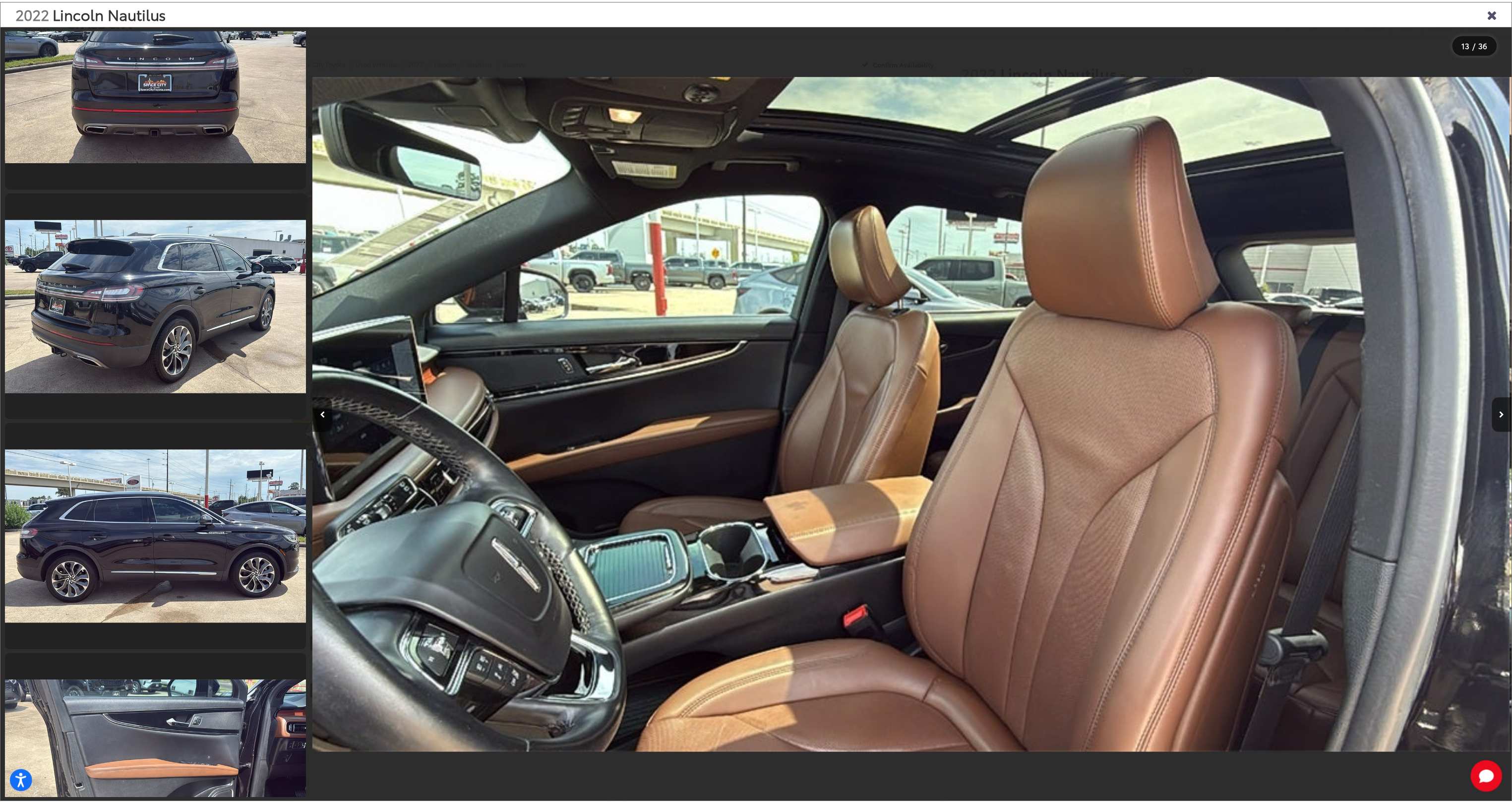
scroll to position [995, 0]
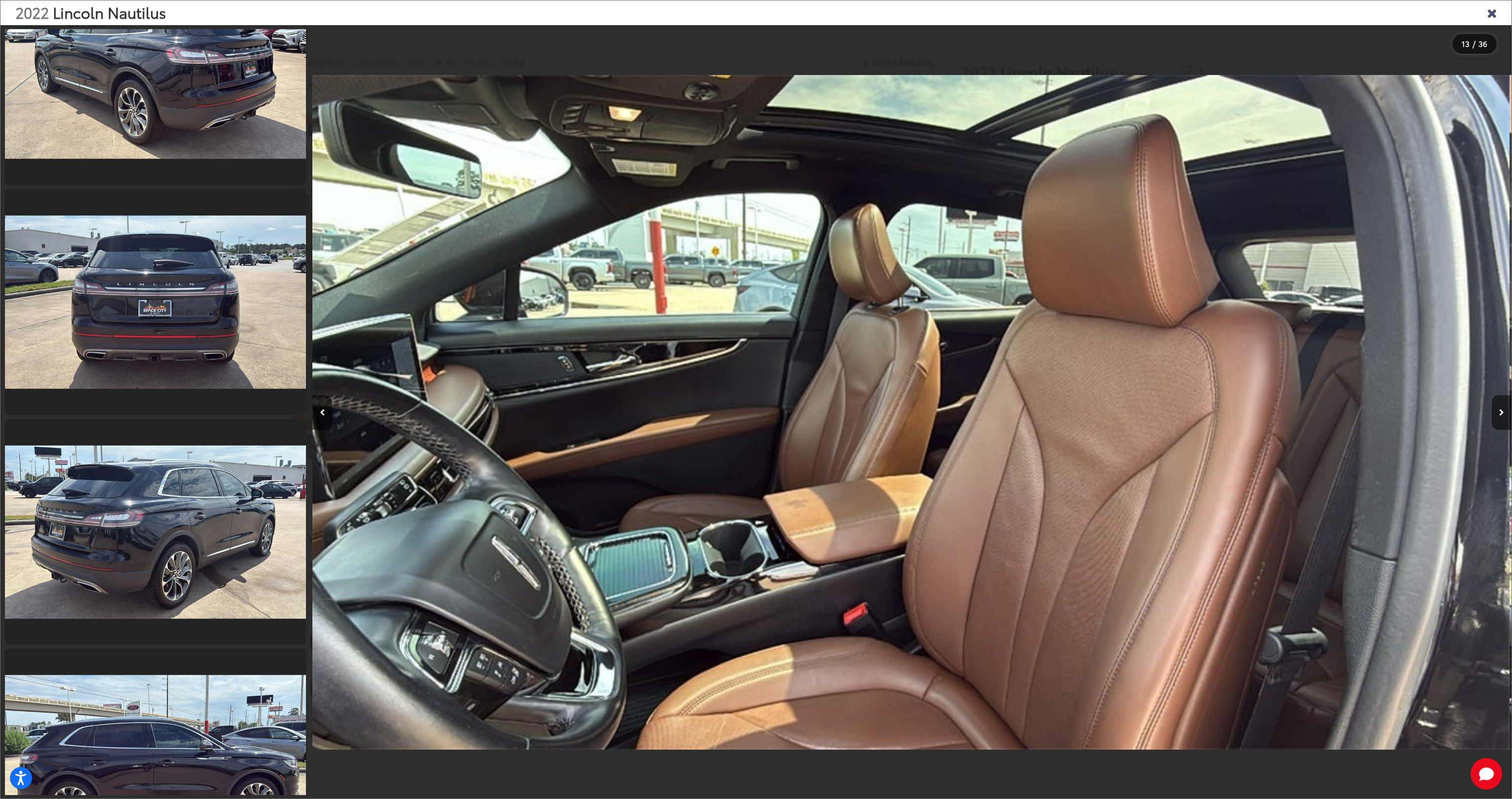
click at [1486, 15] on div "2022 Lincoln Nautilus" at bounding box center [756, 13] width 1511 height 25
click at [1489, 13] on icon "Close gallery" at bounding box center [1491, 12] width 10 height 13
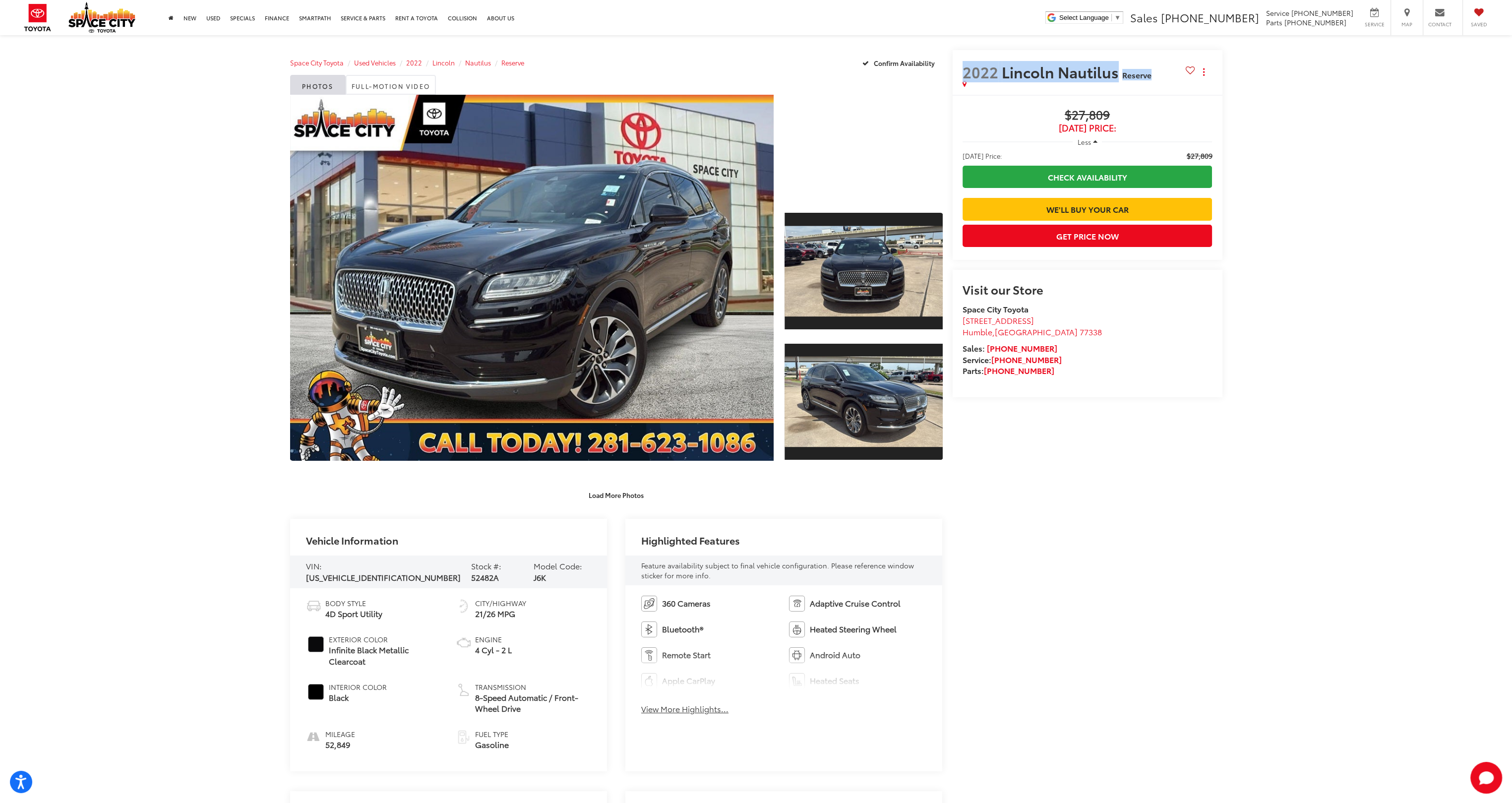
drag, startPoint x: 963, startPoint y: 68, endPoint x: 1150, endPoint y: 76, distance: 187.2
click at [1150, 76] on h2 "2022 Lincoln Nautilus Reserve" at bounding box center [1074, 71] width 223 height 17
drag, startPoint x: 1150, startPoint y: 76, endPoint x: 1075, endPoint y: 71, distance: 75.2
copy h2 "2022 Lincoln Nautilus Reserve"
click at [843, 187] on div at bounding box center [863, 148] width 158 height 105
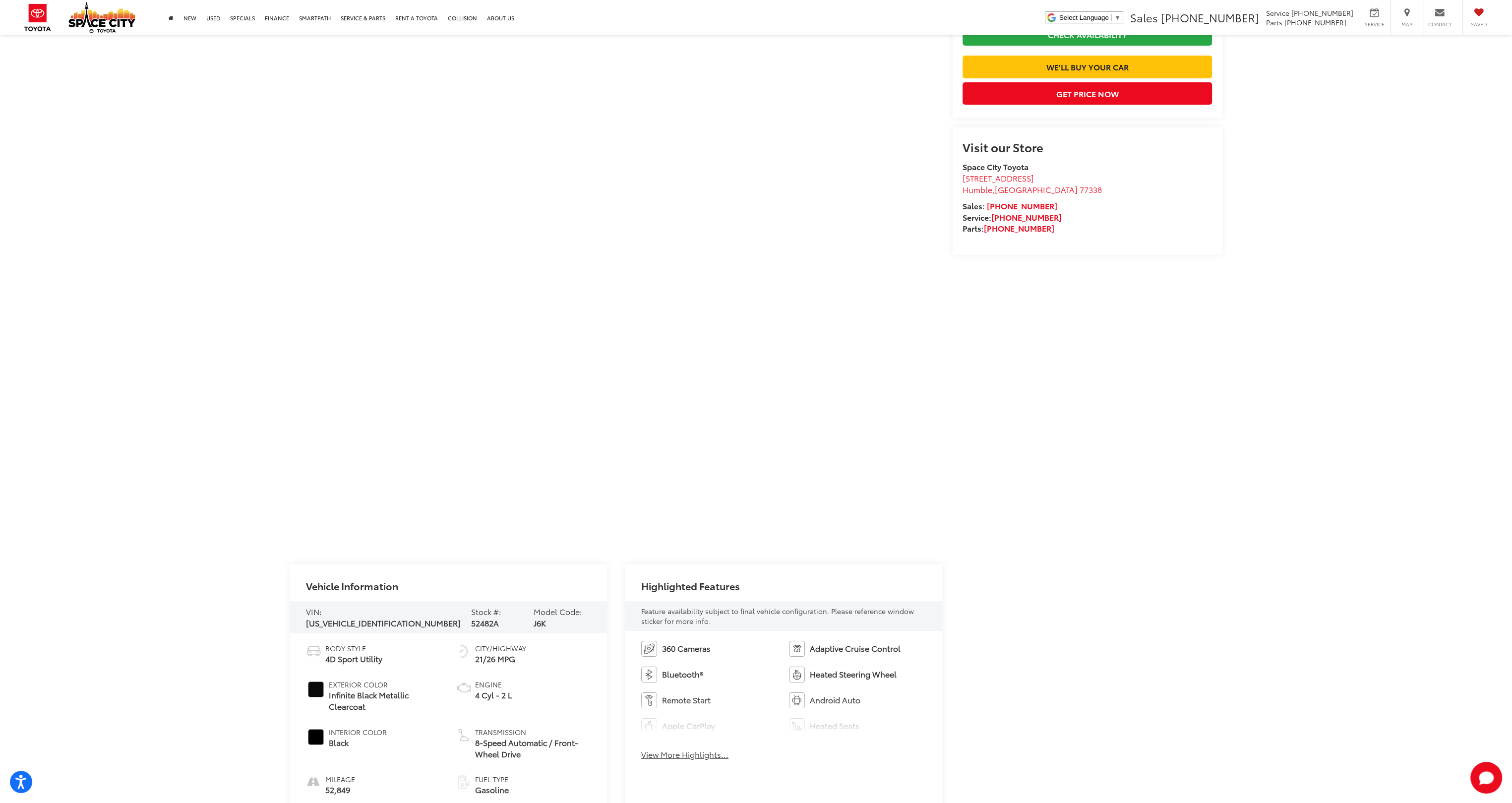
scroll to position [149, 0]
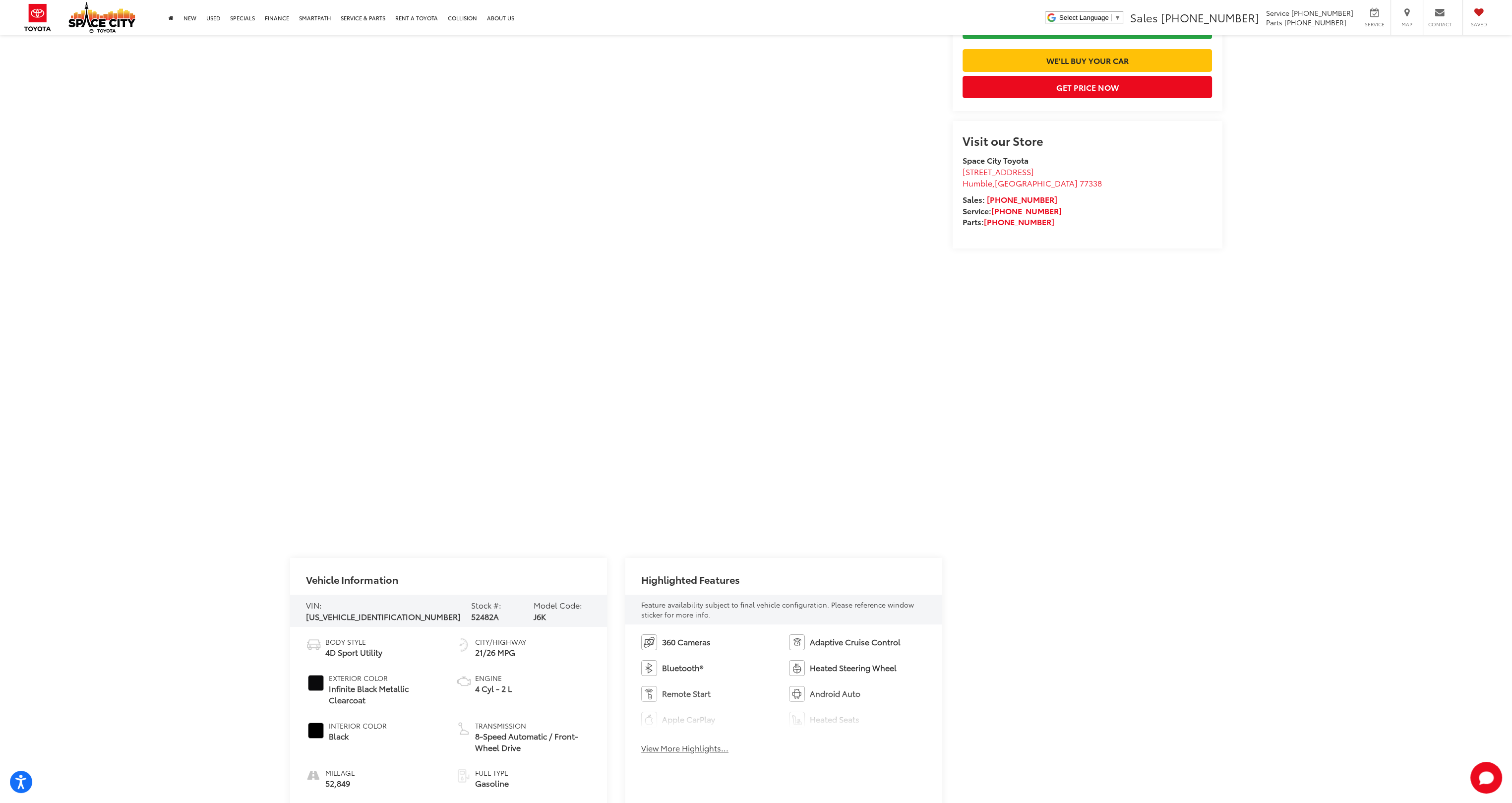
drag, startPoint x: 189, startPoint y: 210, endPoint x: 193, endPoint y: 205, distance: 6.4
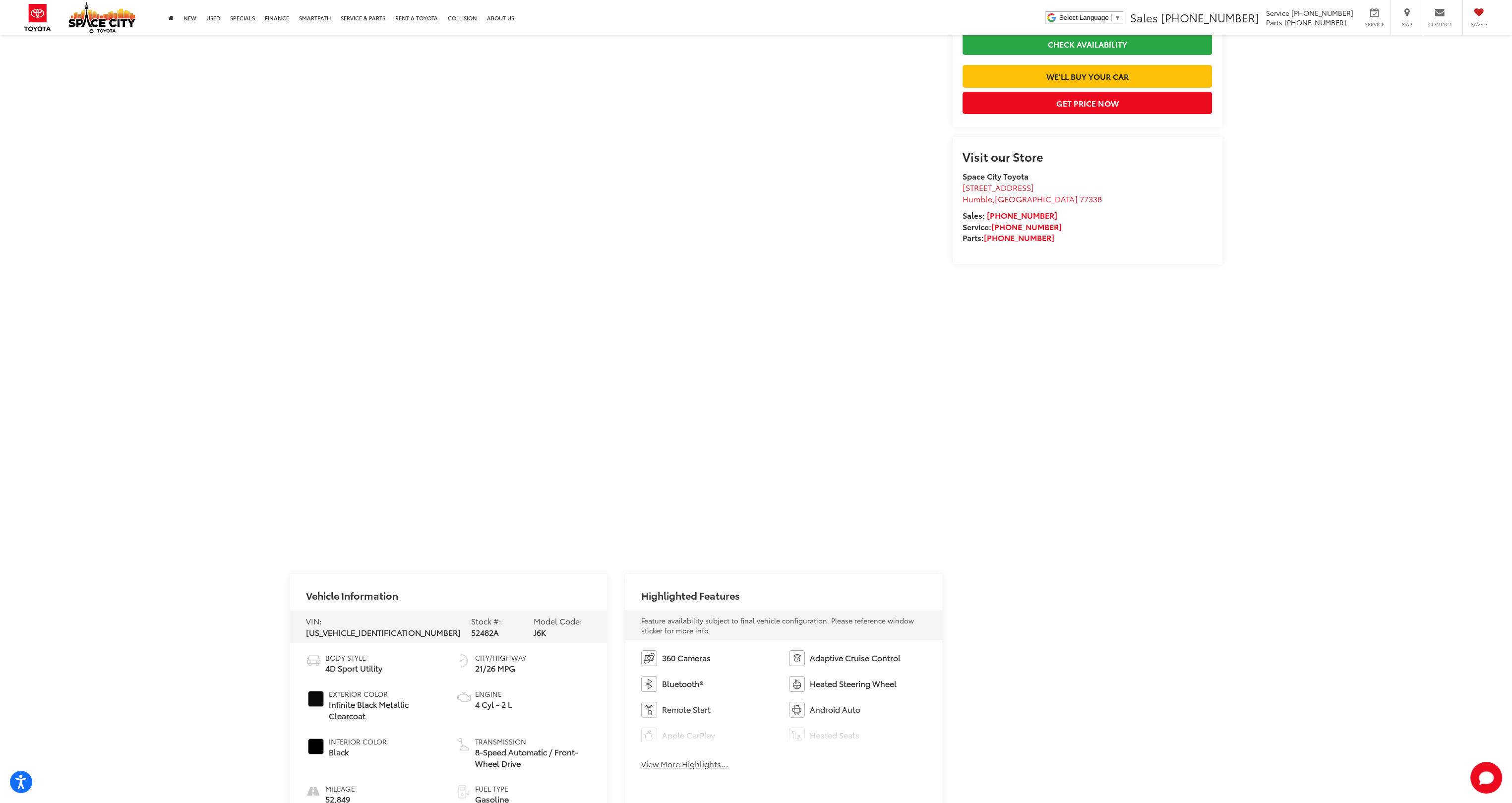
scroll to position [0, 0]
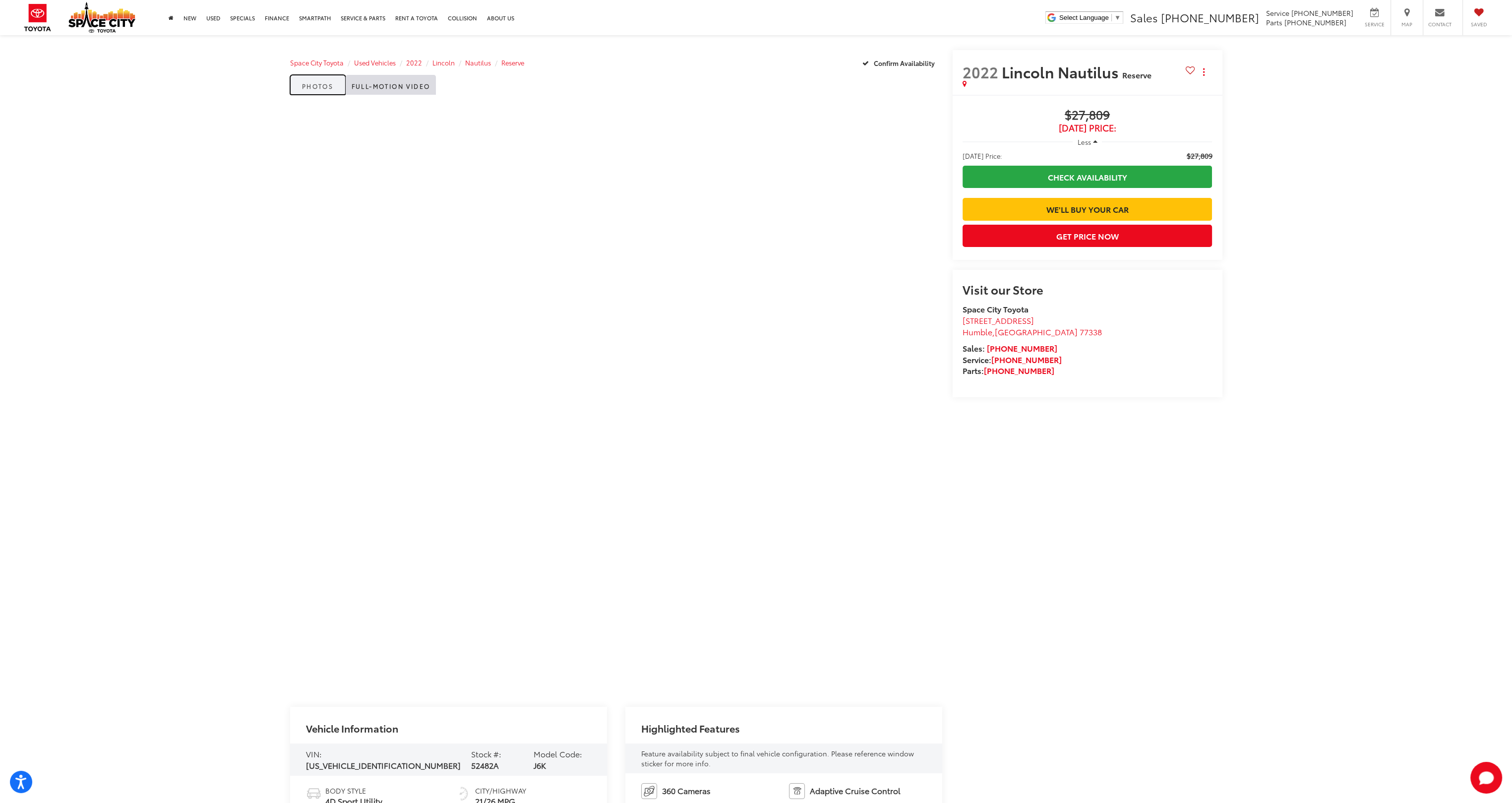
click at [329, 84] on link "Photos" at bounding box center [318, 85] width 55 height 20
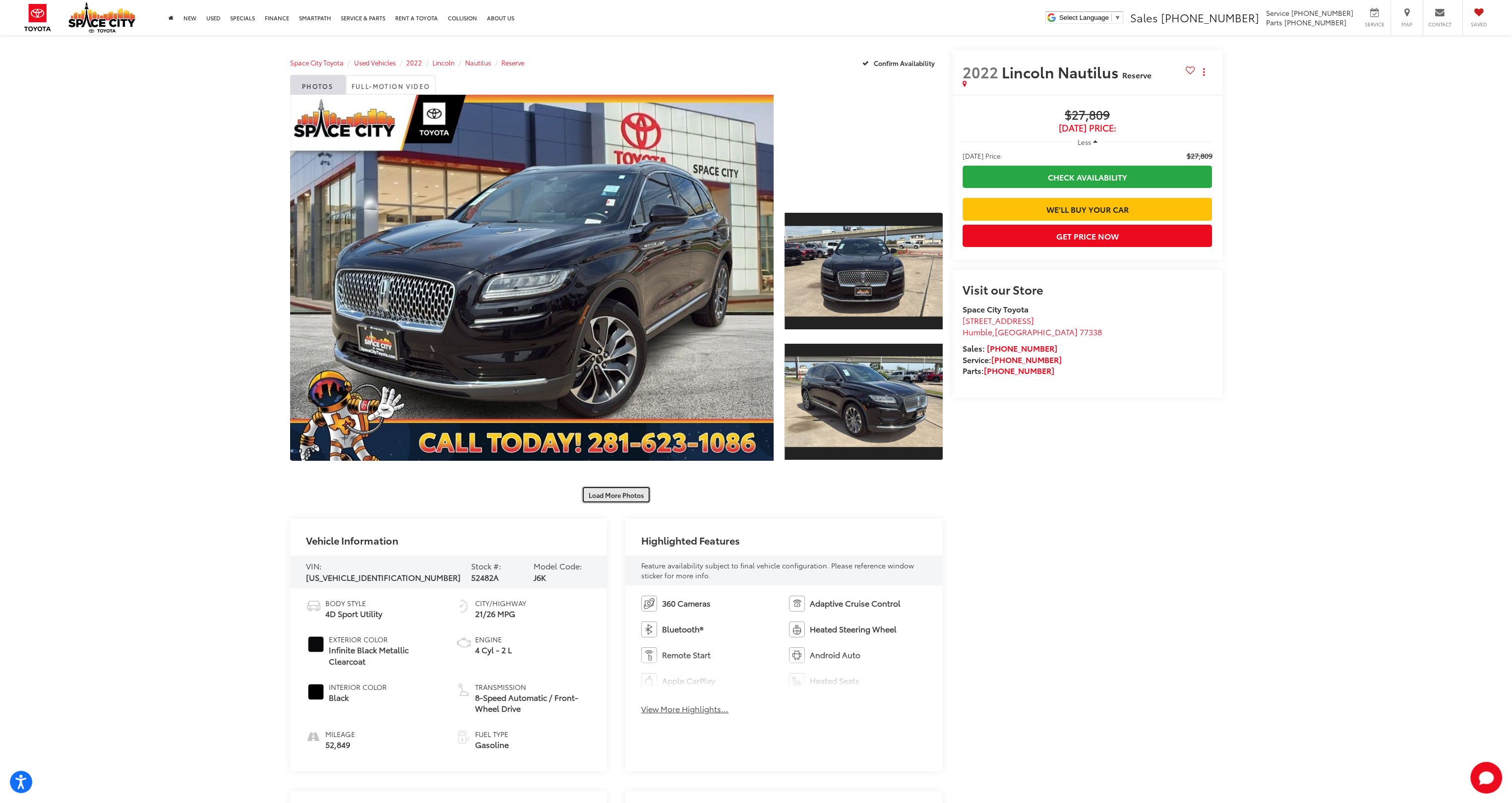
click at [625, 492] on button "Load More Photos" at bounding box center [616, 494] width 69 height 17
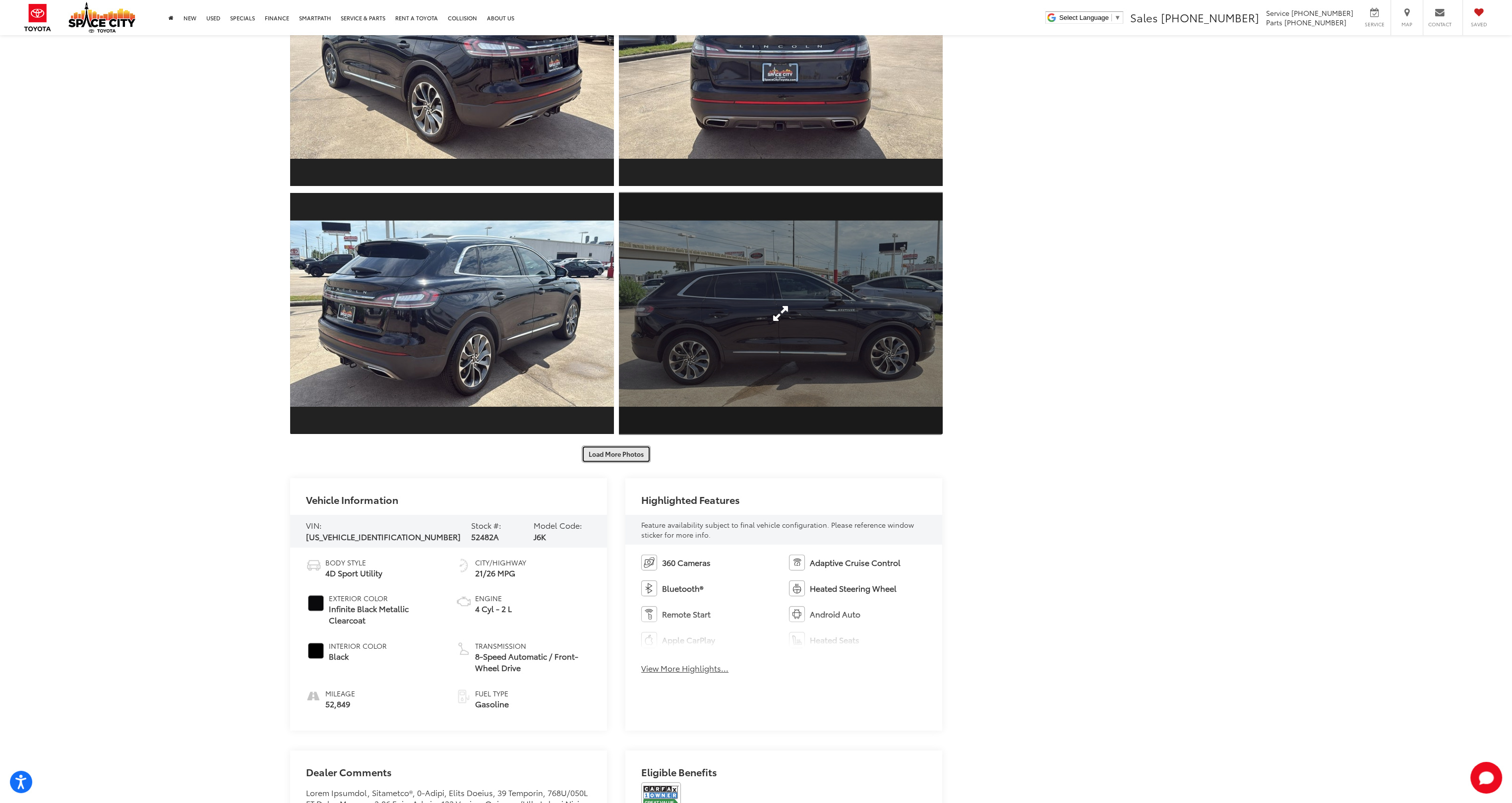
scroll to position [546, 0]
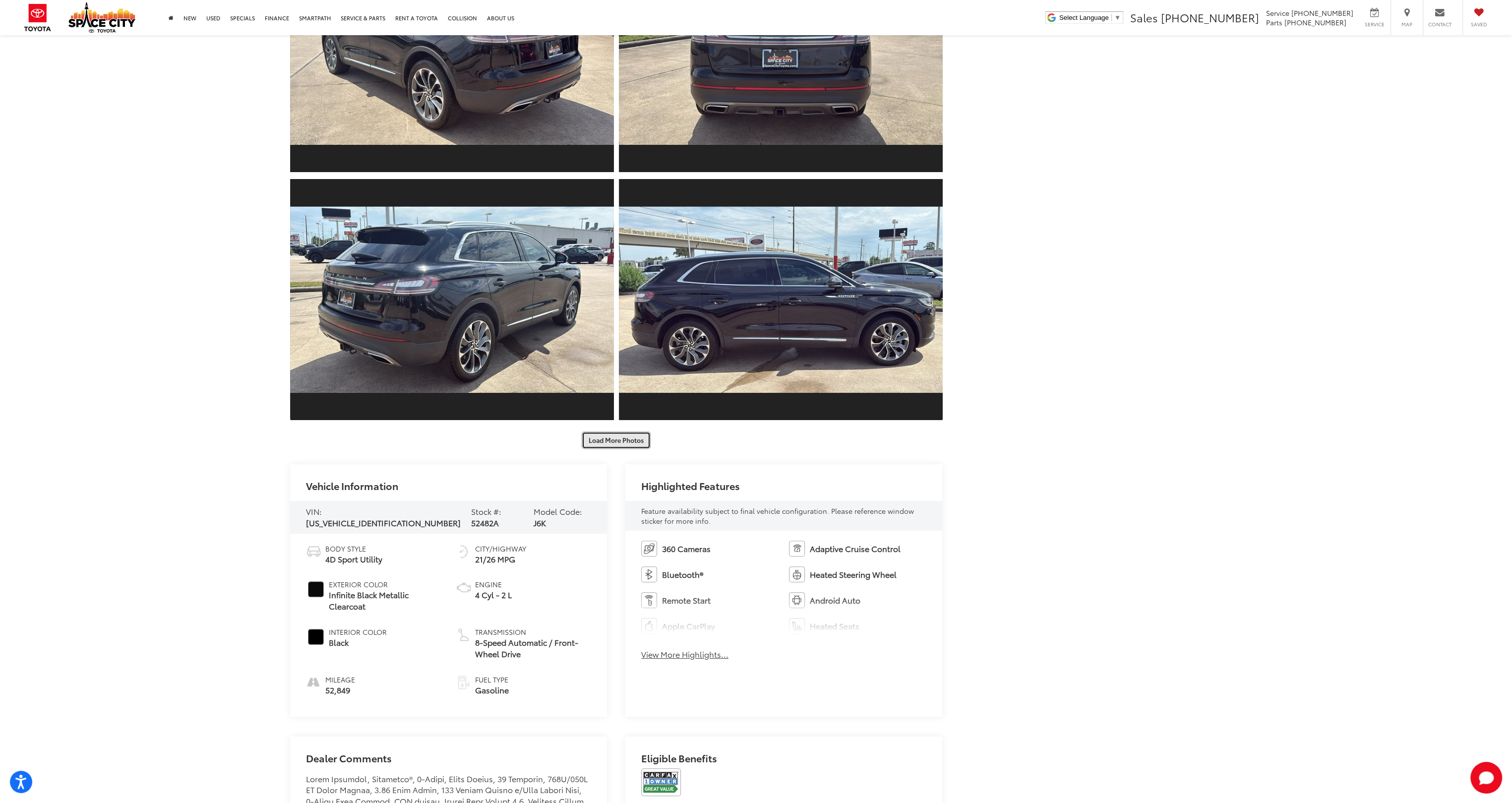
click at [619, 437] on button "Load More Photos" at bounding box center [616, 440] width 69 height 17
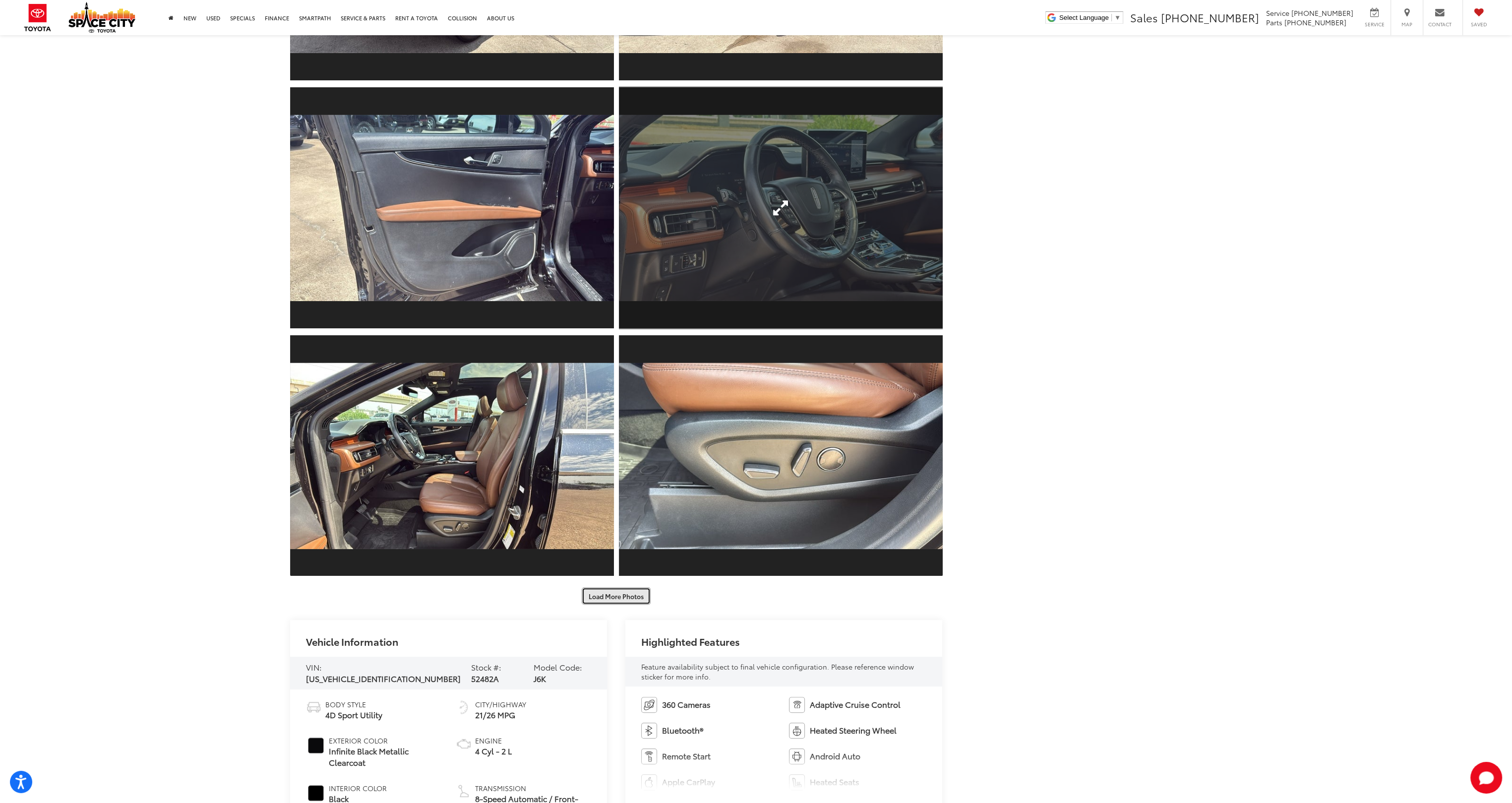
scroll to position [893, 0]
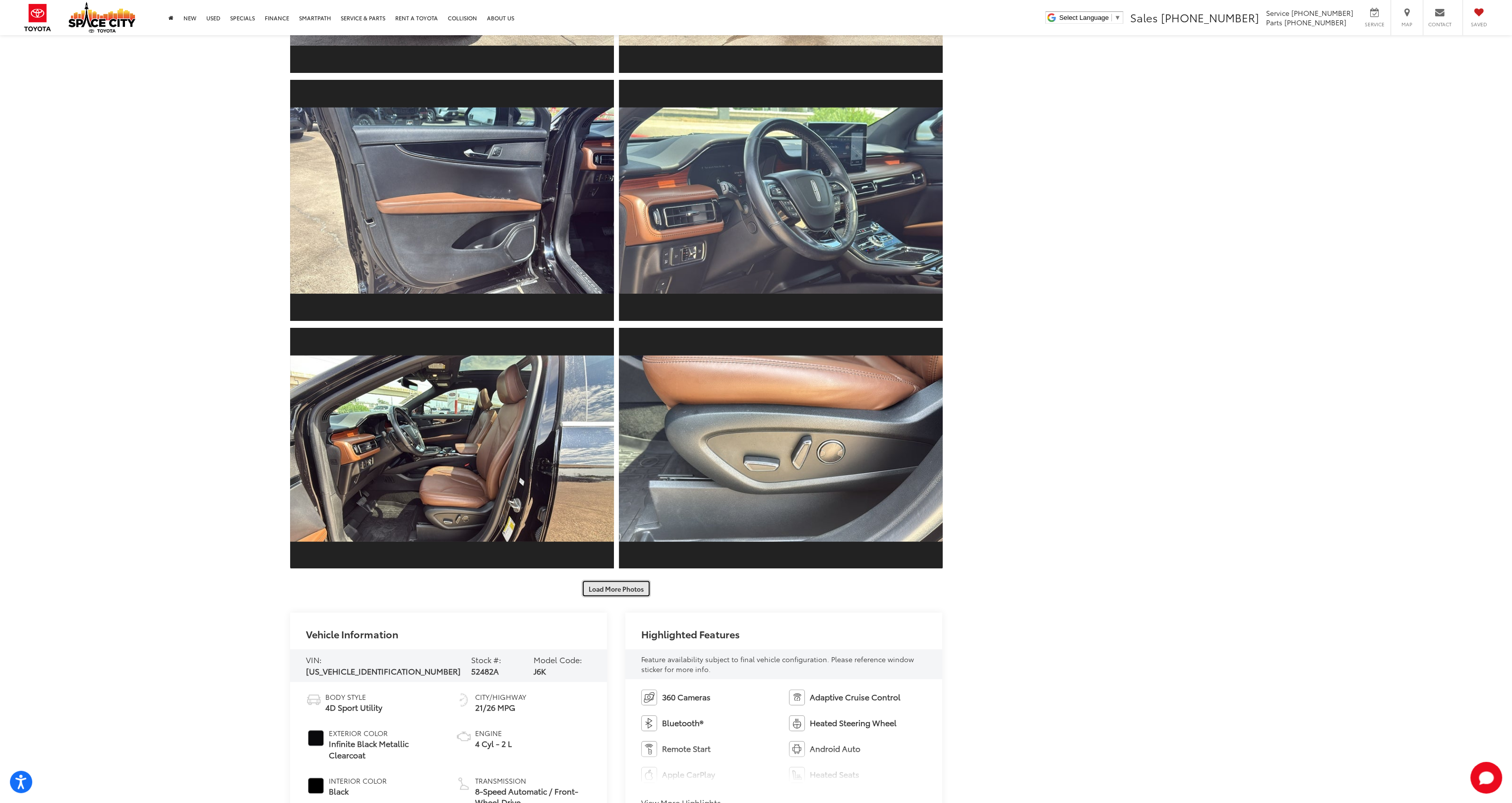
click at [625, 584] on button "Load More Photos" at bounding box center [616, 588] width 69 height 17
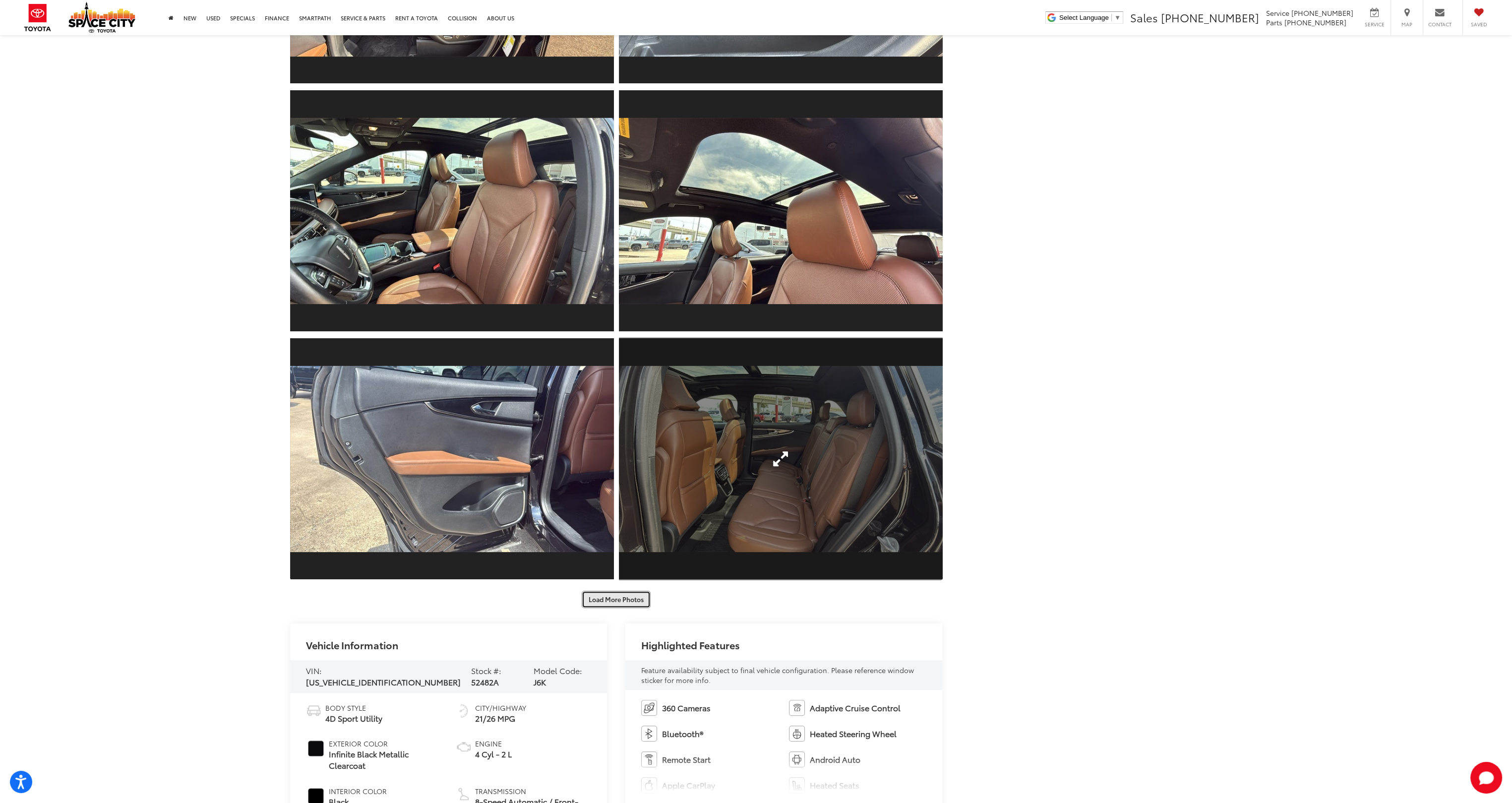
scroll to position [1389, 0]
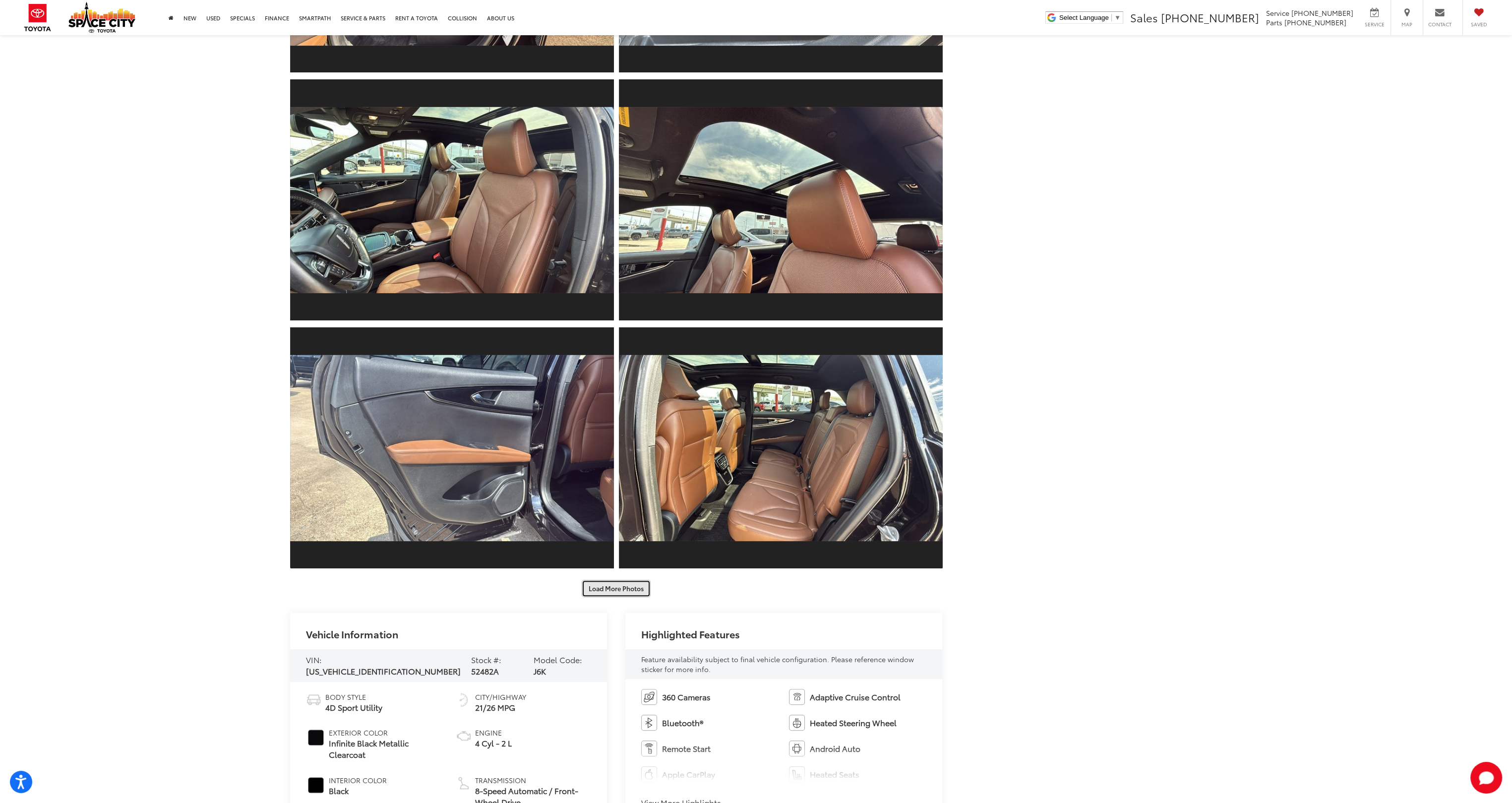
click at [610, 584] on button "Load More Photos" at bounding box center [616, 588] width 69 height 17
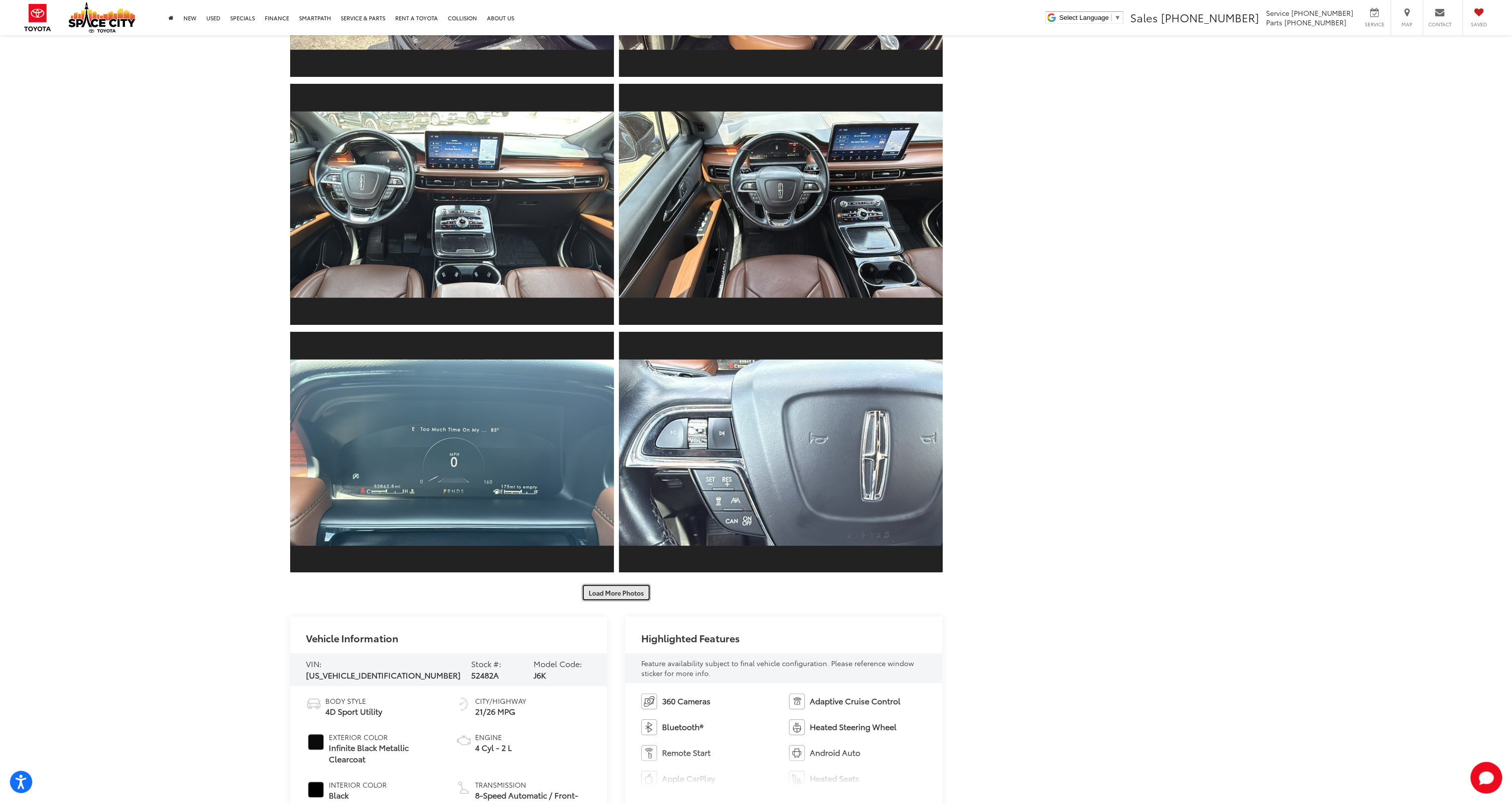
scroll to position [1885, 0]
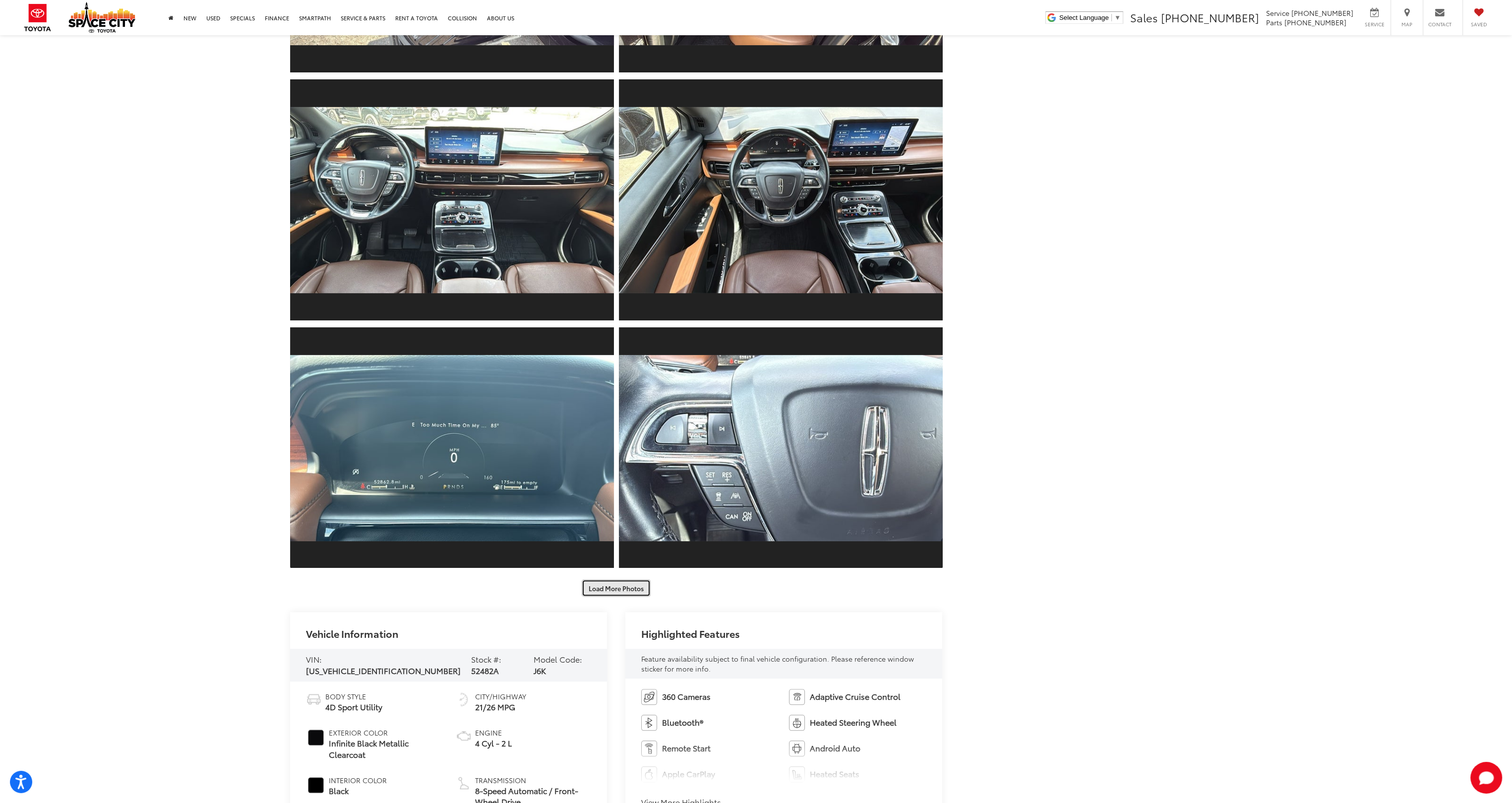
click at [614, 585] on button "Load More Photos" at bounding box center [616, 588] width 69 height 17
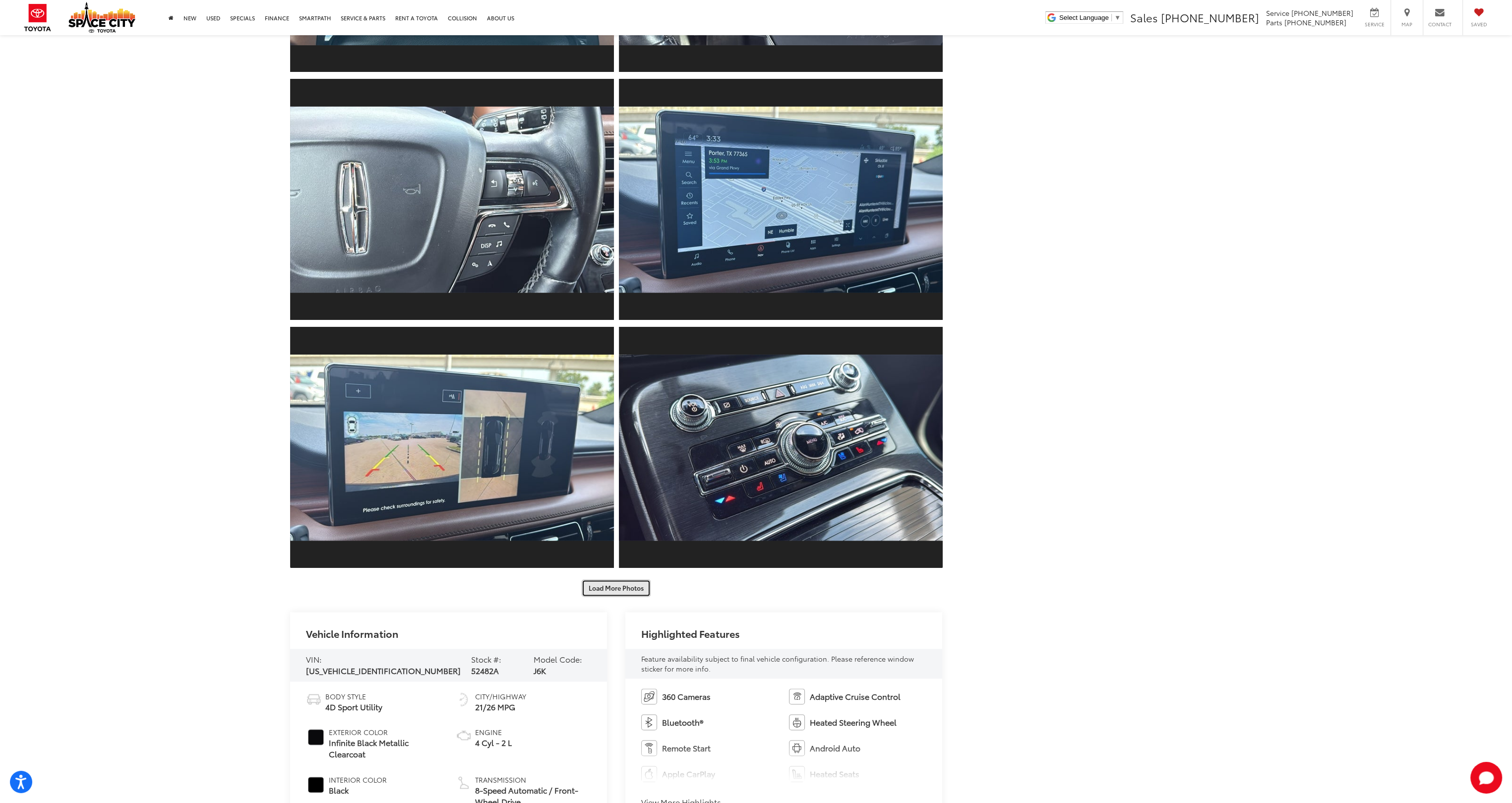
scroll to position [2431, 0]
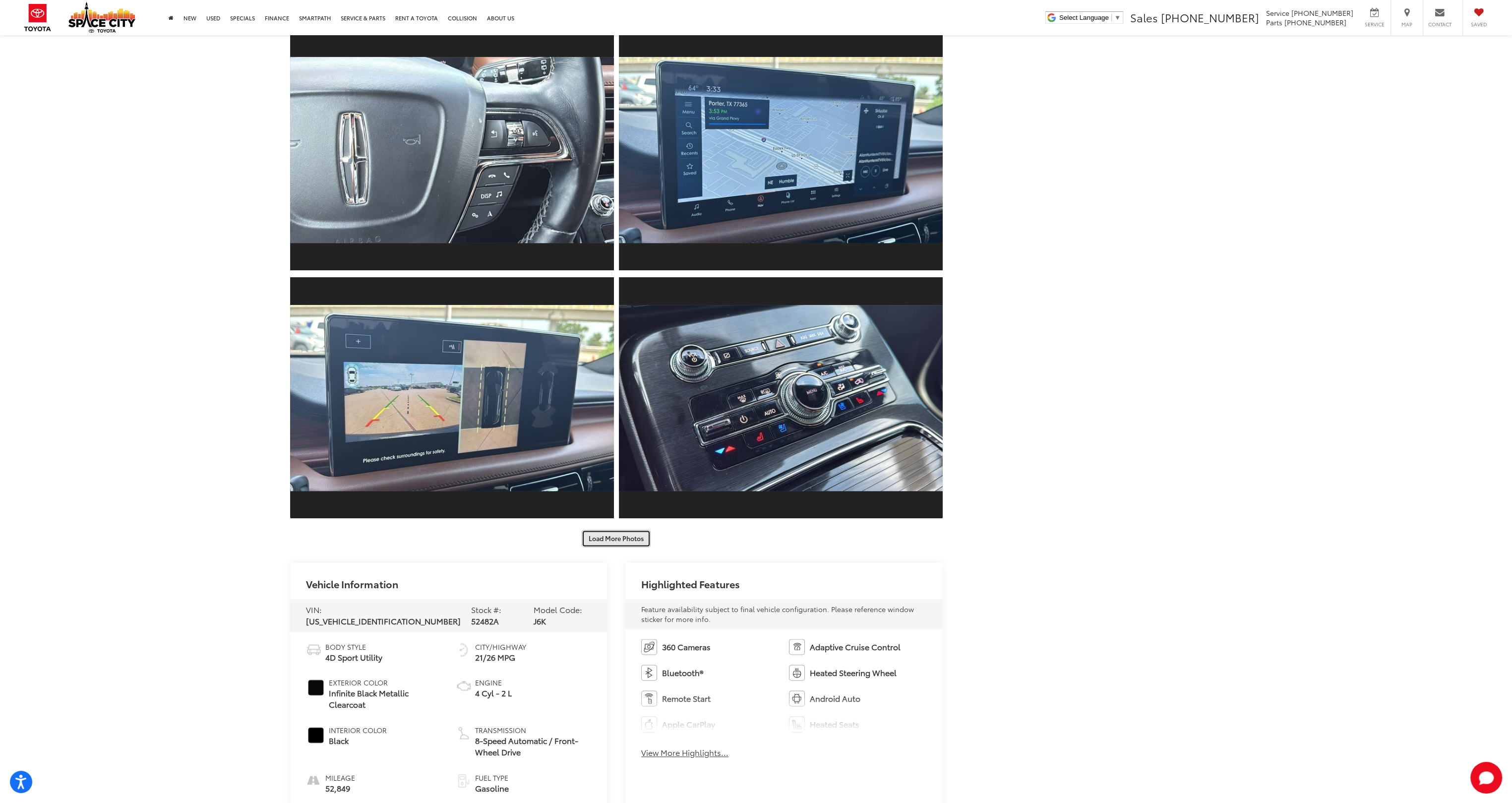
click at [610, 546] on button "Load More Photos" at bounding box center [616, 538] width 69 height 17
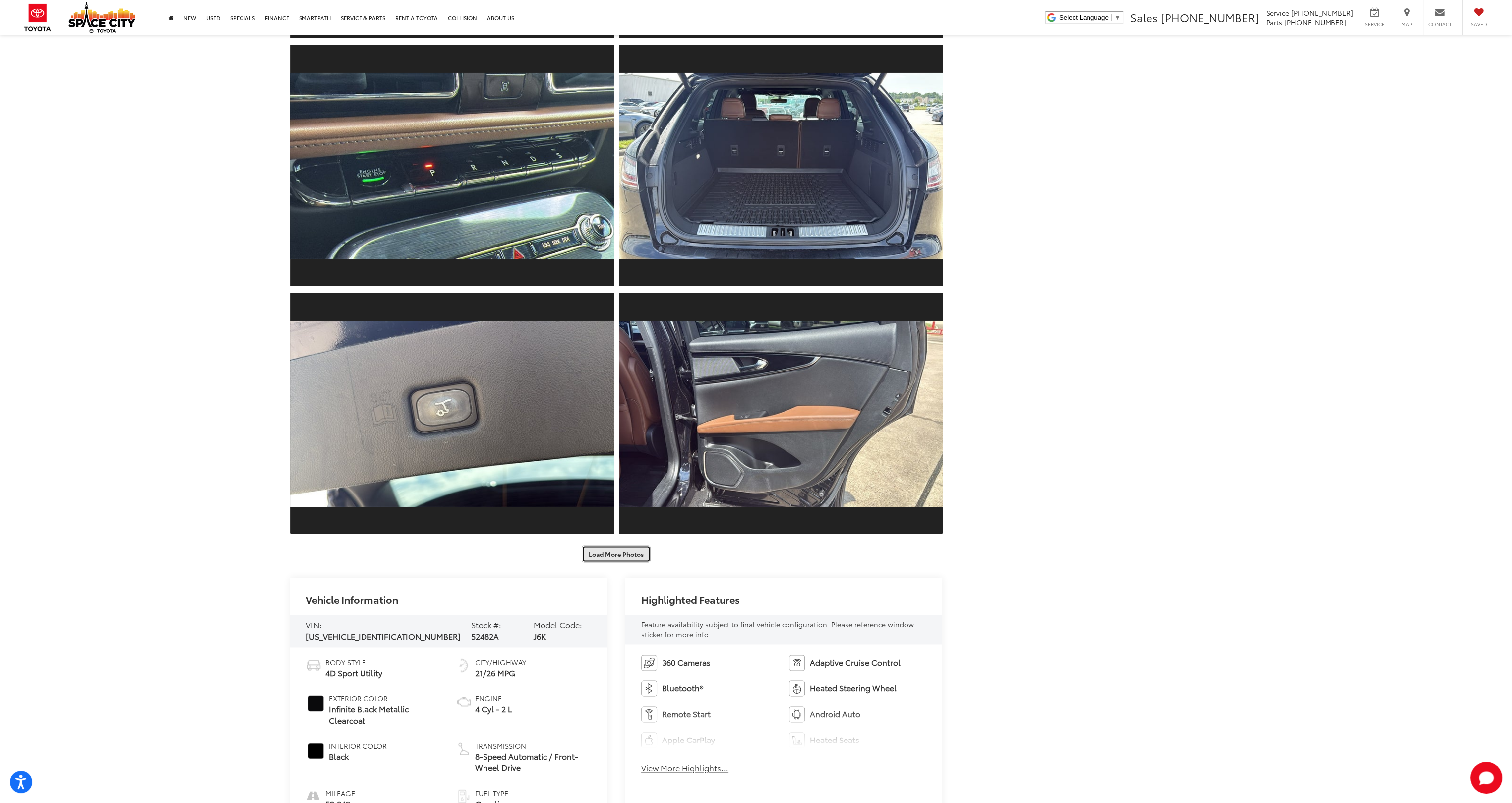
scroll to position [3026, 0]
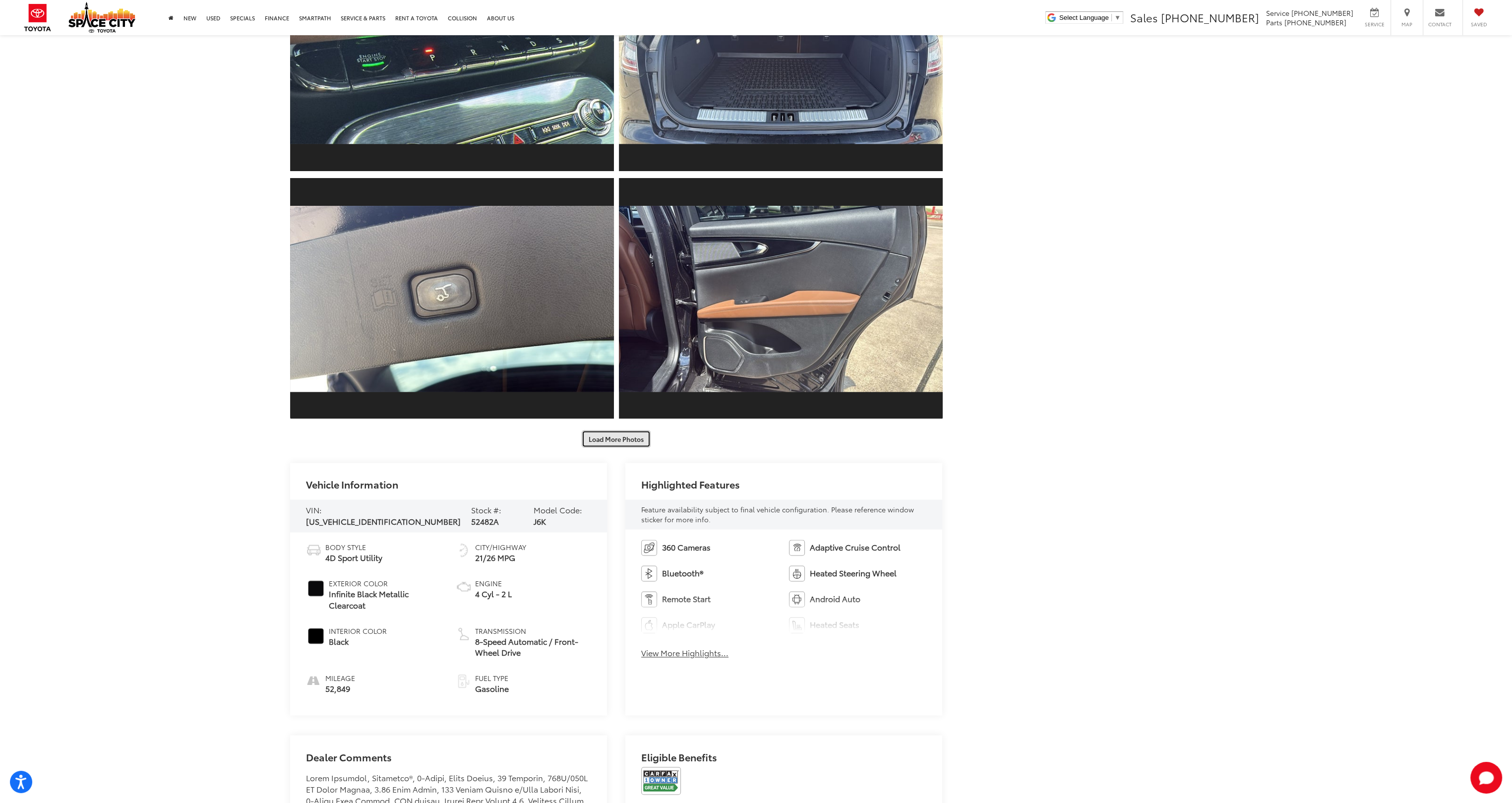
click at [624, 442] on button "Load More Photos" at bounding box center [616, 438] width 69 height 17
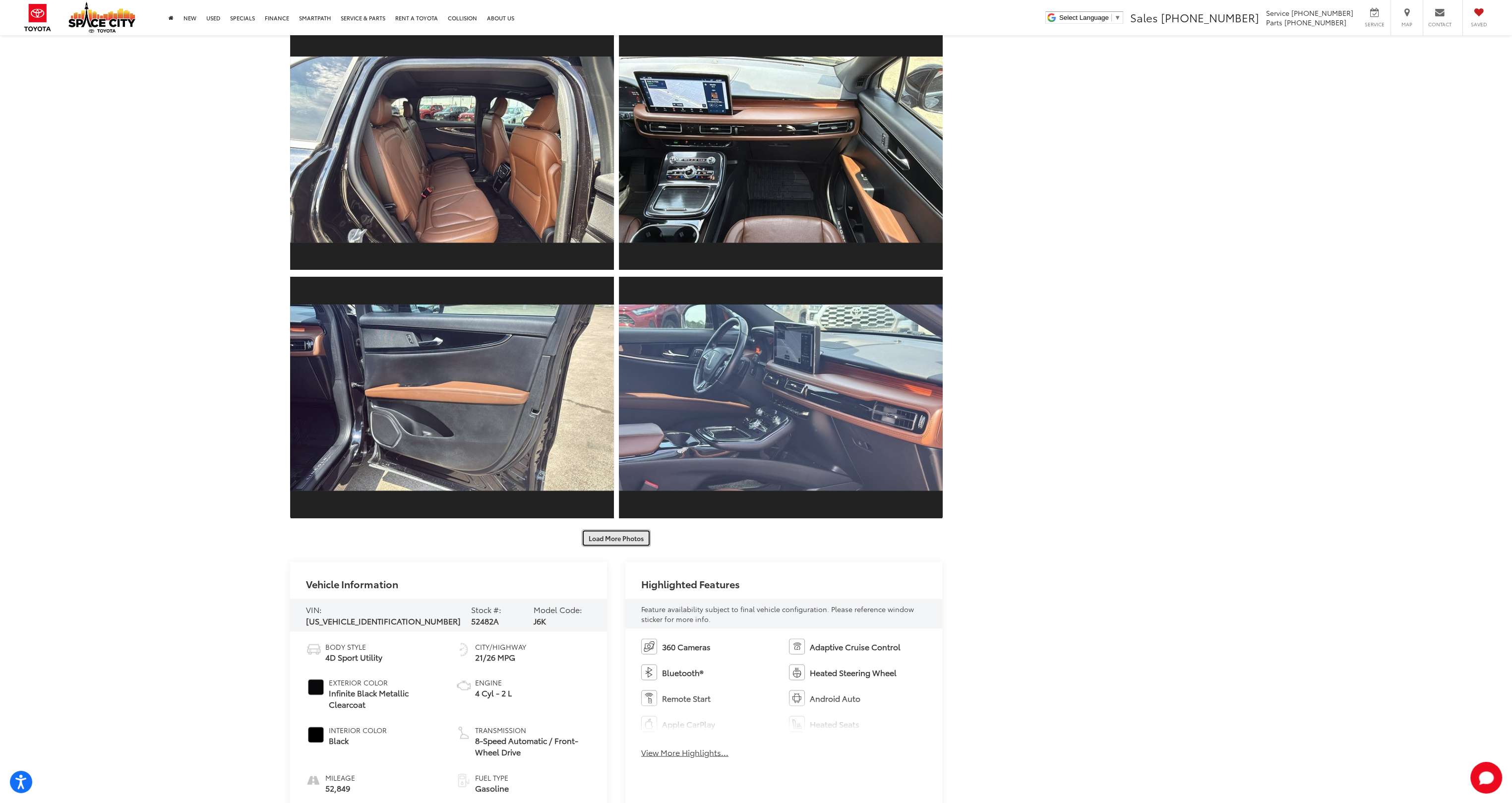
scroll to position [3472, 0]
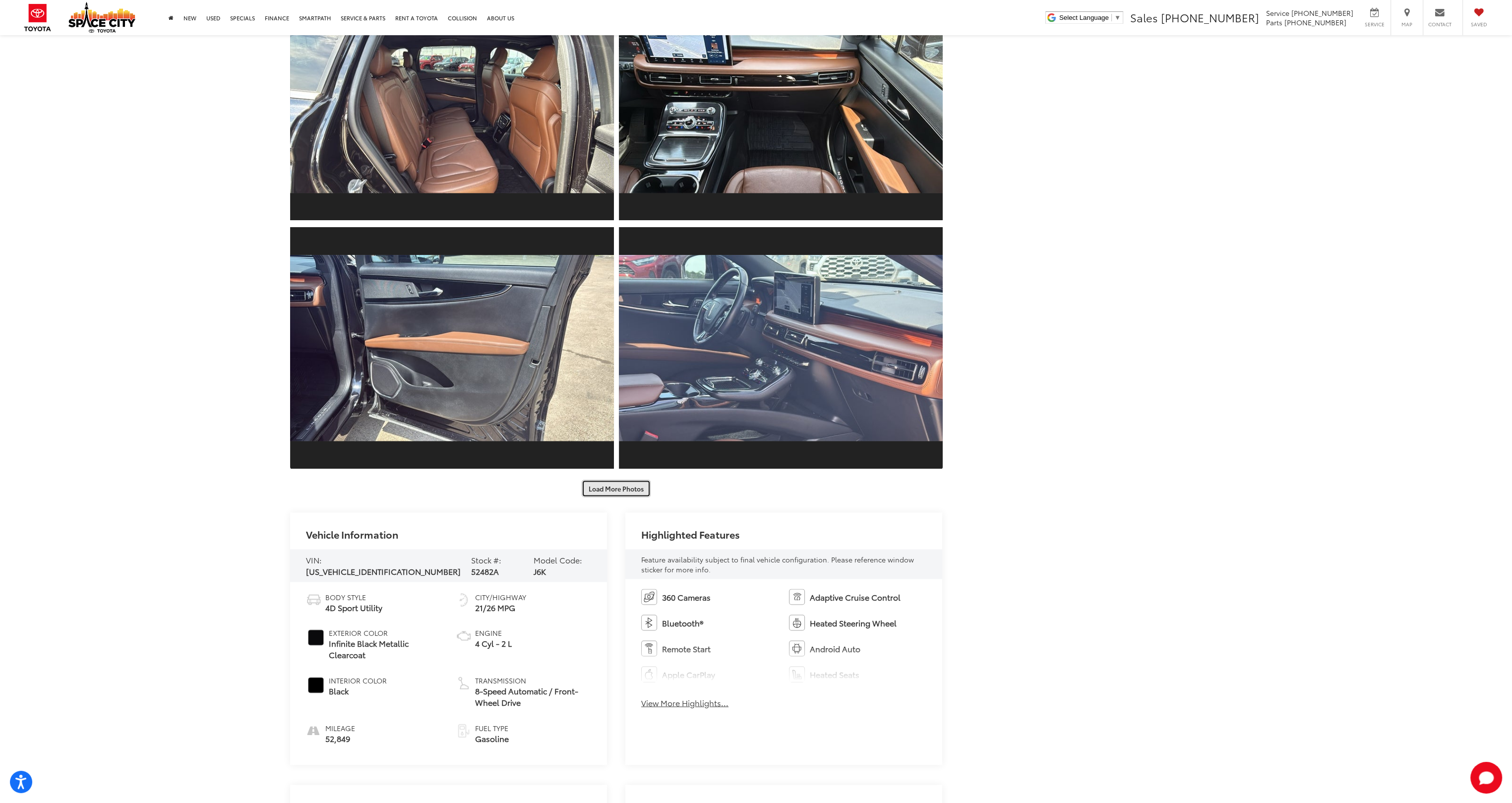
click at [627, 491] on button "Load More Photos" at bounding box center [616, 488] width 69 height 17
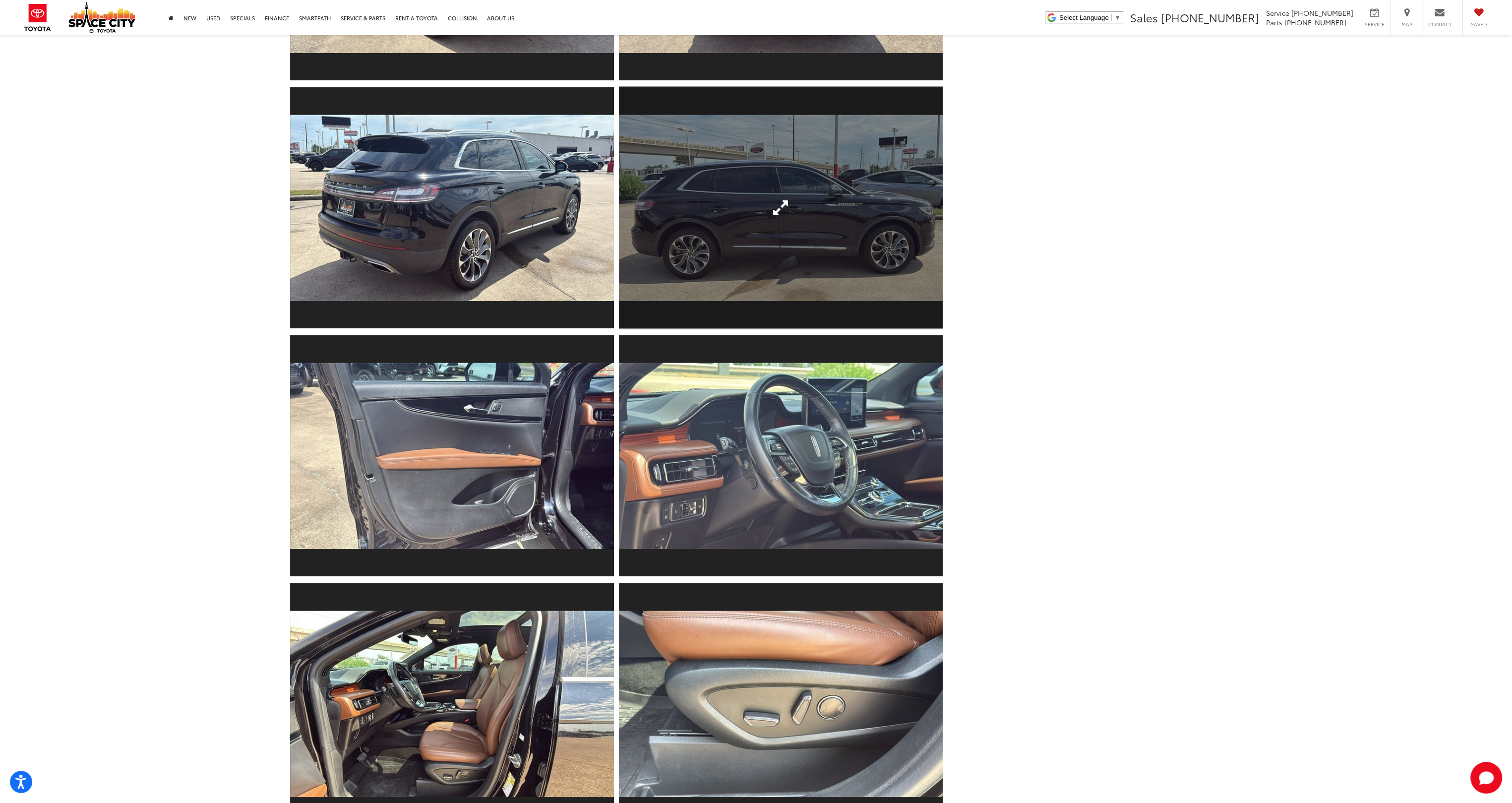
scroll to position [0, 0]
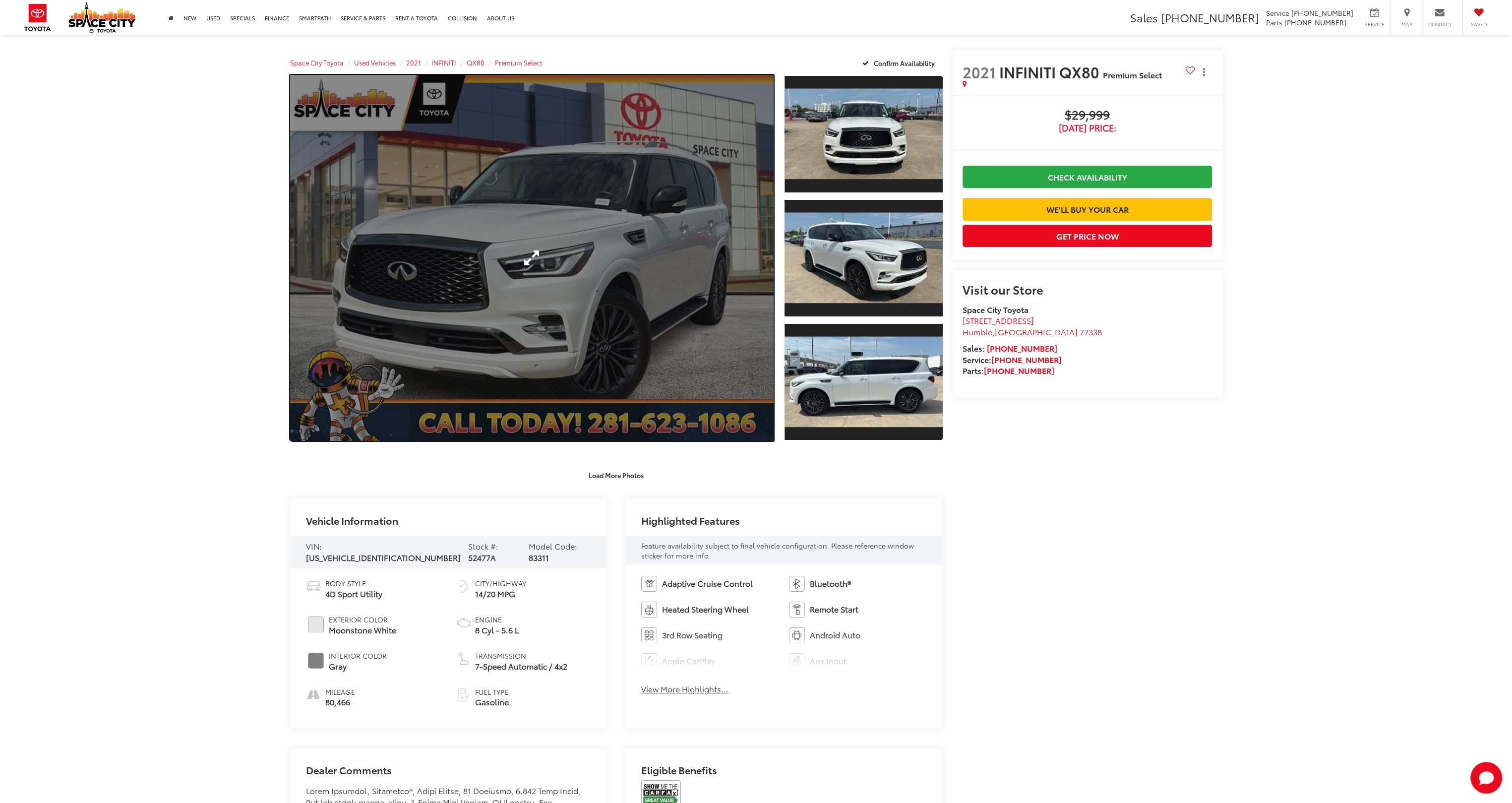
click at [558, 250] on link "Expand Photo 0" at bounding box center [532, 258] width 484 height 366
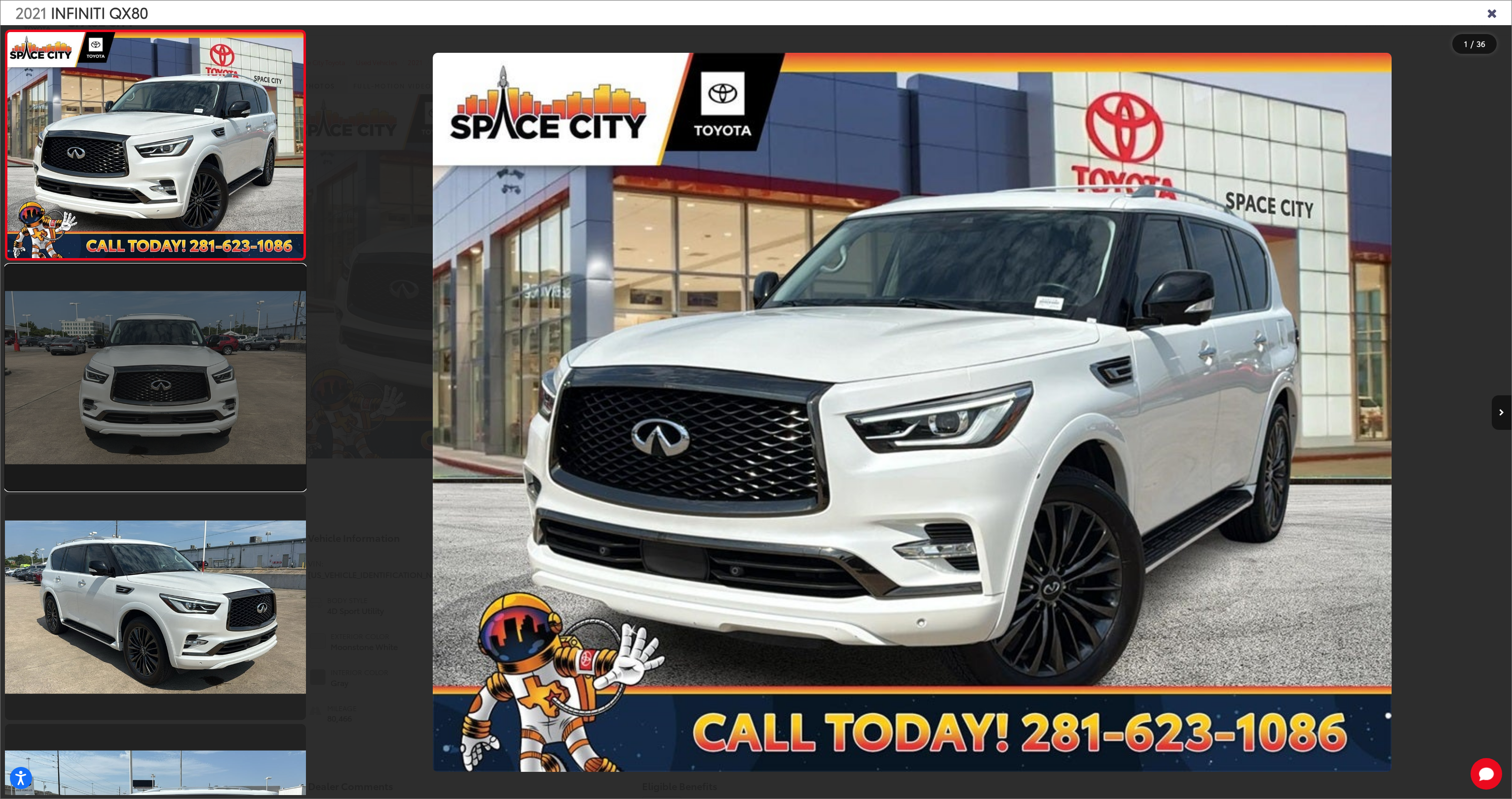
click at [150, 373] on link at bounding box center [155, 377] width 301 height 226
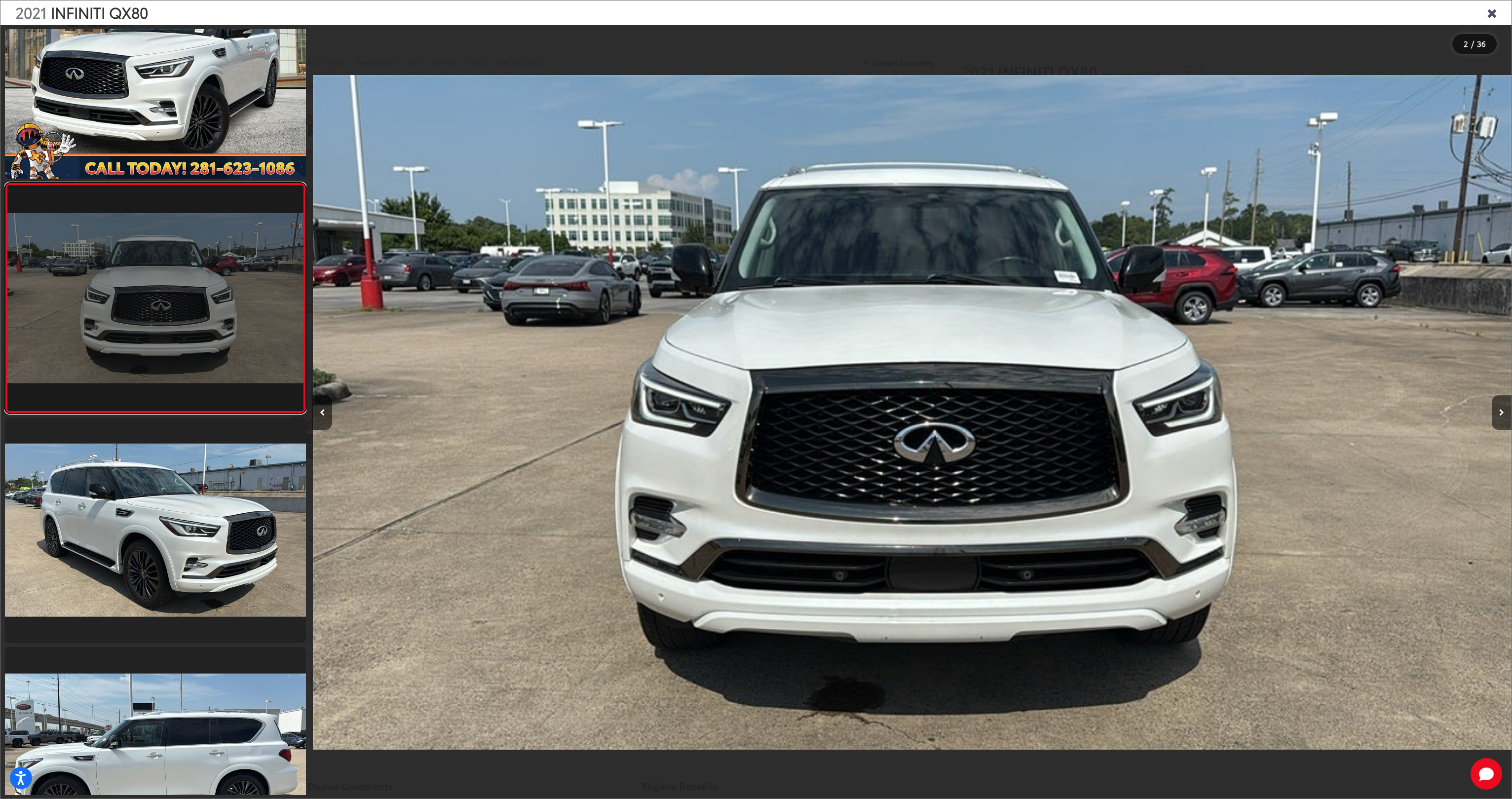
scroll to position [79, 0]
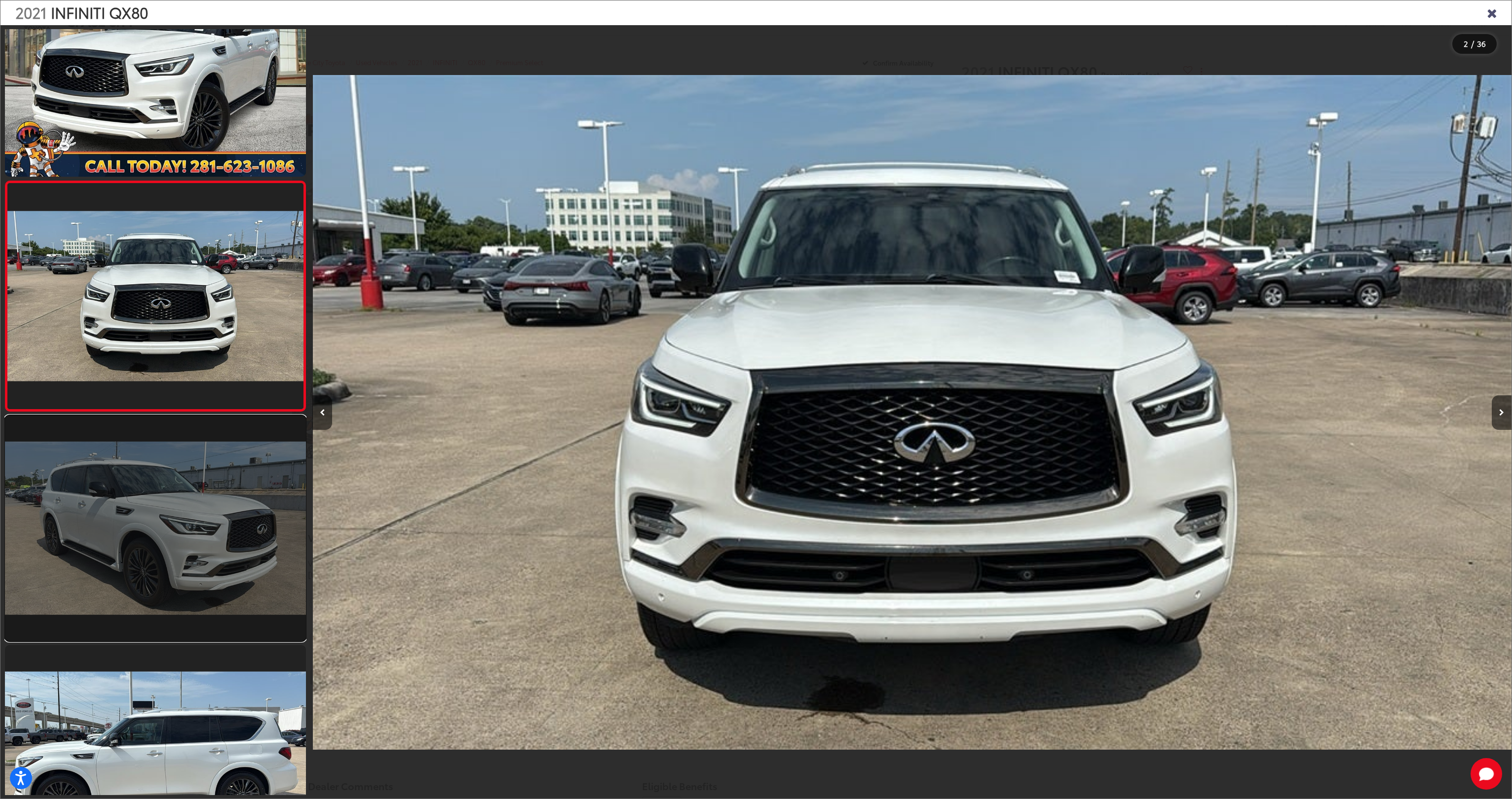
click at [197, 493] on link at bounding box center [155, 528] width 301 height 226
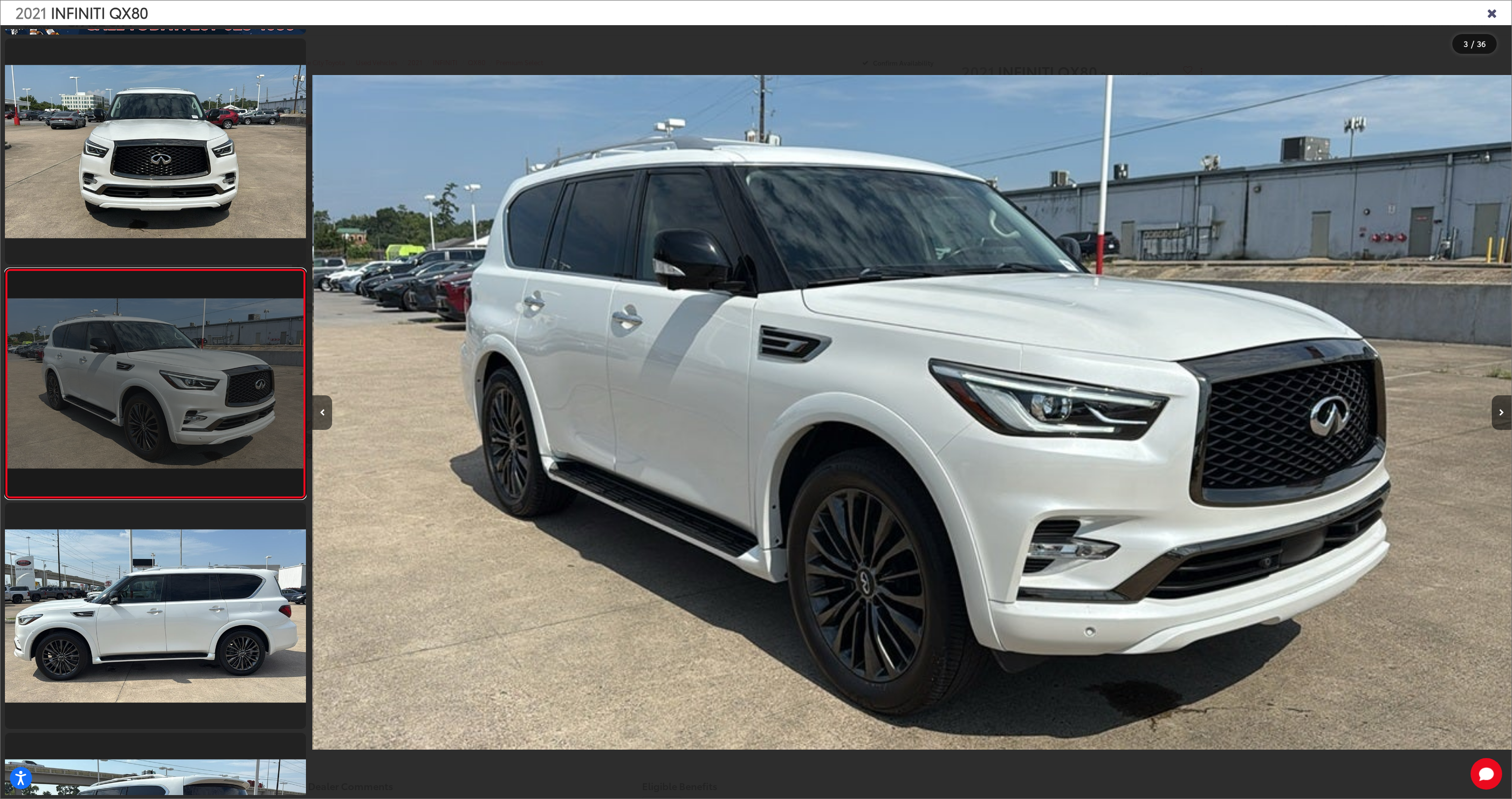
scroll to position [0, 2398]
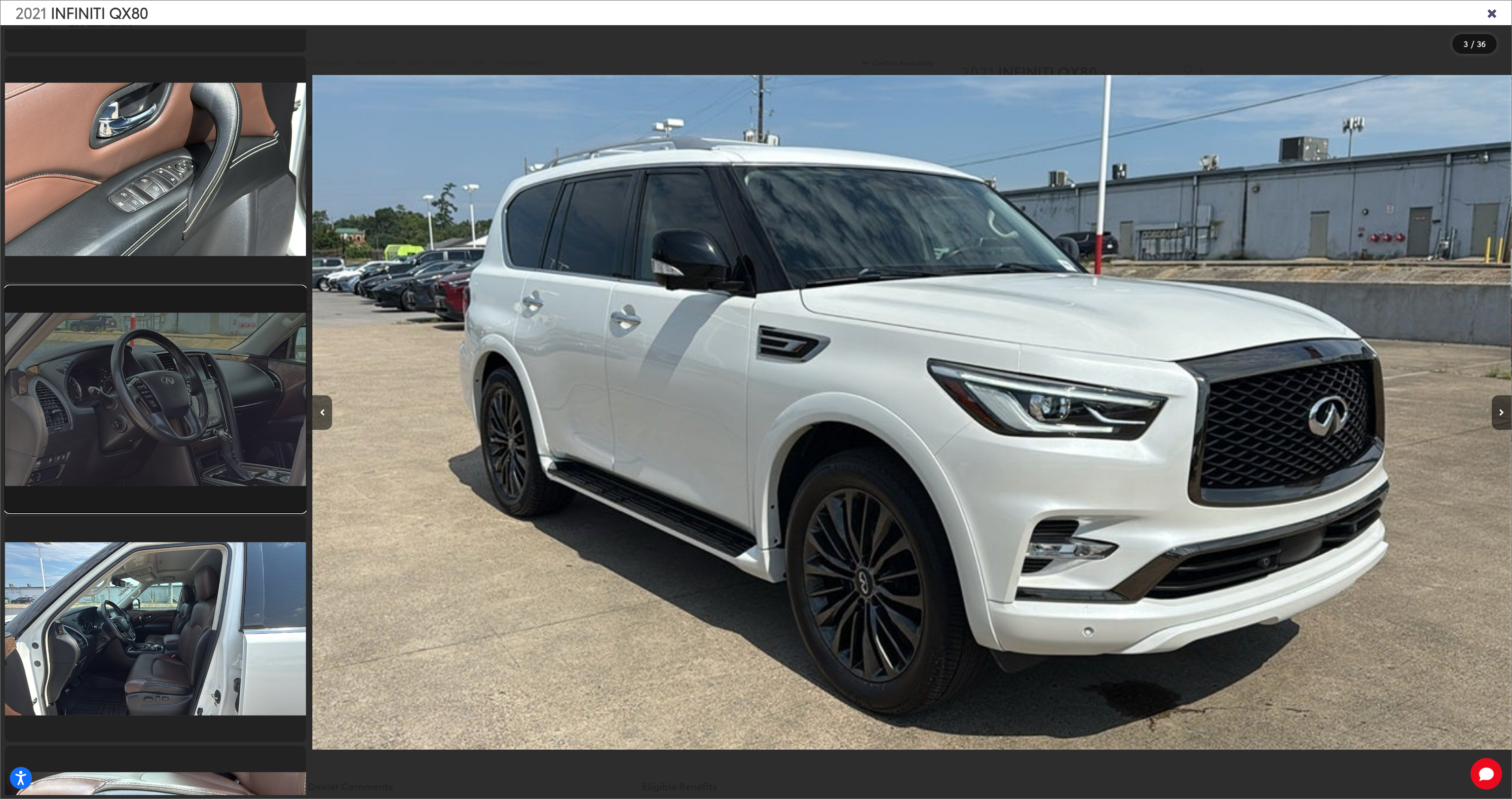
click at [185, 392] on link at bounding box center [155, 399] width 301 height 226
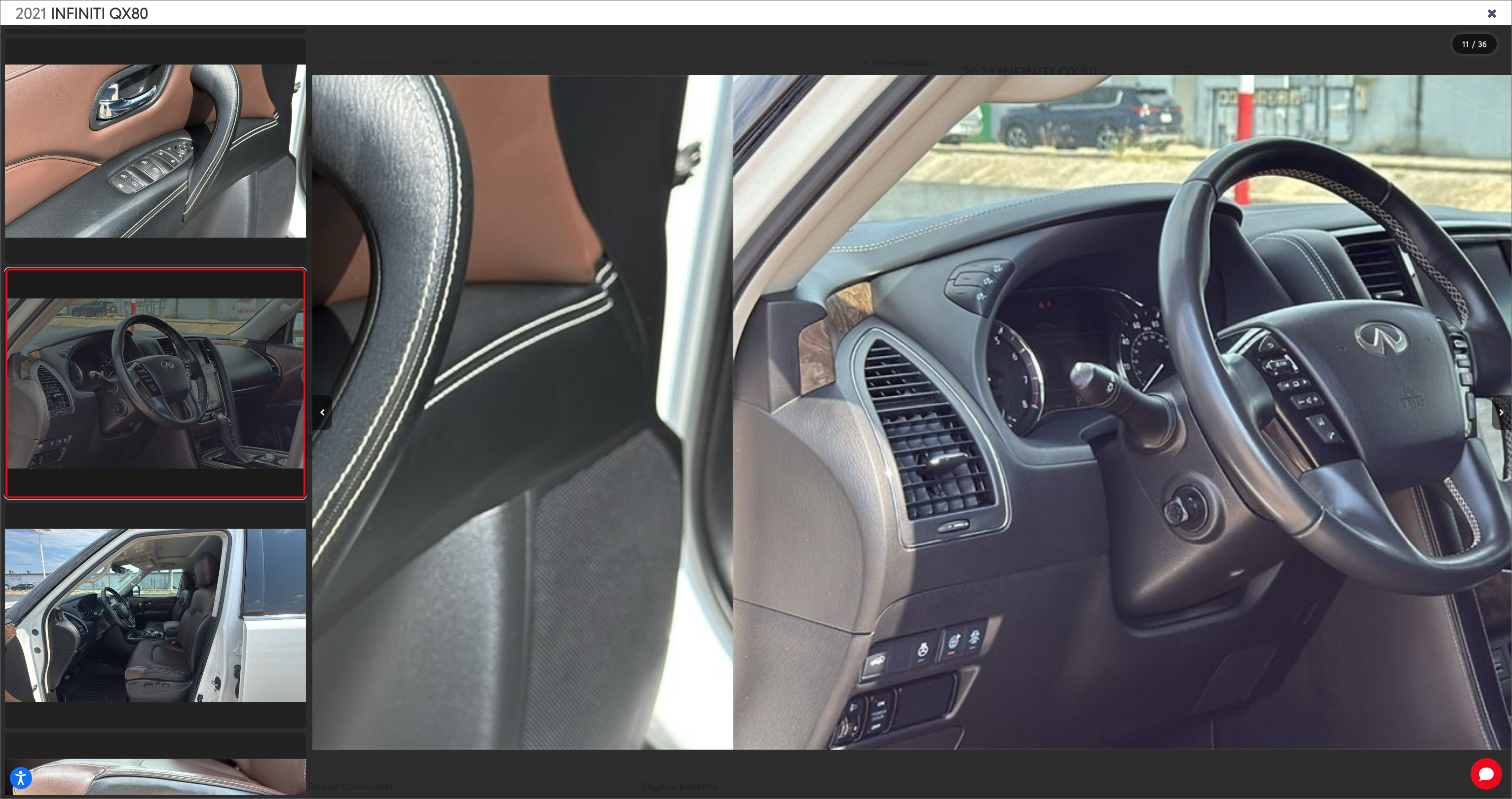
scroll to position [0, 11991]
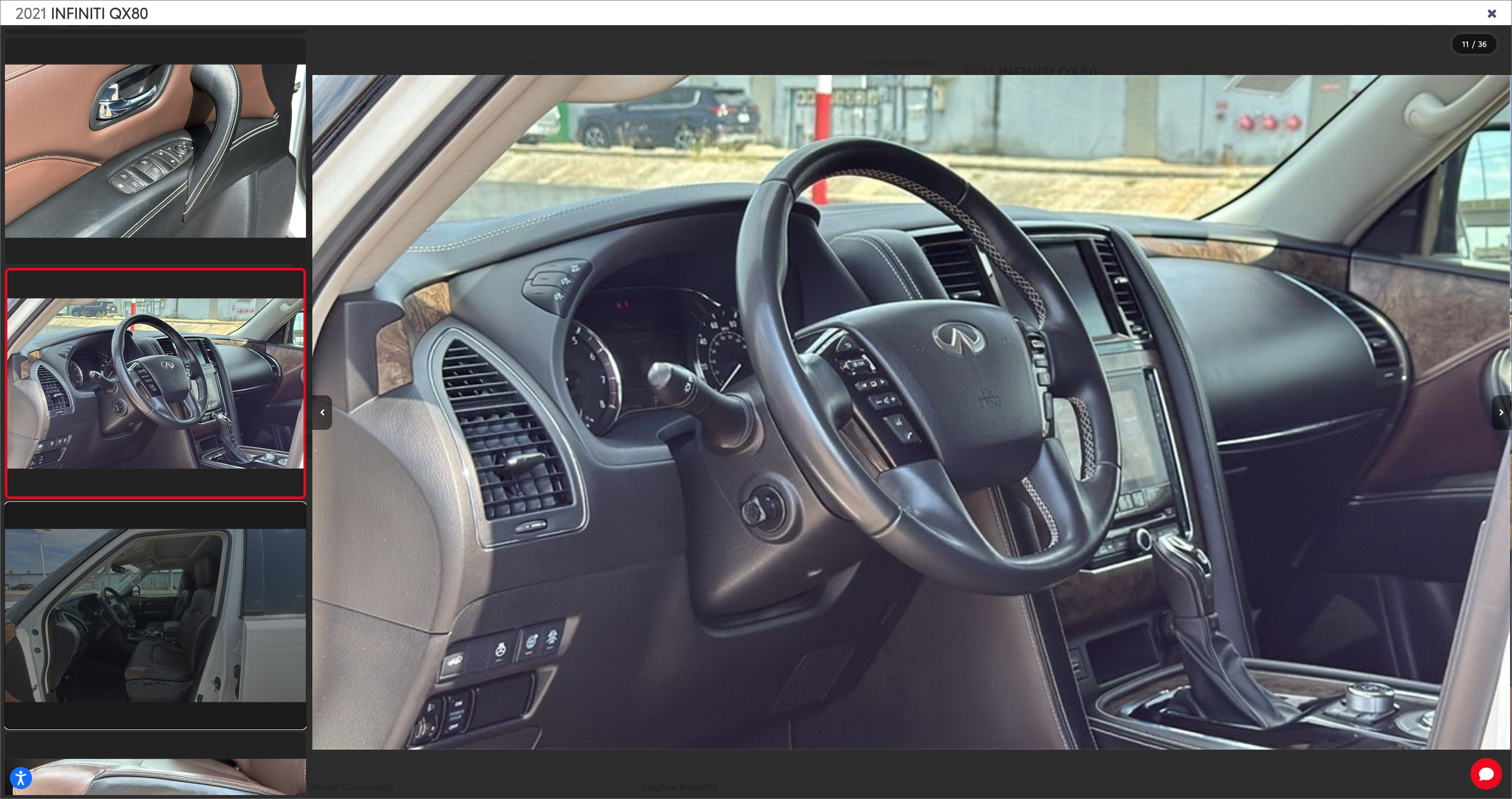
click at [153, 592] on link at bounding box center [155, 616] width 301 height 226
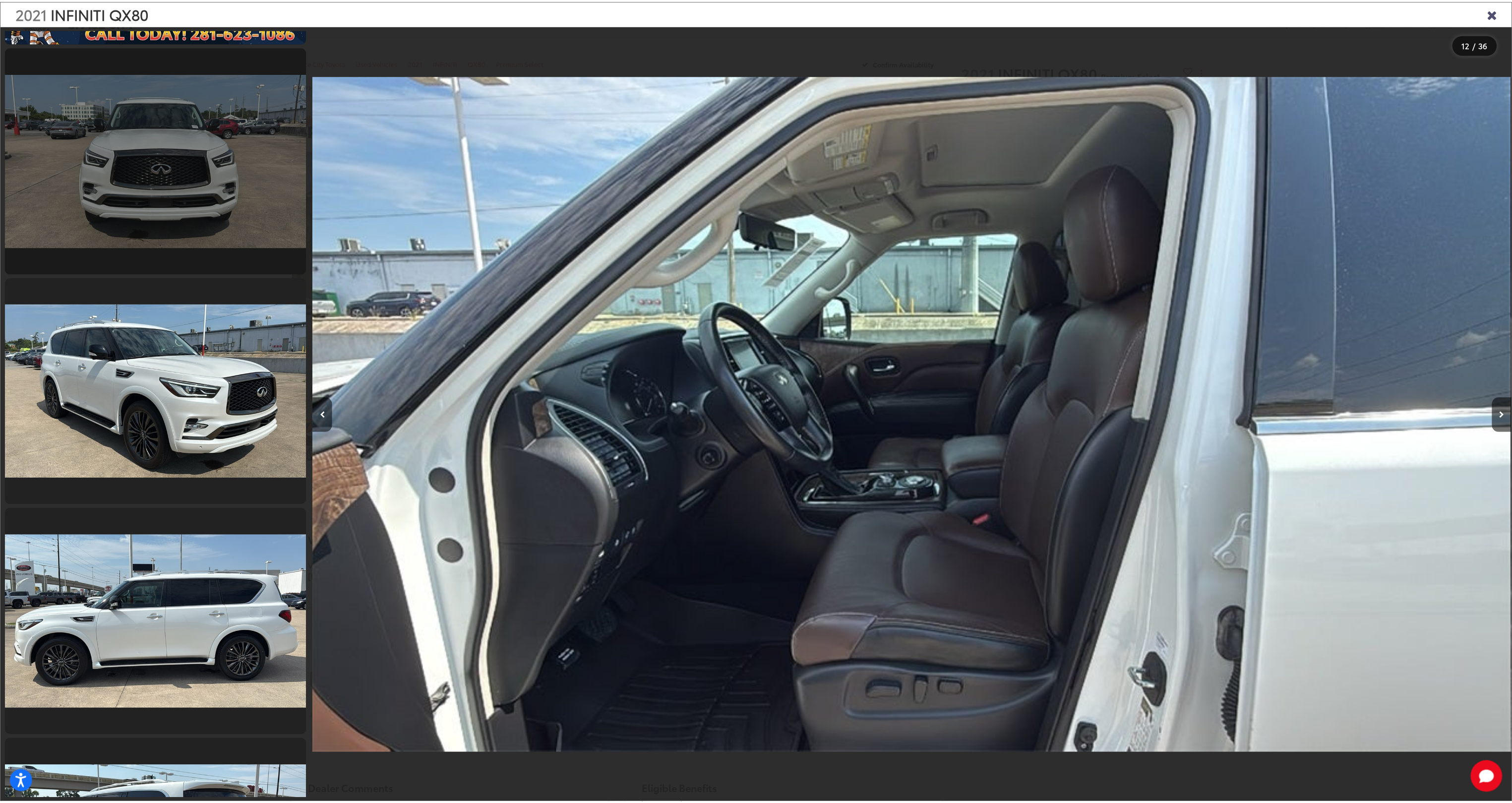
scroll to position [0, 0]
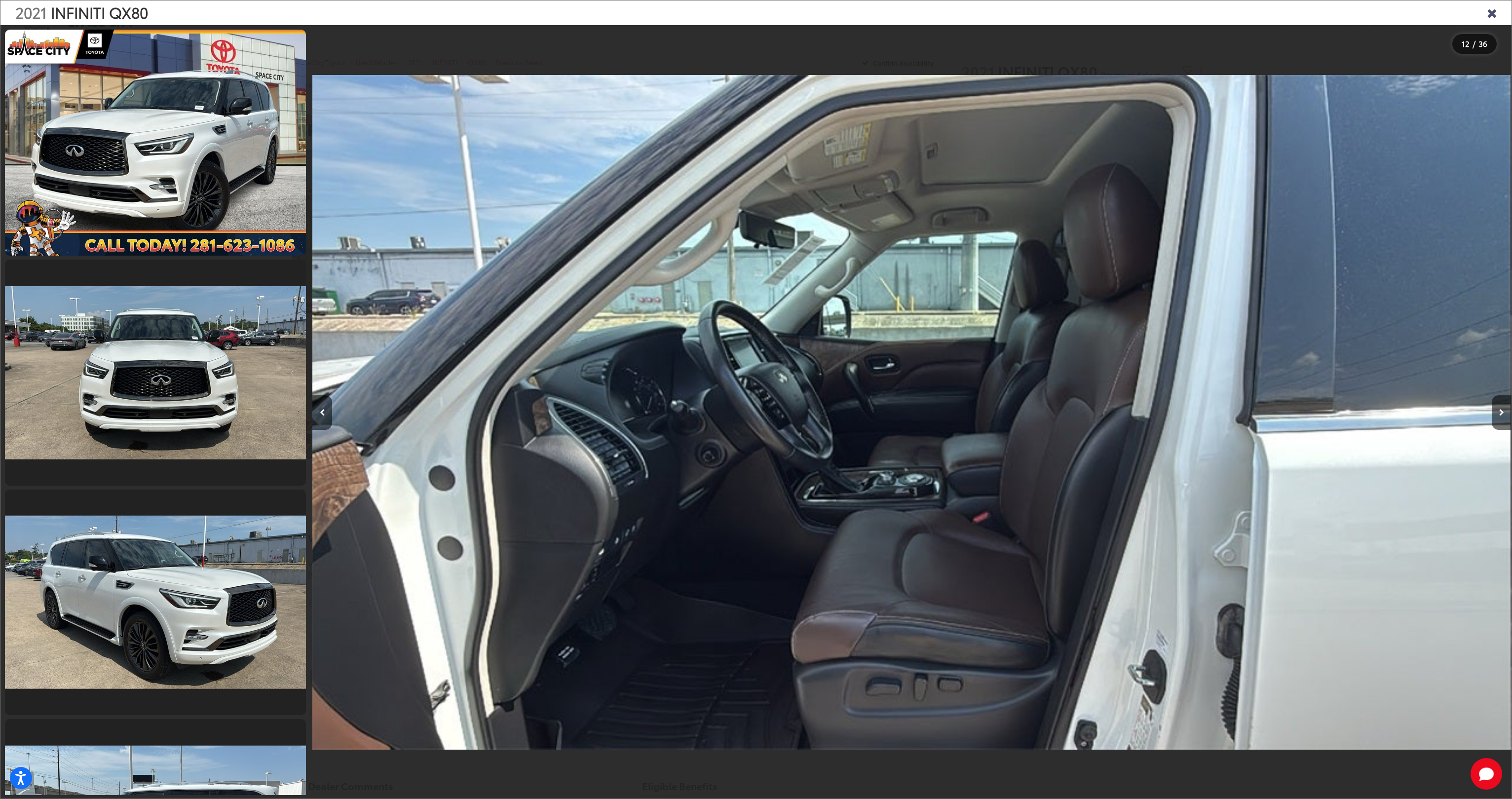
drag, startPoint x: 1491, startPoint y: 11, endPoint x: 1459, endPoint y: 25, distance: 34.9
click at [1491, 12] on icon "Close gallery" at bounding box center [1491, 12] width 10 height 13
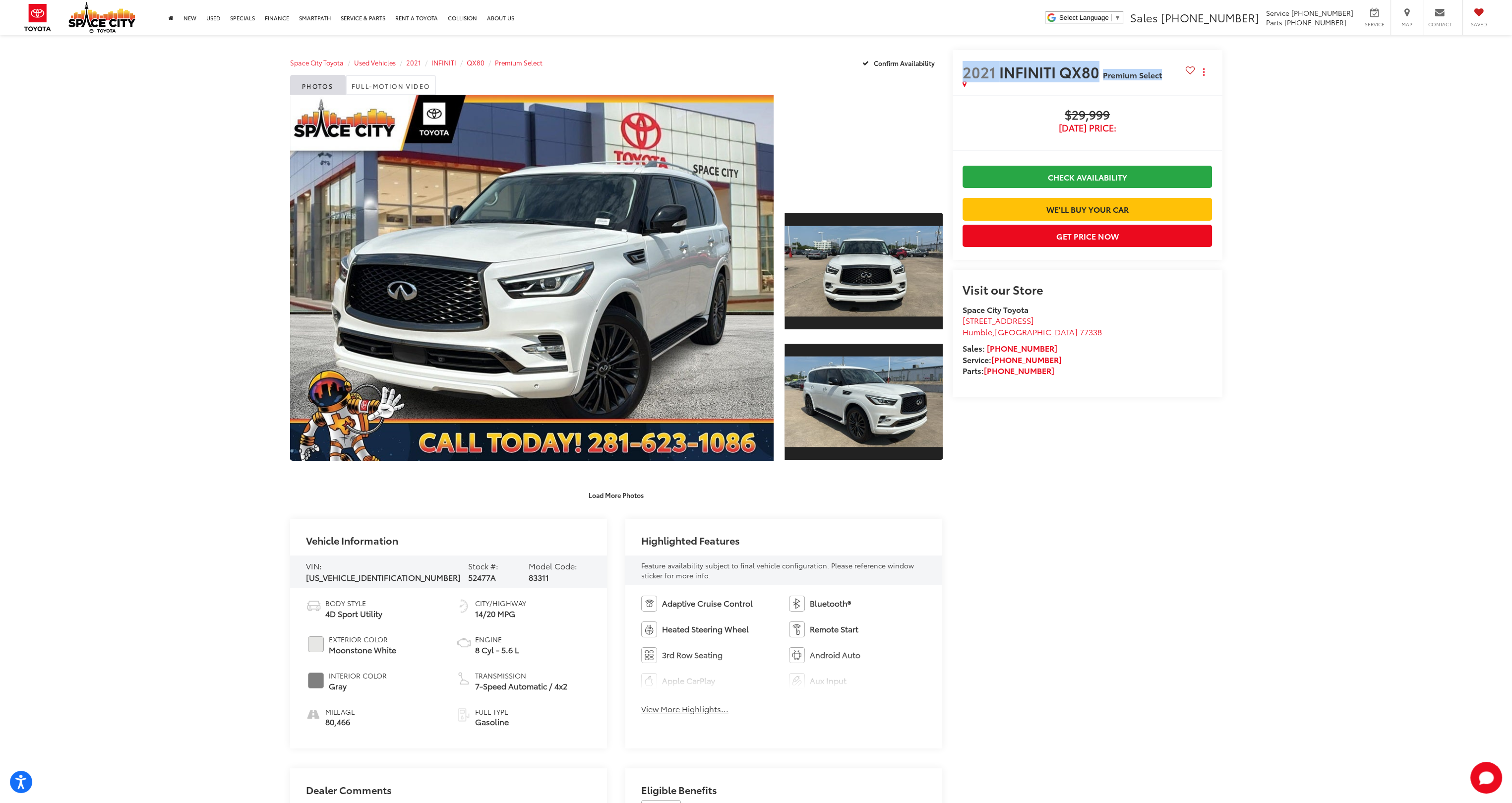
drag, startPoint x: 963, startPoint y: 69, endPoint x: 1163, endPoint y: 73, distance: 200.0
click at [1163, 73] on h2 "2021 INFINITI QX80 Premium Select" at bounding box center [1074, 71] width 223 height 17
copy h2 "2021 INFINITI QX80 Premium Select"
